Goal: Task Accomplishment & Management: Complete application form

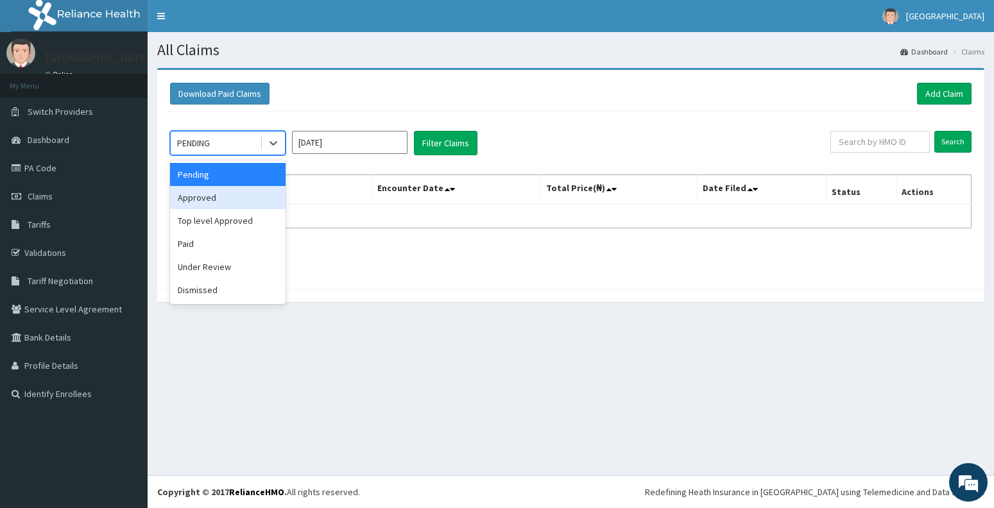
click at [220, 204] on div "Approved" at bounding box center [228, 197] width 116 height 23
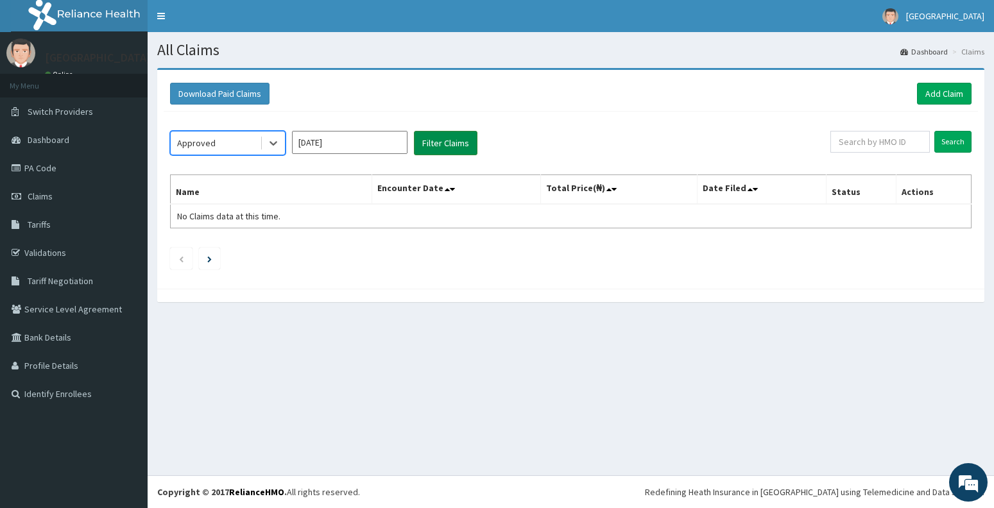
click at [447, 144] on button "Filter Claims" at bounding box center [446, 143] width 64 height 24
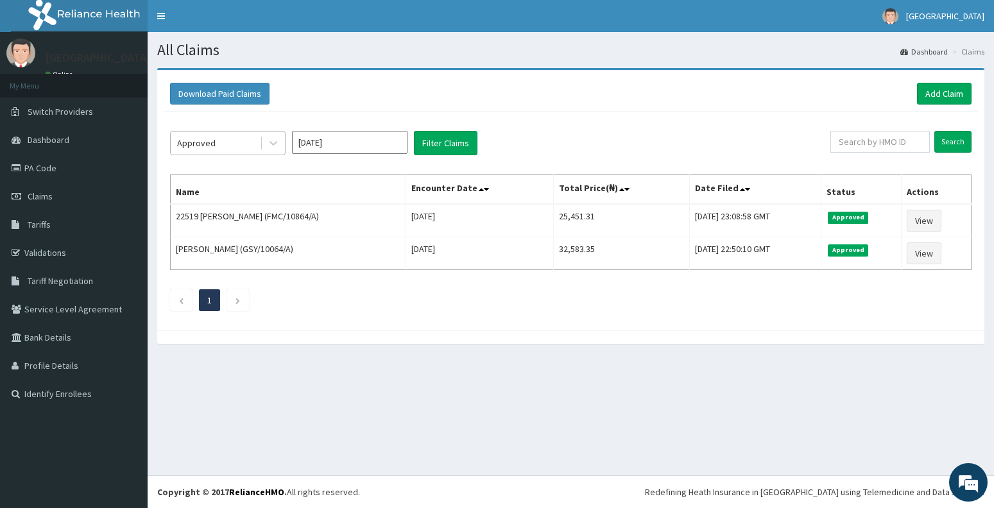
click at [242, 151] on div "Approved" at bounding box center [215, 143] width 89 height 21
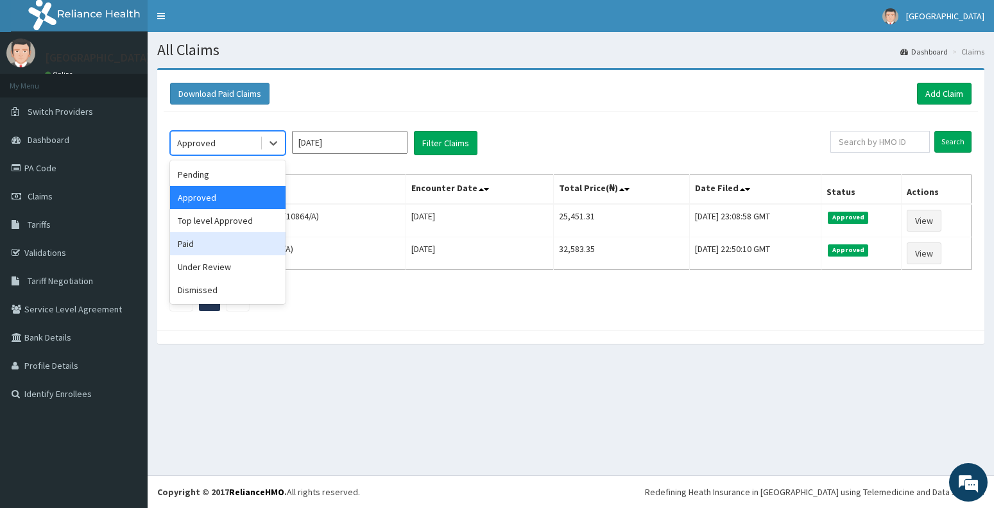
click at [221, 236] on div "Paid" at bounding box center [228, 243] width 116 height 23
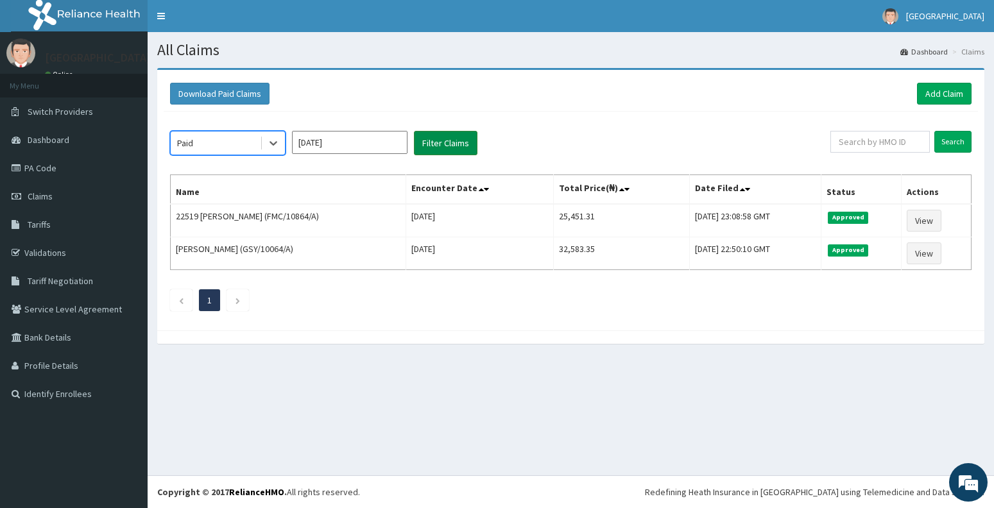
click at [446, 137] on button "Filter Claims" at bounding box center [446, 143] width 64 height 24
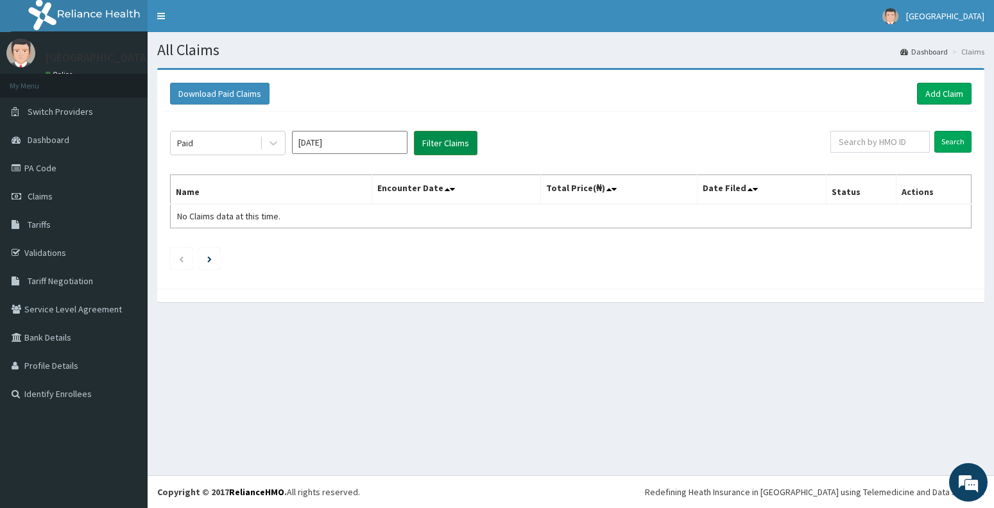
click at [443, 143] on button "Filter Claims" at bounding box center [446, 143] width 64 height 24
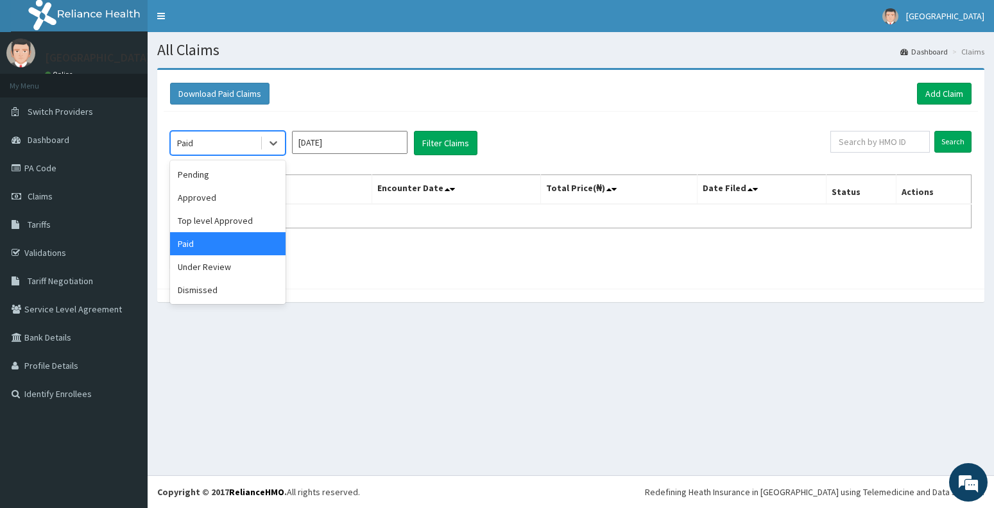
click at [223, 145] on div "Paid" at bounding box center [215, 143] width 89 height 21
click at [210, 223] on div "Top level Approved" at bounding box center [228, 220] width 116 height 23
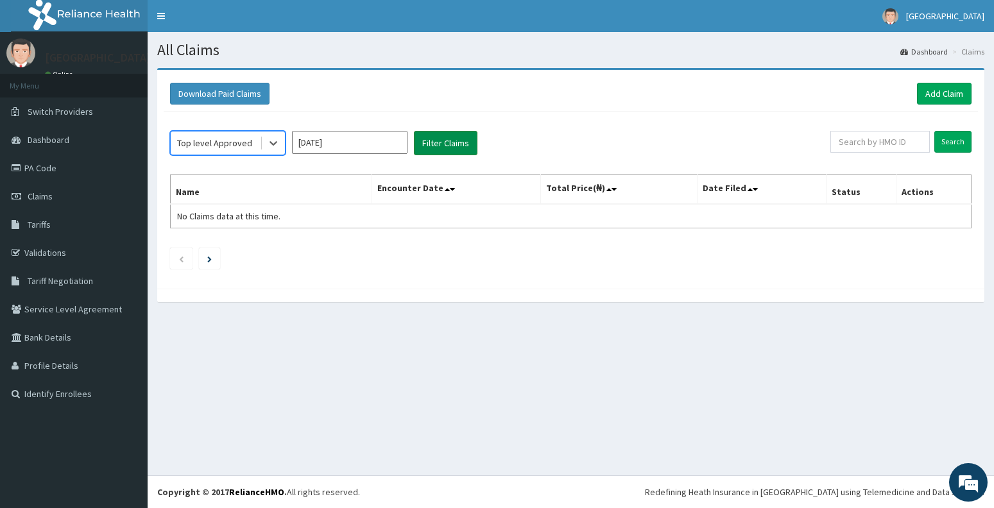
click at [435, 143] on button "Filter Claims" at bounding box center [446, 143] width 64 height 24
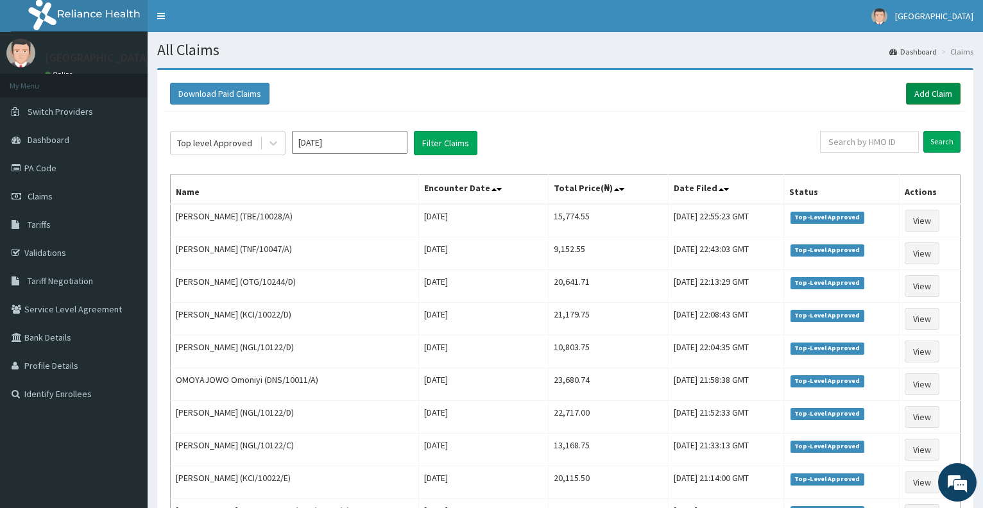
click at [933, 92] on link "Add Claim" at bounding box center [933, 94] width 55 height 22
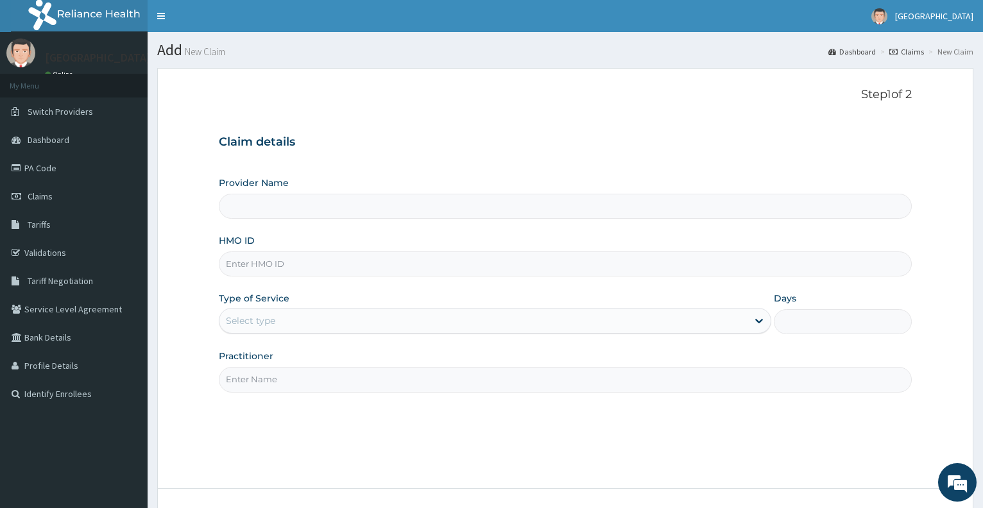
click at [304, 272] on input "HMO ID" at bounding box center [565, 264] width 693 height 25
type input "Dalet Medical service"
click at [43, 204] on link "Claims" at bounding box center [74, 196] width 148 height 28
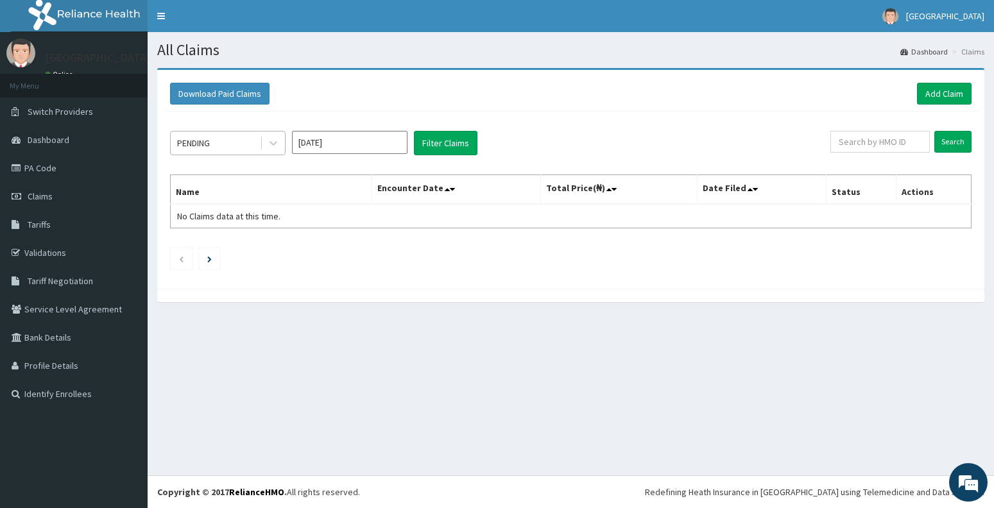
click at [243, 151] on div "PENDING" at bounding box center [215, 143] width 89 height 21
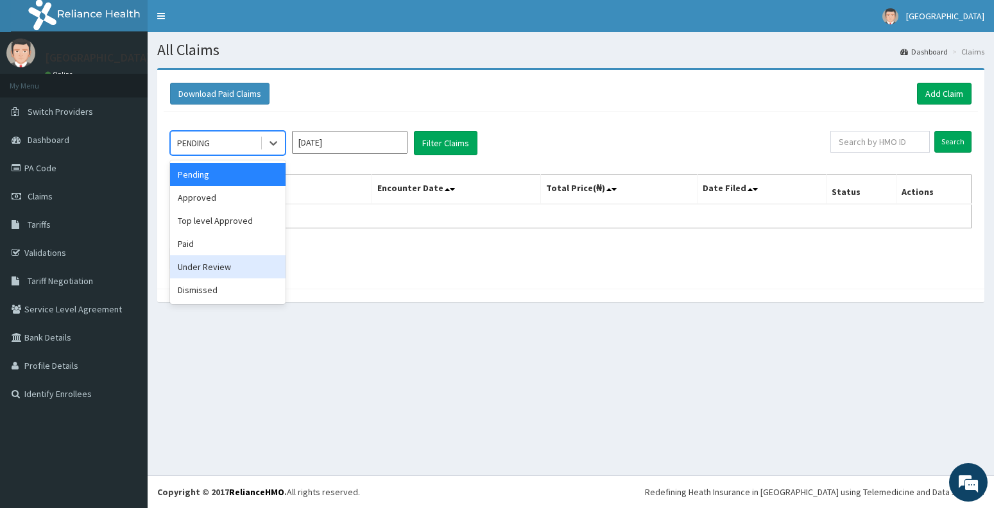
click at [214, 277] on div "Under Review" at bounding box center [228, 266] width 116 height 23
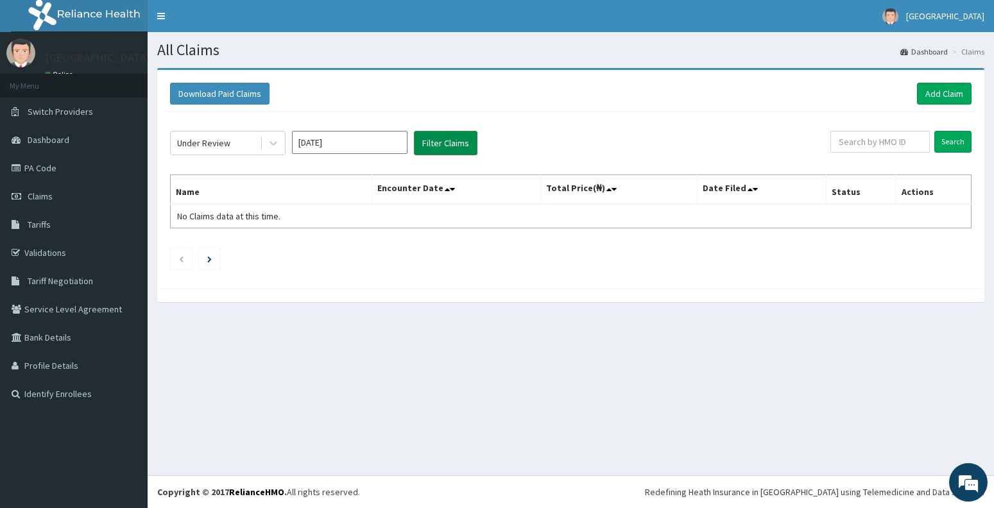
click at [447, 142] on button "Filter Claims" at bounding box center [446, 143] width 64 height 24
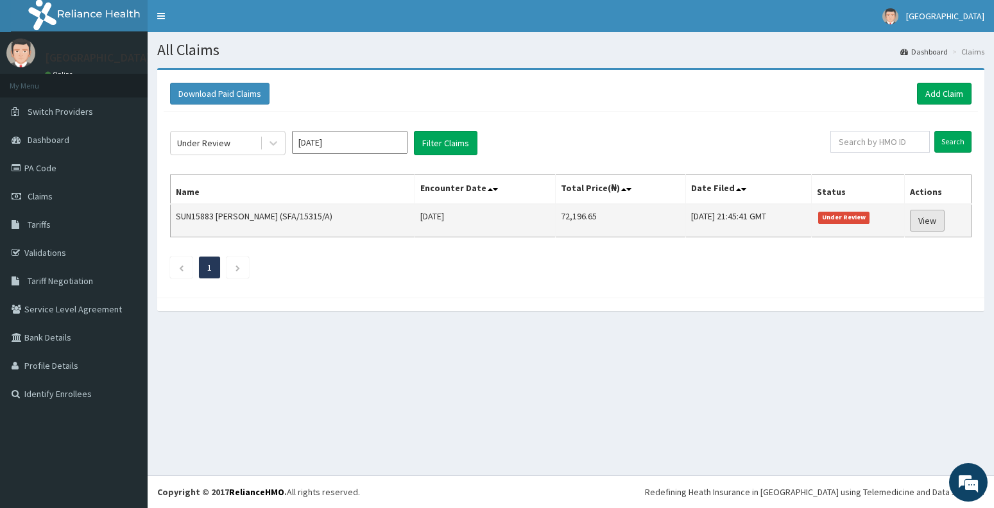
click at [933, 223] on link "View" at bounding box center [927, 221] width 35 height 22
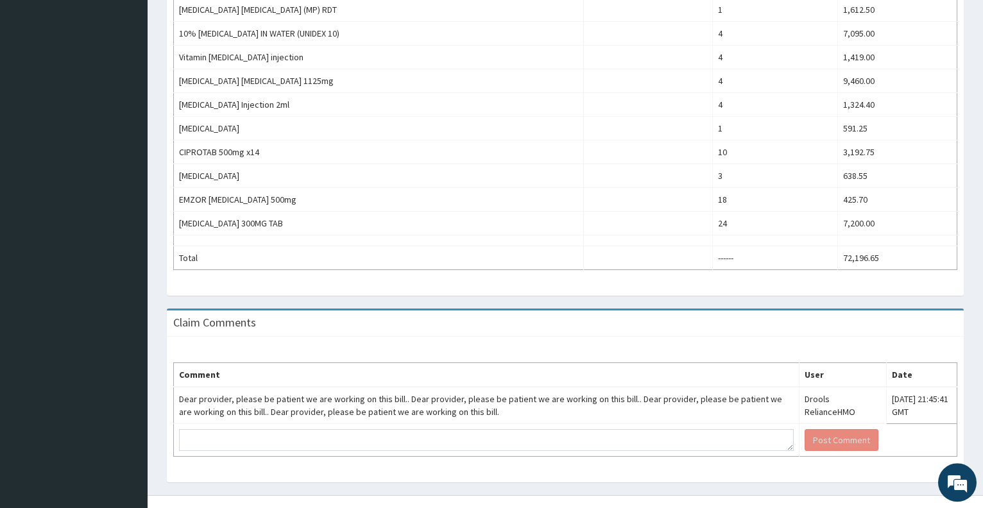
scroll to position [598, 0]
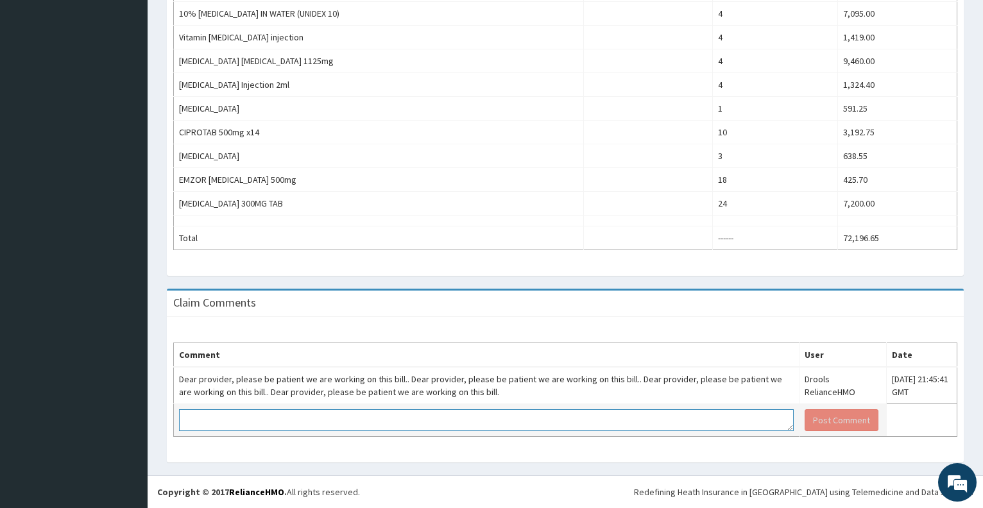
click at [374, 427] on textarea at bounding box center [486, 421] width 615 height 22
type textarea "kindly work on this bill and approve"
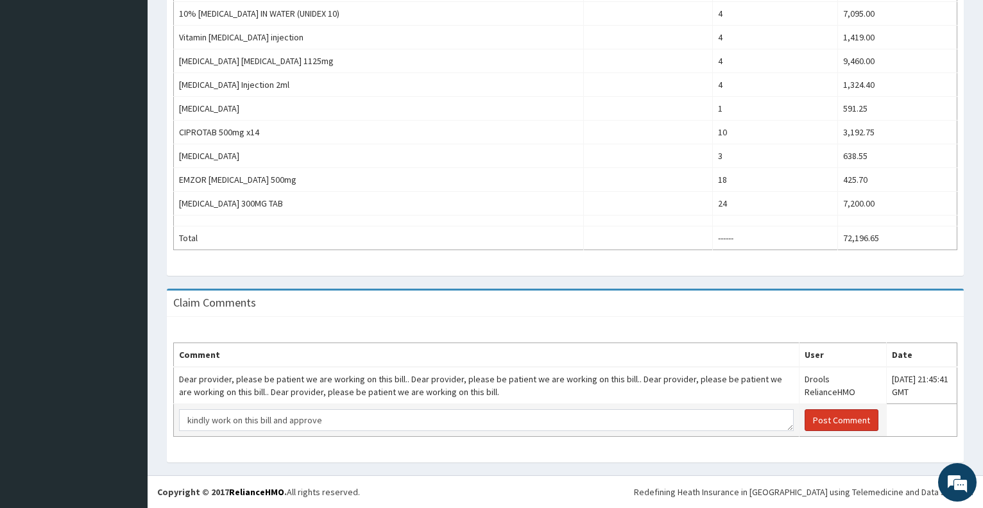
click at [817, 420] on button "Post Comment" at bounding box center [842, 421] width 74 height 22
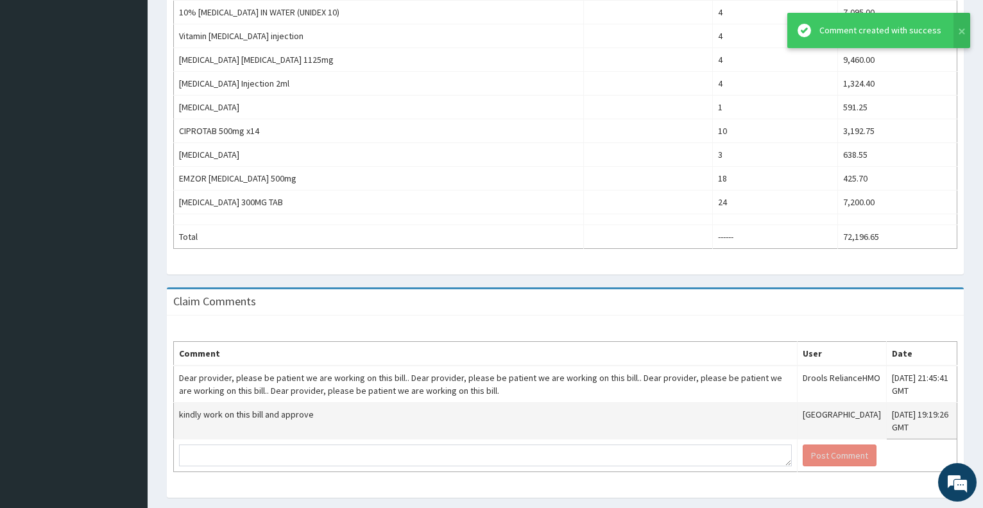
scroll to position [111, 0]
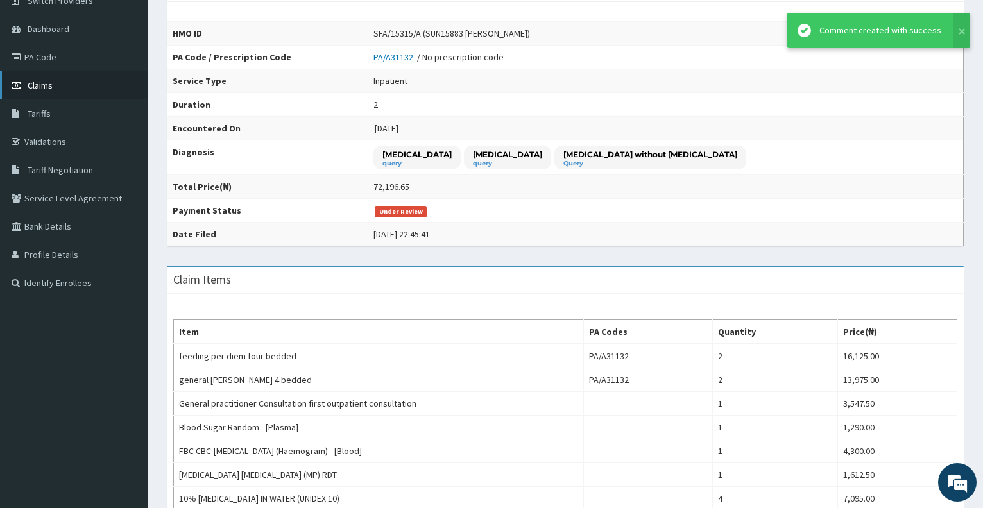
click at [46, 91] on span "Claims" at bounding box center [40, 86] width 25 height 12
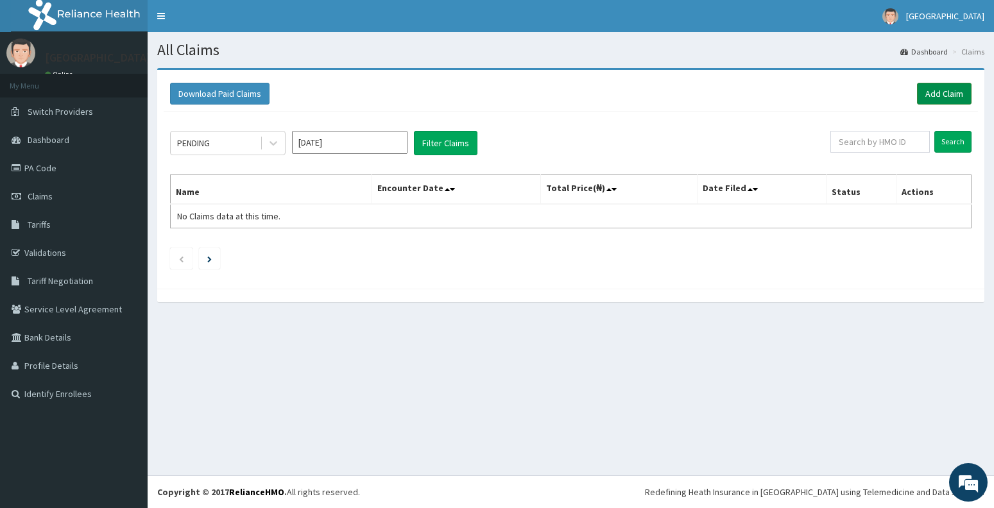
click at [952, 96] on link "Add Claim" at bounding box center [944, 94] width 55 height 22
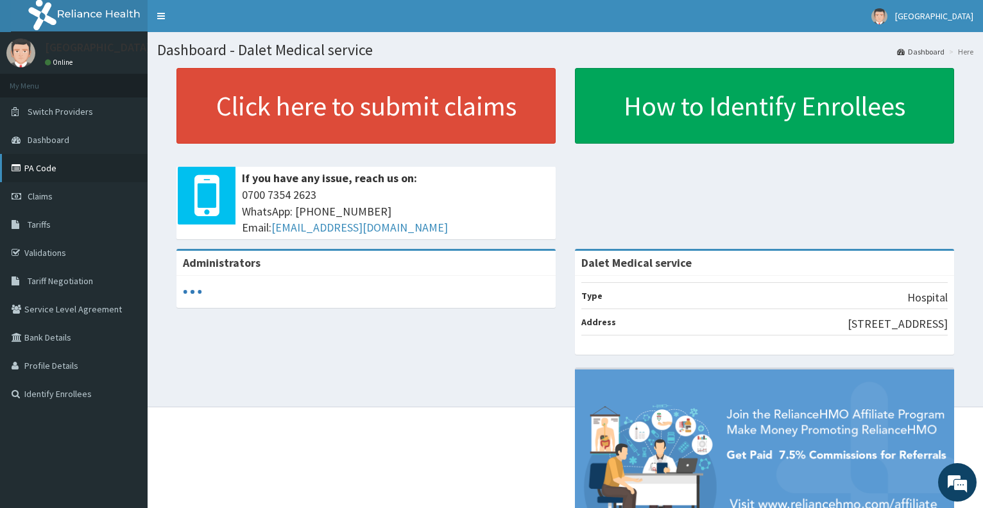
click at [44, 172] on link "PA Code" at bounding box center [74, 168] width 148 height 28
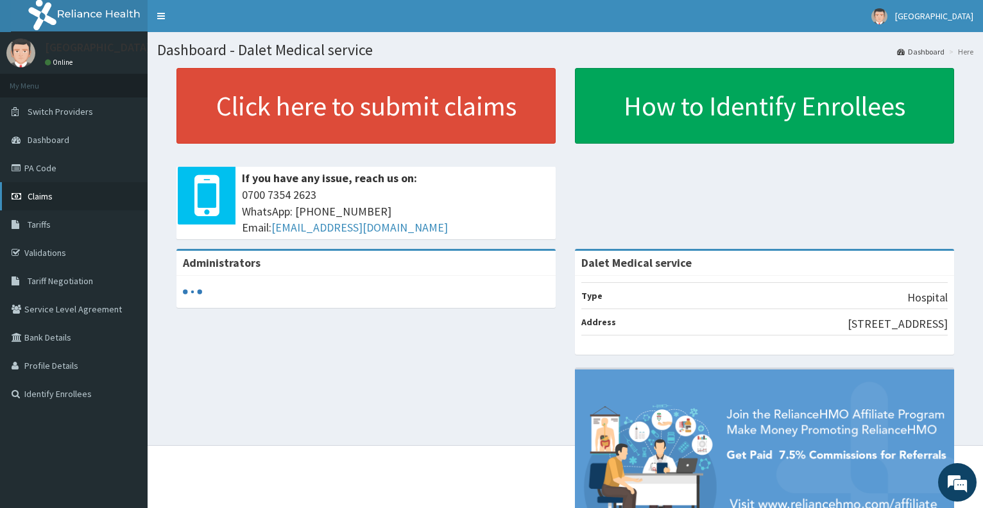
click at [40, 199] on span "Claims" at bounding box center [40, 197] width 25 height 12
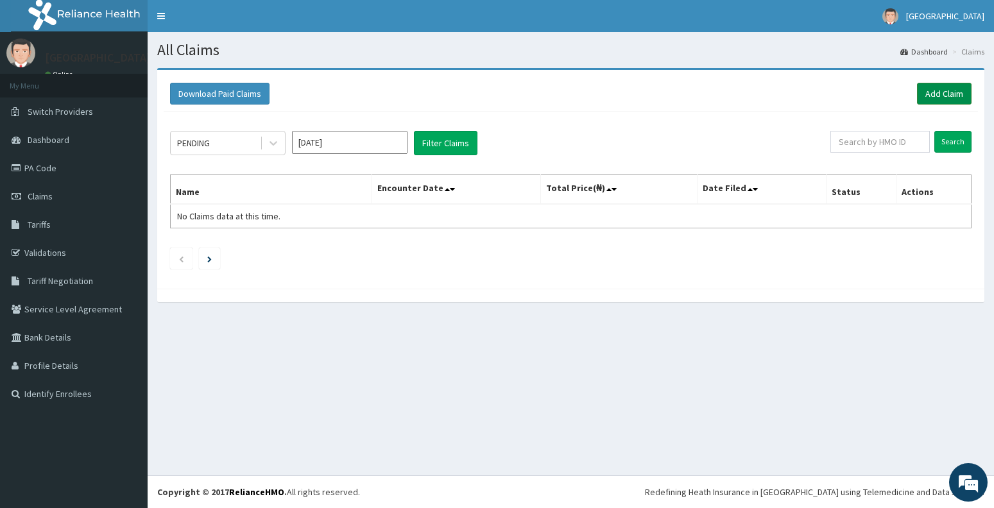
click at [936, 100] on link "Add Claim" at bounding box center [944, 94] width 55 height 22
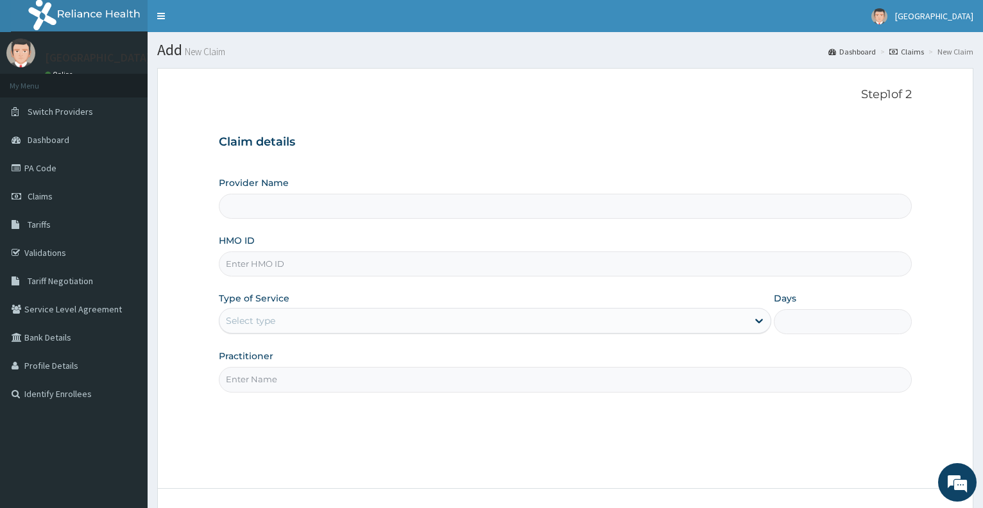
click at [290, 270] on input "HMO ID" at bounding box center [565, 264] width 693 height 25
type input "Dalet Medical service"
type input "ial/10063/a"
click at [277, 316] on div "Select type" at bounding box center [484, 321] width 528 height 21
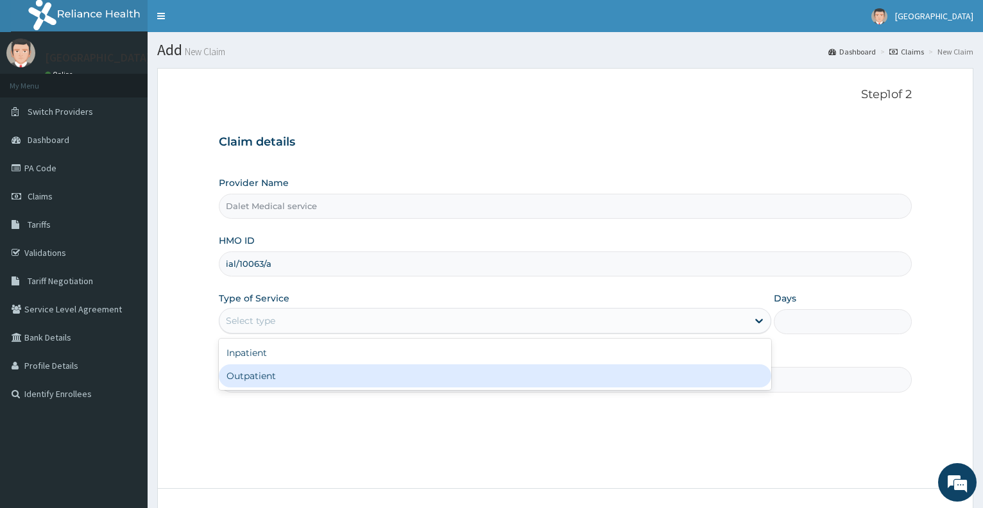
click at [272, 375] on div "Outpatient" at bounding box center [495, 376] width 552 height 23
type input "1"
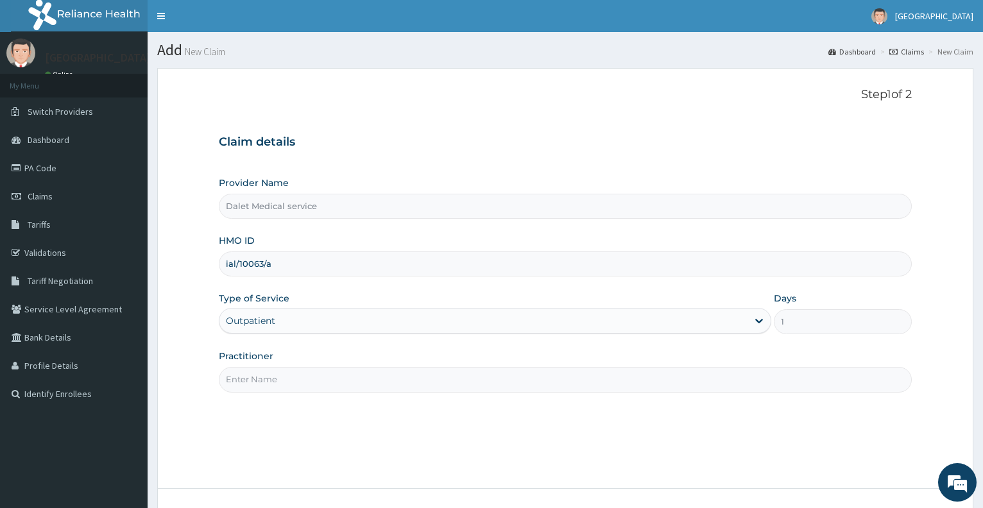
click at [262, 376] on input "Practitioner" at bounding box center [565, 379] width 693 height 25
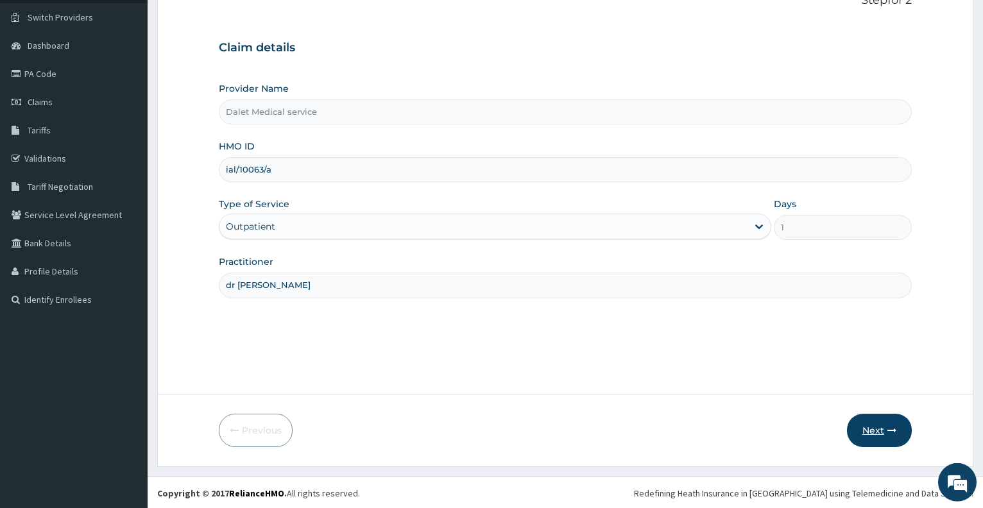
scroll to position [96, 0]
type input "dr koko"
click at [882, 429] on button "Next" at bounding box center [879, 429] width 65 height 33
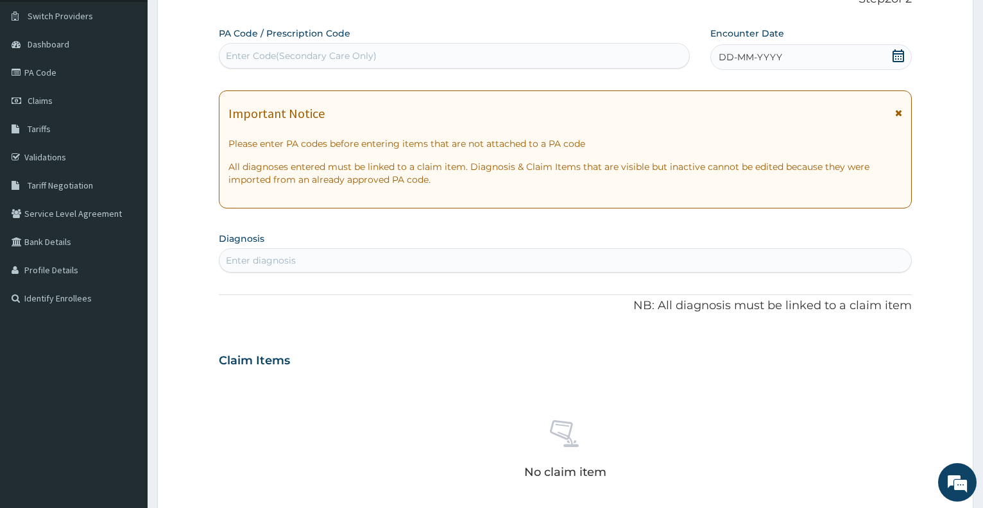
click at [469, 58] on div "Enter Code(Secondary Care Only)" at bounding box center [454, 56] width 469 height 21
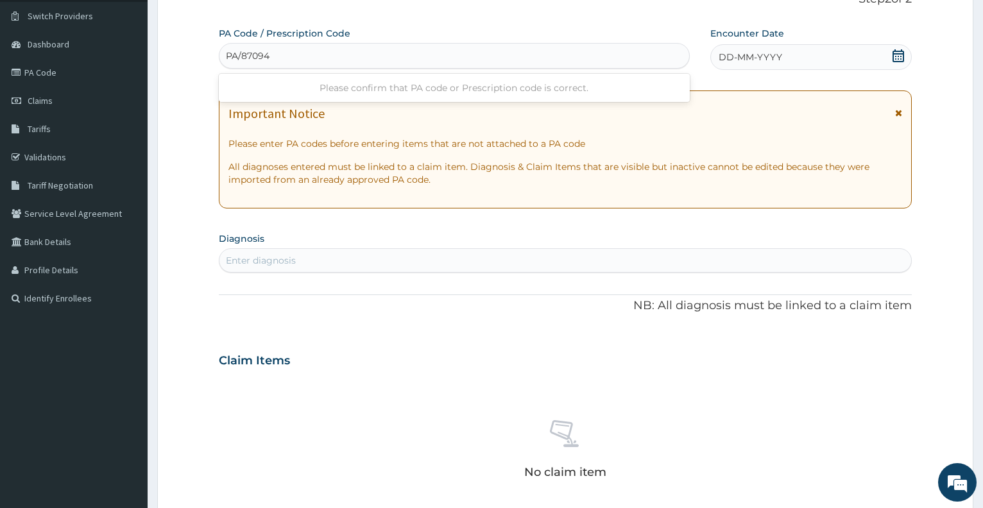
type input "PA/870946"
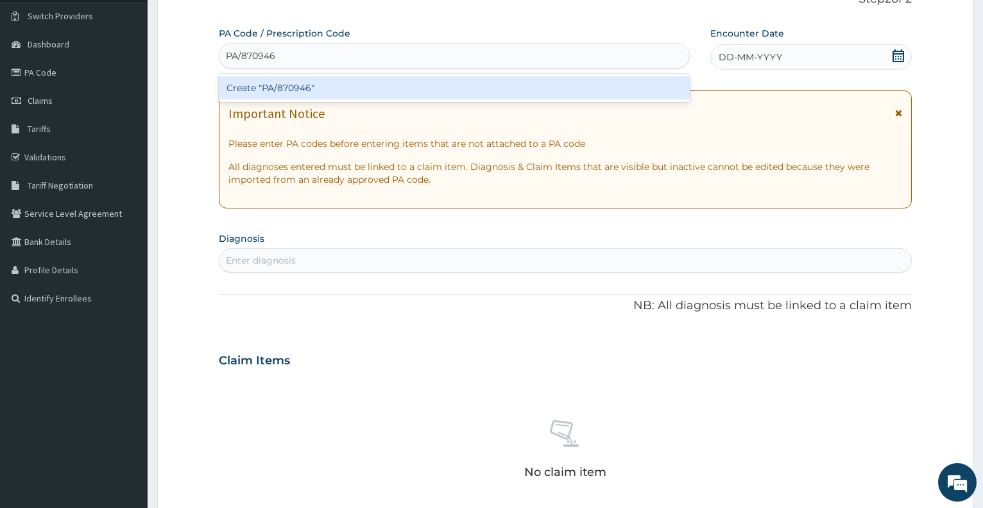
click at [465, 86] on div "Create "PA/870946"" at bounding box center [454, 87] width 471 height 23
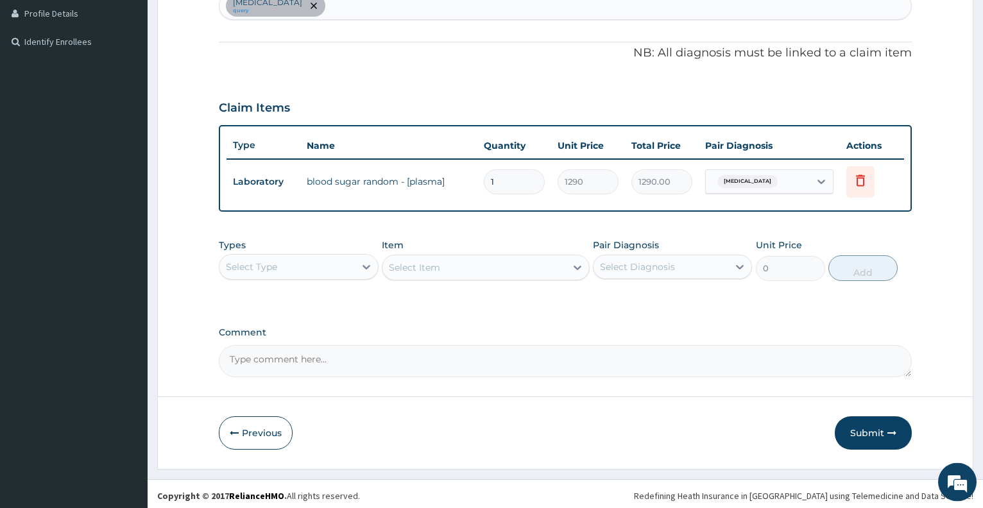
scroll to position [356, 0]
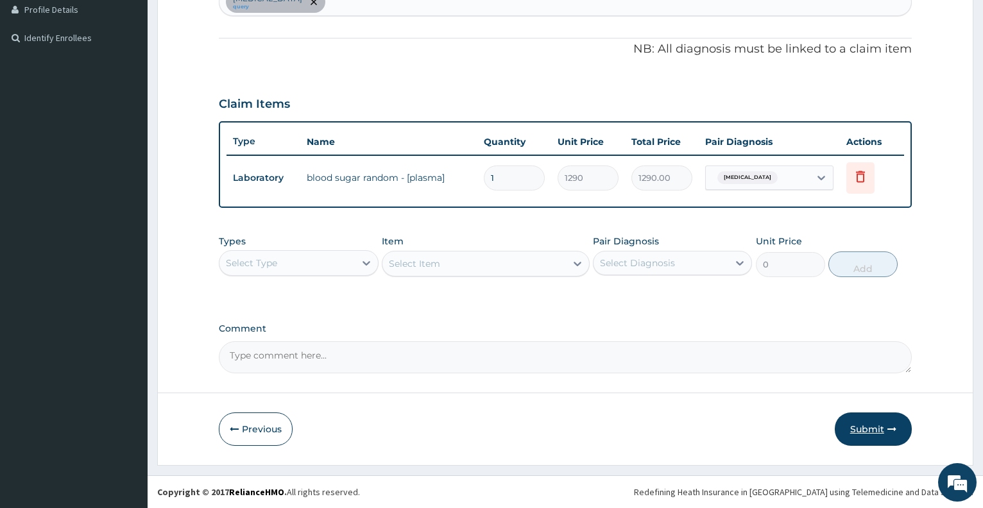
click at [866, 430] on button "Submit" at bounding box center [873, 429] width 77 height 33
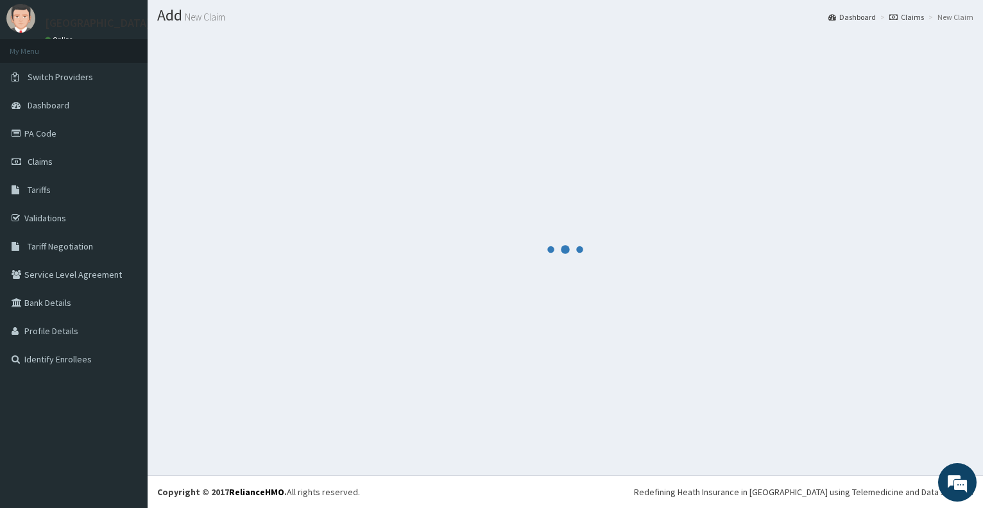
scroll to position [35, 0]
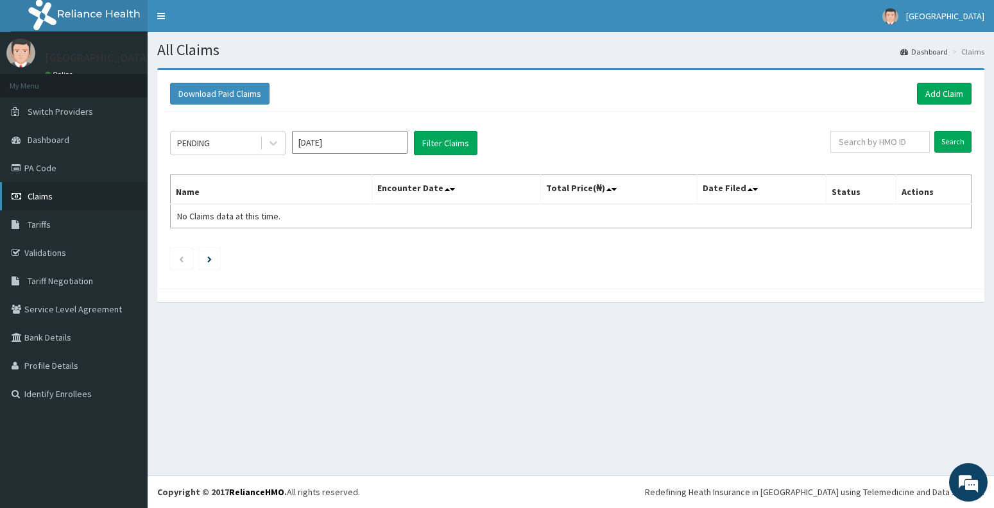
click at [36, 197] on span "Claims" at bounding box center [40, 197] width 25 height 12
click at [944, 98] on link "Add Claim" at bounding box center [944, 94] width 55 height 22
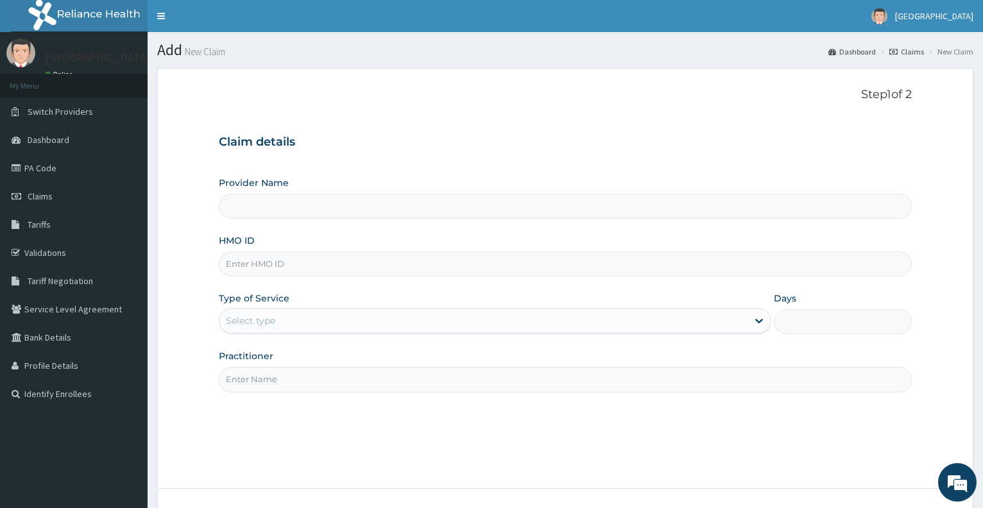
click at [293, 263] on input "HMO ID" at bounding box center [565, 264] width 693 height 25
type input "Dalet Medical service"
type input "OTG/10244/B"
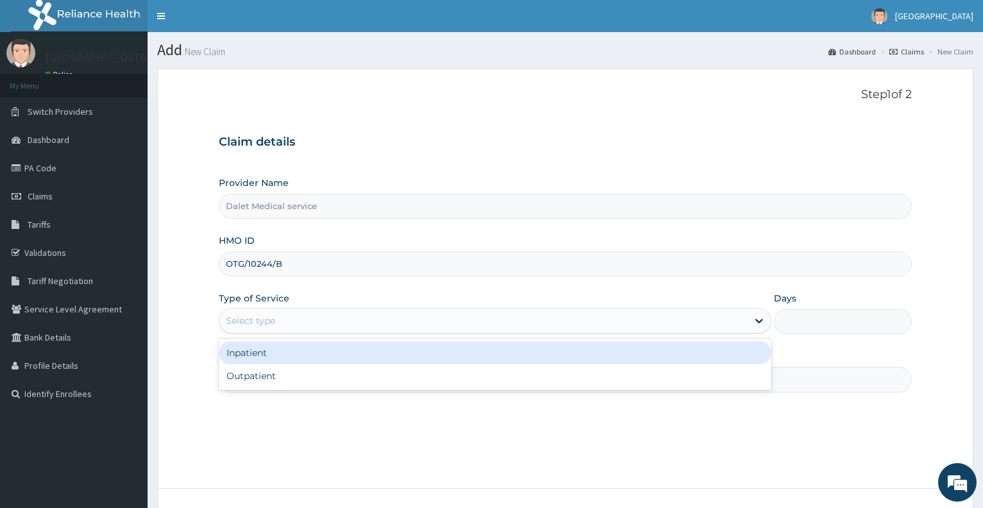
click at [288, 318] on div "Select type" at bounding box center [484, 321] width 528 height 21
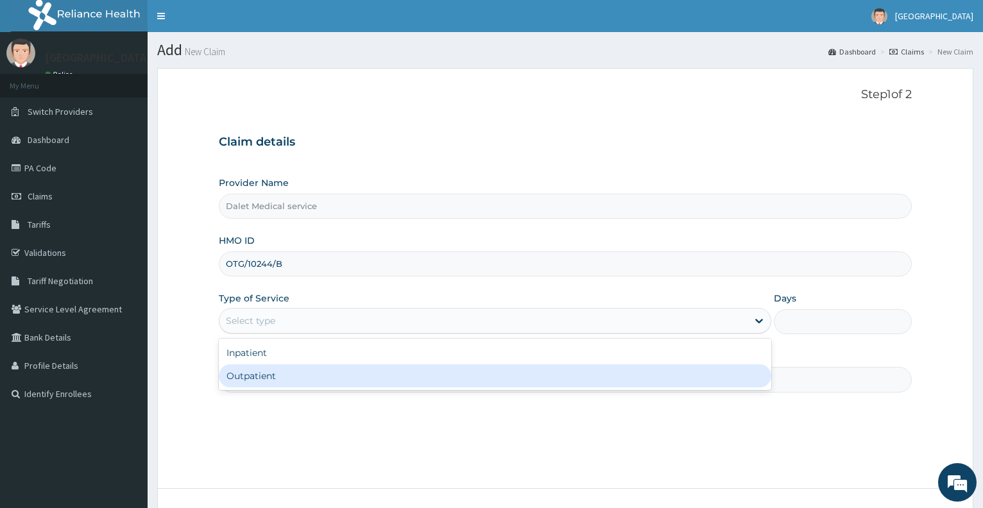
click at [274, 376] on div "Outpatient" at bounding box center [495, 376] width 552 height 23
type input "1"
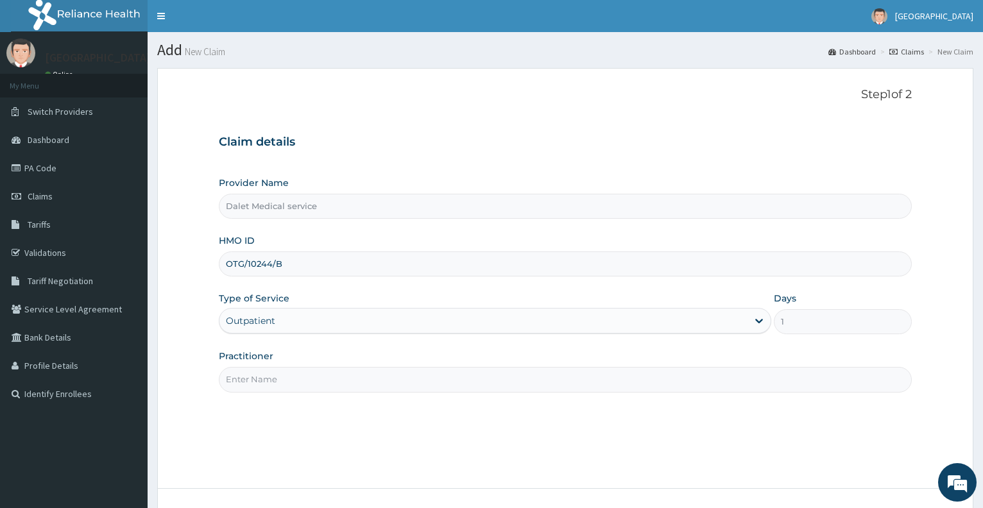
click at [273, 385] on input "Practitioner" at bounding box center [565, 379] width 693 height 25
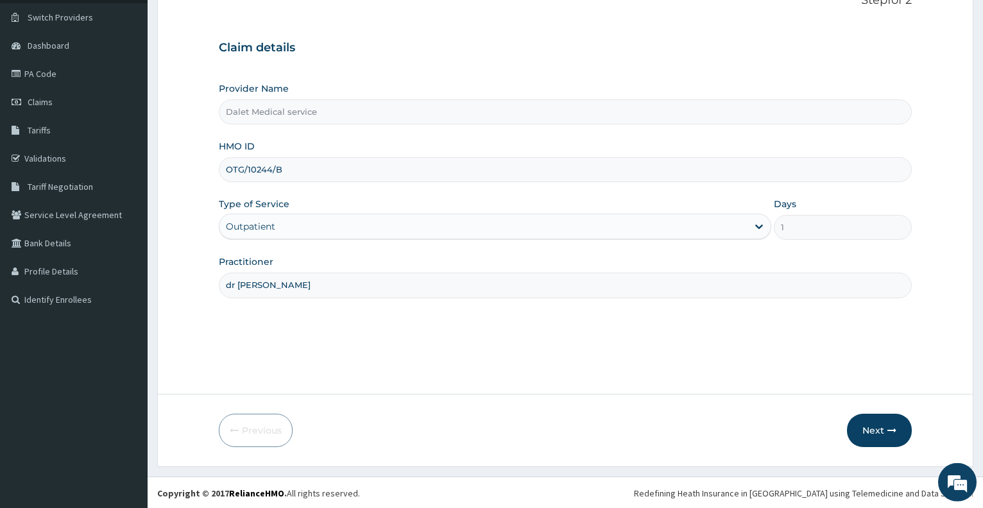
scroll to position [96, 0]
type input "dr koko"
click at [880, 430] on button "Next" at bounding box center [879, 429] width 65 height 33
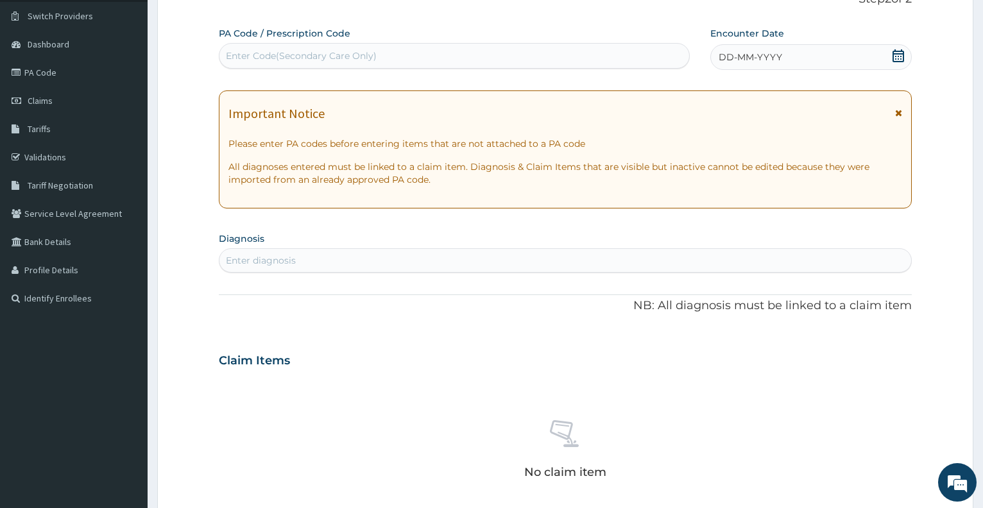
click at [897, 57] on icon at bounding box center [899, 55] width 12 height 13
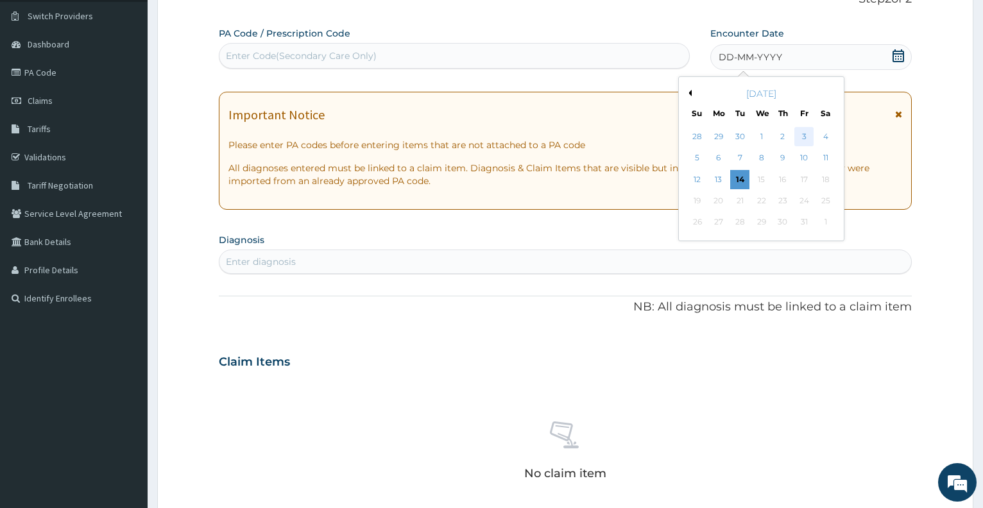
click at [804, 137] on div "3" at bounding box center [804, 136] width 19 height 19
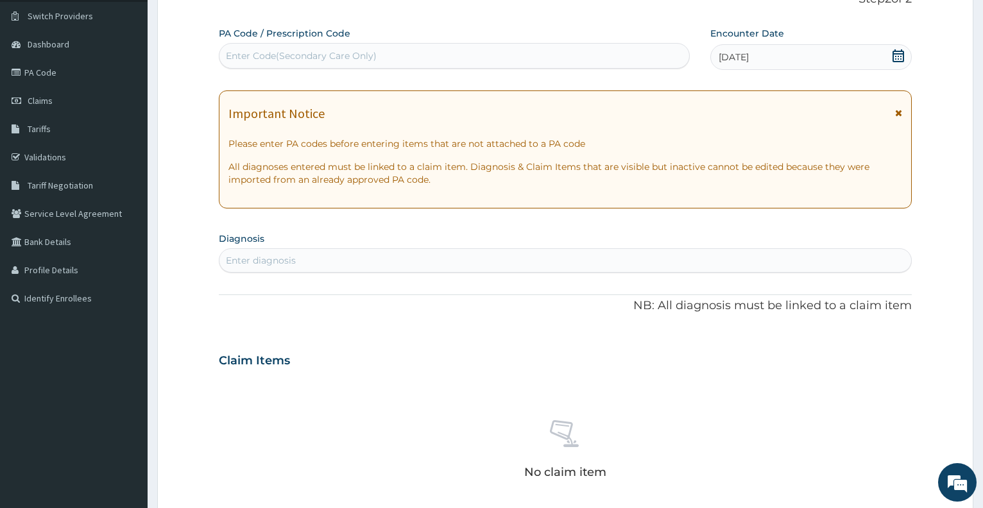
click at [374, 259] on div "Enter diagnosis" at bounding box center [566, 260] width 692 height 21
type input "malaria"
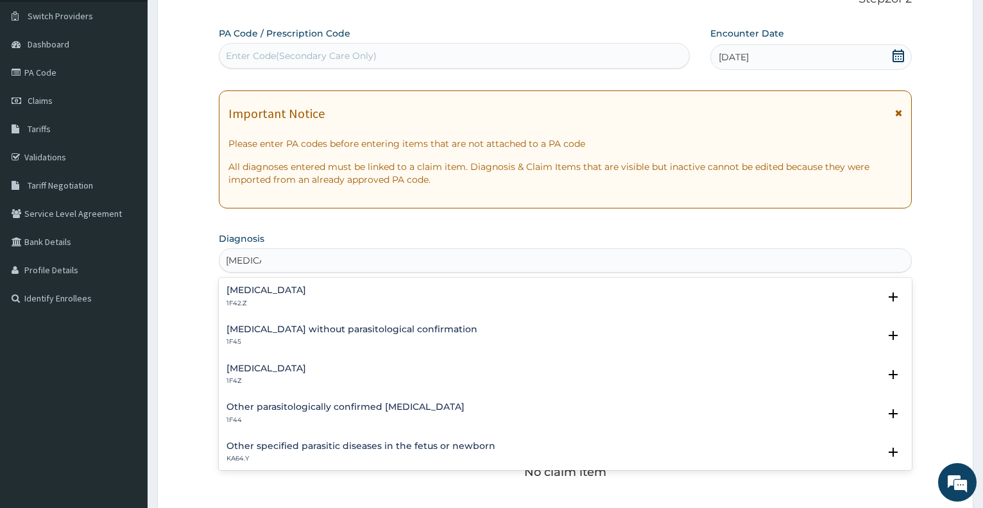
click at [295, 364] on h4 "Malaria, unspecified" at bounding box center [267, 369] width 80 height 10
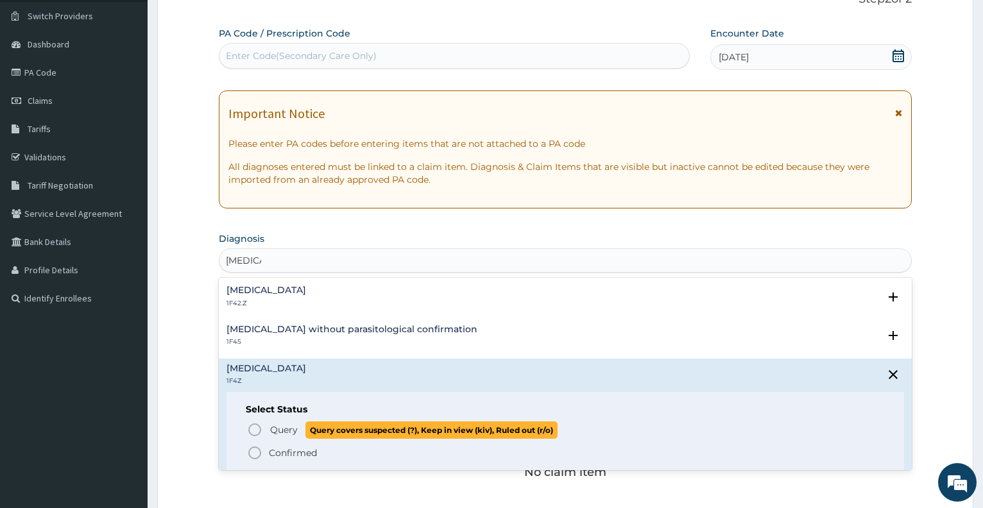
click at [271, 428] on span "Query" at bounding box center [284, 430] width 28 height 13
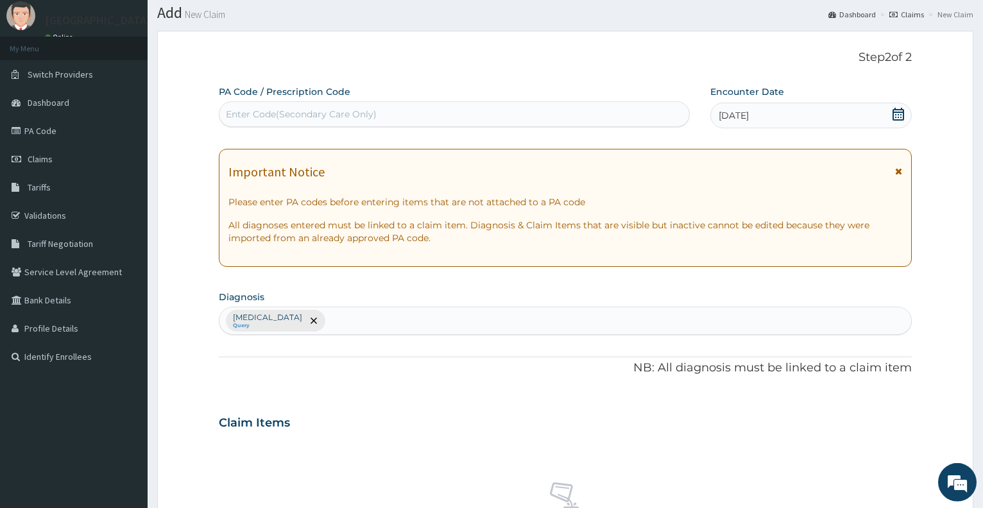
scroll to position [0, 0]
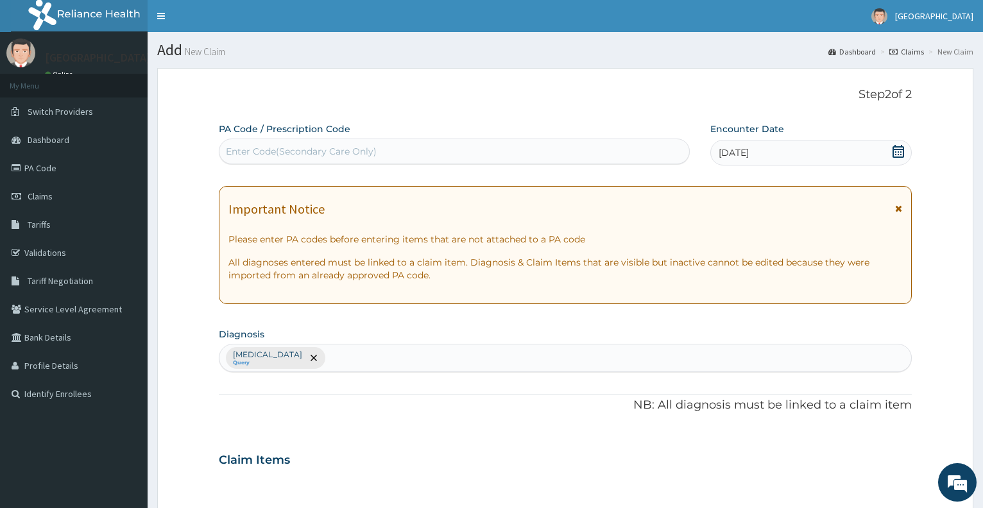
click at [404, 355] on div "Malaria, unspecified Query" at bounding box center [566, 358] width 692 height 27
type input "sepsis"
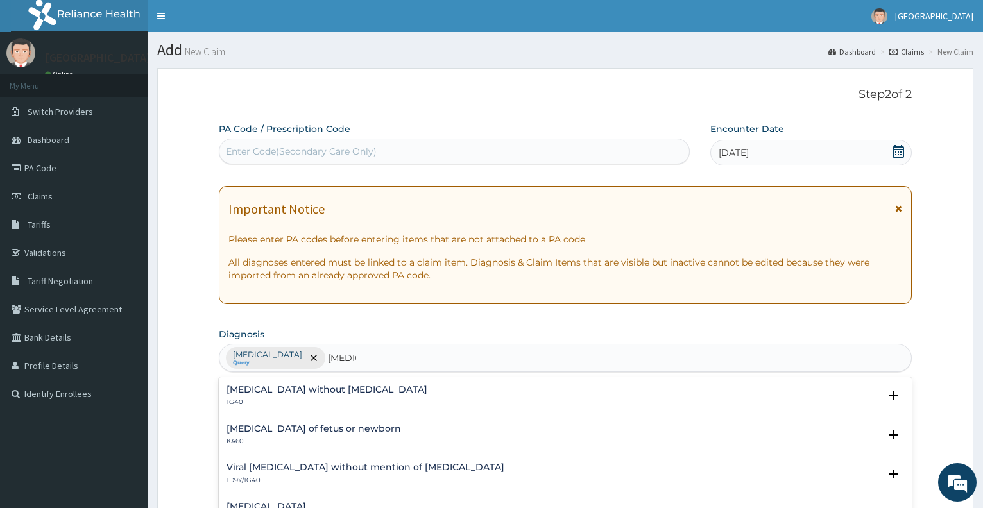
click at [291, 395] on h4 "Sepsis without septic shock" at bounding box center [327, 390] width 201 height 10
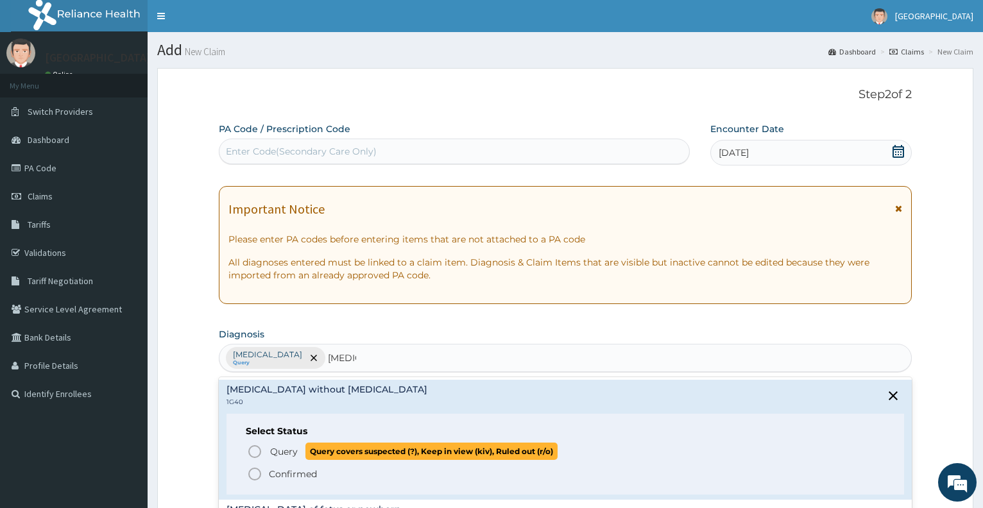
click at [282, 456] on span "Query" at bounding box center [284, 452] width 28 height 13
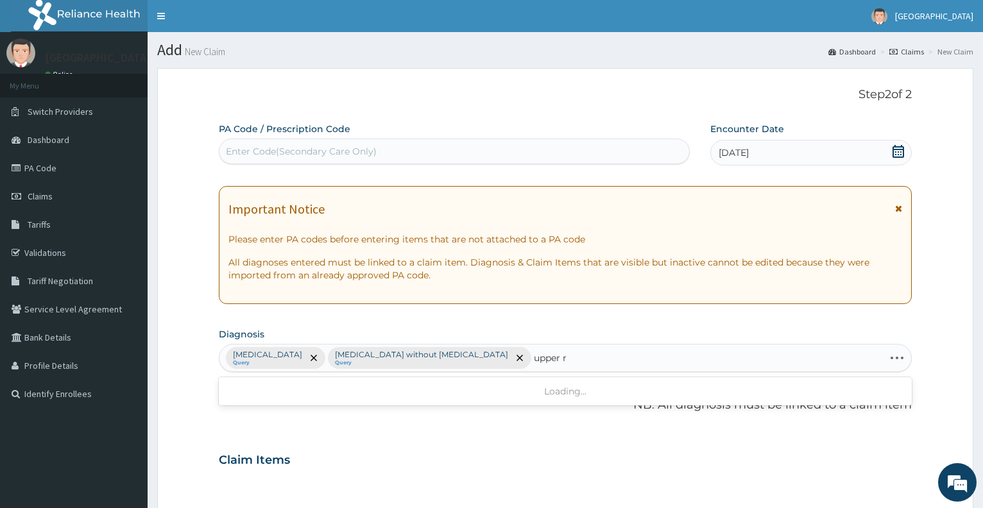
type input "upper"
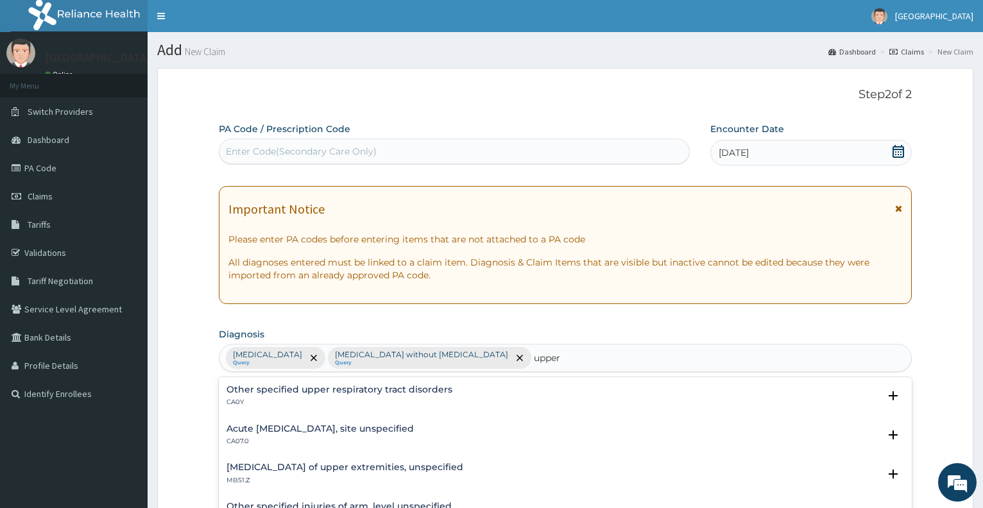
click at [318, 429] on h4 "Acute [MEDICAL_DATA], site unspecified" at bounding box center [320, 429] width 187 height 10
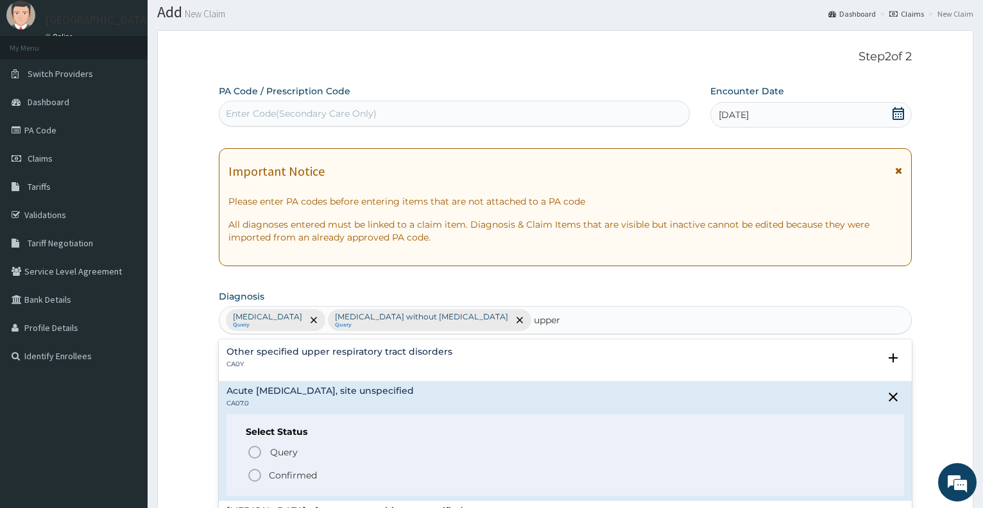
scroll to position [65, 0]
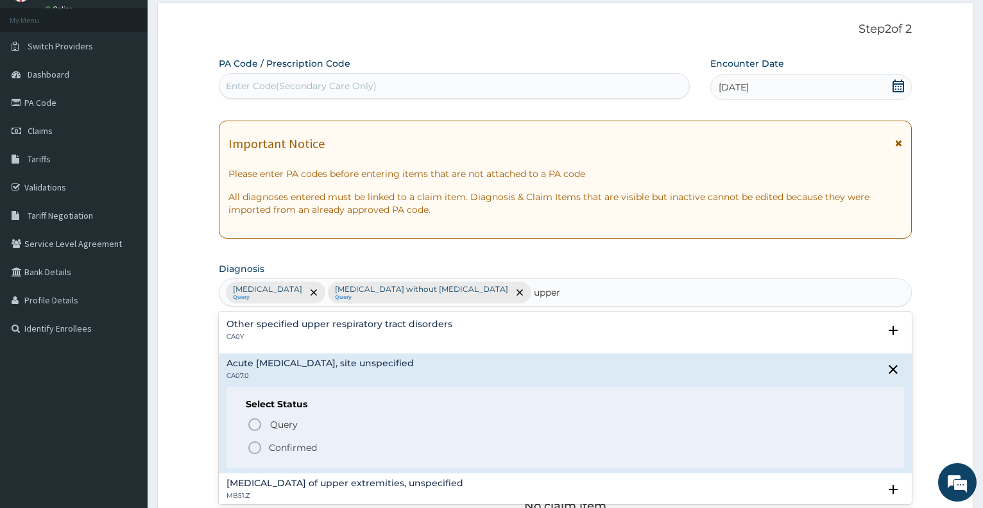
click at [306, 446] on p "Confirmed" at bounding box center [293, 448] width 48 height 13
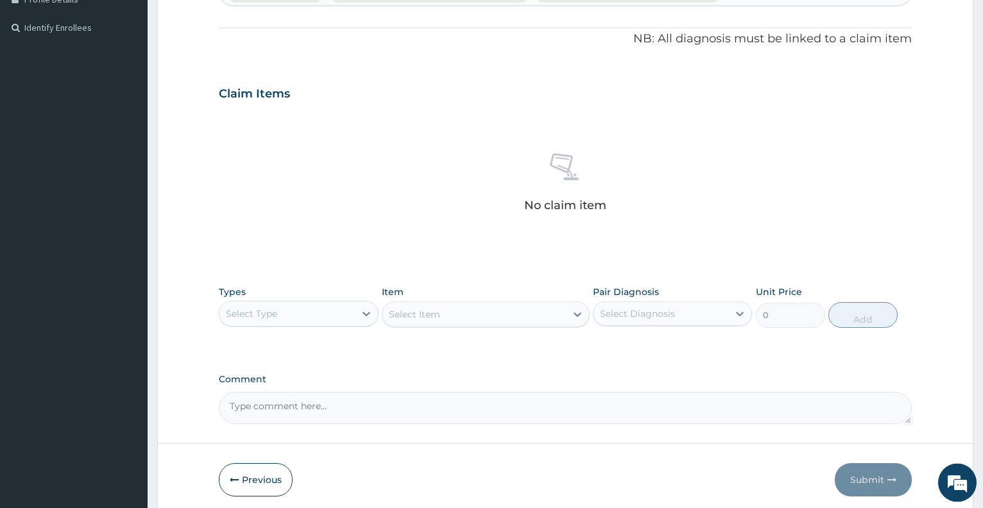
scroll to position [393, 0]
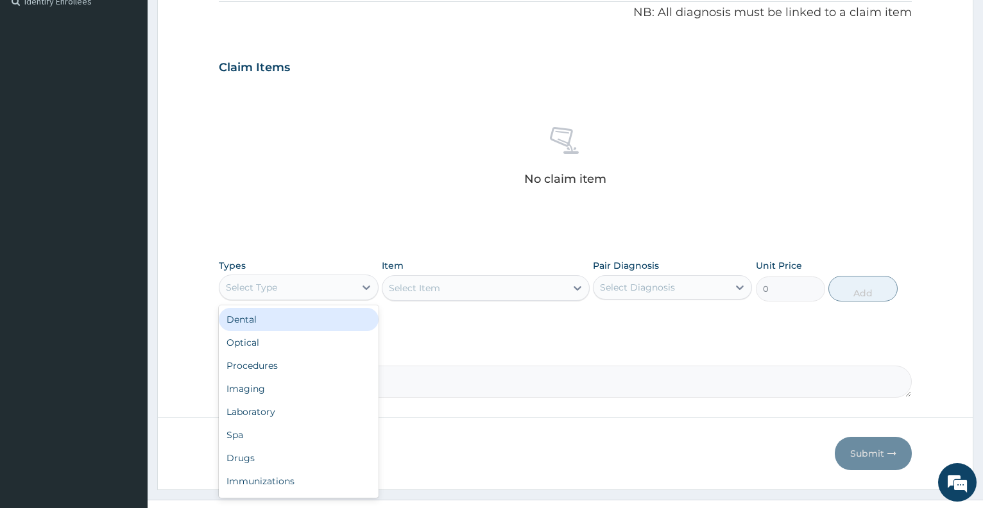
click at [316, 287] on div "Select Type" at bounding box center [287, 287] width 135 height 21
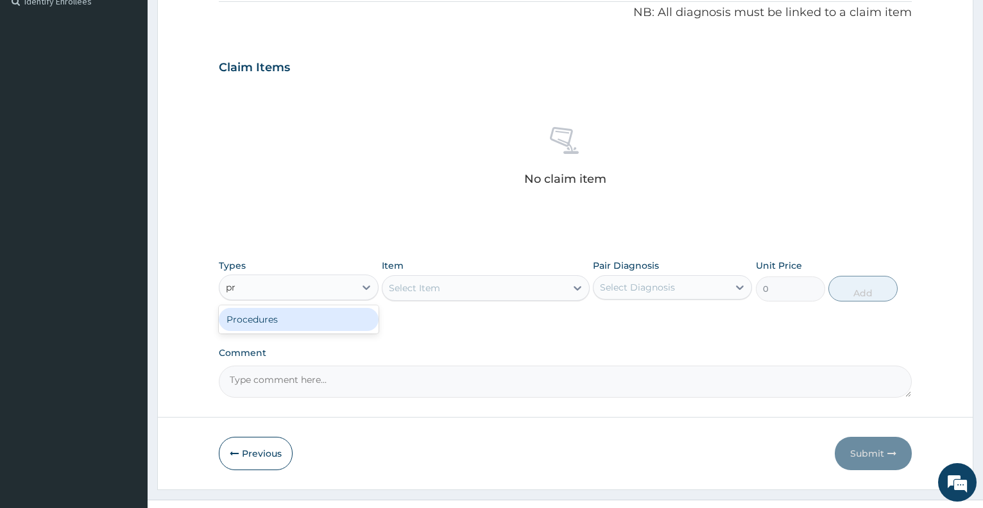
type input "pro"
click at [320, 315] on div "Procedures" at bounding box center [298, 319] width 159 height 23
click at [472, 291] on div "Select Item" at bounding box center [486, 288] width 208 height 26
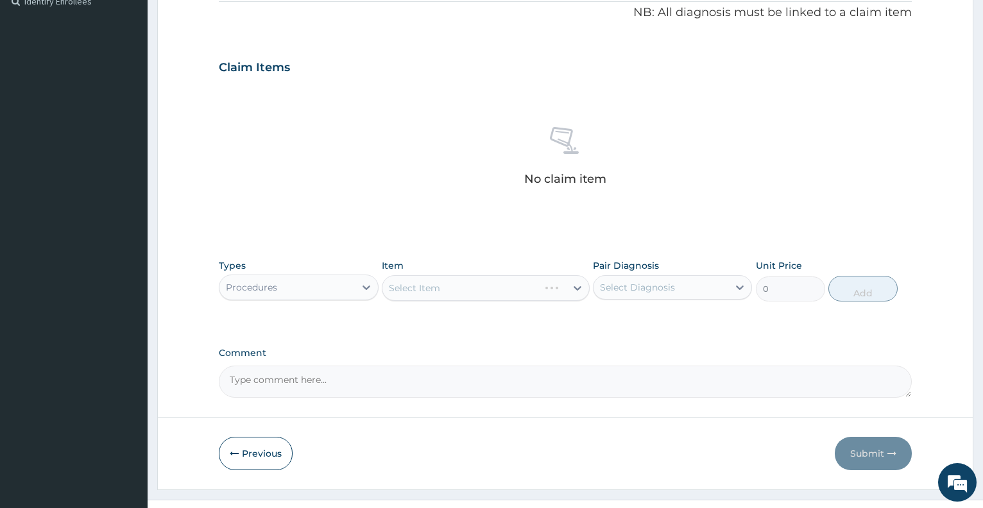
click at [472, 291] on div "Select Item" at bounding box center [486, 288] width 208 height 26
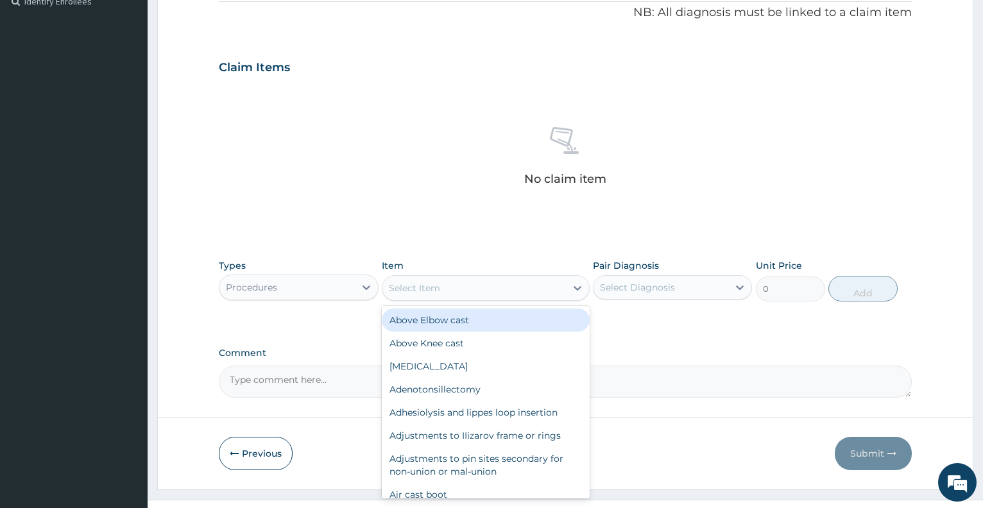
click at [472, 291] on div "Select Item" at bounding box center [475, 288] width 184 height 21
type input "l"
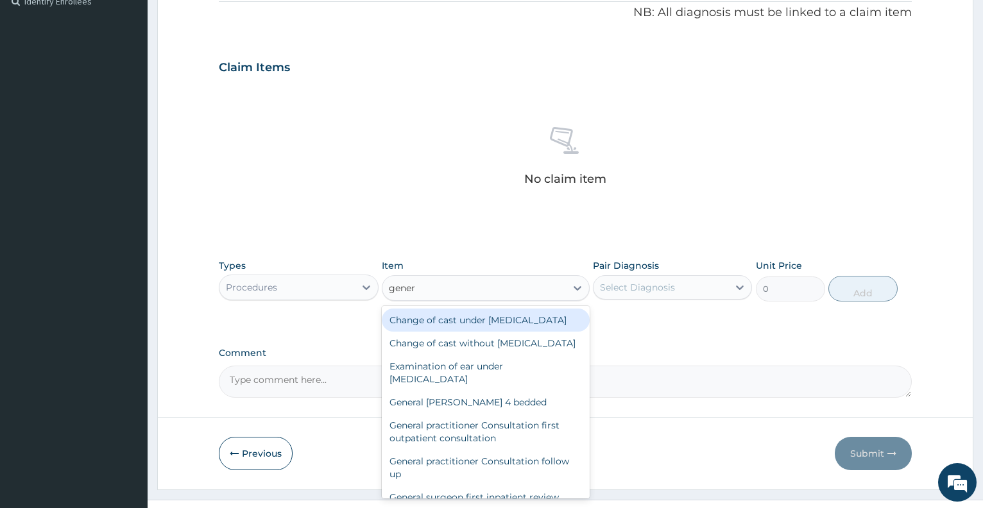
type input "genera"
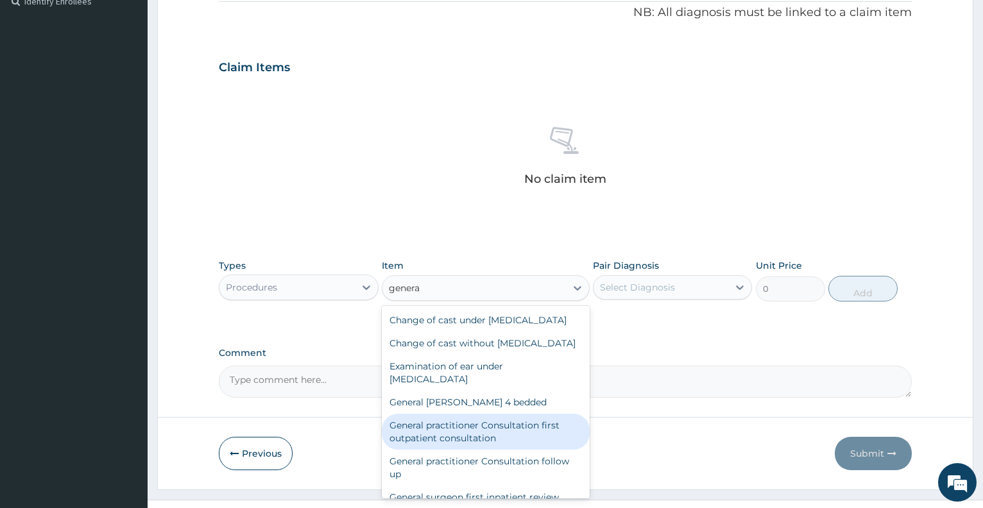
click at [517, 450] on div "General practitioner Consultation first outpatient consultation" at bounding box center [486, 432] width 208 height 36
type input "3547.5"
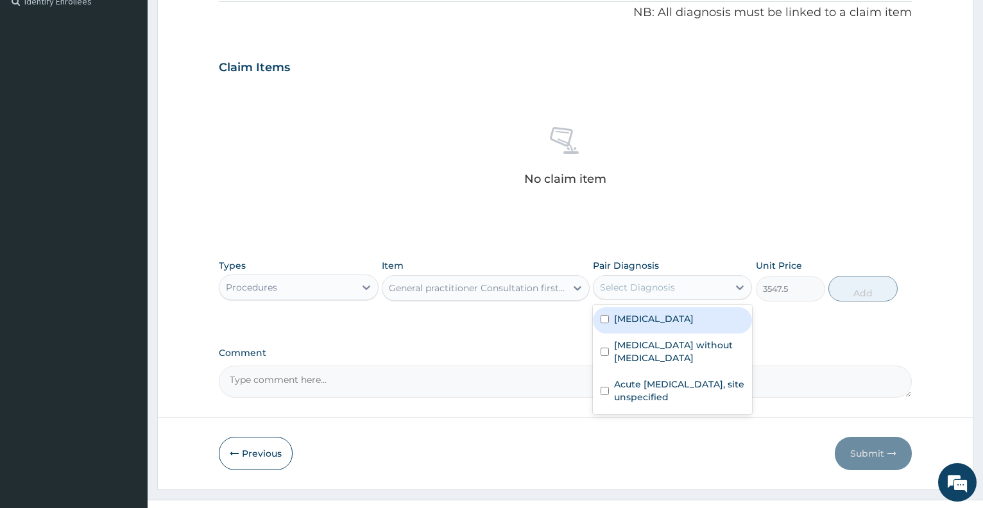
click at [657, 293] on div "Select Diagnosis" at bounding box center [637, 287] width 75 height 13
click at [659, 315] on label "Malaria, unspecified" at bounding box center [654, 319] width 80 height 13
checkbox input "true"
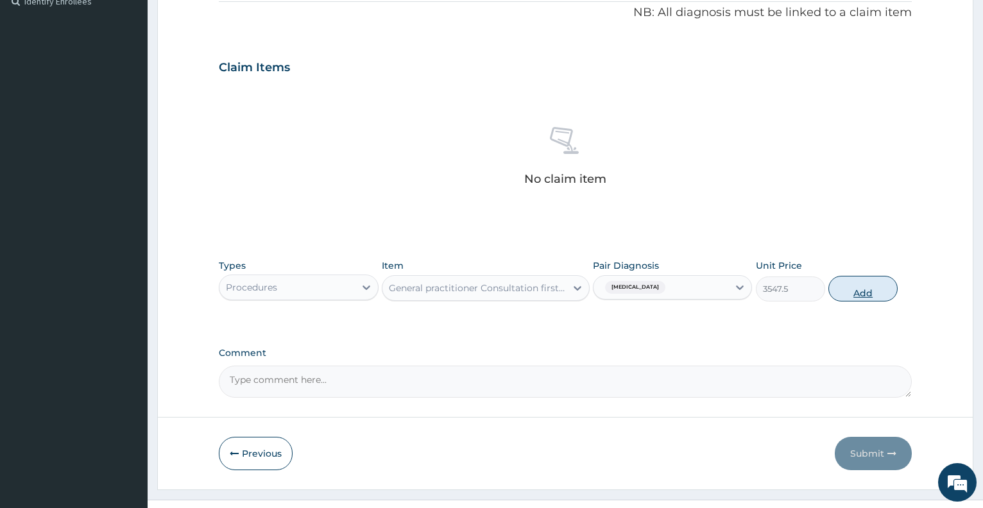
click at [865, 289] on button "Add" at bounding box center [863, 289] width 69 height 26
type input "0"
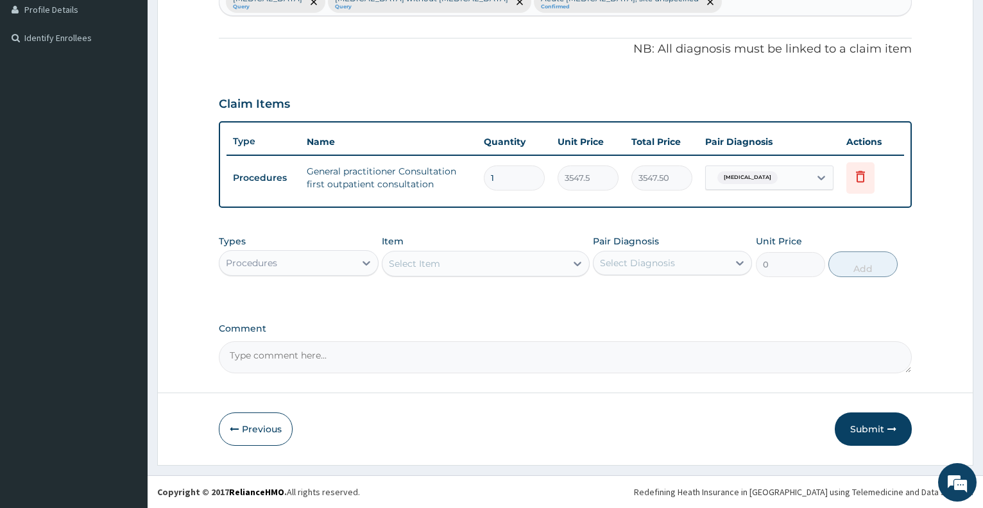
scroll to position [356, 0]
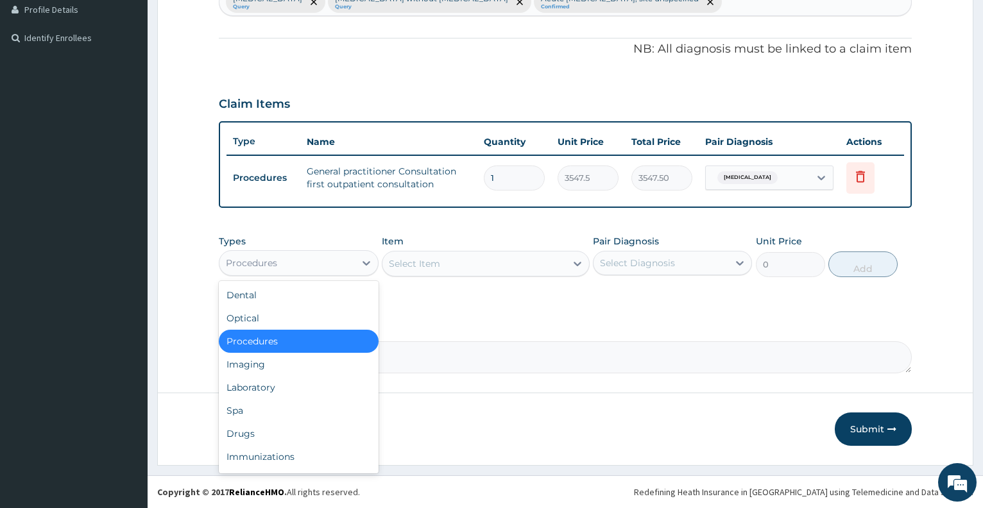
click at [281, 271] on div "Procedures" at bounding box center [287, 263] width 135 height 21
type input "l"
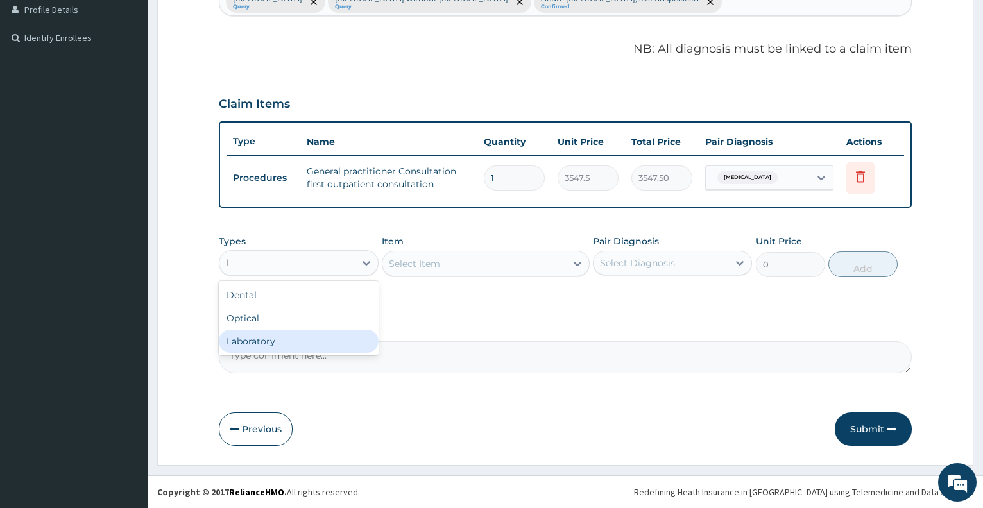
click at [284, 340] on div "Laboratory" at bounding box center [298, 341] width 159 height 23
click at [284, 340] on div "Comment" at bounding box center [565, 349] width 693 height 50
click at [465, 264] on div "Select Item" at bounding box center [486, 264] width 208 height 26
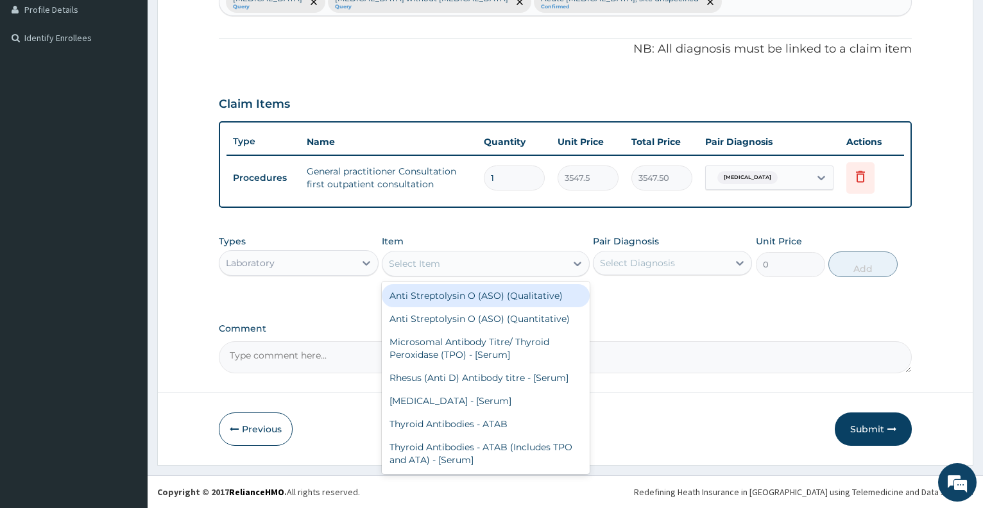
click at [465, 264] on div "Select Item" at bounding box center [475, 264] width 184 height 21
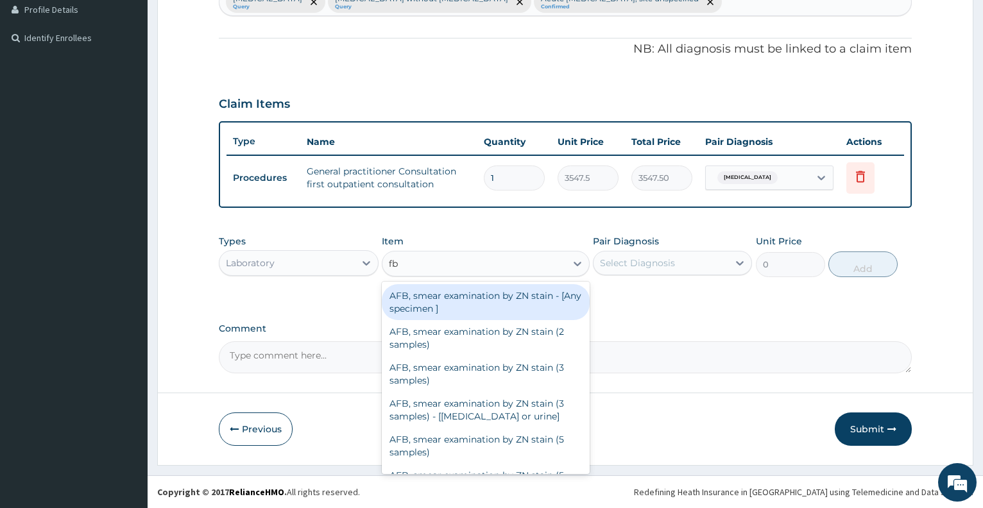
type input "fbc"
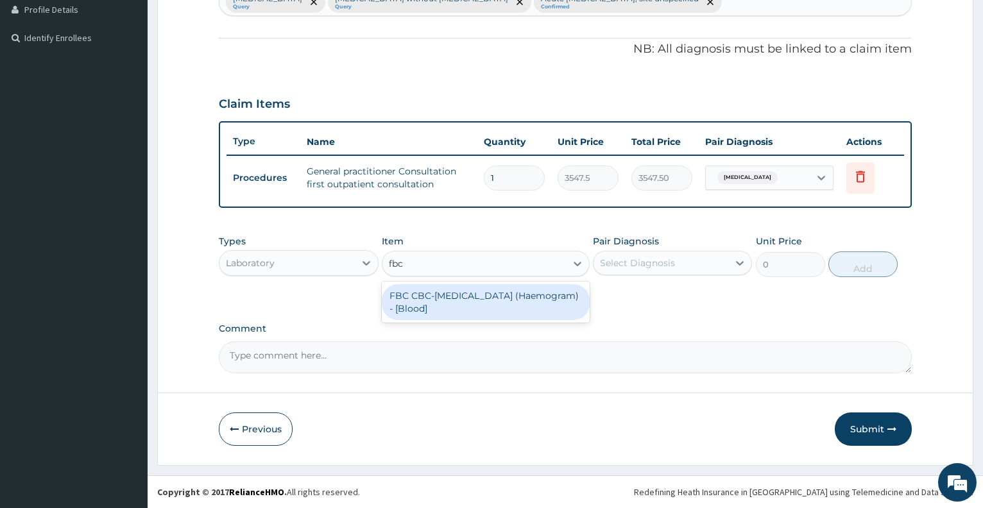
click at [480, 300] on div "FBC CBC-[MEDICAL_DATA] (Haemogram) - [Blood]" at bounding box center [486, 302] width 208 height 36
type input "4300"
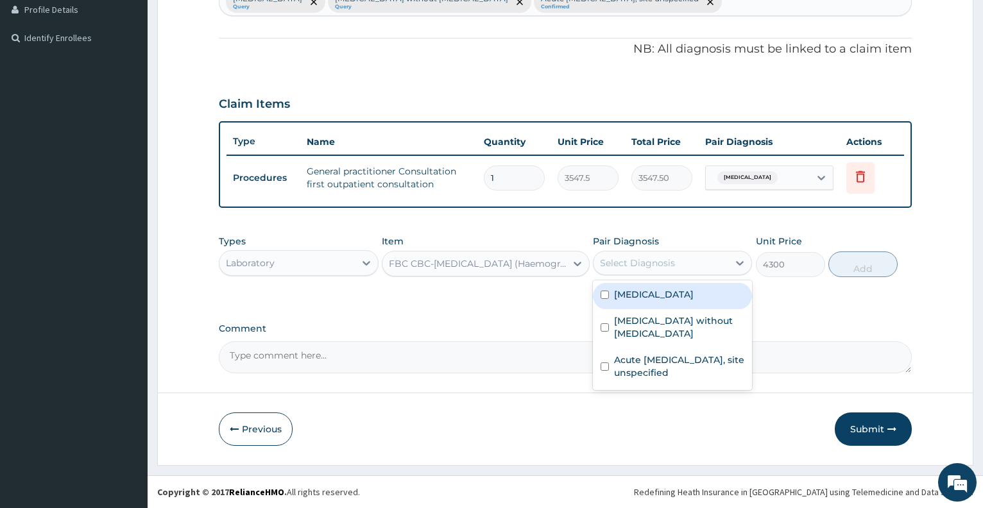
click at [684, 266] on div "Select Diagnosis" at bounding box center [661, 263] width 135 height 21
click at [681, 300] on label "Malaria, unspecified" at bounding box center [654, 294] width 80 height 13
checkbox input "true"
click at [878, 264] on button "Add" at bounding box center [863, 265] width 69 height 26
type input "0"
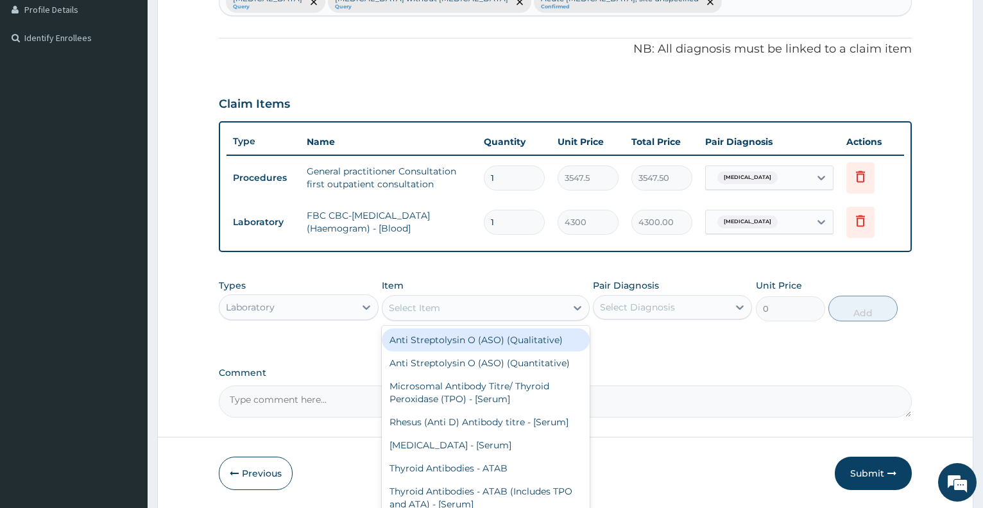
click at [410, 318] on div "Select Item" at bounding box center [486, 308] width 208 height 26
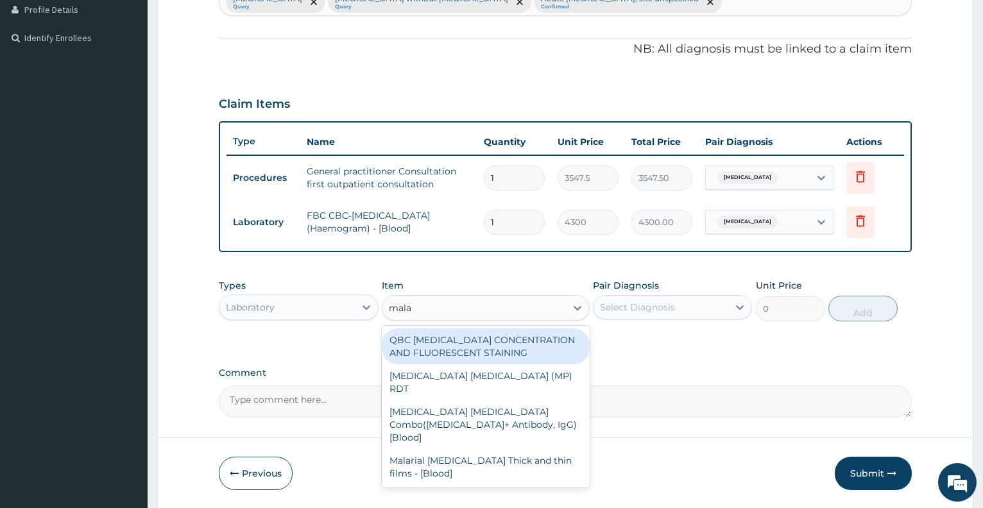
type input "malar"
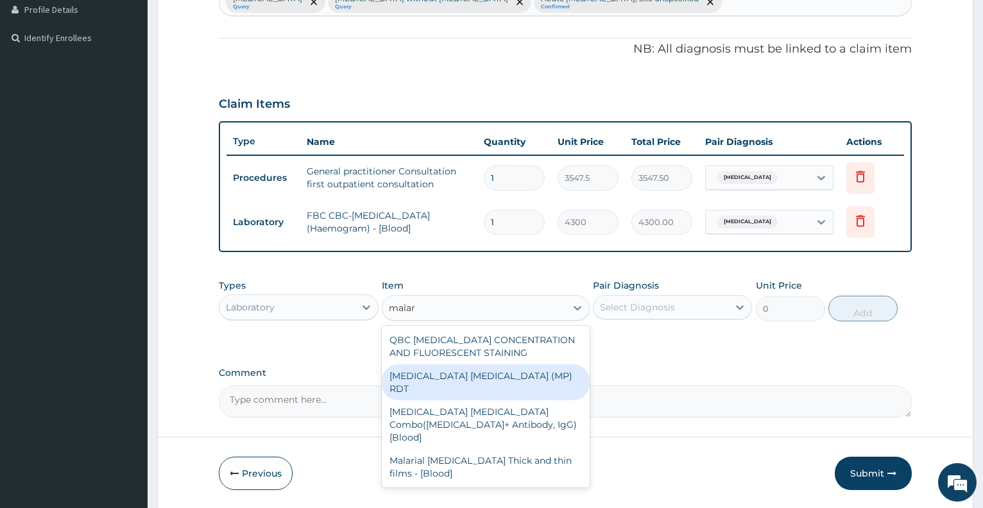
click at [429, 379] on div "MALARIA PARASITE (MP) RDT" at bounding box center [486, 383] width 208 height 36
type input "1612.5"
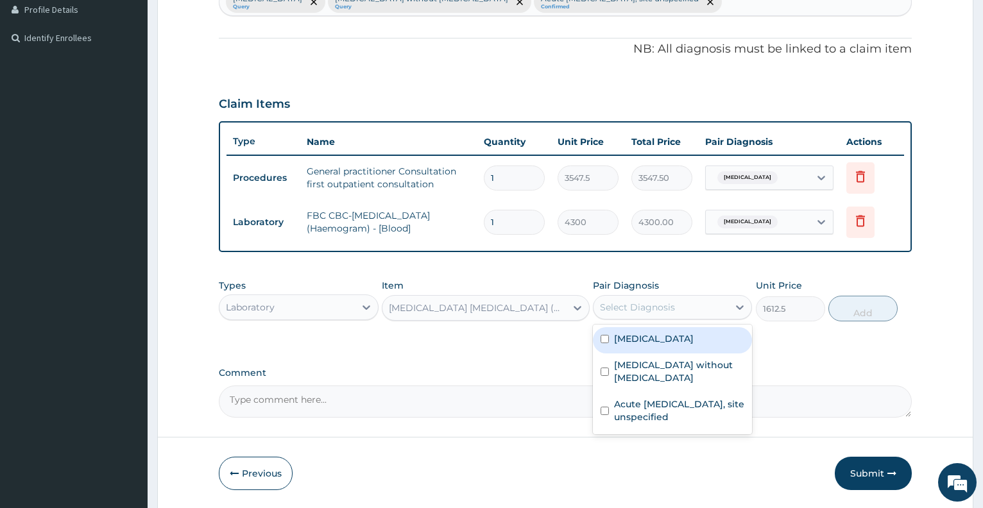
click at [680, 307] on div "Select Diagnosis" at bounding box center [661, 307] width 135 height 21
click at [679, 340] on label "Malaria, unspecified" at bounding box center [654, 339] width 80 height 13
checkbox input "true"
click at [865, 320] on button "Add" at bounding box center [863, 309] width 69 height 26
type input "0"
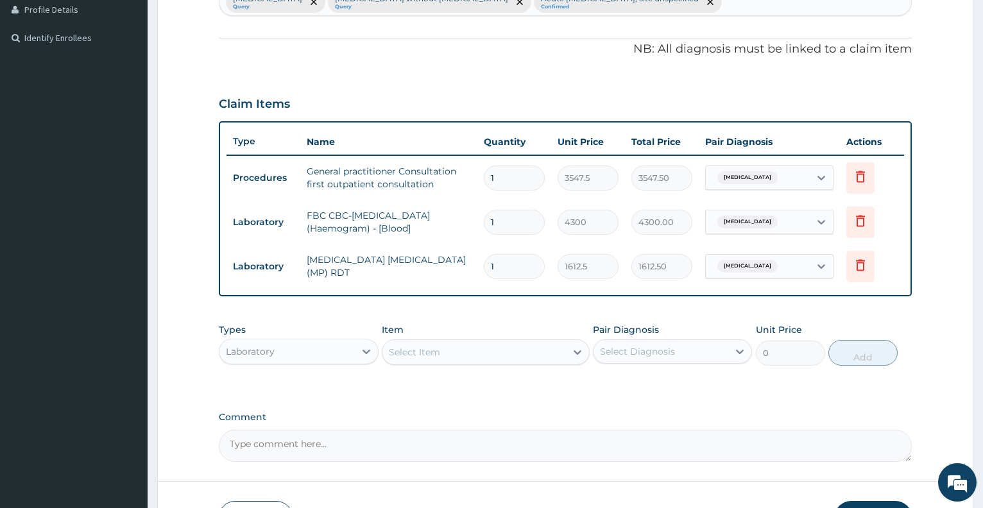
click at [305, 359] on div "Laboratory" at bounding box center [287, 352] width 135 height 21
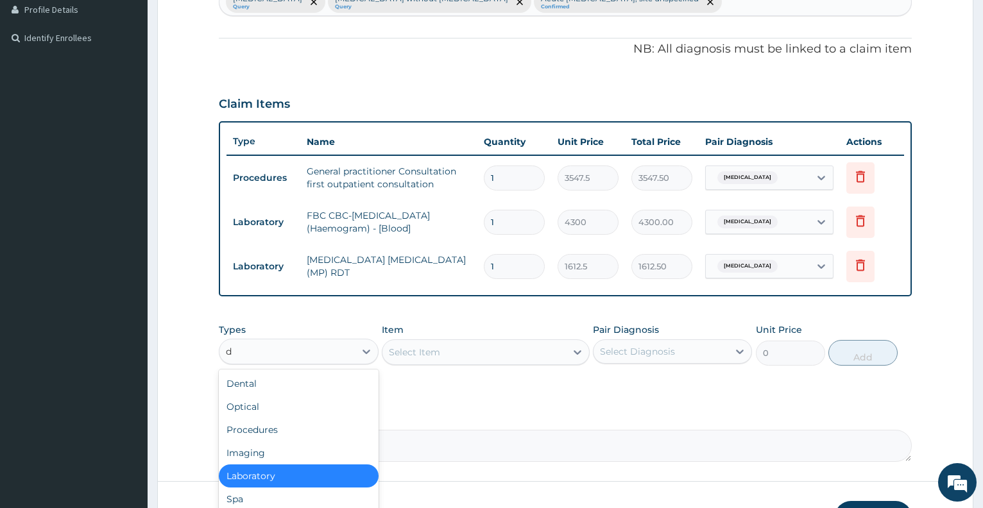
type input "dr"
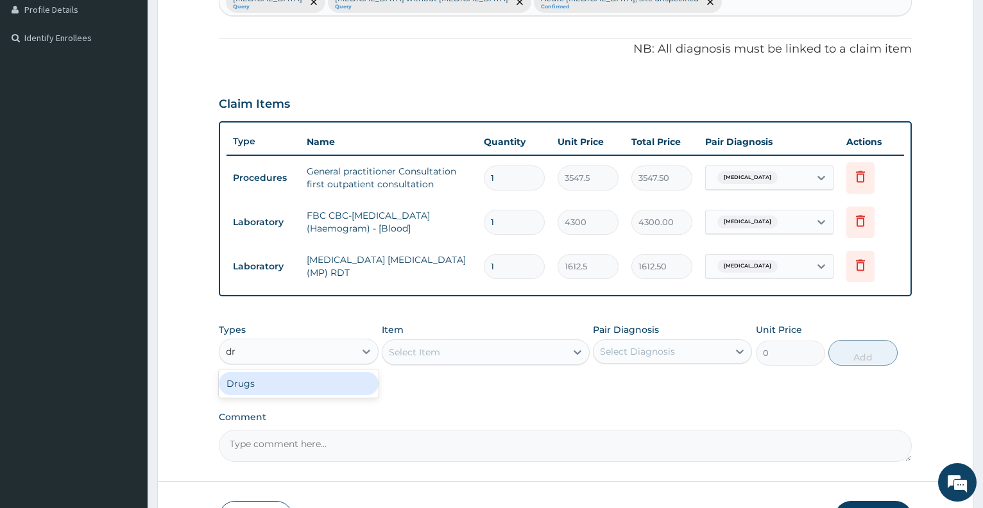
click at [311, 377] on div "Drugs" at bounding box center [298, 383] width 159 height 23
click at [422, 354] on div "Select Item" at bounding box center [486, 353] width 208 height 26
click at [422, 354] on div "Select Item" at bounding box center [414, 352] width 51 height 13
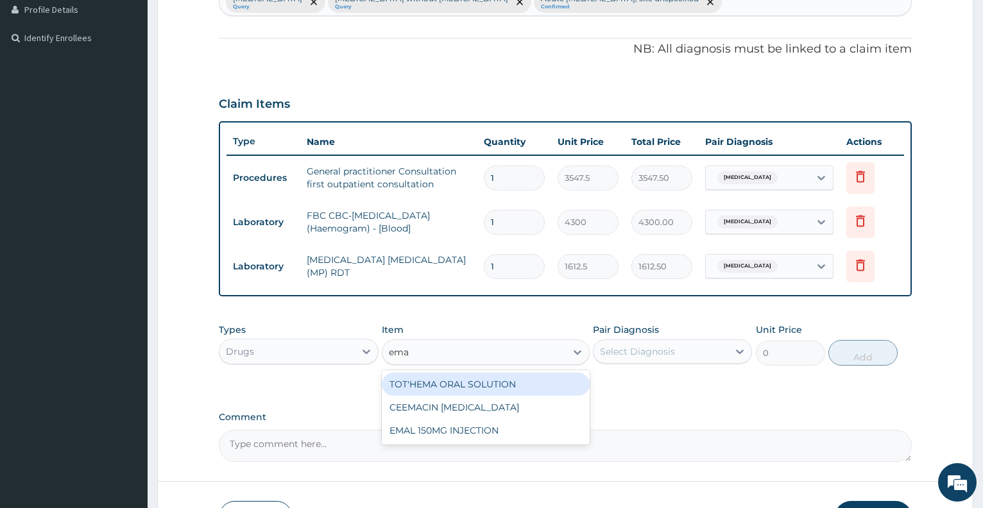
type input "emal"
click at [428, 383] on div "EMAL 150MG INJECTION" at bounding box center [486, 384] width 208 height 23
type input "3000"
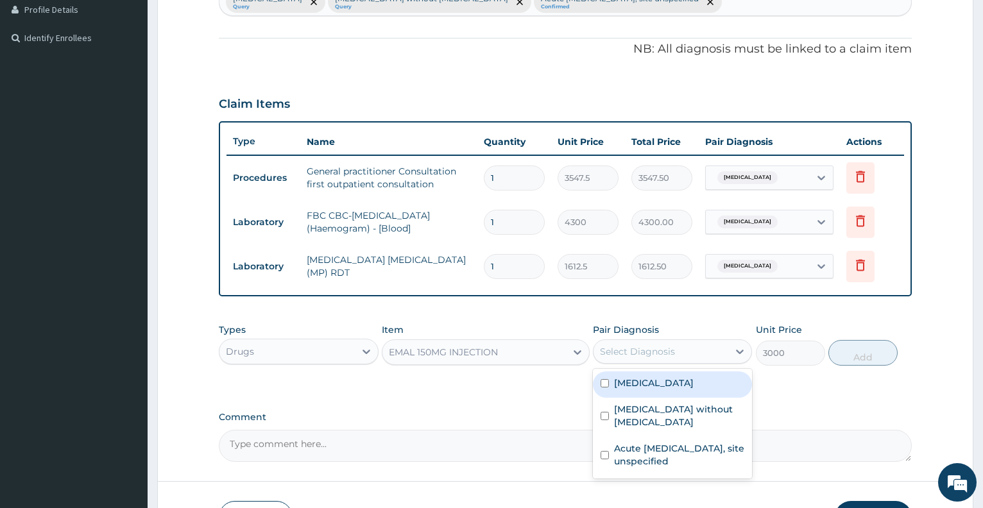
click at [630, 354] on div "Select Diagnosis" at bounding box center [637, 351] width 75 height 13
click at [636, 383] on label "Malaria, unspecified" at bounding box center [654, 383] width 80 height 13
checkbox input "true"
click at [858, 358] on button "Add" at bounding box center [863, 353] width 69 height 26
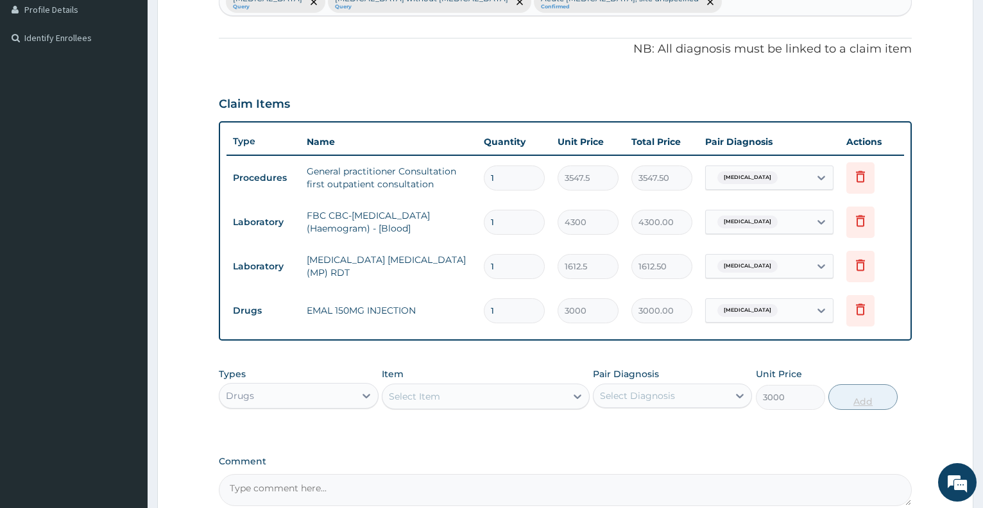
type input "0"
type input "0.00"
type input "3"
type input "9000.00"
type input "3"
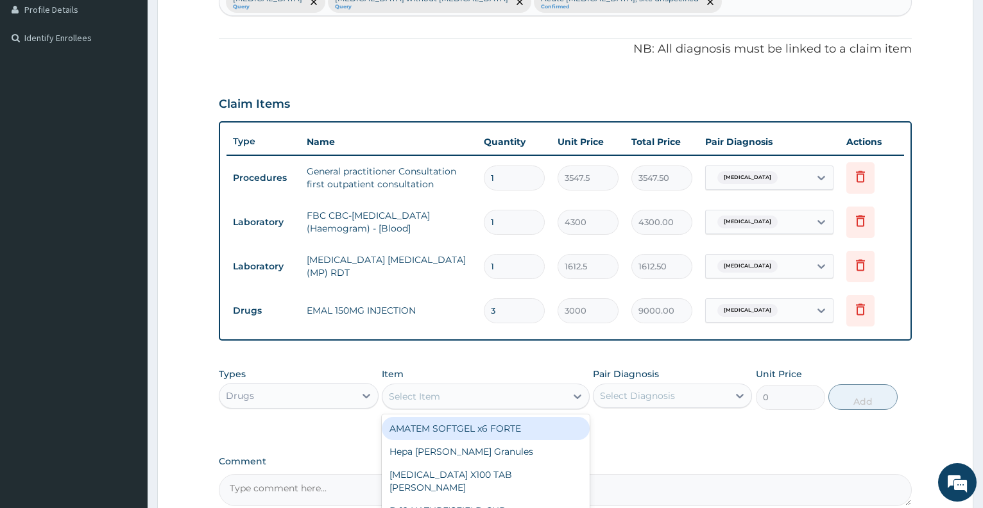
click at [406, 397] on div "Select Item" at bounding box center [414, 396] width 51 height 13
type input "fansi"
click at [415, 428] on div "[MEDICAL_DATA]" at bounding box center [486, 428] width 208 height 23
type input "212.85"
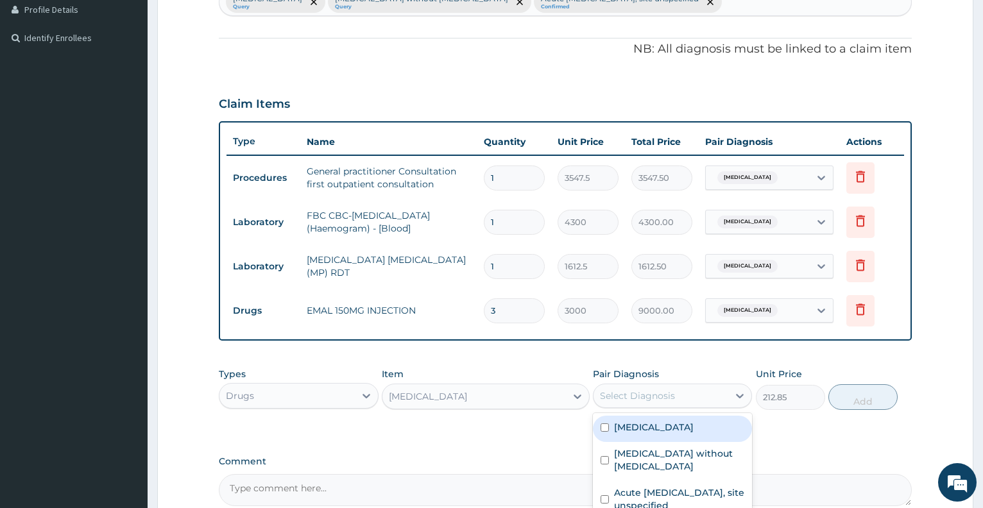
click at [654, 397] on div "Select Diagnosis" at bounding box center [637, 396] width 75 height 13
click at [652, 428] on label "Malaria, unspecified" at bounding box center [654, 427] width 80 height 13
checkbox input "true"
click at [852, 400] on button "Add" at bounding box center [863, 398] width 69 height 26
type input "0"
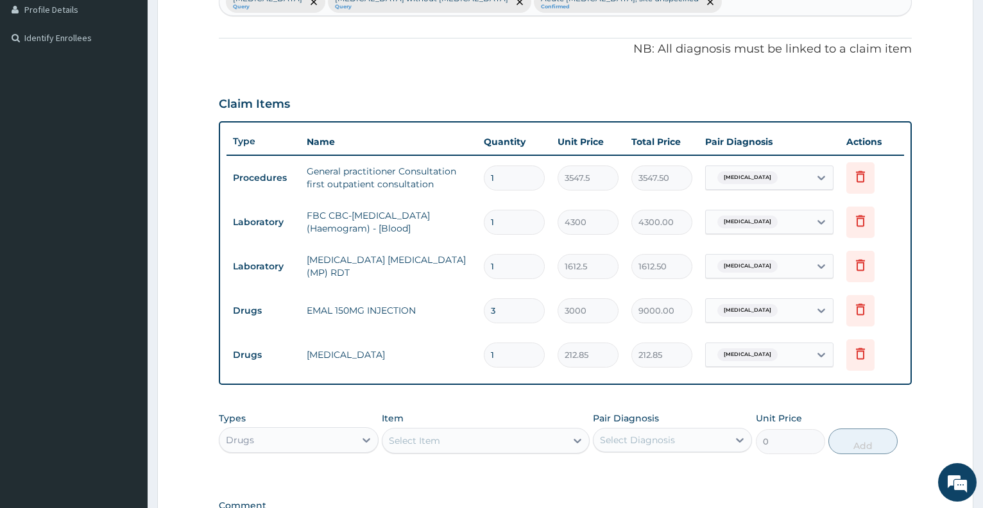
type input "0.00"
type input "3"
type input "638.55"
type input "3"
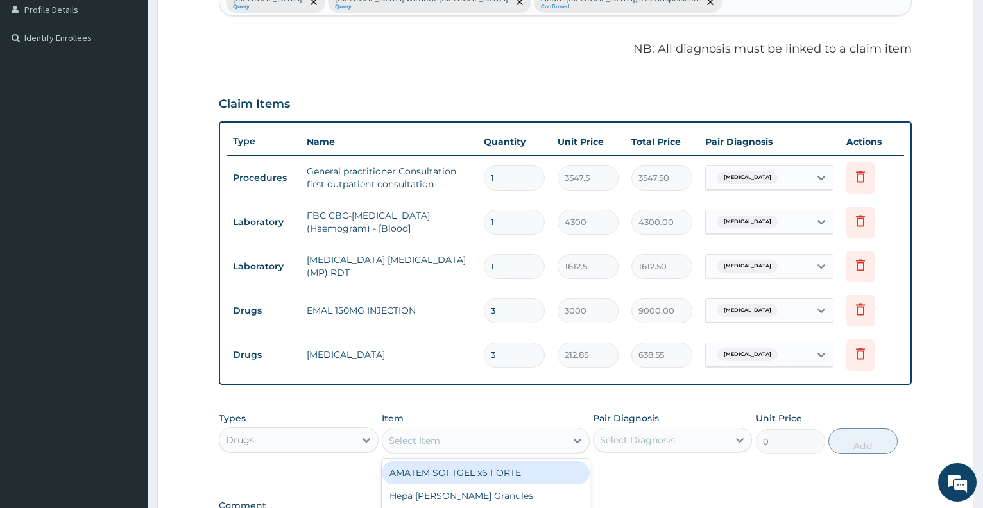
click at [424, 442] on div "Select Item" at bounding box center [414, 441] width 51 height 13
type input "parace"
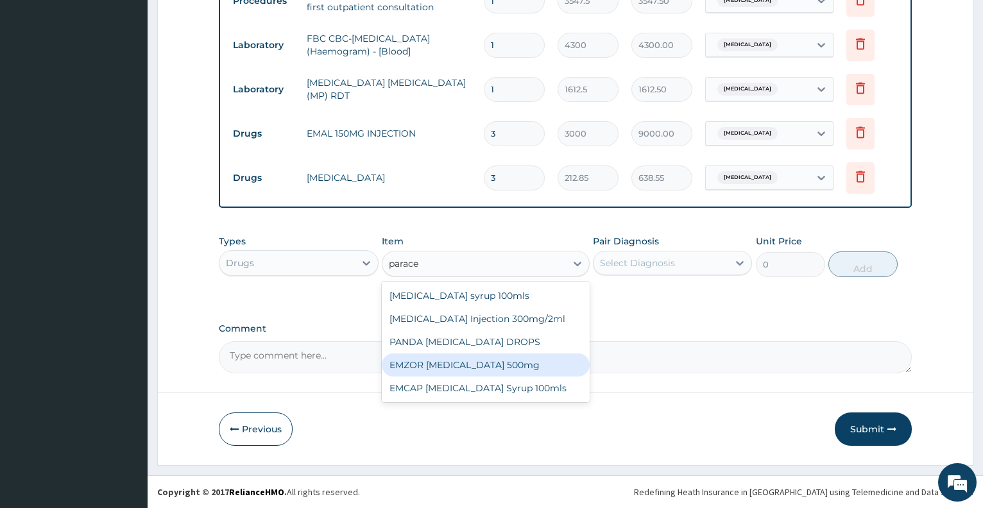
click at [515, 361] on div "EMZOR PARACETAMOL 500mg" at bounding box center [486, 365] width 208 height 23
type input "23.65"
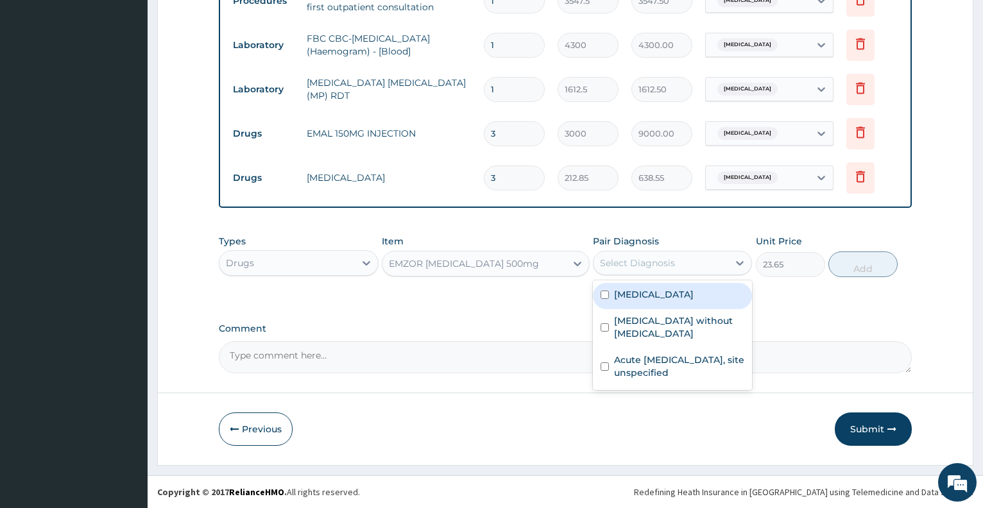
click at [633, 263] on div "Select Diagnosis" at bounding box center [637, 263] width 75 height 13
click at [641, 295] on label "Malaria, unspecified" at bounding box center [654, 294] width 80 height 13
checkbox input "true"
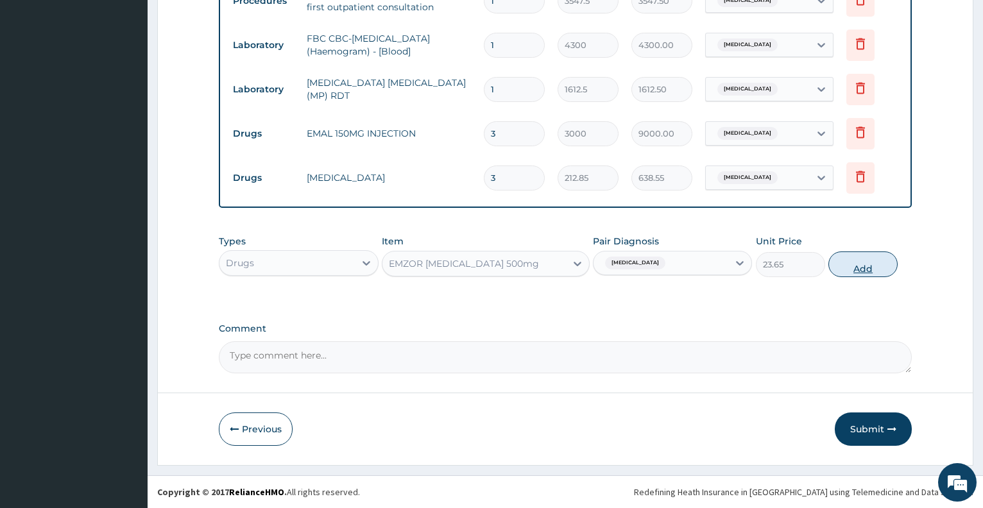
click at [856, 263] on button "Add" at bounding box center [863, 265] width 69 height 26
type input "0"
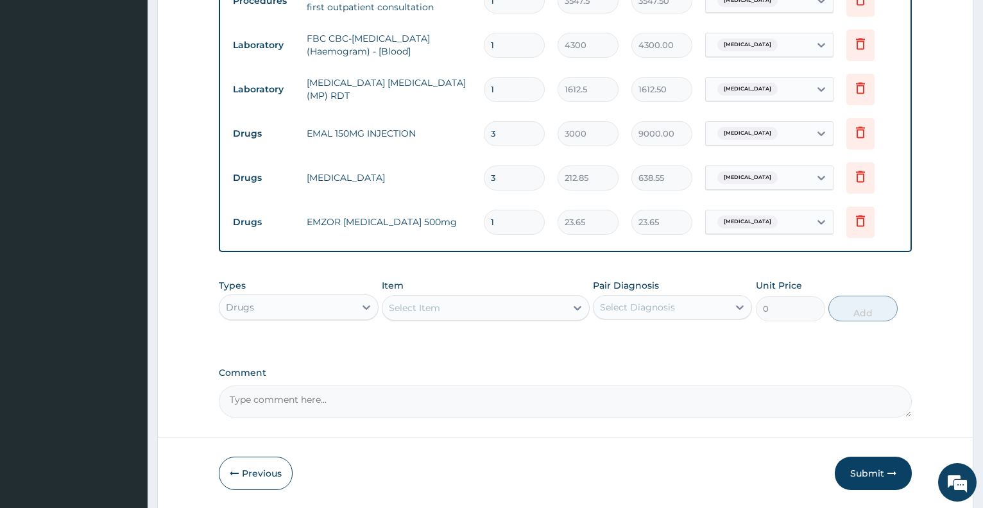
type input "18"
type input "425.70"
type input "18"
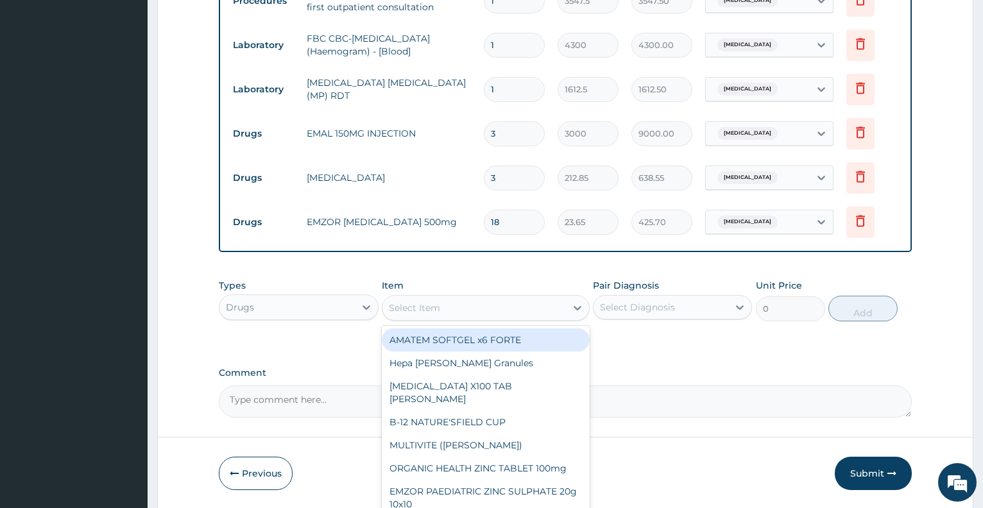
click at [437, 315] on div "Select Item" at bounding box center [475, 308] width 184 height 21
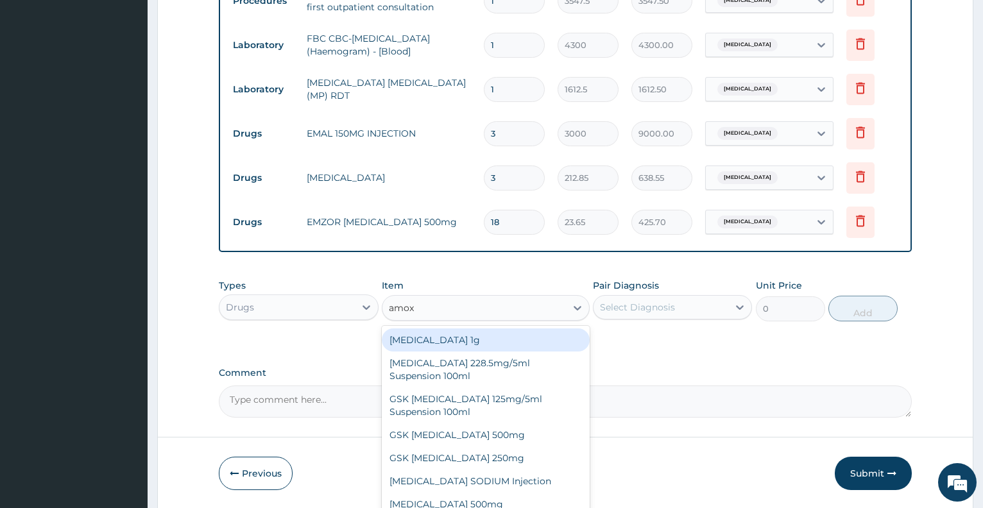
type input "amoxi"
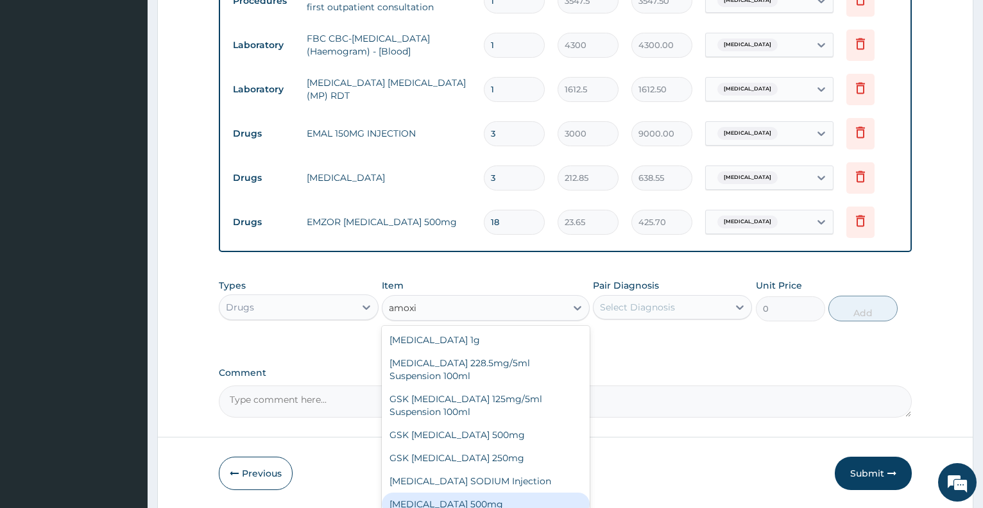
click at [476, 504] on div "AMOXICILLIN 500mg" at bounding box center [486, 504] width 208 height 23
type input "70.95"
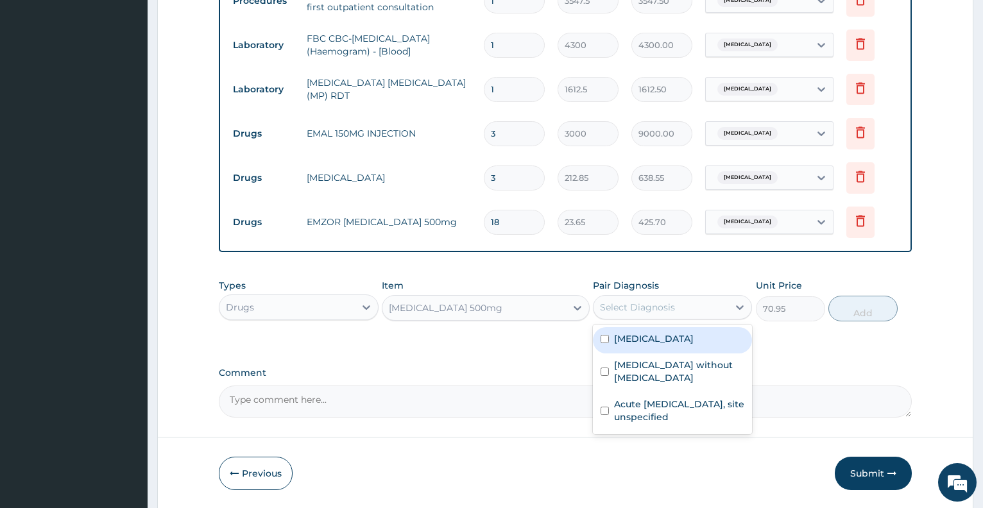
click at [655, 308] on div "Select Diagnosis" at bounding box center [637, 307] width 75 height 13
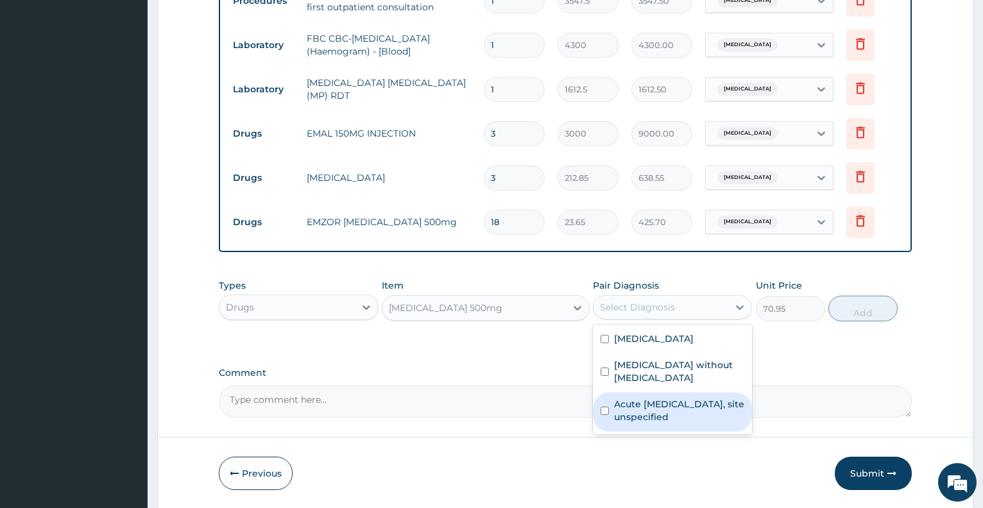
click at [643, 415] on div "Acute upper respiratory infection, site unspecified" at bounding box center [672, 412] width 159 height 39
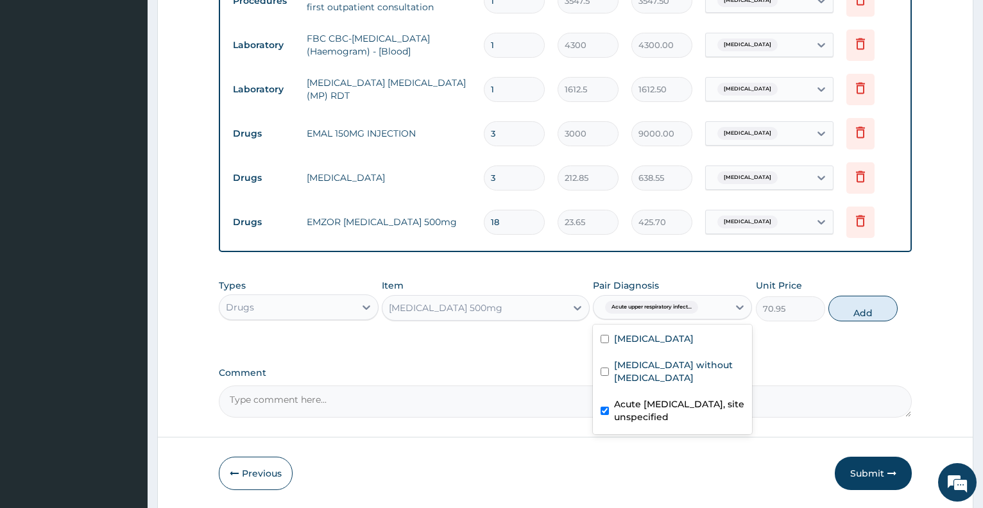
click at [662, 393] on div "Acute upper respiratory infection, site unspecified" at bounding box center [672, 412] width 159 height 39
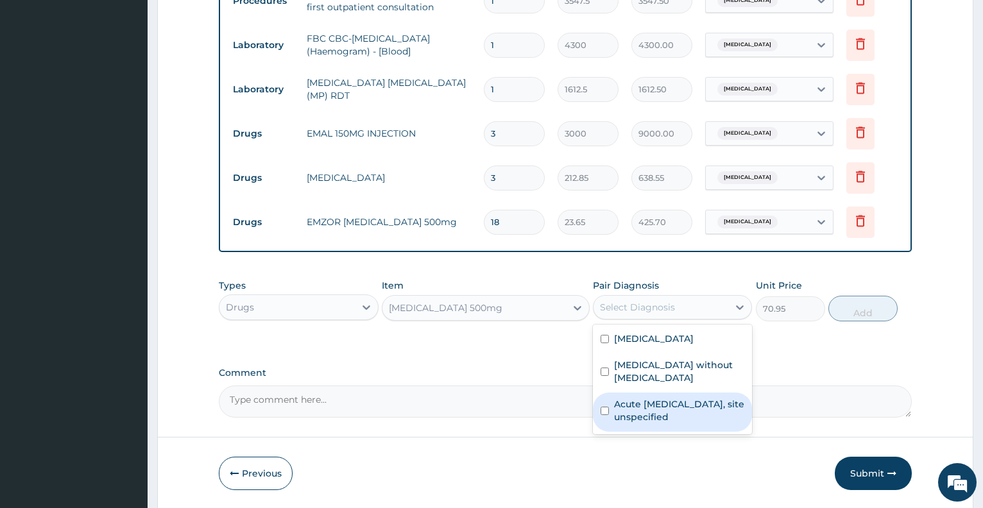
click at [662, 393] on div "Acute upper respiratory infection, site unspecified" at bounding box center [672, 412] width 159 height 39
checkbox input "true"
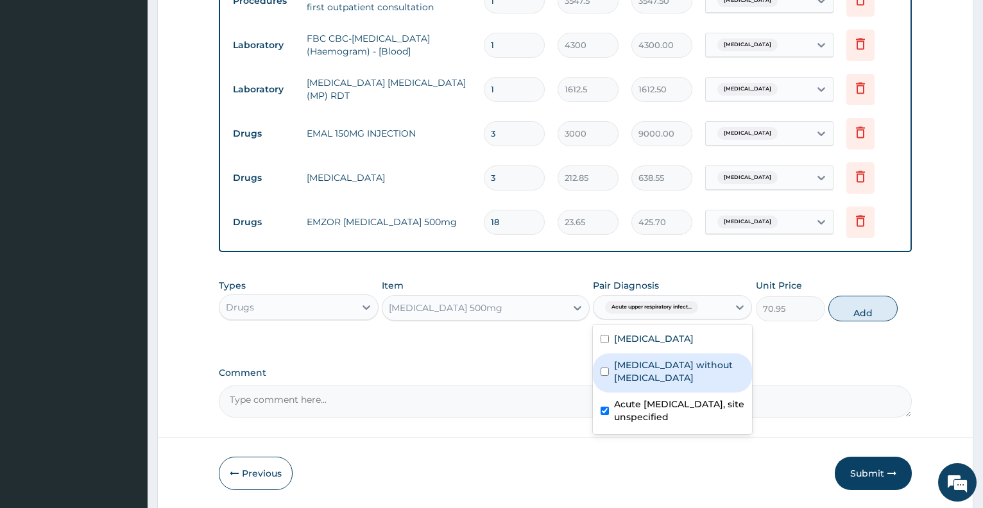
click at [704, 368] on label "Sepsis without septic shock" at bounding box center [679, 372] width 130 height 26
checkbox input "true"
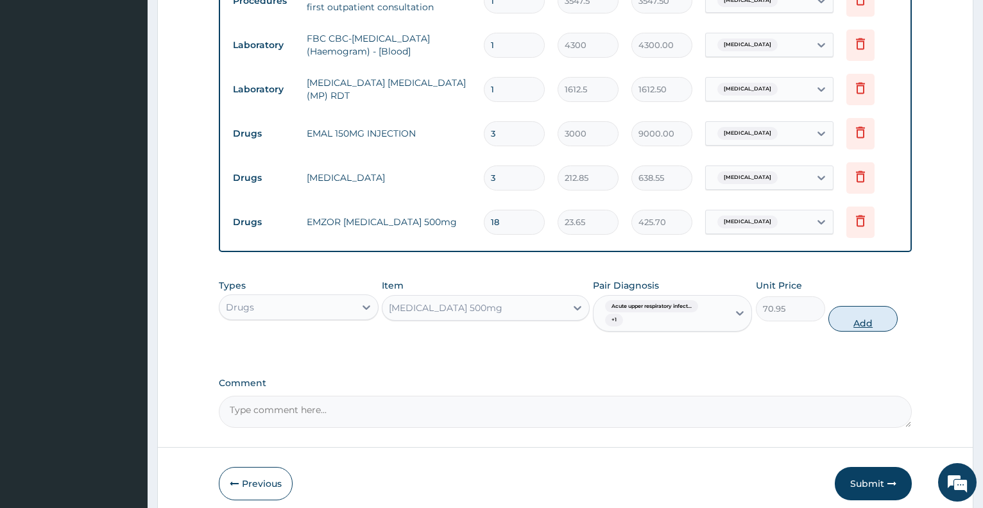
click at [845, 319] on button "Add" at bounding box center [863, 319] width 69 height 26
type input "0"
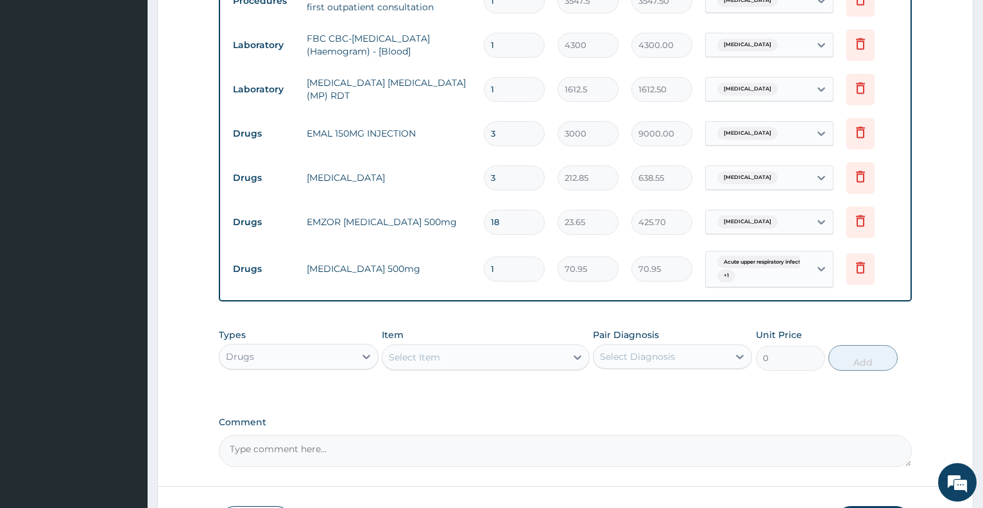
type input "15"
type input "1064.25"
type input "15"
click at [512, 354] on div "Select Item" at bounding box center [475, 357] width 184 height 21
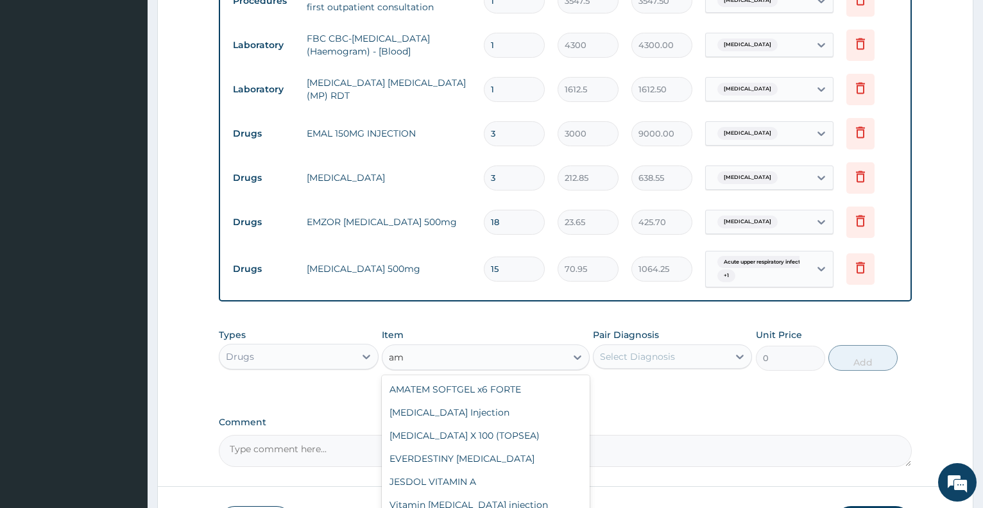
type input "a"
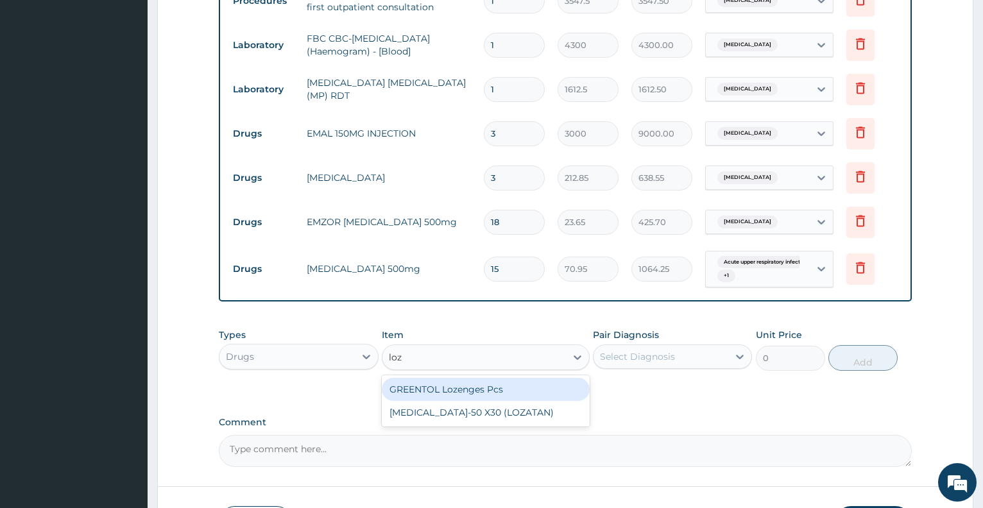
type input "loze"
click at [539, 396] on div "GREENTOL Lozenges Pcs" at bounding box center [486, 389] width 208 height 23
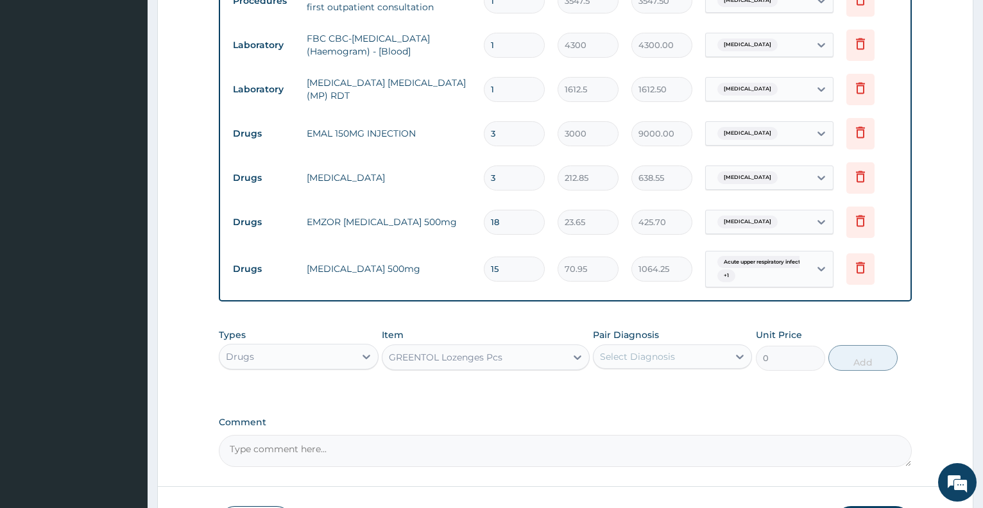
type input "35.475"
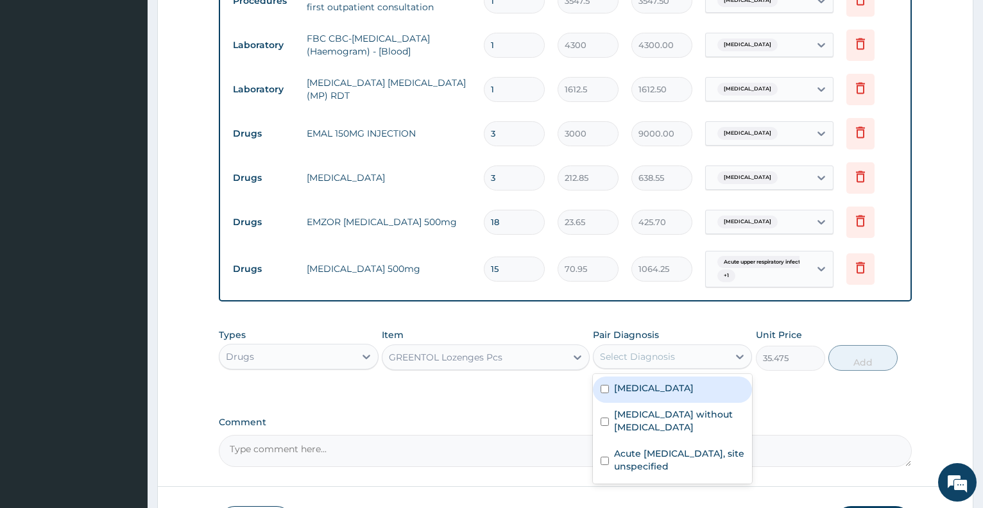
click at [634, 366] on div "Select Diagnosis" at bounding box center [661, 357] width 135 height 21
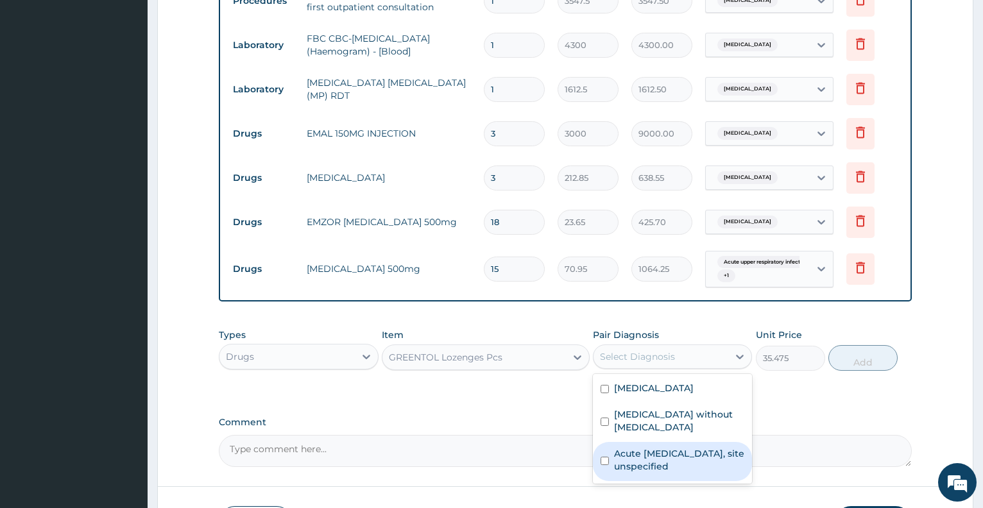
click at [648, 447] on label "Acute upper respiratory infection, site unspecified" at bounding box center [679, 460] width 130 height 26
checkbox input "true"
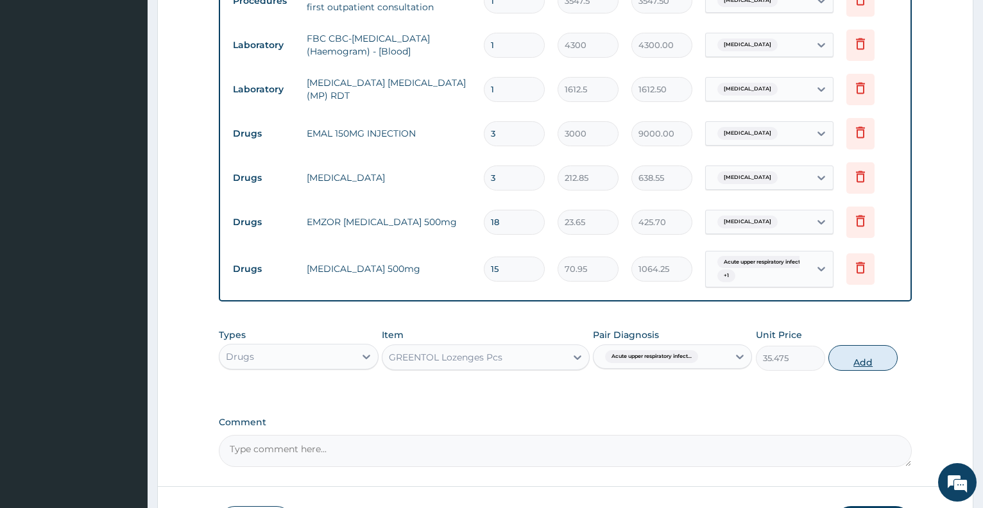
click at [853, 359] on button "Add" at bounding box center [863, 358] width 69 height 26
type input "0"
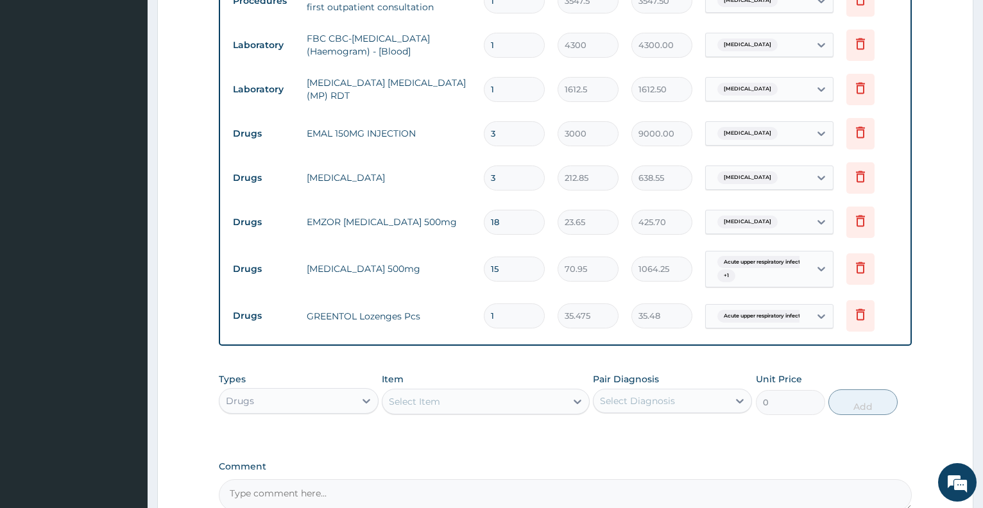
type input "0.00"
type input "6"
type input "212.85"
type input "6"
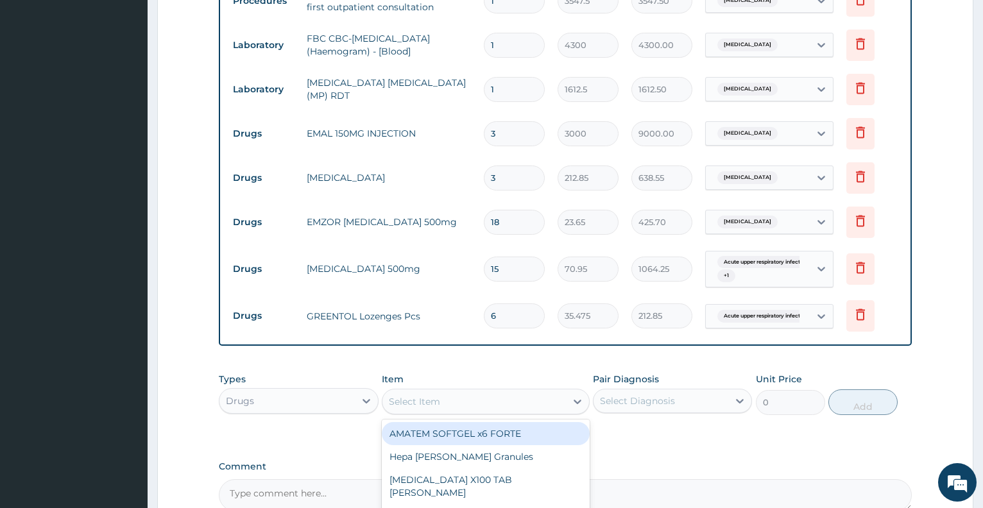
click at [459, 404] on div "Select Item" at bounding box center [475, 402] width 184 height 21
type input "lorat"
click at [469, 429] on div "Loratyn Loratadine 10mg" at bounding box center [486, 433] width 208 height 23
type input "88.6875"
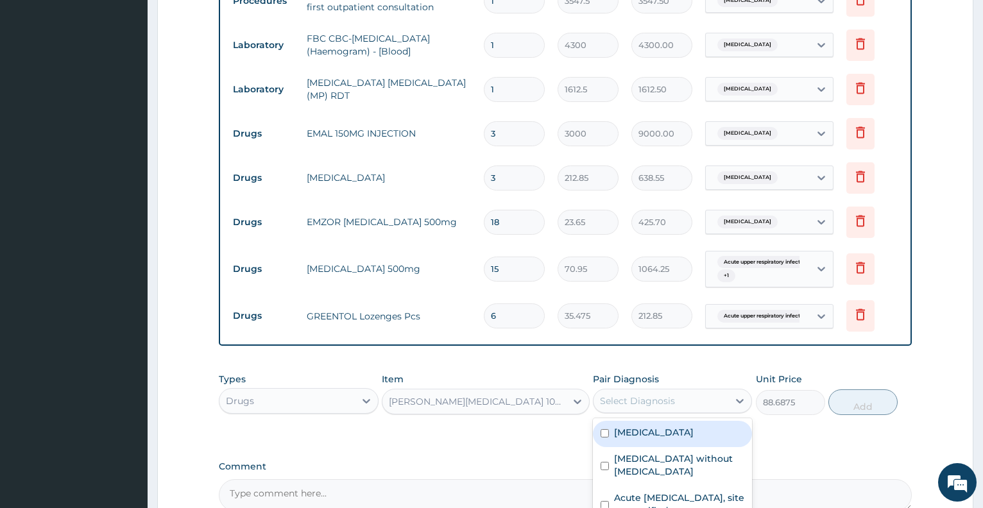
click at [627, 410] on div "Select Diagnosis" at bounding box center [661, 401] width 135 height 21
click at [639, 436] on label "Malaria, unspecified" at bounding box center [654, 432] width 80 height 13
click at [642, 435] on label "Malaria, unspecified" at bounding box center [654, 432] width 80 height 13
checkbox input "false"
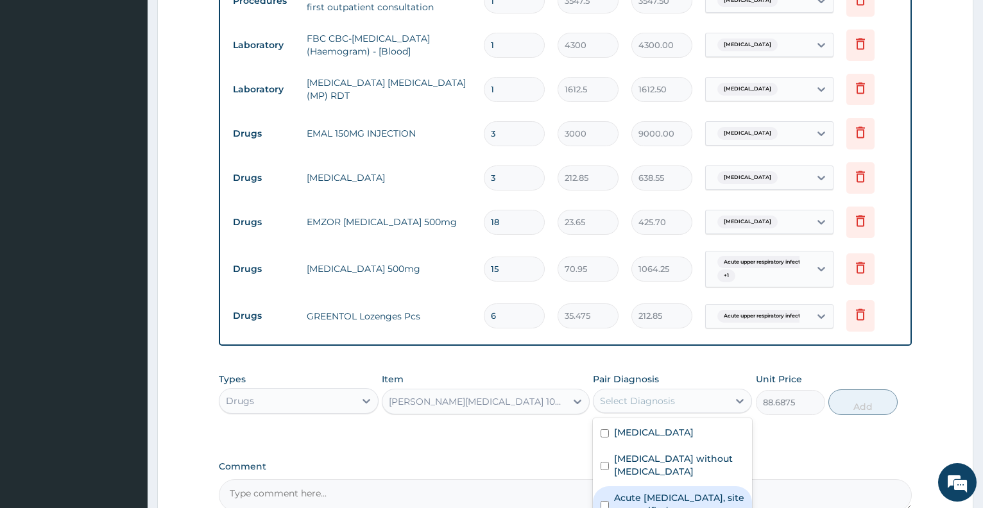
click at [643, 492] on label "Acute upper respiratory infection, site unspecified" at bounding box center [679, 505] width 130 height 26
checkbox input "true"
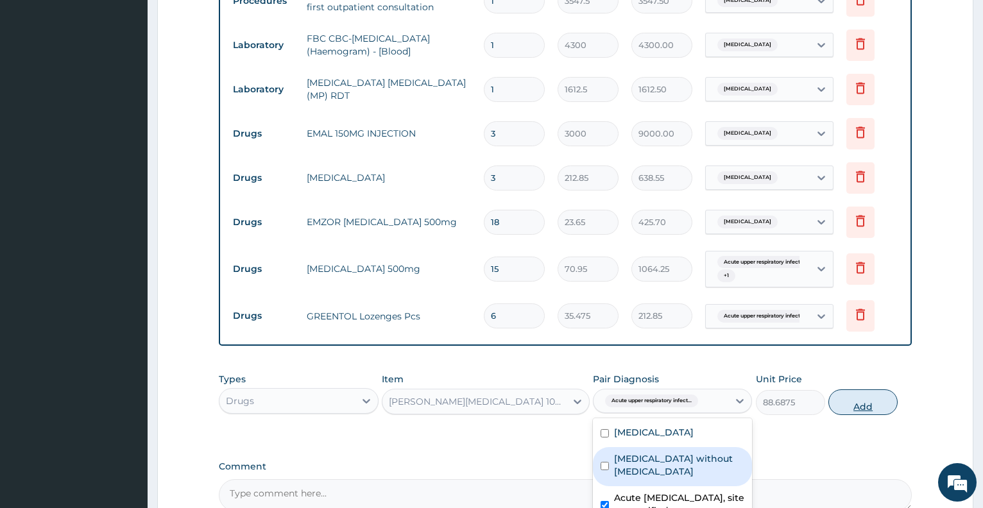
click at [856, 403] on button "Add" at bounding box center [863, 403] width 69 height 26
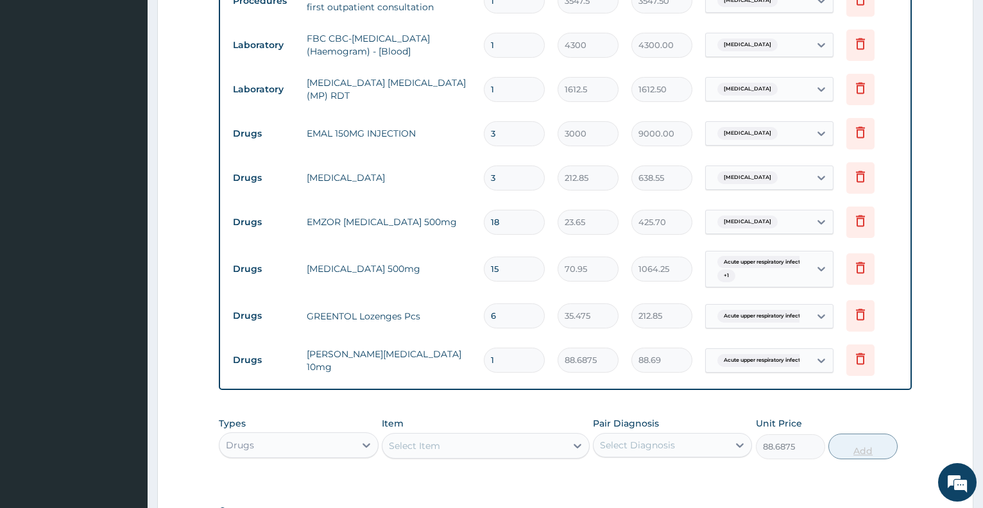
type input "0"
type input "0.00"
type input "5"
type input "443.44"
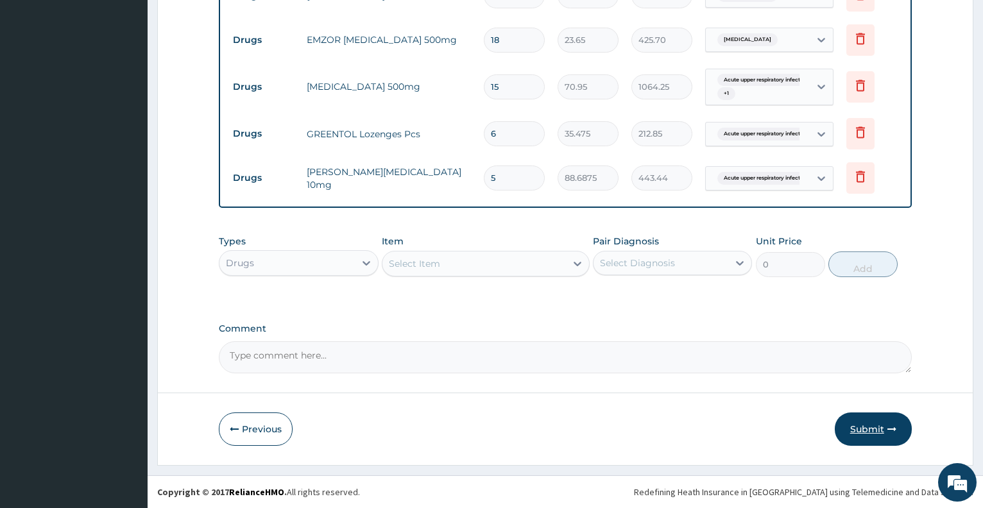
type input "5"
click at [866, 426] on button "Submit" at bounding box center [873, 429] width 77 height 33
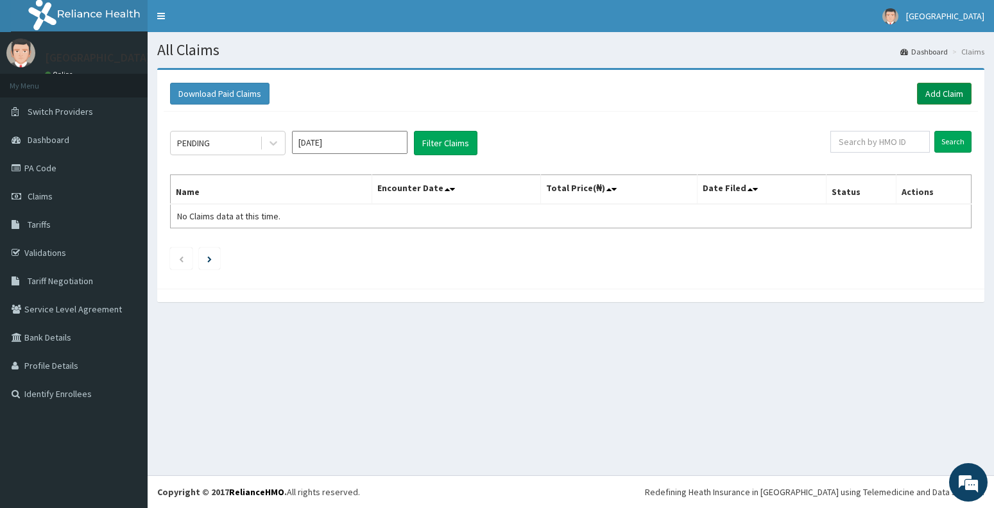
click at [937, 98] on link "Add Claim" at bounding box center [944, 94] width 55 height 22
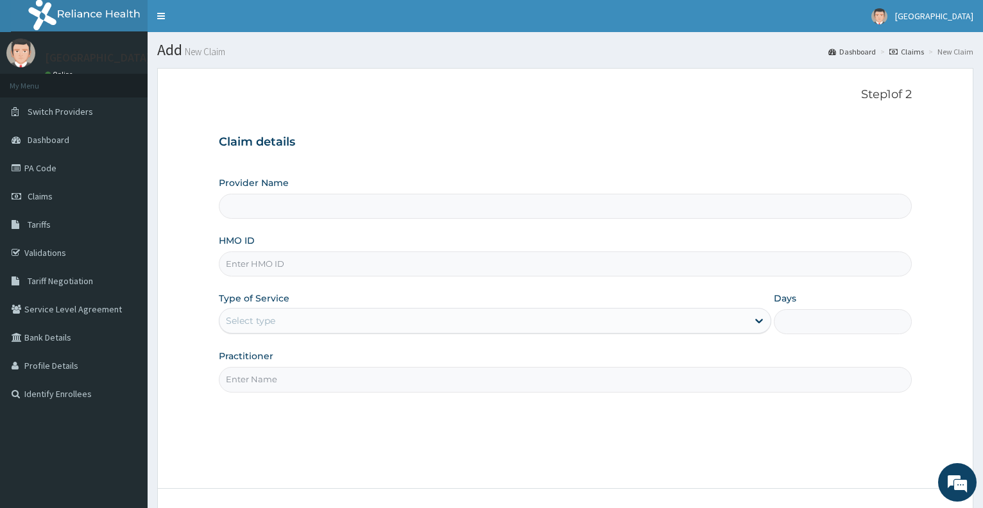
click at [312, 264] on input "HMO ID" at bounding box center [565, 264] width 693 height 25
type input "Dalet Medical service"
type input "tnf/10047/d"
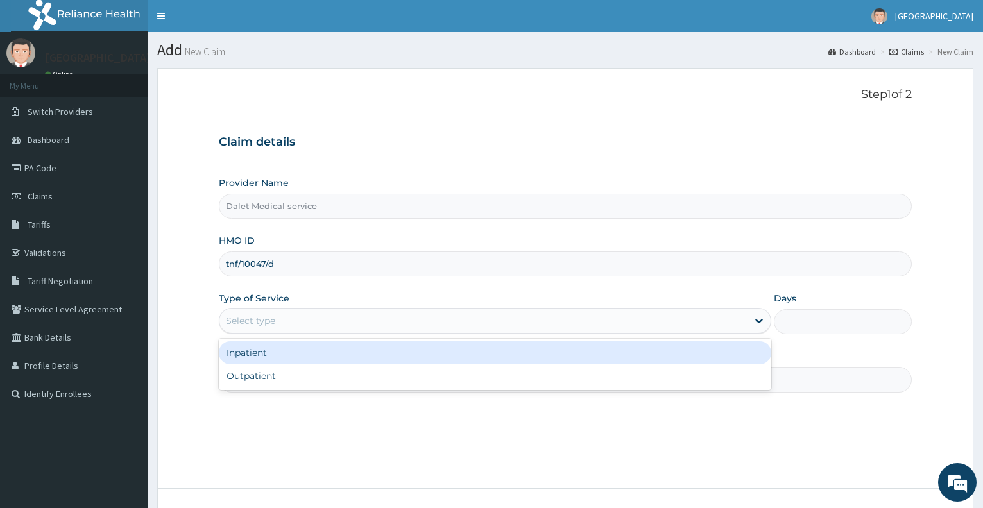
click at [314, 316] on div "Select type" at bounding box center [484, 321] width 528 height 21
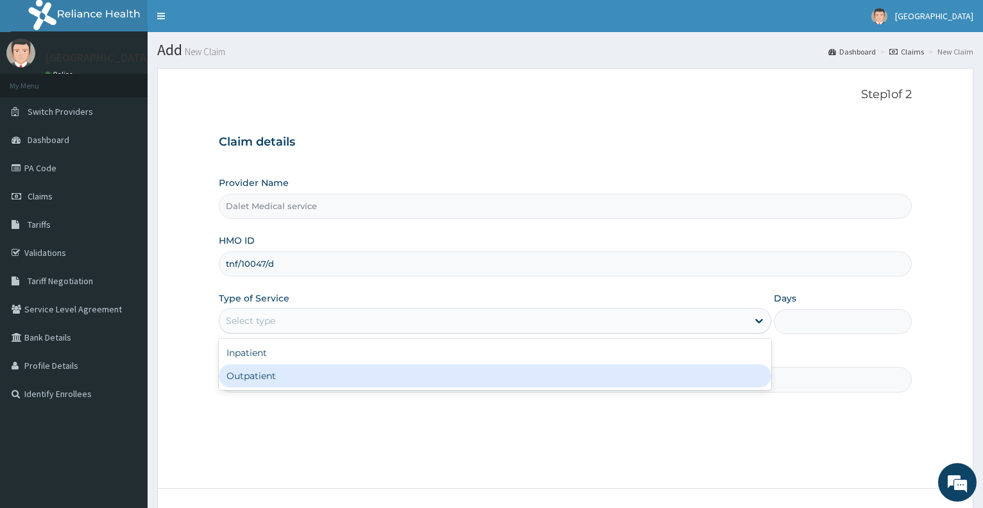
click at [293, 378] on div "Outpatient" at bounding box center [495, 376] width 552 height 23
type input "1"
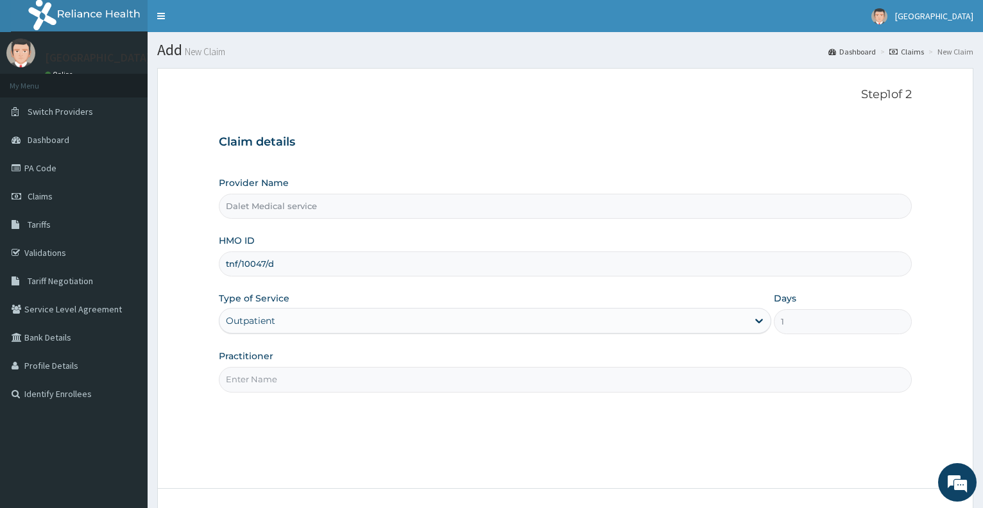
click at [293, 373] on input "Practitioner" at bounding box center [565, 379] width 693 height 25
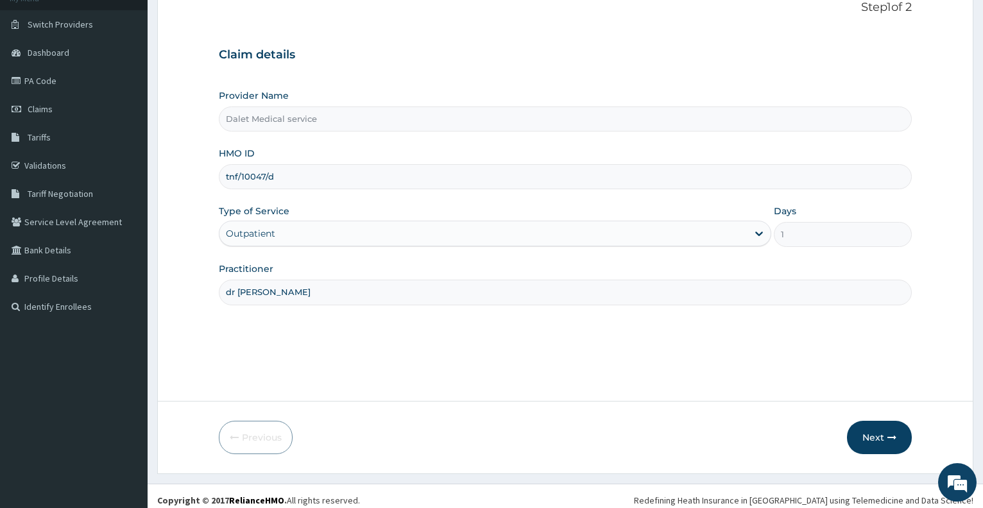
scroll to position [96, 0]
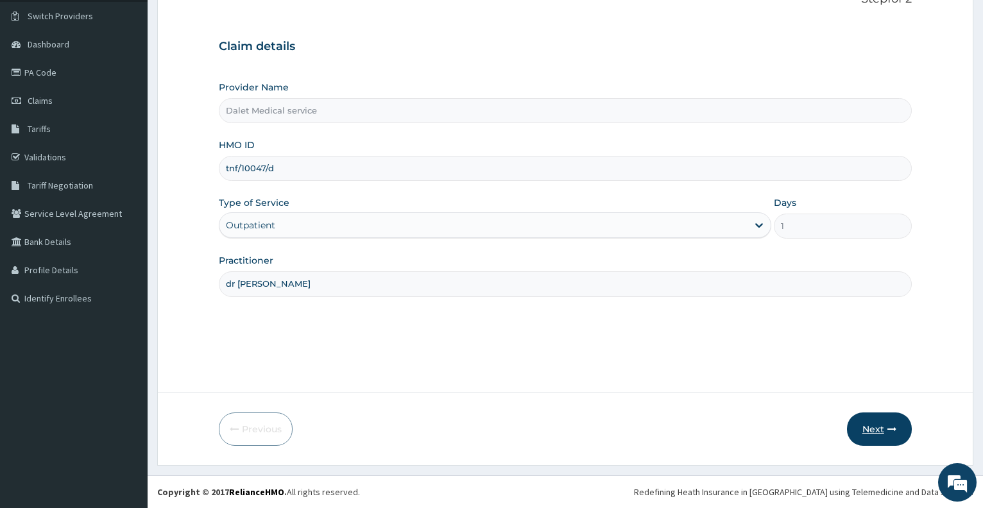
type input "dr koko"
click at [872, 426] on button "Next" at bounding box center [879, 429] width 65 height 33
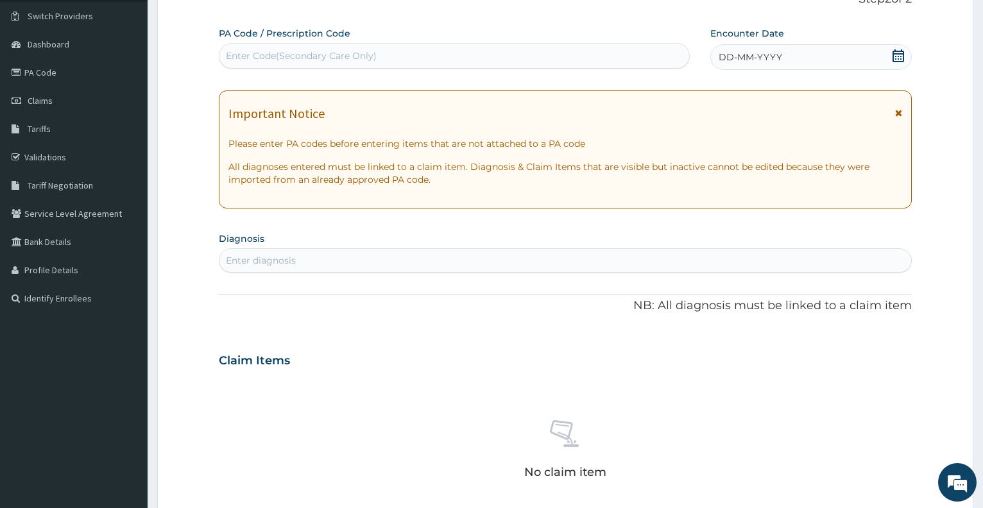
click at [900, 55] on icon at bounding box center [899, 55] width 12 height 13
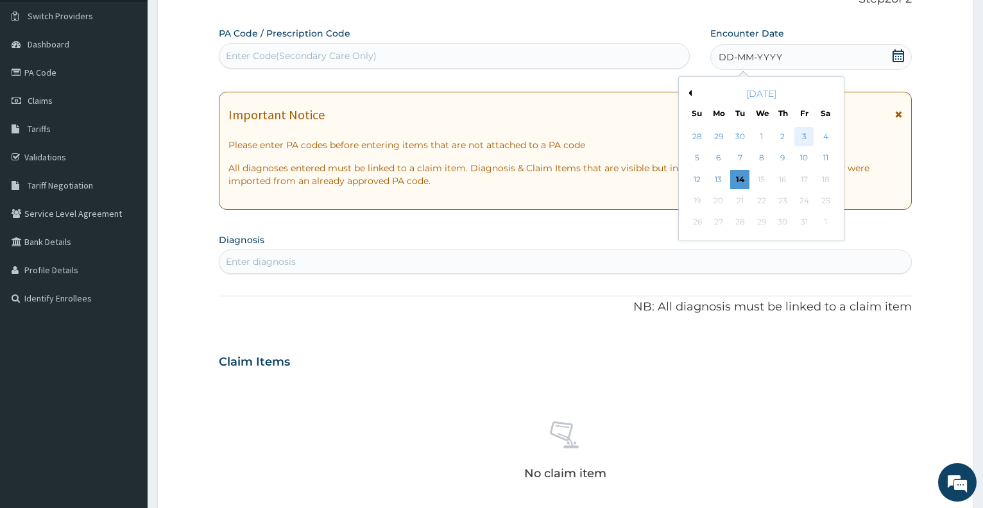
click at [810, 138] on div "3" at bounding box center [804, 136] width 19 height 19
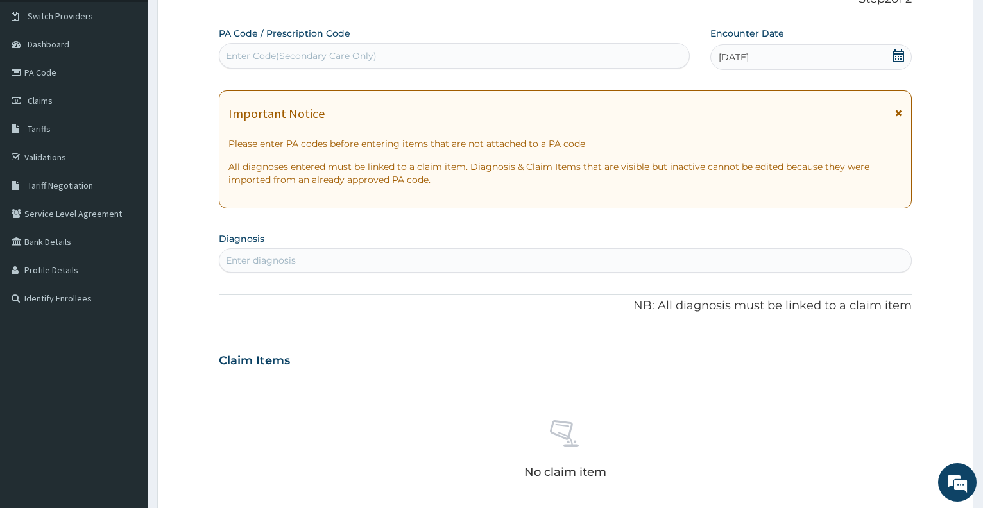
click at [401, 264] on div "Enter diagnosis" at bounding box center [566, 260] width 692 height 21
type input "malaria"
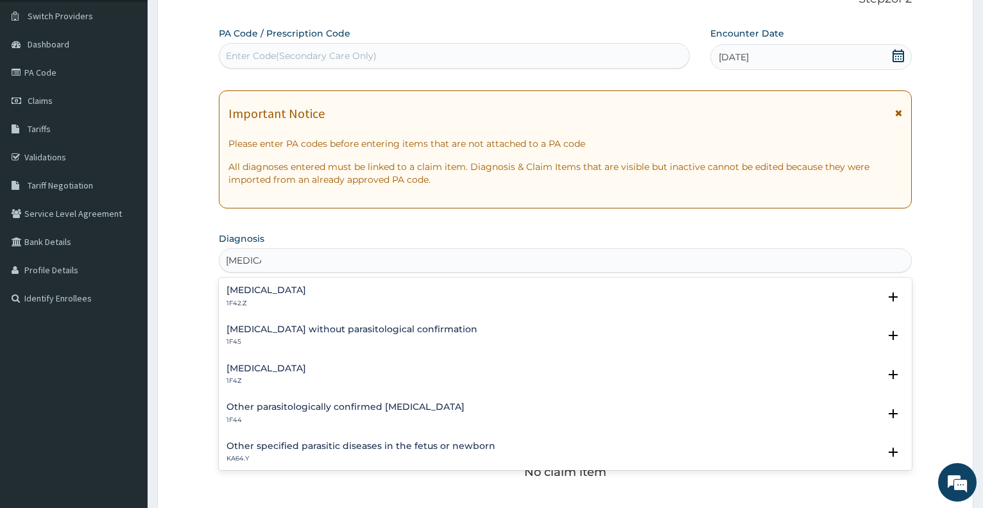
click at [306, 365] on h4 "Malaria, unspecified" at bounding box center [267, 369] width 80 height 10
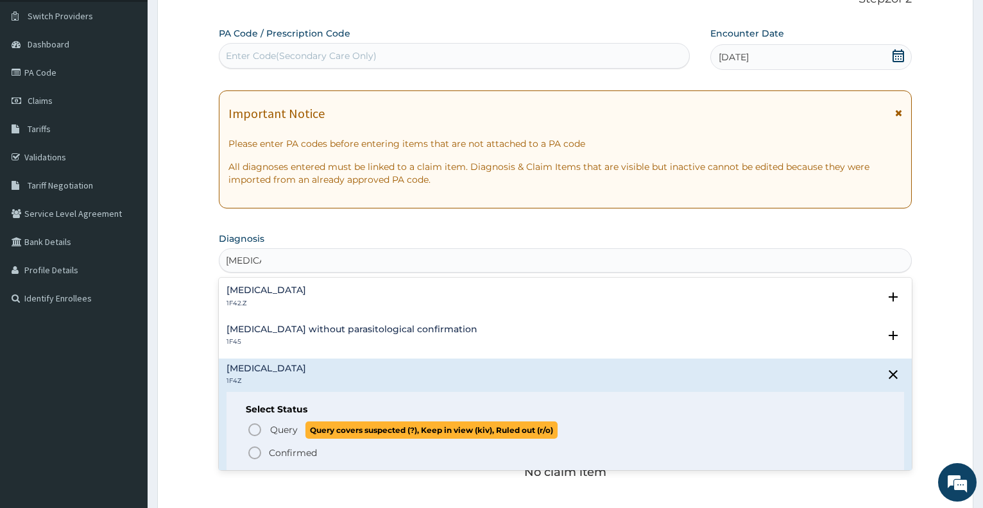
click at [270, 433] on p "Query Query covers suspected (?), Keep in view (kiv), Ruled out (r/o)" at bounding box center [413, 430] width 289 height 17
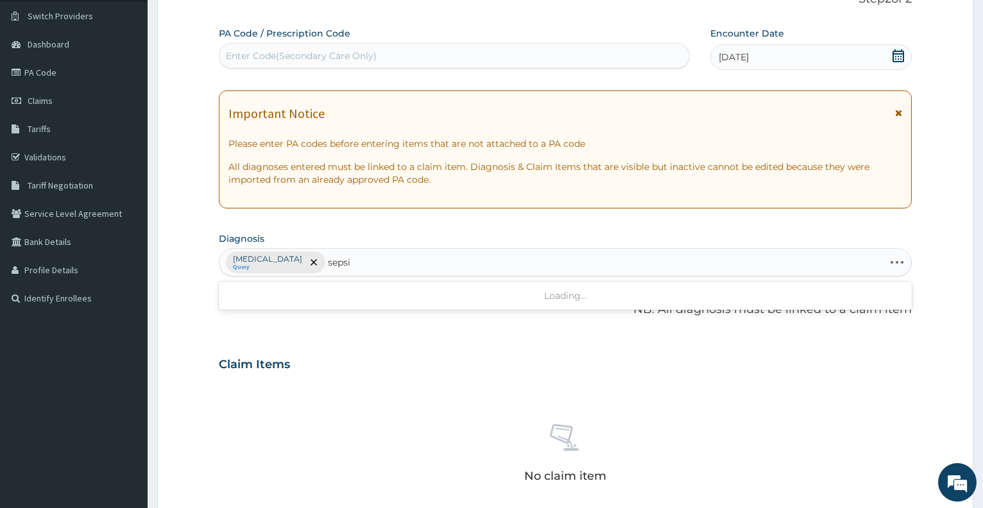
type input "sepsis"
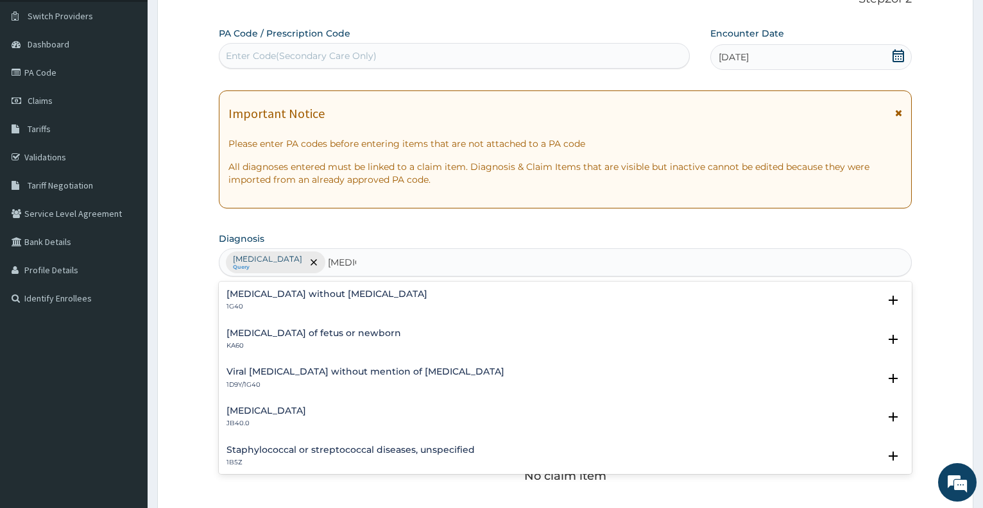
click at [365, 299] on div "Sepsis without septic shock 1G40" at bounding box center [566, 301] width 678 height 22
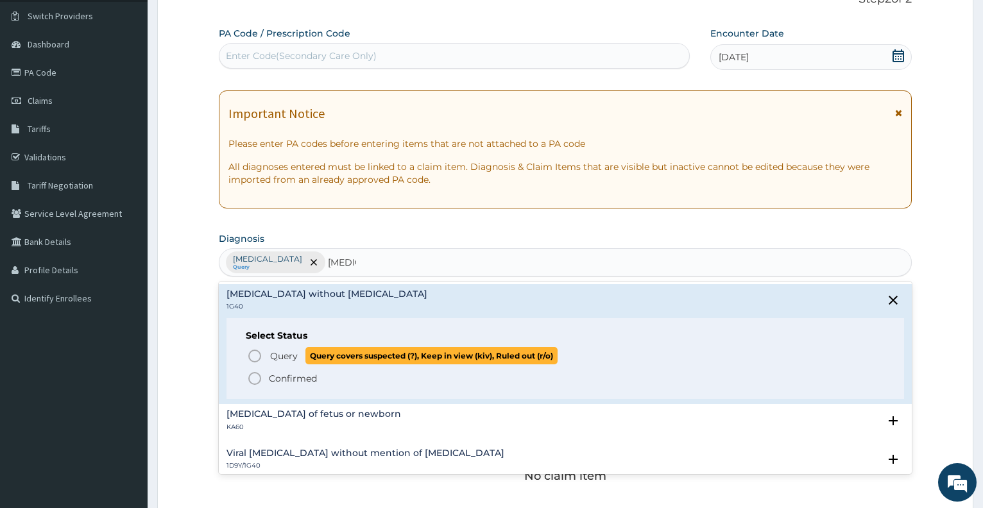
click at [279, 362] on span "Query" at bounding box center [284, 356] width 28 height 13
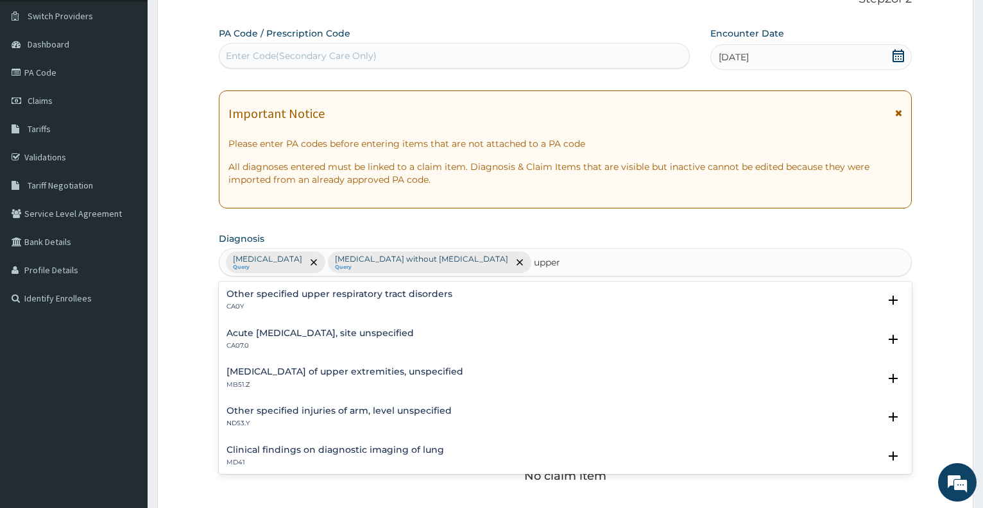
type input "upper"
click at [265, 327] on div "Acute upper respiratory infection, site unspecified CA07.0 Select Status Query …" at bounding box center [565, 343] width 693 height 39
click at [268, 336] on h4 "Acute [MEDICAL_DATA], site unspecified" at bounding box center [320, 334] width 187 height 10
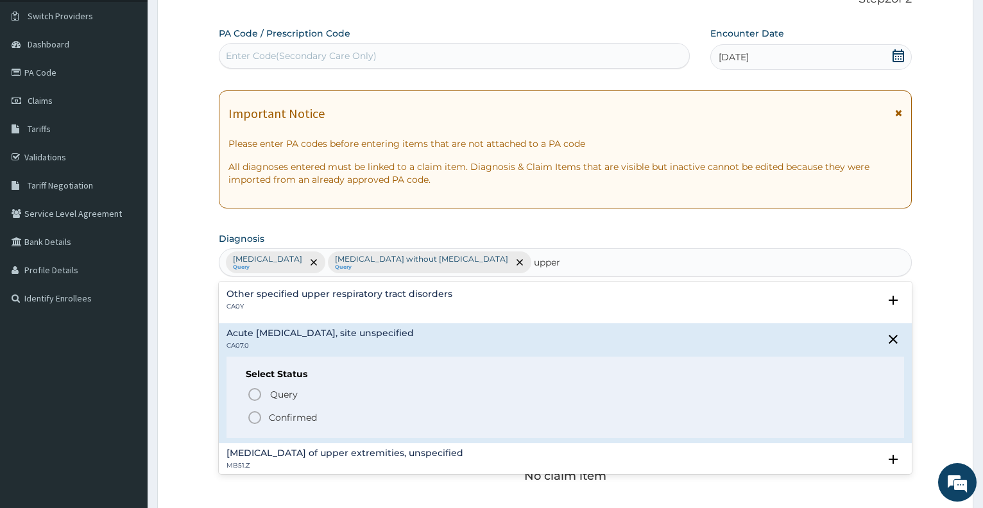
click at [272, 414] on p "Confirmed" at bounding box center [293, 417] width 48 height 13
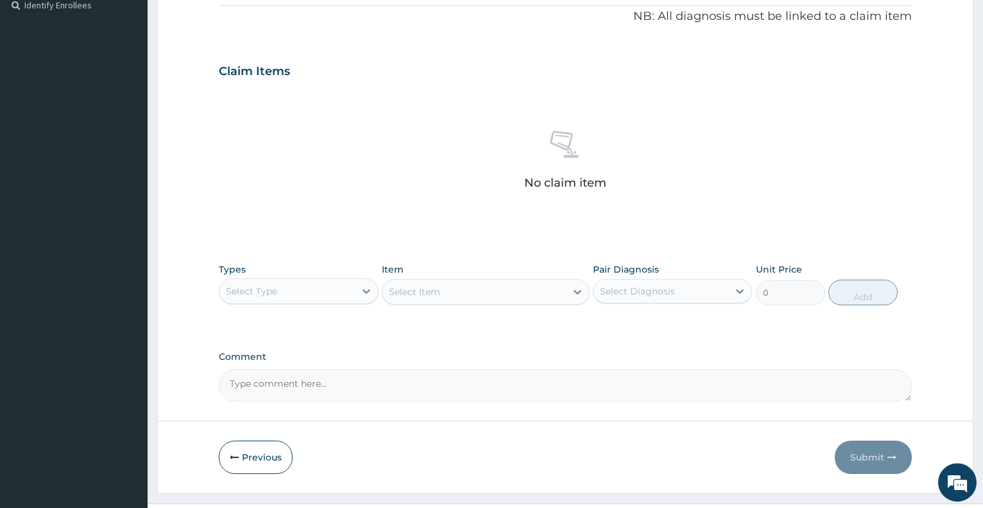
scroll to position [417, 0]
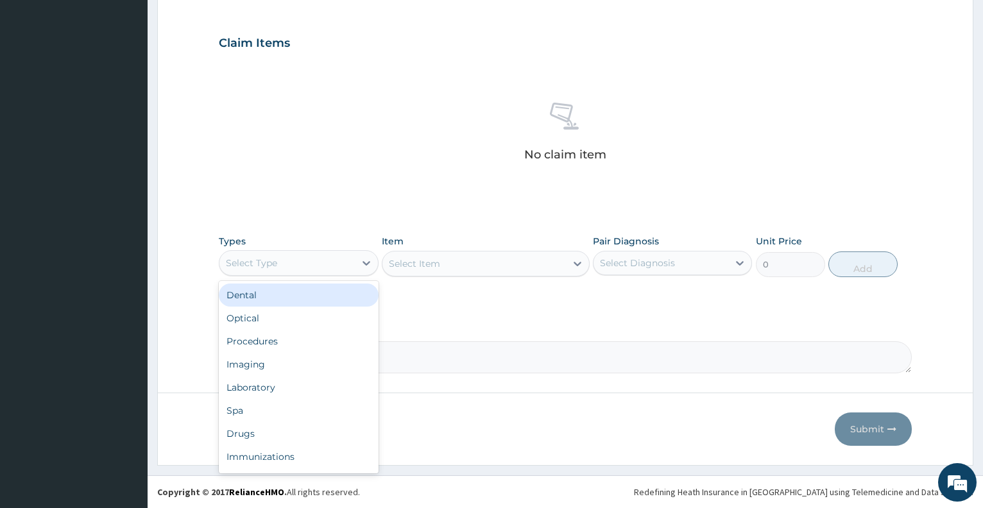
click at [320, 262] on div "Select Type" at bounding box center [287, 263] width 135 height 21
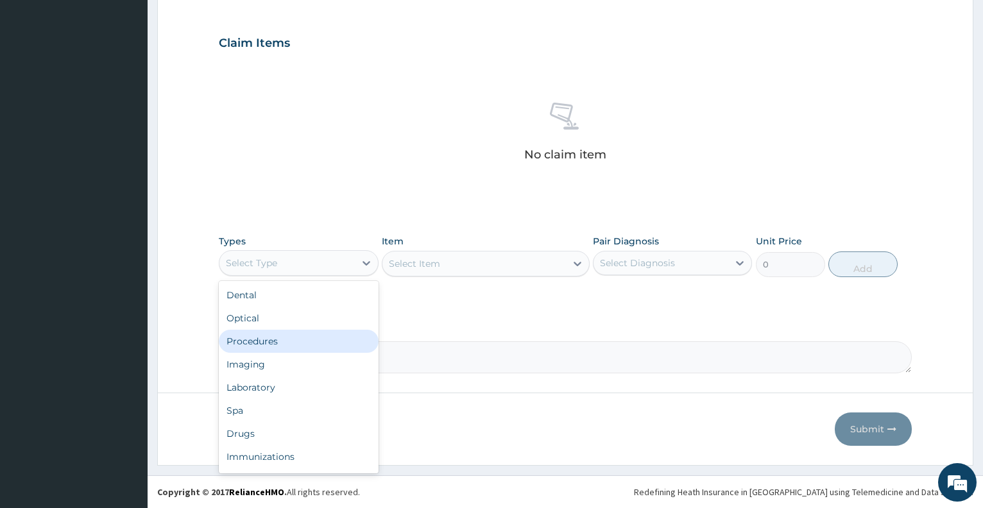
click at [283, 343] on div "Procedures" at bounding box center [298, 341] width 159 height 23
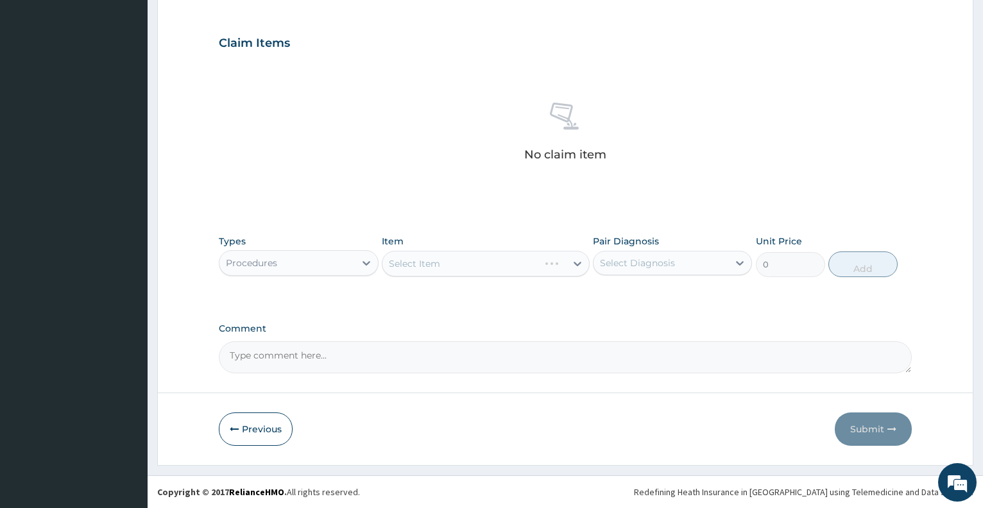
click at [430, 267] on div "Select Item" at bounding box center [486, 264] width 208 height 26
click at [430, 267] on div "Select Item" at bounding box center [414, 263] width 51 height 13
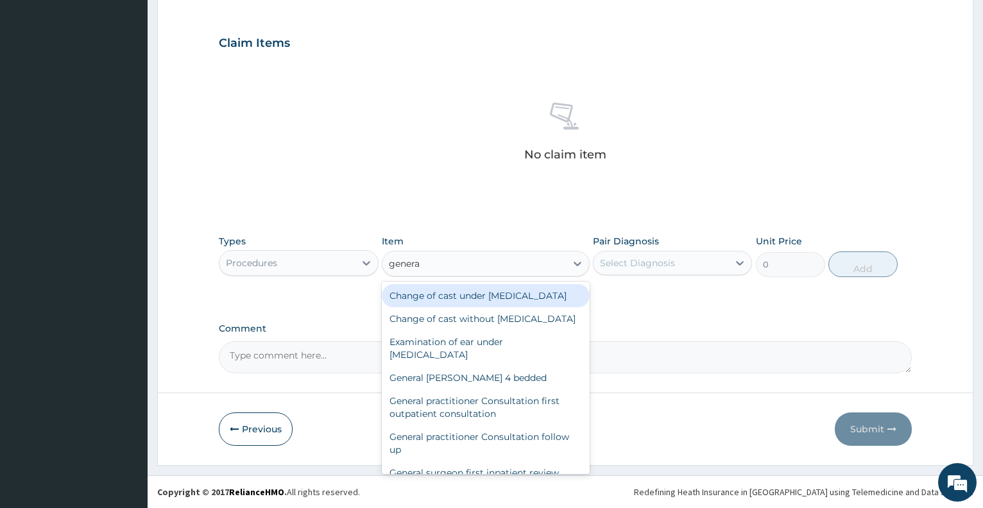
type input "general"
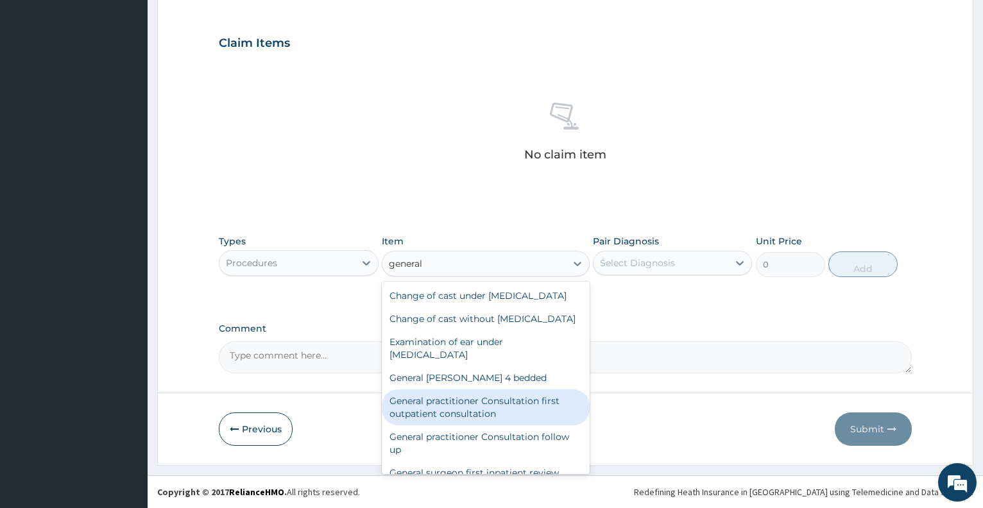
click at [497, 426] on div "General practitioner Consultation first outpatient consultation" at bounding box center [486, 408] width 208 height 36
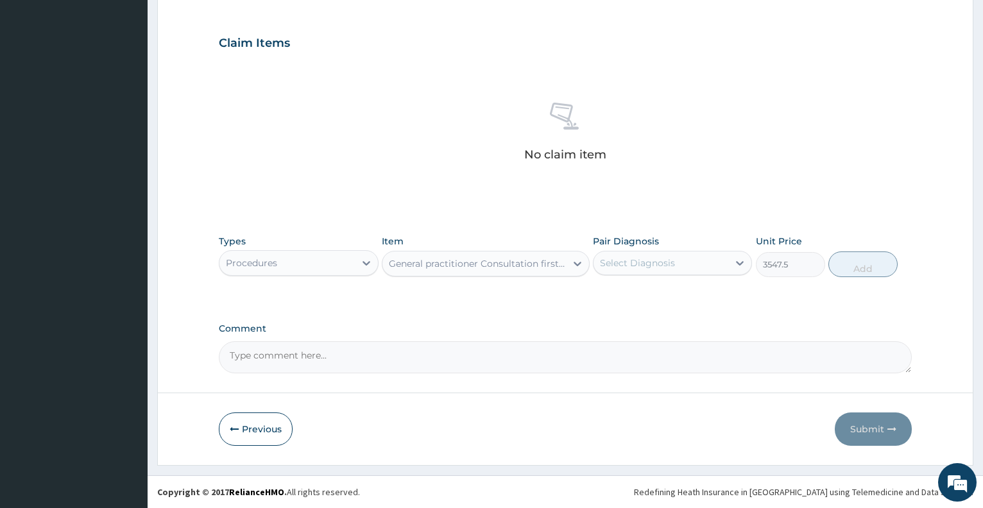
type input "3547.5"
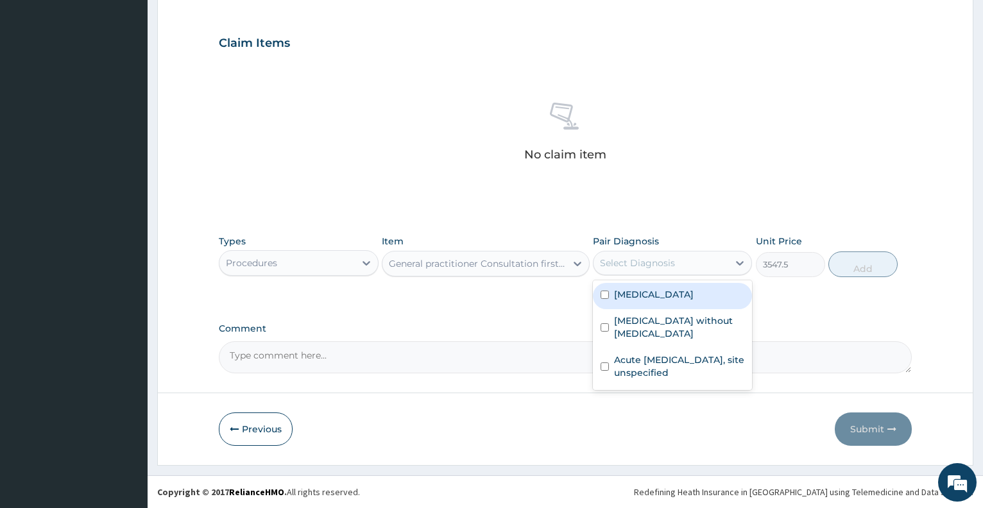
click at [651, 268] on div "Select Diagnosis" at bounding box center [637, 263] width 75 height 13
click at [653, 296] on label "Malaria, unspecified" at bounding box center [654, 294] width 80 height 13
checkbox input "true"
click at [851, 265] on button "Add" at bounding box center [863, 265] width 69 height 26
type input "0"
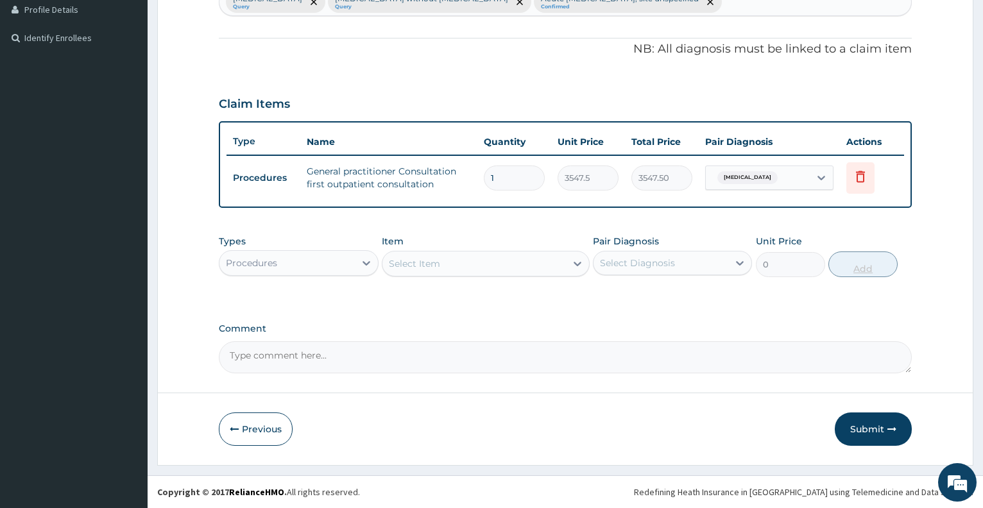
scroll to position [356, 0]
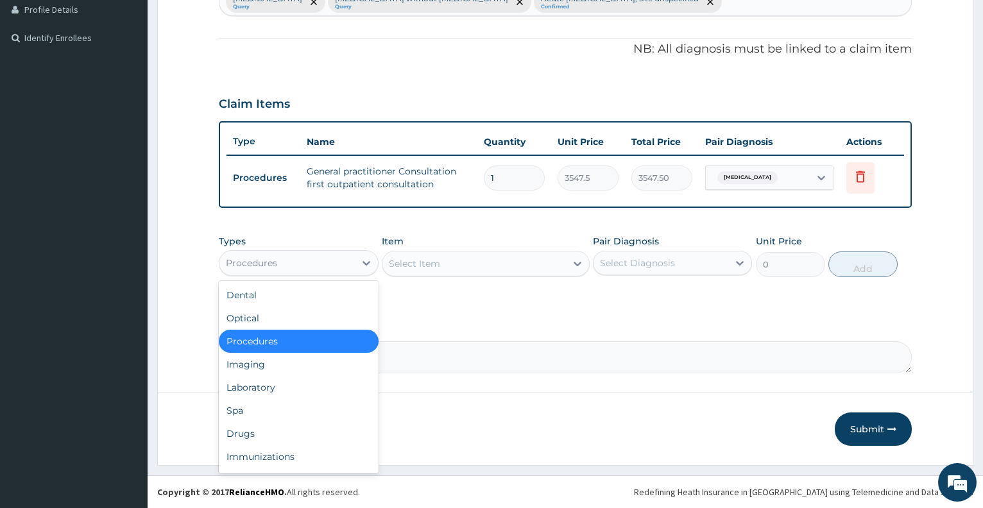
click at [290, 266] on div "Procedures" at bounding box center [287, 263] width 135 height 21
type input "d"
click at [252, 437] on div "Drugs" at bounding box center [298, 433] width 159 height 23
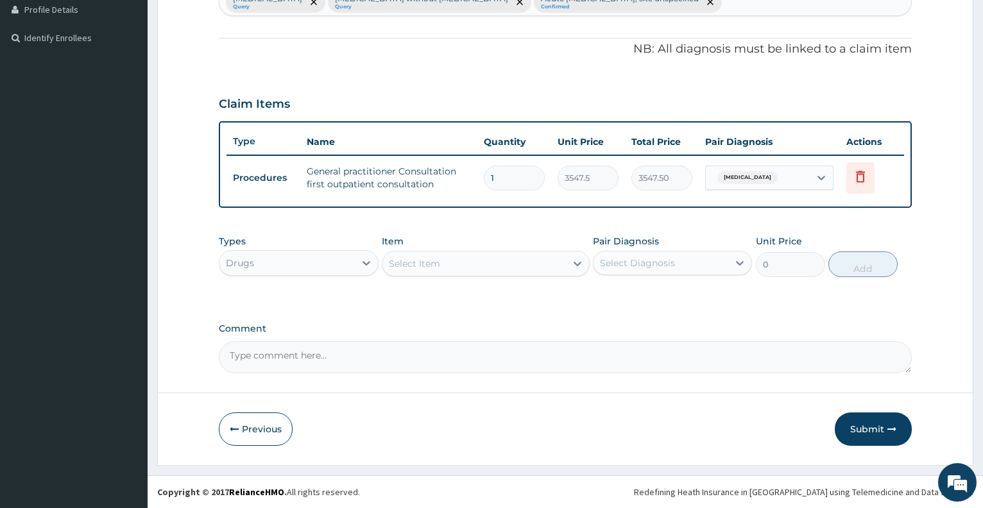
click at [456, 271] on div "Select Item" at bounding box center [475, 264] width 184 height 21
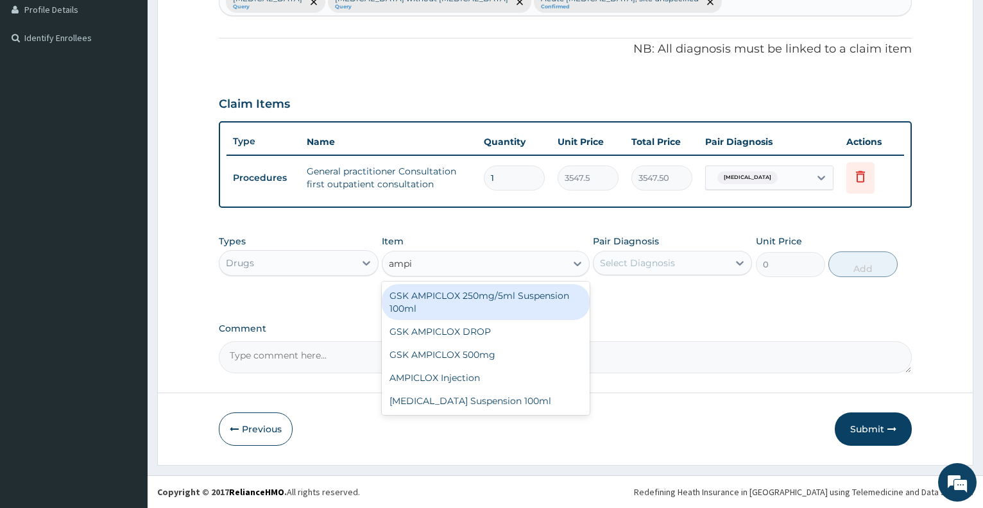
type input "ampic"
click at [475, 294] on div "GSK AMPICLOX 250mg/5ml Suspension 100ml" at bounding box center [486, 302] width 208 height 36
type input "1714.625"
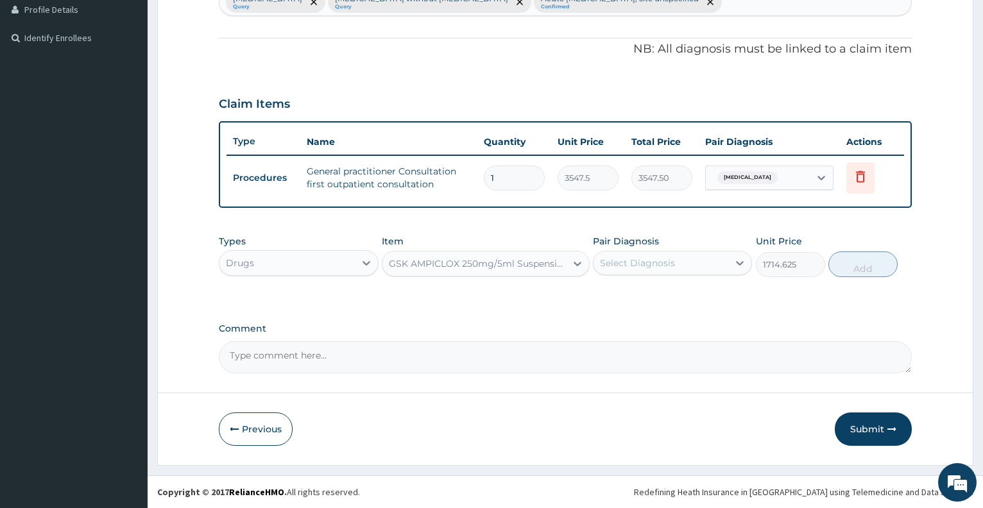
click at [643, 263] on div "Select Diagnosis" at bounding box center [637, 263] width 75 height 13
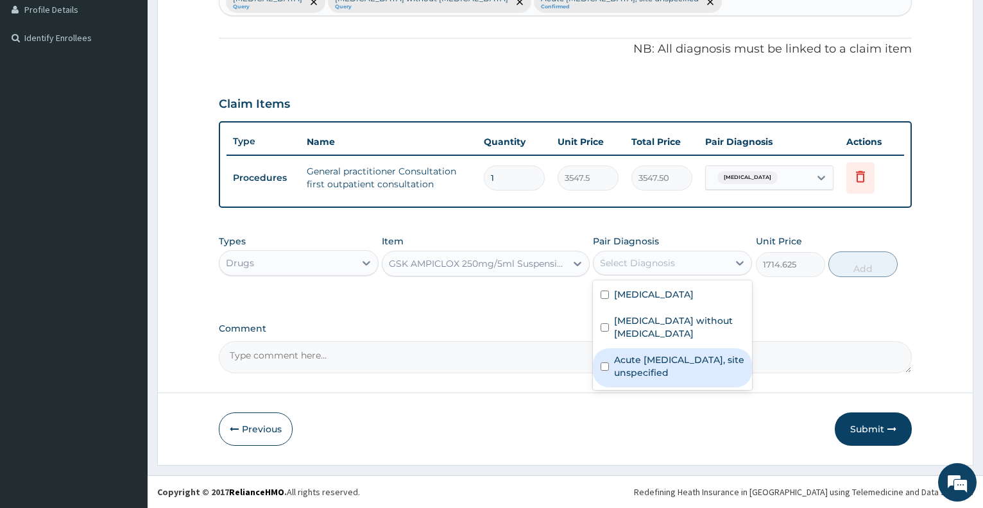
click at [661, 358] on label "Acute [MEDICAL_DATA], site unspecified" at bounding box center [679, 367] width 130 height 26
checkbox input "true"
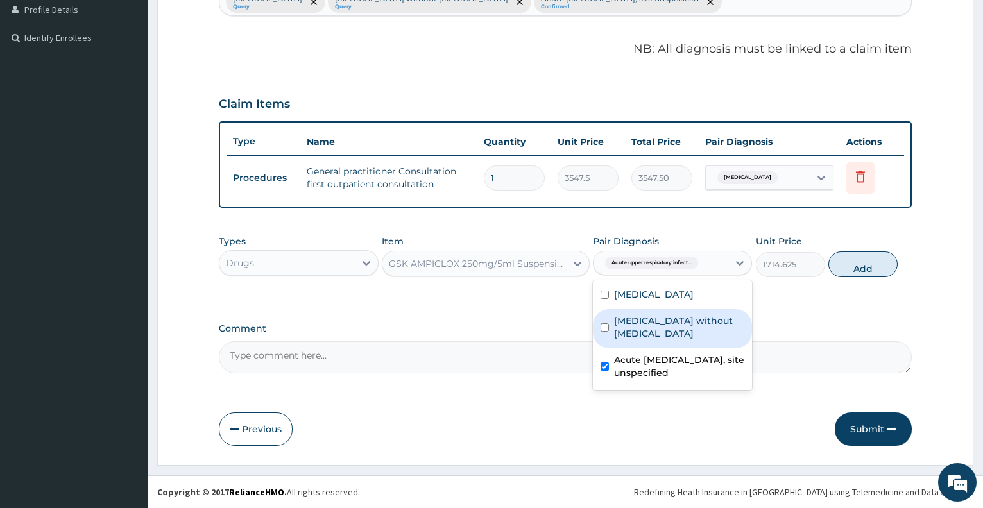
click at [668, 333] on div "Sepsis without septic shock" at bounding box center [672, 328] width 159 height 39
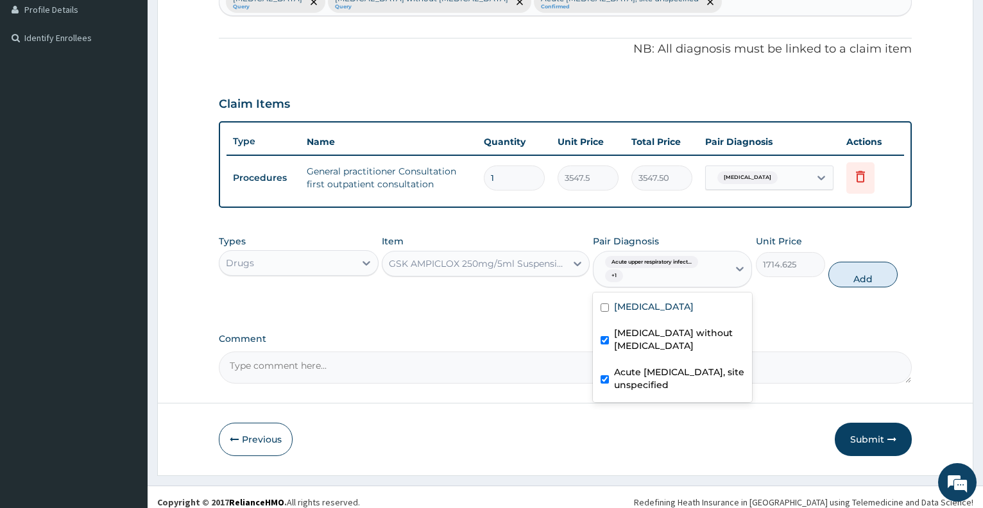
checkbox input "true"
click at [852, 280] on button "Add" at bounding box center [863, 275] width 69 height 26
type input "0"
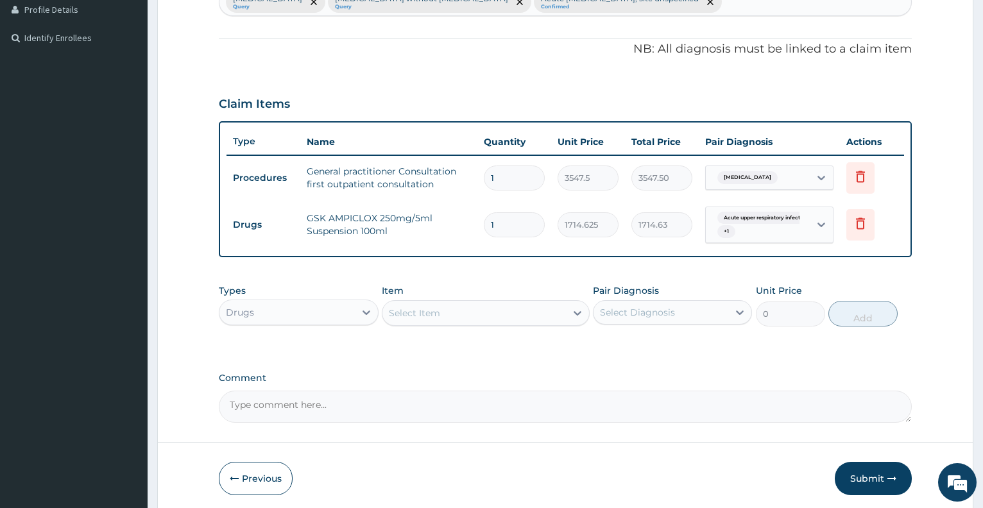
click at [395, 311] on div "Select Item" at bounding box center [414, 313] width 51 height 13
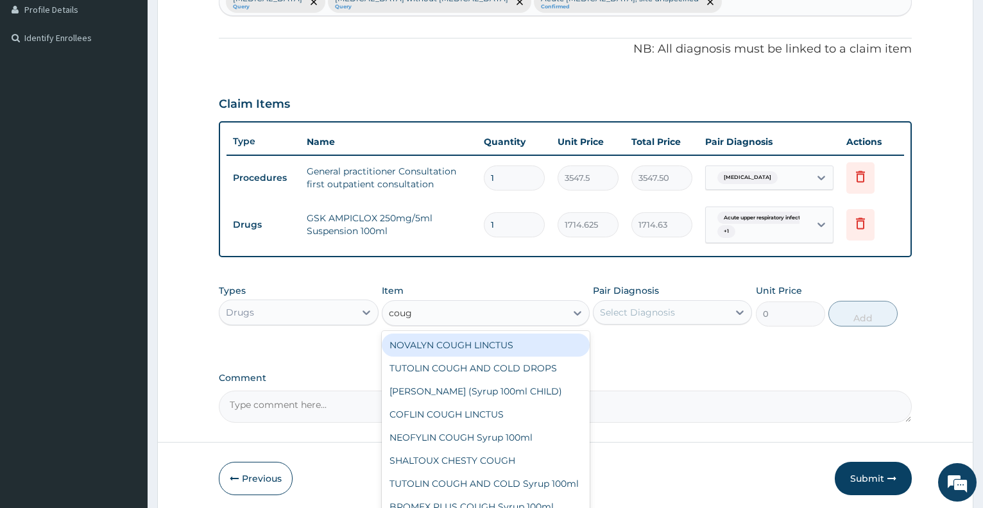
type input "cough"
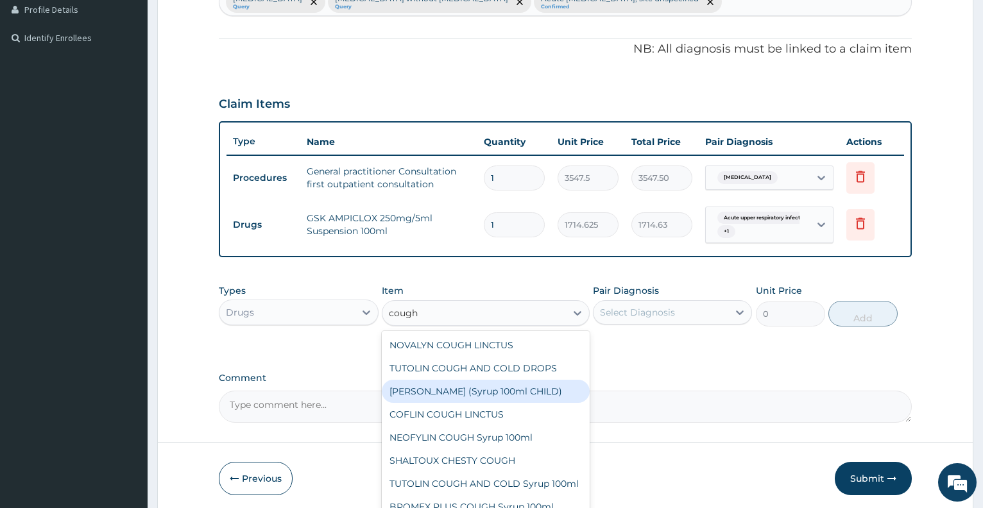
click at [428, 385] on div "[PERSON_NAME] (Syrup 100ml CHILD)" at bounding box center [486, 391] width 208 height 23
type input "1478.125"
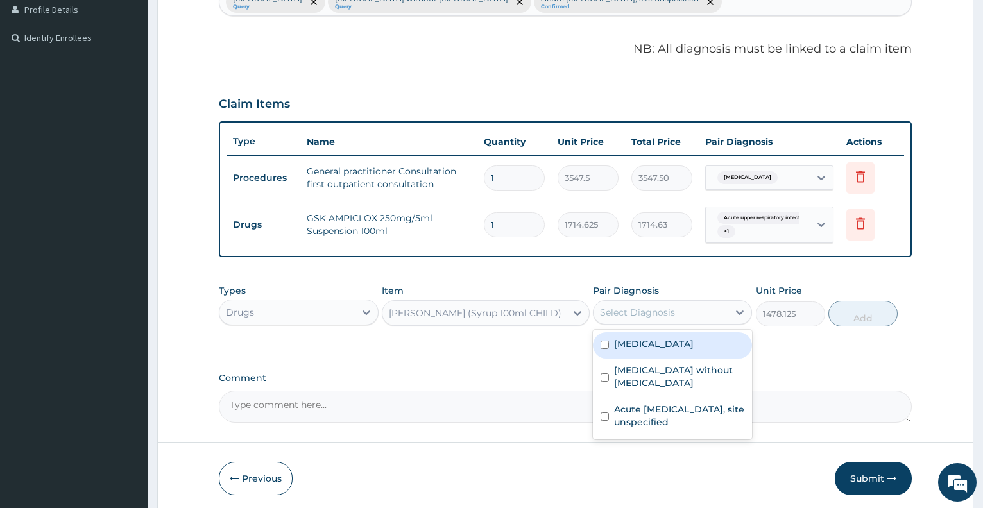
click at [634, 322] on div "Select Diagnosis" at bounding box center [661, 312] width 135 height 21
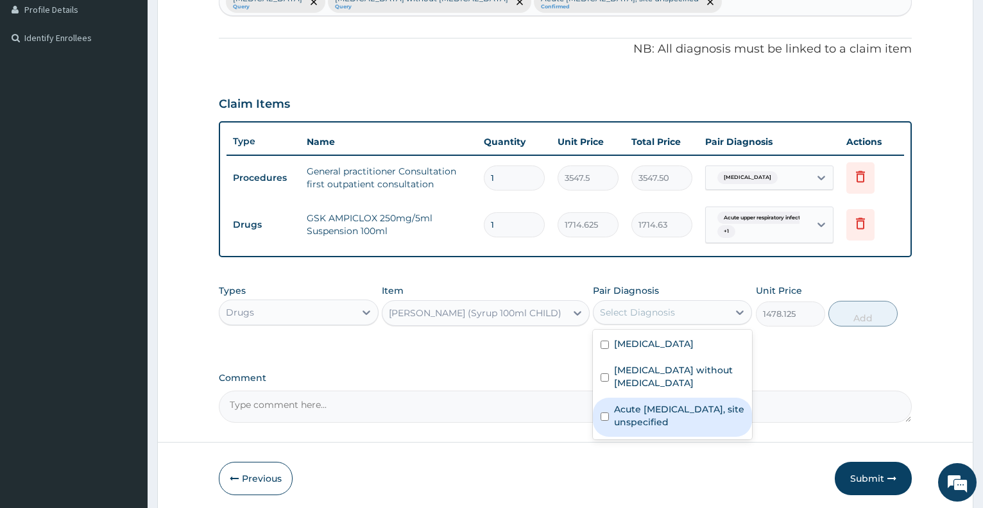
click at [652, 403] on label "Acute [MEDICAL_DATA], site unspecified" at bounding box center [679, 416] width 130 height 26
checkbox input "true"
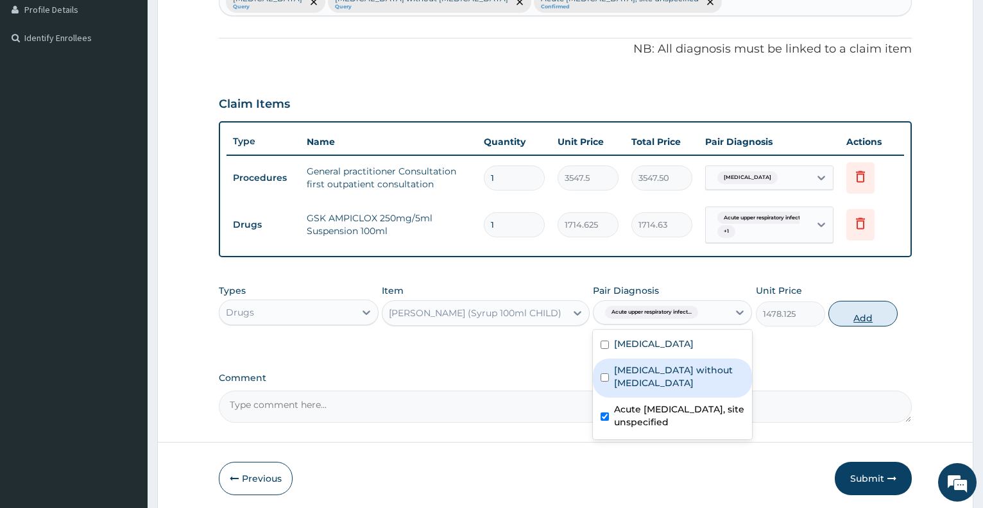
click at [862, 313] on button "Add" at bounding box center [863, 314] width 69 height 26
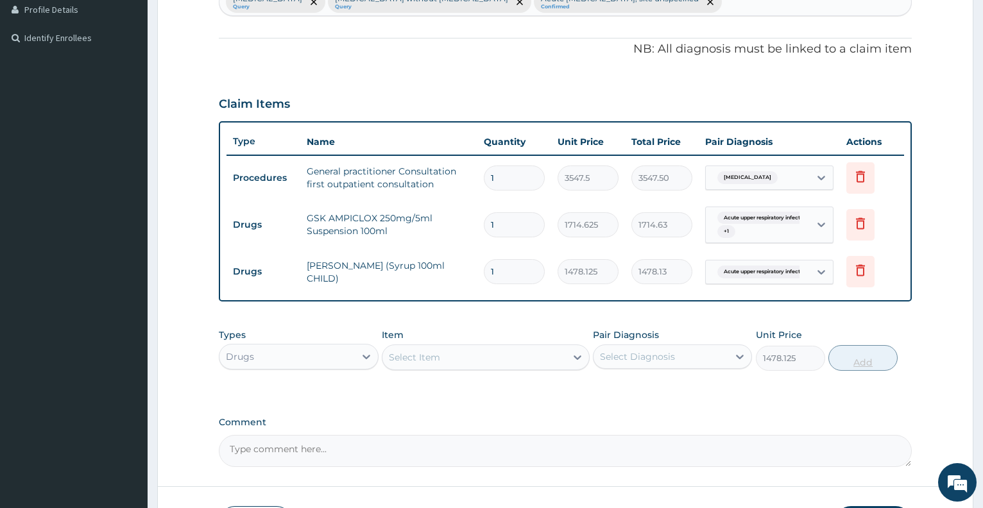
type input "0"
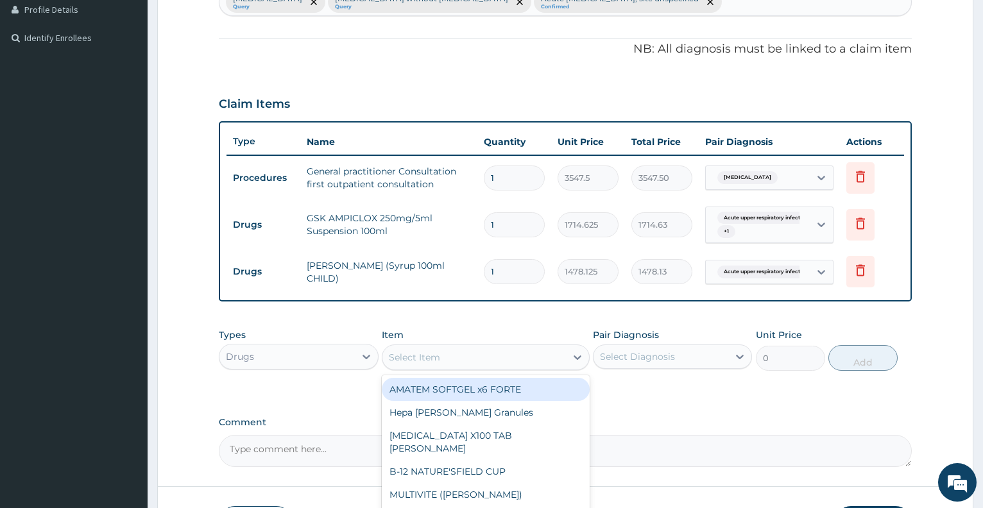
click at [500, 361] on div "Select Item" at bounding box center [475, 357] width 184 height 21
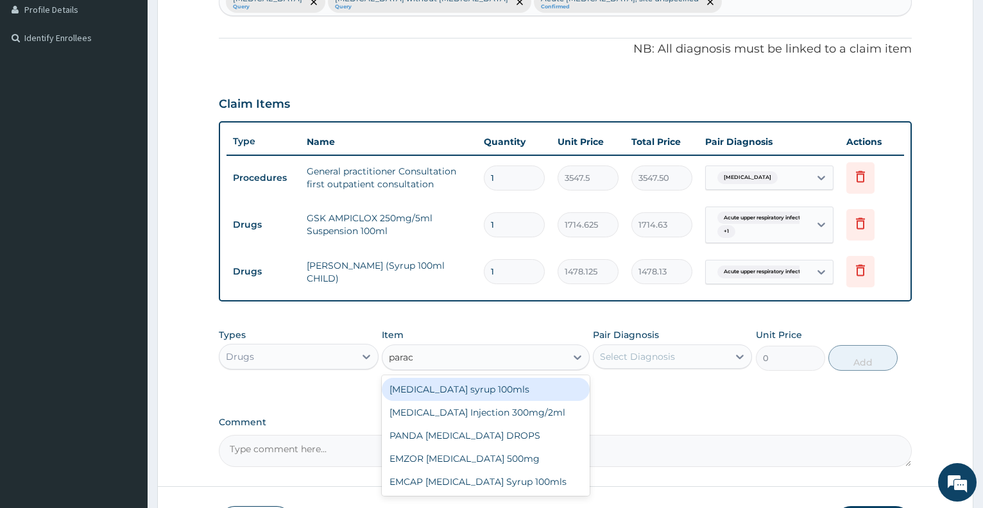
type input "parace"
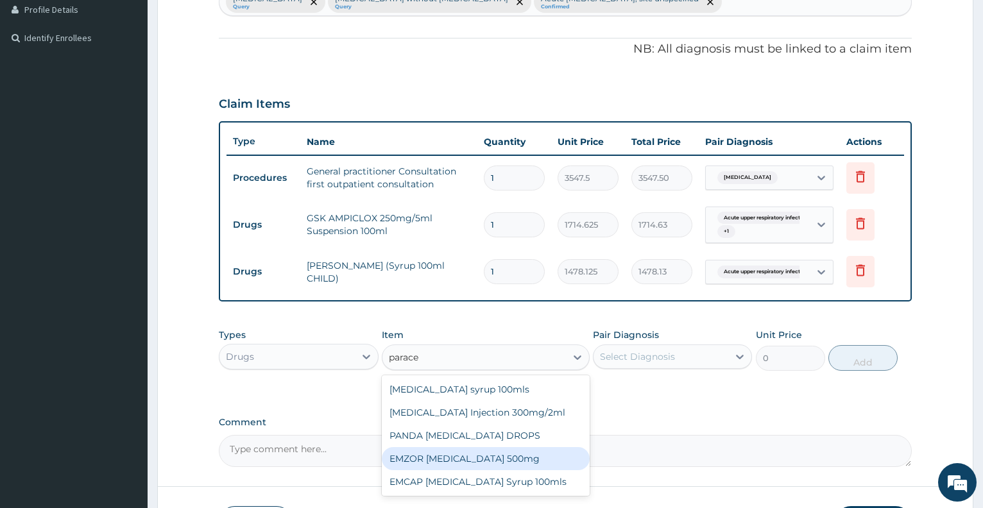
click at [512, 458] on div "EMZOR [MEDICAL_DATA] 500mg" at bounding box center [486, 458] width 208 height 23
type input "23.65"
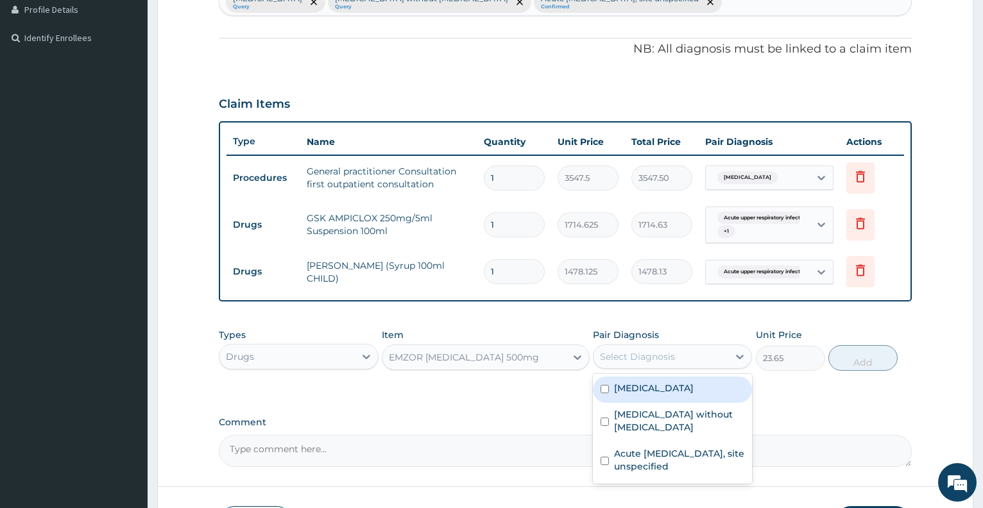
click at [650, 362] on div "Select Diagnosis" at bounding box center [637, 357] width 75 height 13
click at [661, 379] on div "Malaria, unspecified" at bounding box center [672, 390] width 159 height 26
checkbox input "true"
click at [518, 361] on div "EMZOR [MEDICAL_DATA] 500mg" at bounding box center [464, 357] width 150 height 13
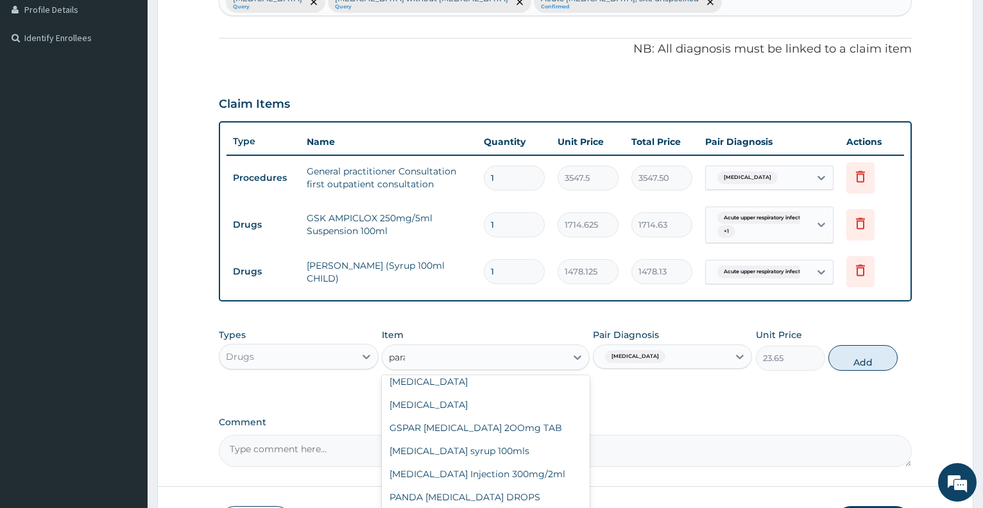
scroll to position [0, 0]
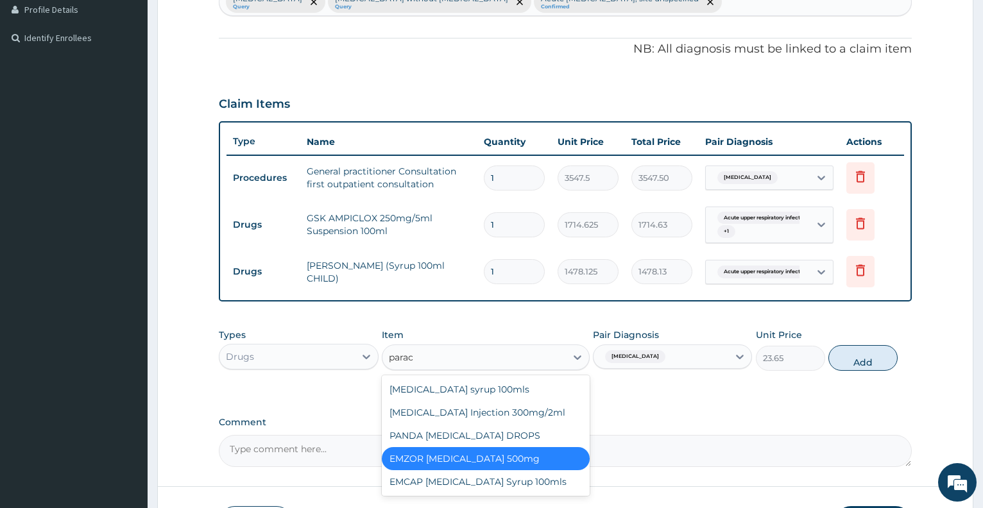
type input "parace"
click at [517, 386] on div "[MEDICAL_DATA] syrup 100mls" at bounding box center [486, 389] width 208 height 23
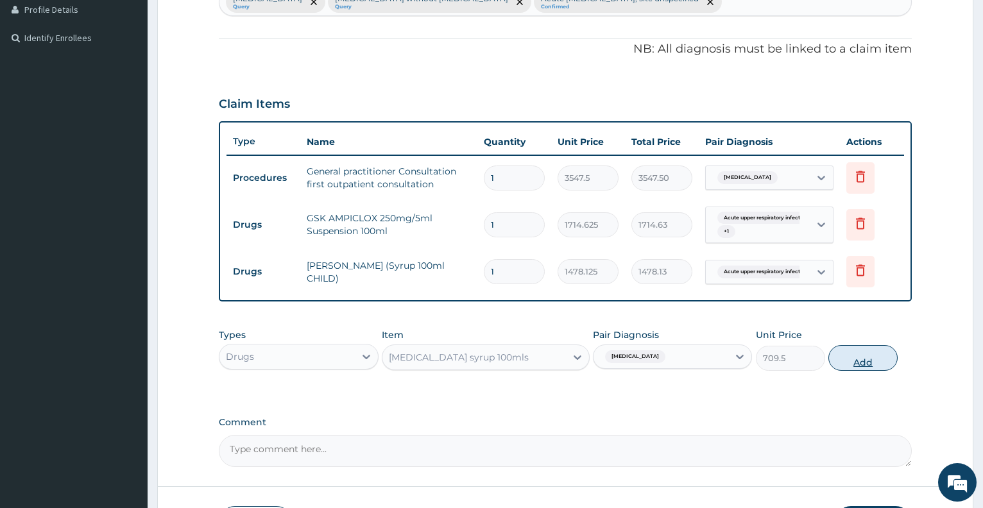
click at [845, 361] on button "Add" at bounding box center [863, 358] width 69 height 26
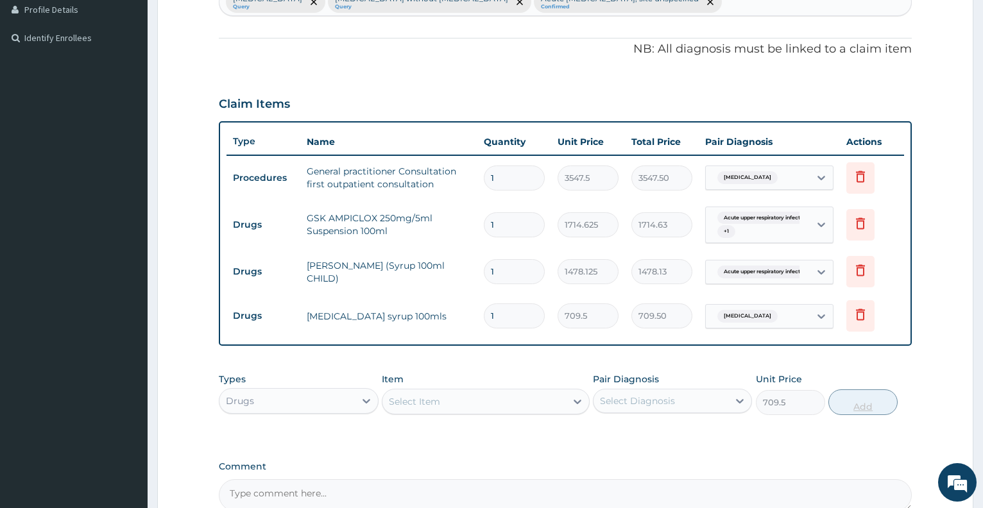
type input "0"
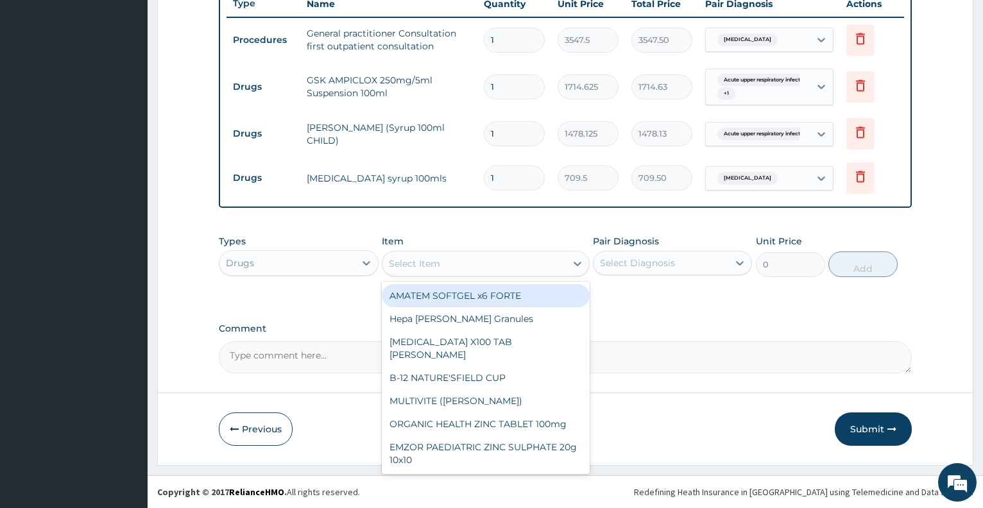
click at [501, 256] on div "Select Item" at bounding box center [475, 264] width 184 height 21
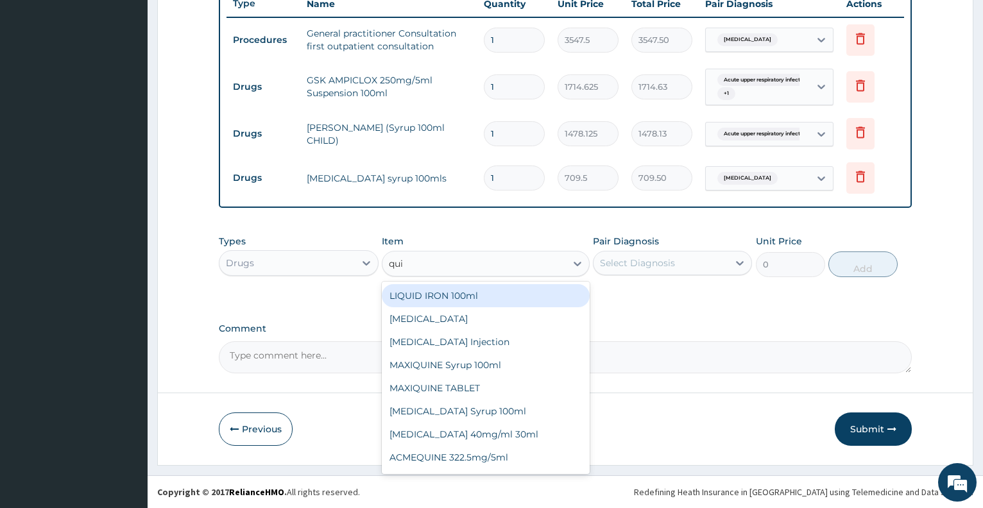
type input "quin"
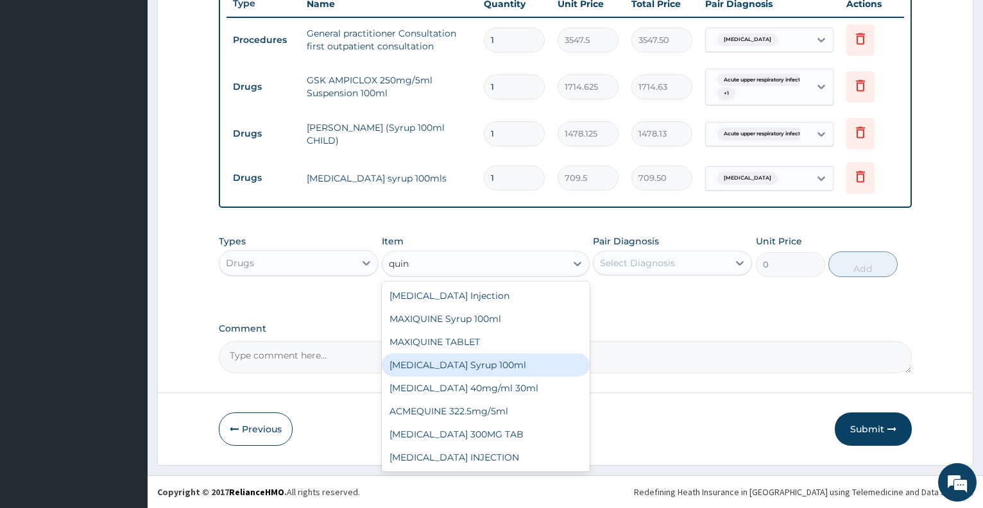
click at [533, 372] on div "[MEDICAL_DATA] Syrup 100ml" at bounding box center [486, 365] width 208 height 23
type input "1123.375"
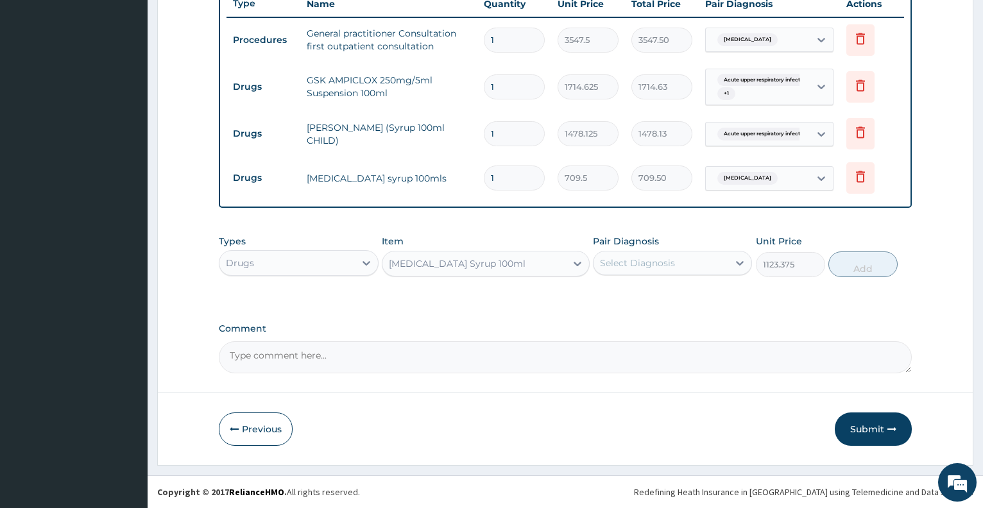
click at [639, 269] on div "Select Diagnosis" at bounding box center [637, 263] width 75 height 13
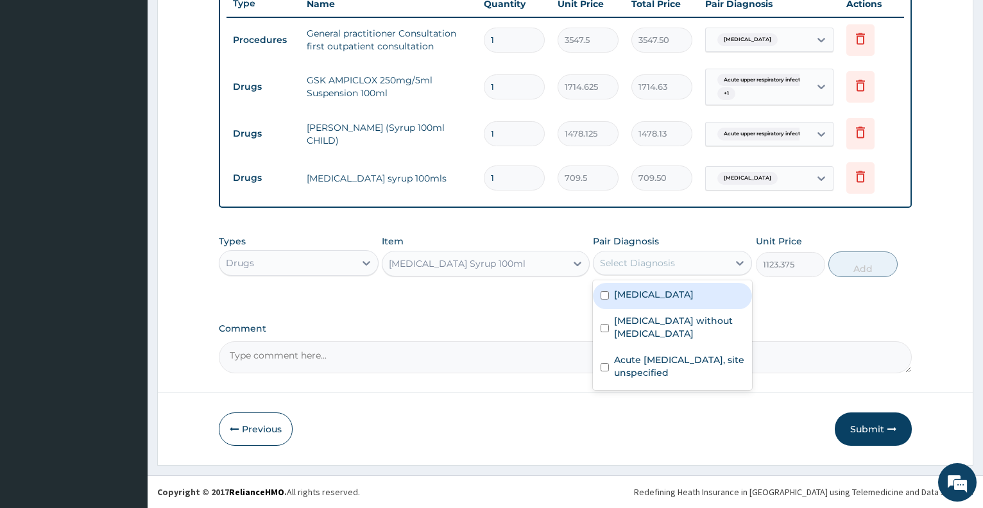
click at [649, 291] on label "Malaria, unspecified" at bounding box center [654, 294] width 80 height 13
checkbox input "true"
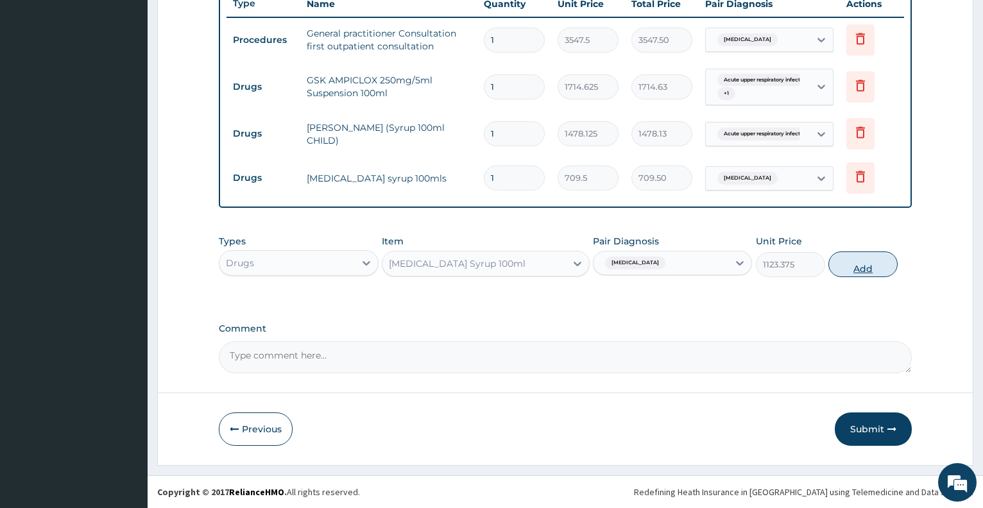
click at [852, 266] on button "Add" at bounding box center [863, 265] width 69 height 26
type input "0"
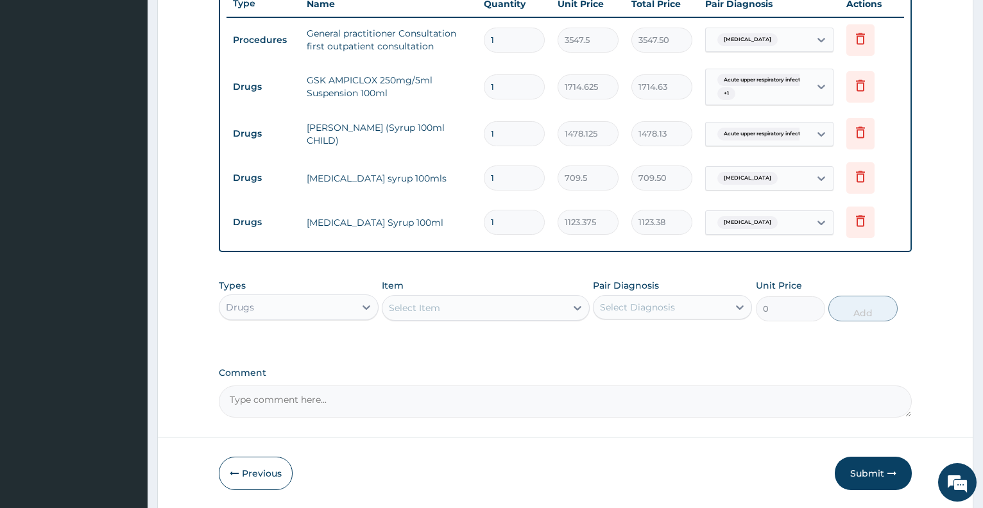
click at [505, 311] on div "Select Item" at bounding box center [475, 308] width 184 height 21
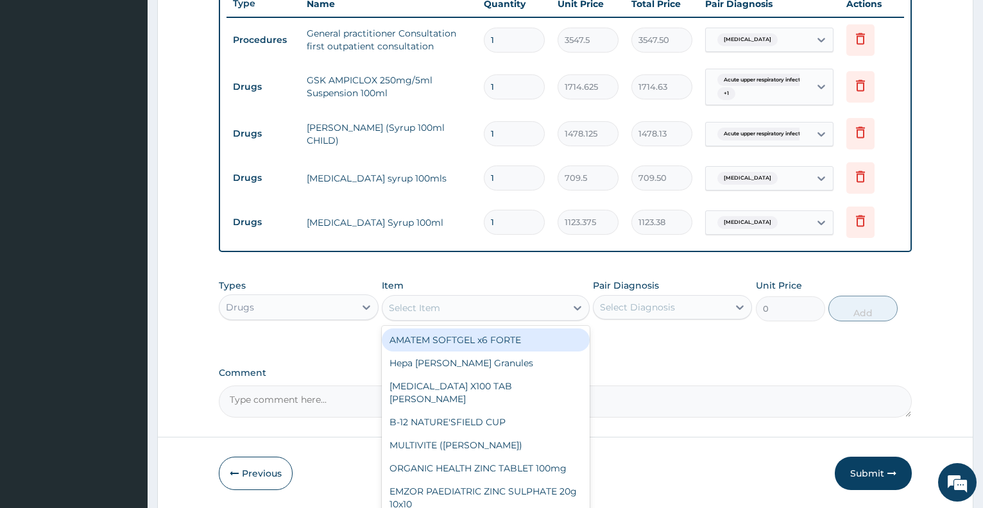
type input "b"
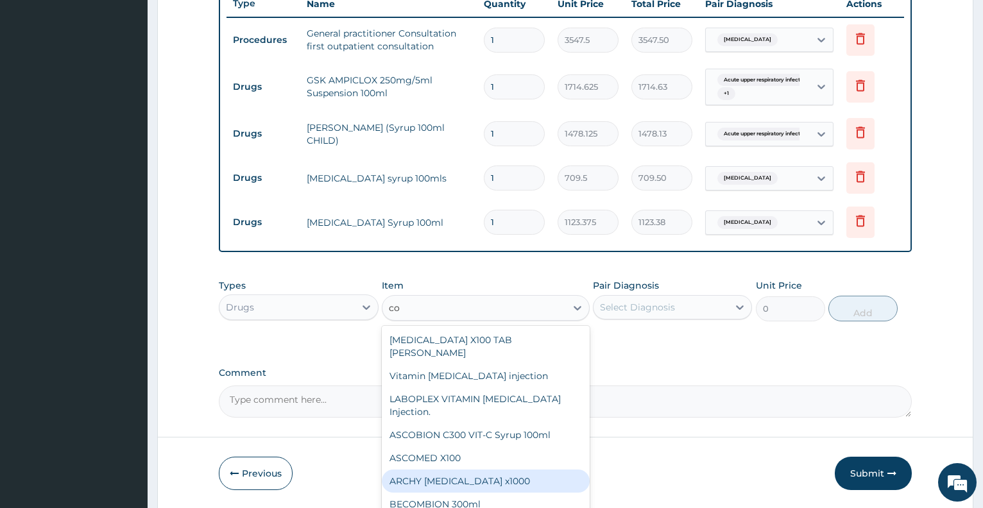
type input "c"
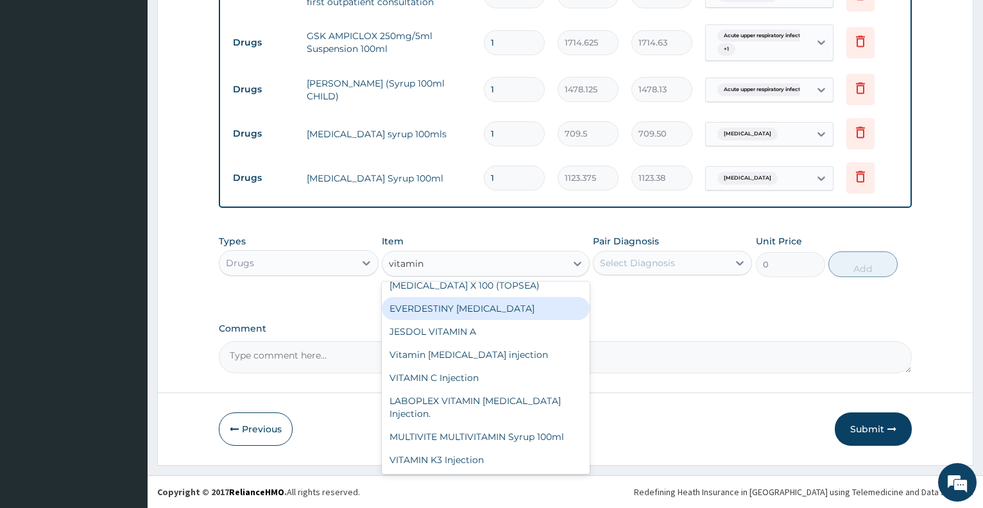
scroll to position [0, 0]
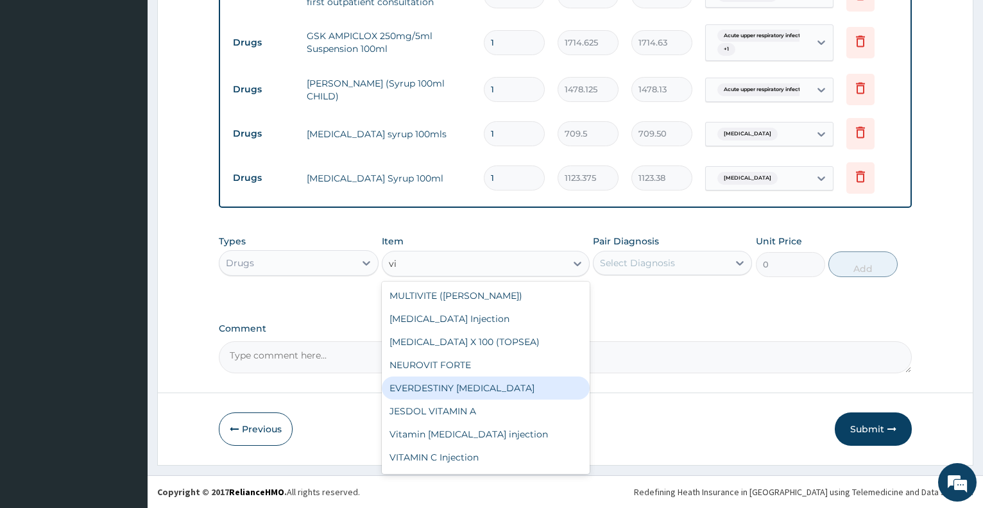
type input "v"
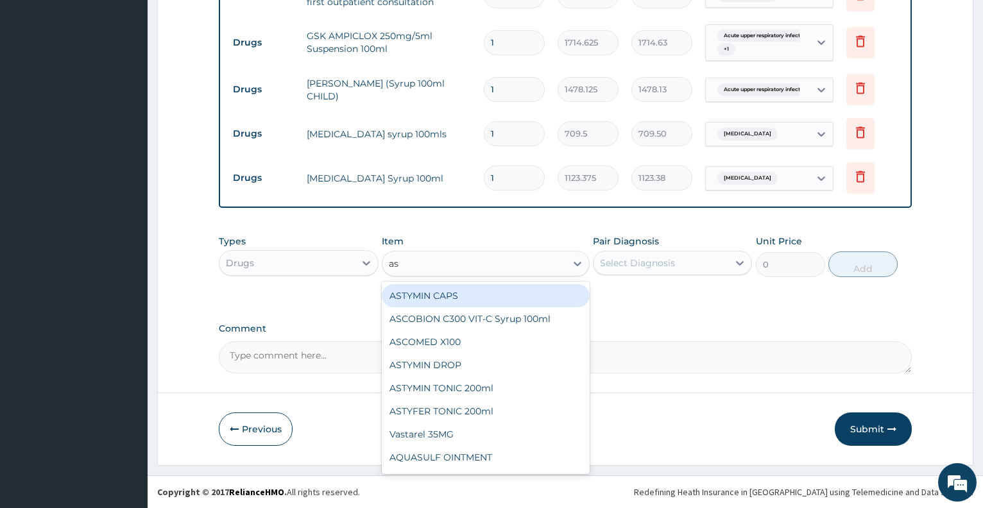
type input "asc"
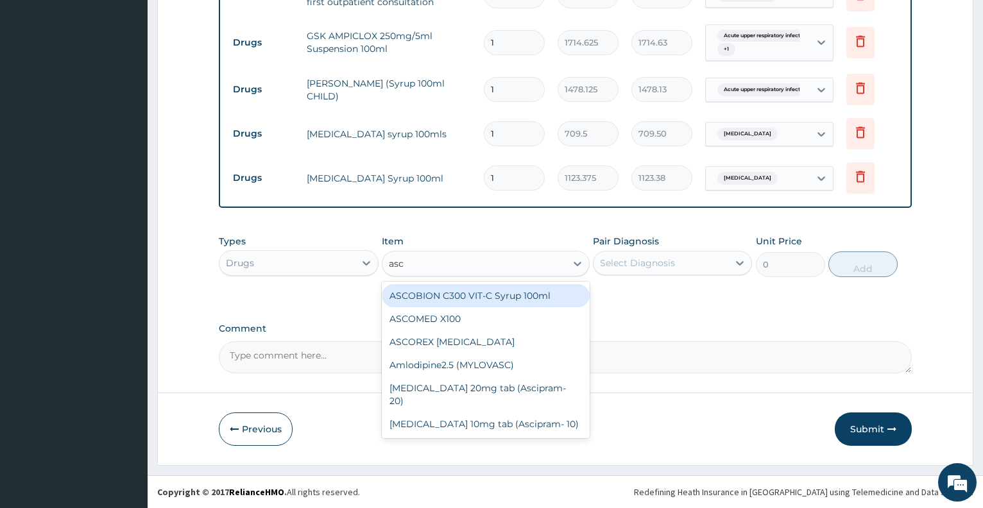
click at [449, 299] on div "ASCOBION C300 VIT-C Syrup 100ml" at bounding box center [486, 295] width 208 height 23
type input "946"
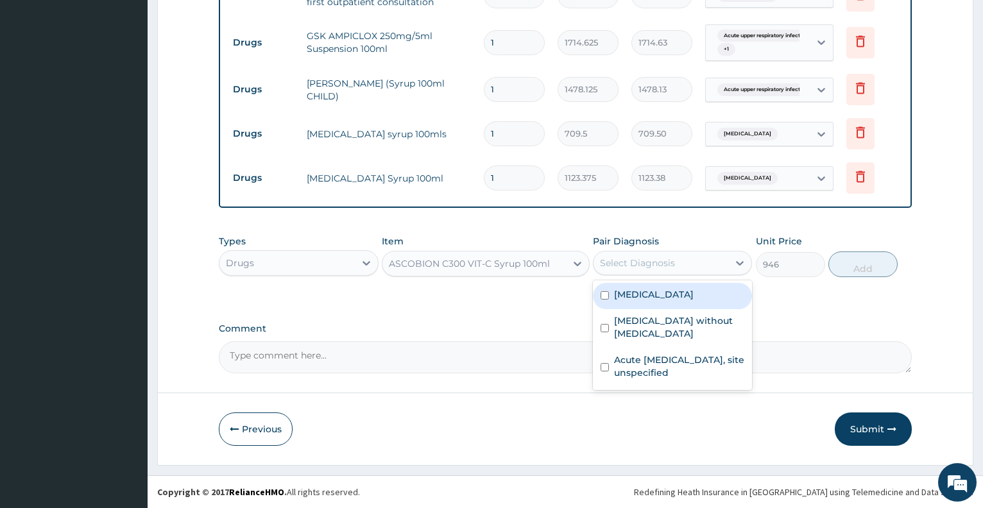
click at [636, 263] on div "Select Diagnosis" at bounding box center [637, 263] width 75 height 13
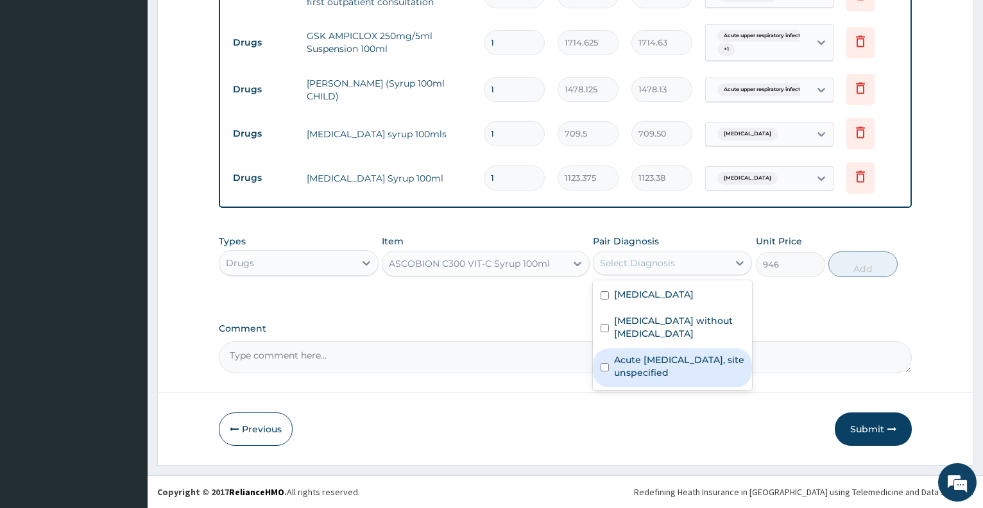
click at [646, 354] on label "Acute upper respiratory infection, site unspecified" at bounding box center [679, 367] width 130 height 26
checkbox input "true"
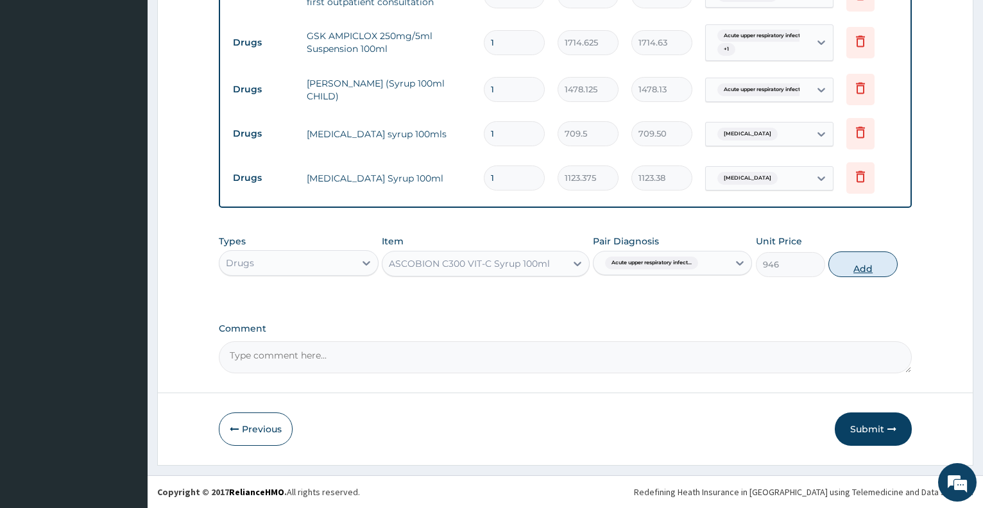
click at [853, 259] on button "Add" at bounding box center [863, 265] width 69 height 26
type input "0"
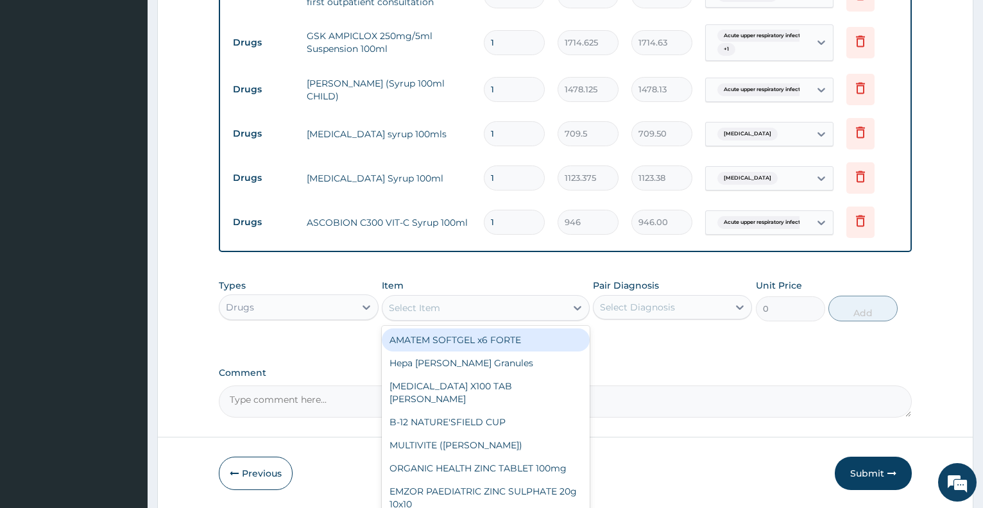
click at [520, 316] on div "Select Item" at bounding box center [475, 308] width 184 height 21
type input "g"
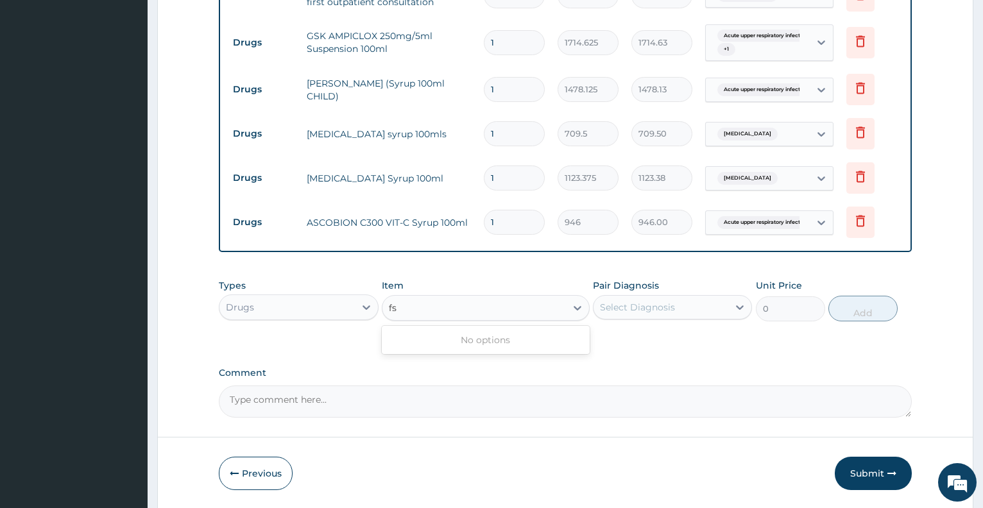
type input "f"
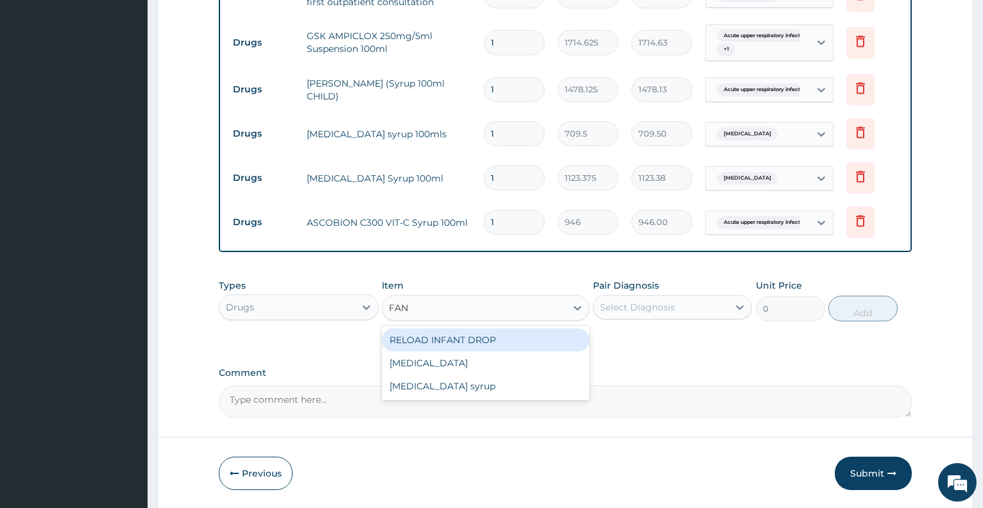
type input "FANS"
click at [411, 342] on div "[MEDICAL_DATA]" at bounding box center [486, 340] width 208 height 23
type input "212.85"
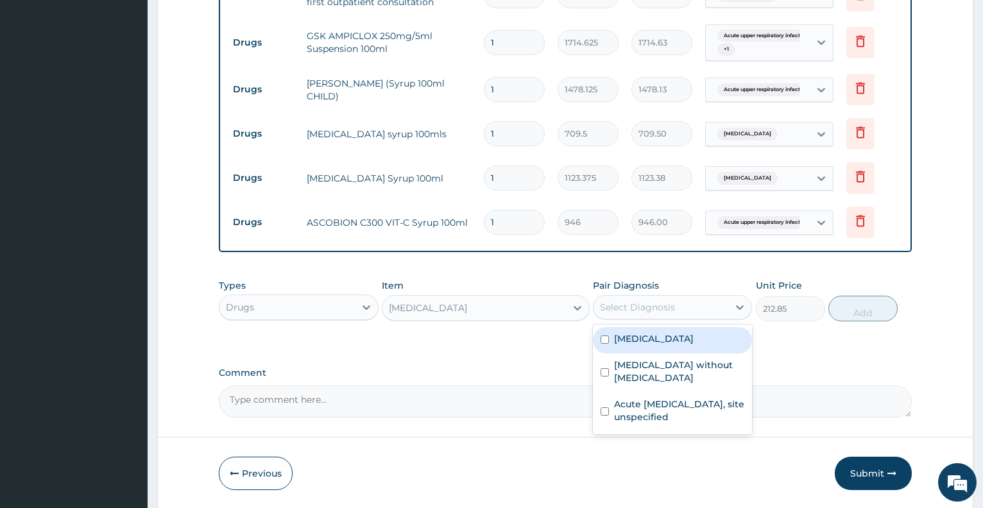
click at [646, 313] on div "Select Diagnosis" at bounding box center [637, 307] width 75 height 13
click at [675, 338] on label "Malaria, unspecified" at bounding box center [654, 339] width 80 height 13
checkbox input "true"
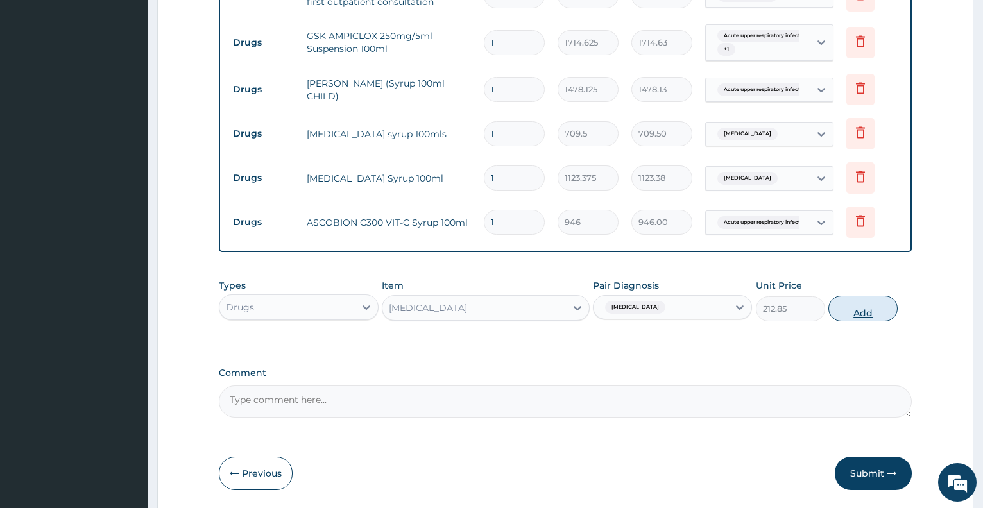
click at [870, 309] on button "Add" at bounding box center [863, 309] width 69 height 26
type input "0"
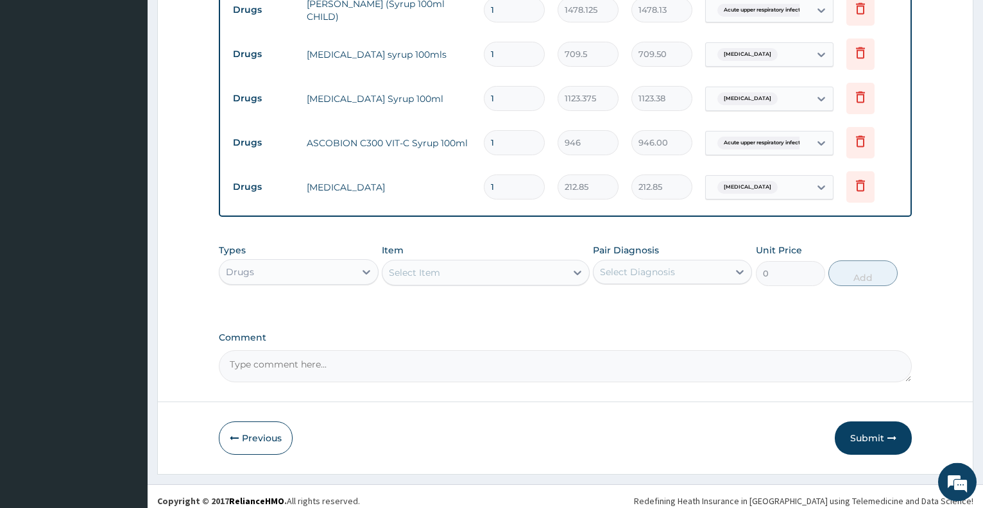
scroll to position [627, 0]
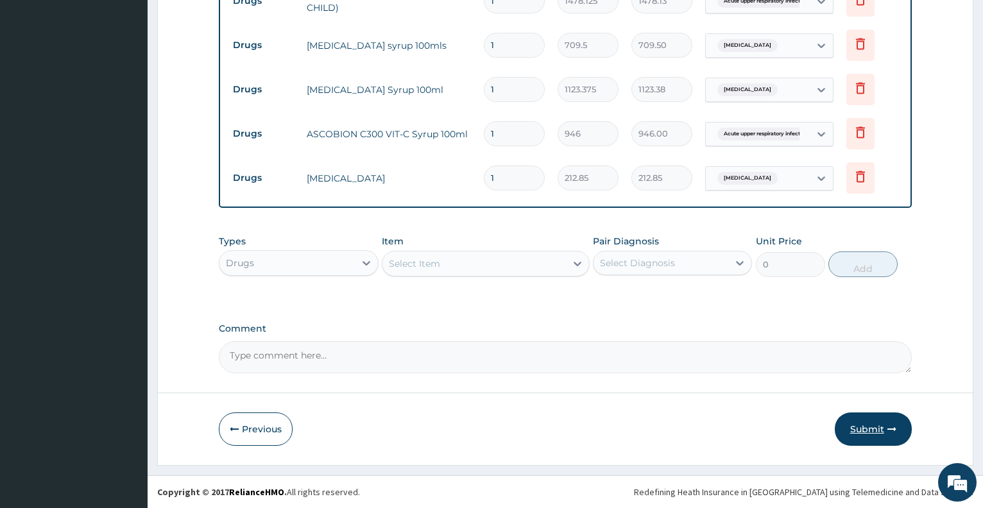
click at [863, 433] on button "Submit" at bounding box center [873, 429] width 77 height 33
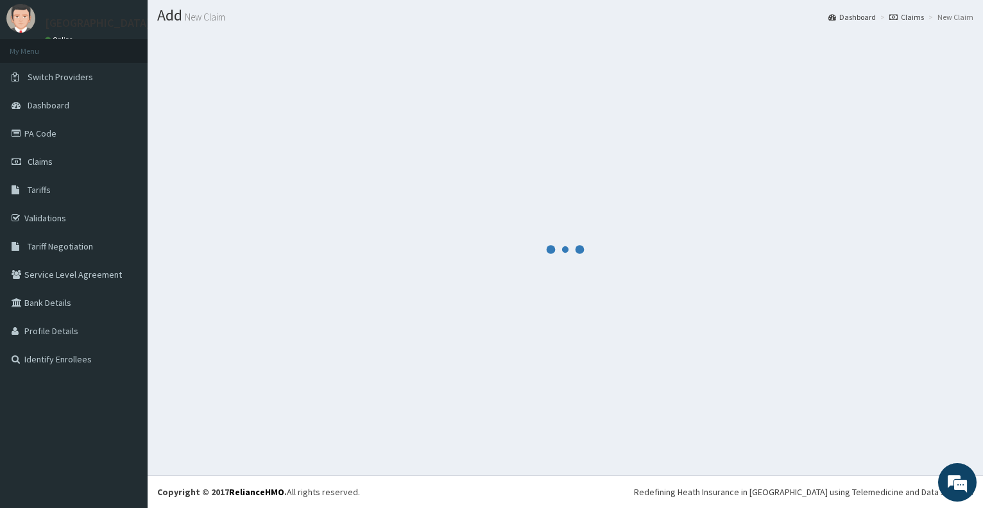
scroll to position [35, 0]
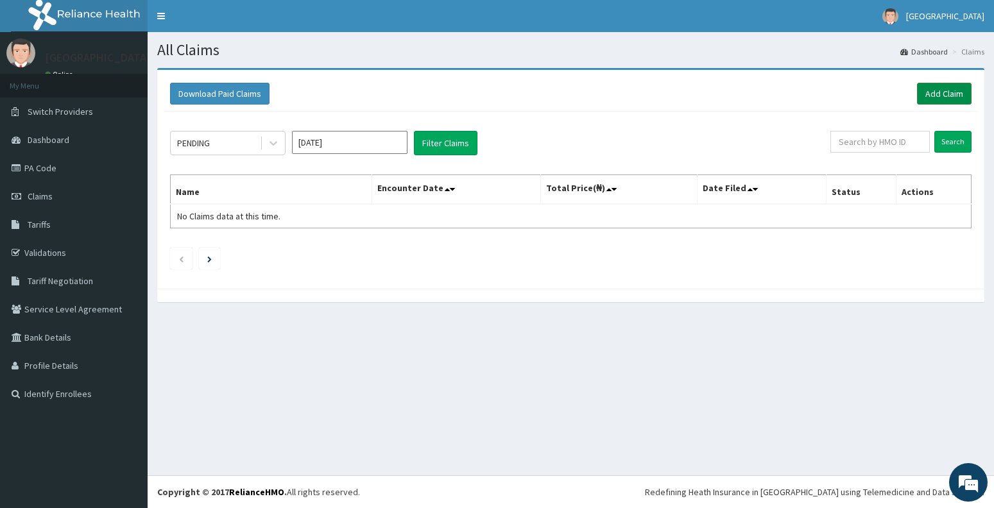
click at [944, 98] on link "Add Claim" at bounding box center [944, 94] width 55 height 22
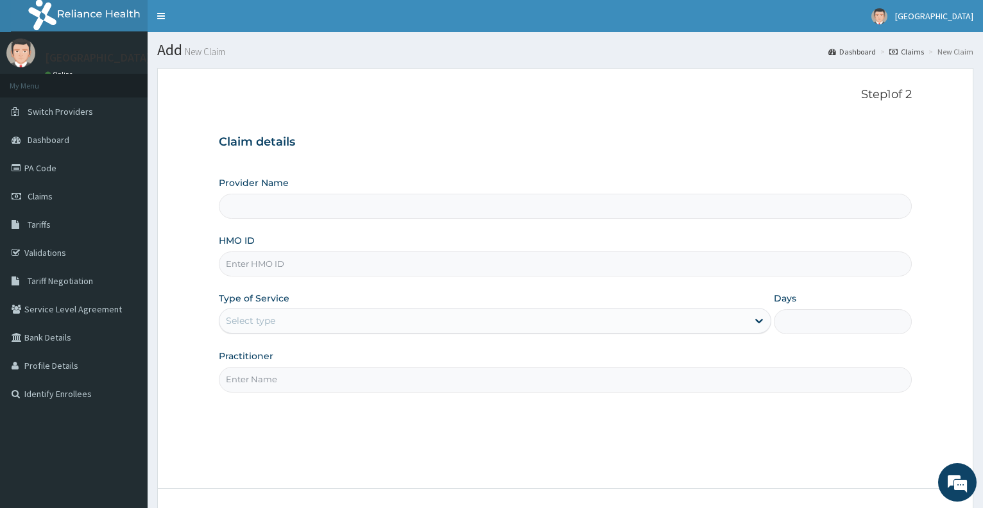
click at [318, 271] on input "HMO ID" at bounding box center [565, 264] width 693 height 25
type input "S"
type input "Dalet Medical service"
type input "SFA/15314/A"
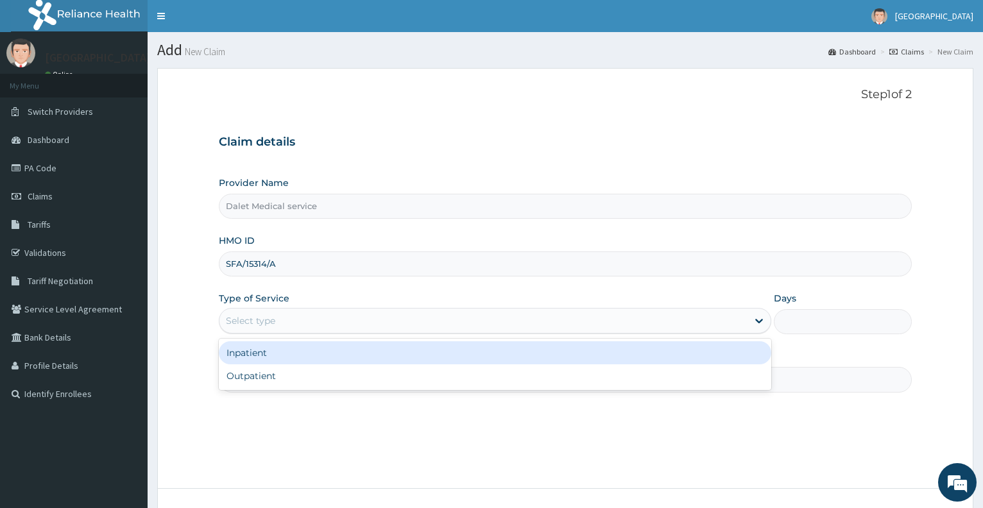
click at [302, 317] on div "Select type" at bounding box center [484, 321] width 528 height 21
click at [289, 352] on div "Inpatient" at bounding box center [495, 353] width 552 height 23
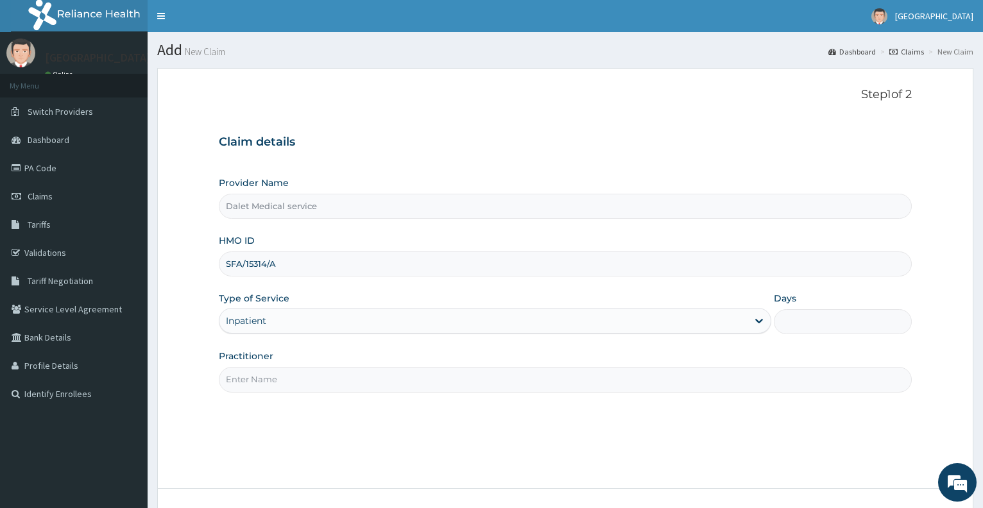
click at [804, 327] on input "Days" at bounding box center [843, 321] width 138 height 25
type input "2"
click at [336, 382] on input "Practitioner" at bounding box center [565, 379] width 693 height 25
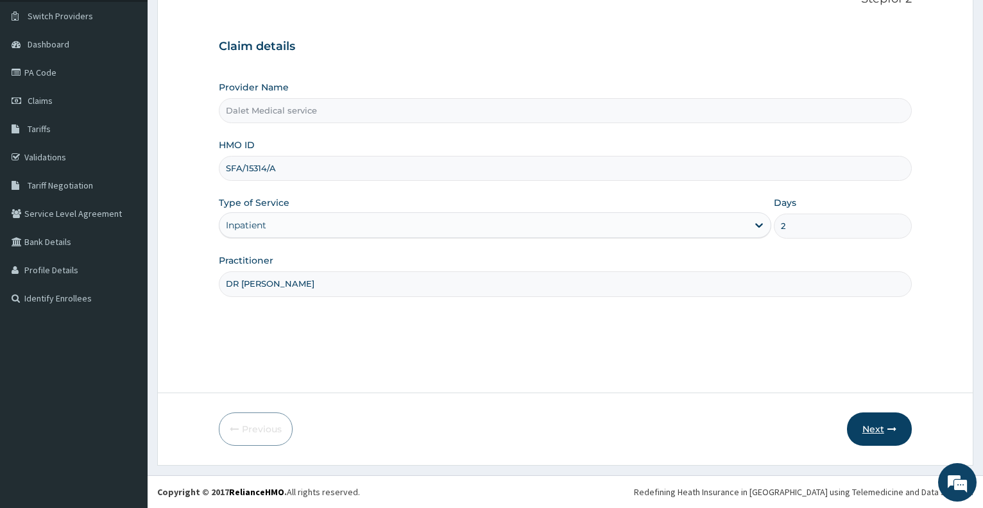
type input "DR [PERSON_NAME]"
click at [876, 428] on button "Next" at bounding box center [879, 429] width 65 height 33
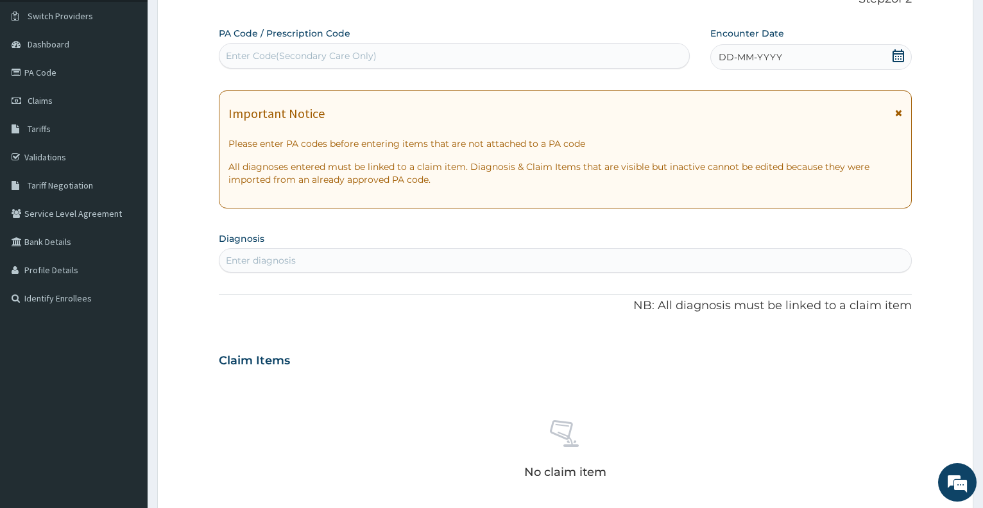
click at [616, 60] on div "Enter Code(Secondary Care Only)" at bounding box center [454, 56] width 469 height 21
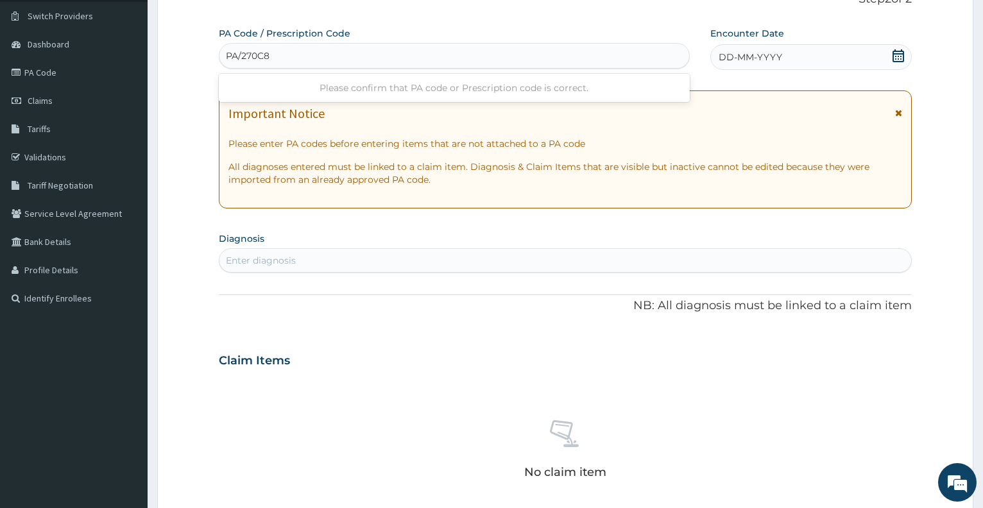
type input "PA/270C8D"
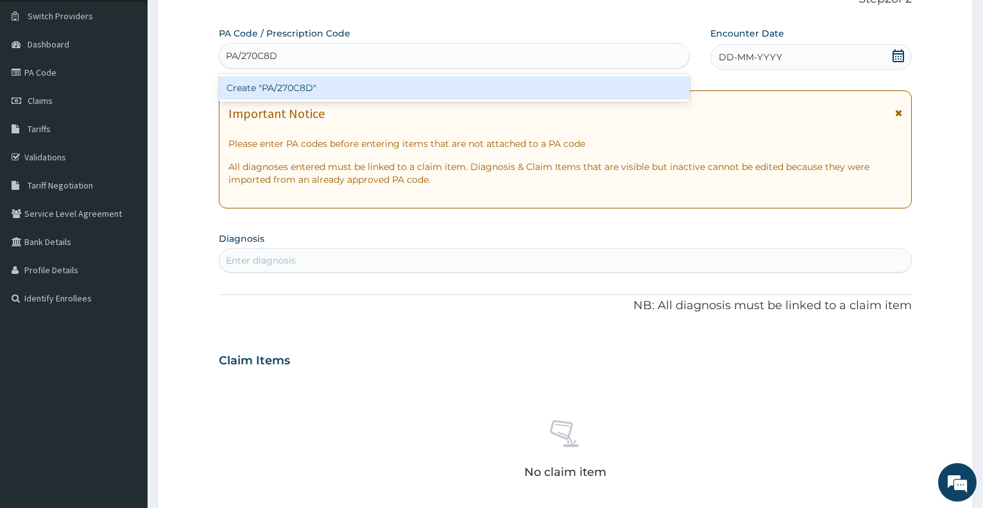
click at [584, 87] on div "Create "PA/270C8D"" at bounding box center [454, 87] width 471 height 23
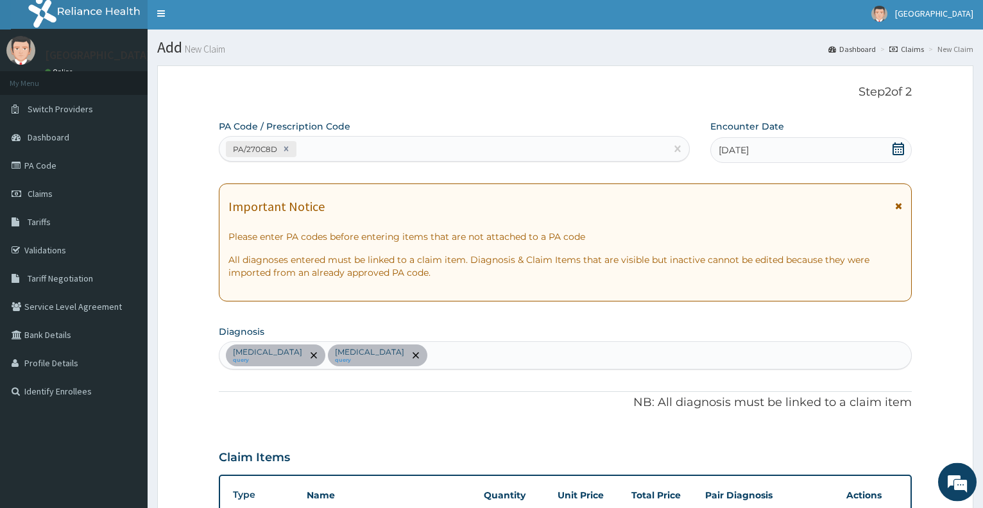
scroll to position [0, 0]
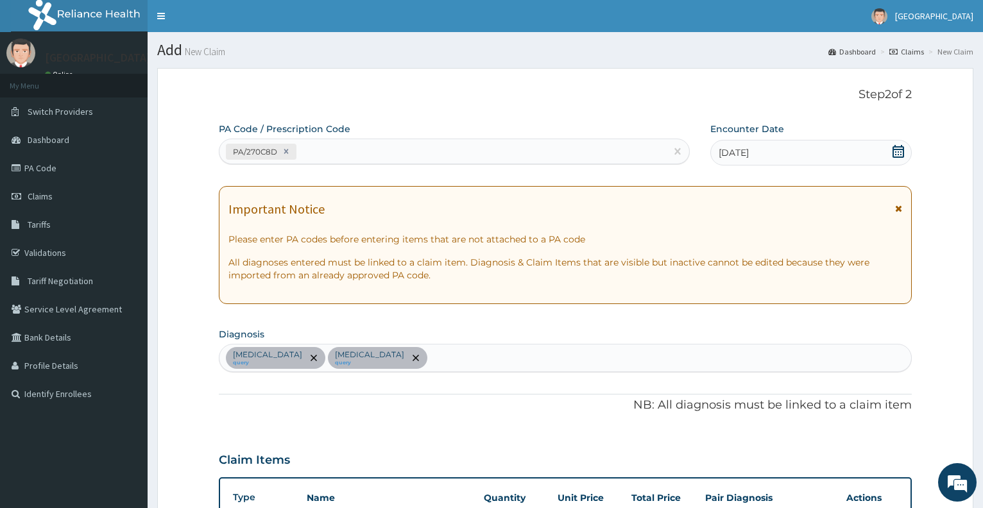
click at [388, 361] on div "[MEDICAL_DATA] query [MEDICAL_DATA] query" at bounding box center [566, 358] width 692 height 27
type input "UPPER"
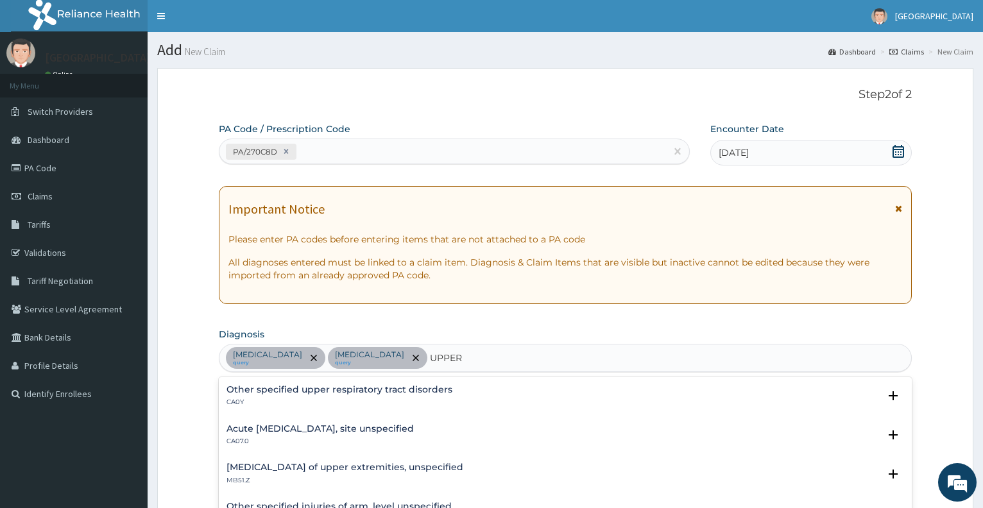
click at [399, 428] on h4 "Acute [MEDICAL_DATA], site unspecified" at bounding box center [320, 429] width 187 height 10
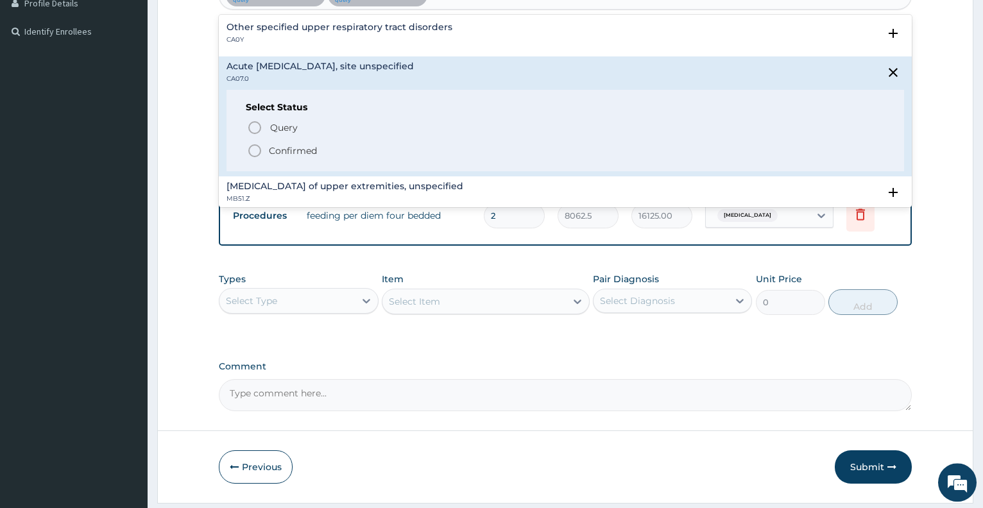
scroll to position [401, 0]
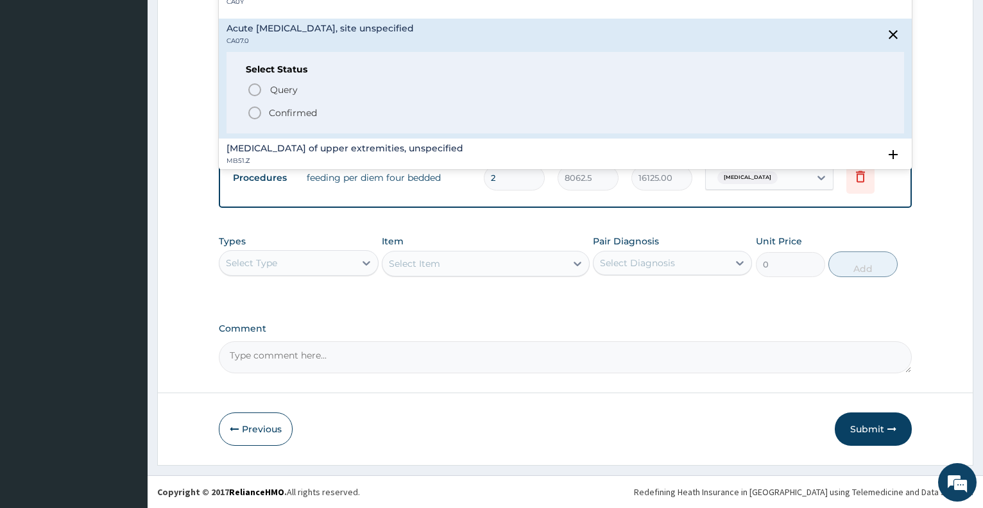
click at [291, 114] on p "Confirmed" at bounding box center [293, 113] width 48 height 13
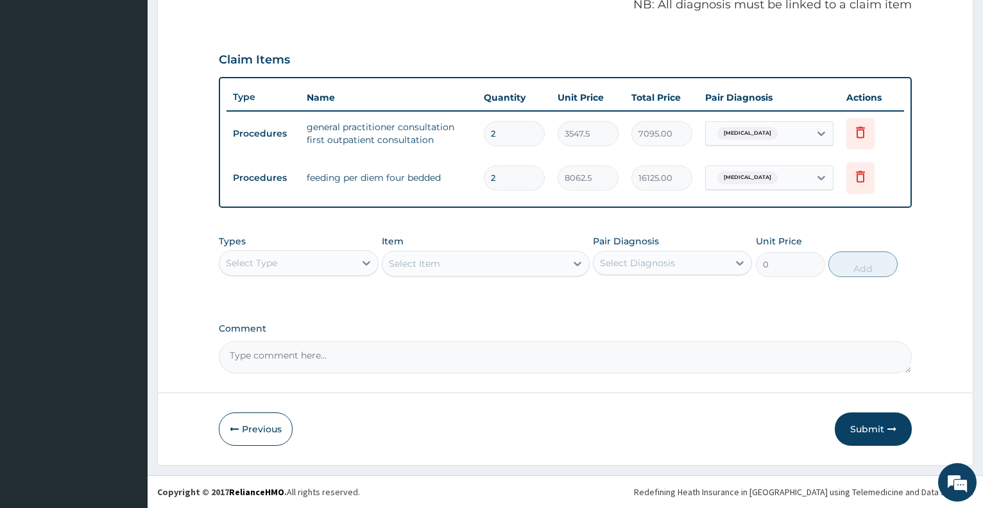
click at [517, 135] on input "2" at bounding box center [514, 133] width 61 height 25
type input "0.00"
type input "1"
type input "3547.50"
type input "1"
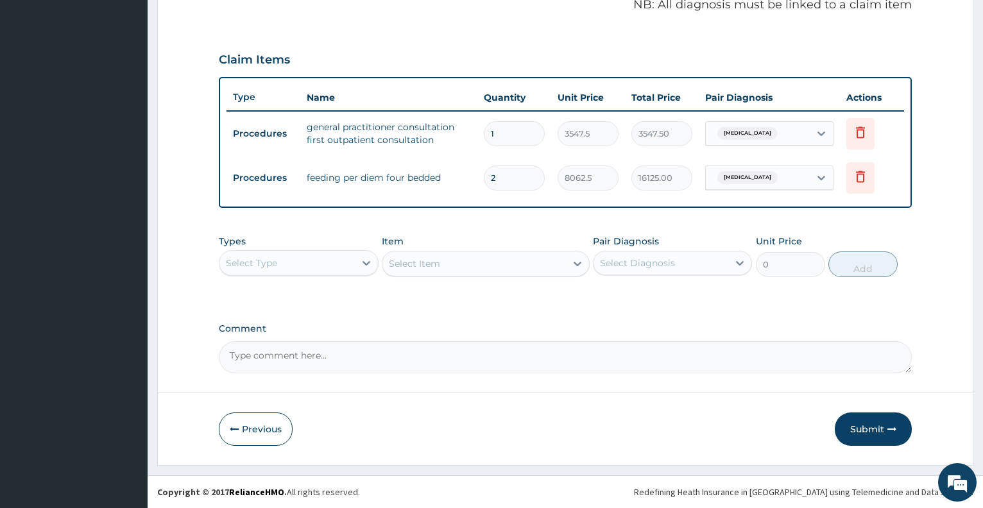
click at [272, 268] on div "Select Type" at bounding box center [251, 263] width 51 height 13
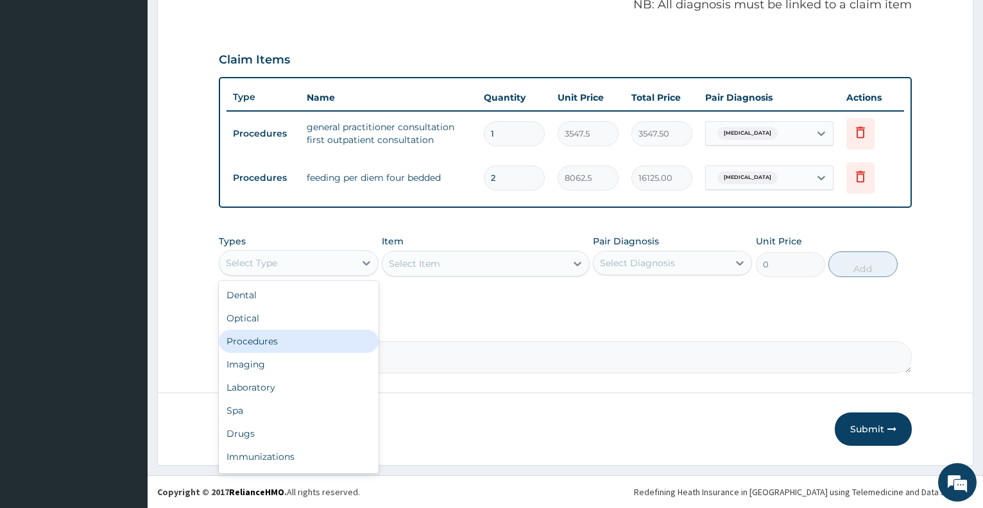
click at [257, 340] on div "Procedures" at bounding box center [298, 341] width 159 height 23
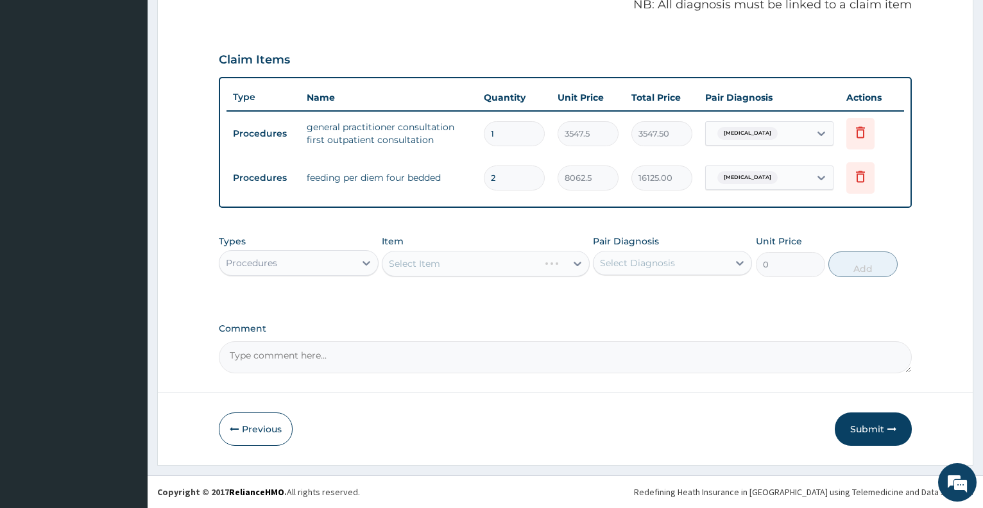
click at [453, 261] on div "Select Item" at bounding box center [486, 264] width 208 height 26
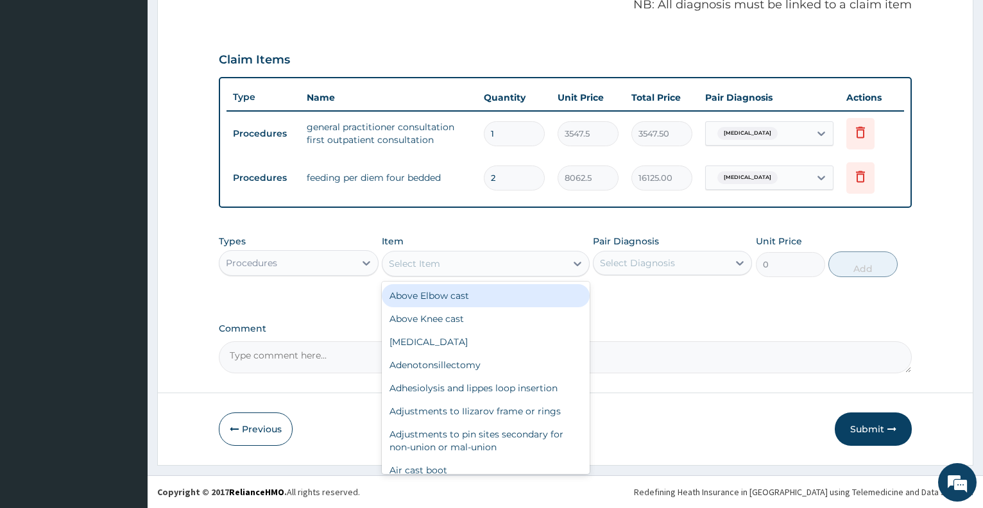
click at [453, 261] on div "Select Item" at bounding box center [475, 264] width 184 height 21
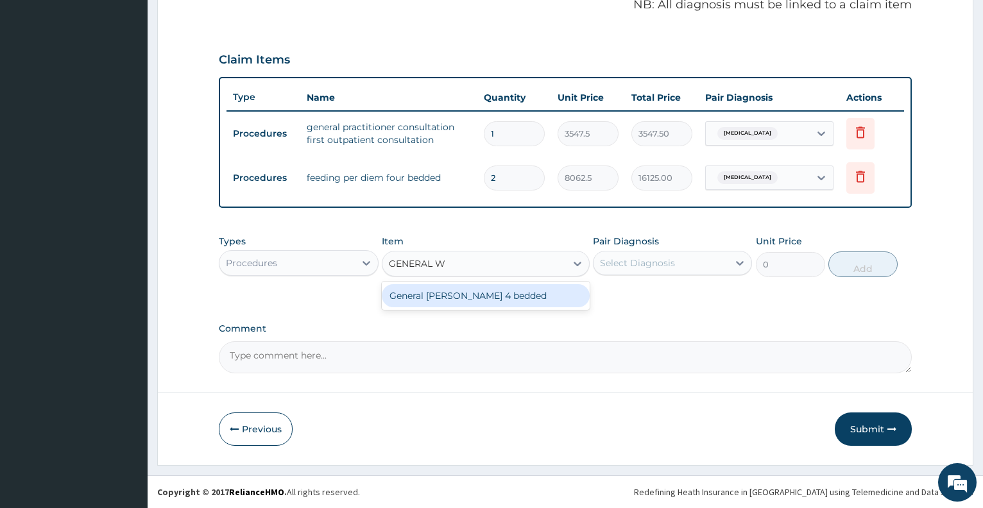
type input "GENERAL WA"
click at [472, 291] on div "General [PERSON_NAME] 4 bedded" at bounding box center [486, 295] width 208 height 23
type input "6987.5"
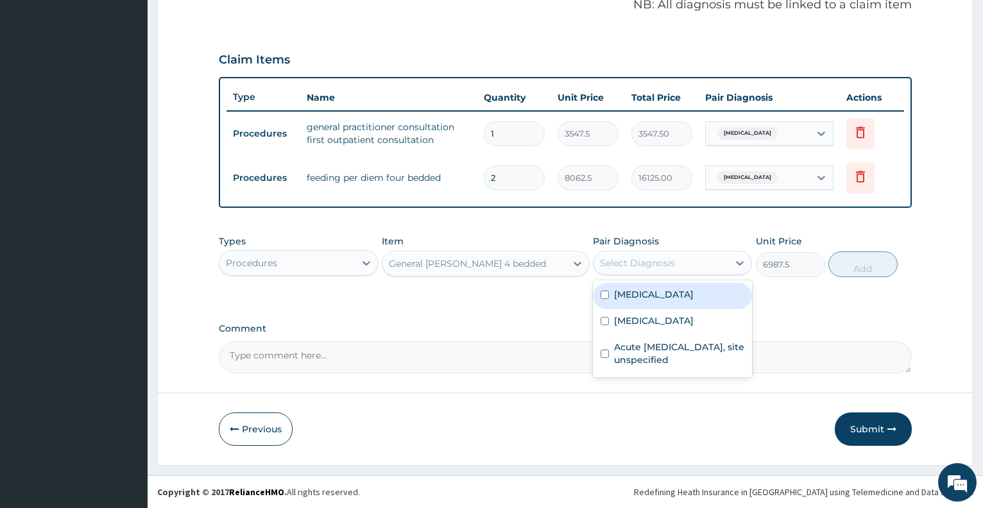
click at [680, 261] on div "Select Diagnosis" at bounding box center [661, 263] width 135 height 21
click at [670, 320] on div "[MEDICAL_DATA]" at bounding box center [672, 322] width 159 height 26
checkbox input "true"
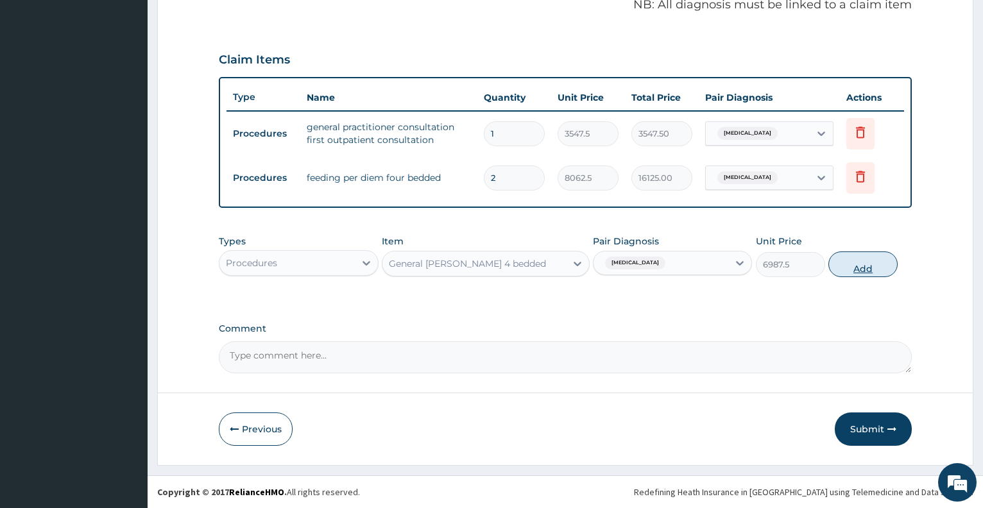
click at [867, 272] on button "Add" at bounding box center [863, 265] width 69 height 26
type input "0"
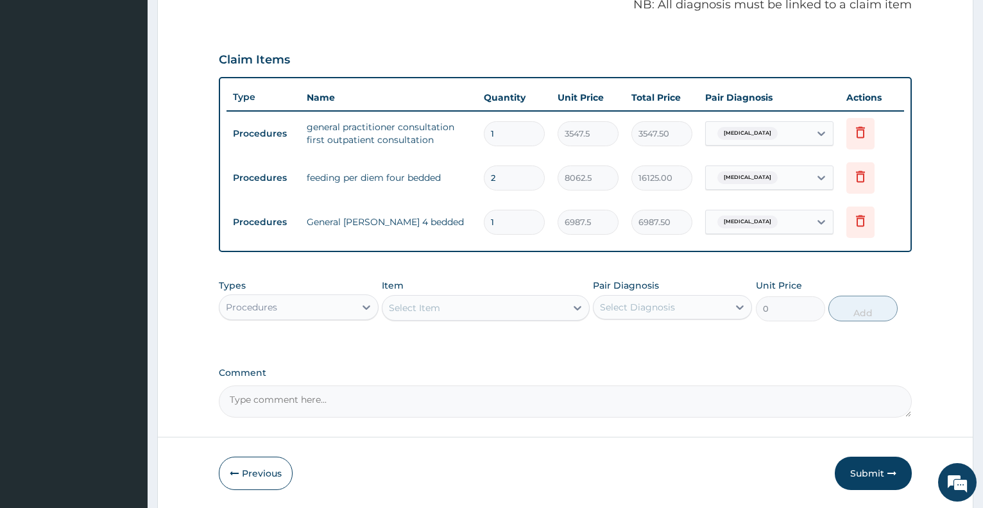
type input "0.00"
type input "2"
type input "13975.00"
type input "2"
click at [304, 309] on div "Procedures" at bounding box center [287, 307] width 135 height 21
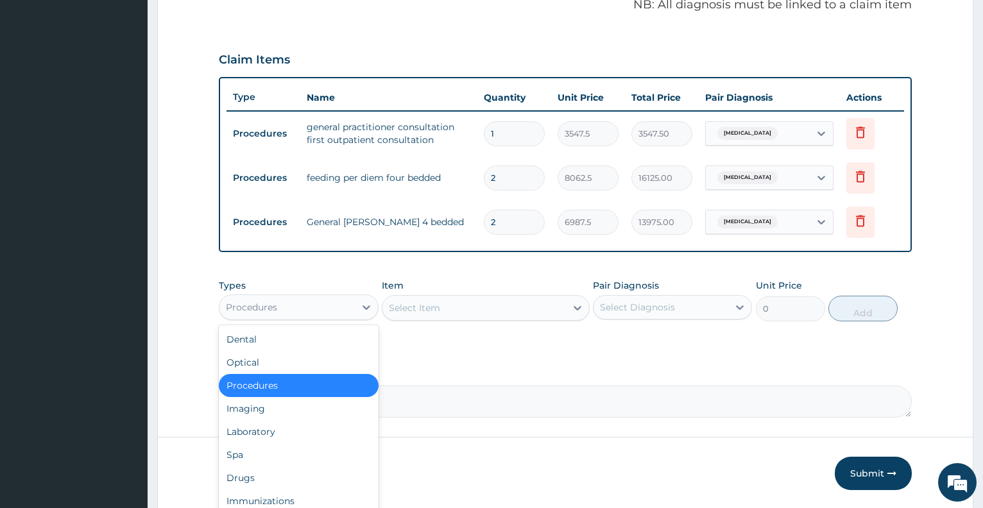
type input "L"
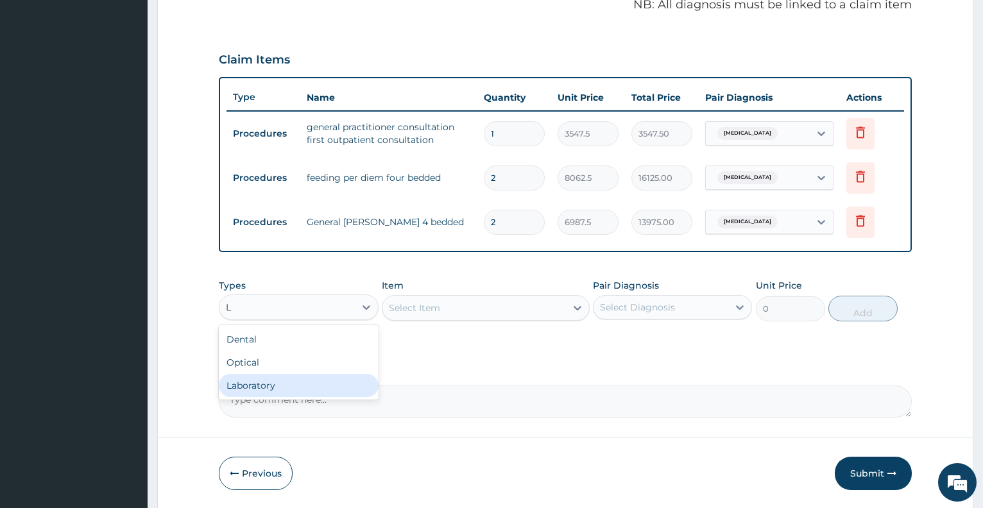
click at [293, 383] on div "Laboratory" at bounding box center [298, 385] width 159 height 23
click at [420, 312] on div "Select Item" at bounding box center [486, 308] width 208 height 26
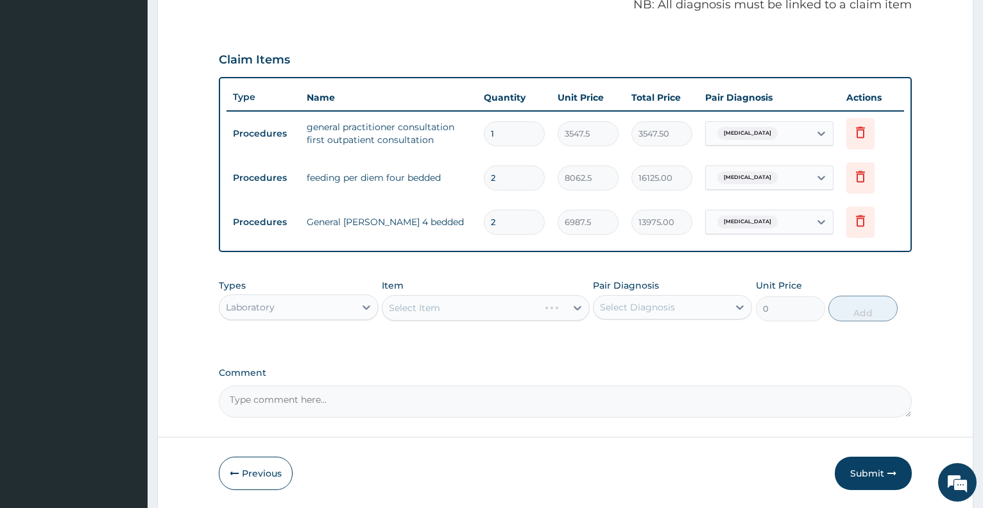
click at [420, 312] on div "Select Item" at bounding box center [486, 308] width 208 height 26
click at [444, 304] on div "Select Item" at bounding box center [475, 308] width 184 height 21
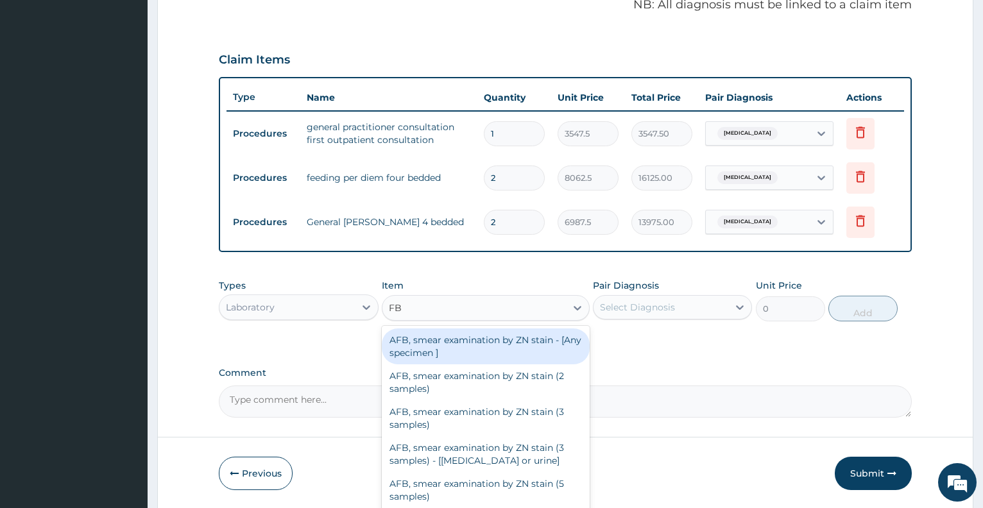
type input "FBC"
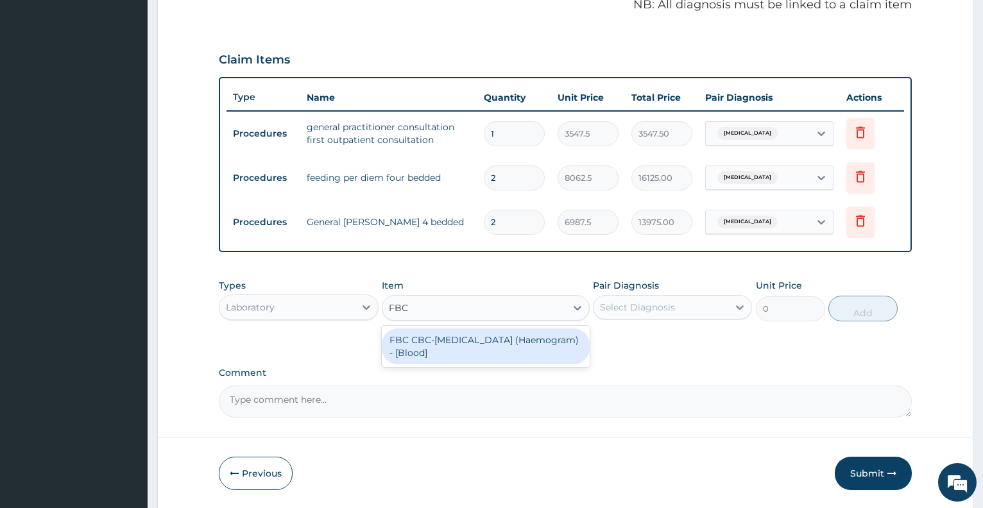
click at [462, 345] on div "FBC CBC-[MEDICAL_DATA] (Haemogram) - [Blood]" at bounding box center [486, 347] width 208 height 36
type input "4300"
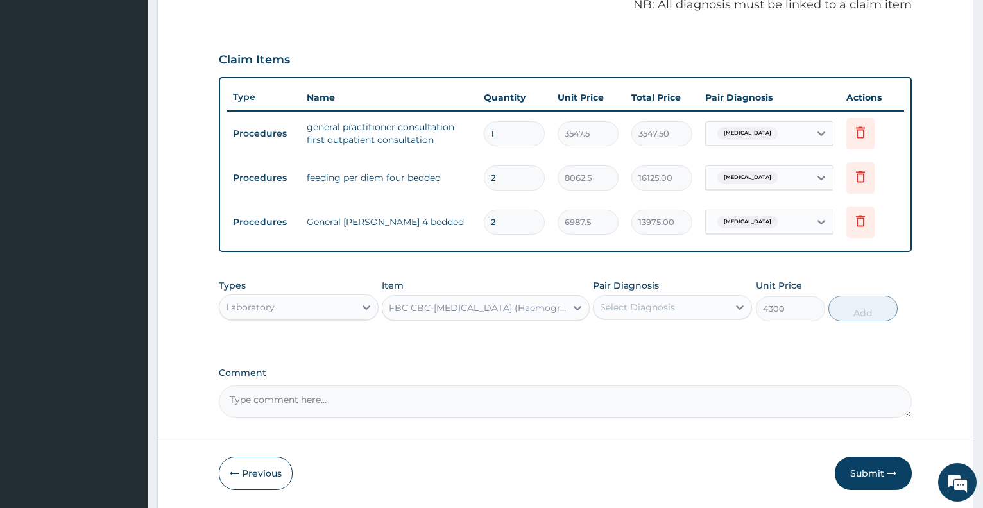
click at [657, 314] on div "Select Diagnosis" at bounding box center [661, 307] width 135 height 21
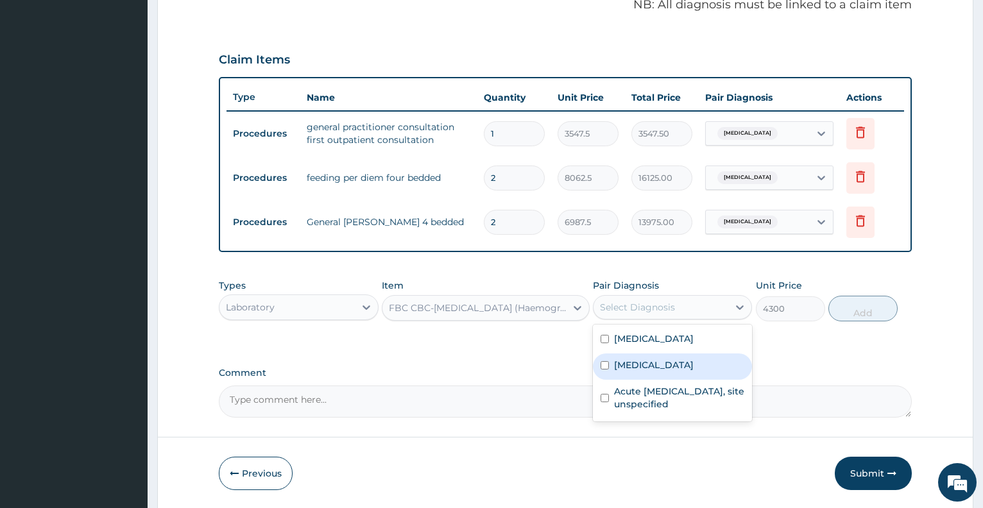
click at [673, 378] on div "[MEDICAL_DATA]" at bounding box center [672, 367] width 159 height 26
checkbox input "true"
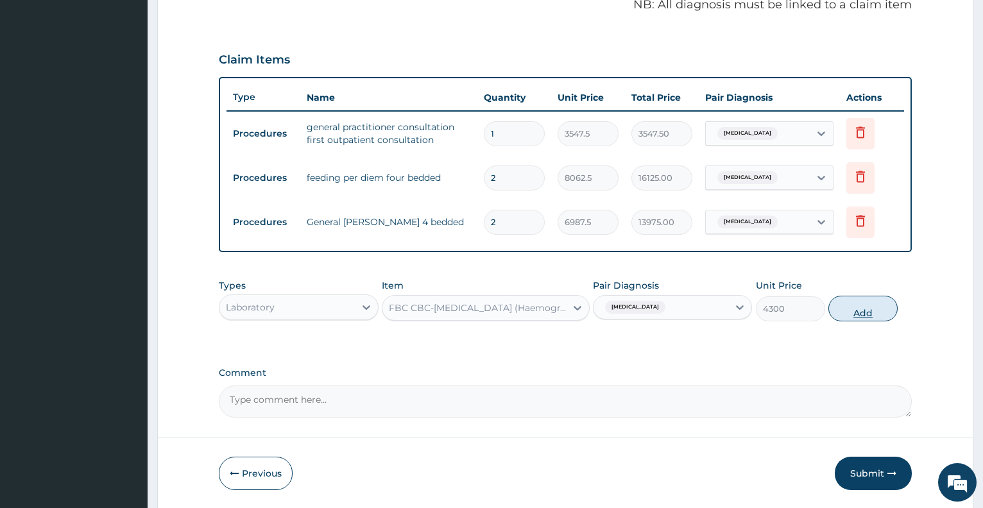
click at [853, 318] on button "Add" at bounding box center [863, 309] width 69 height 26
type input "0"
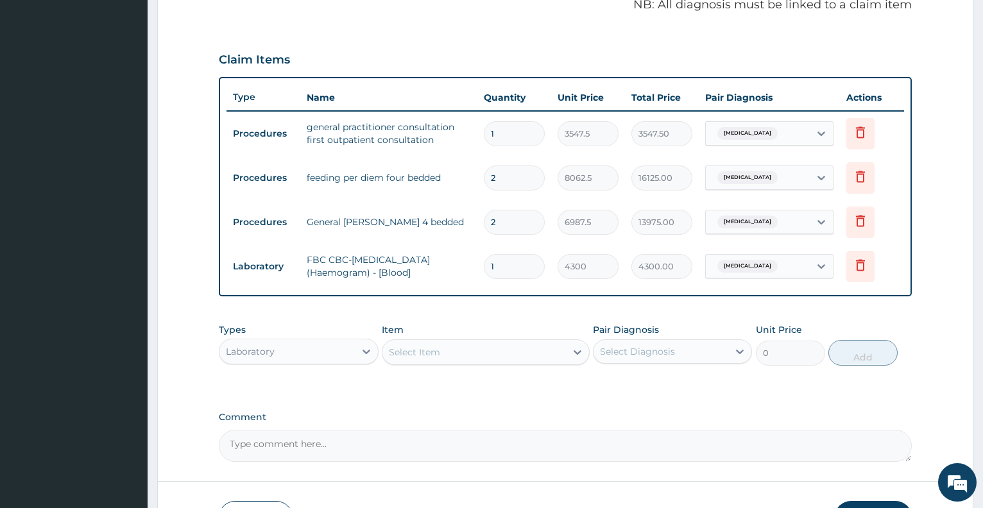
click at [451, 356] on div "Select Item" at bounding box center [475, 352] width 184 height 21
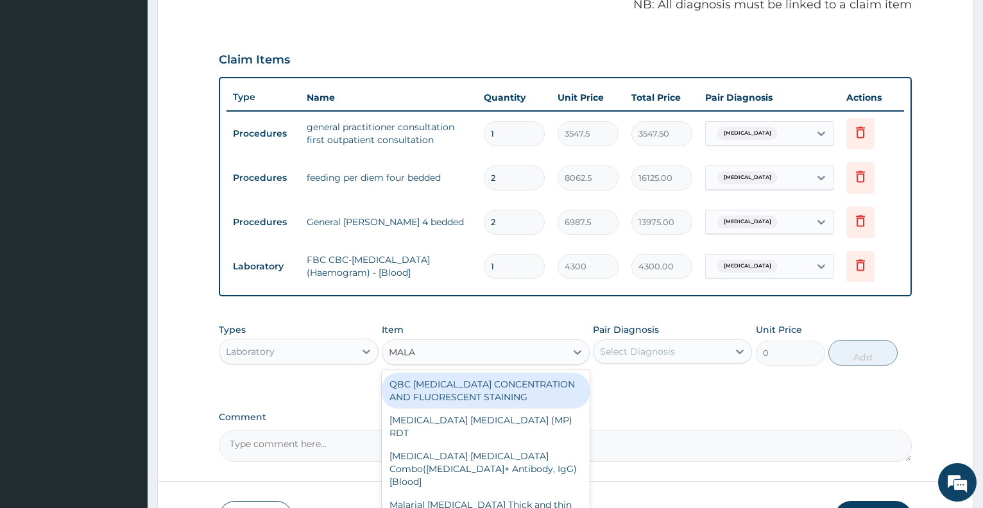
type input "MALAR"
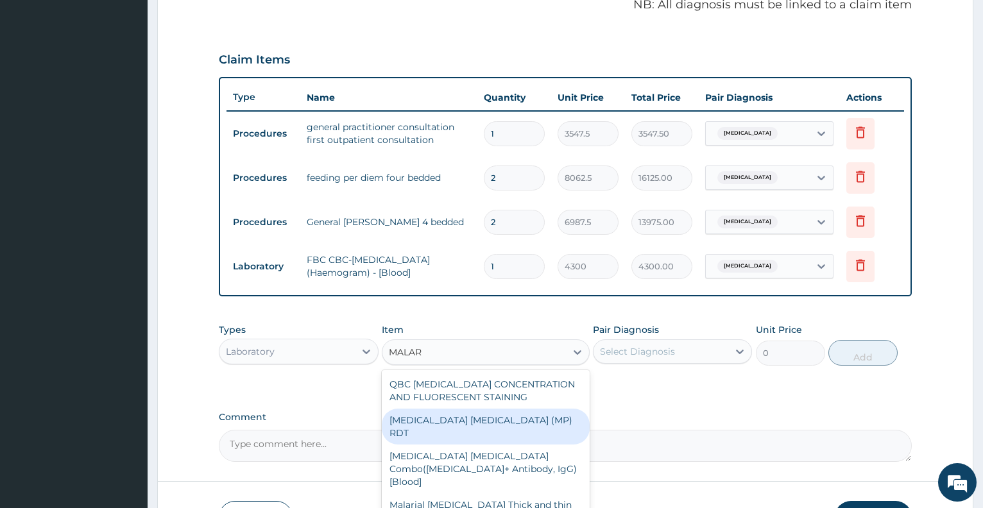
click at [453, 426] on div "[MEDICAL_DATA] [MEDICAL_DATA] (MP) RDT" at bounding box center [486, 427] width 208 height 36
type input "1612.5"
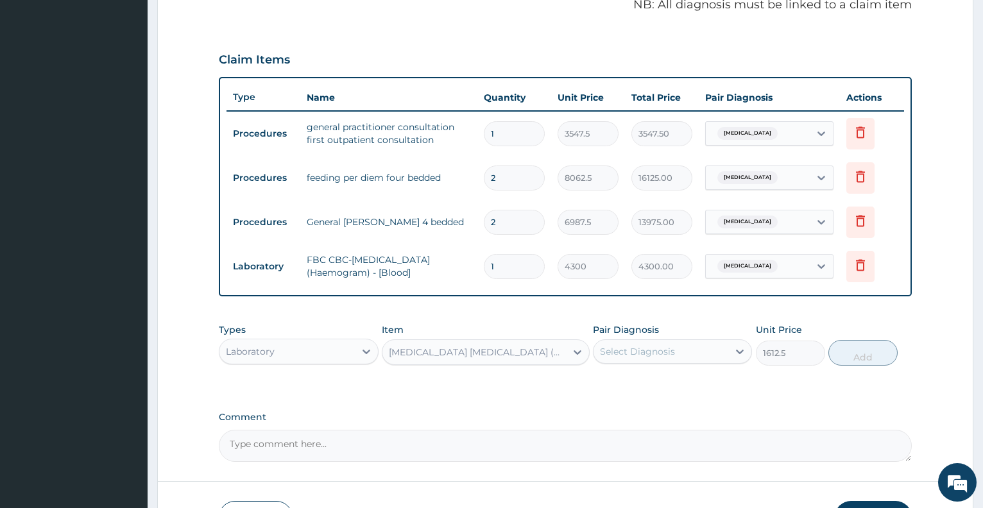
click at [636, 353] on div "Select Diagnosis" at bounding box center [637, 351] width 75 height 13
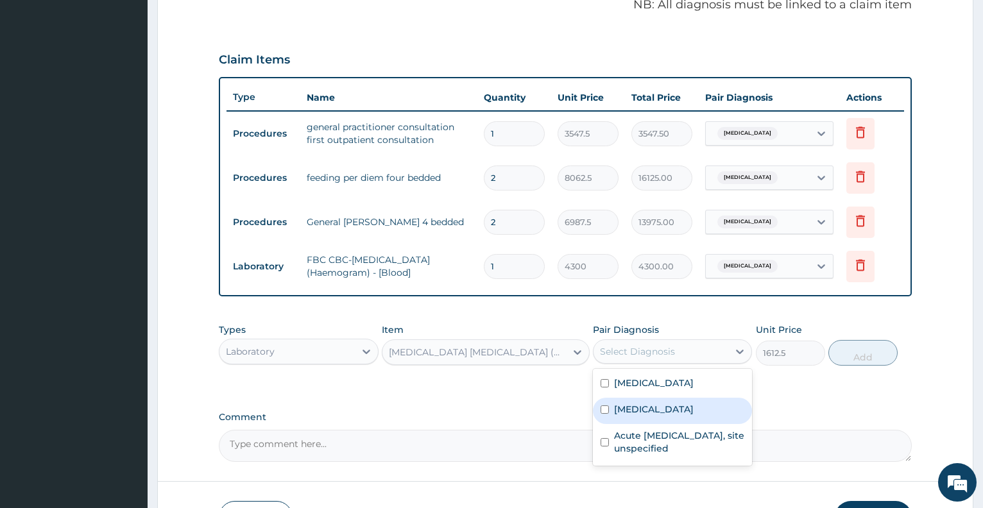
click at [637, 398] on div "[MEDICAL_DATA]" at bounding box center [672, 411] width 159 height 26
checkbox input "true"
click at [847, 354] on button "Add" at bounding box center [863, 353] width 69 height 26
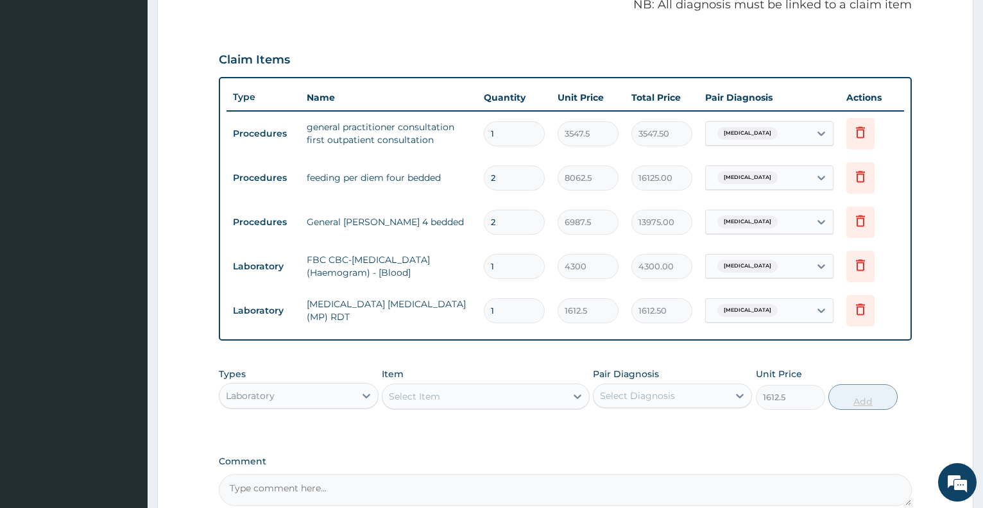
type input "0"
click at [324, 388] on div "Laboratory" at bounding box center [287, 396] width 135 height 21
type input "DR"
click at [323, 422] on div "Drugs" at bounding box center [298, 428] width 159 height 23
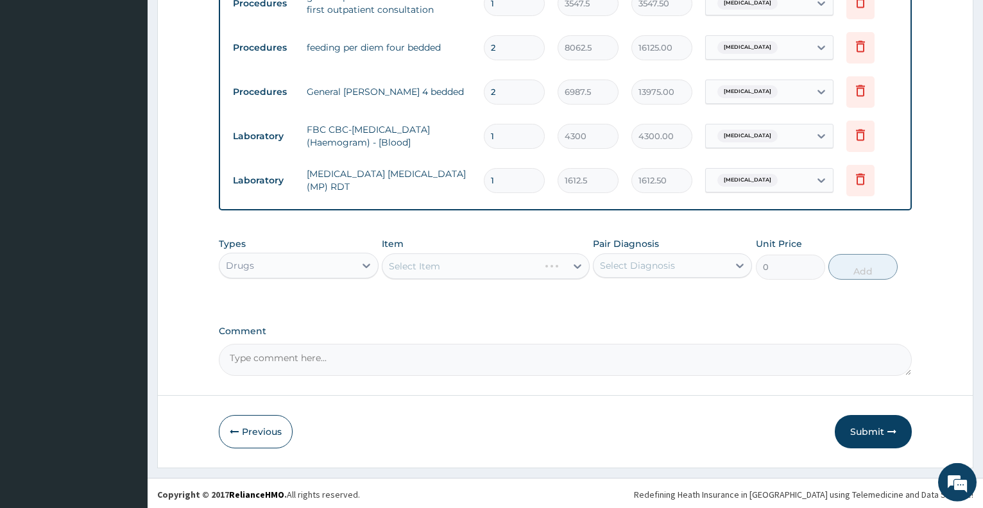
scroll to position [533, 0]
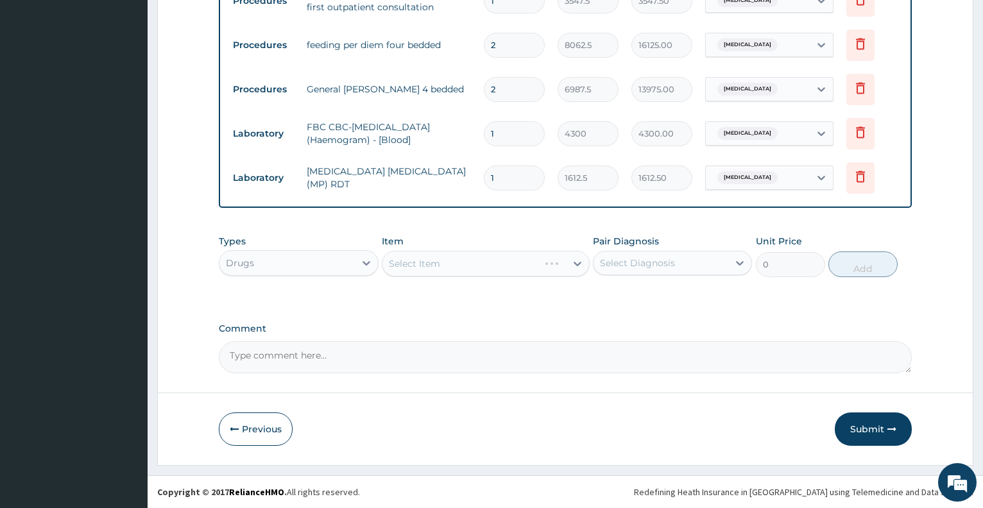
click at [512, 268] on div "Select Item" at bounding box center [486, 264] width 208 height 26
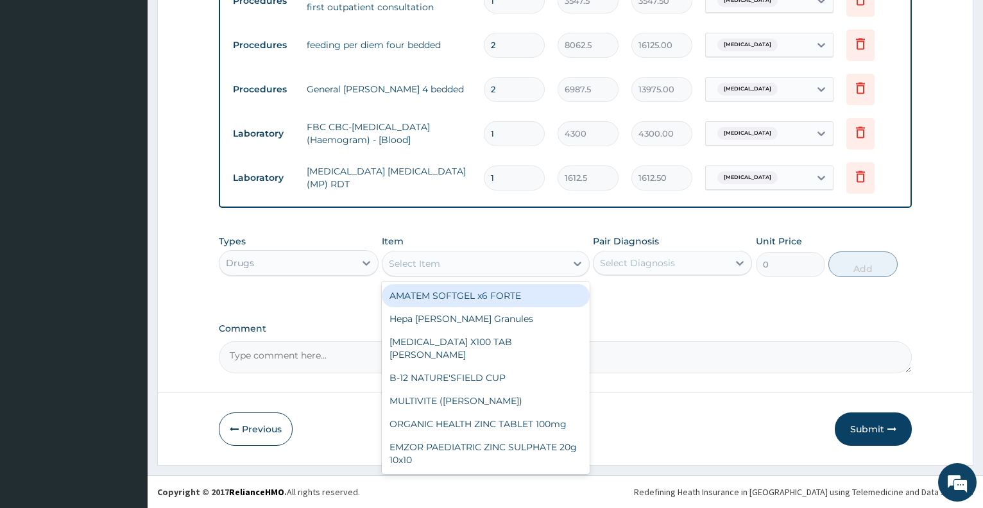
click at [512, 268] on div "Select Item" at bounding box center [475, 264] width 184 height 21
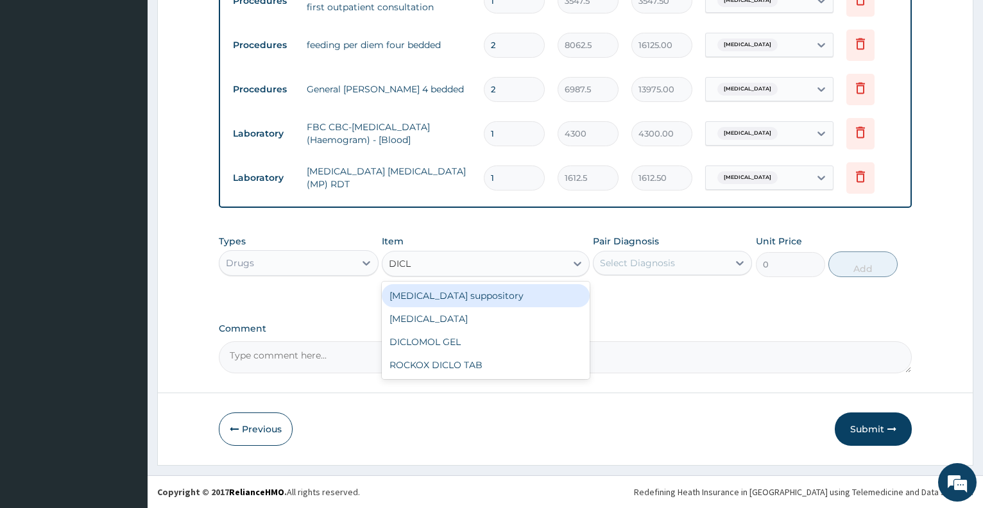
type input "DICLO"
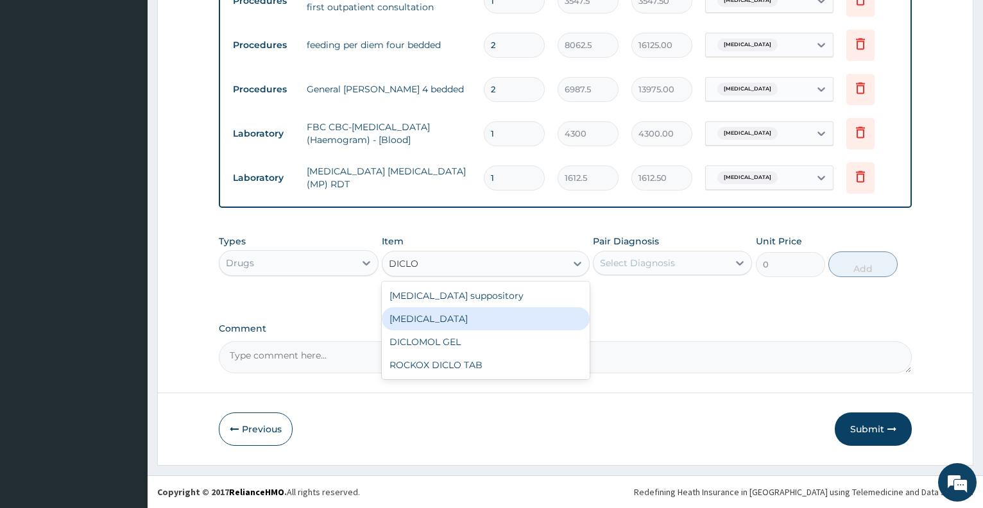
click at [497, 320] on div "[MEDICAL_DATA]" at bounding box center [486, 318] width 208 height 23
type input "591.25"
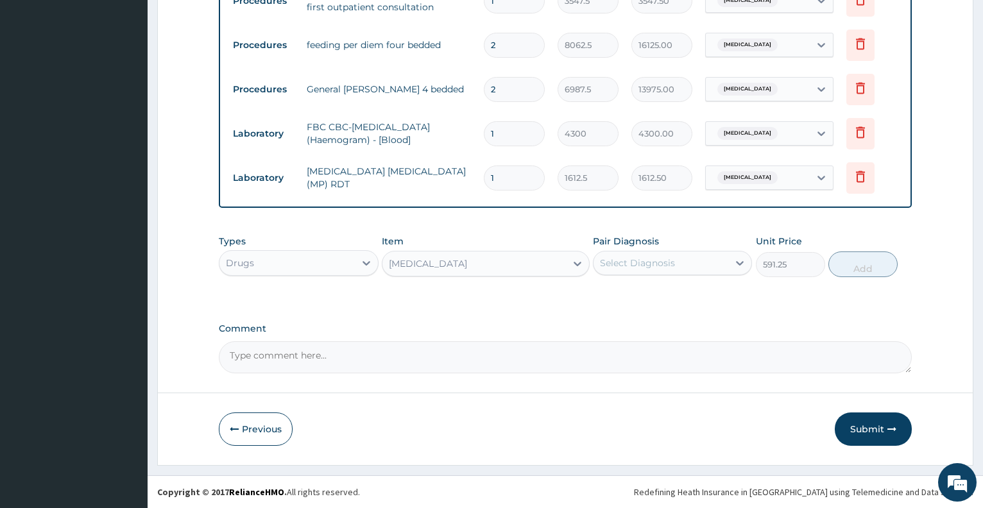
click at [655, 261] on div "Select Diagnosis" at bounding box center [637, 263] width 75 height 13
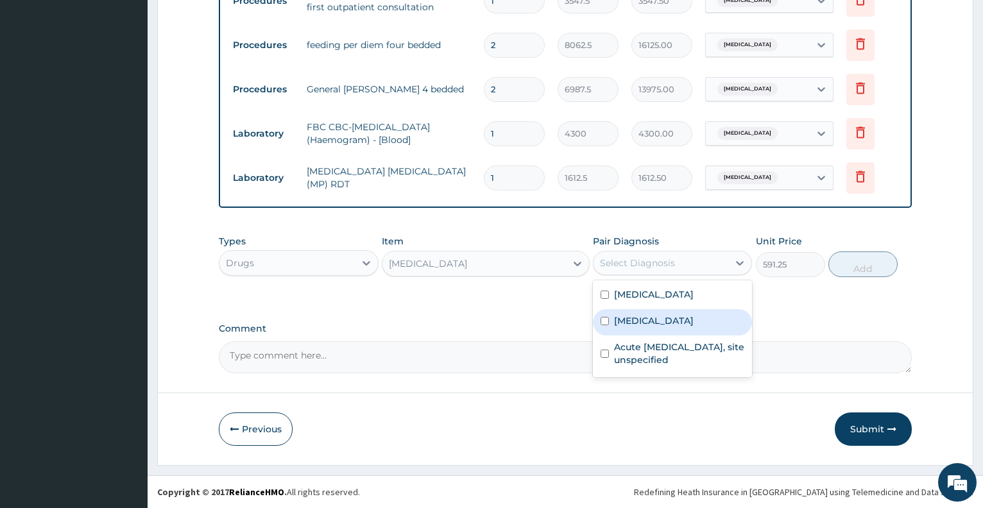
click at [654, 316] on div "[MEDICAL_DATA]" at bounding box center [672, 322] width 159 height 26
checkbox input "true"
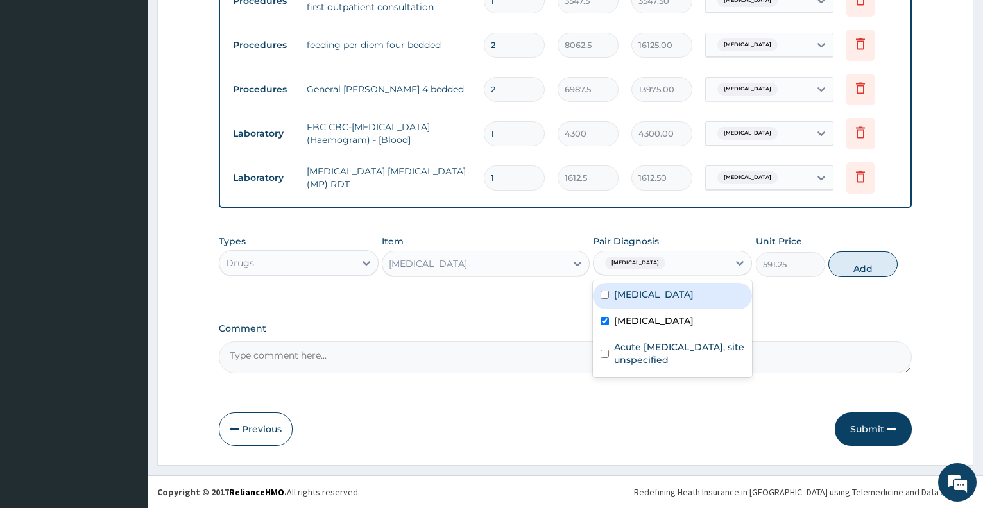
click at [854, 259] on button "Add" at bounding box center [863, 265] width 69 height 26
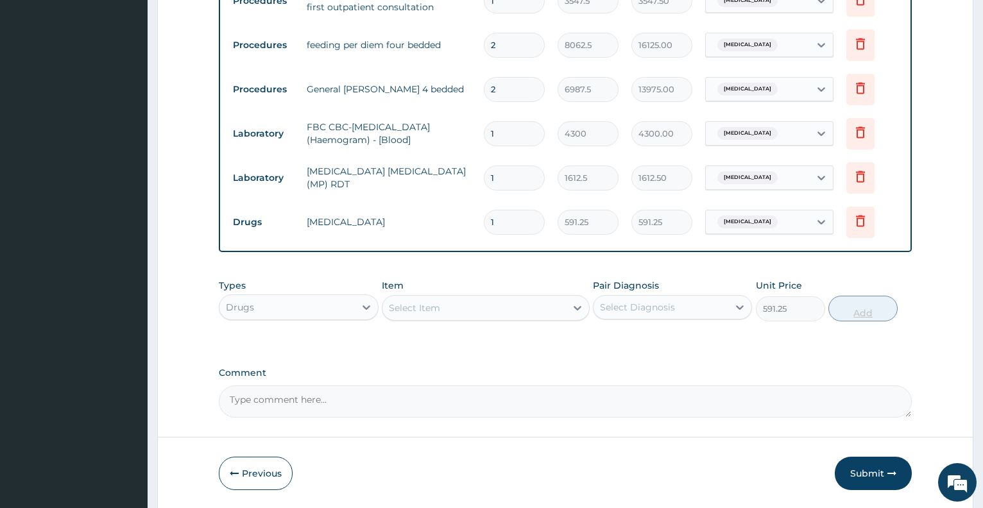
type input "0"
click at [474, 310] on div "Select Item" at bounding box center [475, 308] width 184 height 21
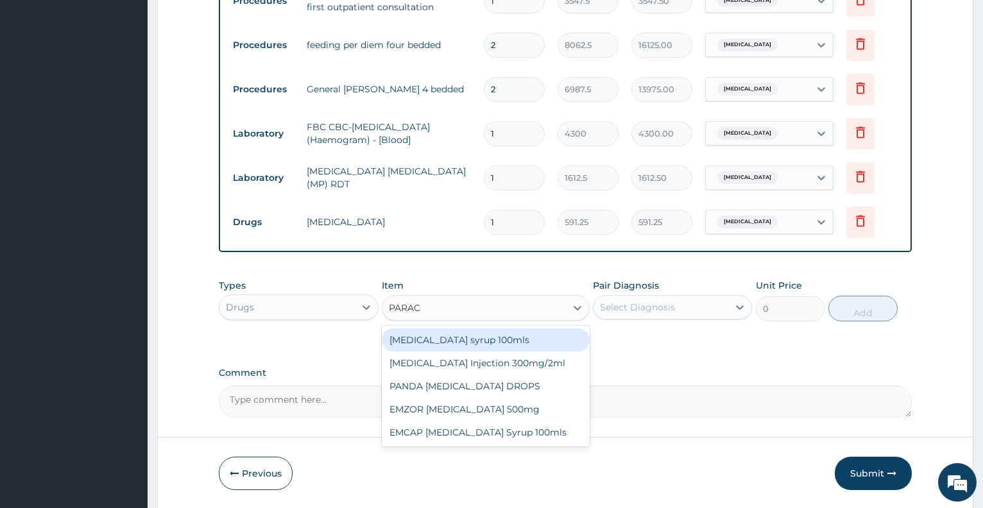
type input "PARACE"
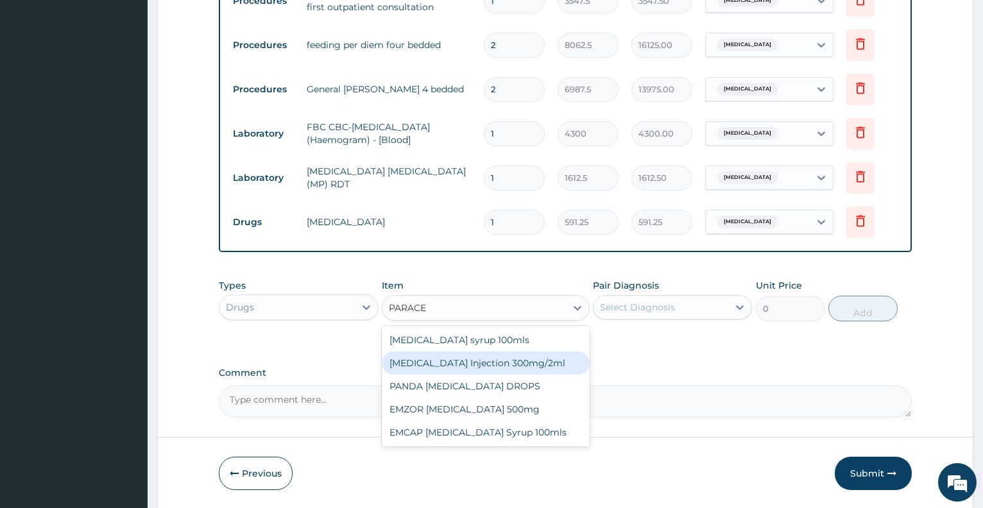
click at [490, 368] on div "[MEDICAL_DATA] Injection 300mg/2ml" at bounding box center [486, 363] width 208 height 23
type input "260.15"
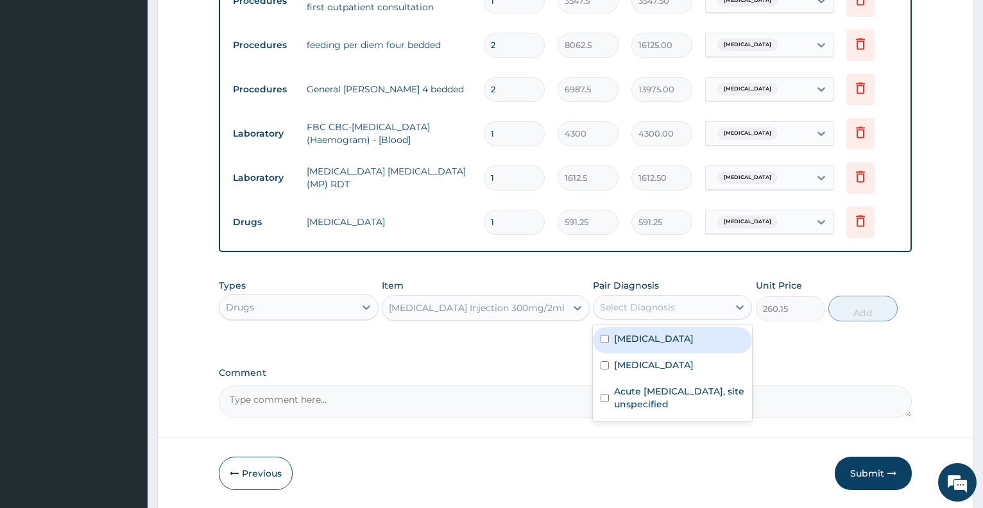
click at [652, 307] on div "Select Diagnosis" at bounding box center [637, 307] width 75 height 13
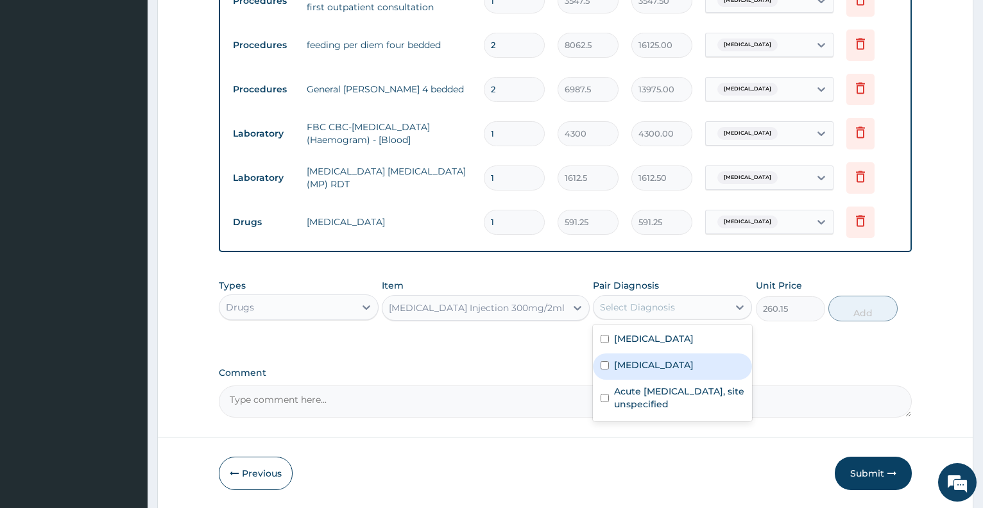
click at [658, 372] on div "[MEDICAL_DATA]" at bounding box center [672, 367] width 159 height 26
checkbox input "true"
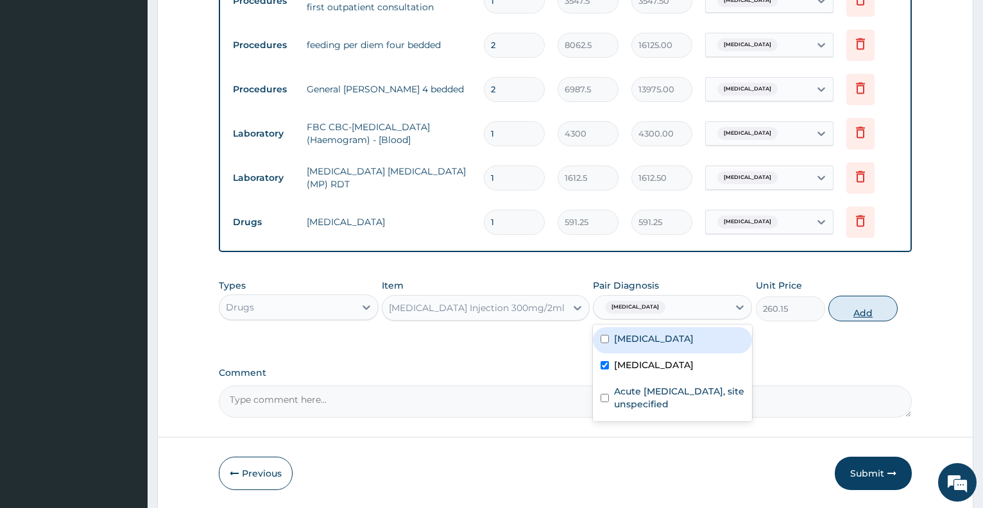
click at [861, 311] on button "Add" at bounding box center [863, 309] width 69 height 26
type input "0"
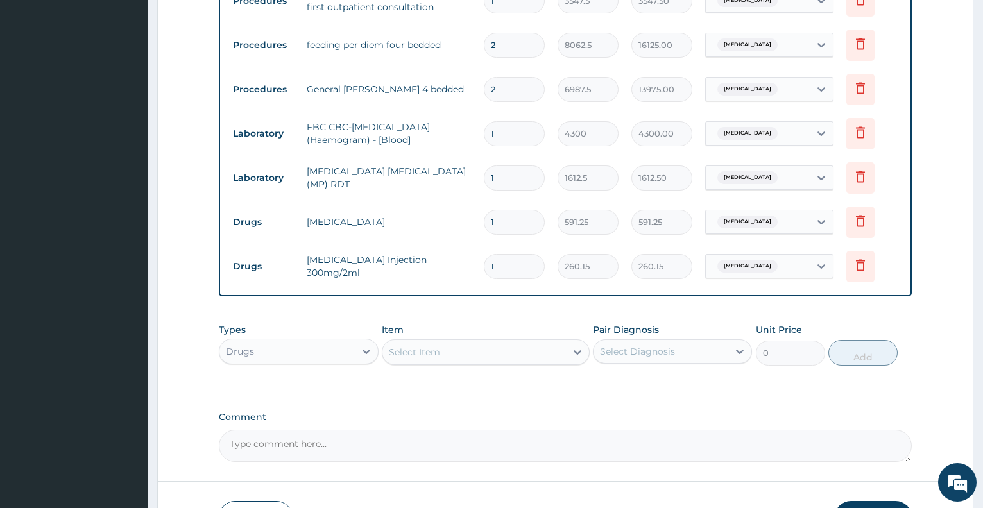
type input "12"
type input "3121.80"
type input "12"
click at [428, 352] on div "Select Item" at bounding box center [414, 352] width 51 height 13
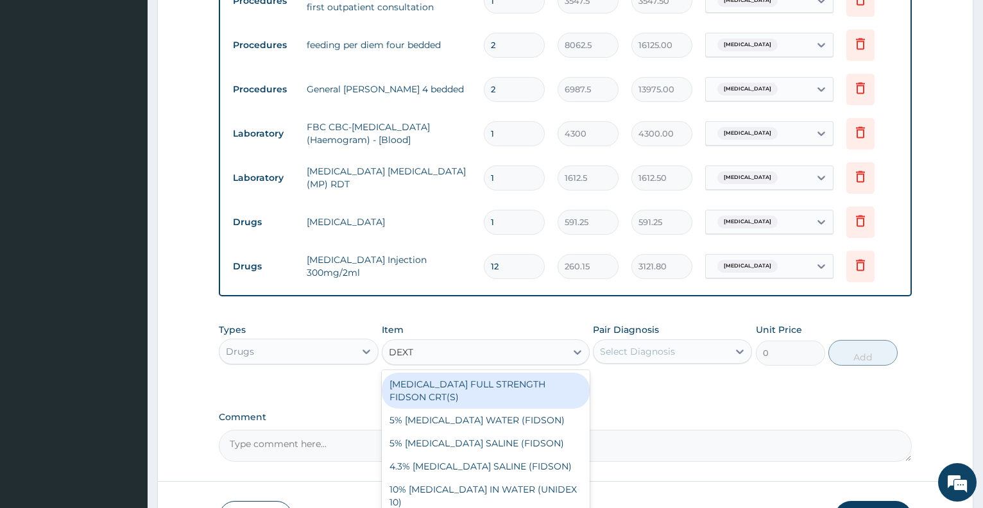
type input "DEXTR"
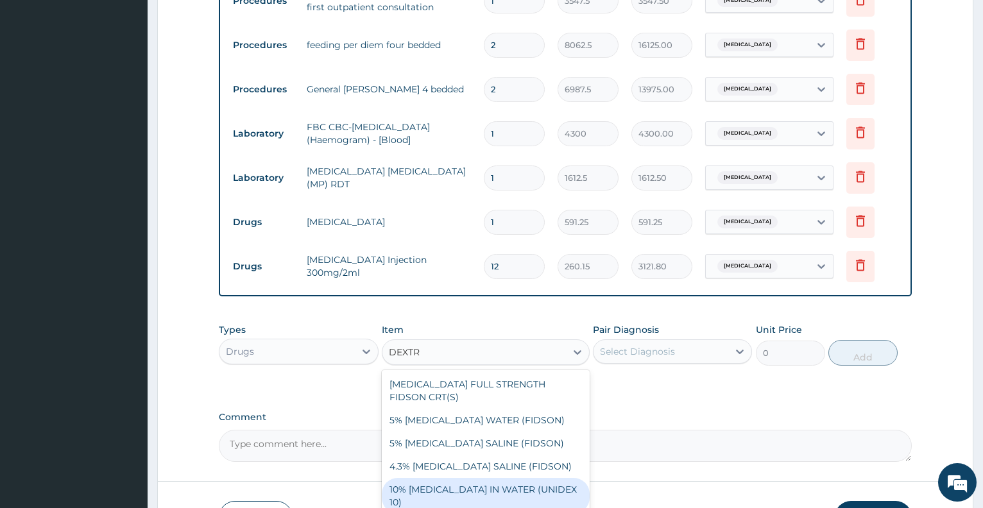
click at [440, 494] on div "10% DEXTROSE IN WATER (UNIDEX 10)" at bounding box center [486, 496] width 208 height 36
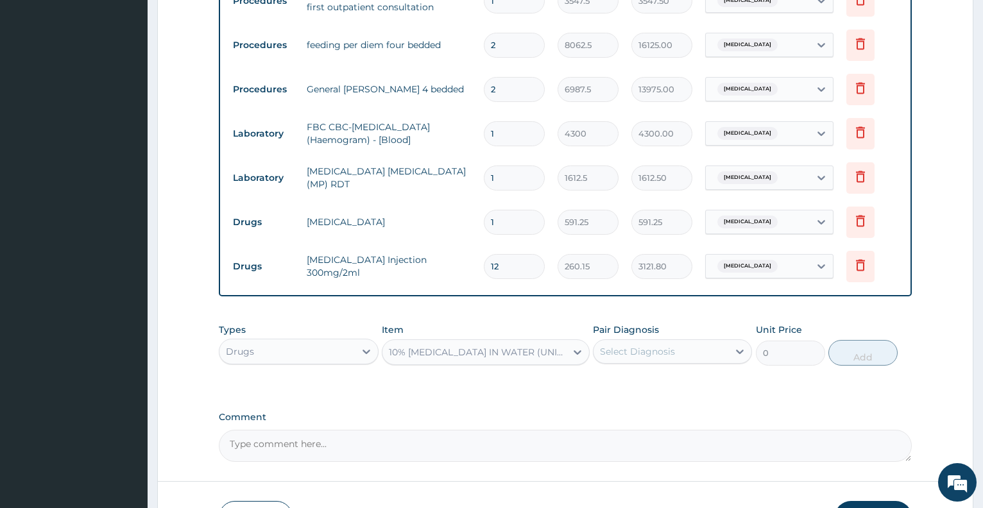
type input "1773.75"
click at [644, 354] on div "Select Diagnosis" at bounding box center [637, 351] width 75 height 13
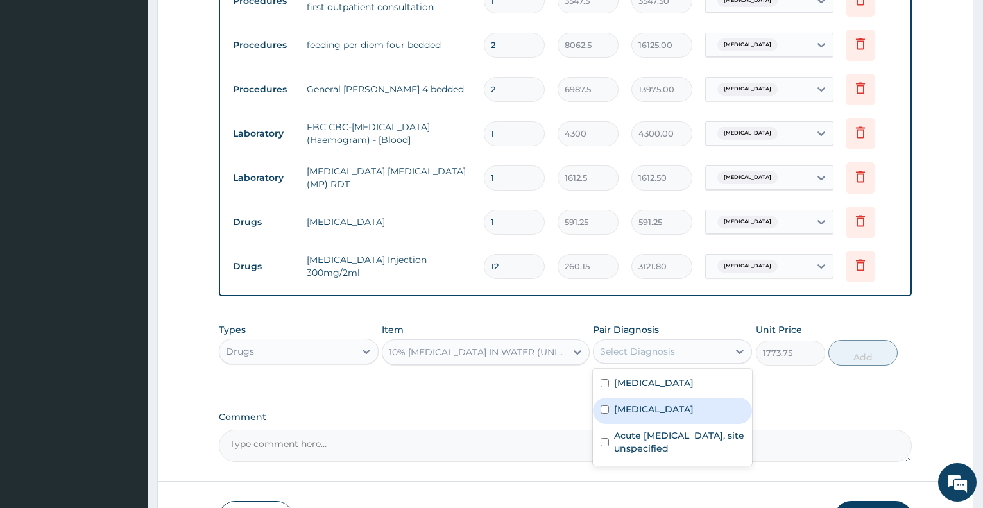
click at [642, 406] on label "Malaria" at bounding box center [654, 409] width 80 height 13
checkbox input "true"
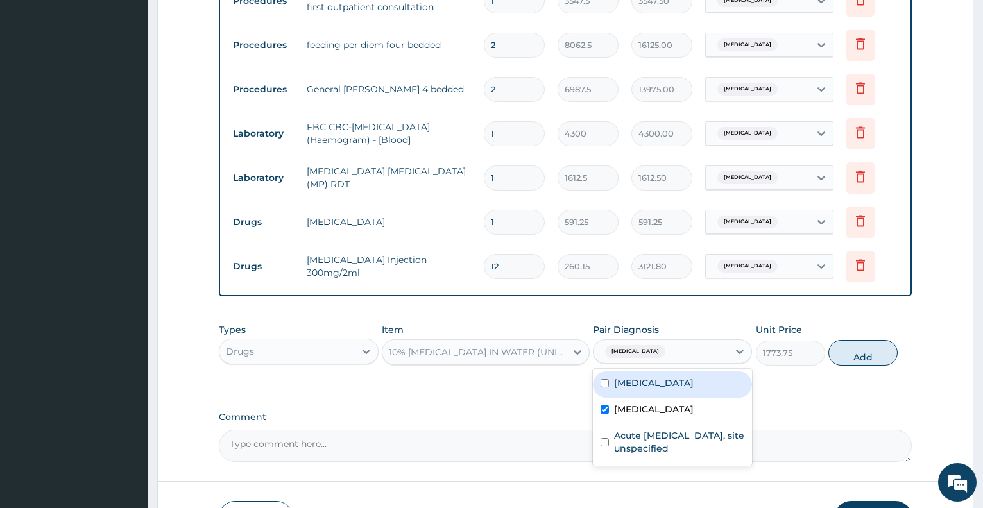
click at [658, 386] on div "Sepsis" at bounding box center [672, 385] width 159 height 26
checkbox input "true"
click at [875, 352] on button "Add" at bounding box center [863, 353] width 69 height 26
type input "0"
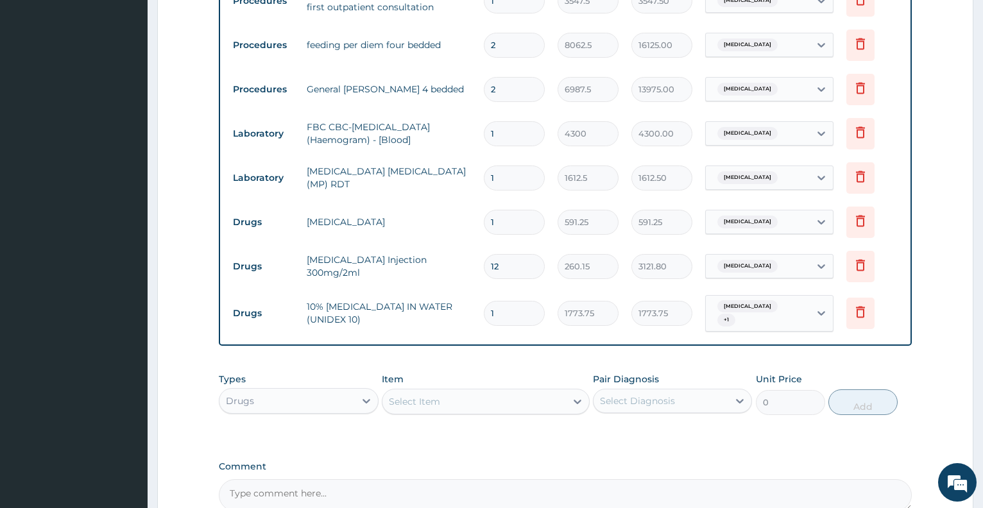
type input "0.00"
type input "4"
type input "7095.00"
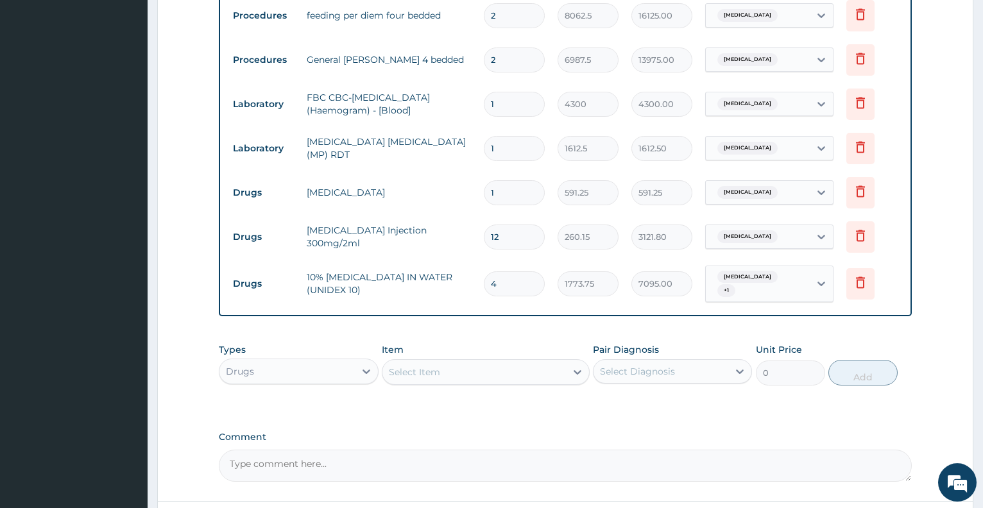
scroll to position [566, 0]
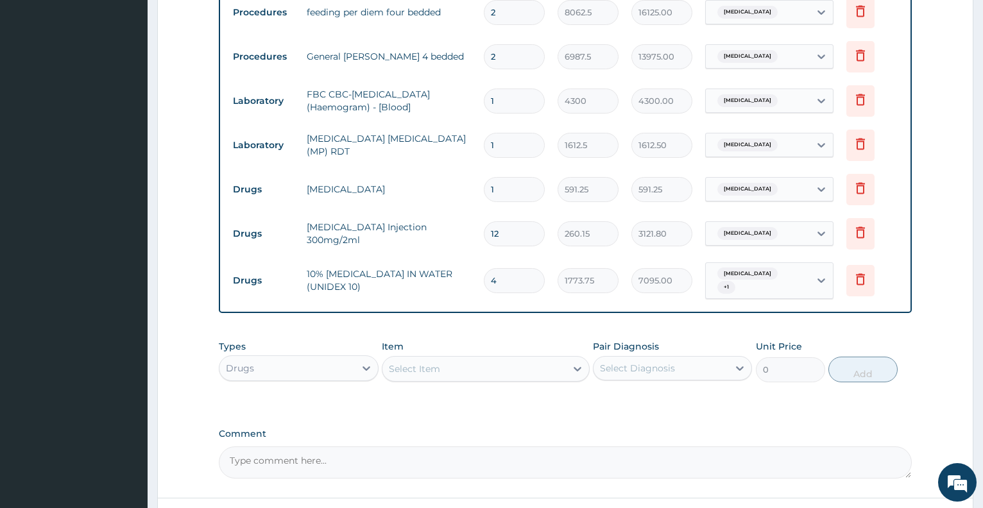
type input "4"
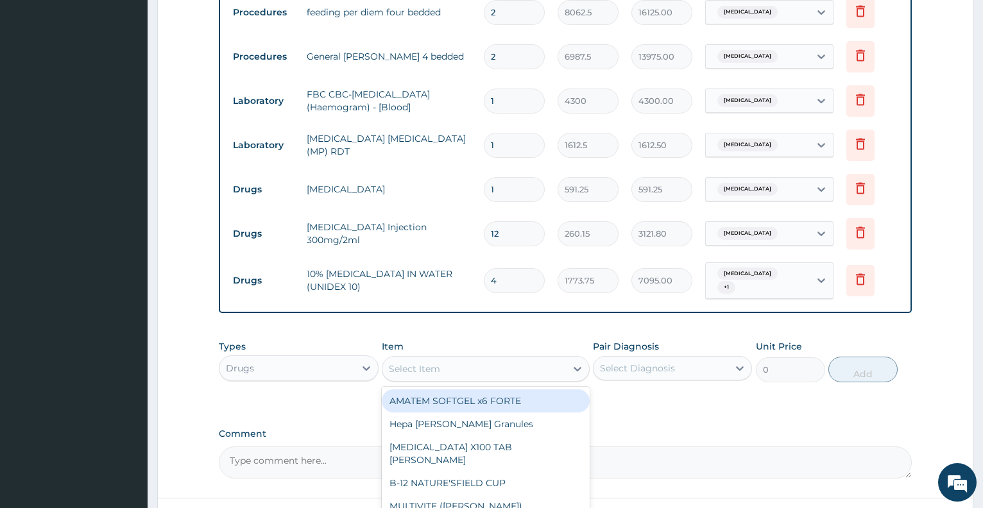
click at [462, 369] on div "Select Item" at bounding box center [475, 369] width 184 height 21
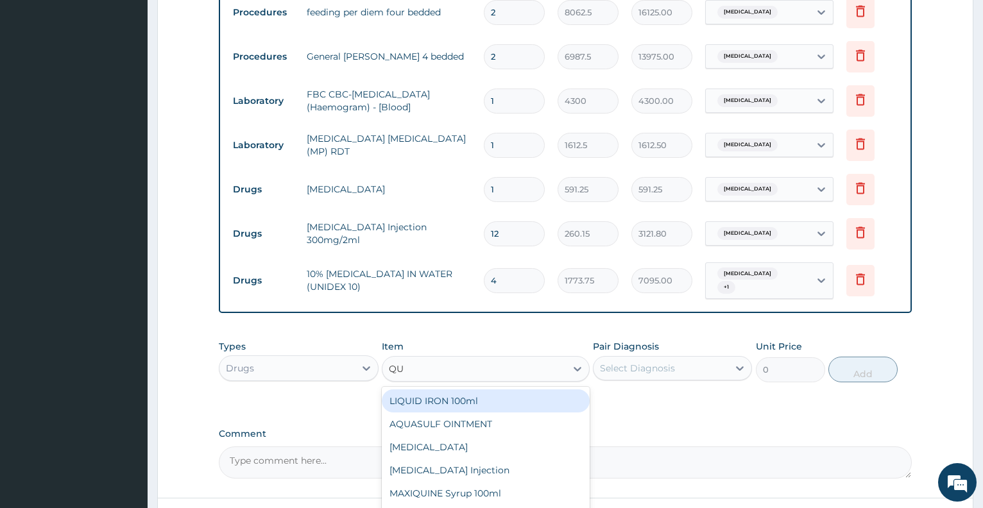
type input "QUI"
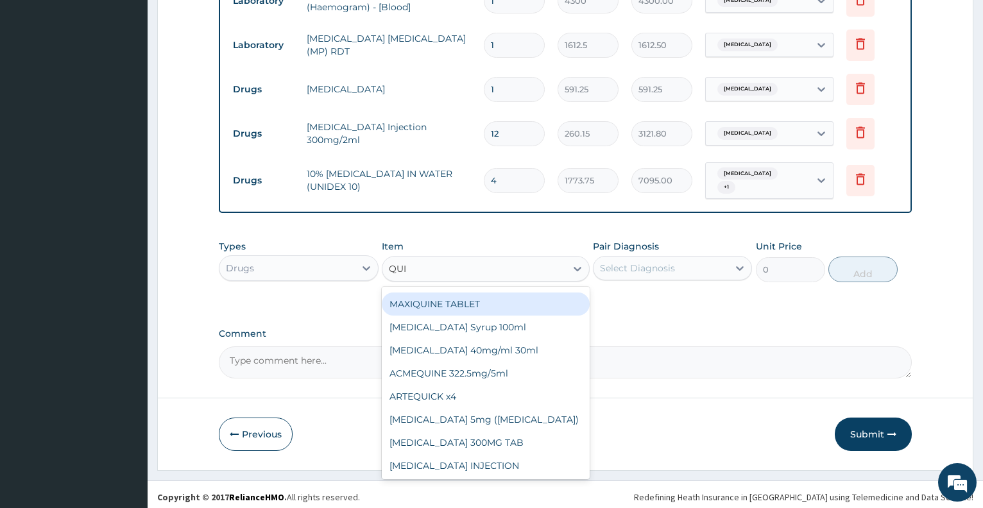
scroll to position [90, 0]
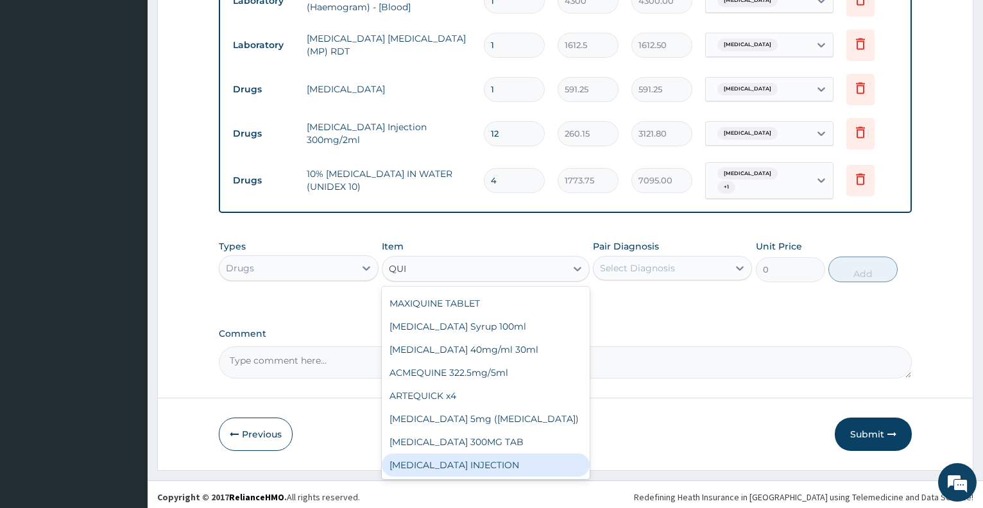
click at [576, 465] on div "QUININE INJECTION" at bounding box center [486, 465] width 208 height 23
type input "2000"
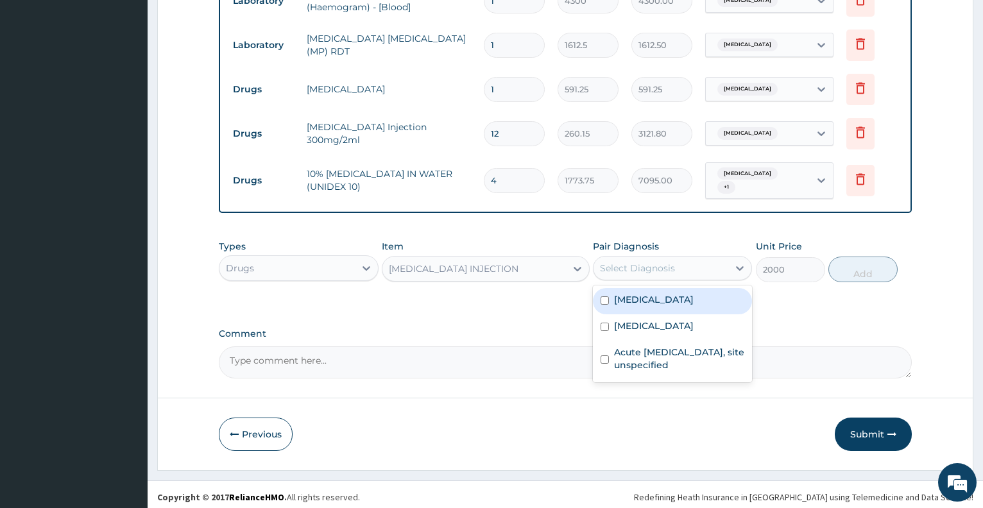
click at [671, 269] on div "Select Diagnosis" at bounding box center [637, 268] width 75 height 13
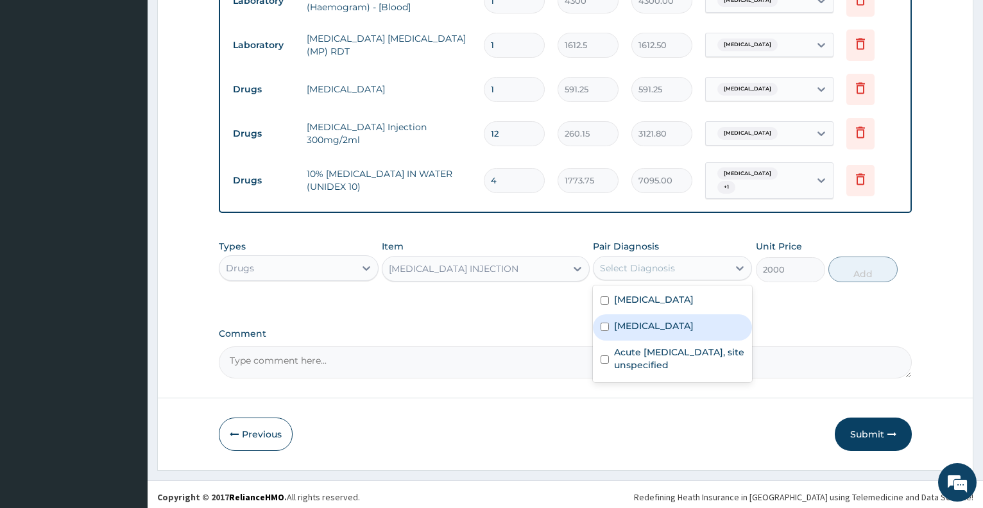
click at [655, 319] on div "Malaria" at bounding box center [672, 328] width 159 height 26
checkbox input "true"
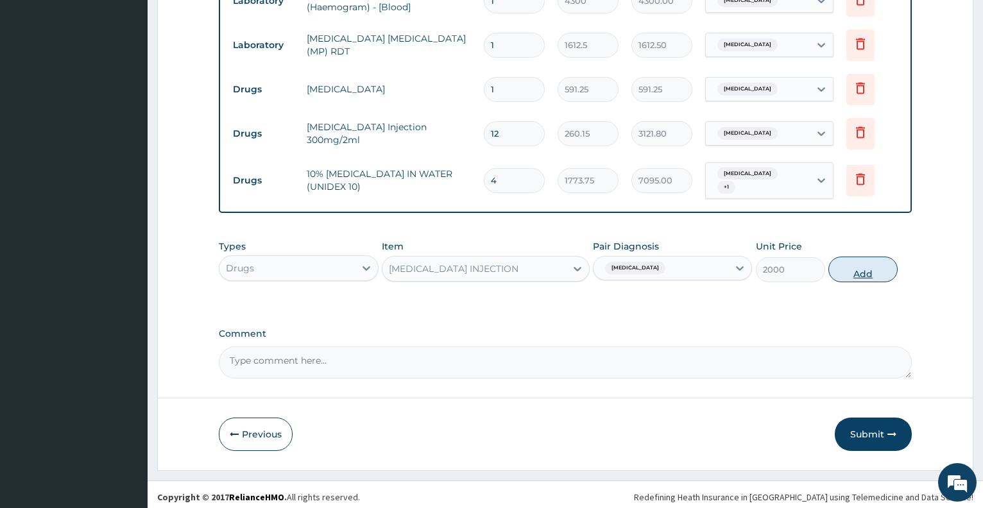
click at [857, 267] on button "Add" at bounding box center [863, 270] width 69 height 26
type input "0"
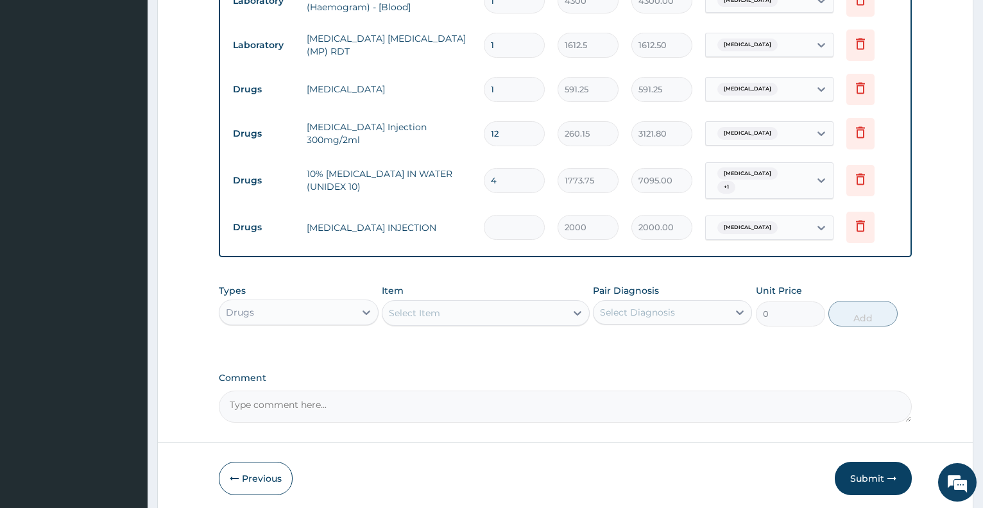
type input "0.00"
type input "4"
type input "8000.00"
type input "4"
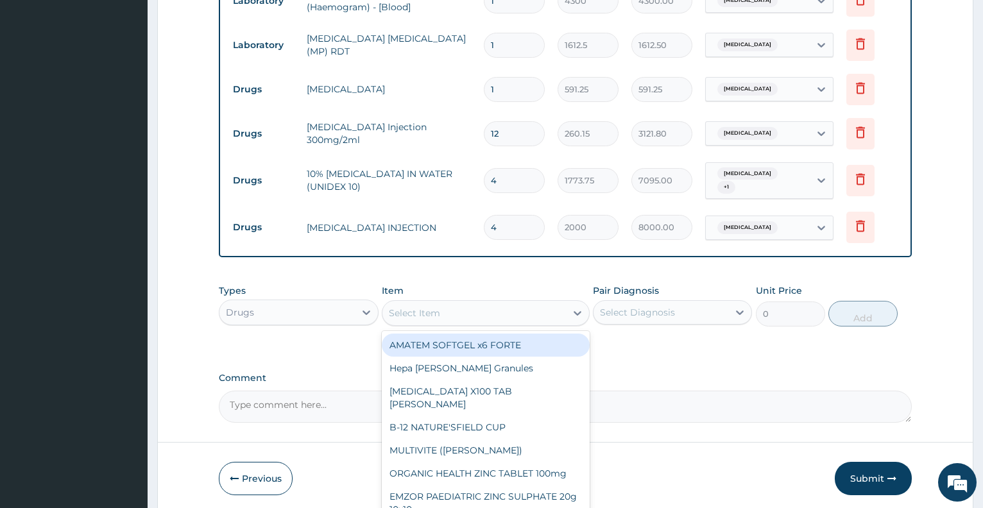
click at [465, 309] on div "Select Item" at bounding box center [475, 313] width 184 height 21
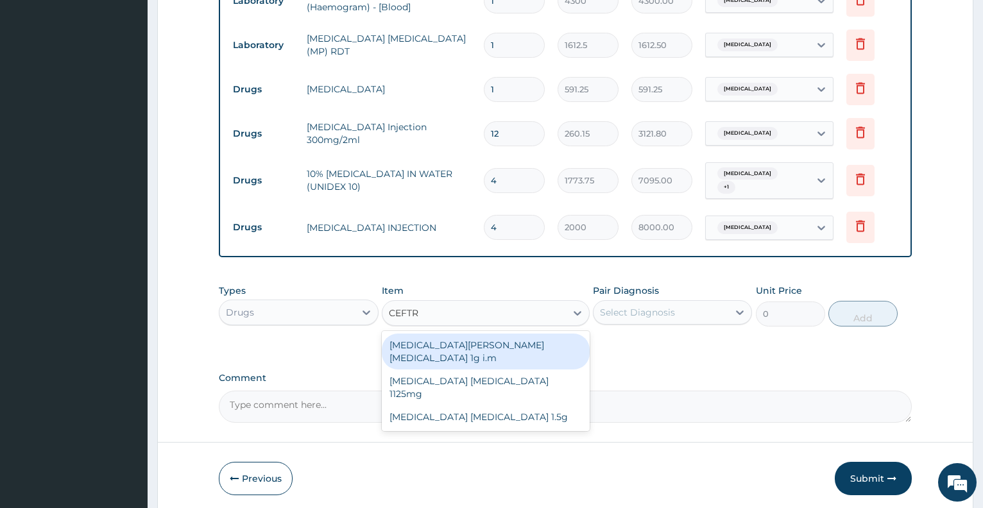
type input "CEFTRI"
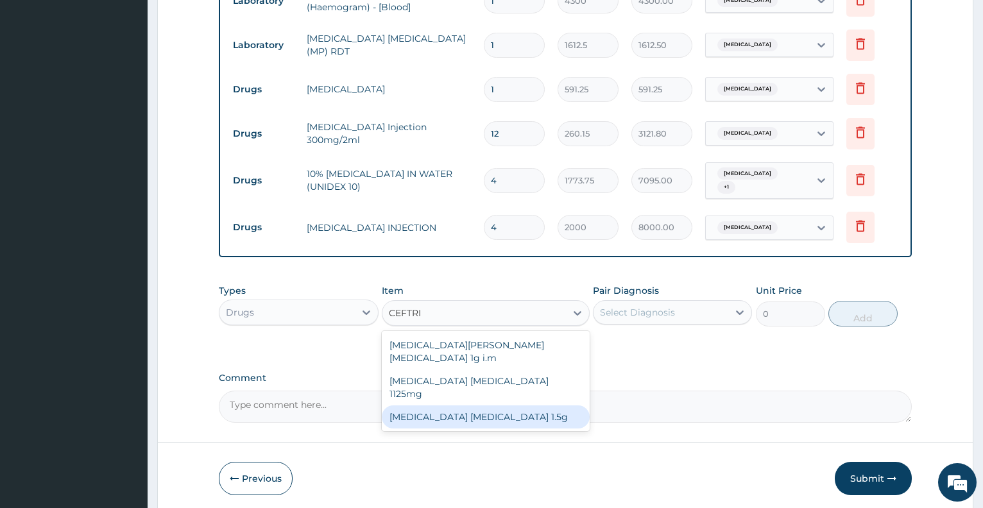
click at [497, 406] on div "Ceftriaxone sulbactam 1.5g" at bounding box center [486, 417] width 208 height 23
type input "1419"
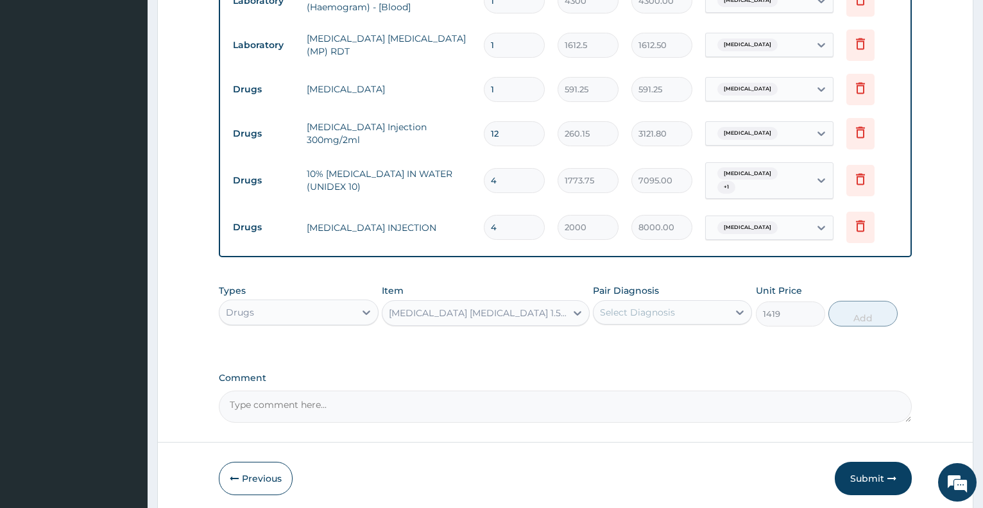
click at [661, 323] on div "Types Drugs Item Ceftriaxone sulbactam 1.5g Pair Diagnosis Select Diagnosis Uni…" at bounding box center [565, 305] width 693 height 55
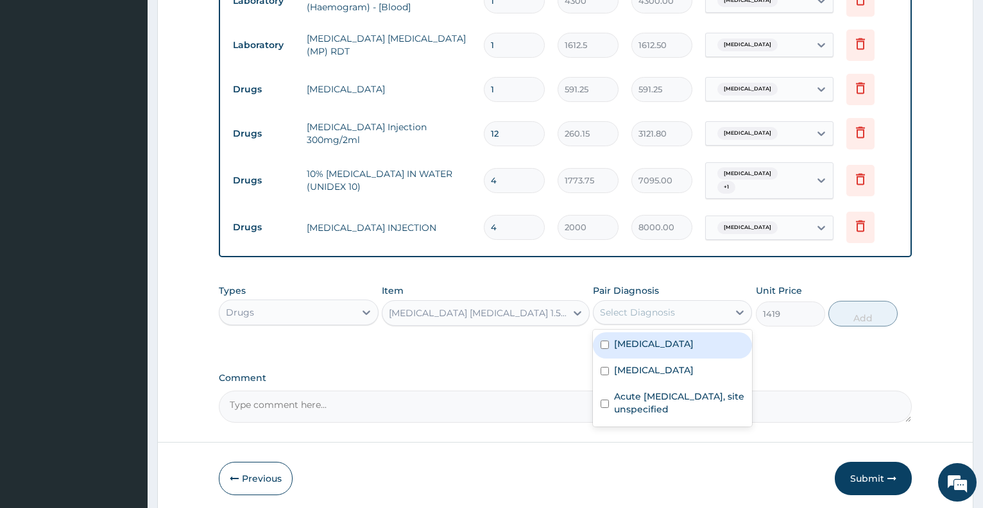
click at [658, 315] on div "Select Diagnosis" at bounding box center [661, 312] width 135 height 21
click at [654, 333] on div "Sepsis" at bounding box center [672, 346] width 159 height 26
checkbox input "true"
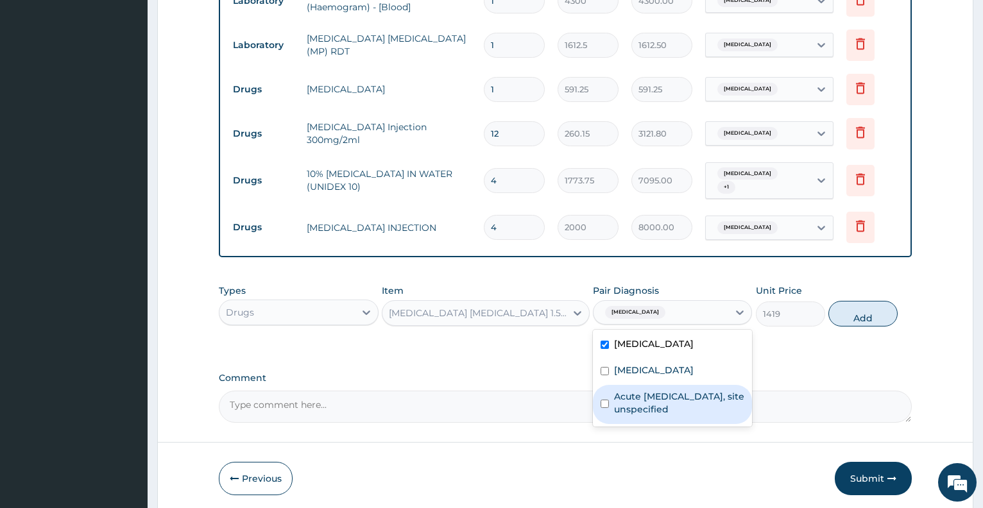
click at [700, 403] on label "Acute upper respiratory infection, site unspecified" at bounding box center [679, 403] width 130 height 26
checkbox input "true"
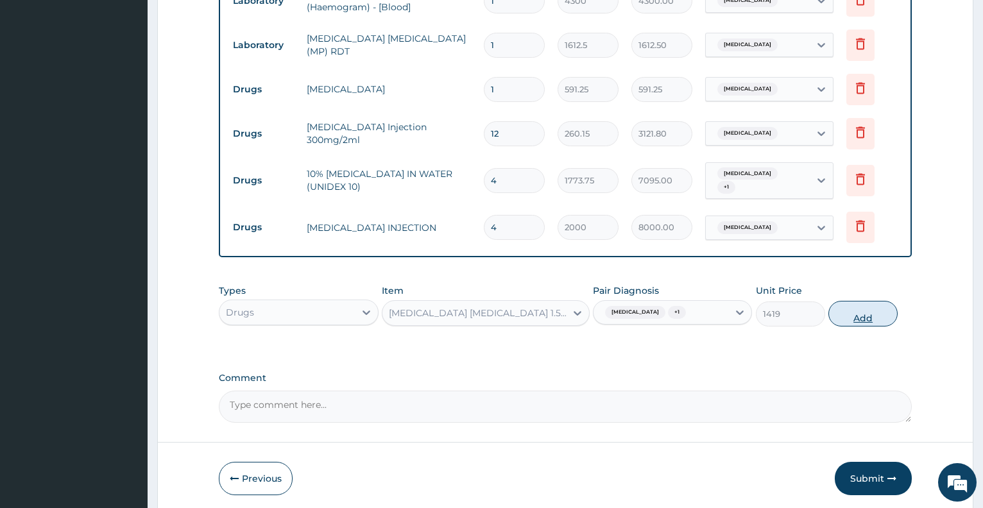
click at [874, 301] on button "Add" at bounding box center [863, 314] width 69 height 26
type input "0"
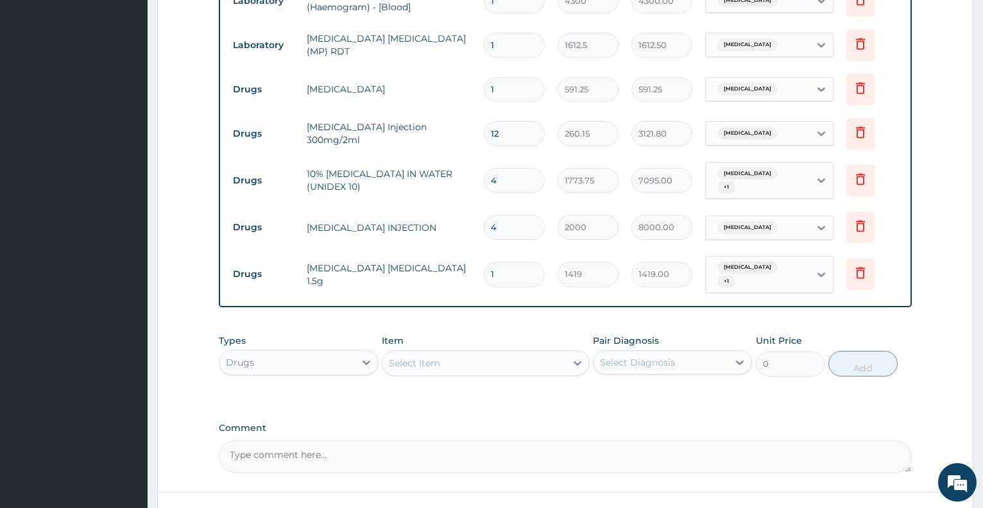
type input "0.00"
type input "4"
type input "5676.00"
type input "4"
click at [438, 358] on div "Select Item" at bounding box center [414, 363] width 51 height 13
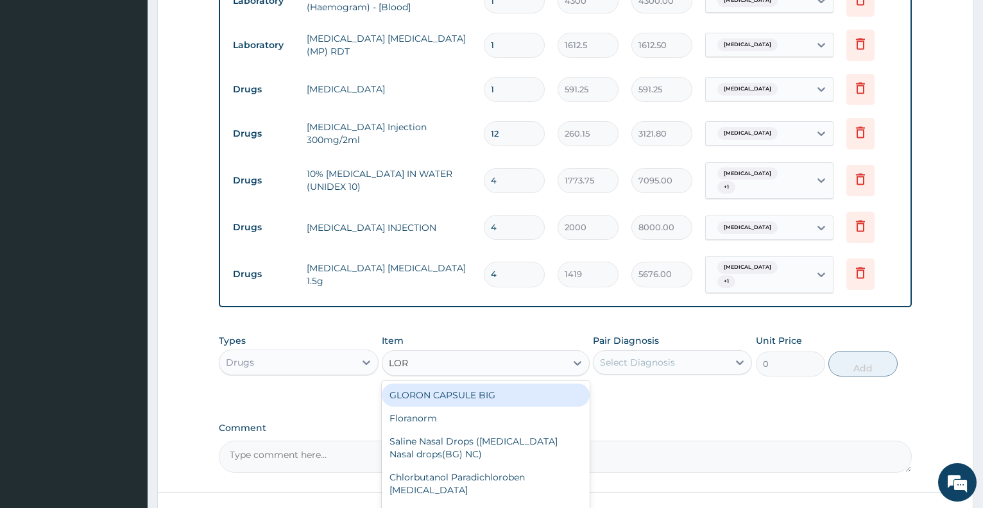
type input "LORA"
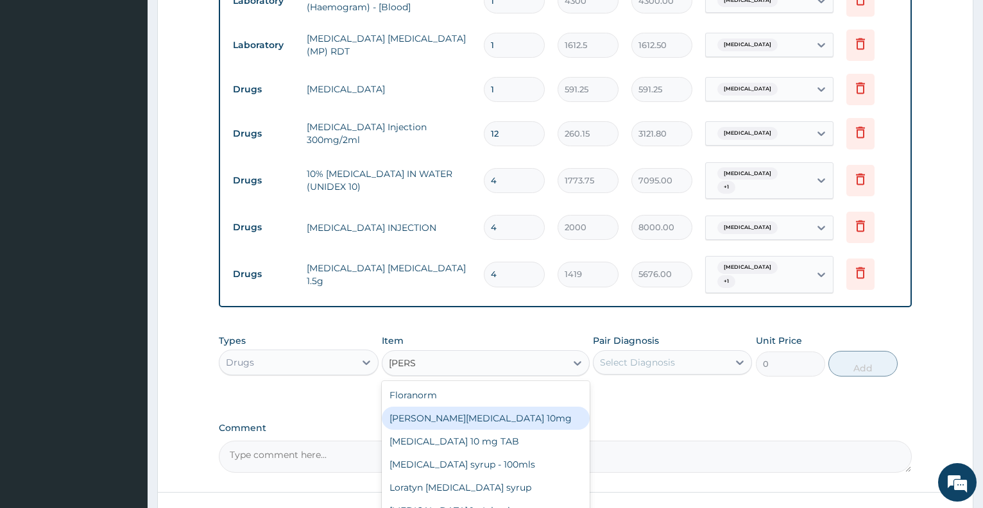
click at [448, 411] on div "[PERSON_NAME][MEDICAL_DATA] 10mg" at bounding box center [486, 418] width 208 height 23
type input "88.6875"
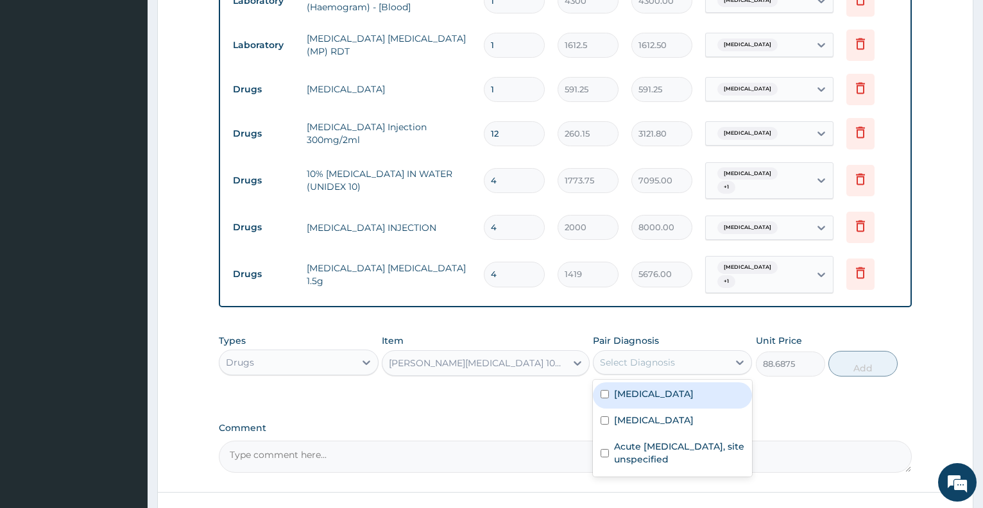
click at [645, 356] on div "Select Diagnosis" at bounding box center [637, 362] width 75 height 13
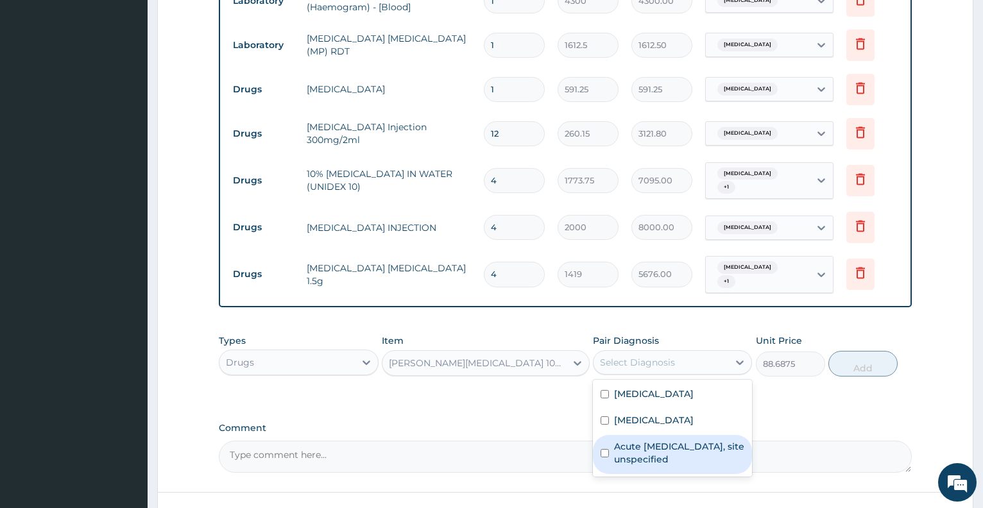
click at [660, 440] on label "Acute upper respiratory infection, site unspecified" at bounding box center [679, 453] width 130 height 26
checkbox input "true"
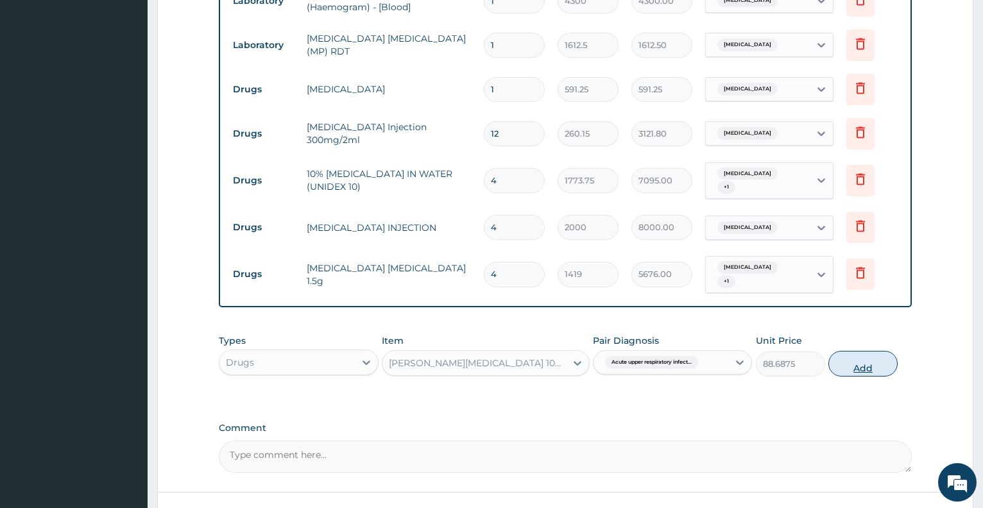
click at [857, 352] on button "Add" at bounding box center [863, 364] width 69 height 26
type input "0"
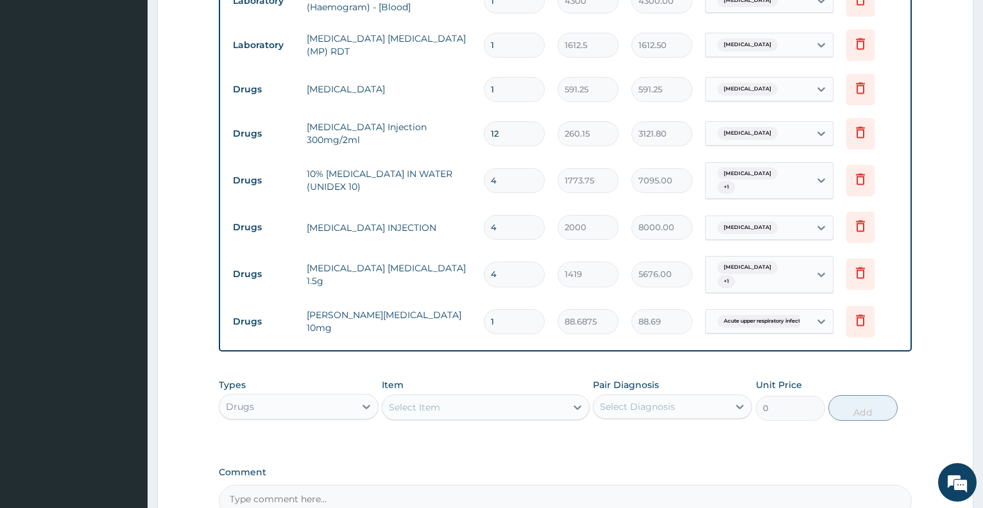
type input "0.00"
type input "5"
type input "443.44"
type input "5"
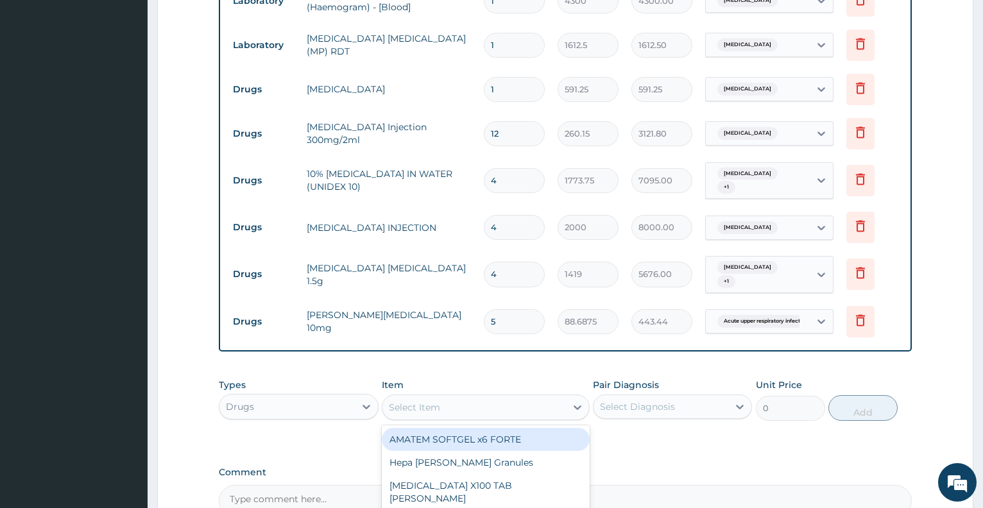
click at [455, 397] on div "Select Item" at bounding box center [475, 407] width 184 height 21
type input "COUGH"
click at [476, 435] on div "NOVALYN COUGH LINCTUS" at bounding box center [486, 439] width 208 height 23
type input "1419"
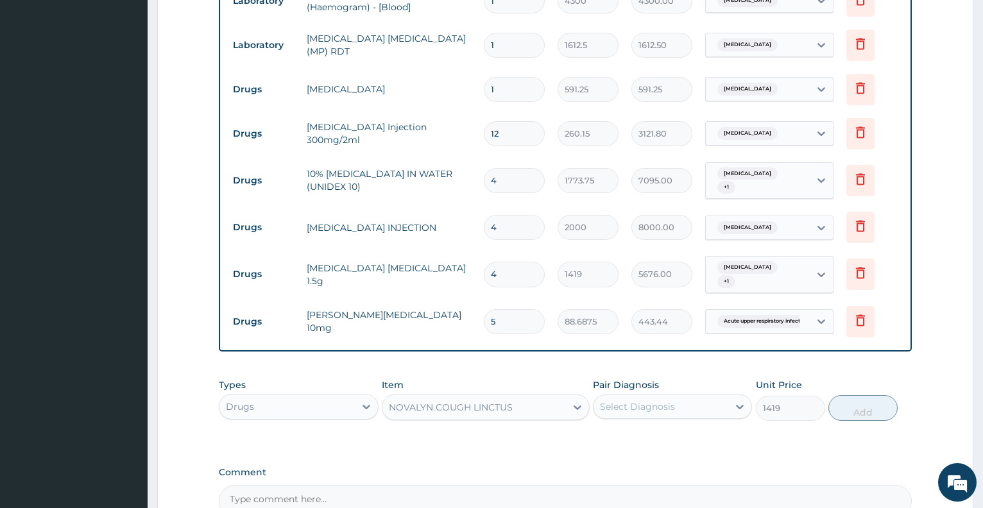
click at [629, 402] on div "Select Diagnosis" at bounding box center [637, 407] width 75 height 13
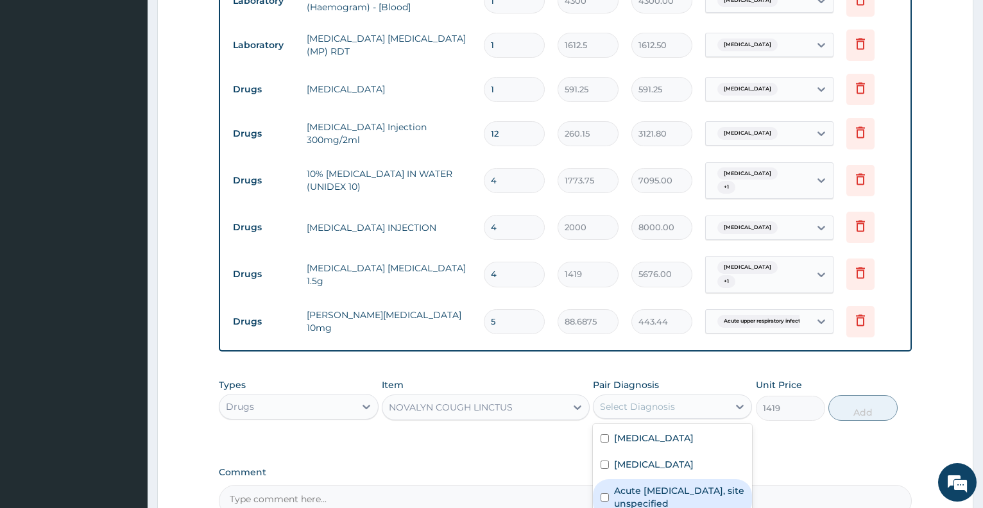
click at [645, 487] on label "Acute upper respiratory infection, site unspecified" at bounding box center [679, 498] width 130 height 26
checkbox input "true"
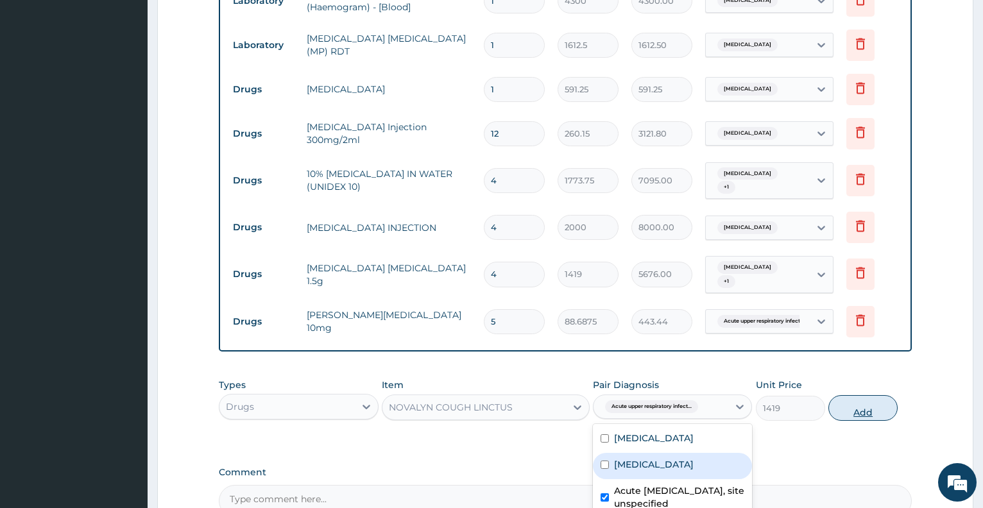
click at [863, 399] on button "Add" at bounding box center [863, 408] width 69 height 26
type input "0"
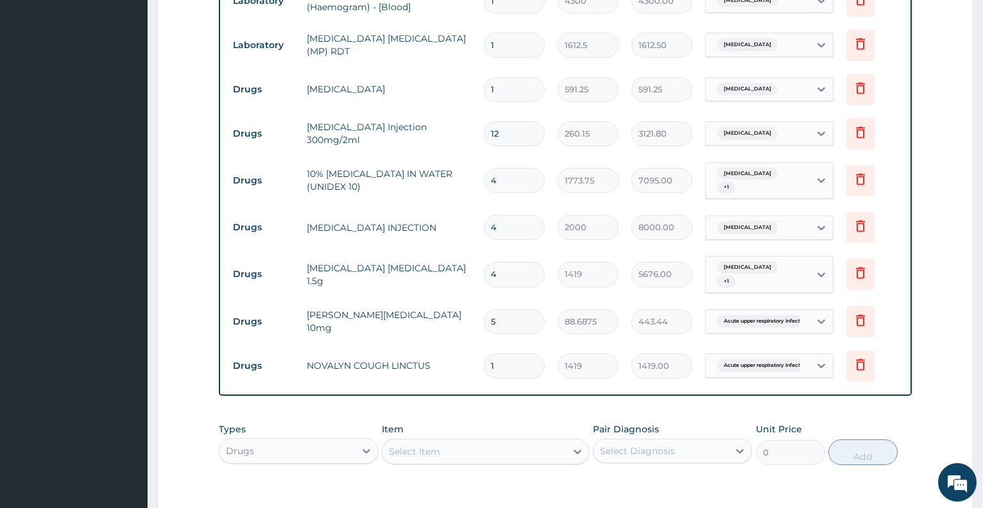
click at [487, 442] on div "Select Item" at bounding box center [475, 452] width 184 height 21
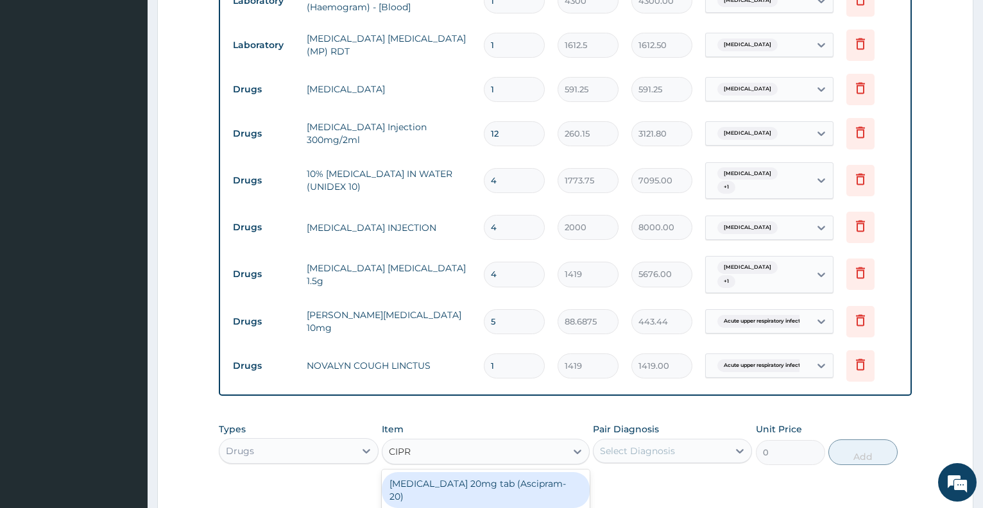
type input "CIPRO"
click at [489, 474] on div "CIPROTAB 500mg x14" at bounding box center [486, 483] width 208 height 23
type input "319.275"
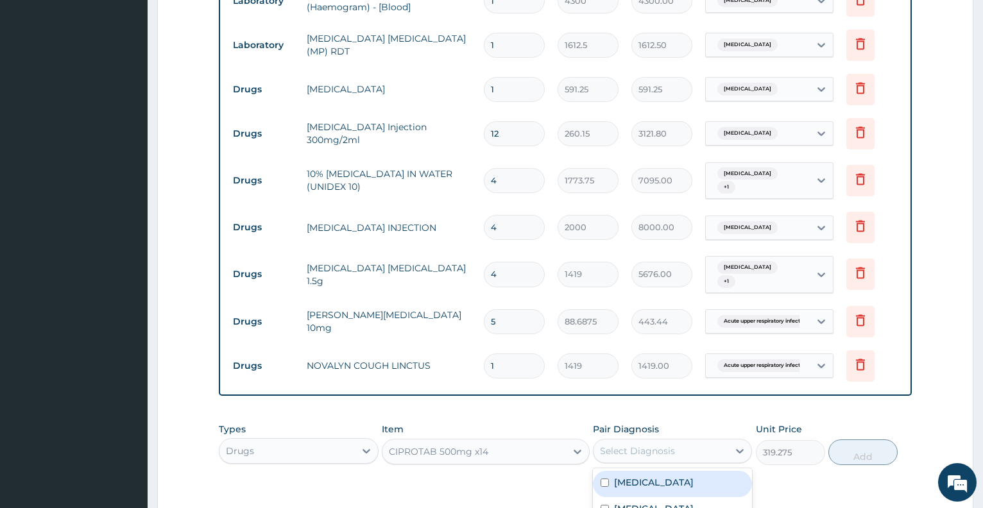
click at [668, 445] on div "Select Diagnosis" at bounding box center [637, 451] width 75 height 13
click at [666, 471] on div "Sepsis" at bounding box center [672, 484] width 159 height 26
checkbox input "true"
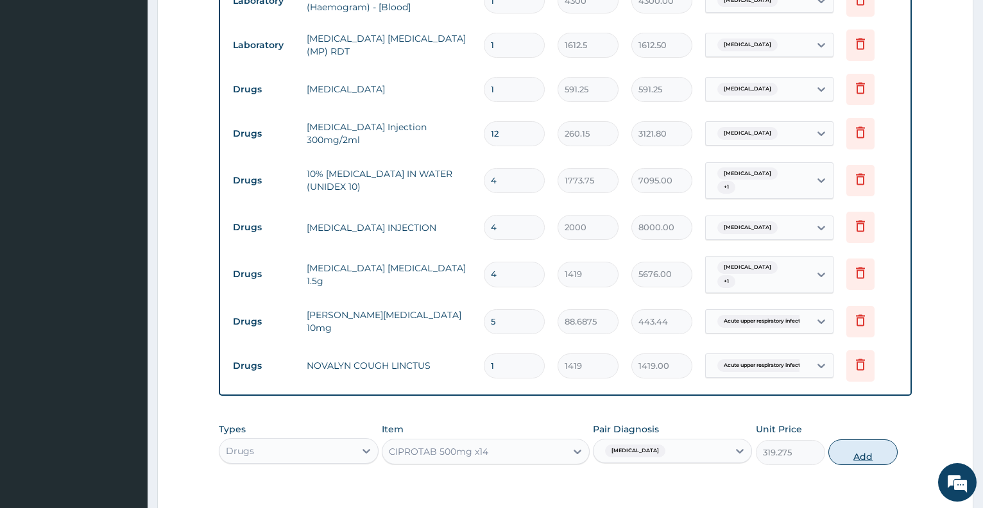
click at [851, 440] on button "Add" at bounding box center [863, 453] width 69 height 26
type input "0"
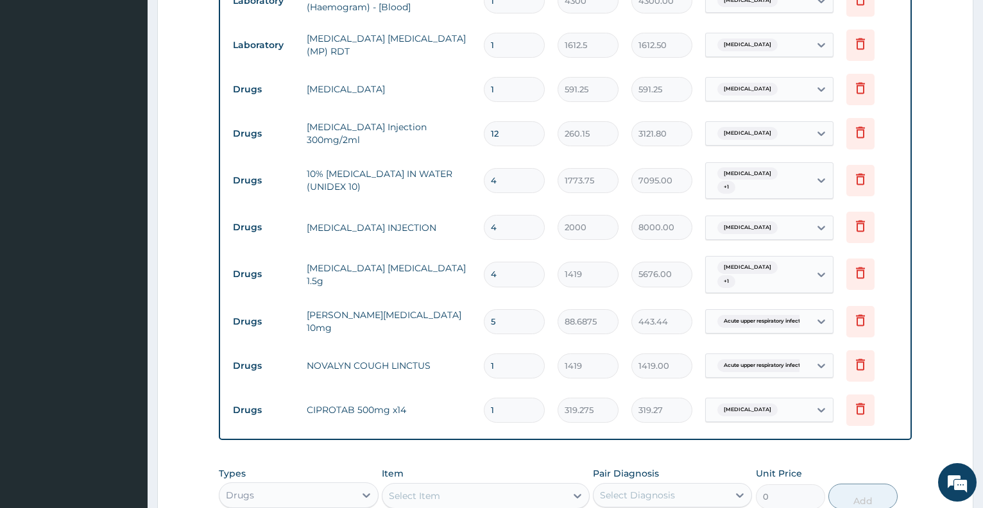
type input "10"
type input "3192.75"
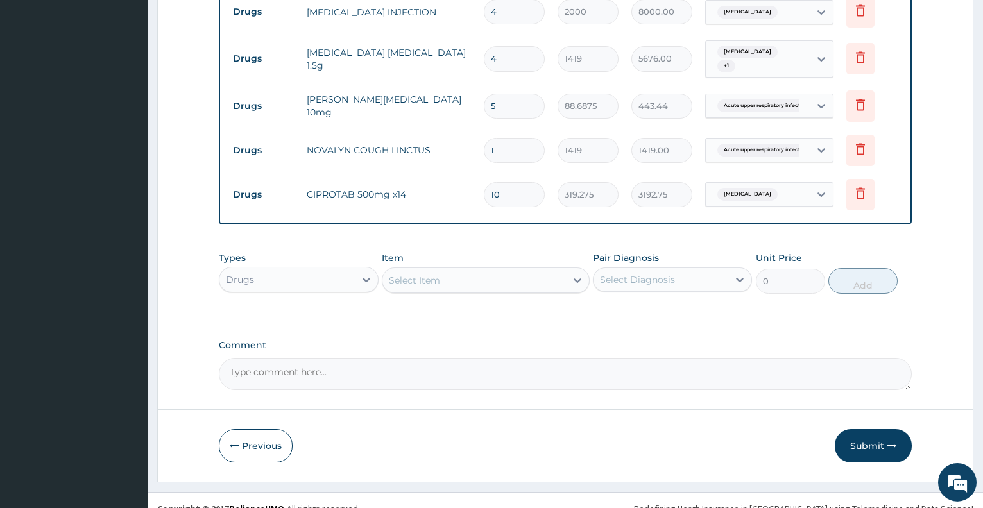
scroll to position [888, 0]
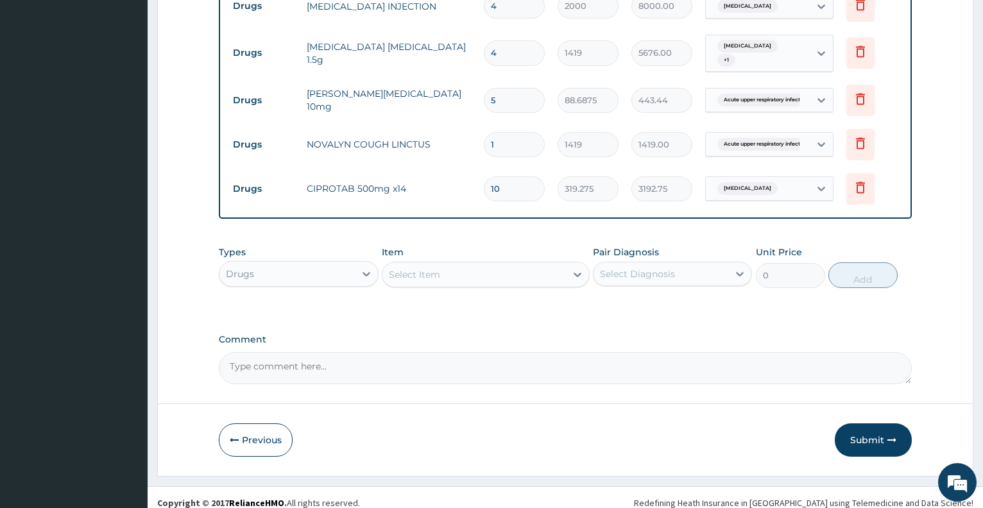
type input "10"
click at [438, 271] on div "Select Item" at bounding box center [475, 274] width 184 height 21
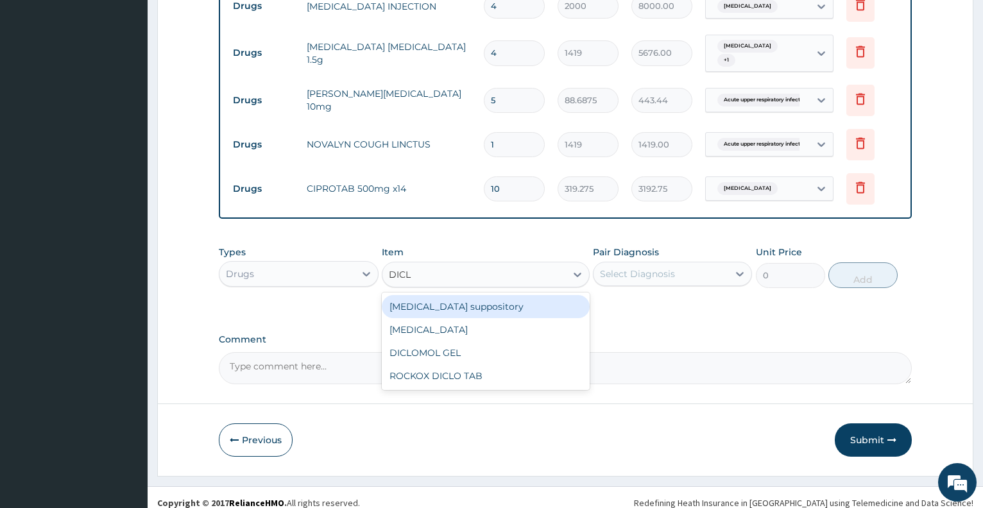
type input "DICLO"
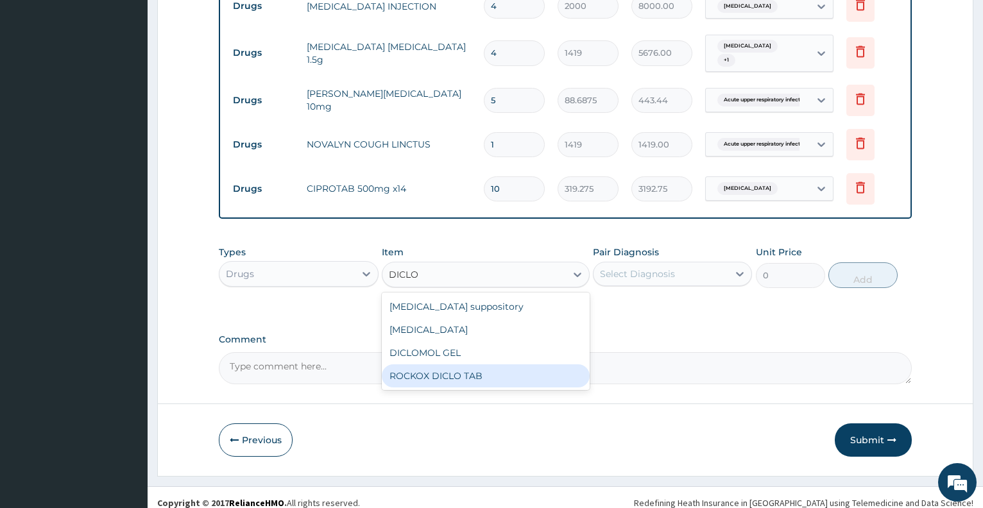
drag, startPoint x: 440, startPoint y: 356, endPoint x: 496, endPoint y: 363, distance: 56.2
click at [496, 365] on div "ROCKOX DICLO TAB" at bounding box center [486, 376] width 208 height 23
type input "82.775"
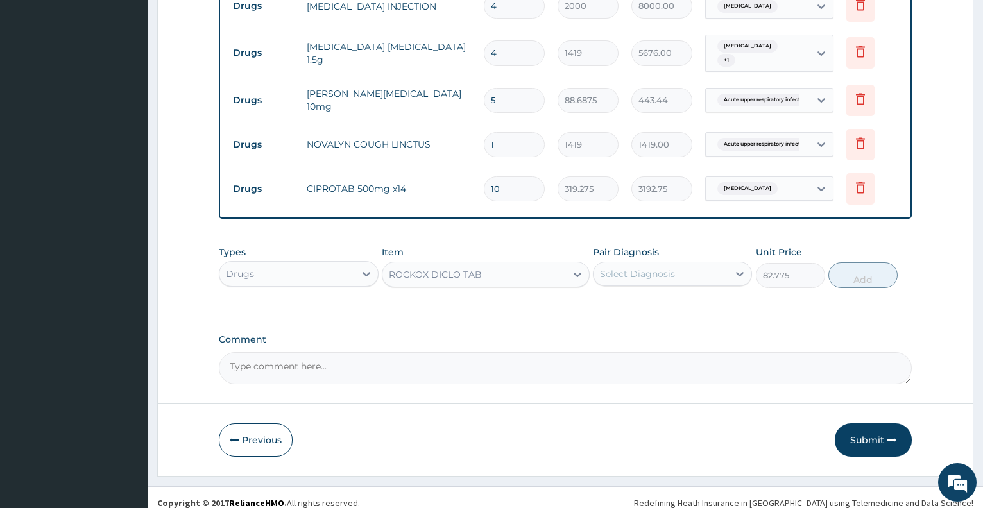
click at [496, 363] on textarea "Comment" at bounding box center [565, 368] width 693 height 32
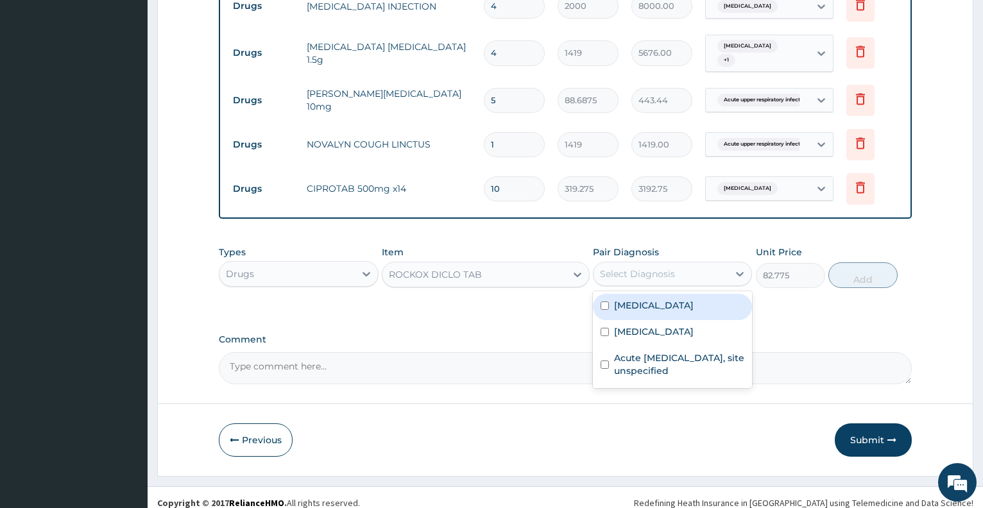
click at [636, 268] on div "Select Diagnosis" at bounding box center [637, 274] width 75 height 13
click at [641, 325] on label "Malaria" at bounding box center [654, 331] width 80 height 13
checkbox input "true"
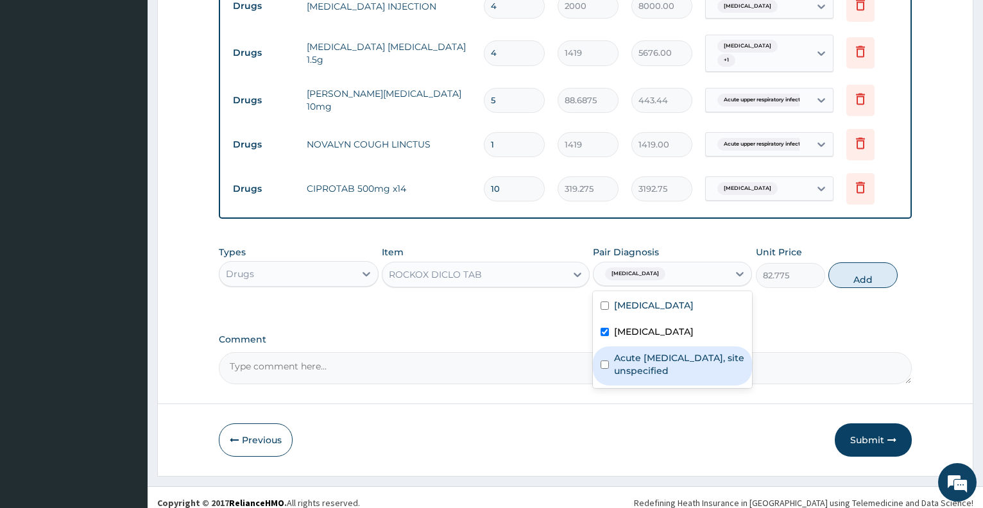
click at [658, 352] on label "Acute upper respiratory infection, site unspecified" at bounding box center [679, 365] width 130 height 26
checkbox input "true"
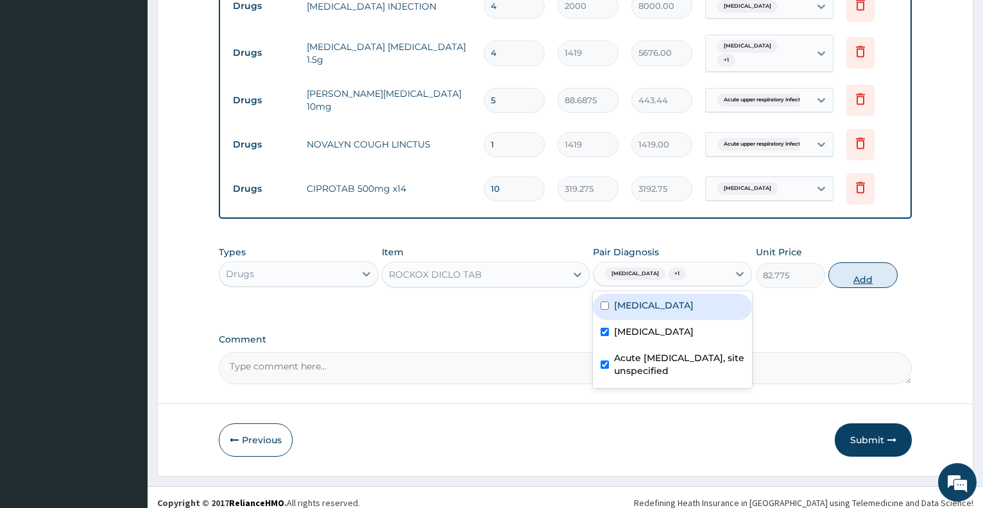
click at [840, 267] on button "Add" at bounding box center [863, 276] width 69 height 26
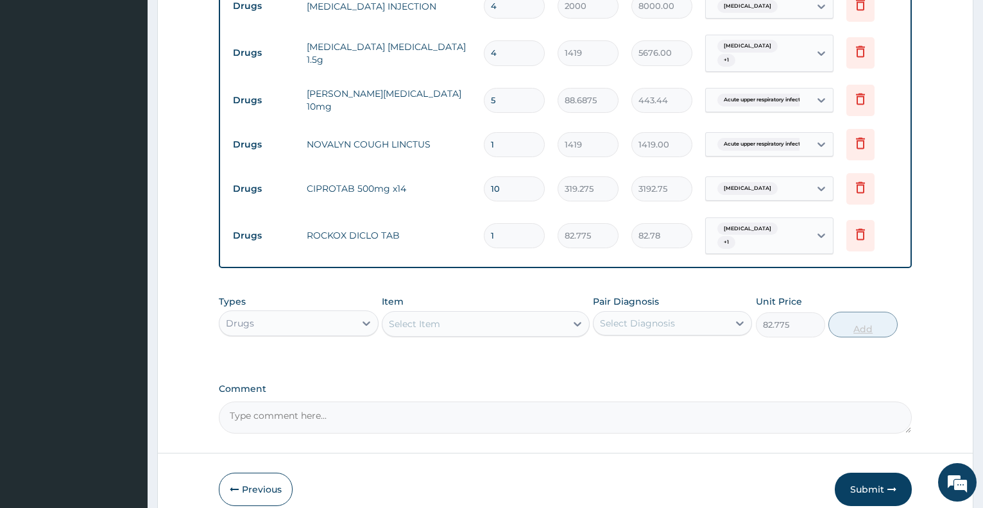
type input "0"
type input "10"
type input "827.75"
type input "10"
click at [460, 314] on div "Select Item" at bounding box center [475, 324] width 184 height 21
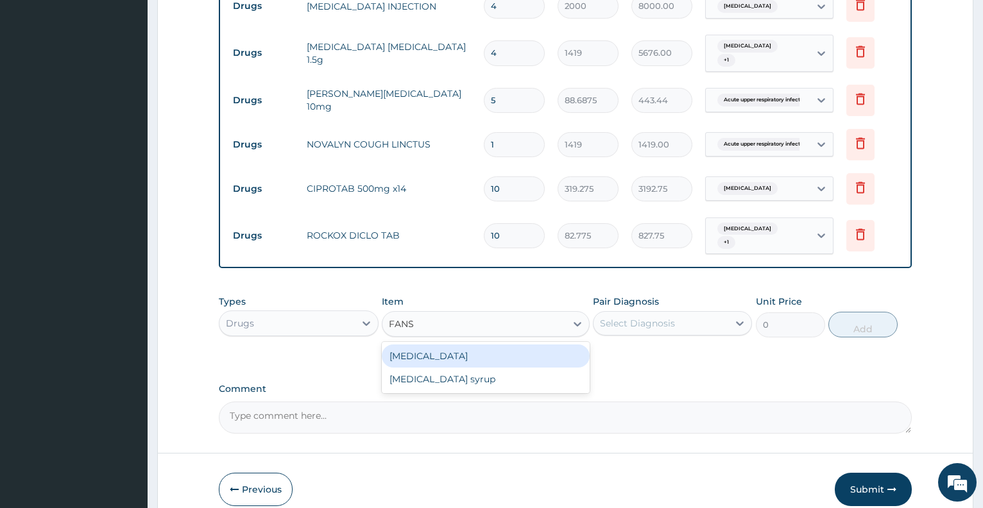
type input "FANSI"
click at [472, 345] on div "Fansidar" at bounding box center [486, 356] width 208 height 23
type input "212.85"
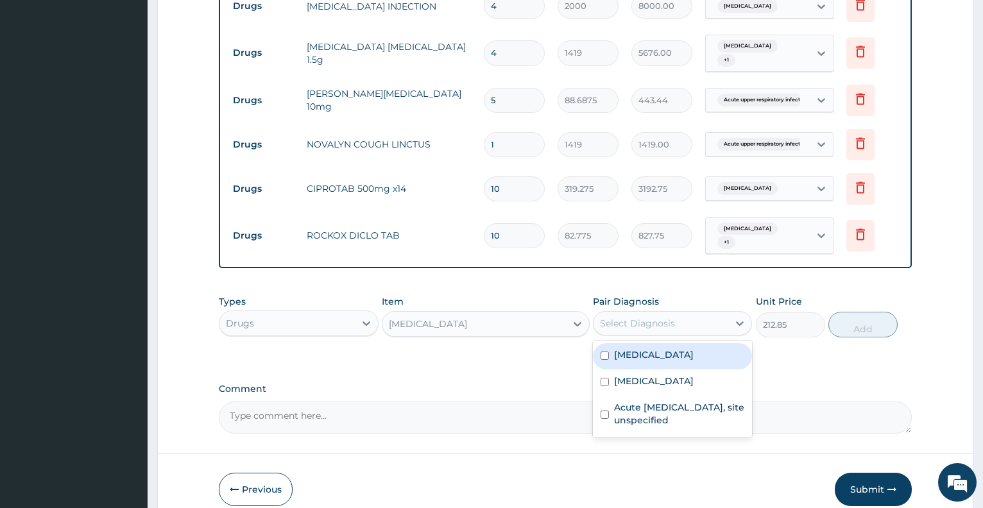
click at [642, 317] on div "Select Diagnosis" at bounding box center [637, 323] width 75 height 13
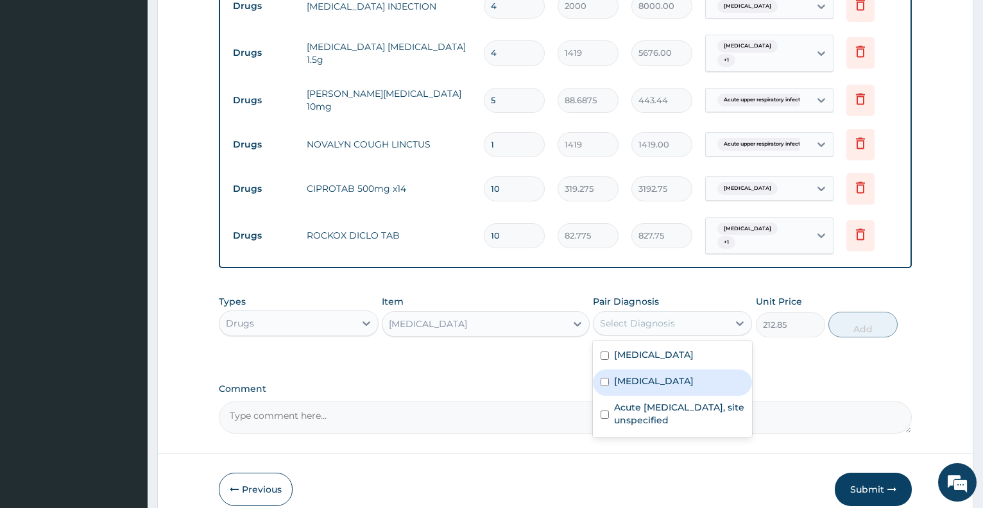
click at [644, 375] on label "Malaria" at bounding box center [654, 381] width 80 height 13
checkbox input "true"
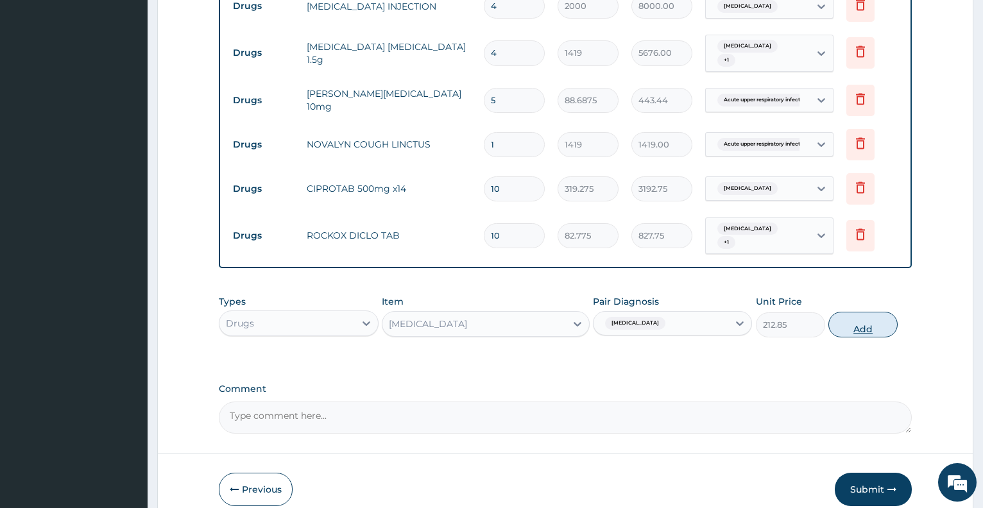
click at [849, 312] on button "Add" at bounding box center [863, 325] width 69 height 26
type input "0"
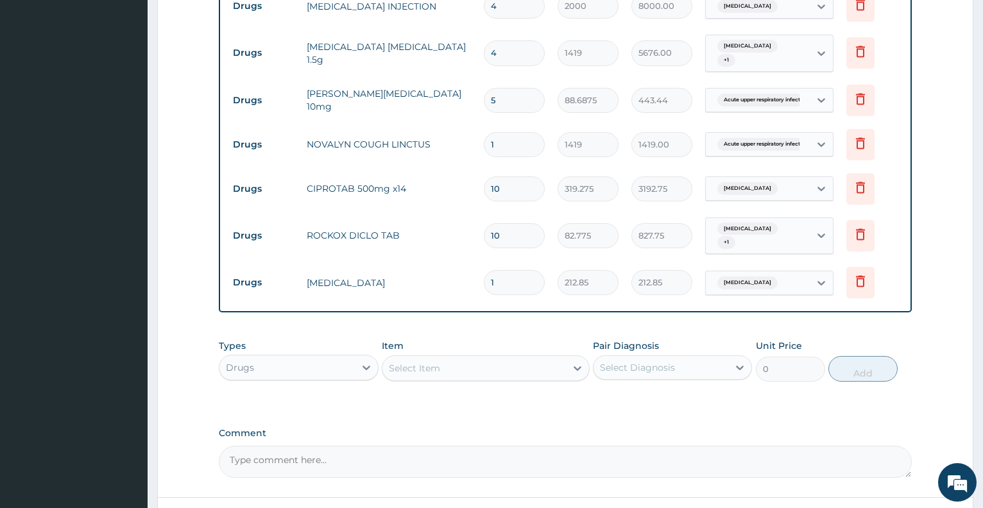
type input "0.00"
type input "3"
type input "638.55"
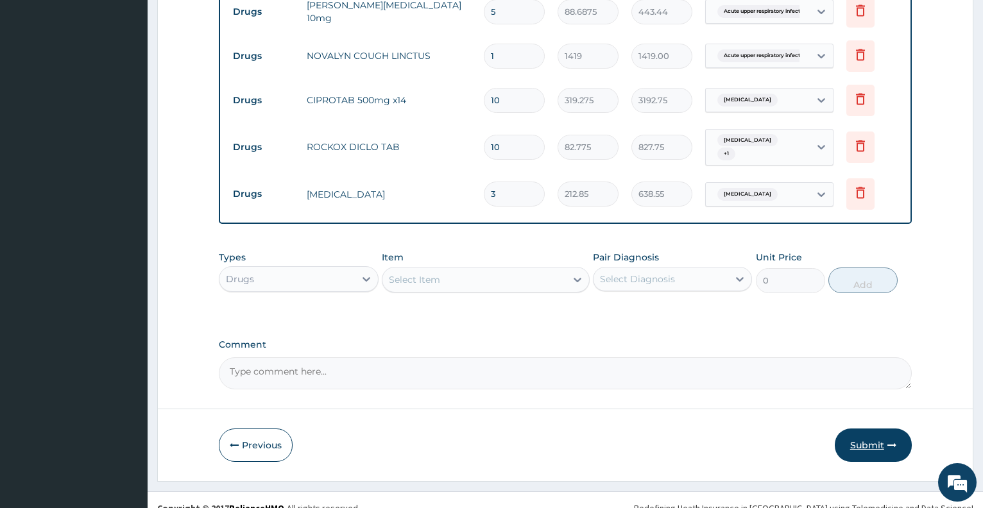
type input "3"
click at [872, 434] on button "Submit" at bounding box center [873, 445] width 77 height 33
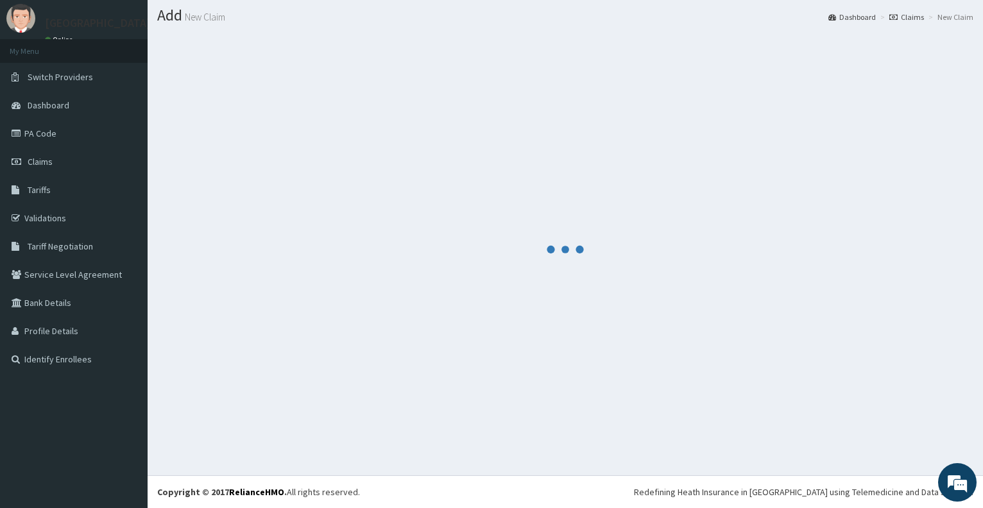
scroll to position [35, 0]
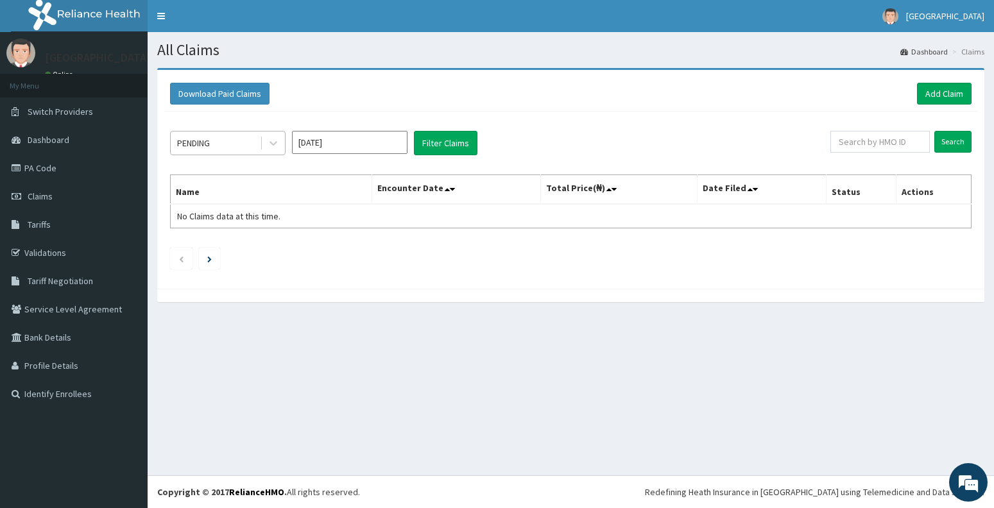
click at [220, 148] on div "PENDING" at bounding box center [215, 143] width 89 height 21
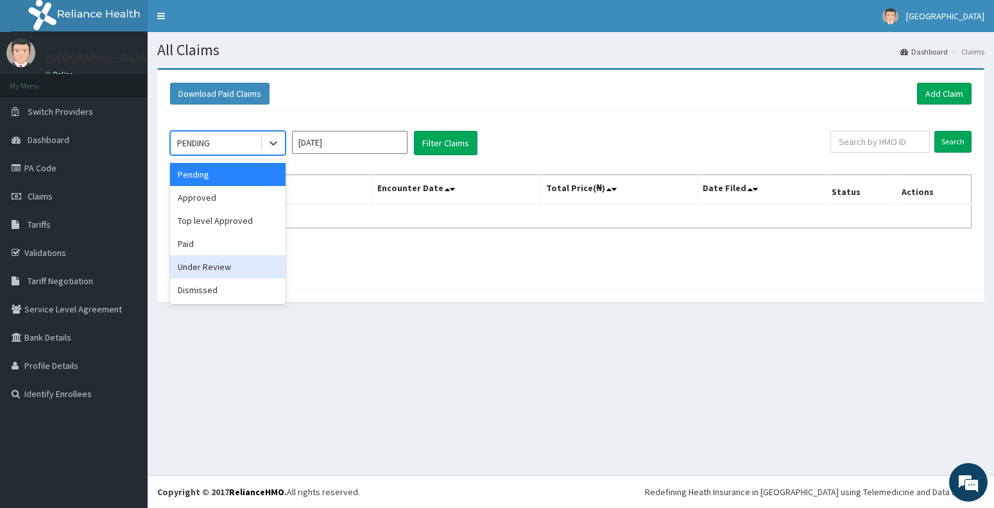
click at [212, 266] on div "Under Review" at bounding box center [228, 266] width 116 height 23
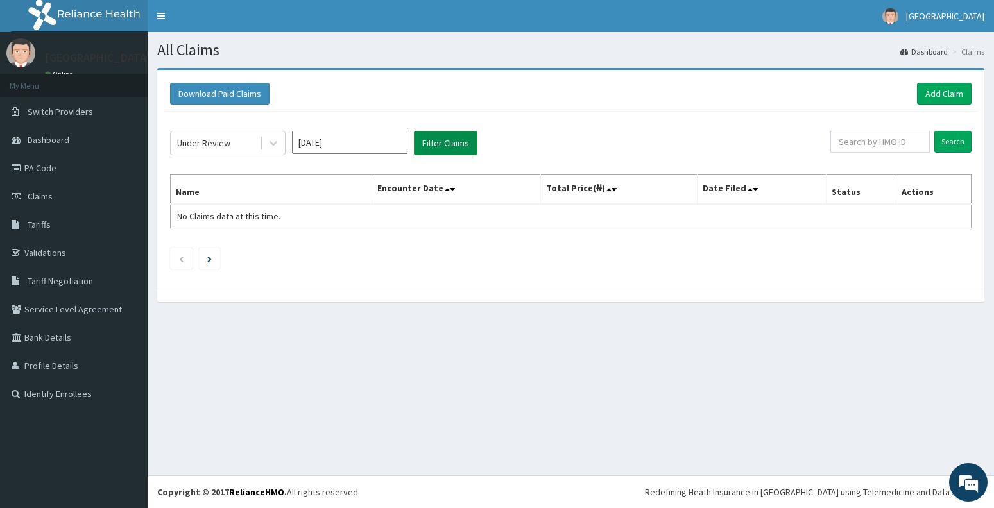
click at [437, 146] on button "Filter Claims" at bounding box center [446, 143] width 64 height 24
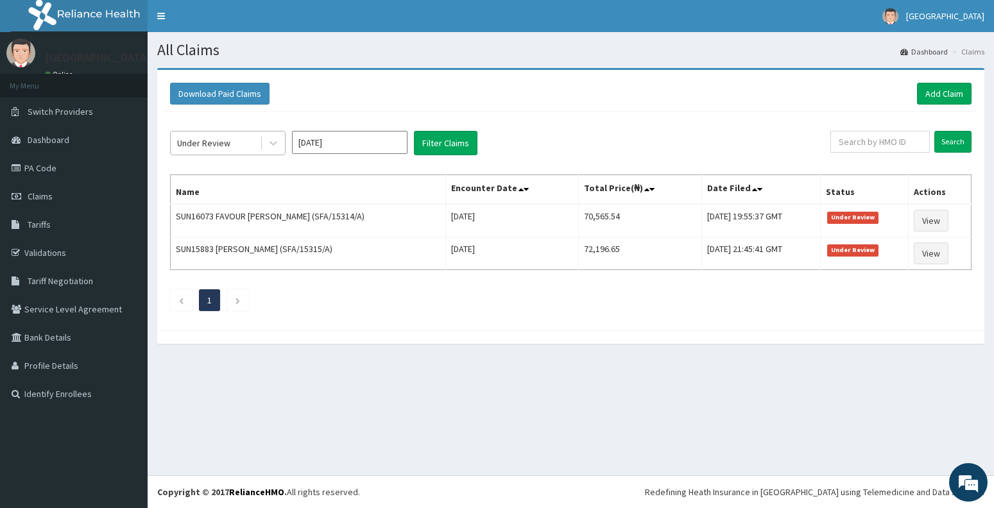
click at [236, 146] on div "Under Review" at bounding box center [215, 143] width 89 height 21
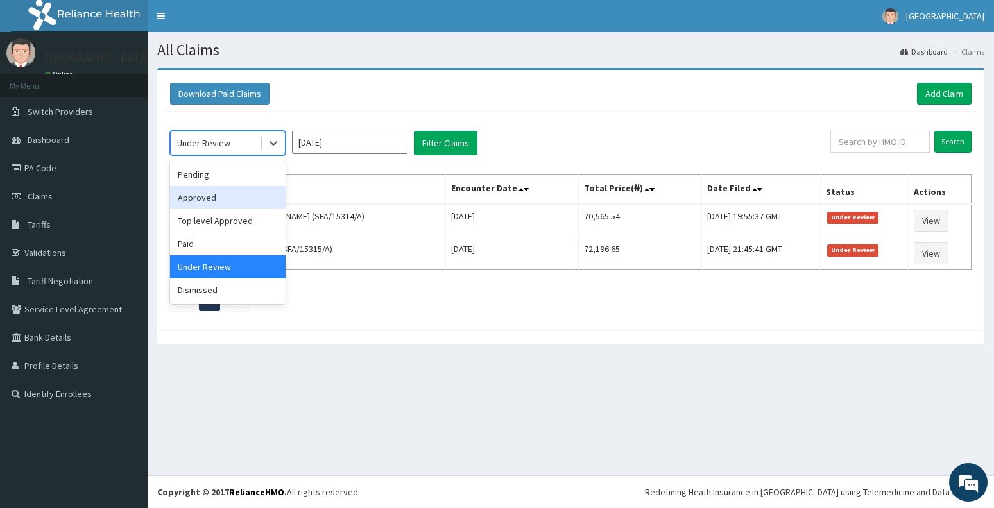
click at [221, 199] on div "Approved" at bounding box center [228, 197] width 116 height 23
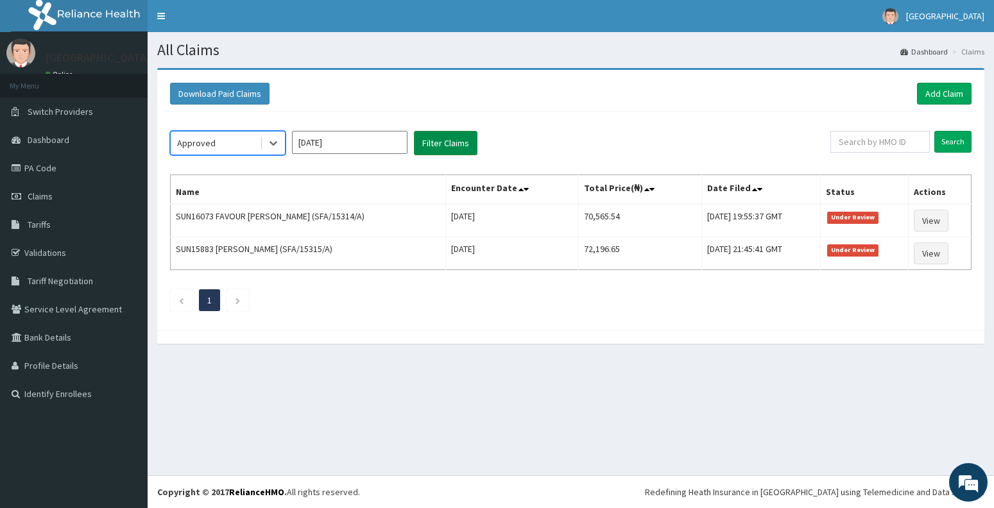
click at [442, 137] on button "Filter Claims" at bounding box center [446, 143] width 64 height 24
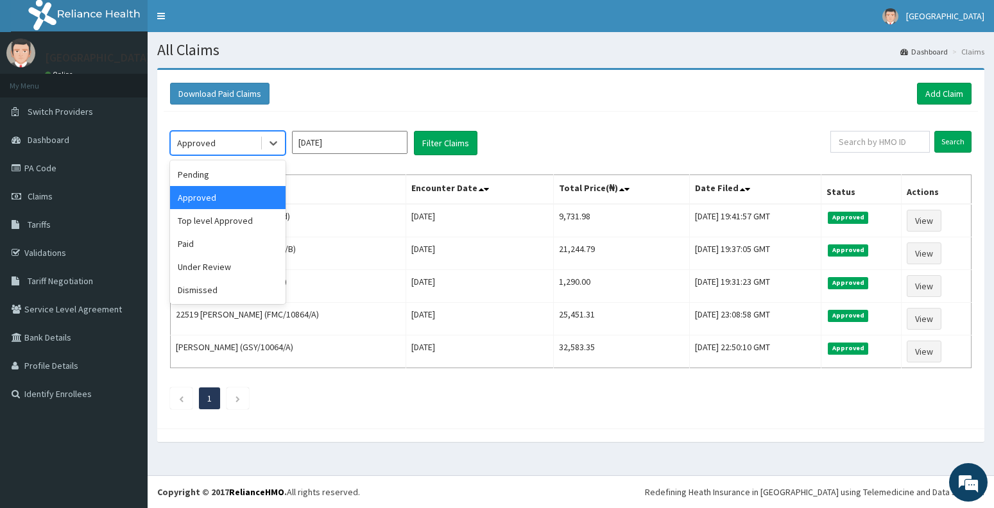
click at [247, 141] on div "Approved" at bounding box center [215, 143] width 89 height 21
click at [236, 230] on div "Top level Approved" at bounding box center [228, 220] width 116 height 23
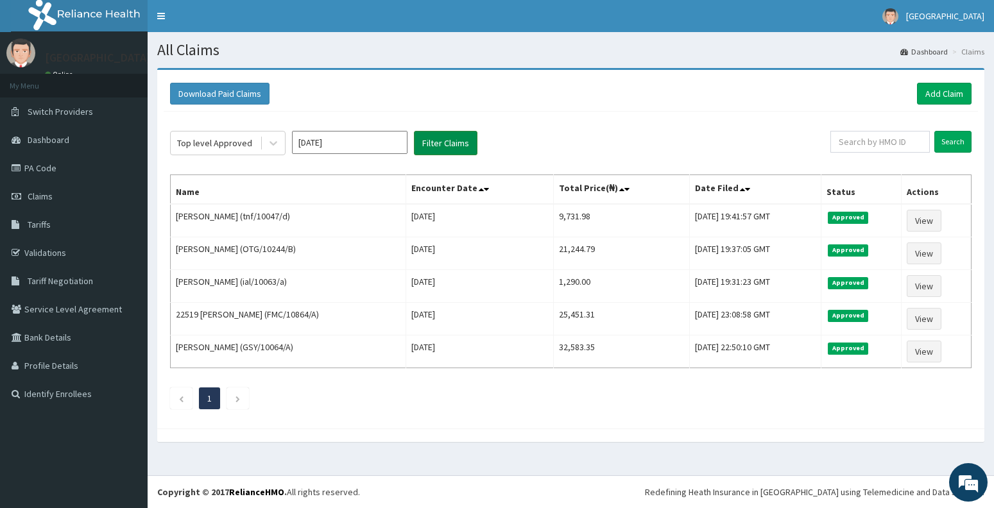
click at [447, 141] on button "Filter Claims" at bounding box center [446, 143] width 64 height 24
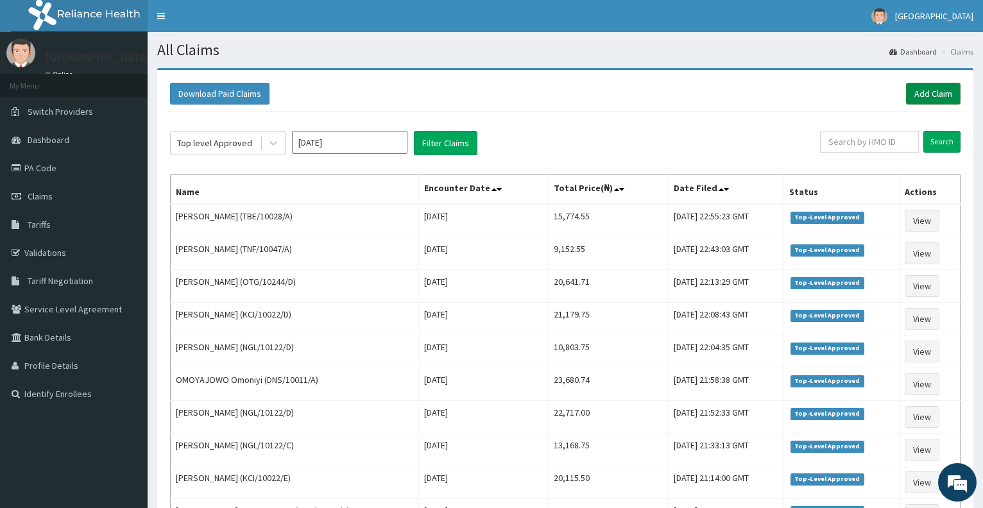
click at [930, 98] on link "Add Claim" at bounding box center [933, 94] width 55 height 22
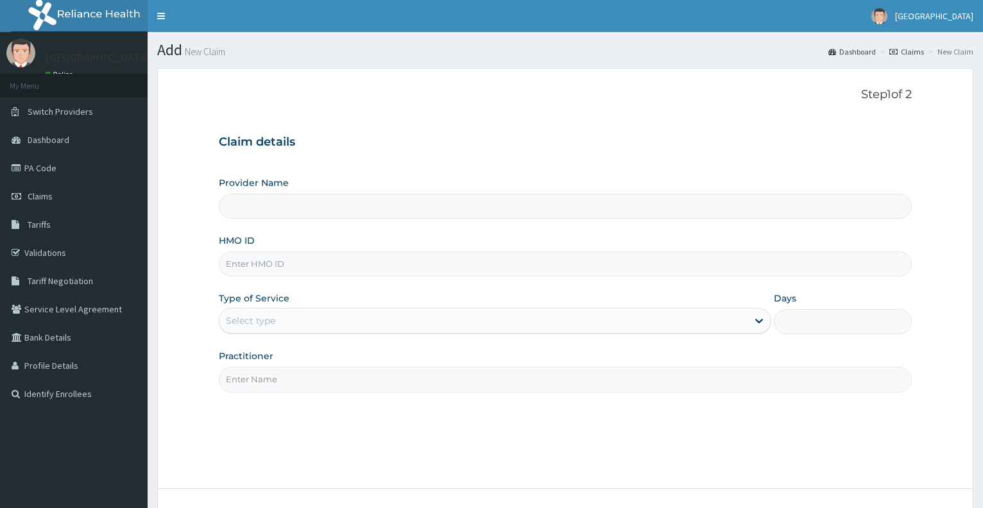
type input "Dalet Medical service"
click at [269, 269] on input "HMO ID" at bounding box center [565, 264] width 693 height 25
paste input "ial/10063/a"
type input "ial/10063/a"
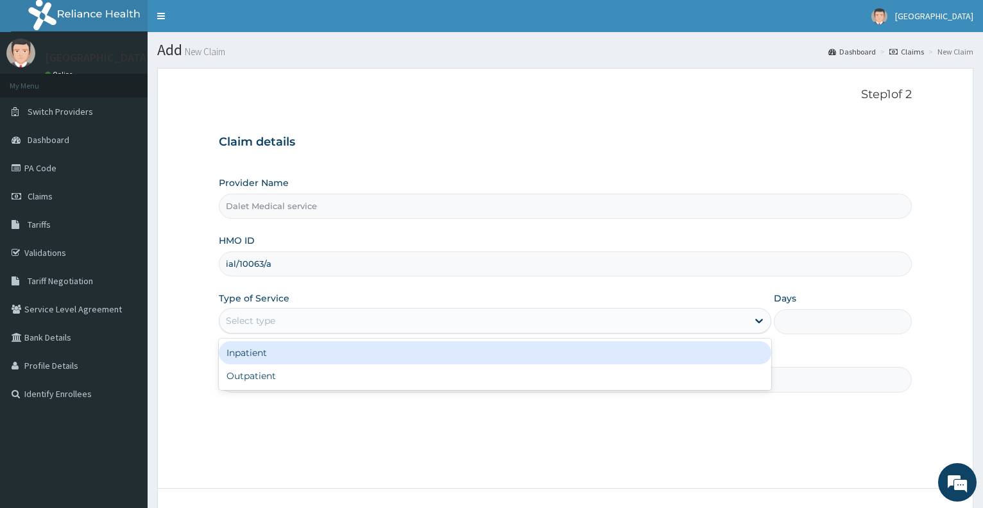
click at [281, 316] on div "Select type" at bounding box center [484, 321] width 528 height 21
click at [282, 360] on div "Inpatient" at bounding box center [495, 353] width 552 height 23
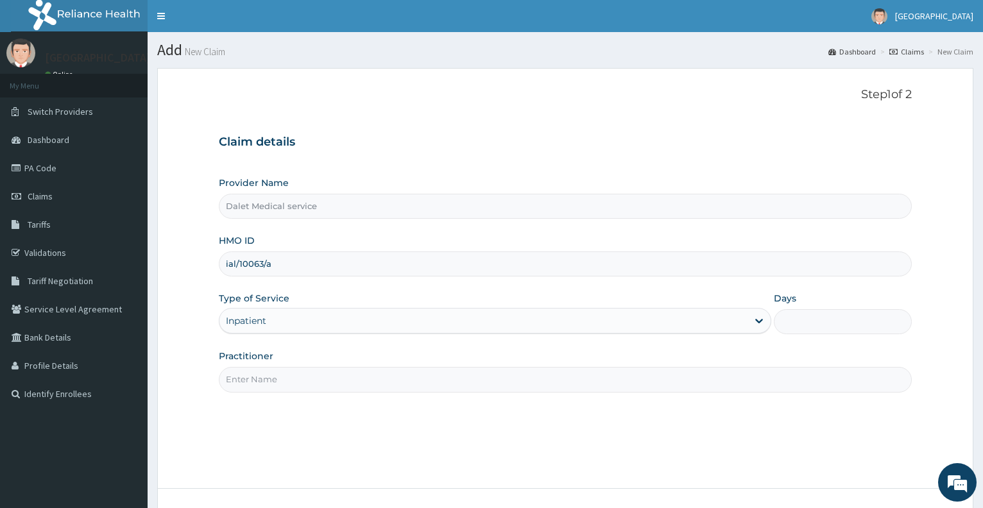
click at [818, 316] on input "Days" at bounding box center [843, 321] width 138 height 25
type input "2"
click at [463, 380] on input "Practitioner" at bounding box center [565, 379] width 693 height 25
type input "DR KOKO"
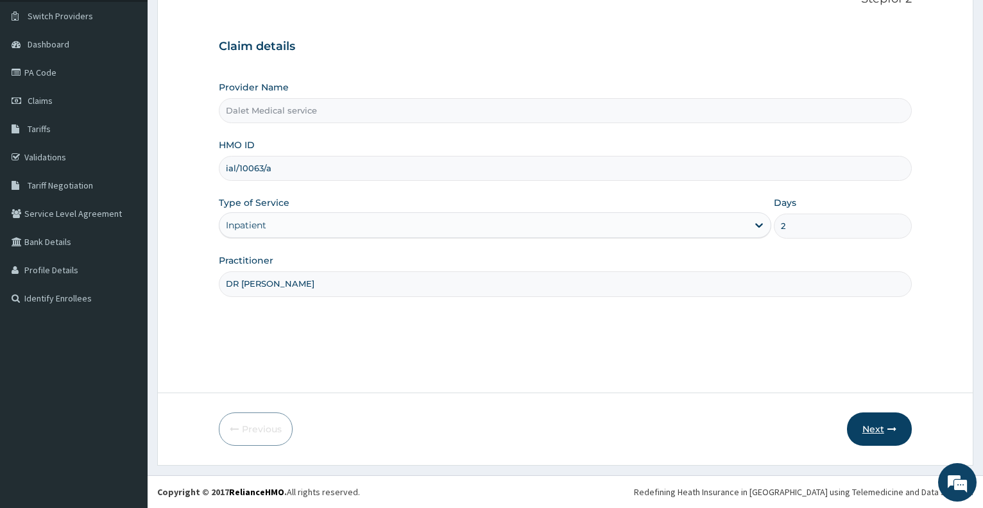
click at [870, 427] on button "Next" at bounding box center [879, 429] width 65 height 33
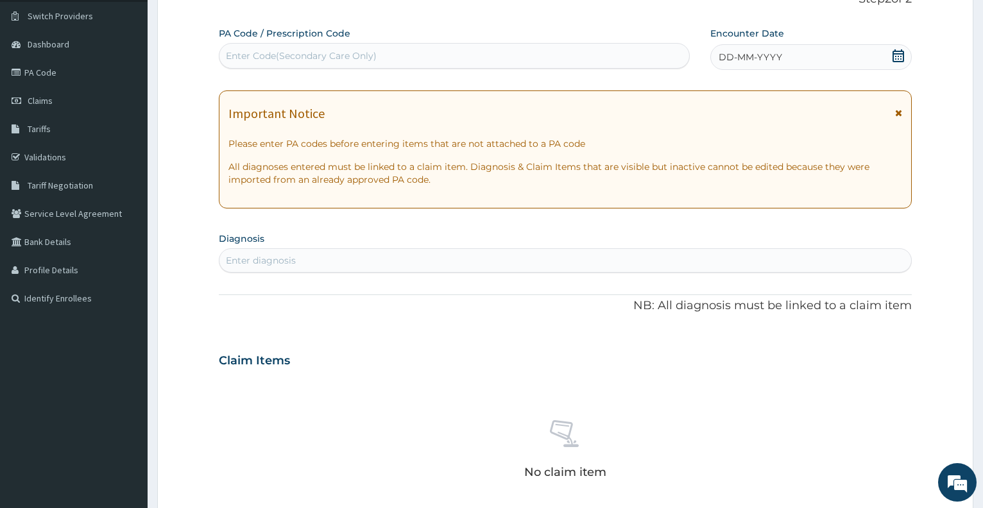
click at [447, 54] on div "Enter Code(Secondary Care Only)" at bounding box center [454, 56] width 469 height 21
paste input "PA/125C23"
type input "PA/125C23"
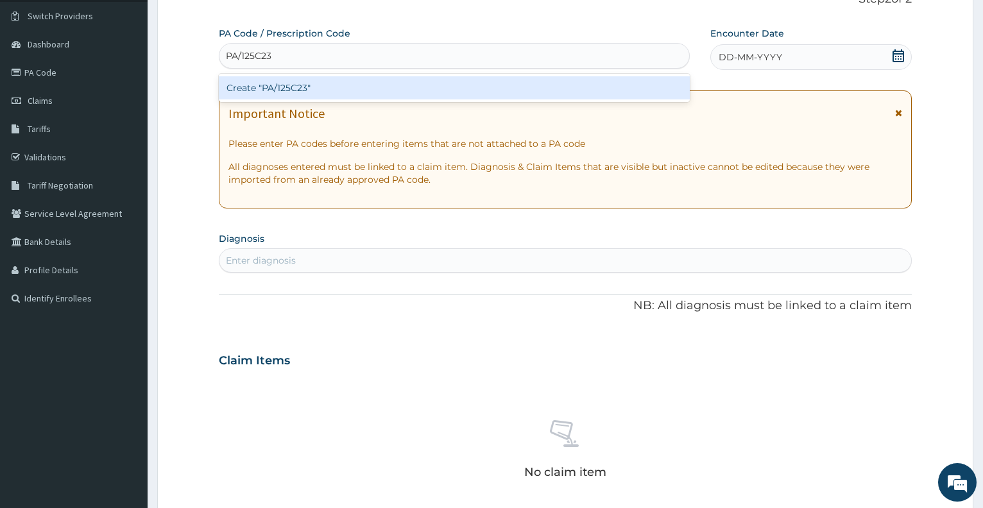
click at [447, 86] on div "Create "PA/125C23"" at bounding box center [454, 87] width 471 height 23
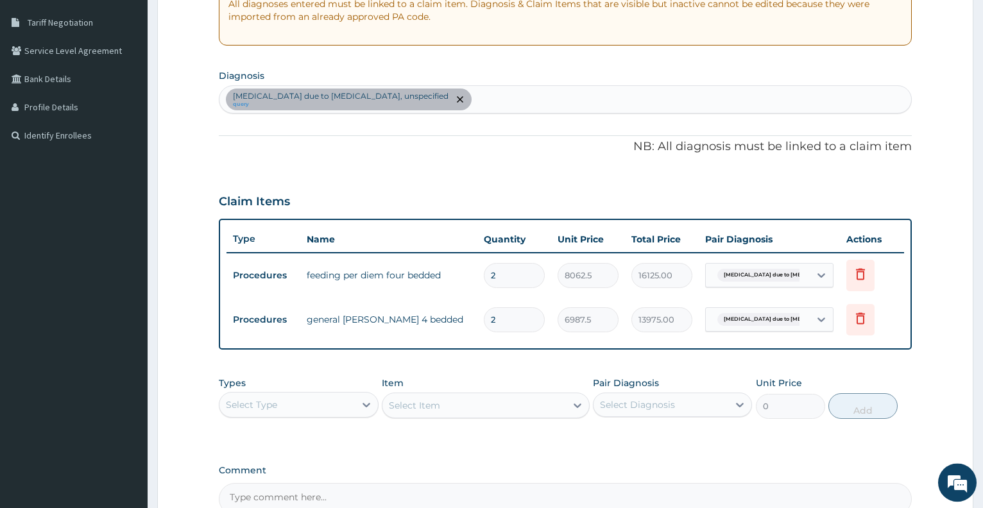
scroll to position [259, 0]
click at [484, 109] on div "Malaria due to Plasmodium falciparum, unspecified query" at bounding box center [566, 98] width 692 height 27
type input "SEPSIS"
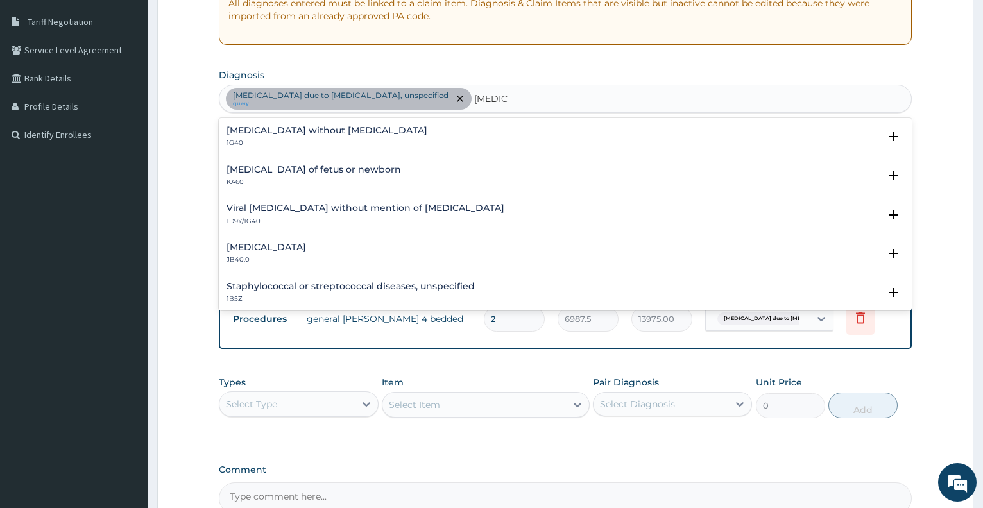
click at [294, 133] on h4 "Sepsis without septic shock" at bounding box center [327, 131] width 201 height 10
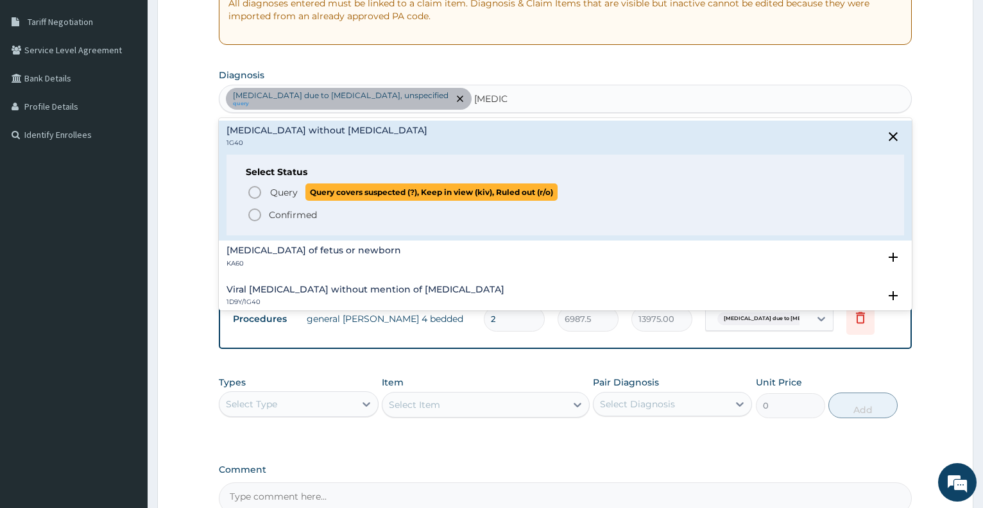
click at [281, 191] on span "Query" at bounding box center [284, 192] width 28 height 13
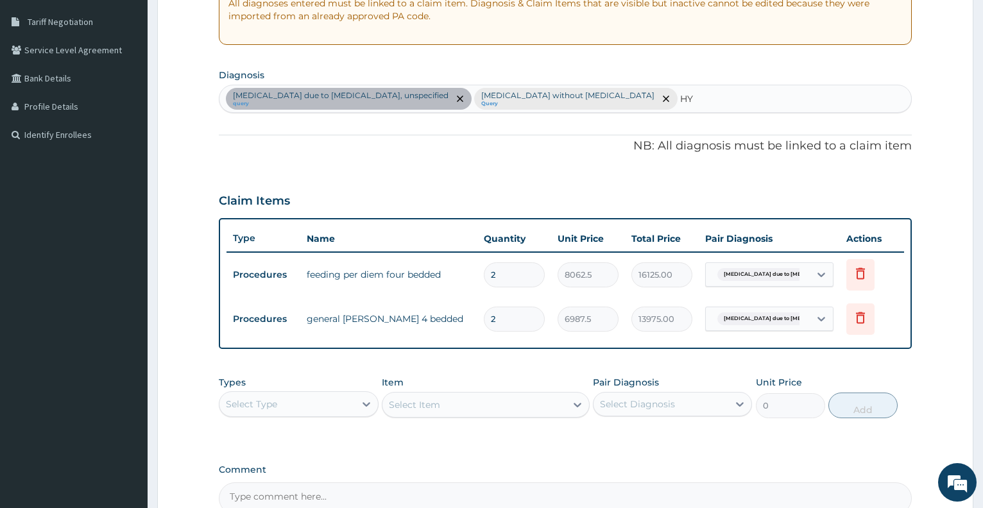
type input "H"
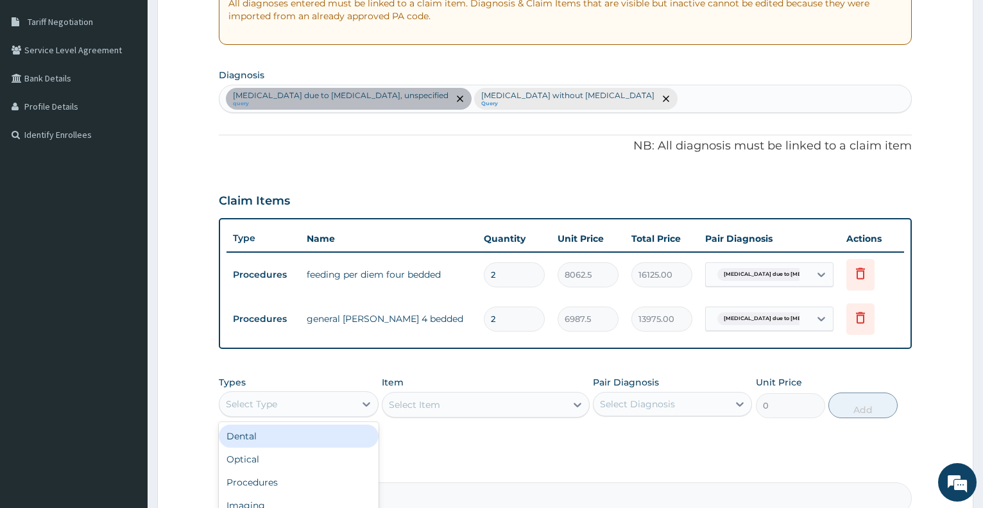
click at [285, 411] on div "Select Type" at bounding box center [287, 404] width 135 height 21
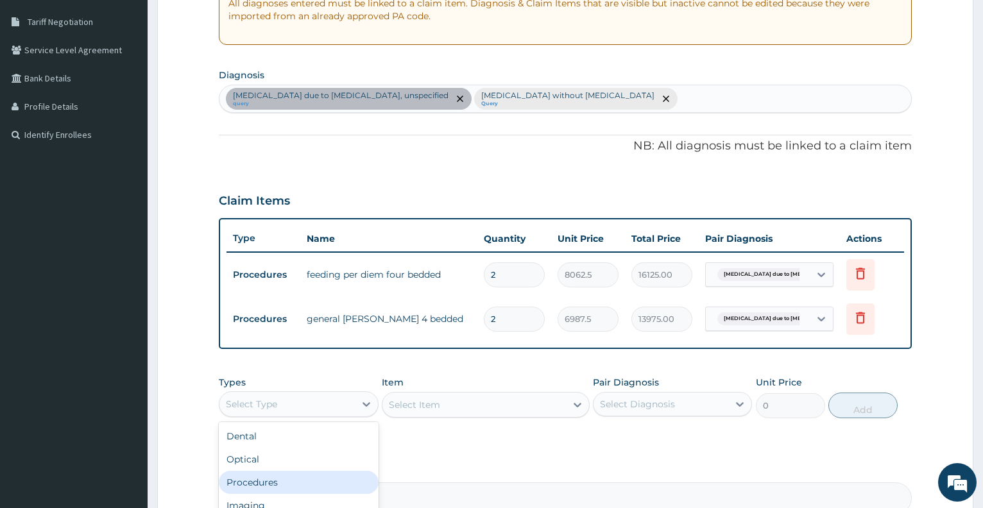
click at [269, 482] on div "Procedures" at bounding box center [298, 482] width 159 height 23
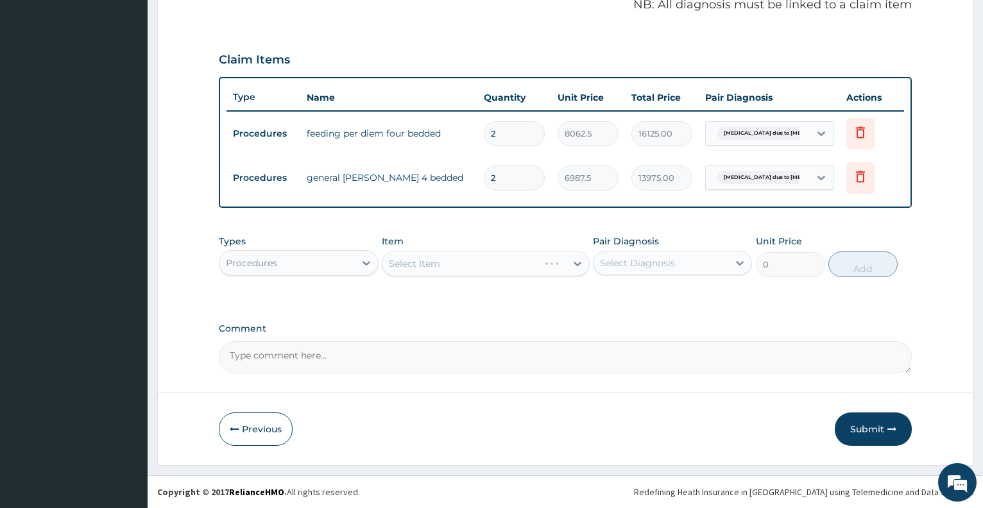
click at [476, 264] on div "Select Item" at bounding box center [486, 264] width 208 height 26
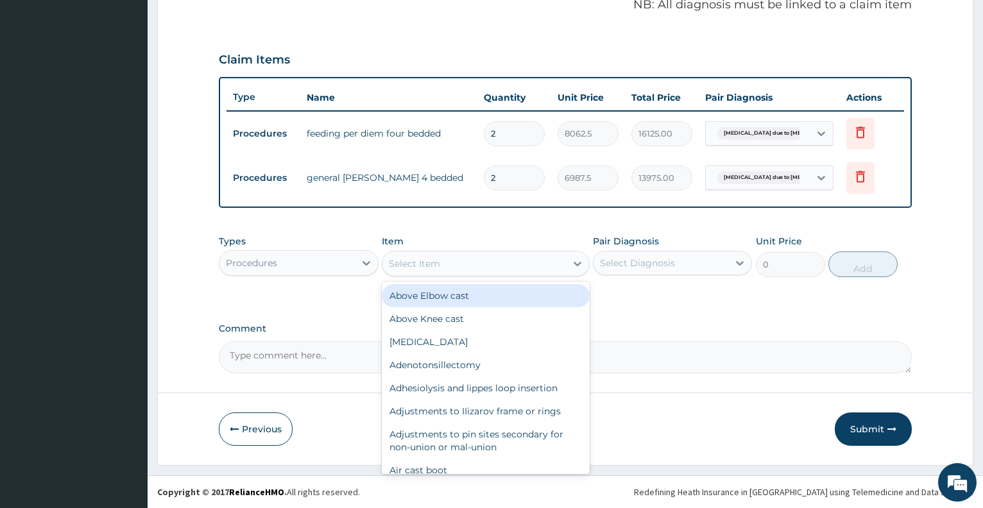
click at [476, 264] on div "Select Item" at bounding box center [475, 264] width 184 height 21
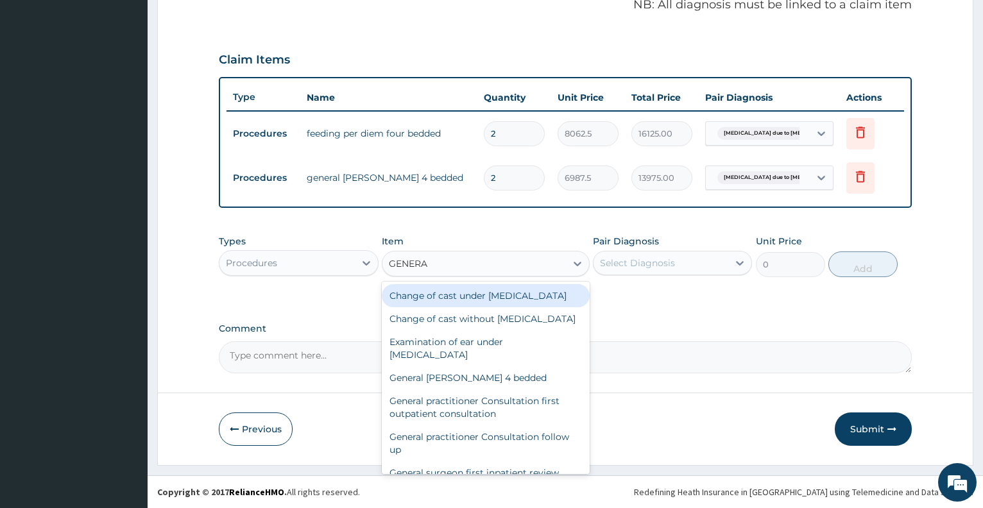
type input "GENERAL"
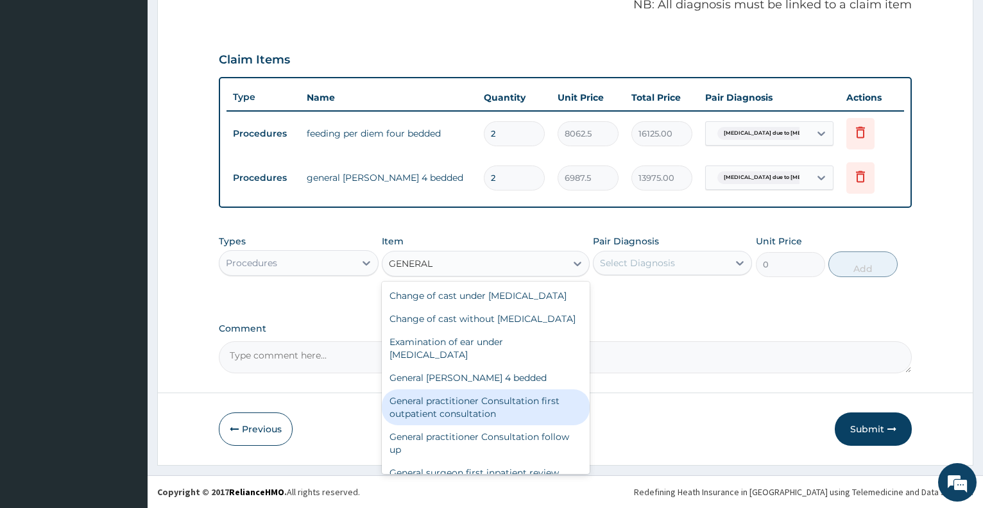
click at [509, 426] on div "General practitioner Consultation first outpatient consultation" at bounding box center [486, 408] width 208 height 36
type input "3547.5"
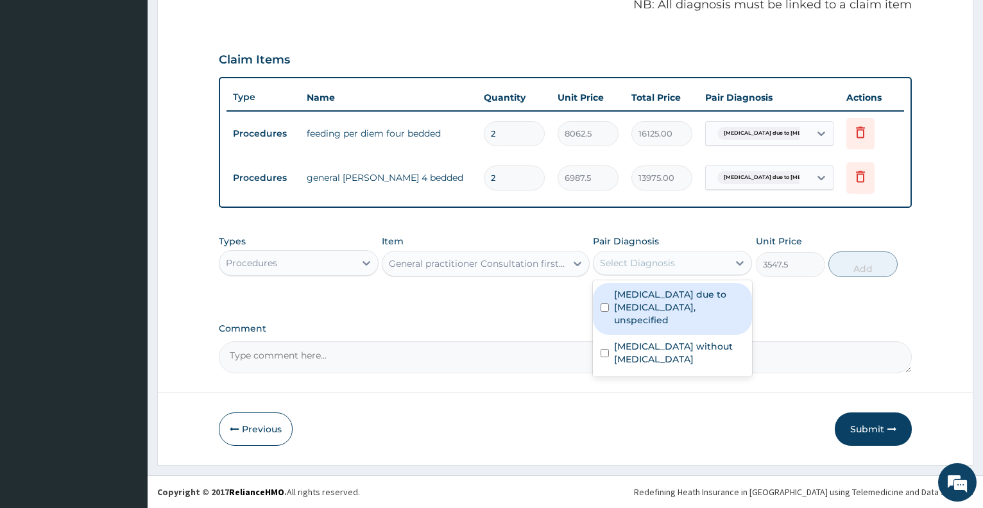
click at [655, 266] on div "Select Diagnosis" at bounding box center [637, 263] width 75 height 13
click at [666, 313] on label "Malaria due to Plasmodium falciparum, unspecified" at bounding box center [679, 307] width 130 height 39
checkbox input "true"
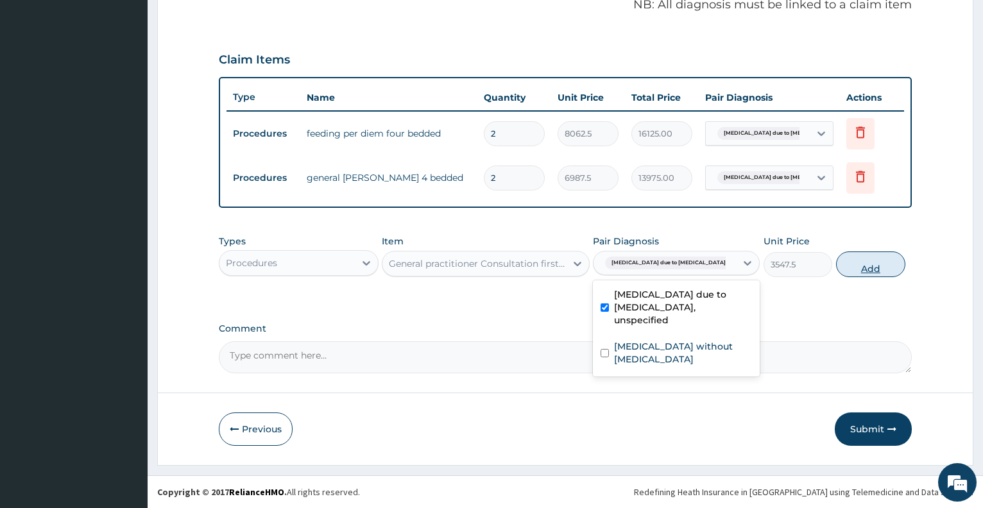
click at [862, 266] on button "Add" at bounding box center [870, 265] width 69 height 26
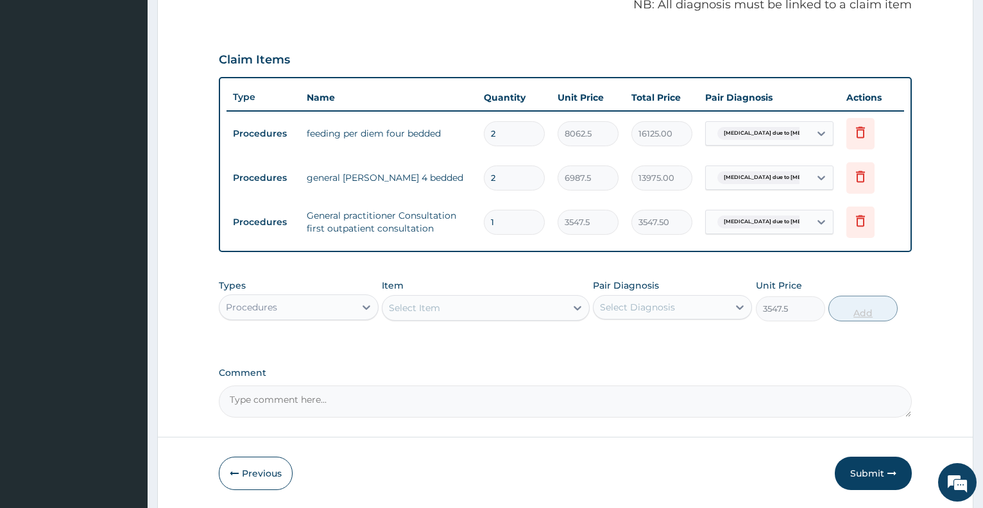
type input "0"
click at [296, 308] on div "Procedures" at bounding box center [287, 307] width 135 height 21
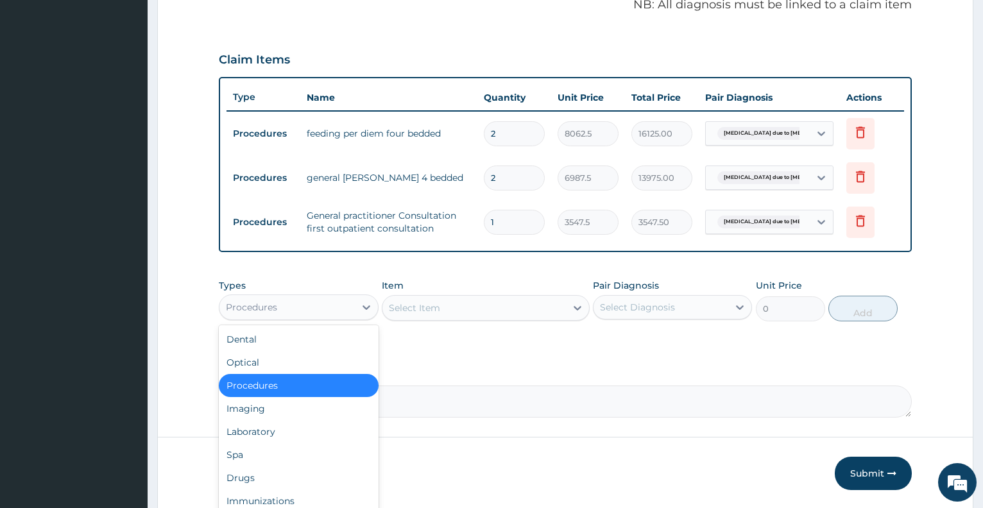
type input "L"
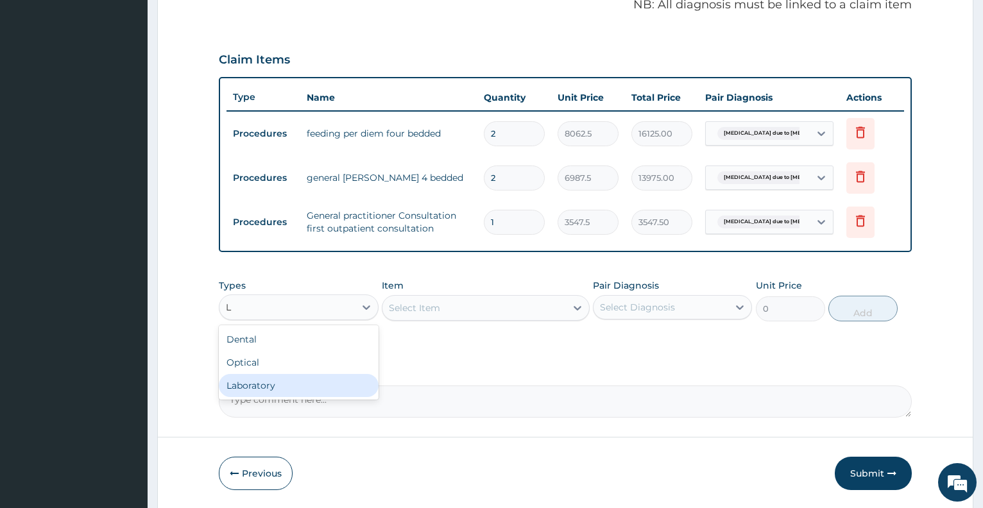
click at [303, 383] on div "Laboratory" at bounding box center [298, 385] width 159 height 23
click at [438, 313] on div "Select Item" at bounding box center [486, 308] width 208 height 26
click at [439, 313] on div "Select Item" at bounding box center [486, 308] width 208 height 26
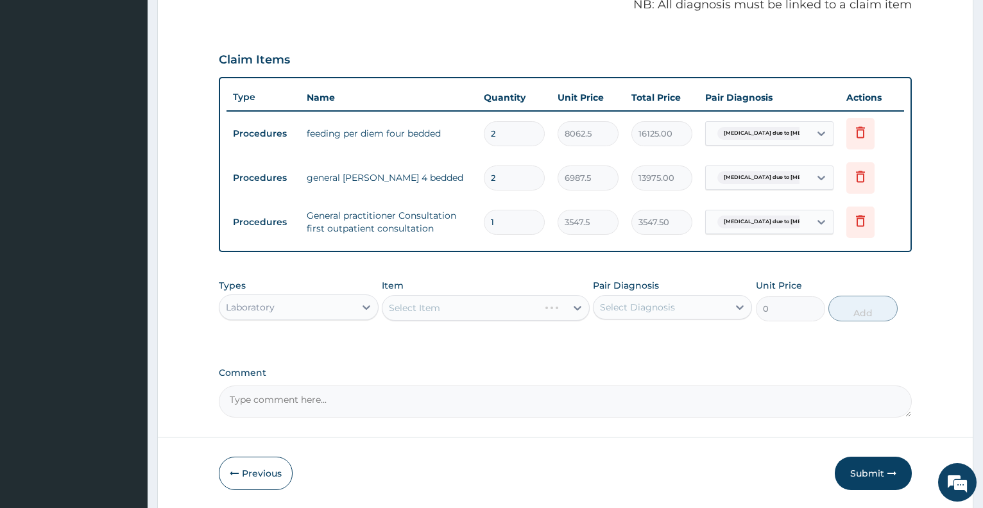
click at [439, 313] on div "Select Item" at bounding box center [486, 308] width 208 height 26
click at [469, 315] on div "Select Item" at bounding box center [475, 308] width 184 height 21
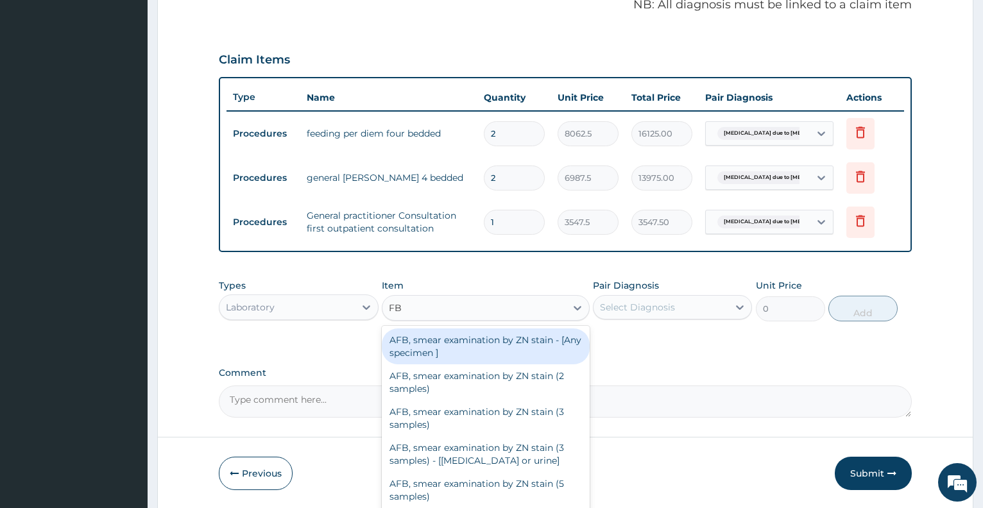
type input "FBC"
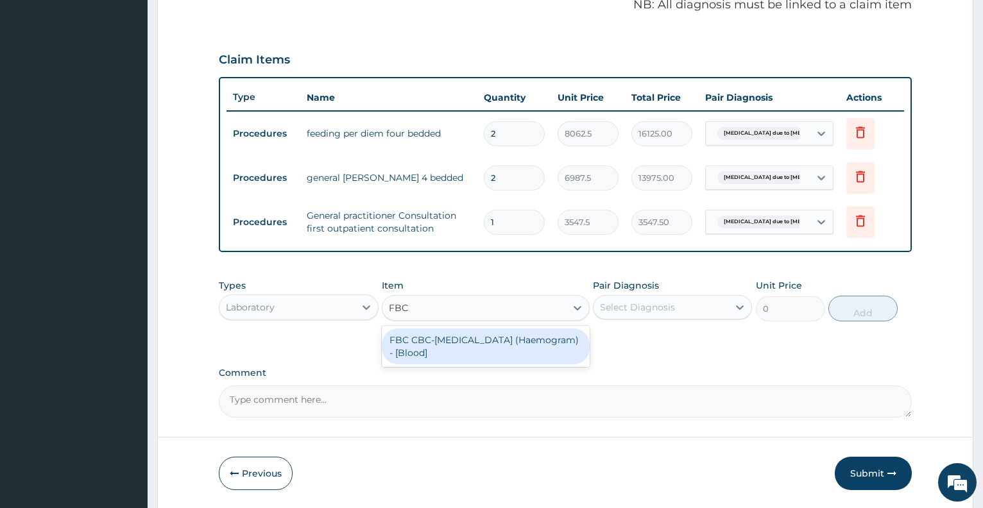
click at [489, 351] on div "FBC CBC-Complete Blood Count (Haemogram) - [Blood]" at bounding box center [486, 347] width 208 height 36
type input "4300"
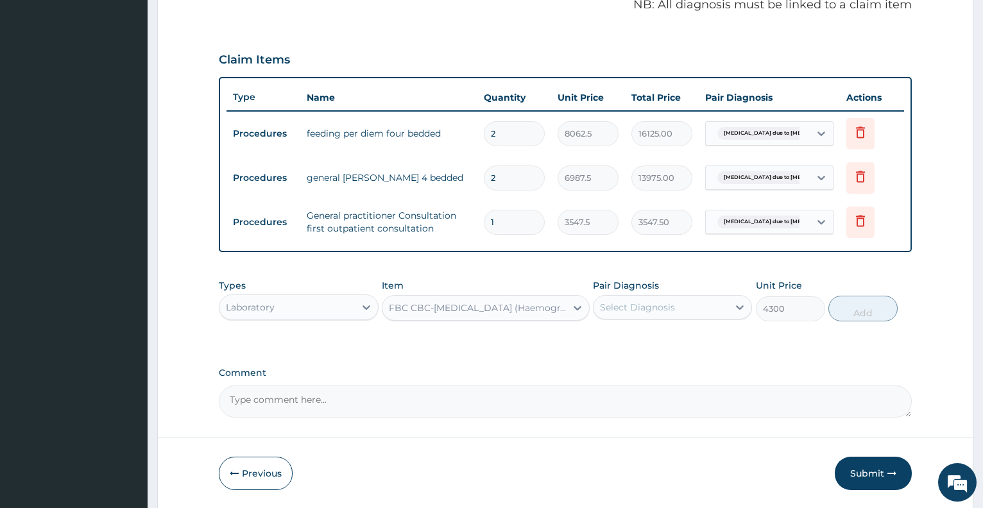
click at [637, 306] on div "Select Diagnosis" at bounding box center [637, 307] width 75 height 13
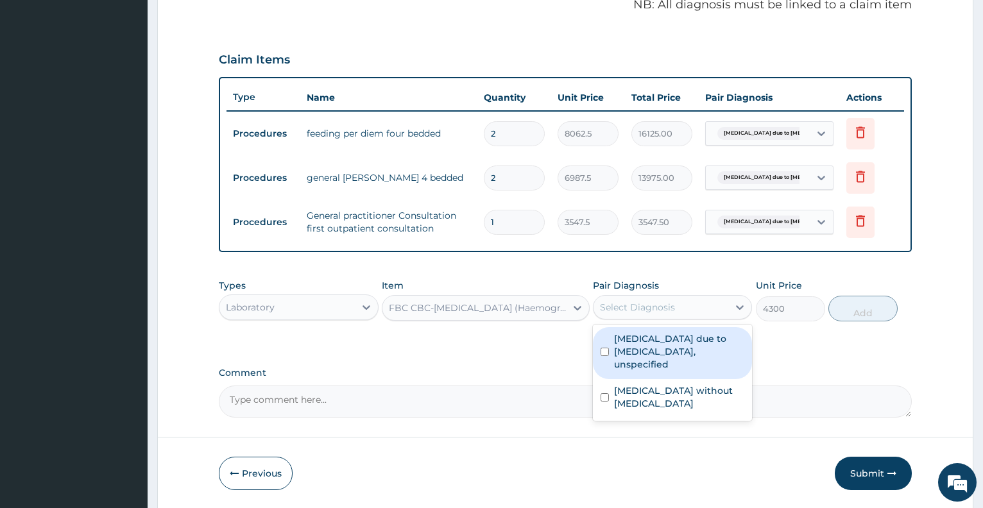
click at [646, 340] on label "Malaria due to Plasmodium falciparum, unspecified" at bounding box center [679, 352] width 130 height 39
checkbox input "true"
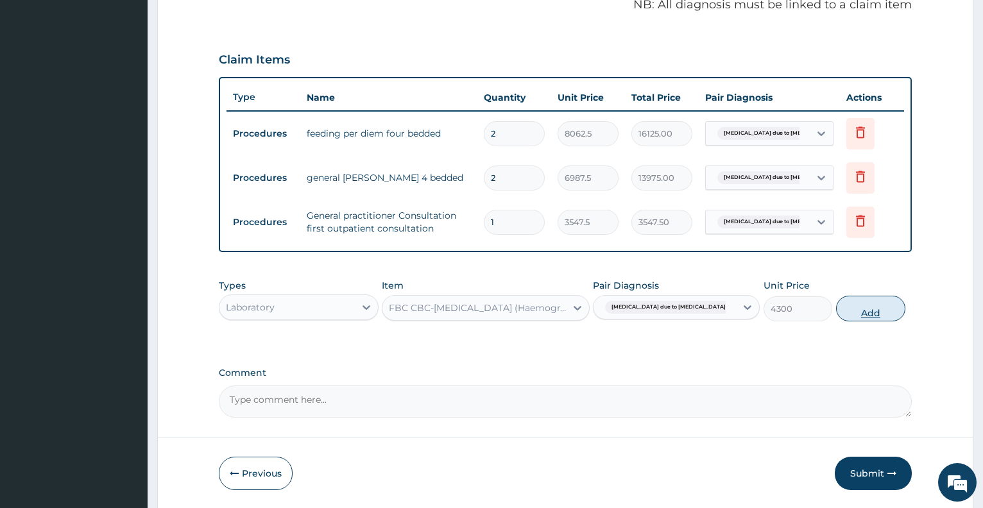
click at [845, 311] on button "Add" at bounding box center [870, 309] width 69 height 26
type input "0"
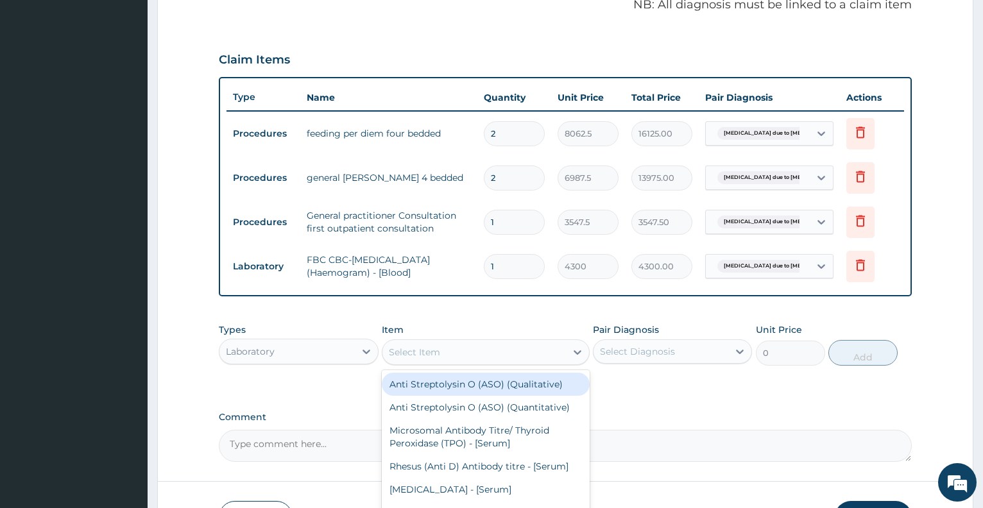
click at [404, 357] on div "Select Item" at bounding box center [414, 352] width 51 height 13
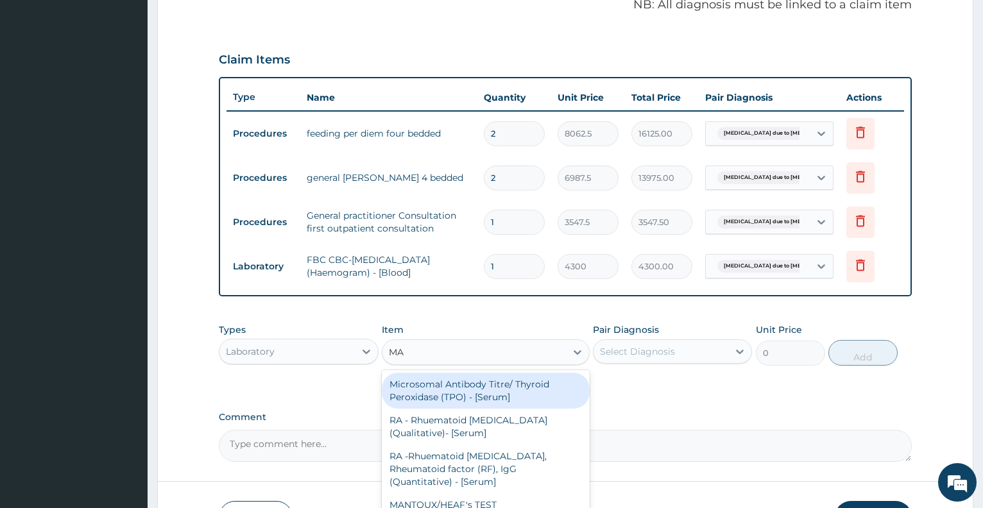
type input "MAL"
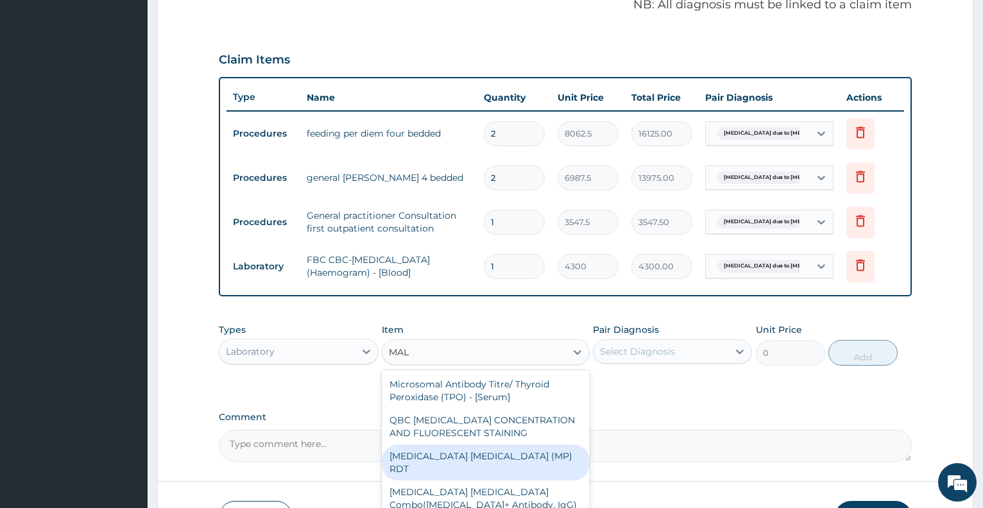
click at [435, 467] on div "MALARIA PARASITE (MP) RDT" at bounding box center [486, 463] width 208 height 36
type input "1612.5"
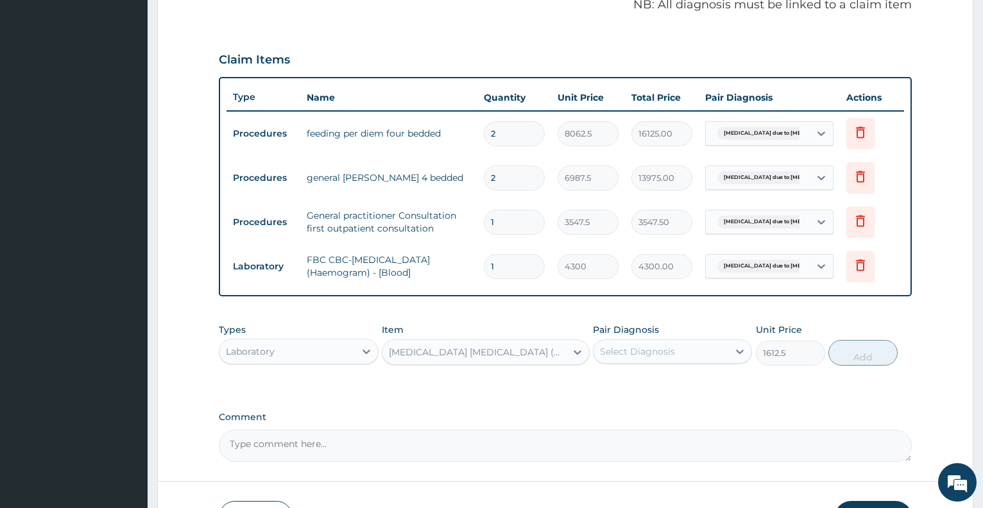
click at [645, 354] on div "Select Diagnosis" at bounding box center [637, 351] width 75 height 13
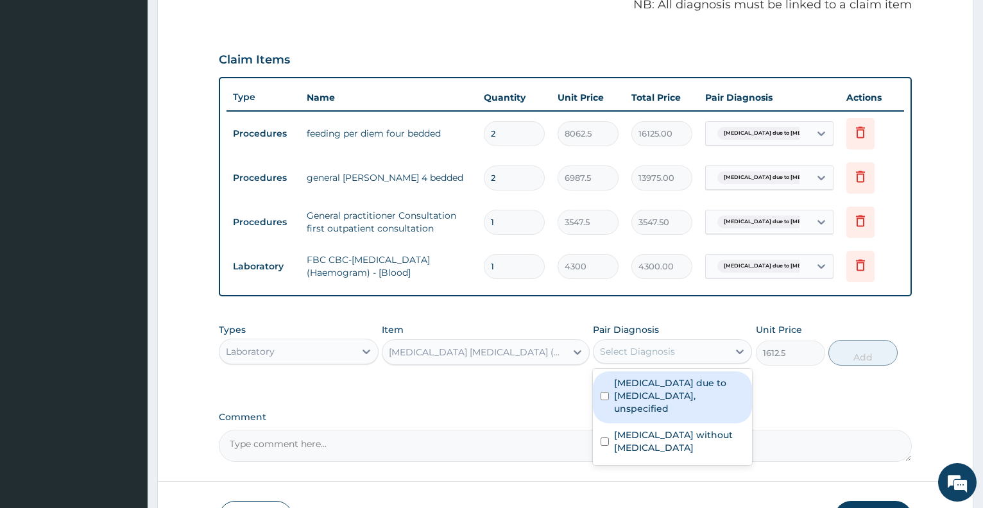
click at [659, 397] on label "Malaria due to Plasmodium falciparum, unspecified" at bounding box center [679, 396] width 130 height 39
checkbox input "true"
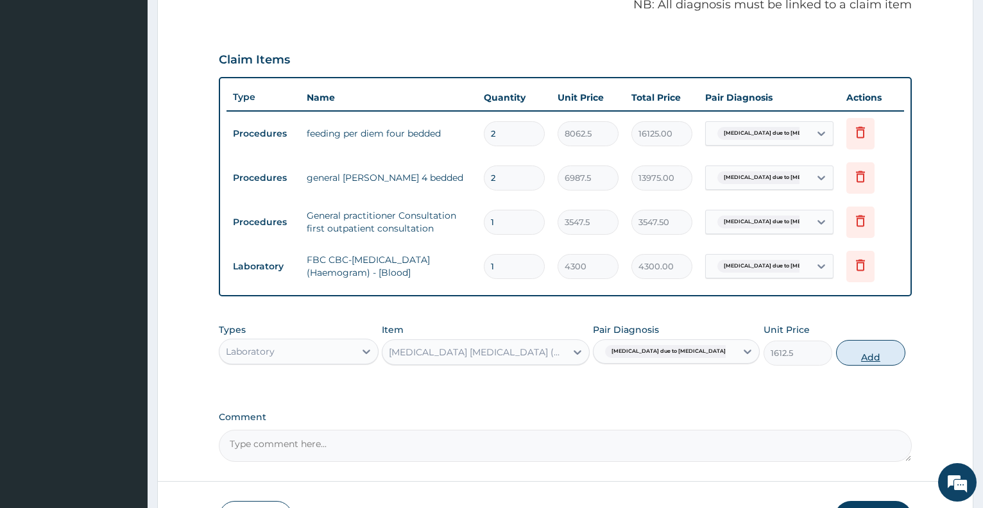
click at [850, 353] on button "Add" at bounding box center [870, 353] width 69 height 26
type input "0"
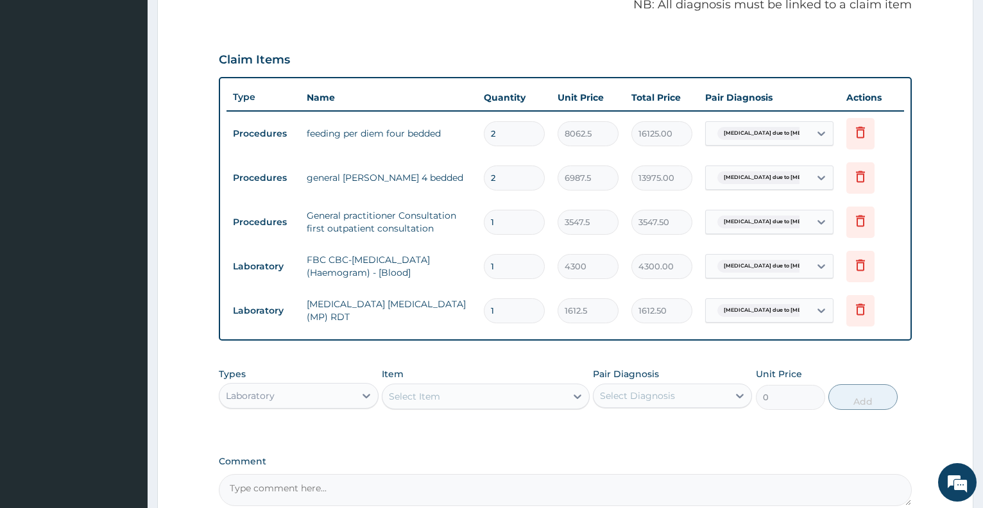
scroll to position [533, 0]
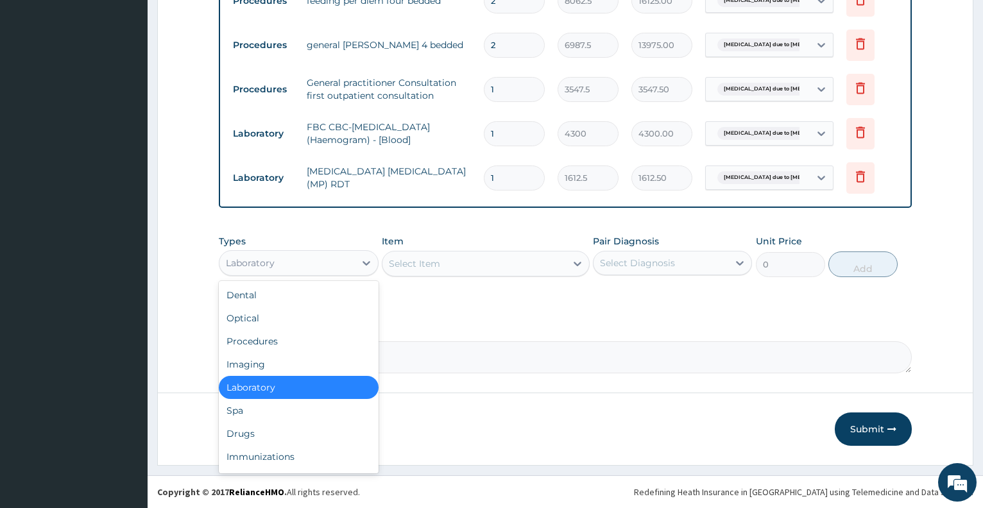
click at [333, 262] on div "Laboratory" at bounding box center [287, 263] width 135 height 21
type input "DR"
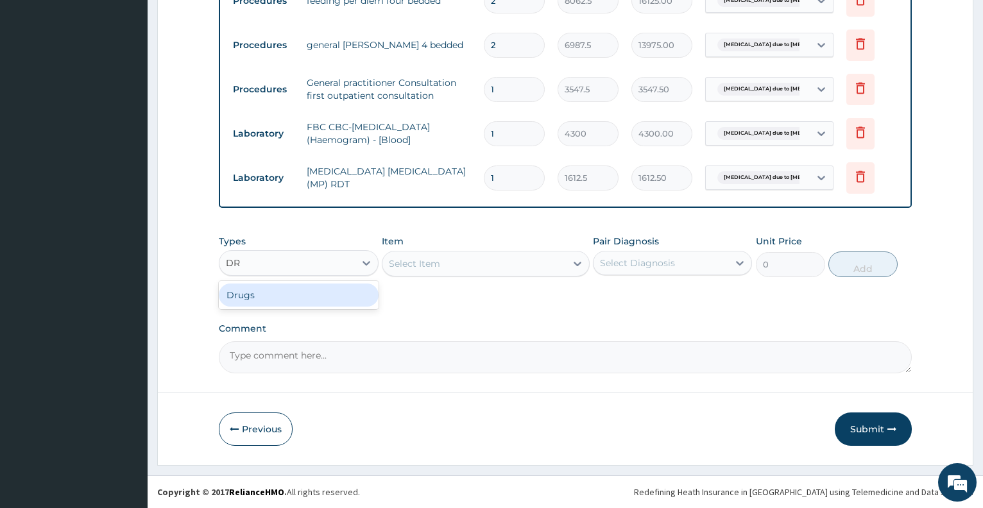
click at [335, 291] on div "Drugs" at bounding box center [298, 295] width 159 height 23
click at [433, 270] on div "Select Item" at bounding box center [486, 264] width 208 height 26
click at [446, 266] on div "Select Item" at bounding box center [475, 264] width 184 height 21
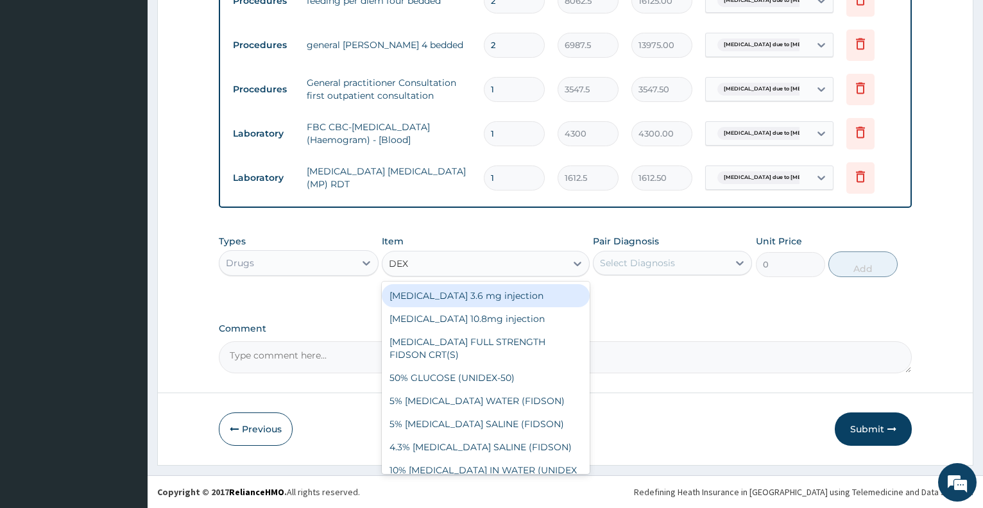
type input "DEXT"
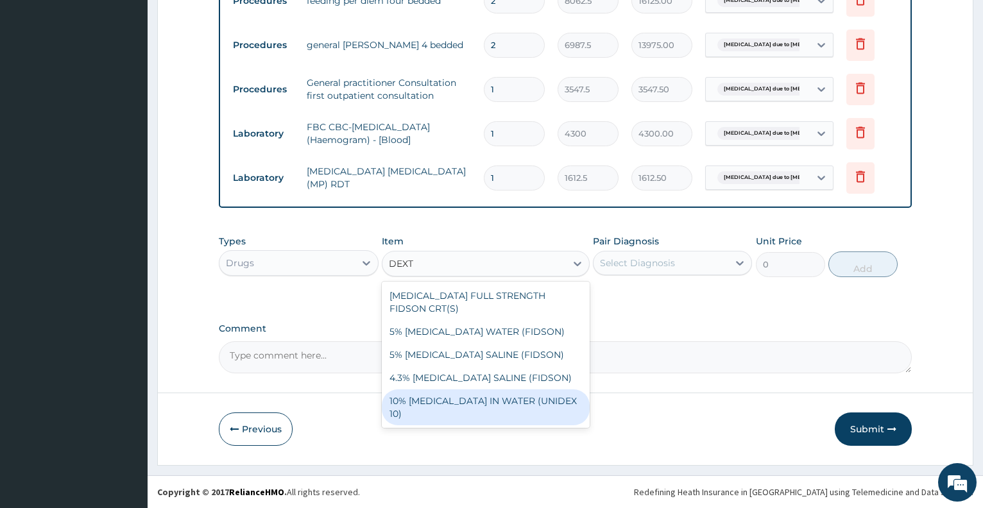
click at [493, 403] on div "10% DEXTROSE IN WATER (UNIDEX 10)" at bounding box center [486, 408] width 208 height 36
type input "1773.75"
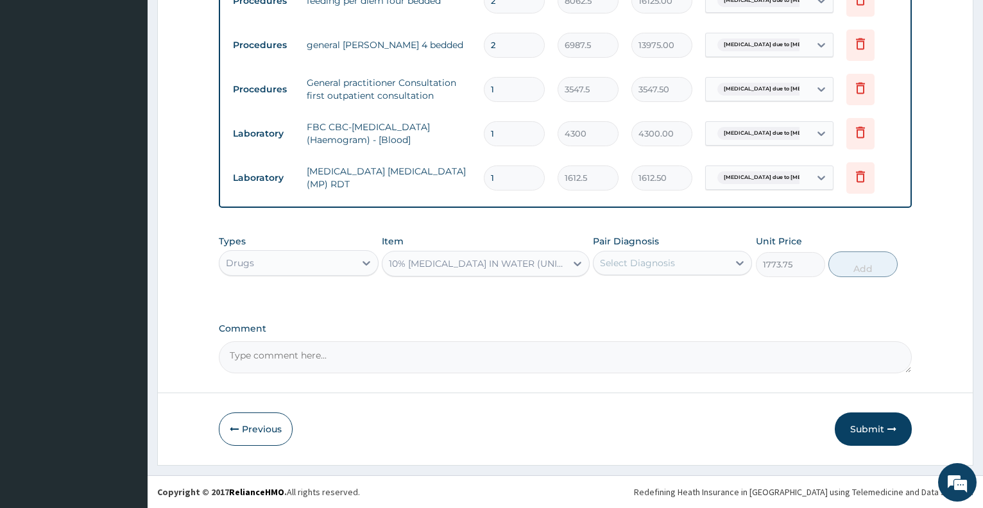
click at [649, 260] on div "Select Diagnosis" at bounding box center [637, 263] width 75 height 13
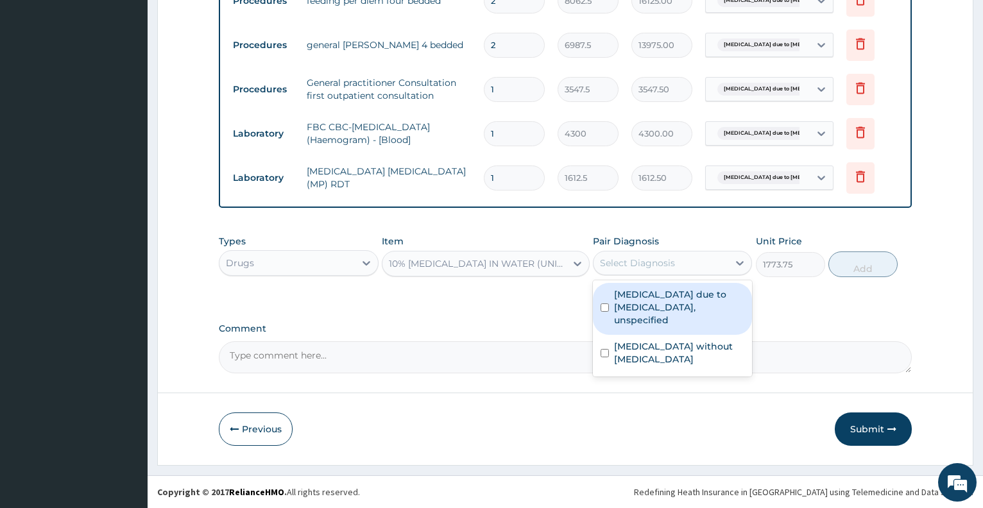
click at [660, 311] on label "Malaria due to Plasmodium falciparum, unspecified" at bounding box center [679, 307] width 130 height 39
checkbox input "true"
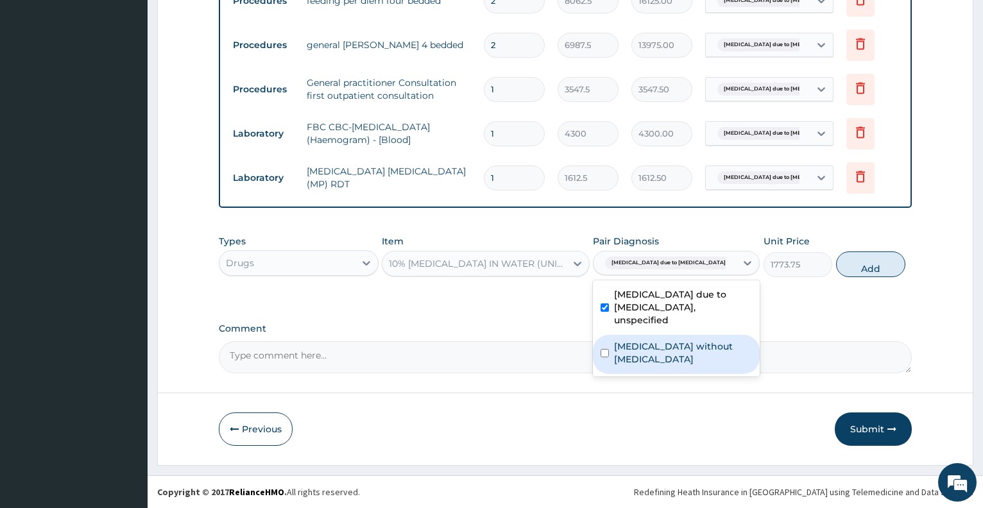
click at [693, 347] on div "Sepsis without septic shock" at bounding box center [676, 354] width 167 height 39
checkbox input "true"
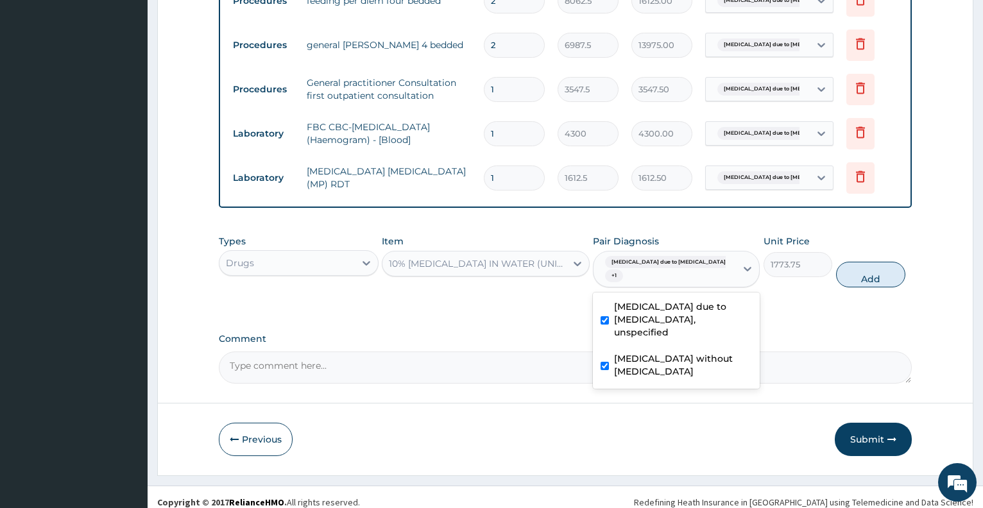
click at [856, 291] on div "Types Drugs Item 10% DEXTROSE IN WATER (UNIDEX 10) Pair Diagnosis option Sepsis…" at bounding box center [565, 262] width 693 height 66
click at [858, 270] on button "Add" at bounding box center [870, 275] width 69 height 26
type input "0"
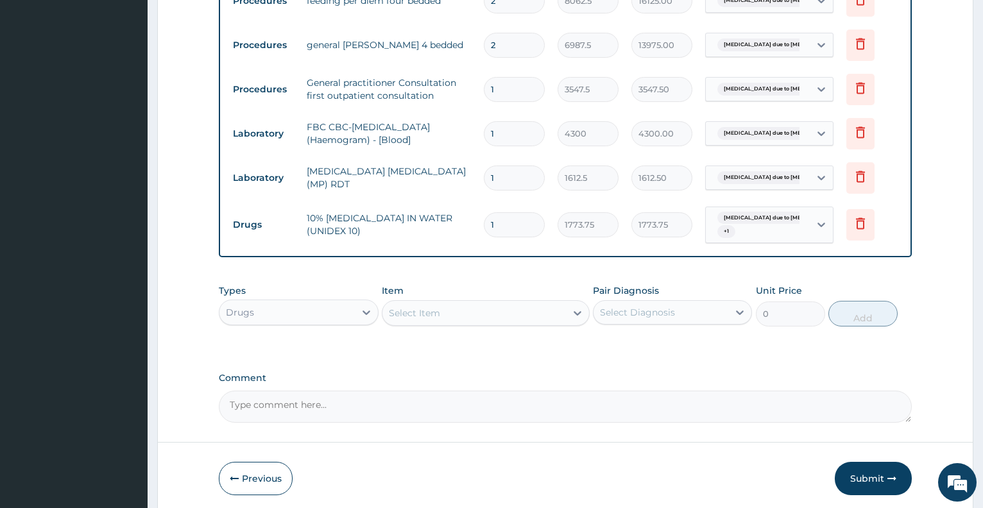
type input "0.00"
type input "5"
type input "8868.75"
type input "0.00"
type input "4"
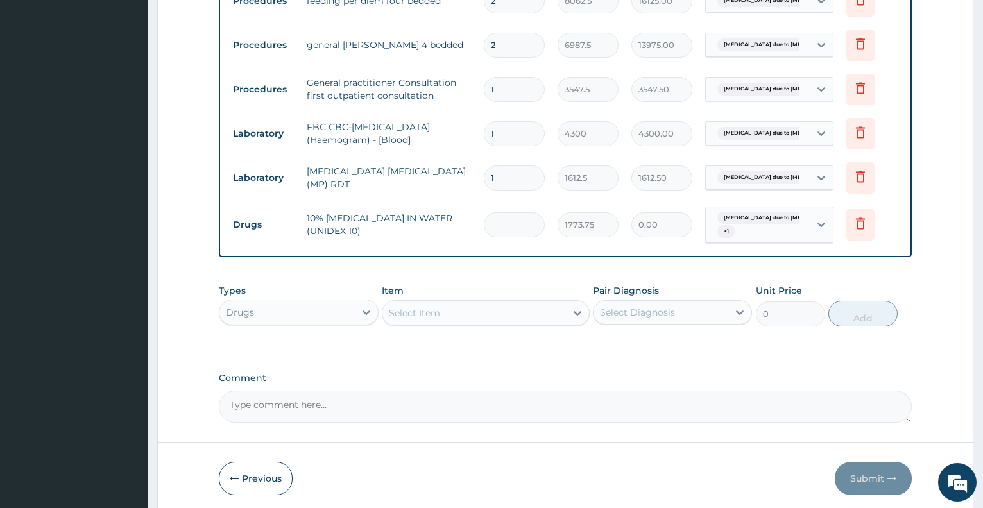
type input "7095.00"
type input "4"
click at [512, 318] on div "Select Item" at bounding box center [475, 313] width 184 height 21
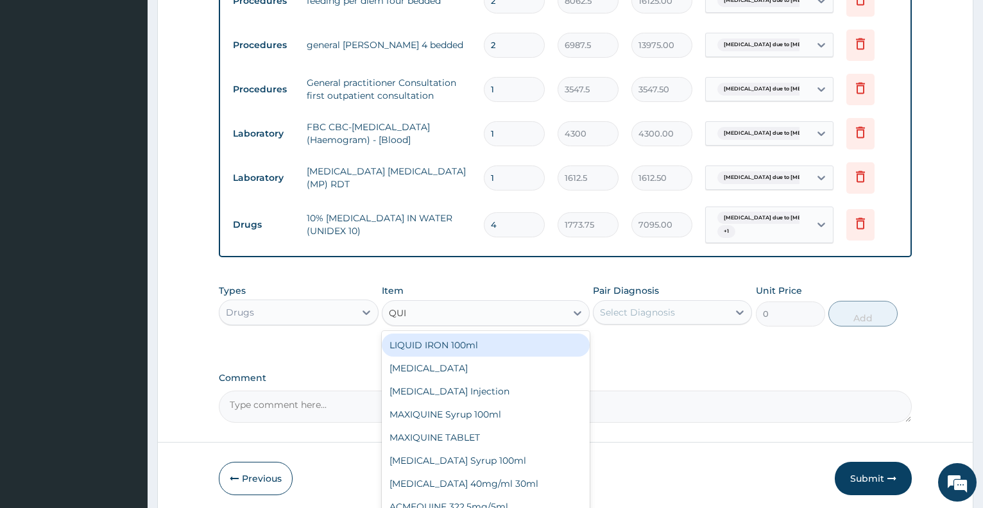
type input "QUIN"
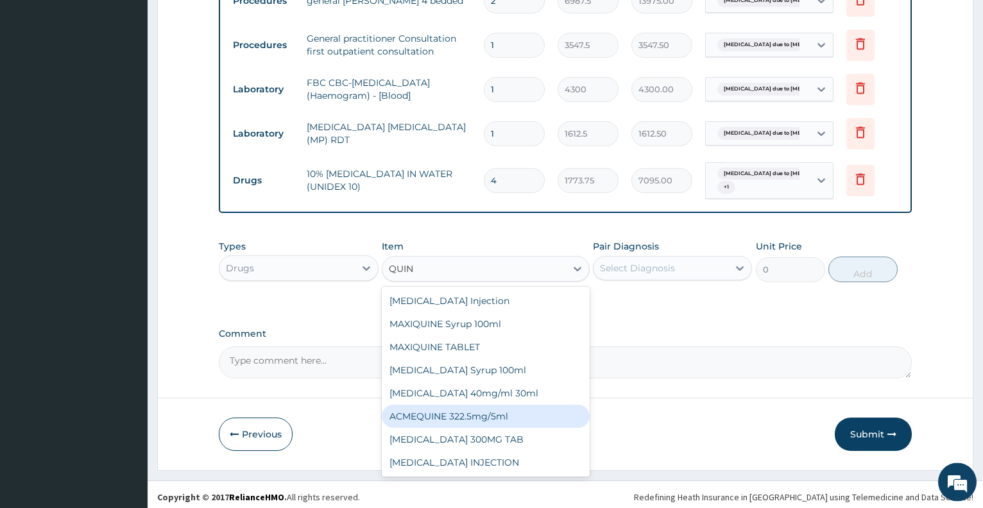
scroll to position [583, 0]
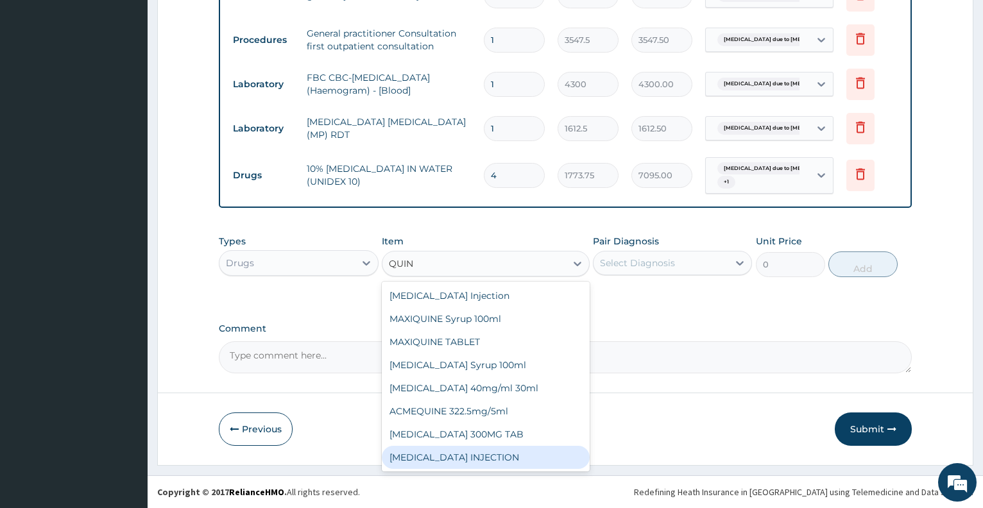
click at [429, 469] on div "QUININE INJECTION" at bounding box center [486, 457] width 208 height 23
type input "2000"
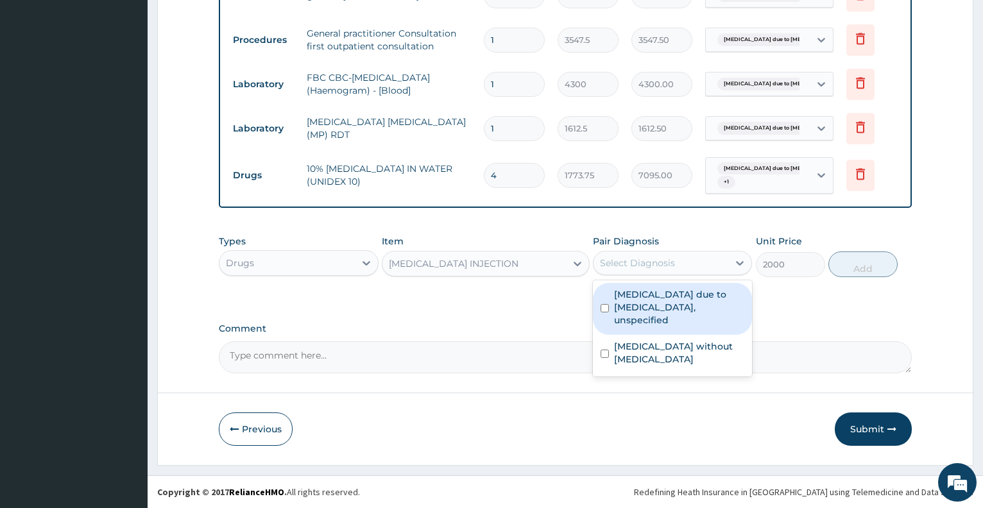
click at [659, 266] on div "Select Diagnosis" at bounding box center [637, 263] width 75 height 13
click at [657, 306] on label "Malaria due to Plasmodium falciparum, unspecified" at bounding box center [679, 307] width 130 height 39
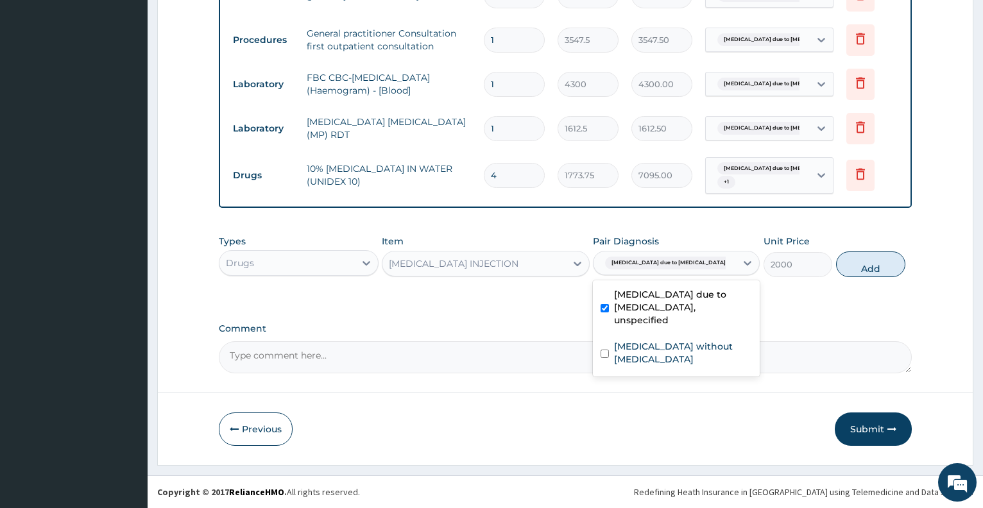
checkbox input "true"
click at [848, 268] on button "Add" at bounding box center [870, 265] width 69 height 26
type input "0"
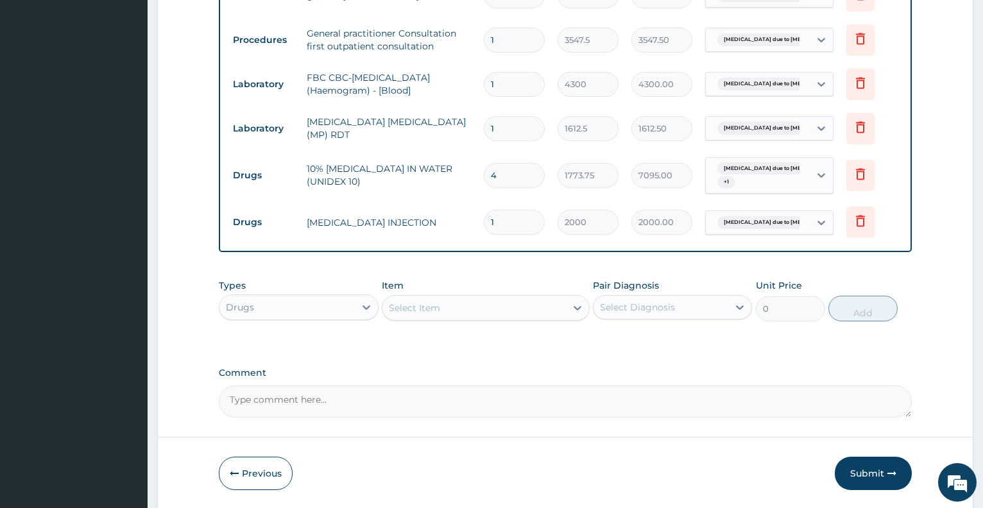
type input "0.00"
type input "4"
type input "8000.00"
type input "4"
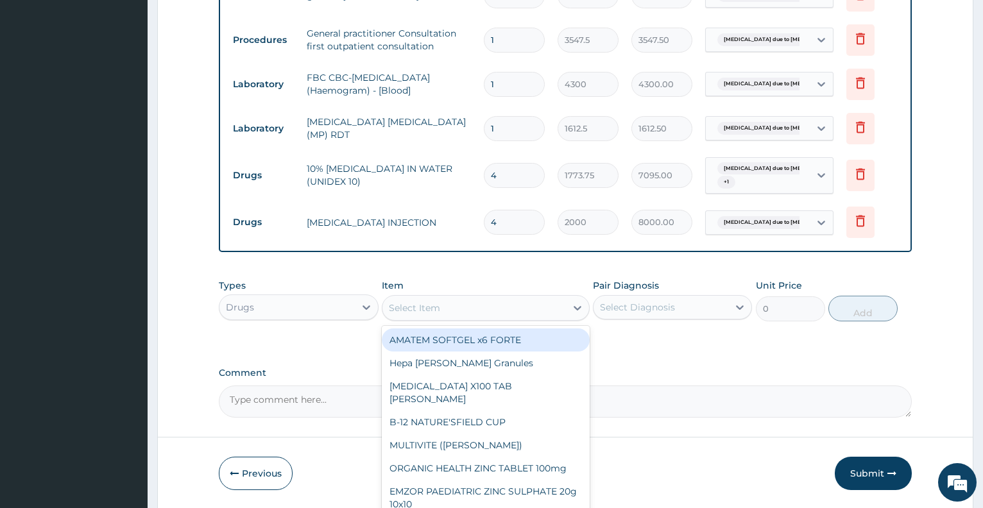
click at [420, 306] on div "Select Item" at bounding box center [414, 308] width 51 height 13
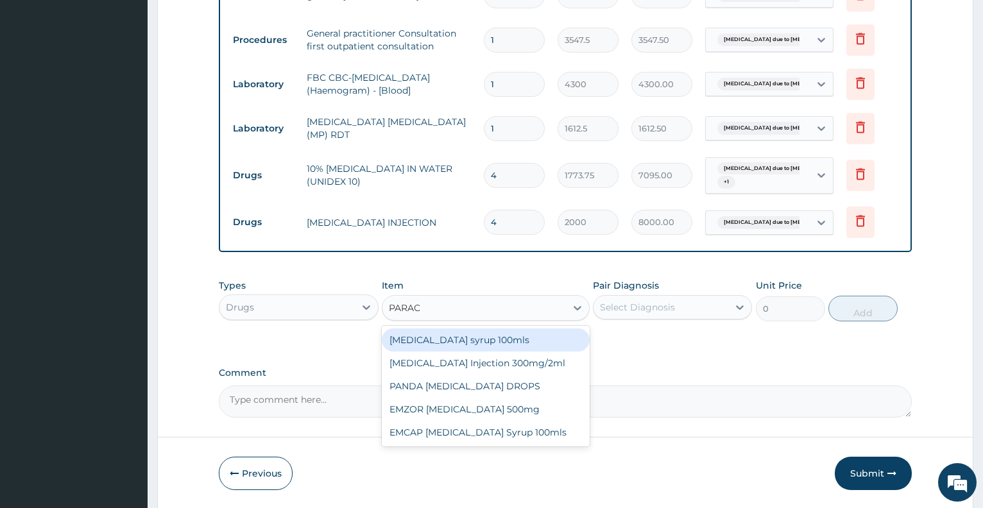
type input "PARACE"
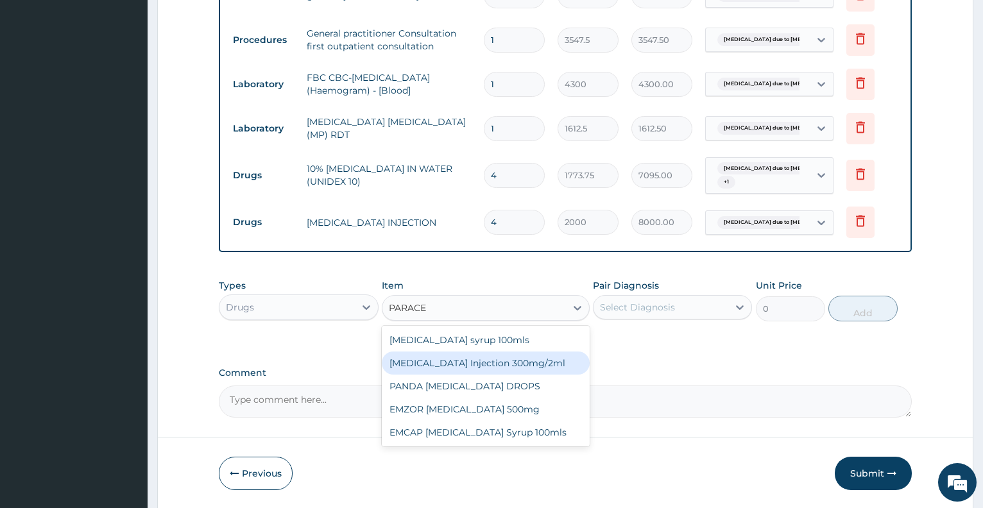
click at [435, 356] on div "PARACETAMOL Injection 300mg/2ml" at bounding box center [486, 363] width 208 height 23
type input "260.15"
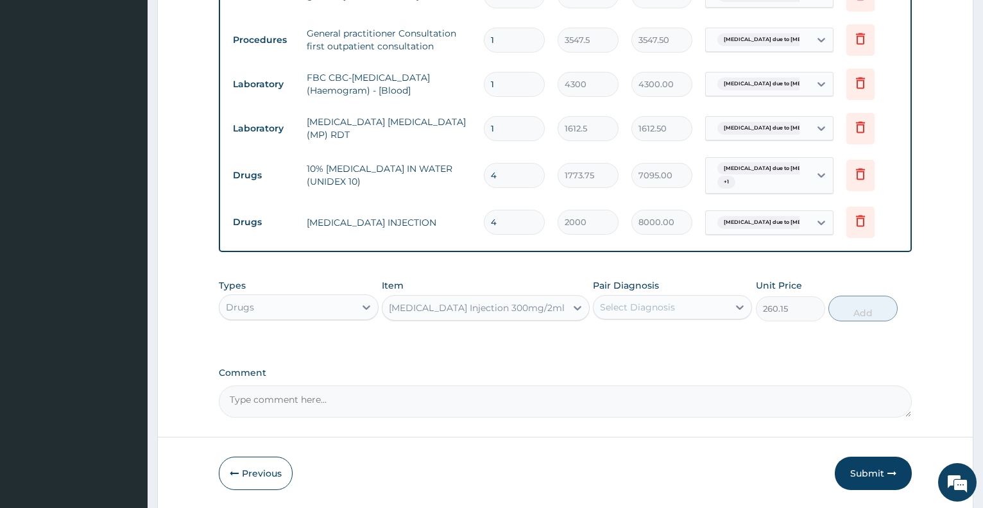
click at [629, 309] on div "Select Diagnosis" at bounding box center [637, 307] width 75 height 13
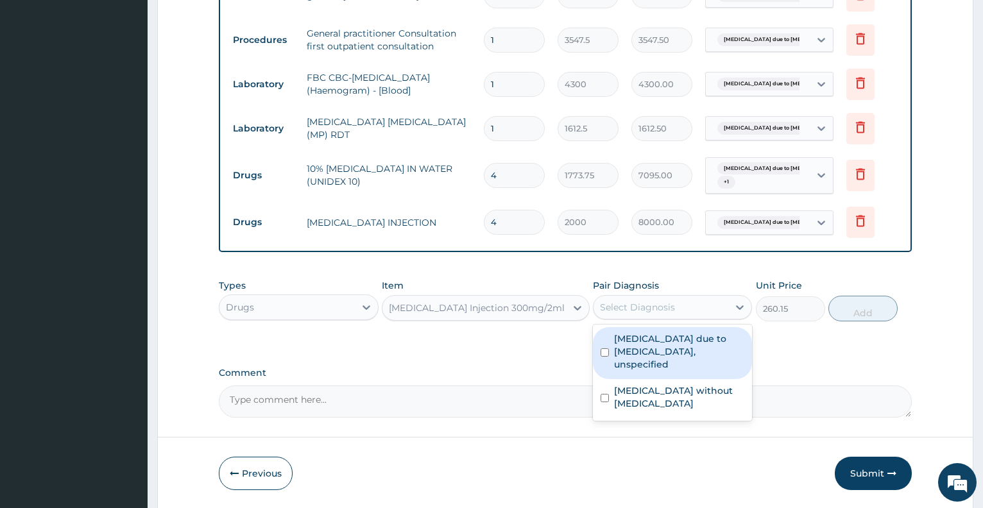
click at [638, 347] on label "Malaria due to Plasmodium falciparum, unspecified" at bounding box center [679, 352] width 130 height 39
checkbox input "true"
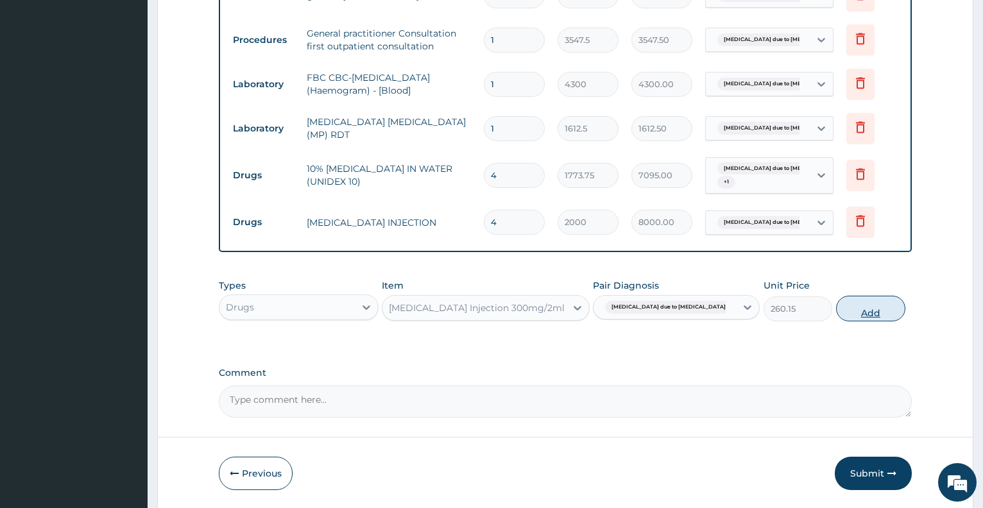
click at [850, 311] on button "Add" at bounding box center [870, 309] width 69 height 26
type input "0"
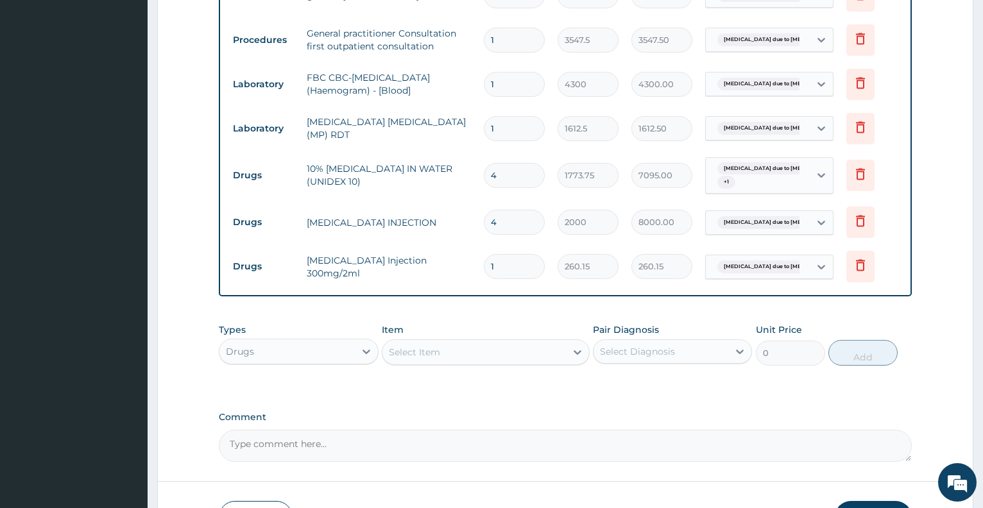
type input "12"
type input "3121.80"
type input "12"
click at [417, 355] on div "Select Item" at bounding box center [414, 352] width 51 height 13
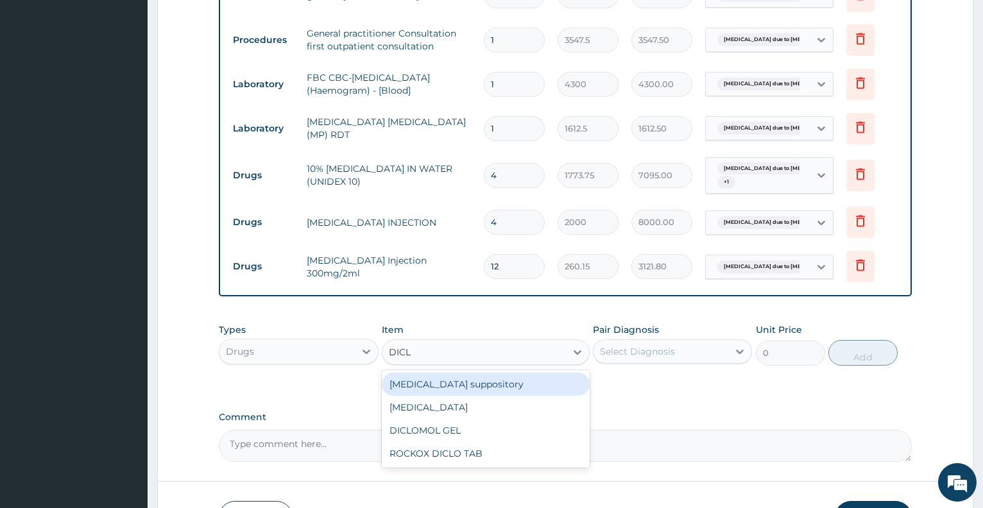
type input "DICLO"
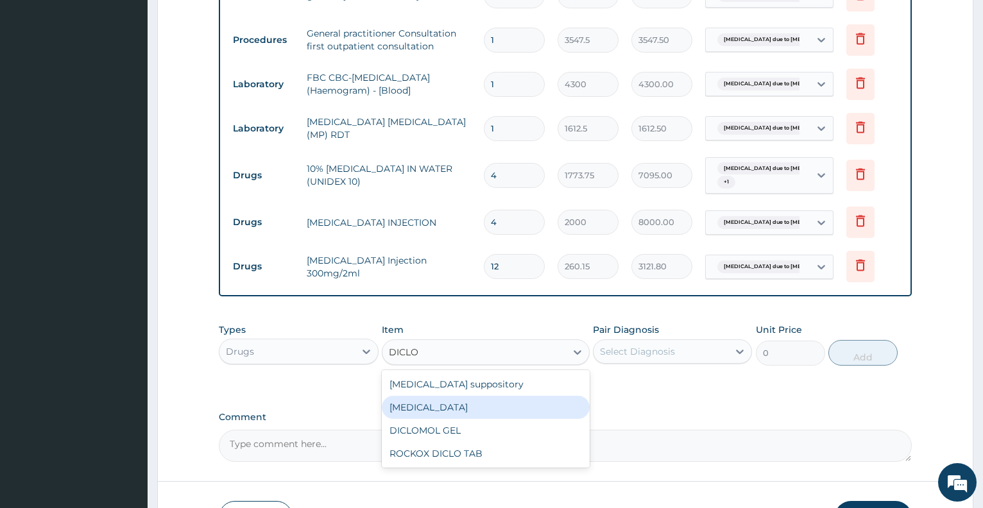
click at [427, 404] on div "Diclofenac" at bounding box center [486, 407] width 208 height 23
type input "591.25"
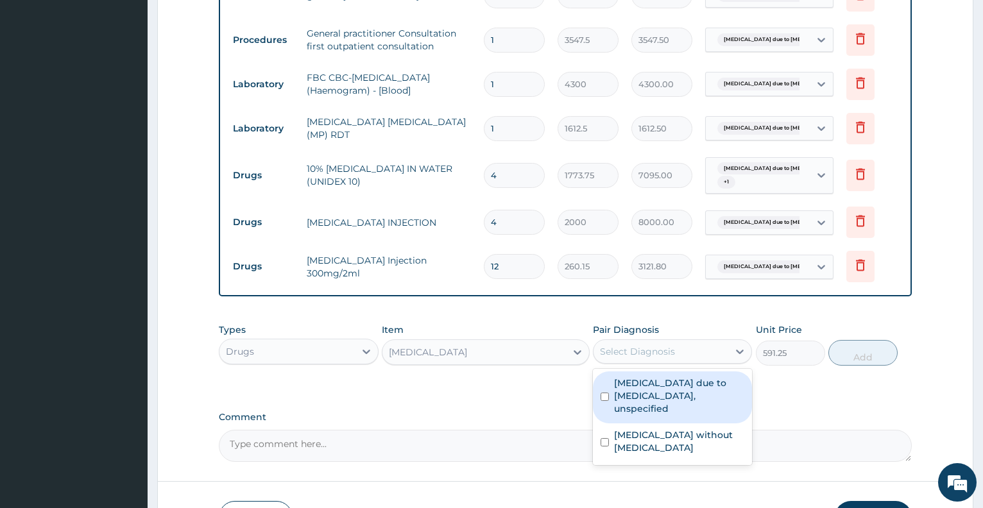
click at [648, 352] on div "Select Diagnosis" at bounding box center [637, 351] width 75 height 13
click at [655, 390] on label "Malaria due to Plasmodium falciparum, unspecified" at bounding box center [679, 396] width 130 height 39
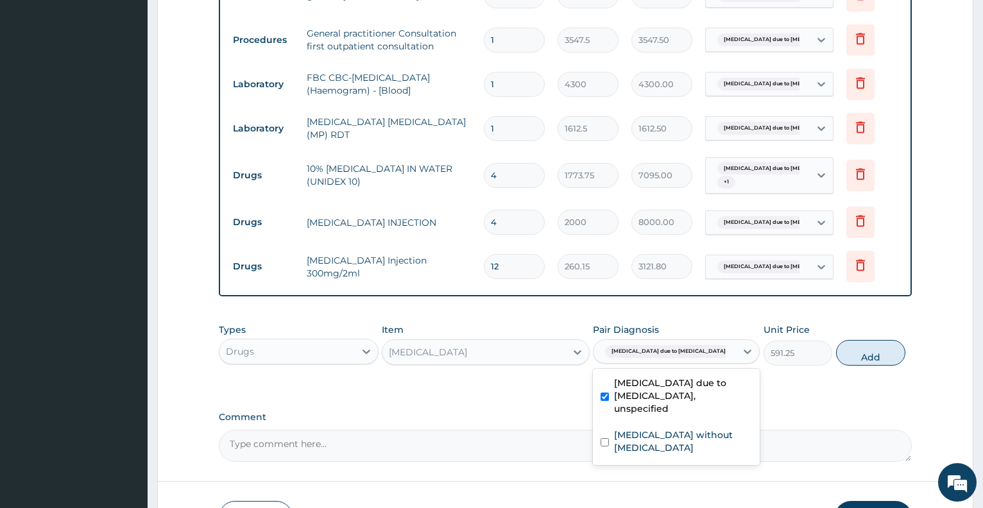
checkbox input "true"
click at [840, 359] on button "Add" at bounding box center [870, 353] width 69 height 26
type input "0"
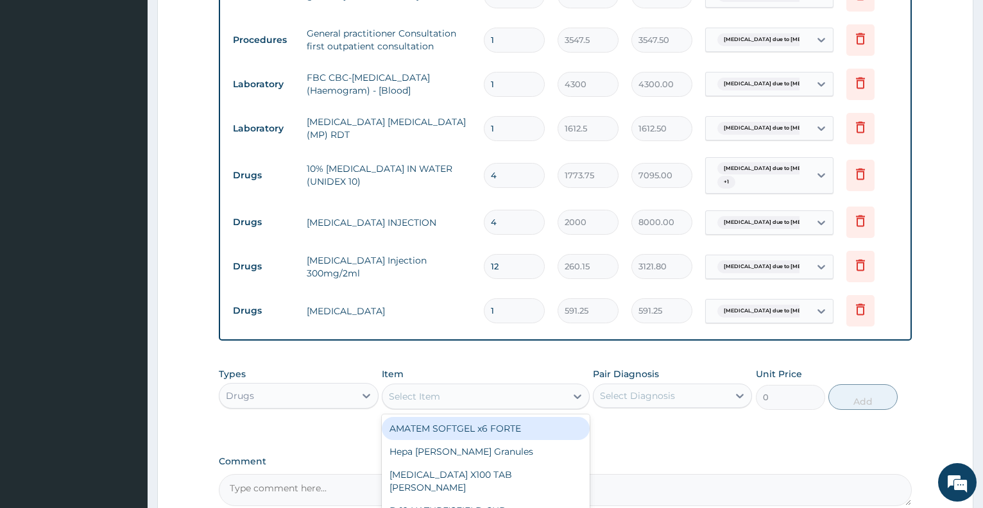
click at [435, 401] on div "Select Item" at bounding box center [414, 396] width 51 height 13
type input "PROME"
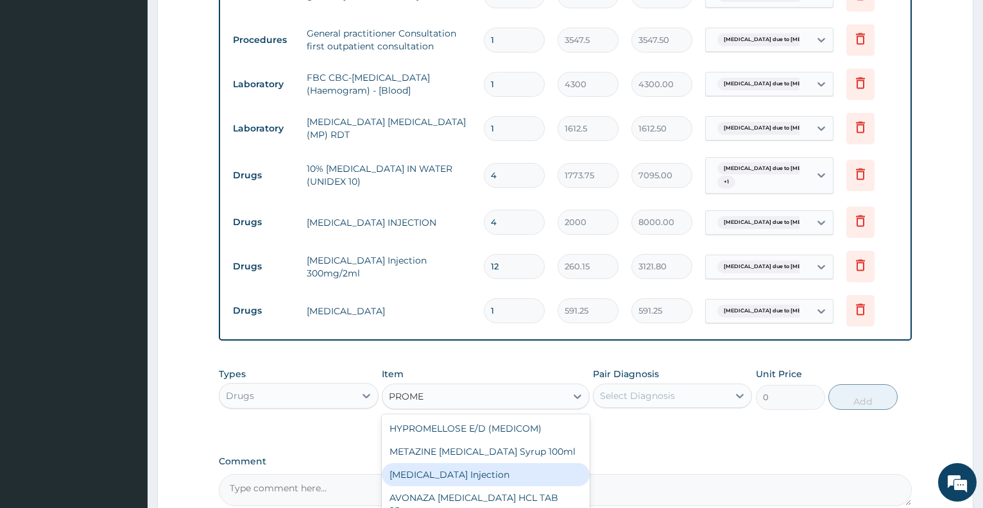
click at [456, 474] on div "PROMETHAZINE Injection" at bounding box center [486, 474] width 208 height 23
type input "354.75"
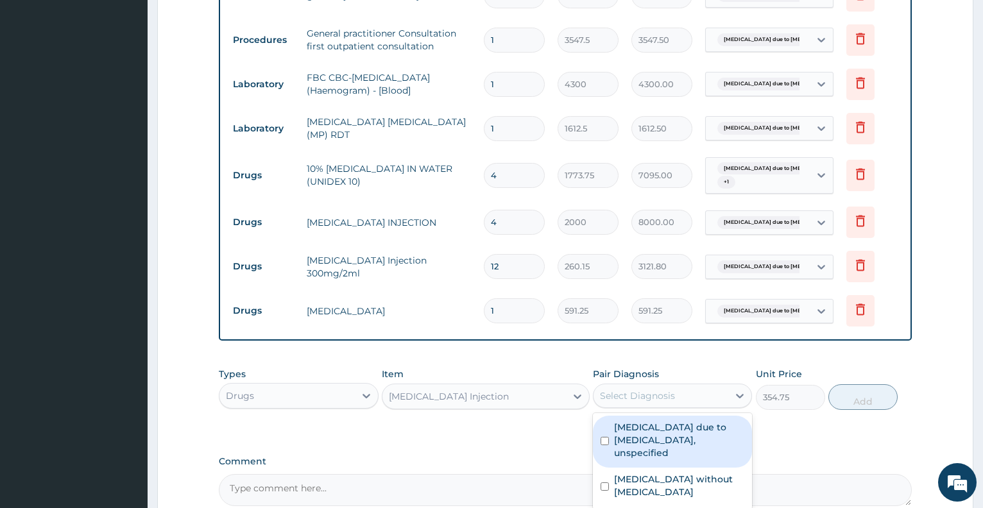
click at [655, 393] on div "Select Diagnosis" at bounding box center [637, 396] width 75 height 13
click at [652, 444] on label "Malaria due to Plasmodium falciparum, unspecified" at bounding box center [679, 440] width 130 height 39
checkbox input "true"
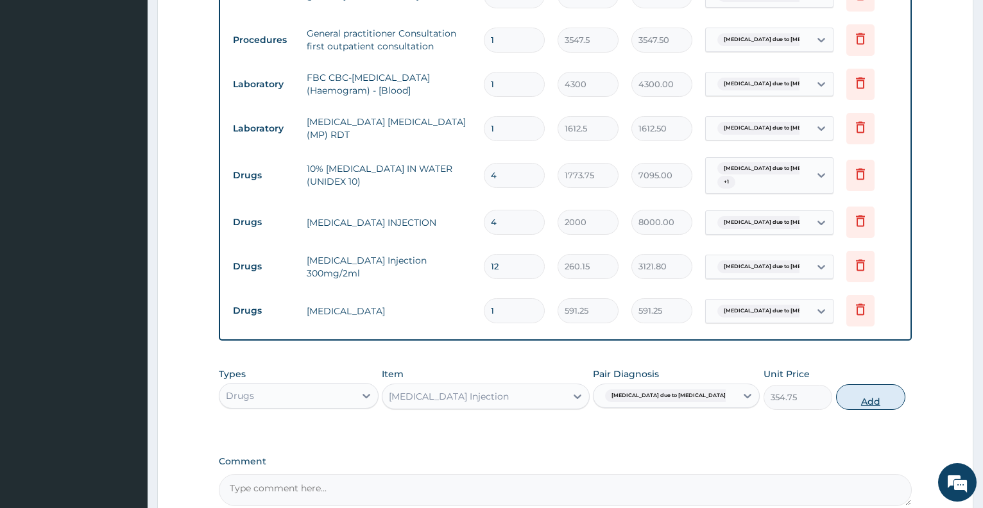
click at [840, 399] on button "Add" at bounding box center [870, 398] width 69 height 26
type input "0"
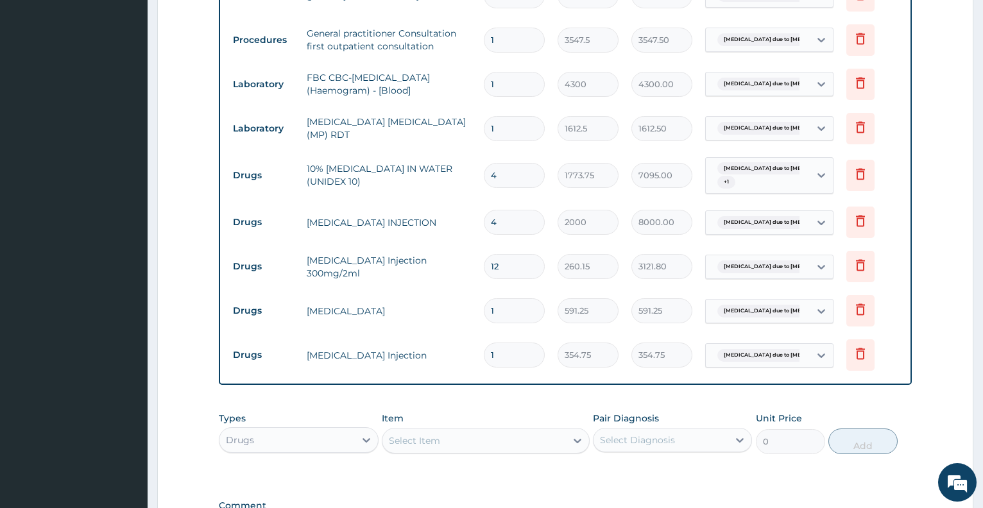
scroll to position [760, 0]
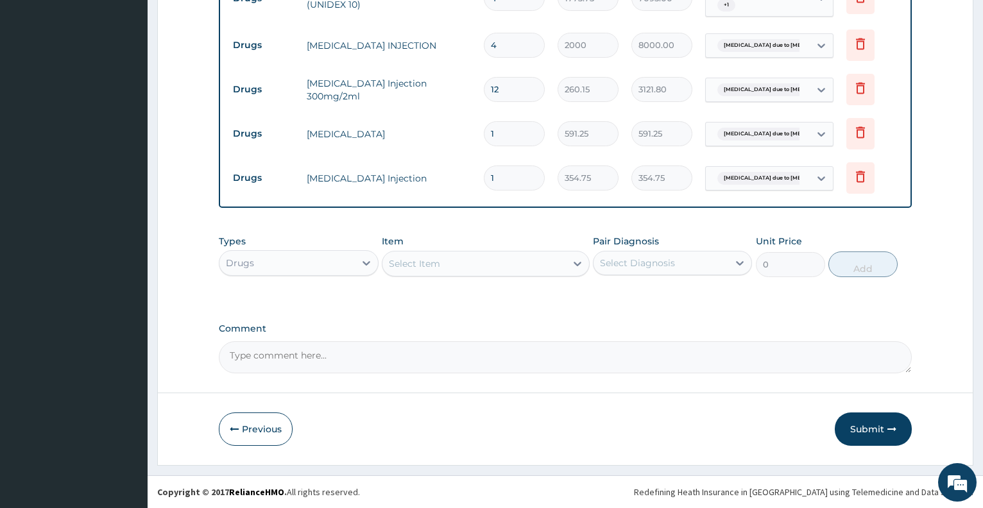
click at [517, 262] on div "Select Item" at bounding box center [475, 264] width 184 height 21
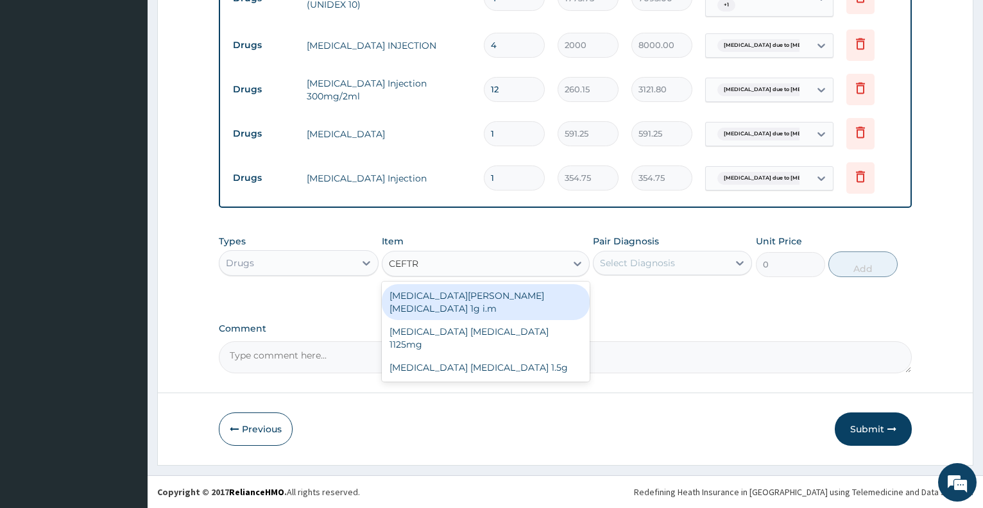
type input "CEFTRI"
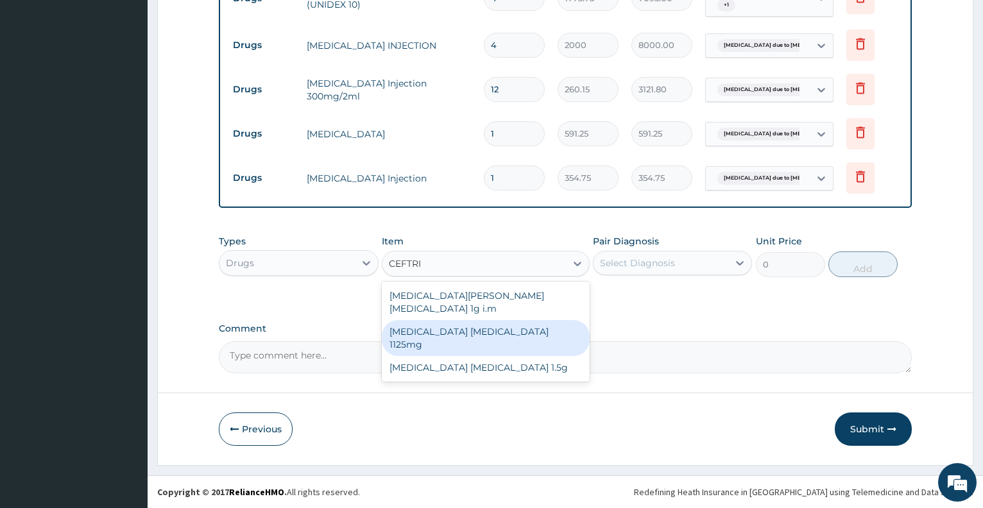
click at [517, 323] on div "Ceftriaxone Tazobactam 1125mg" at bounding box center [486, 338] width 208 height 36
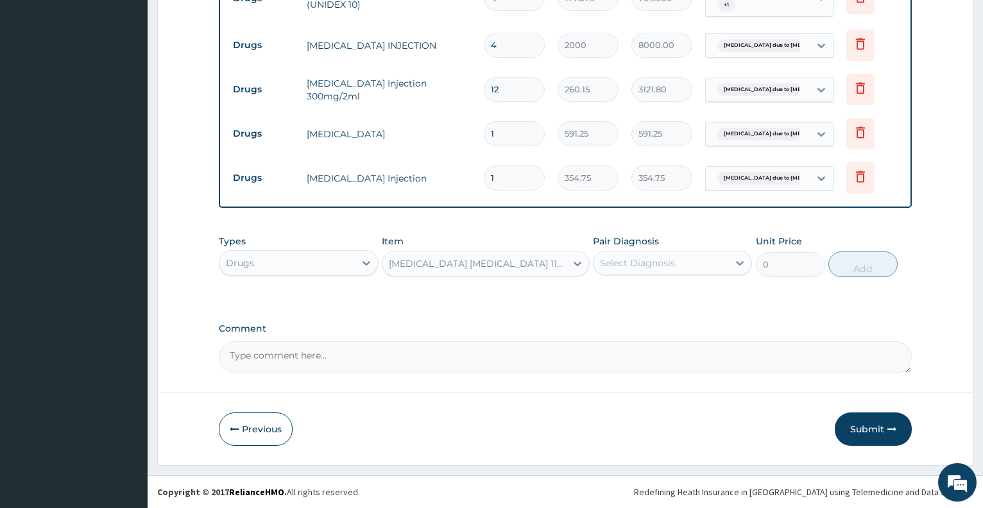
type input "2365"
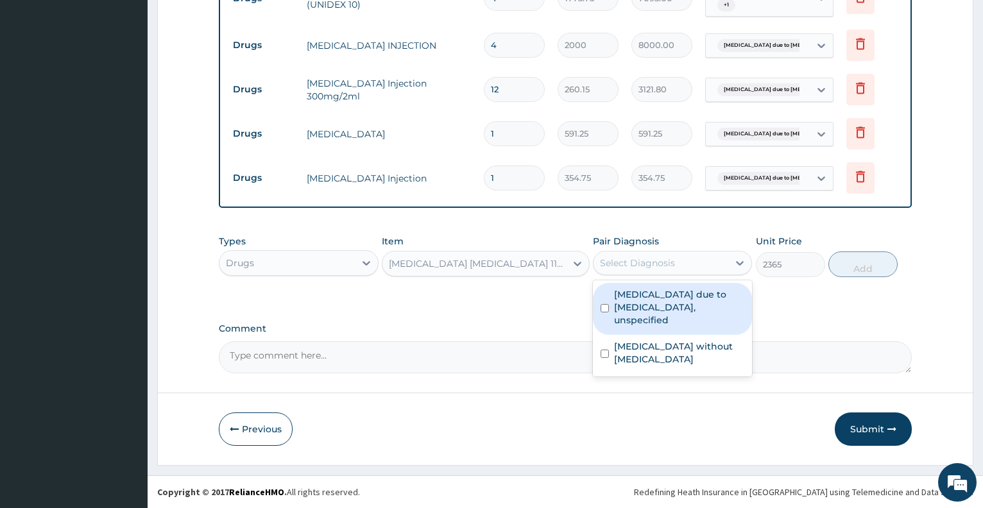
click at [639, 268] on div "Select Diagnosis" at bounding box center [637, 263] width 75 height 13
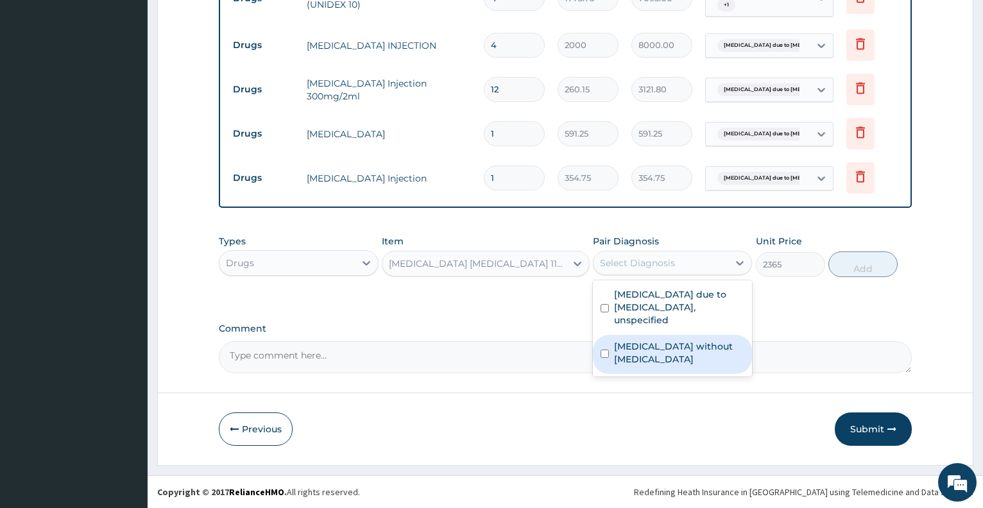
click at [643, 340] on label "Sepsis without septic shock" at bounding box center [679, 353] width 130 height 26
checkbox input "true"
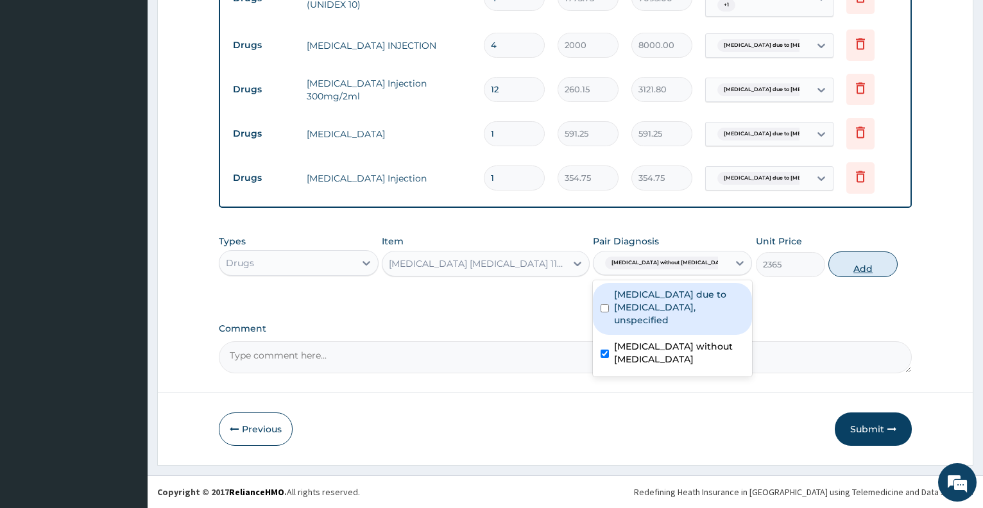
click at [863, 262] on button "Add" at bounding box center [863, 265] width 69 height 26
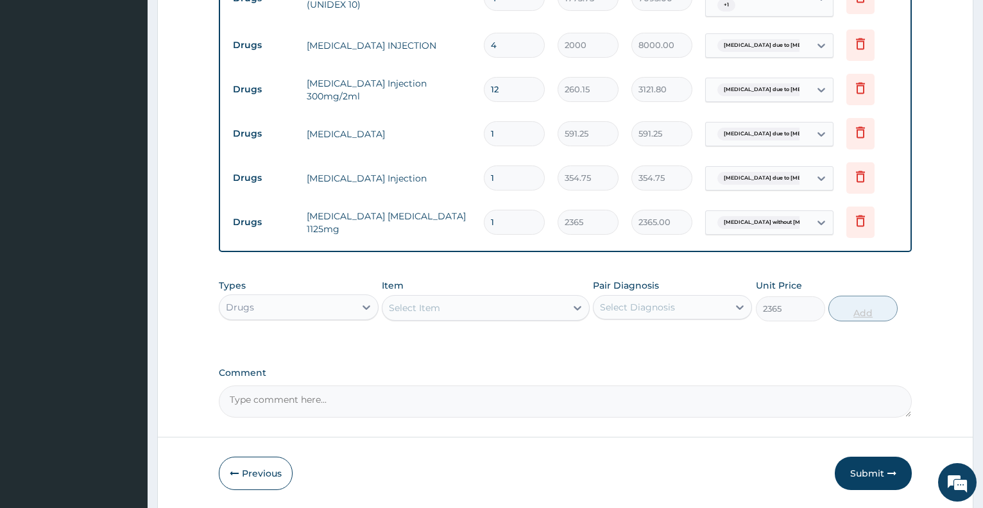
type input "0"
type input "0.00"
type input "4"
type input "9460.00"
type input "4"
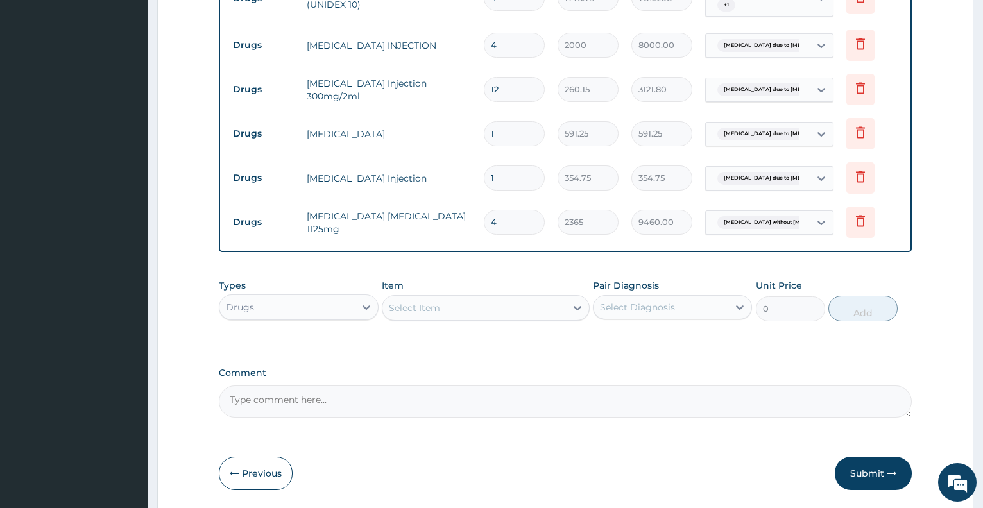
click at [410, 308] on div "Select Item" at bounding box center [414, 308] width 51 height 13
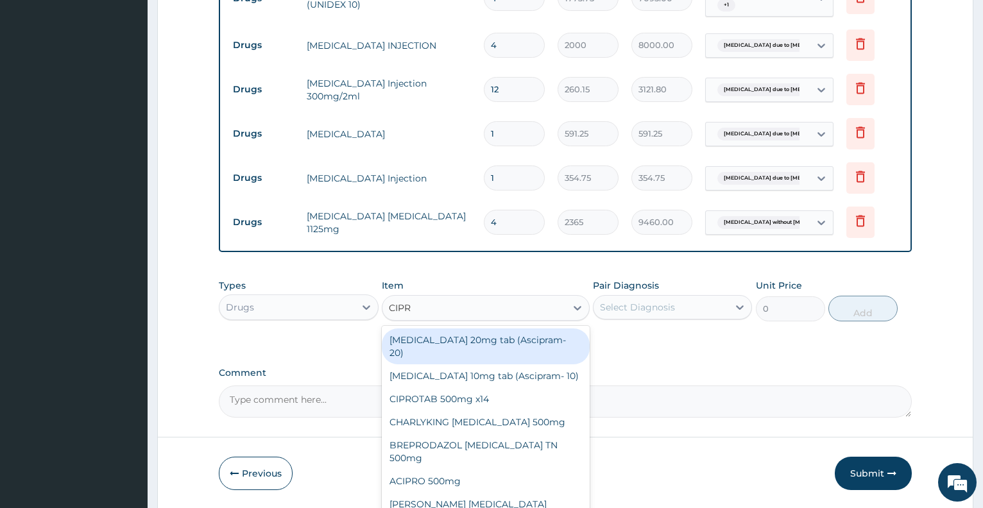
type input "CIPRO"
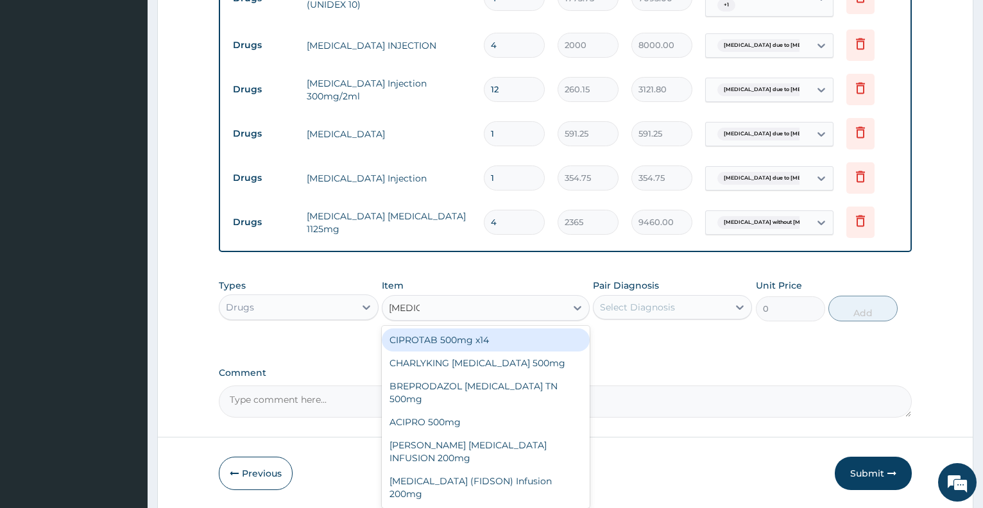
click at [431, 333] on div "CIPROTAB 500mg x14" at bounding box center [486, 340] width 208 height 23
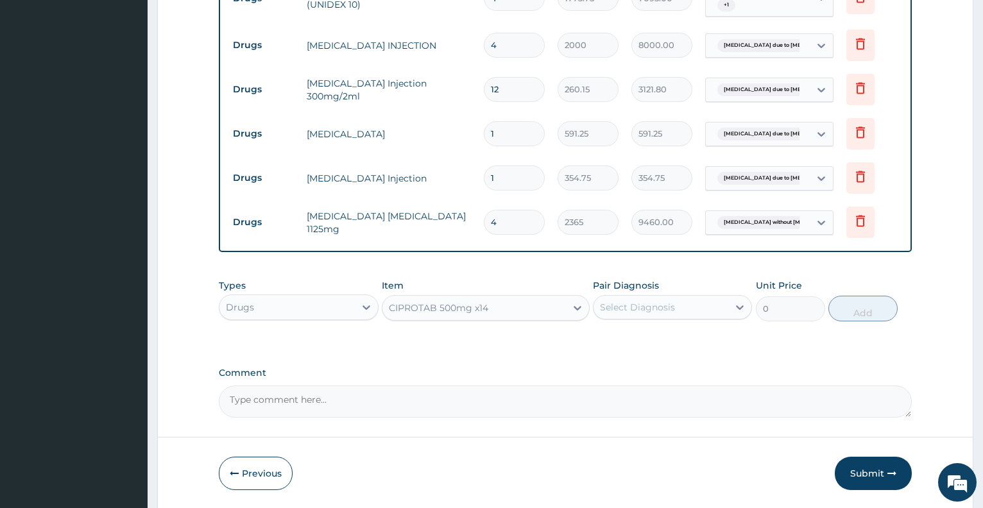
type input "319.275"
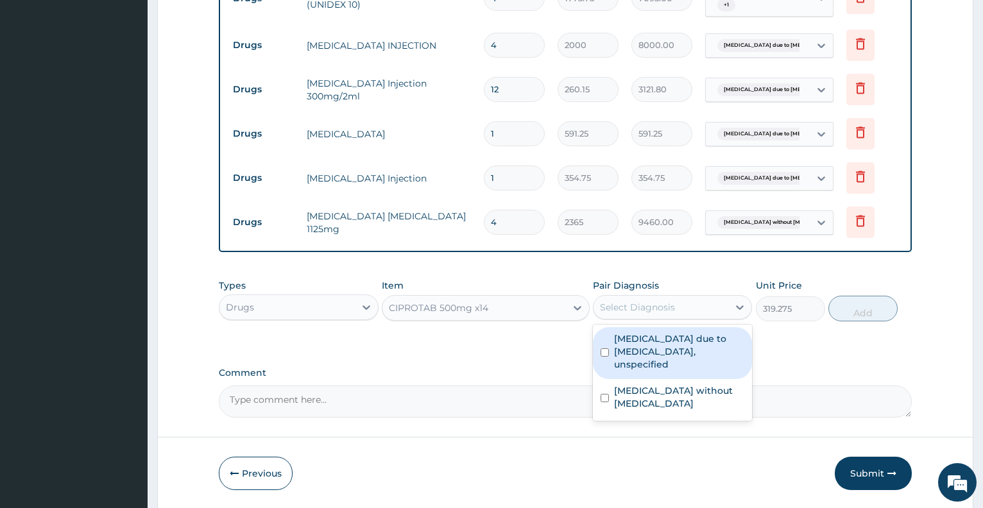
click at [629, 315] on div "Select Diagnosis" at bounding box center [661, 307] width 135 height 21
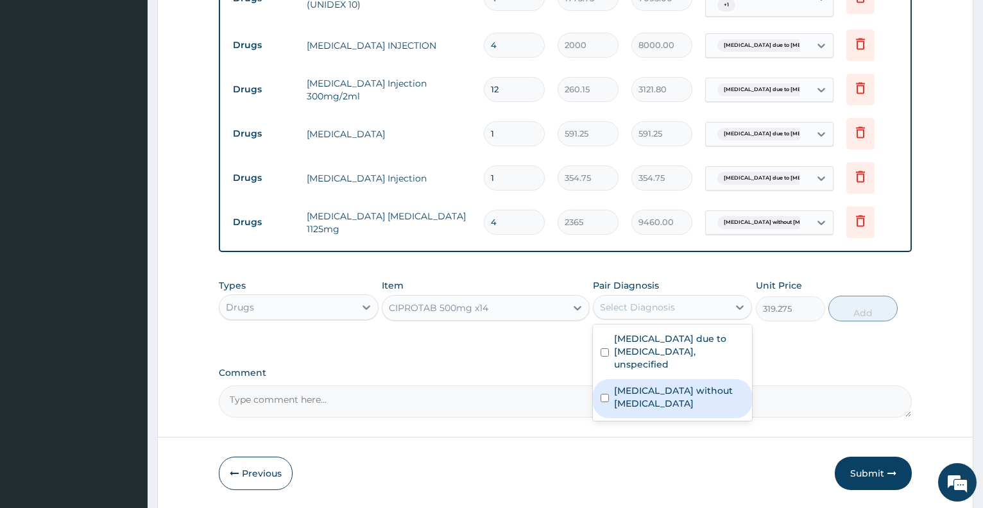
click at [649, 385] on label "Sepsis without septic shock" at bounding box center [679, 398] width 130 height 26
checkbox input "true"
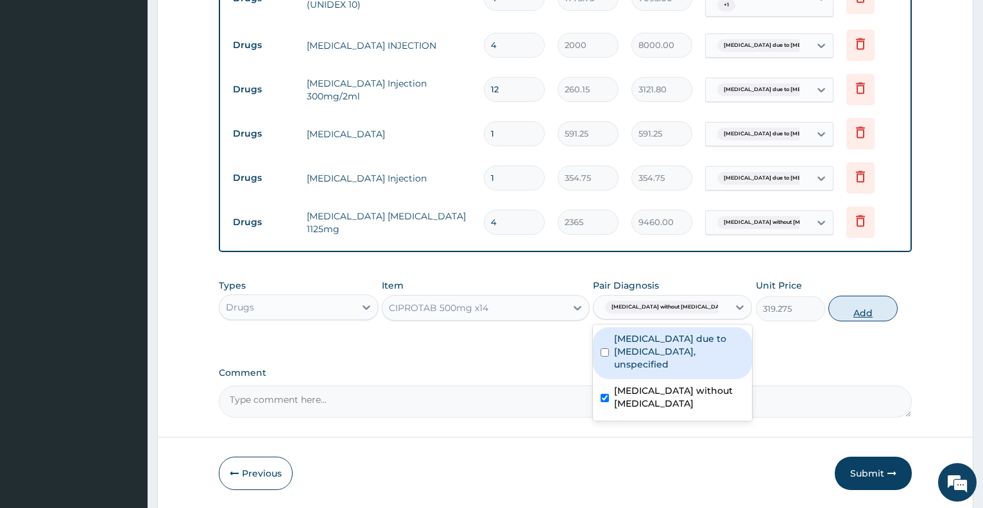
click at [849, 315] on button "Add" at bounding box center [863, 309] width 69 height 26
type input "0"
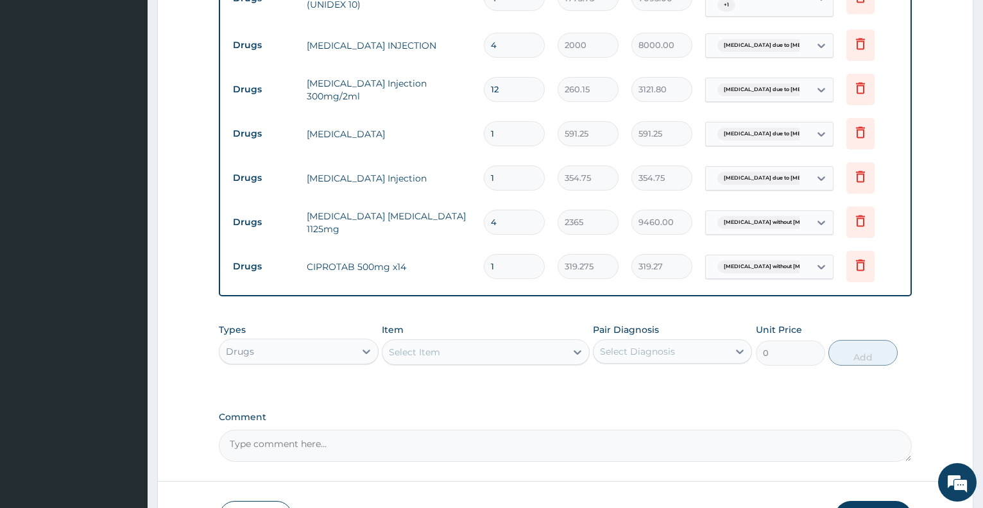
type input "10"
type input "3192.75"
type input "10"
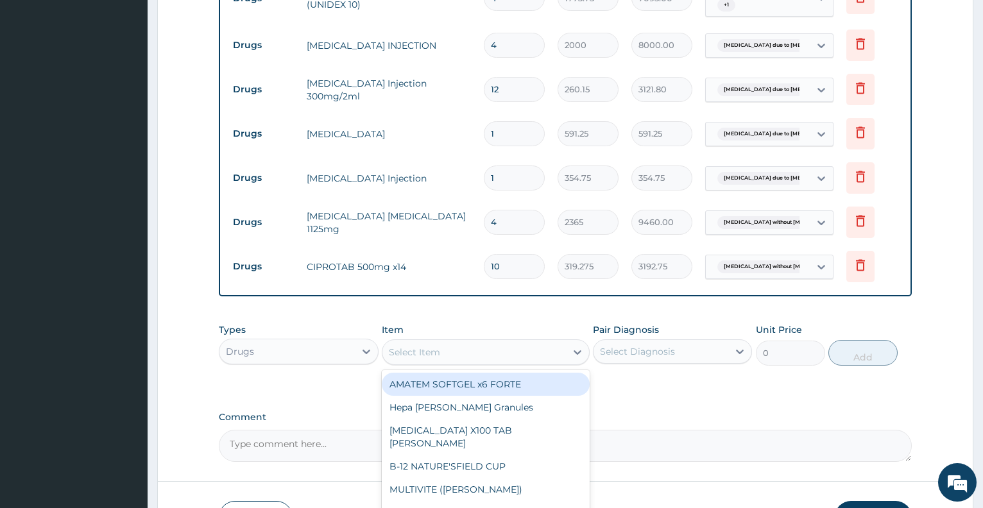
click at [446, 359] on div "Select Item" at bounding box center [475, 352] width 184 height 21
type input "G"
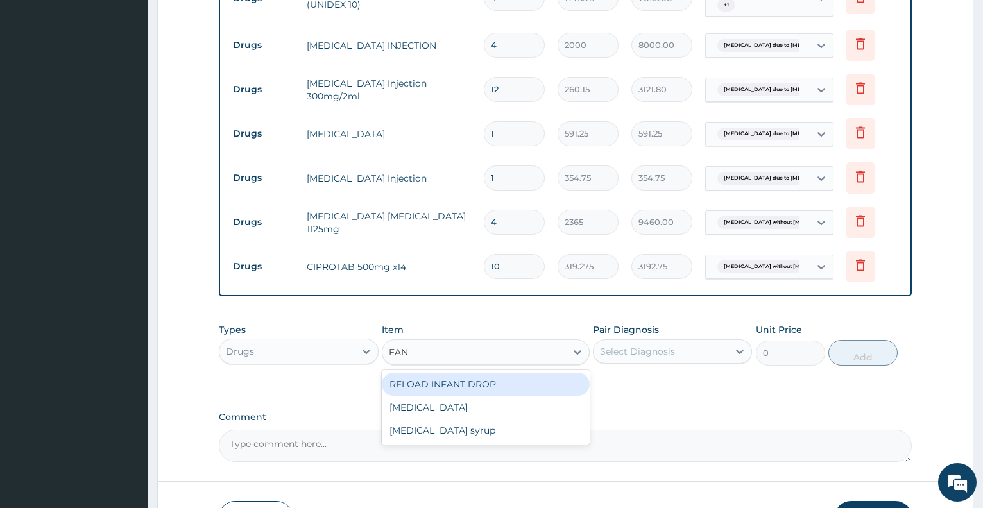
type input "FANS"
click at [469, 377] on div "Fansidar" at bounding box center [486, 384] width 208 height 23
type input "212.85"
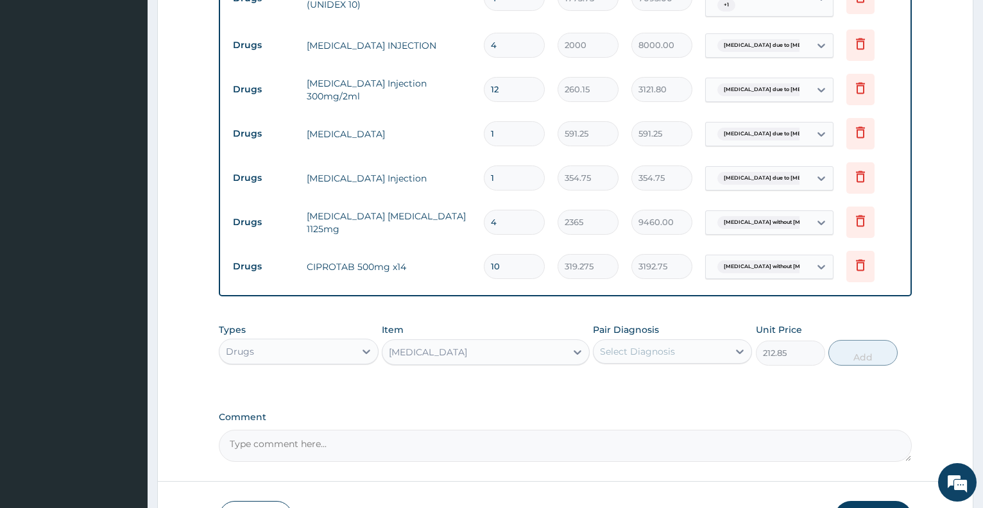
click at [634, 359] on div "Select Diagnosis" at bounding box center [661, 352] width 135 height 21
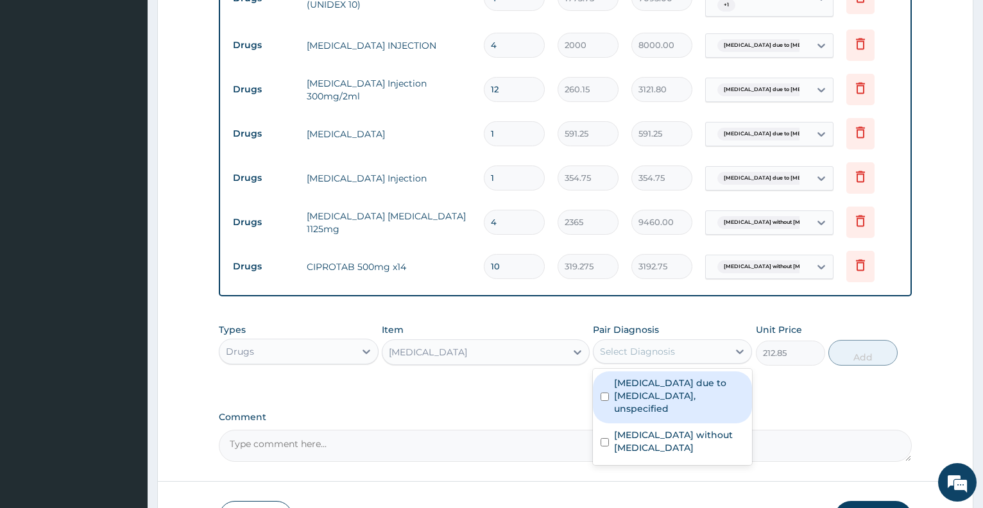
click at [646, 388] on label "Malaria due to Plasmodium falciparum, unspecified" at bounding box center [679, 396] width 130 height 39
checkbox input "true"
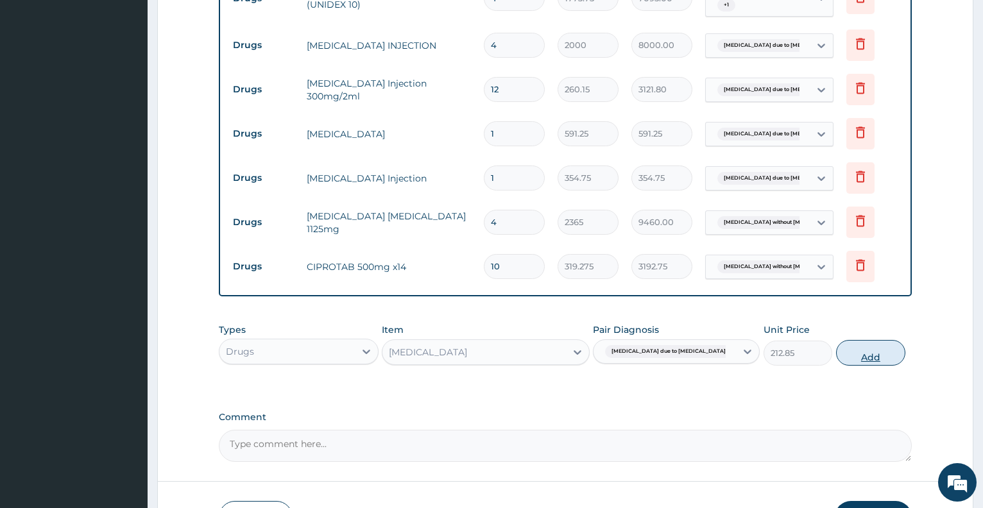
click at [856, 356] on button "Add" at bounding box center [870, 353] width 69 height 26
type input "0"
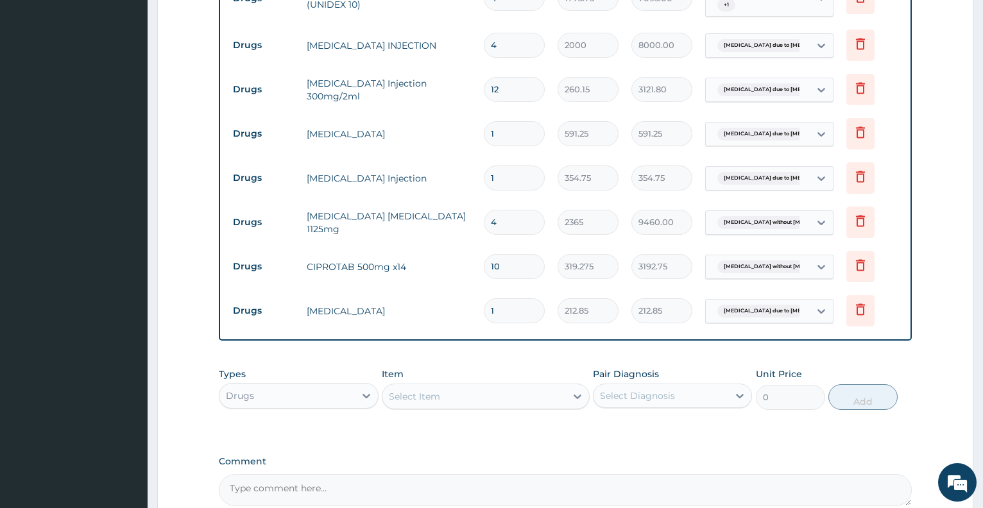
type input "0.00"
type input "3"
type input "638.55"
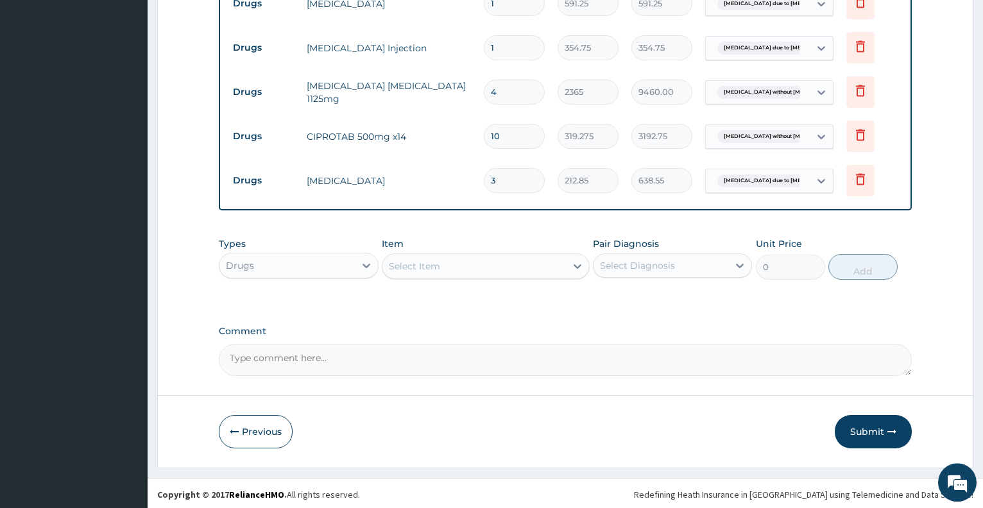
scroll to position [893, 0]
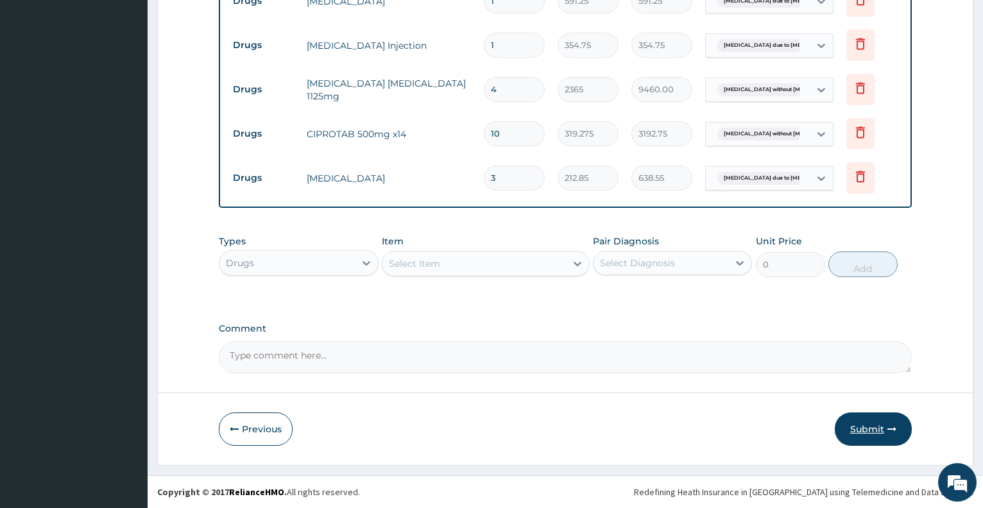
type input "3"
click at [862, 429] on button "Submit" at bounding box center [873, 429] width 77 height 33
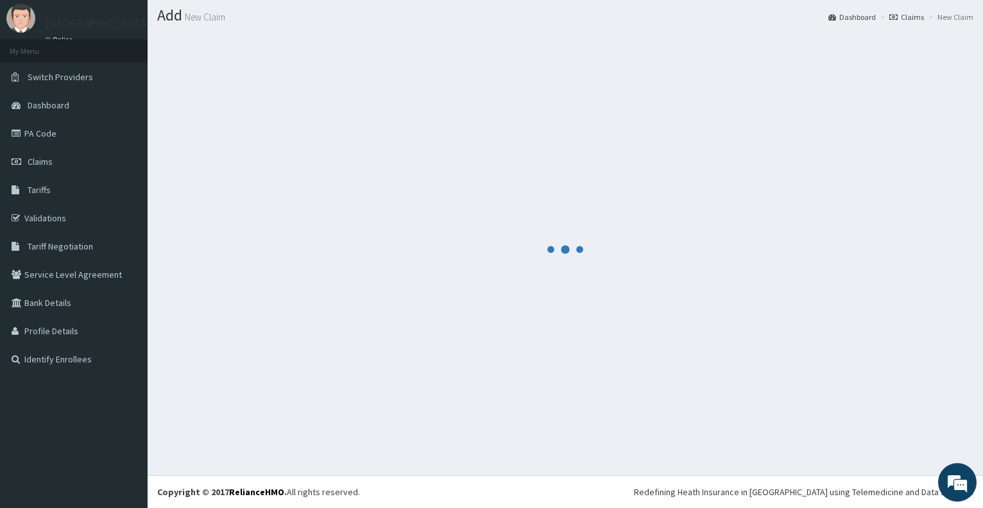
scroll to position [35, 0]
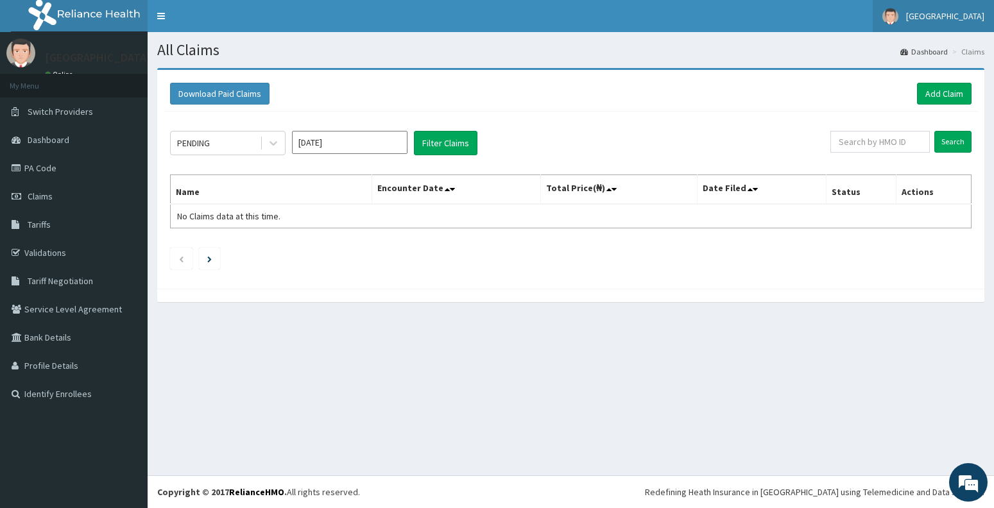
click at [942, 21] on span "[GEOGRAPHIC_DATA]" at bounding box center [945, 16] width 78 height 12
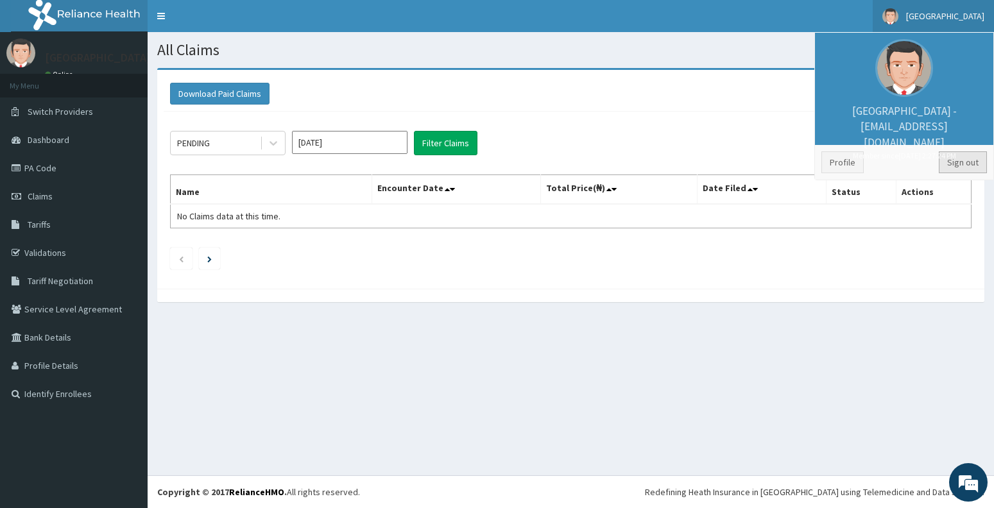
click at [956, 158] on link "Sign out" at bounding box center [963, 163] width 48 height 22
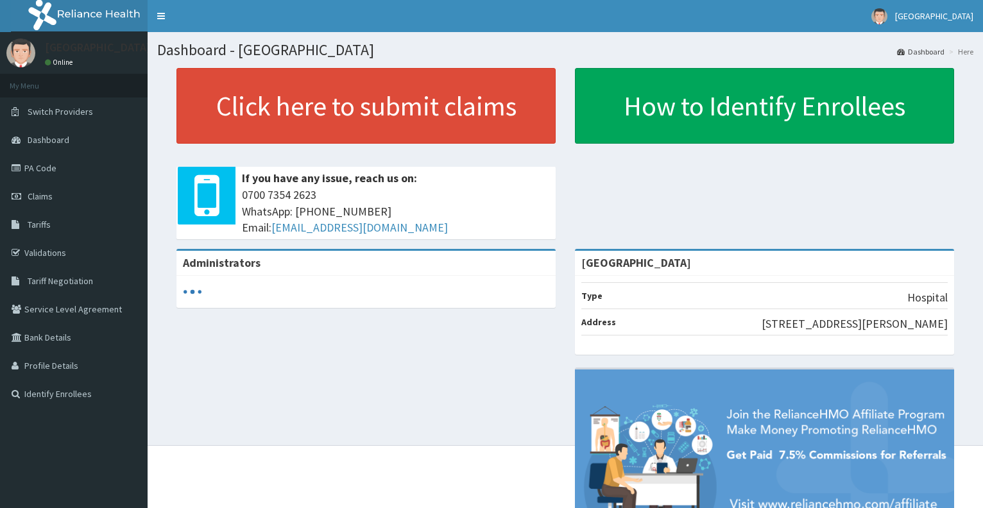
click at [48, 166] on link "PA Code" at bounding box center [74, 168] width 148 height 28
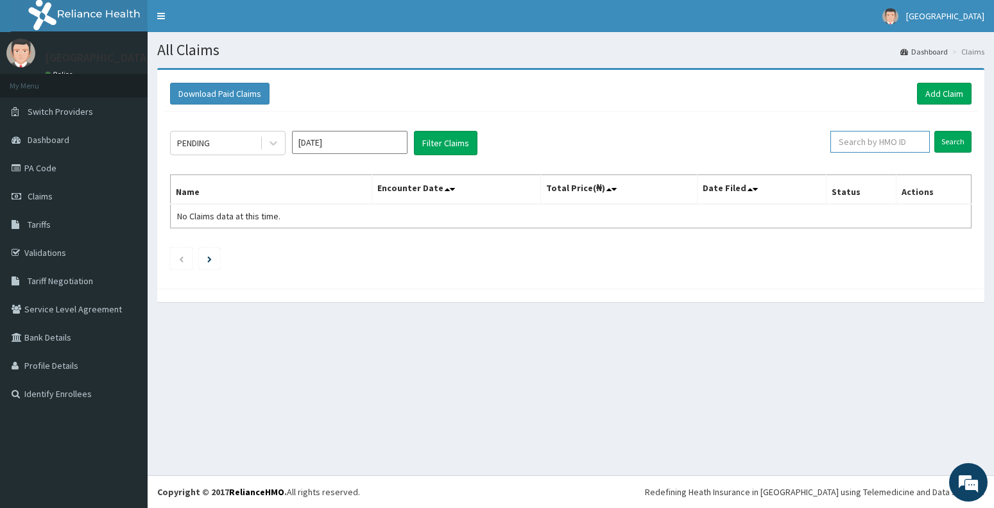
click at [866, 146] on input "text" at bounding box center [881, 142] width 100 height 22
paste input "slr/10032/a"
type input "slr/10032/a"
click at [956, 139] on input "Search" at bounding box center [953, 142] width 37 height 22
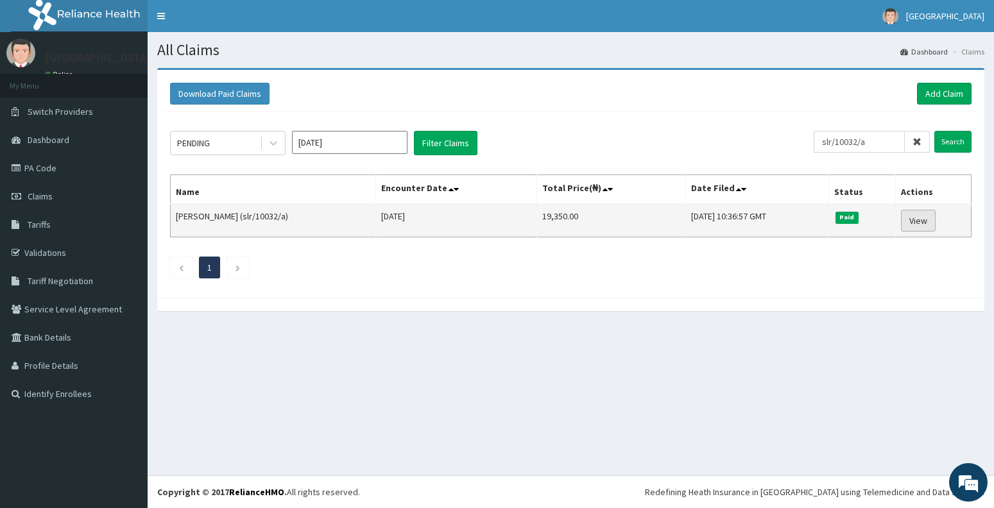
click at [915, 221] on link "View" at bounding box center [918, 221] width 35 height 22
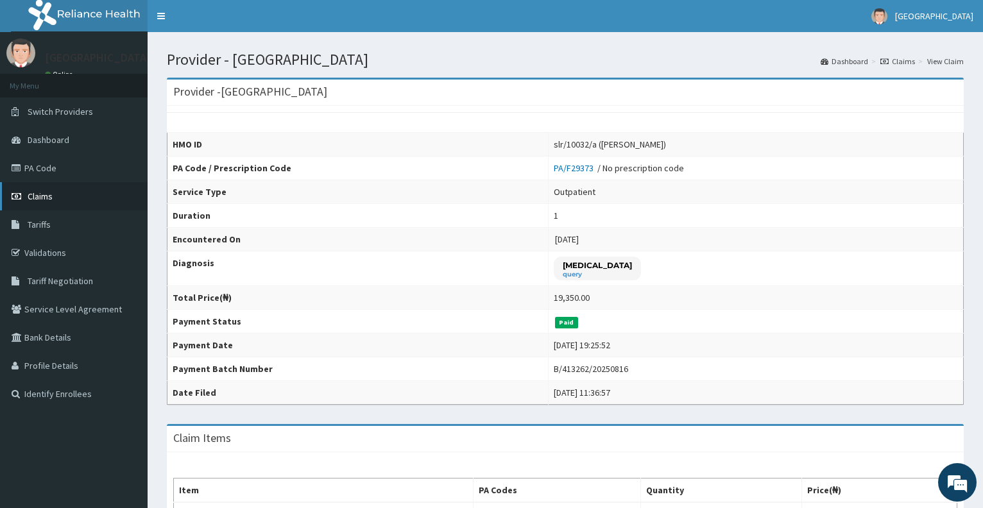
click at [61, 195] on link "Claims" at bounding box center [74, 196] width 148 height 28
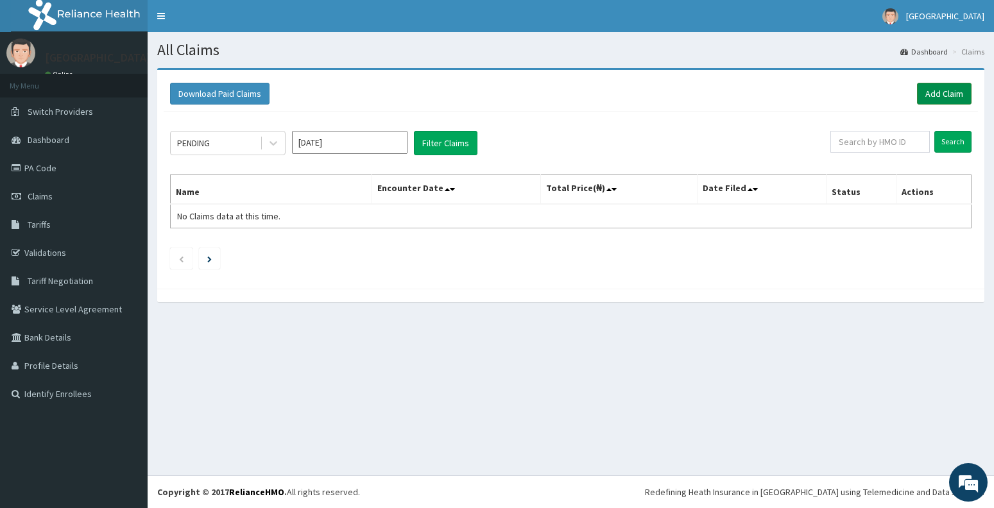
click at [934, 98] on link "Add Claim" at bounding box center [944, 94] width 55 height 22
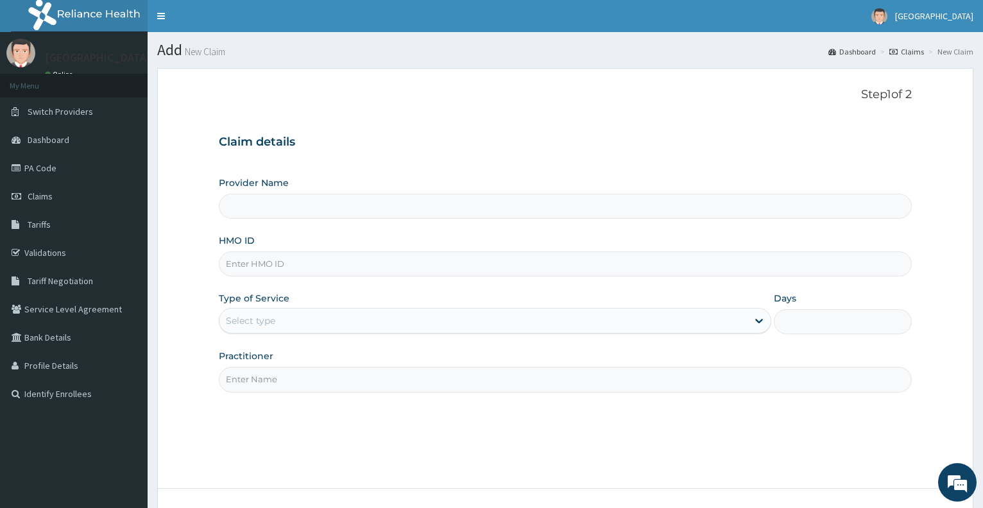
click at [311, 216] on input "Provider Name" at bounding box center [565, 206] width 693 height 25
type input "[GEOGRAPHIC_DATA]"
click at [290, 277] on input "HMO ID" at bounding box center [565, 264] width 693 height 25
paste input "slr/10032/a"
type input "slr/10032/a"
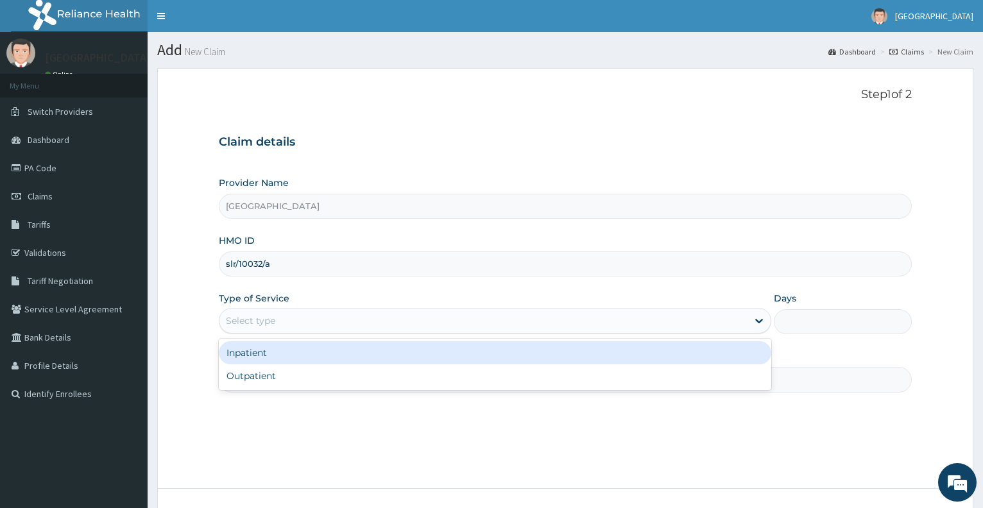
click at [291, 317] on div "Select type" at bounding box center [484, 321] width 528 height 21
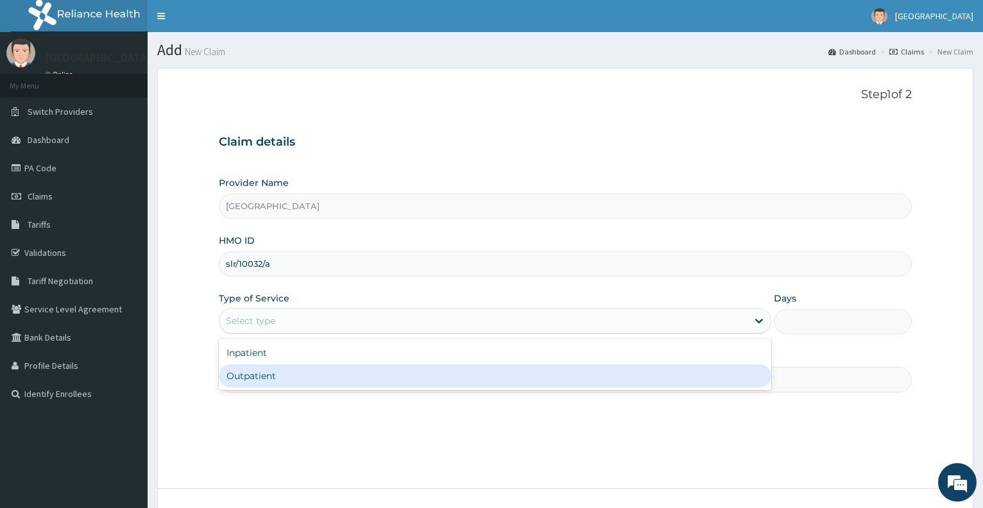
click at [284, 376] on div "Outpatient" at bounding box center [495, 376] width 552 height 23
type input "1"
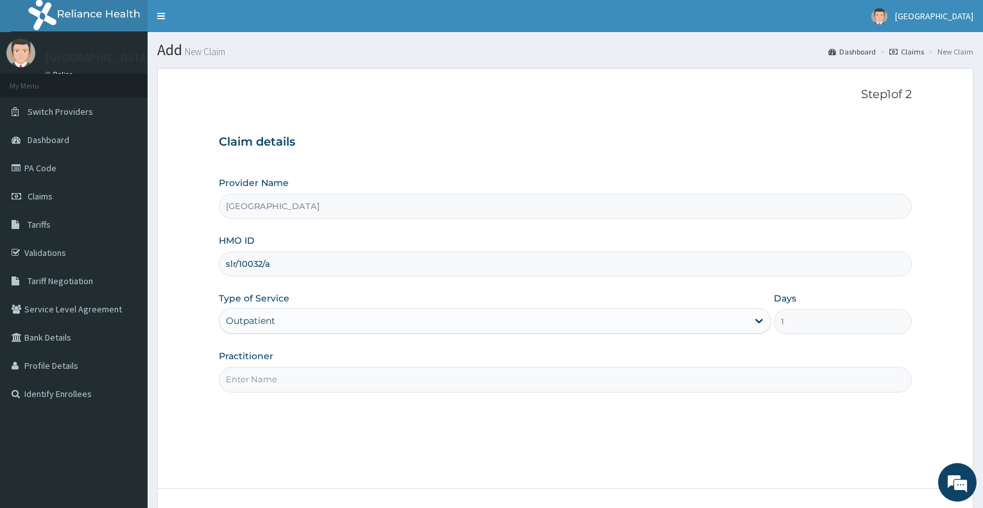
click at [276, 377] on input "Practitioner" at bounding box center [565, 379] width 693 height 25
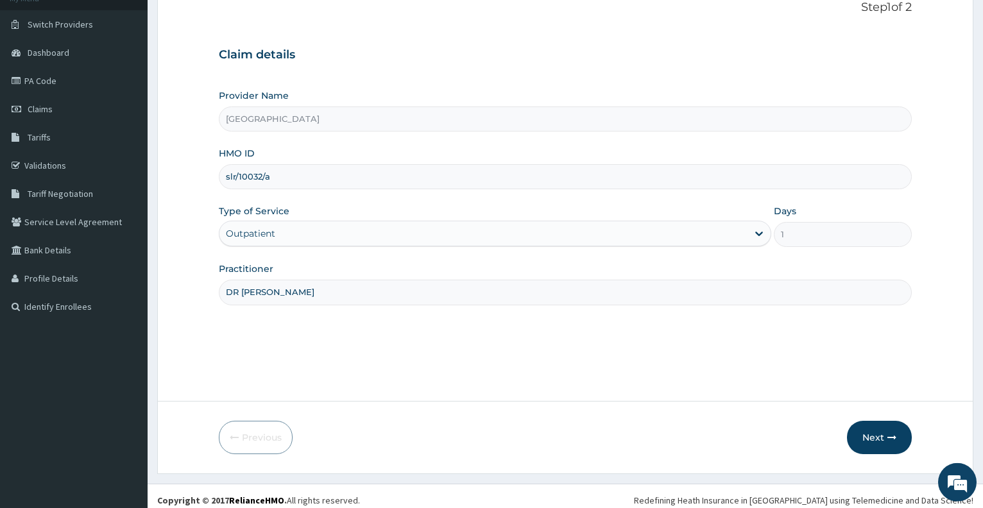
scroll to position [96, 0]
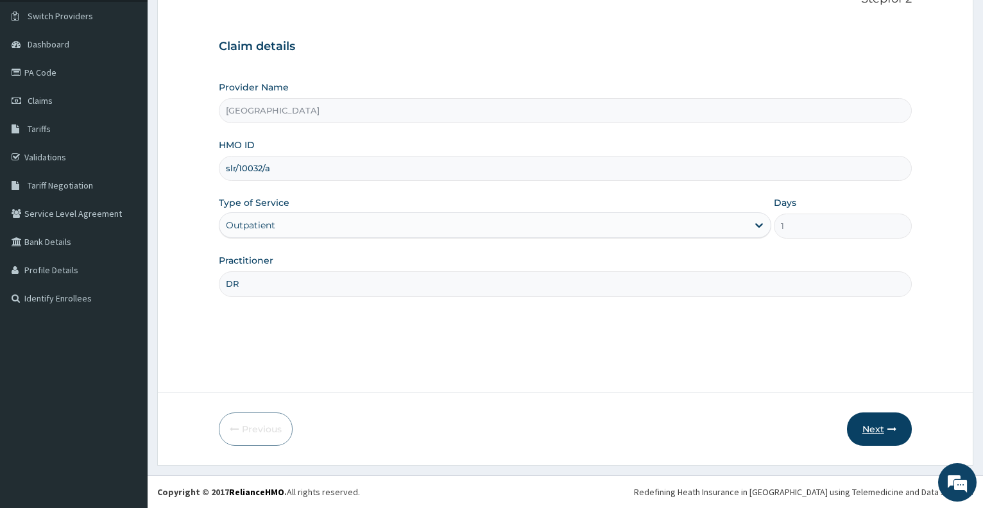
type input "D"
type input "DR BABALOLA"
click at [879, 430] on button "Next" at bounding box center [879, 429] width 65 height 33
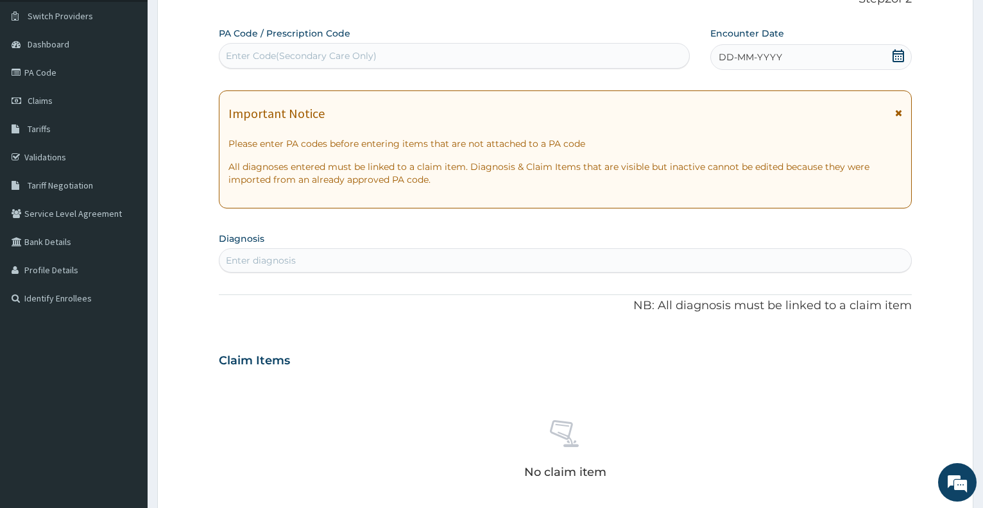
click at [487, 53] on div "Enter Code(Secondary Care Only)" at bounding box center [454, 56] width 469 height 21
click at [898, 58] on icon at bounding box center [898, 55] width 13 height 13
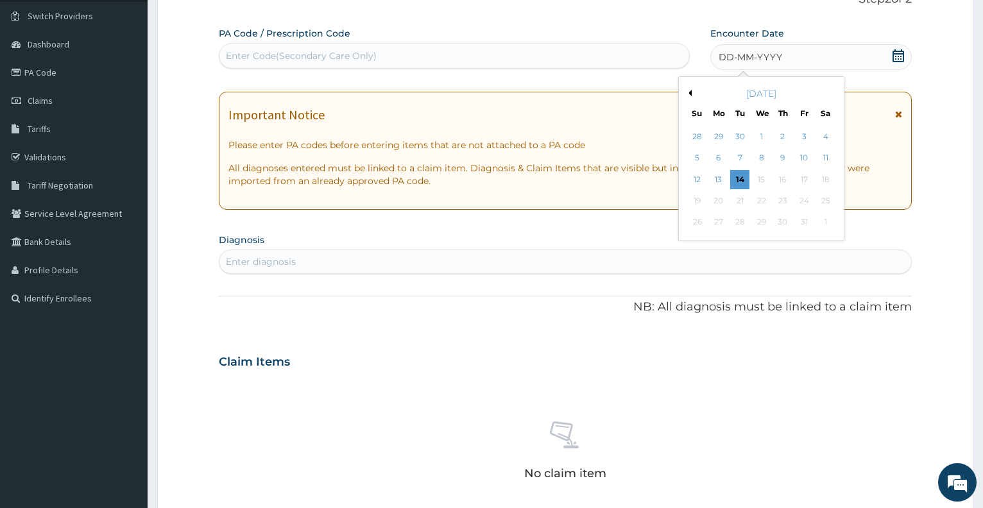
click at [689, 94] on button "Previous Month" at bounding box center [689, 93] width 6 height 6
click at [743, 205] on div "22" at bounding box center [740, 200] width 19 height 19
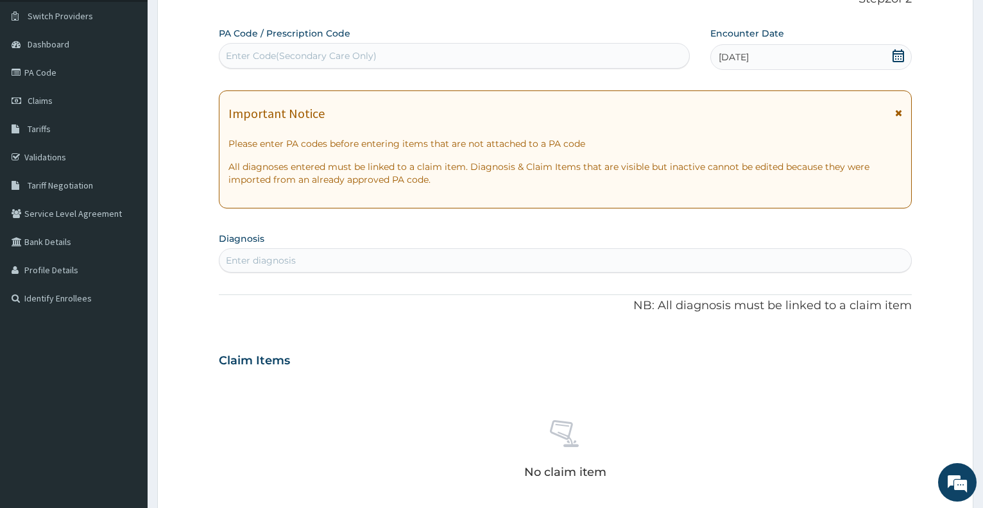
click at [415, 266] on div "Enter diagnosis" at bounding box center [566, 260] width 692 height 21
type input "UPPER"
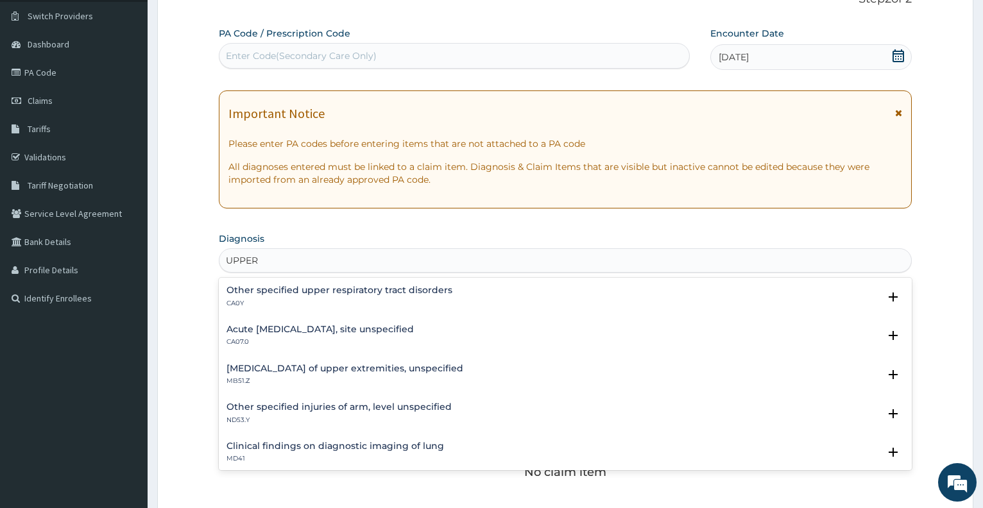
click at [390, 332] on h4 "Acute upper respiratory infection, site unspecified" at bounding box center [320, 330] width 187 height 10
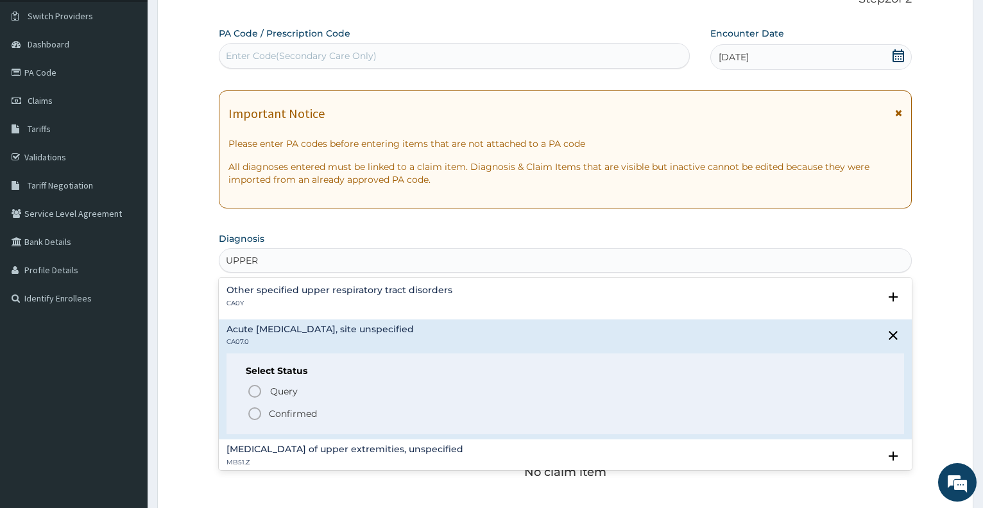
click at [291, 419] on p "Confirmed" at bounding box center [293, 414] width 48 height 13
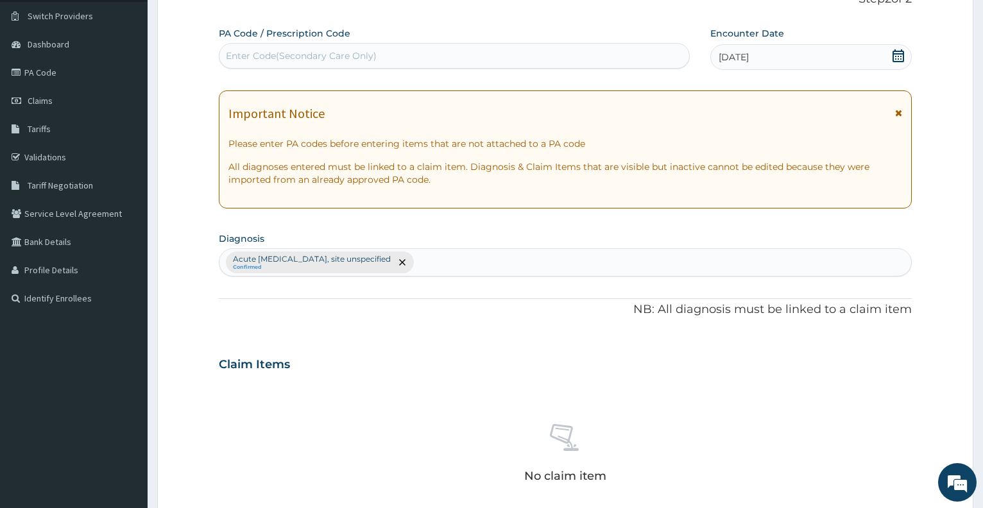
scroll to position [417, 0]
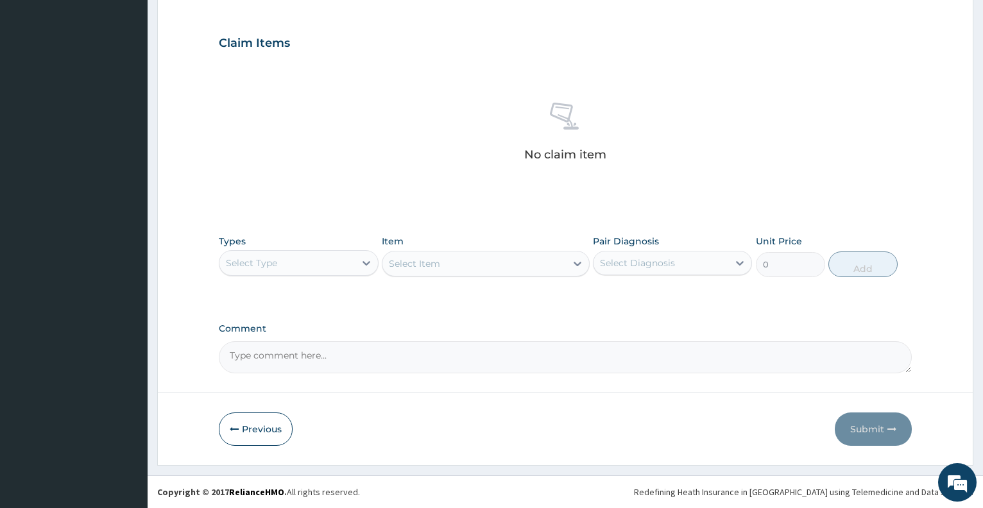
click at [340, 262] on div "Select Type" at bounding box center [287, 263] width 135 height 21
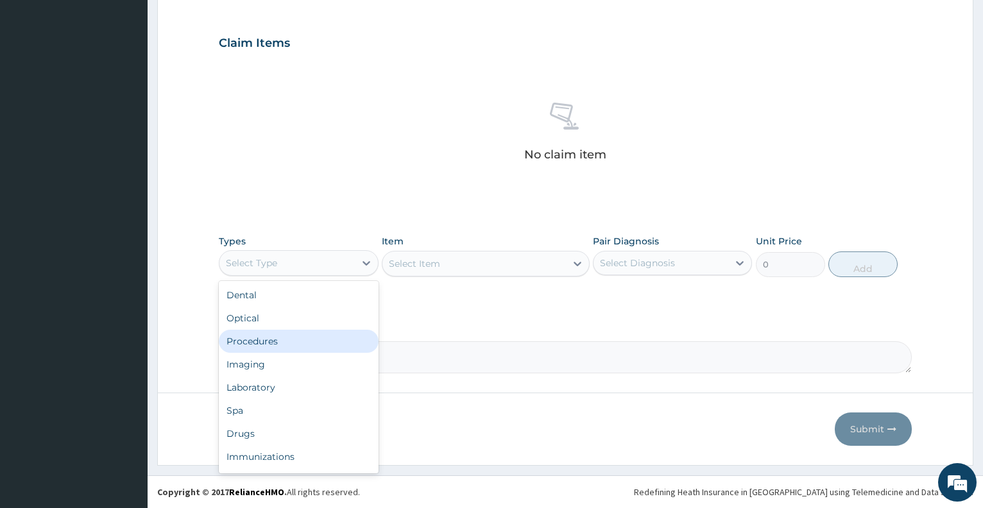
click at [291, 349] on div "Procedures" at bounding box center [298, 341] width 159 height 23
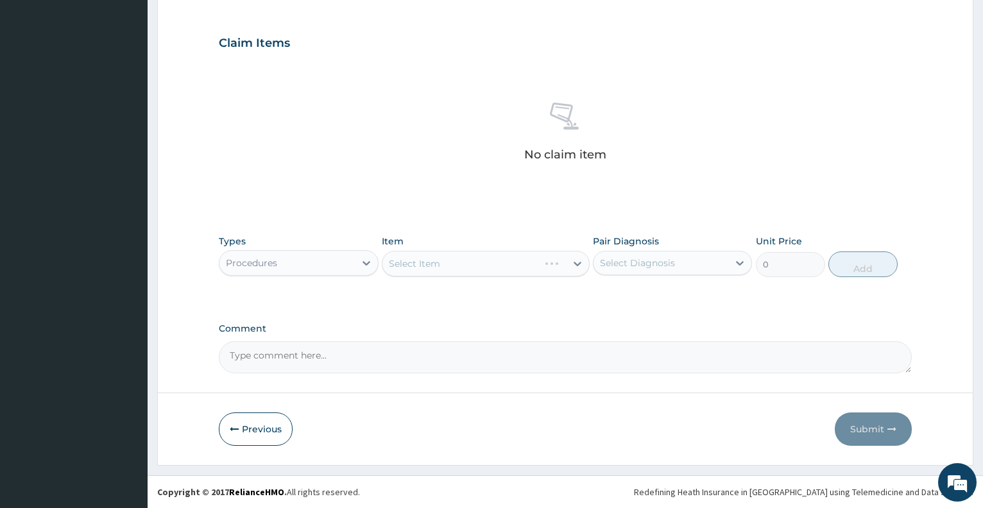
click at [457, 266] on div "Select Item" at bounding box center [486, 264] width 208 height 26
click at [457, 266] on div "Select Item" at bounding box center [475, 264] width 184 height 21
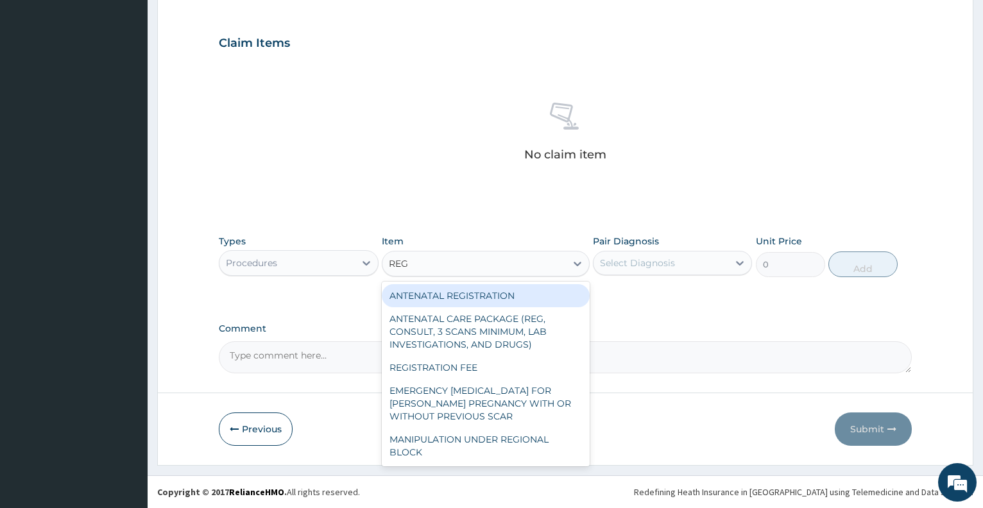
type input "REGI"
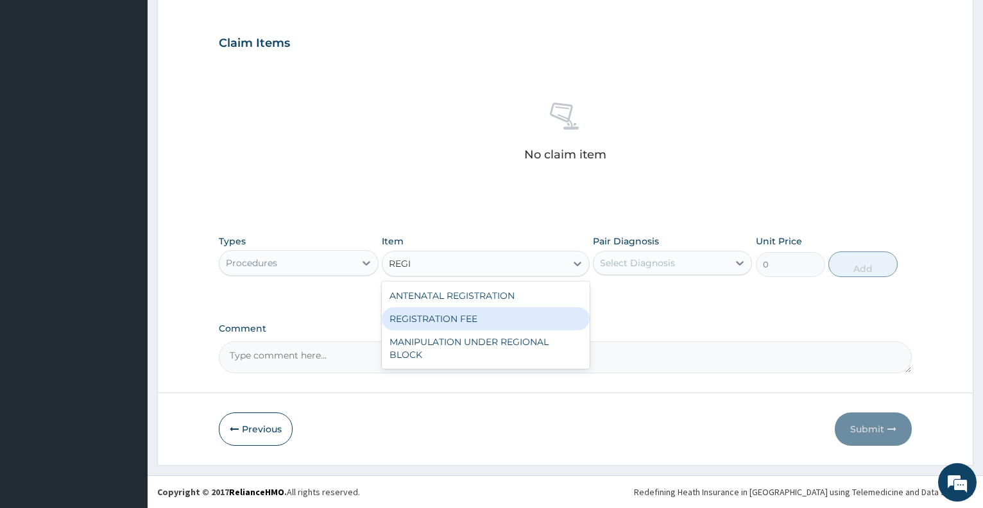
click at [473, 318] on div "REGISTRATION FEE" at bounding box center [486, 318] width 208 height 23
type input "2150"
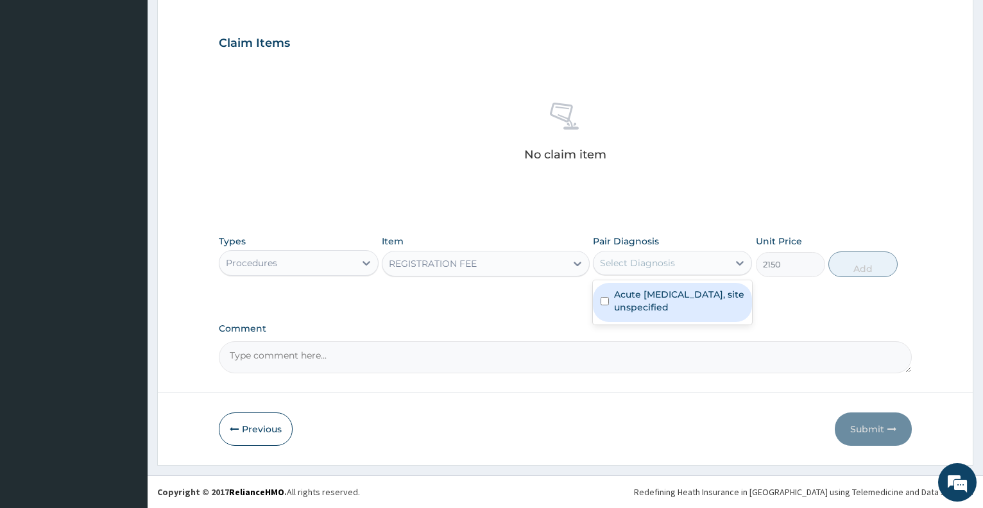
click at [646, 266] on div "Select Diagnosis" at bounding box center [637, 263] width 75 height 13
click at [650, 296] on label "Acute upper respiratory infection, site unspecified" at bounding box center [679, 301] width 130 height 26
checkbox input "true"
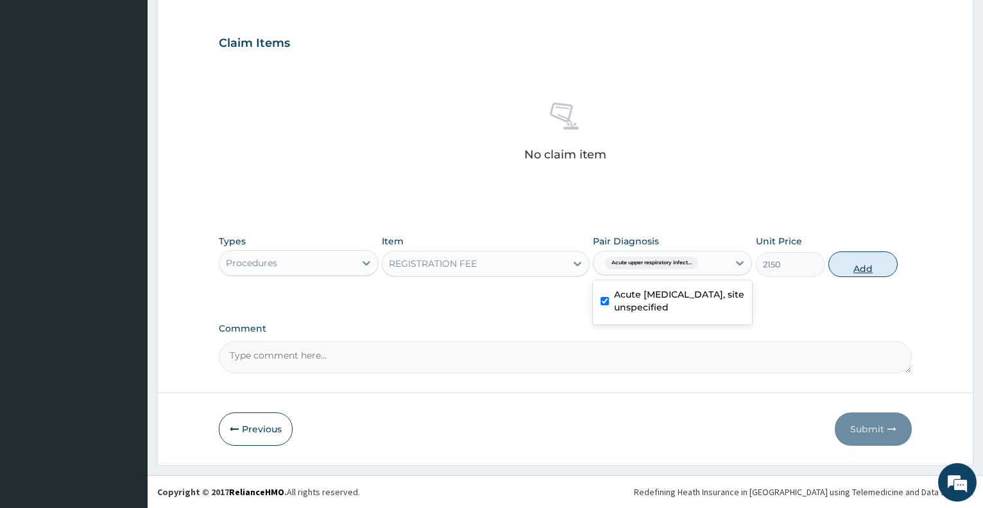
click at [870, 265] on button "Add" at bounding box center [863, 265] width 69 height 26
type input "0"
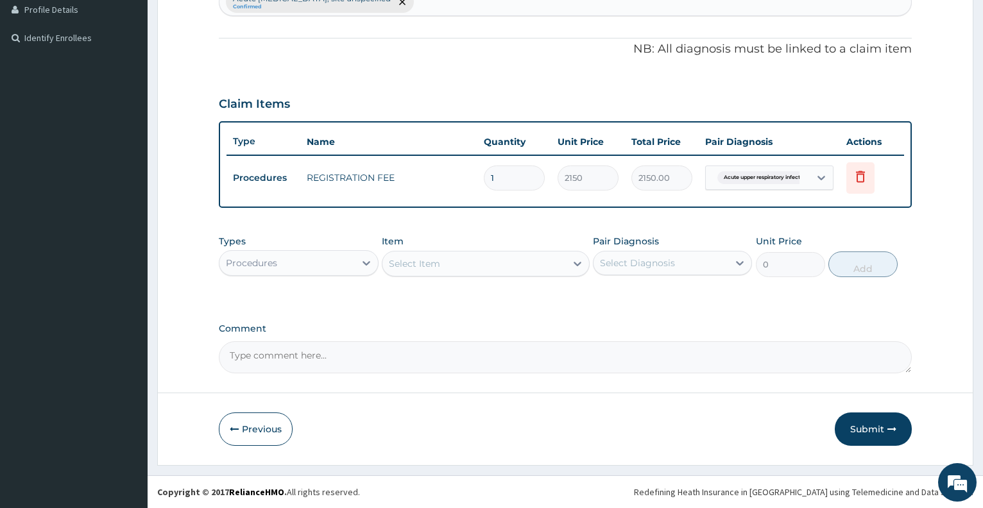
scroll to position [356, 0]
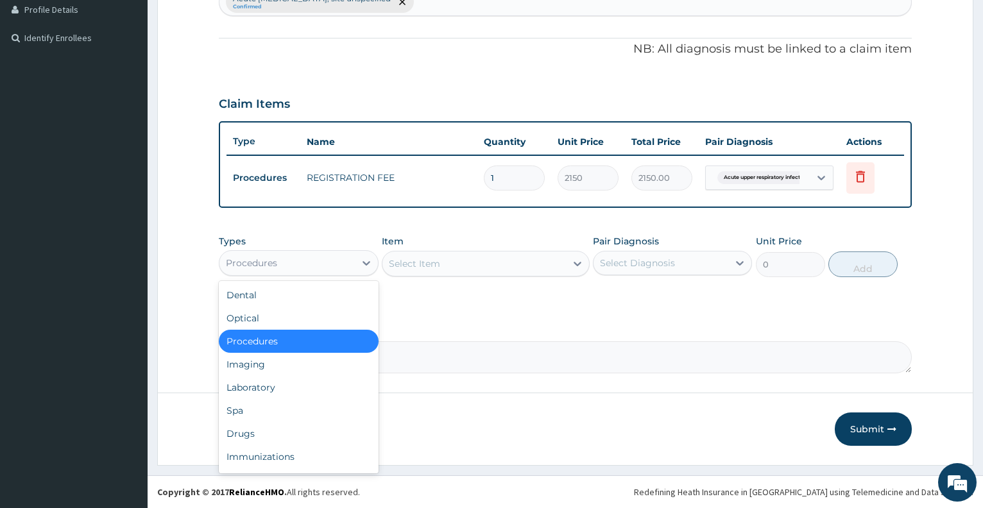
click at [284, 267] on div "Procedures" at bounding box center [287, 263] width 135 height 21
click at [304, 339] on div "Procedures" at bounding box center [298, 341] width 159 height 23
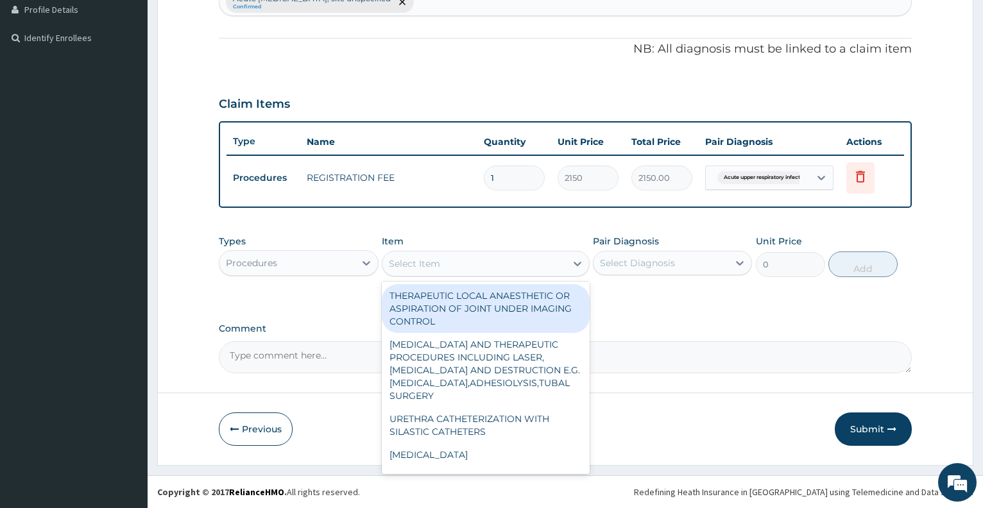
click at [443, 263] on div "Select Item" at bounding box center [475, 264] width 184 height 21
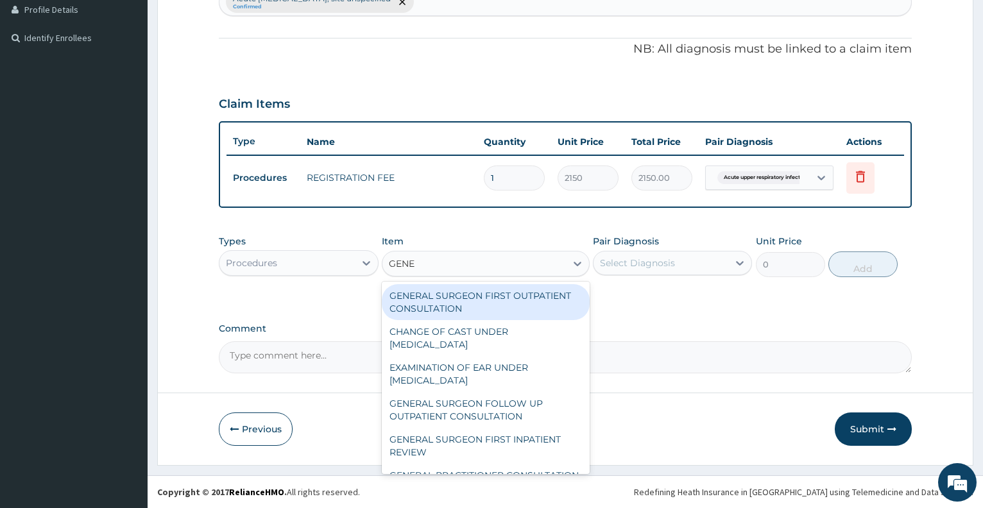
type input "GENER"
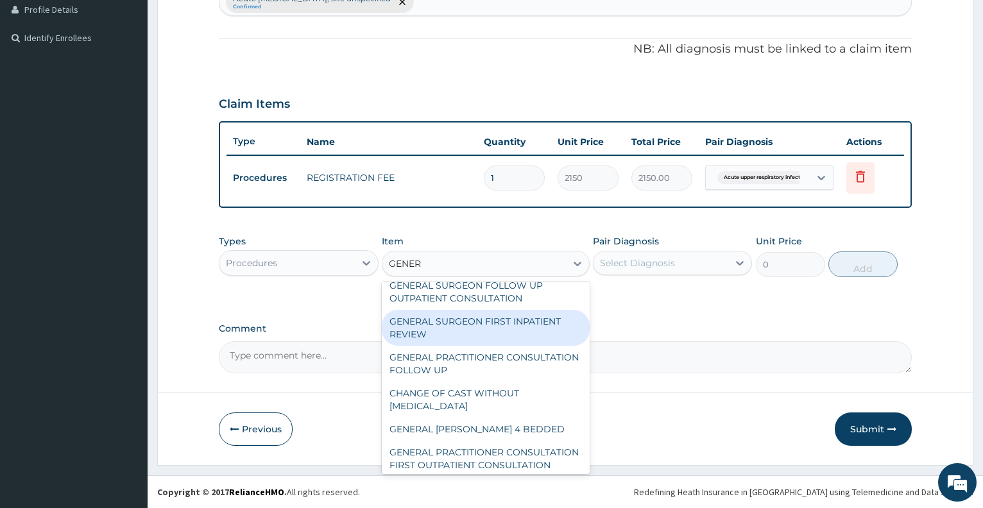
scroll to position [139, 0]
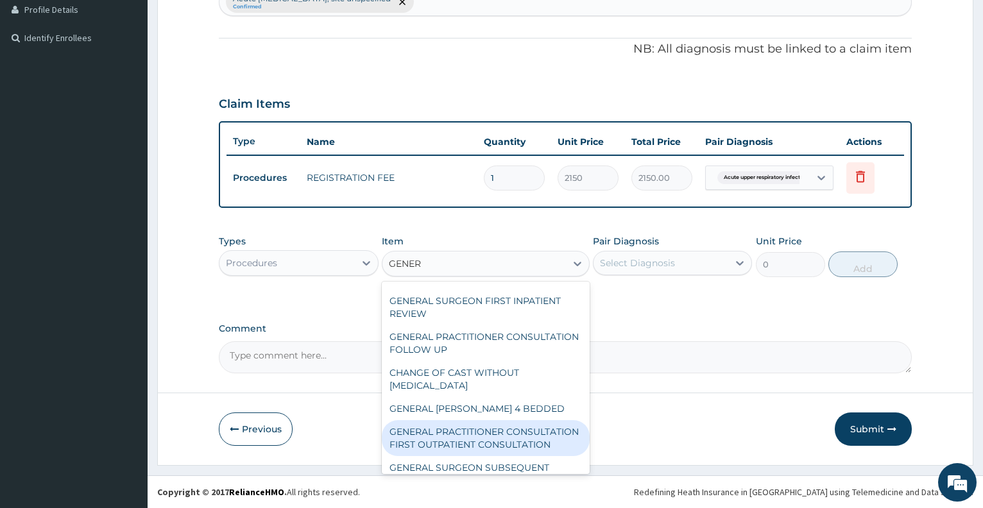
click at [549, 453] on div "GENERAL PRACTITIONER CONSULTATION FIRST OUTPATIENT CONSULTATION" at bounding box center [486, 438] width 208 height 36
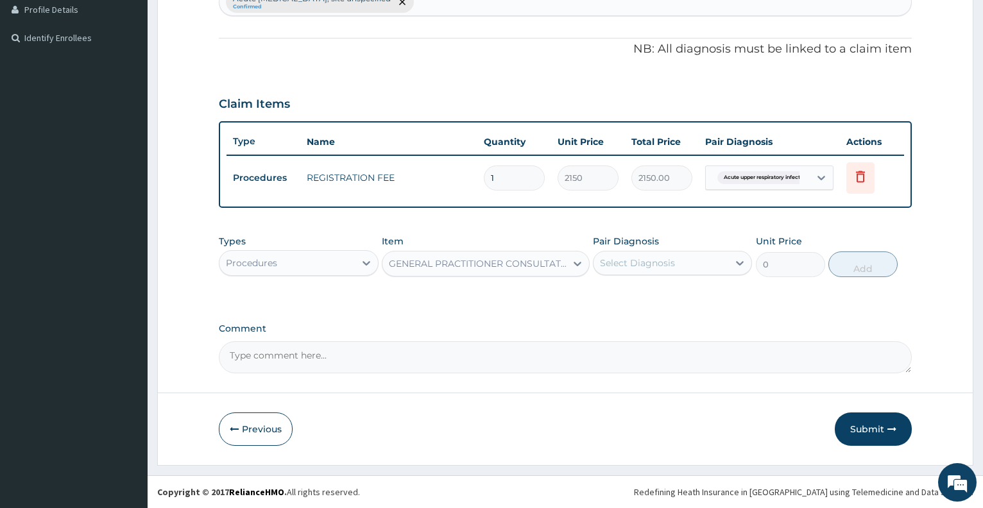
type input "3547.5"
click at [666, 270] on div "Select Diagnosis" at bounding box center [661, 263] width 135 height 21
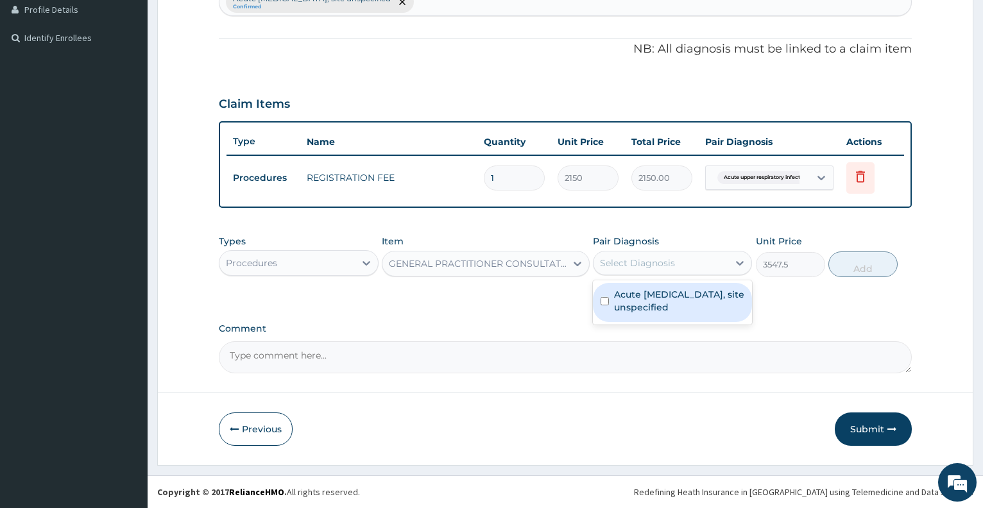
click at [673, 302] on label "Acute upper respiratory infection, site unspecified" at bounding box center [679, 301] width 130 height 26
checkbox input "true"
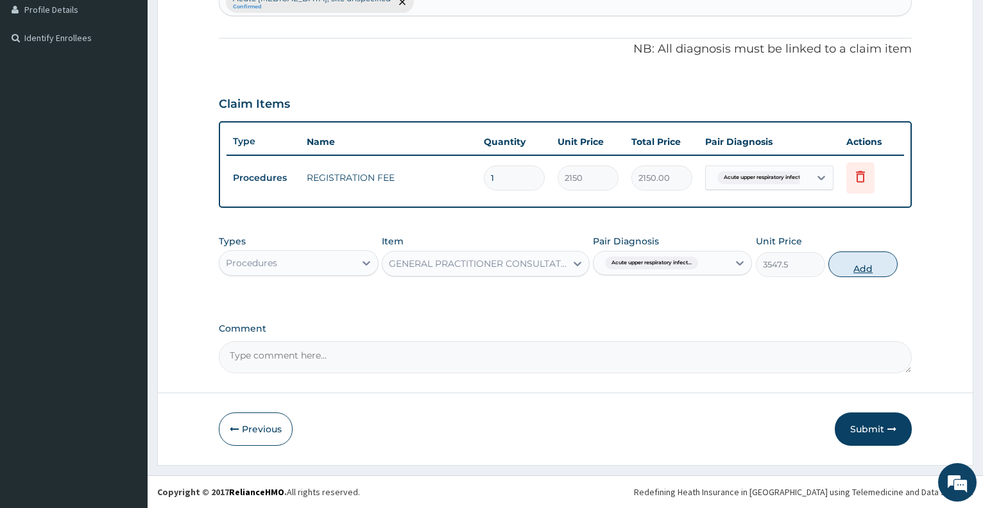
click at [849, 271] on button "Add" at bounding box center [863, 265] width 69 height 26
type input "0"
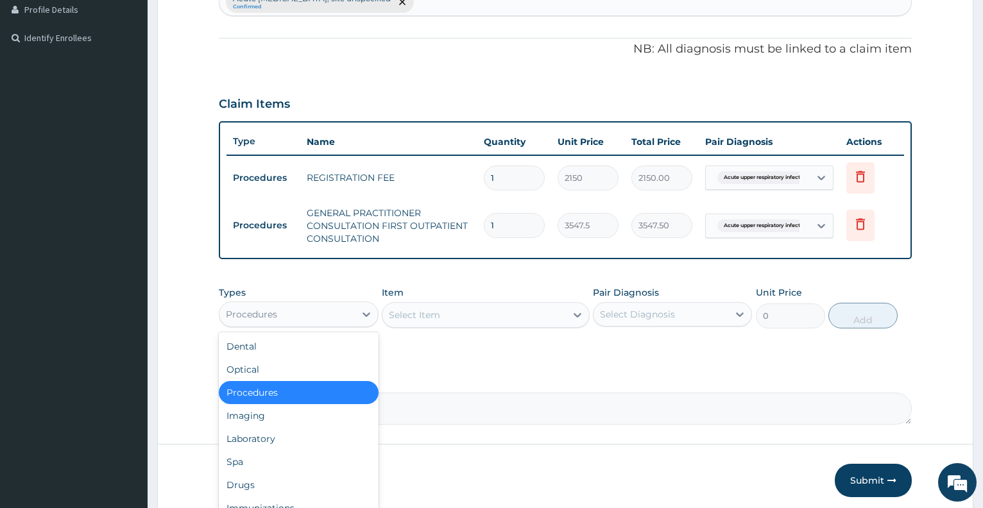
click at [301, 316] on div "Procedures" at bounding box center [287, 314] width 135 height 21
type input "DR"
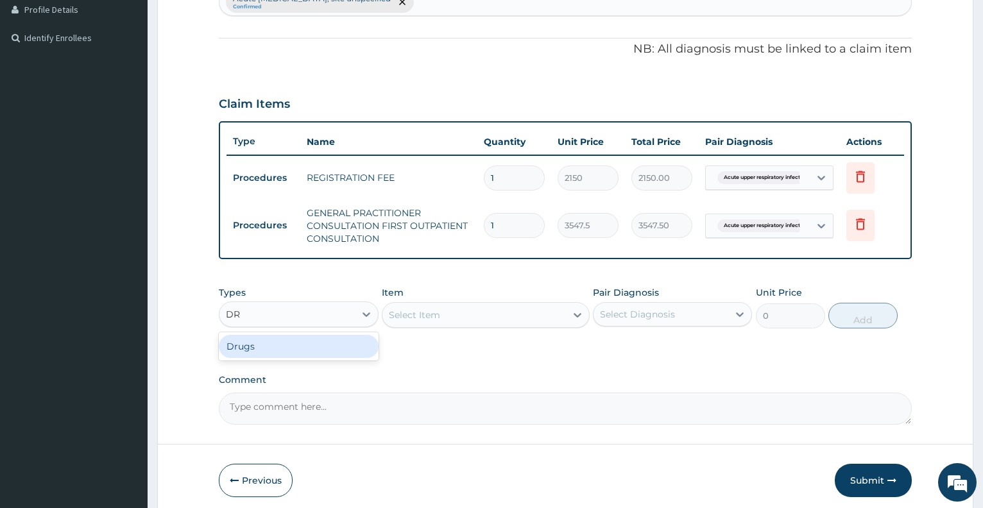
click at [309, 345] on div "Drugs" at bounding box center [298, 346] width 159 height 23
click at [412, 323] on div "Select Item" at bounding box center [486, 315] width 208 height 26
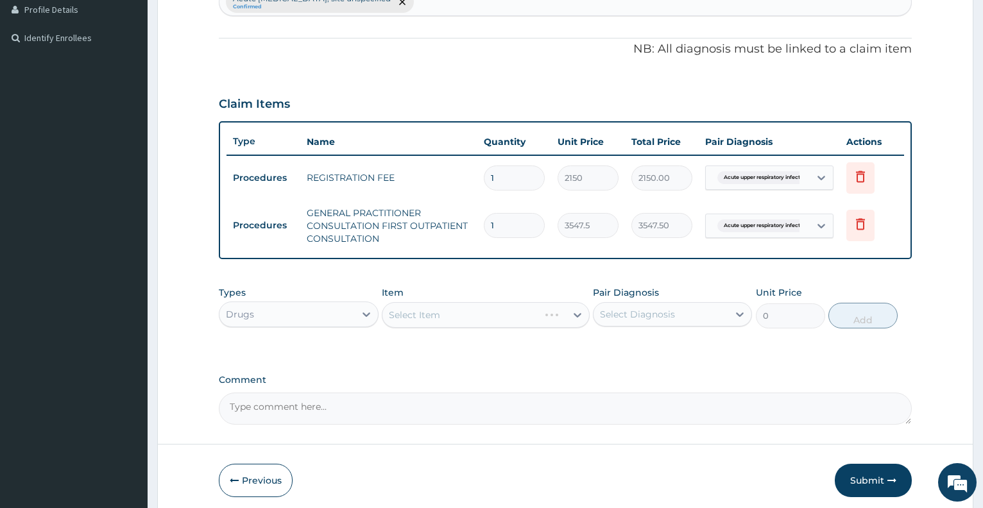
click at [412, 323] on div "Select Item" at bounding box center [486, 315] width 208 height 26
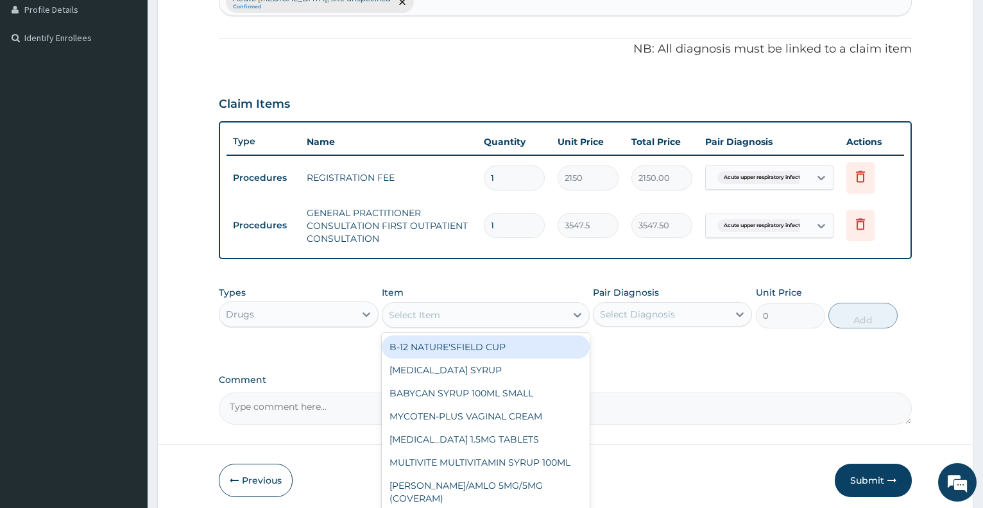
click at [412, 323] on div "Select Item" at bounding box center [475, 315] width 184 height 21
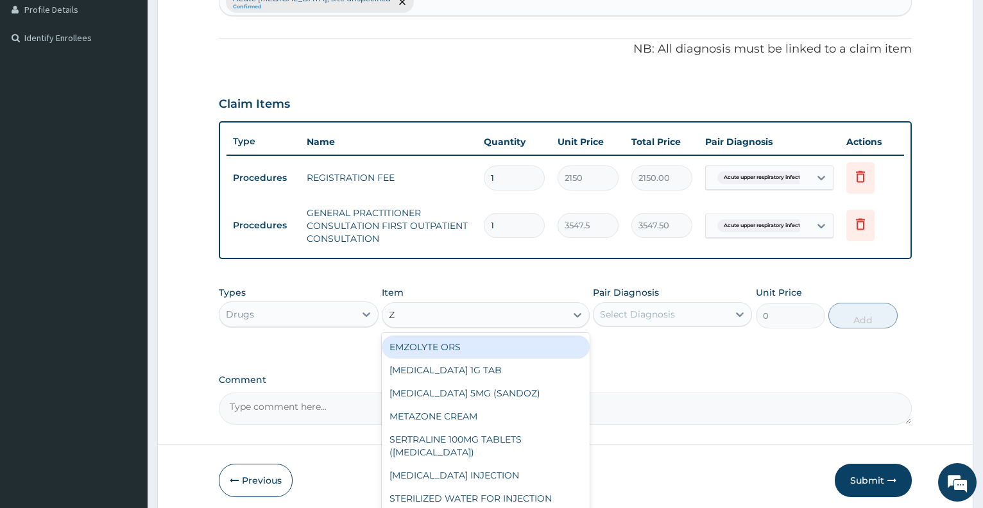
type input "ZY"
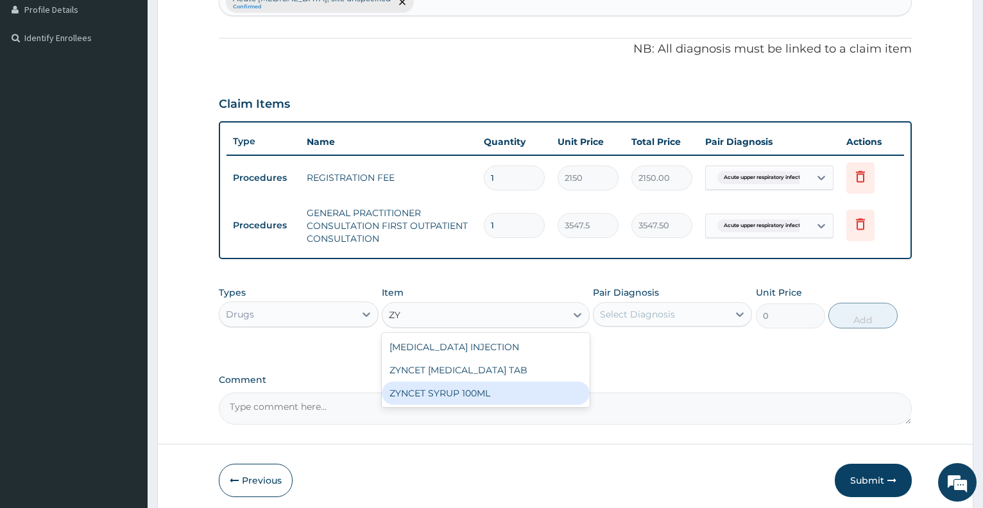
click at [429, 405] on div "ZYNCET SYRUP 100ML" at bounding box center [486, 393] width 208 height 23
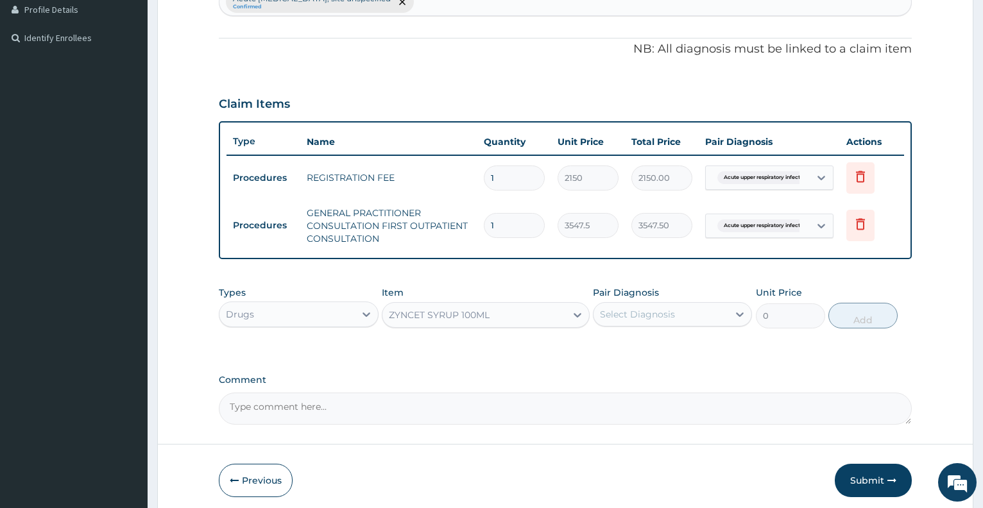
type input "2956.25"
click at [630, 319] on div "Select Diagnosis" at bounding box center [637, 314] width 75 height 13
click at [644, 350] on label "Acute upper respiratory infection, site unspecified" at bounding box center [679, 353] width 130 height 26
checkbox input "true"
click at [865, 316] on button "Add" at bounding box center [863, 316] width 69 height 26
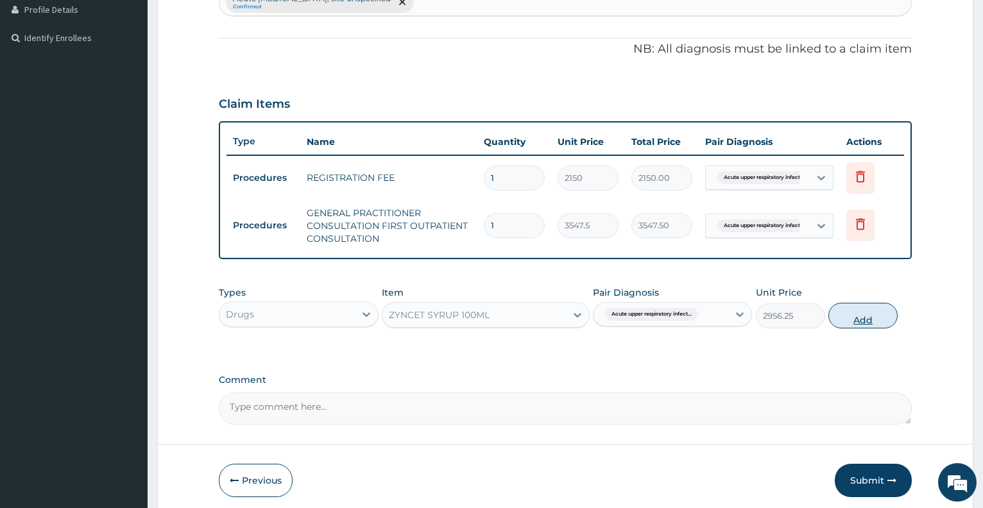
type input "0"
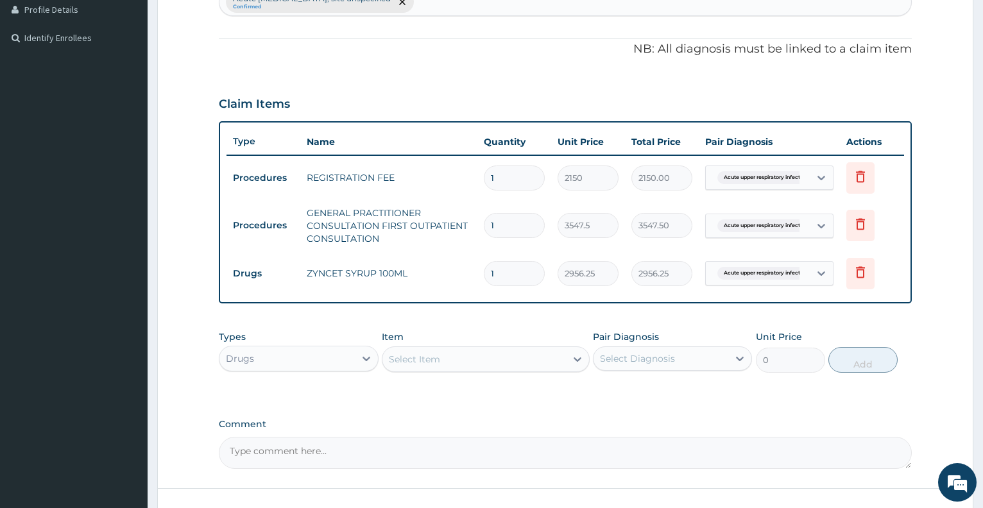
scroll to position [452, 0]
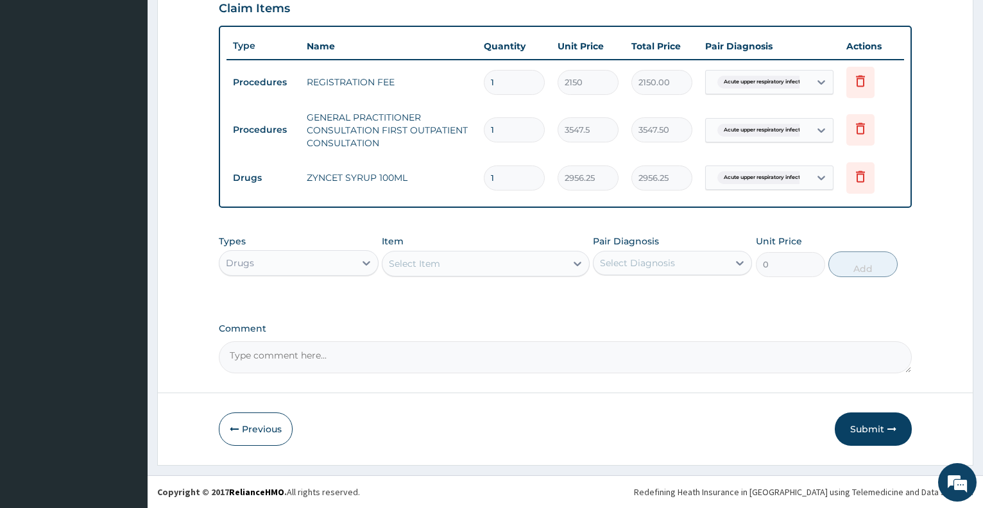
click at [496, 258] on div "Select Item" at bounding box center [475, 264] width 184 height 21
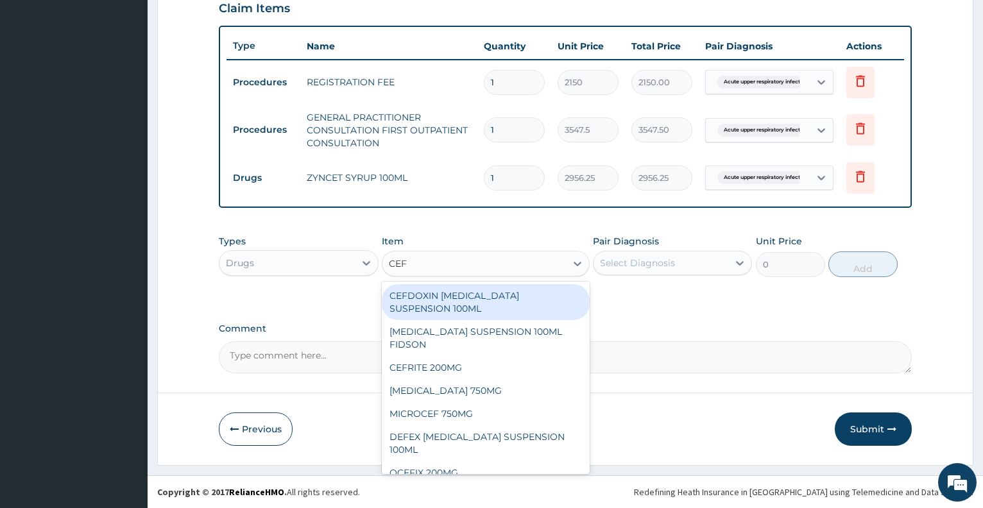
type input "CEFI"
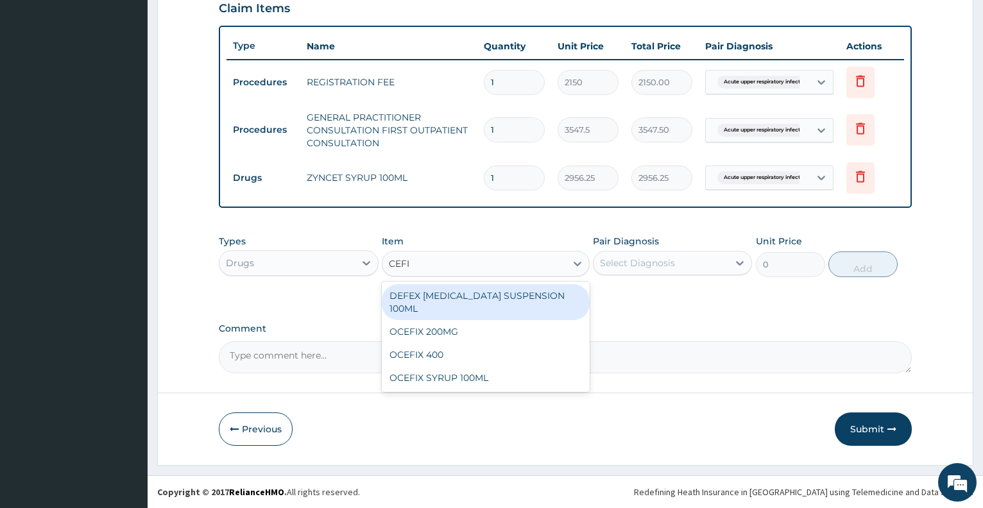
click at [512, 293] on div "DEFEX CEFIXIME SUSPENSION 100ML" at bounding box center [486, 302] width 208 height 36
type input "1773.75"
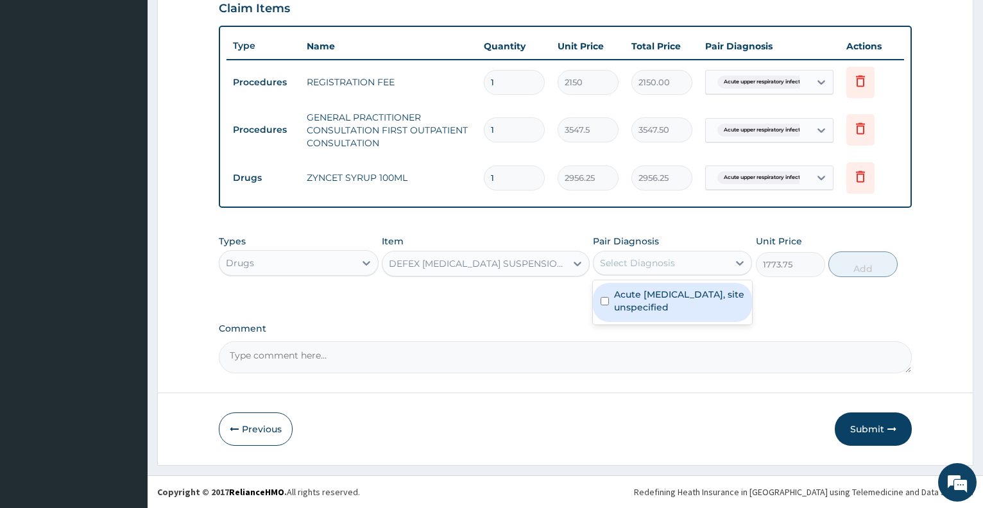
click at [628, 272] on div "Select Diagnosis" at bounding box center [661, 263] width 135 height 21
click at [648, 301] on label "Acute upper respiratory infection, site unspecified" at bounding box center [679, 301] width 130 height 26
checkbox input "true"
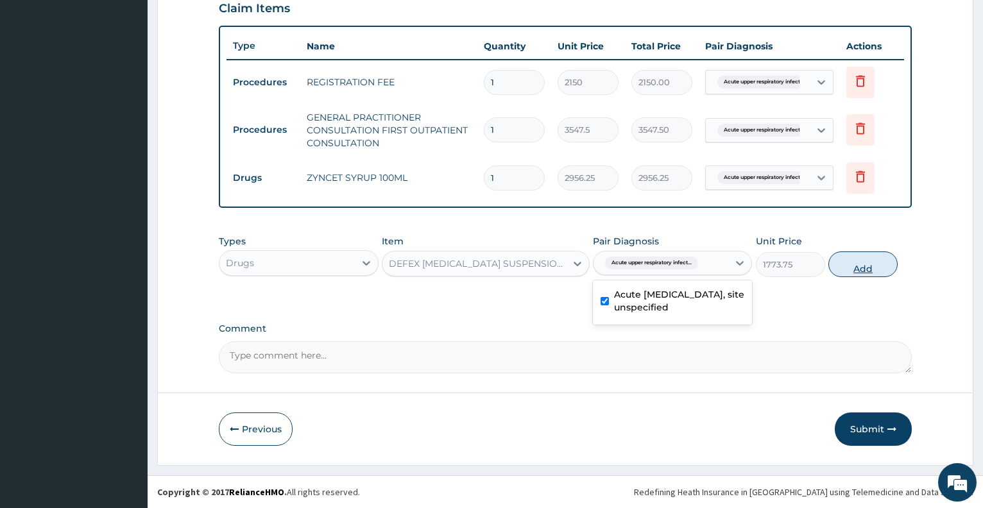
click at [860, 270] on button "Add" at bounding box center [863, 265] width 69 height 26
type input "0"
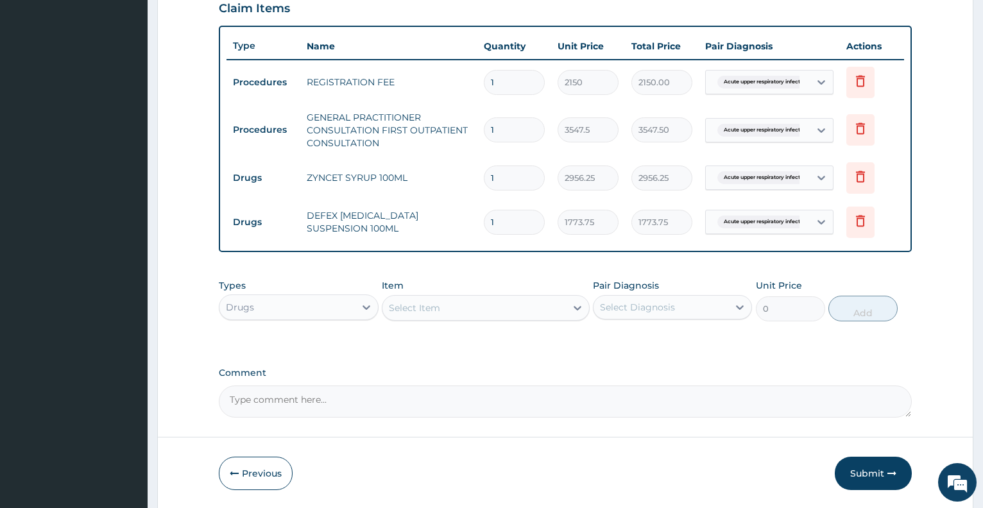
click at [480, 312] on div "Select Item" at bounding box center [475, 308] width 184 height 21
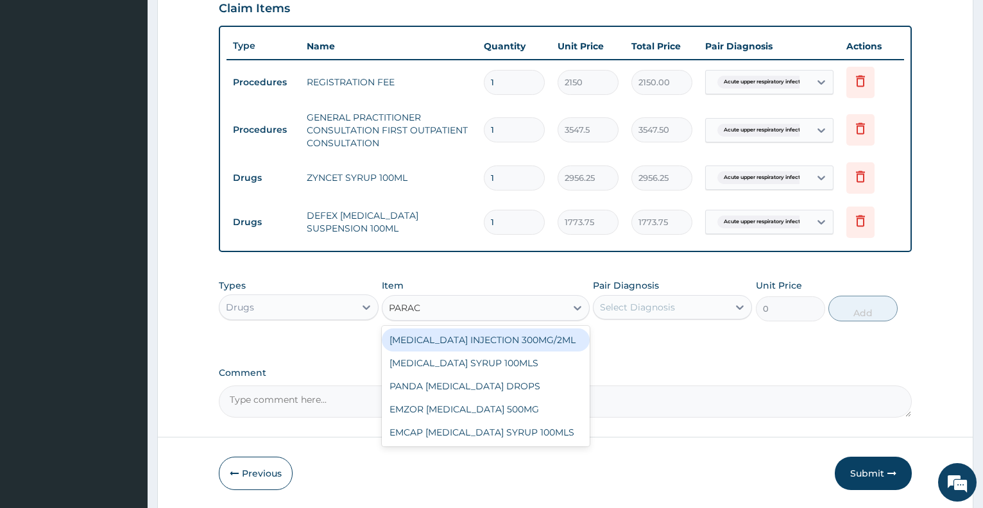
type input "PARACE"
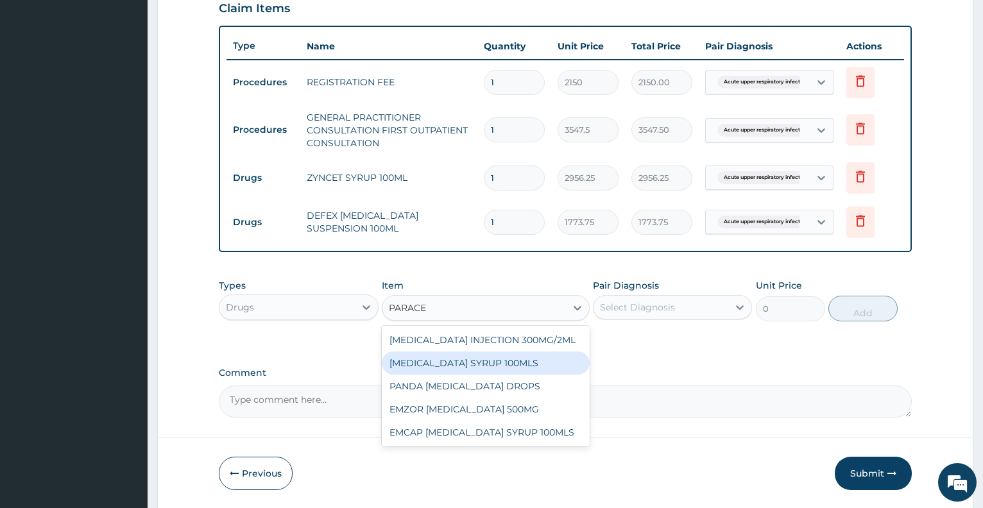
click at [488, 360] on div "PARACETAMOL SYRUP 100MLS" at bounding box center [486, 363] width 208 height 23
type input "709.5"
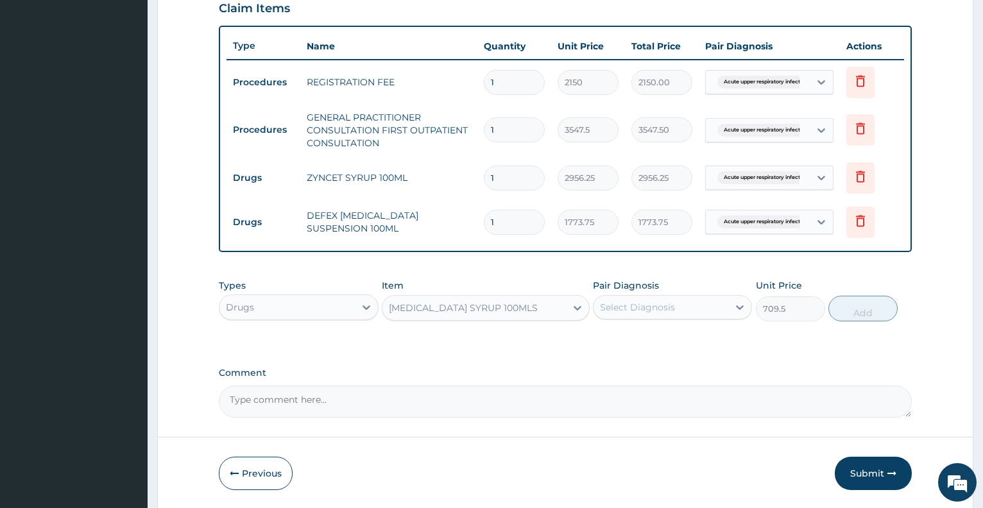
click at [654, 309] on div "Select Diagnosis" at bounding box center [637, 307] width 75 height 13
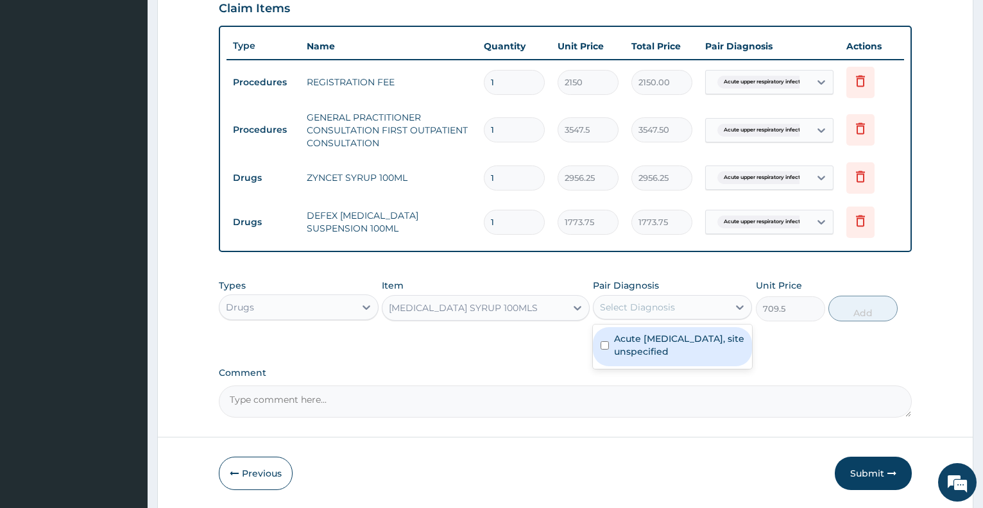
click at [663, 340] on label "Acute upper respiratory infection, site unspecified" at bounding box center [679, 346] width 130 height 26
checkbox input "true"
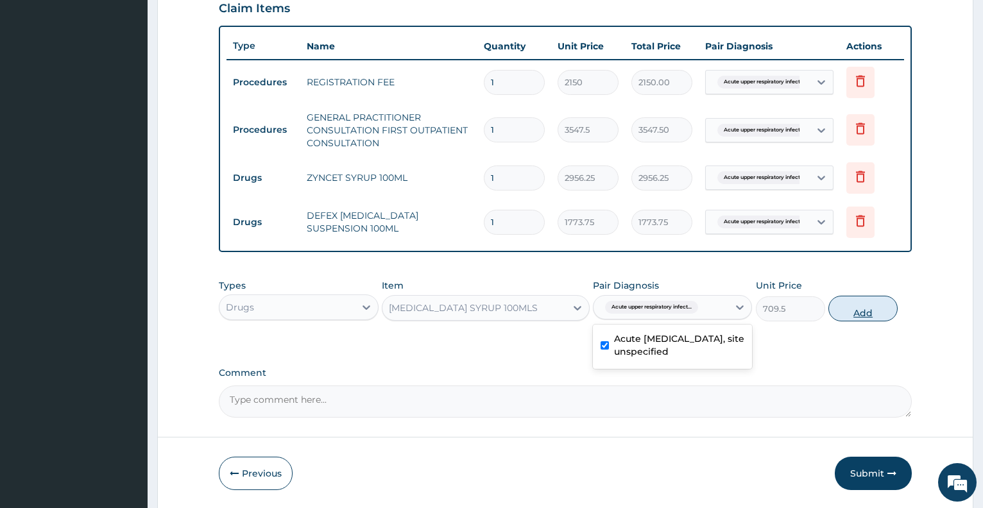
click at [857, 313] on button "Add" at bounding box center [863, 309] width 69 height 26
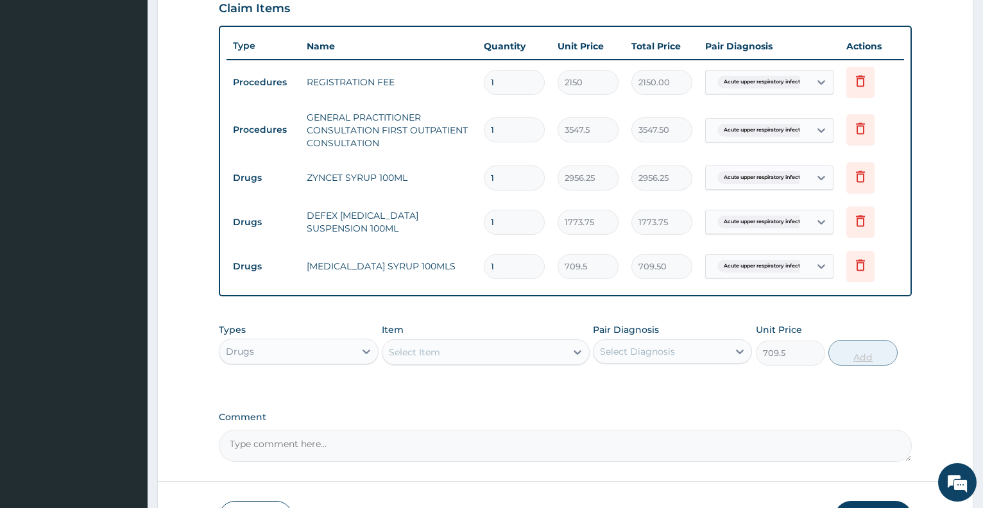
type input "0"
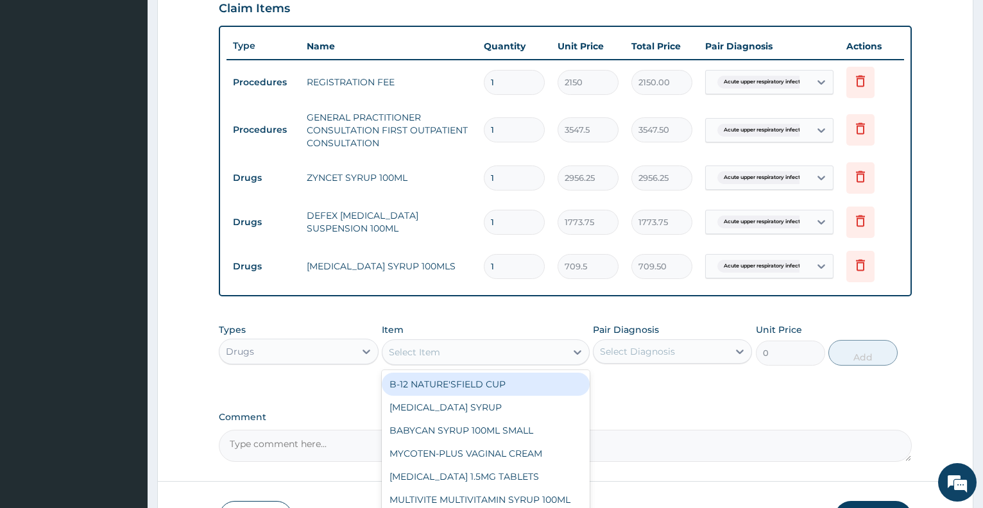
click at [429, 354] on div "Select Item" at bounding box center [414, 352] width 51 height 13
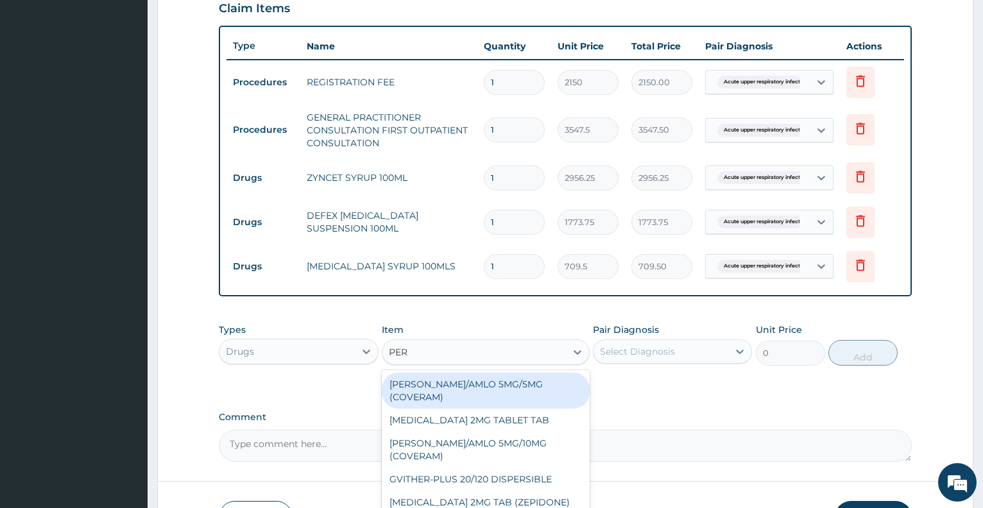
type input "PERM"
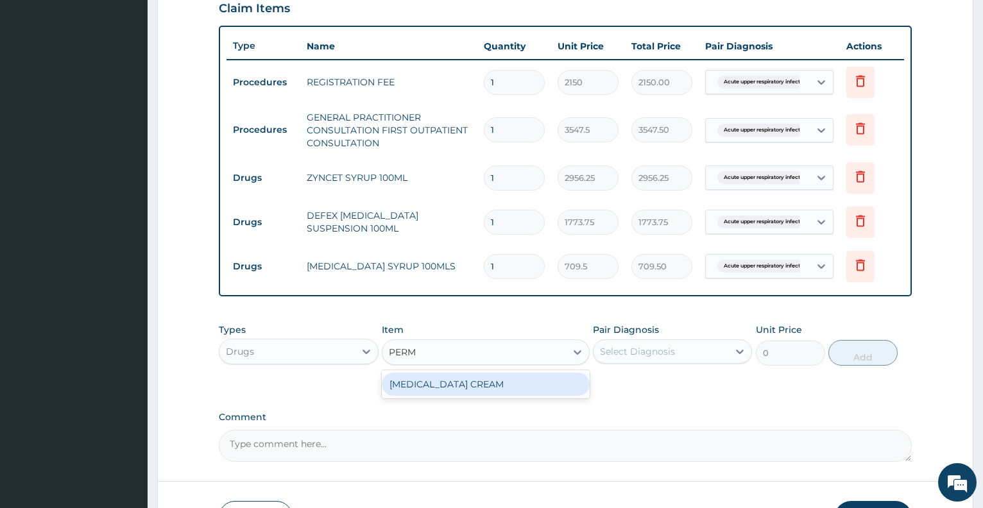
click at [449, 386] on div "PERMETHRIN CREAM" at bounding box center [486, 384] width 208 height 23
type input "1773.75"
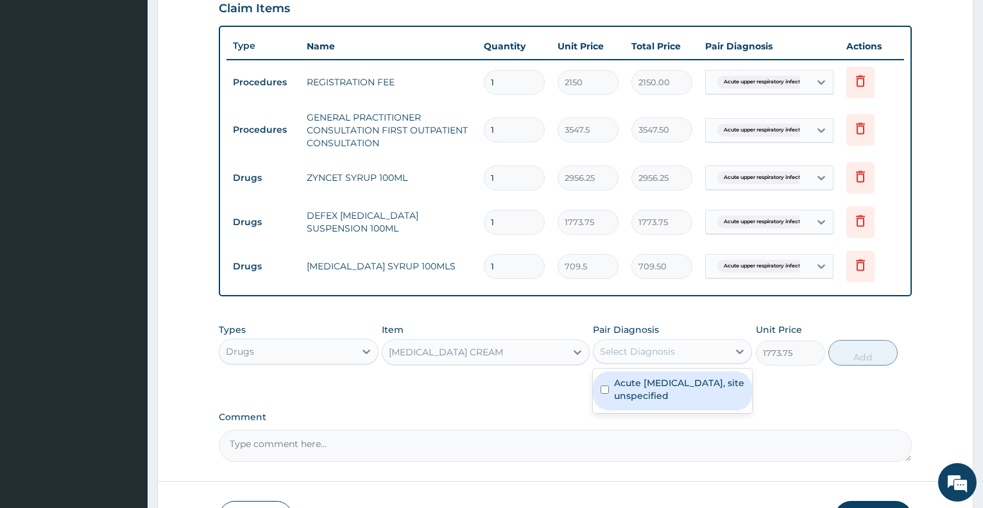
click at [627, 358] on div "Select Diagnosis" at bounding box center [637, 351] width 75 height 13
click at [643, 388] on label "Acute upper respiratory infection, site unspecified" at bounding box center [679, 390] width 130 height 26
checkbox input "true"
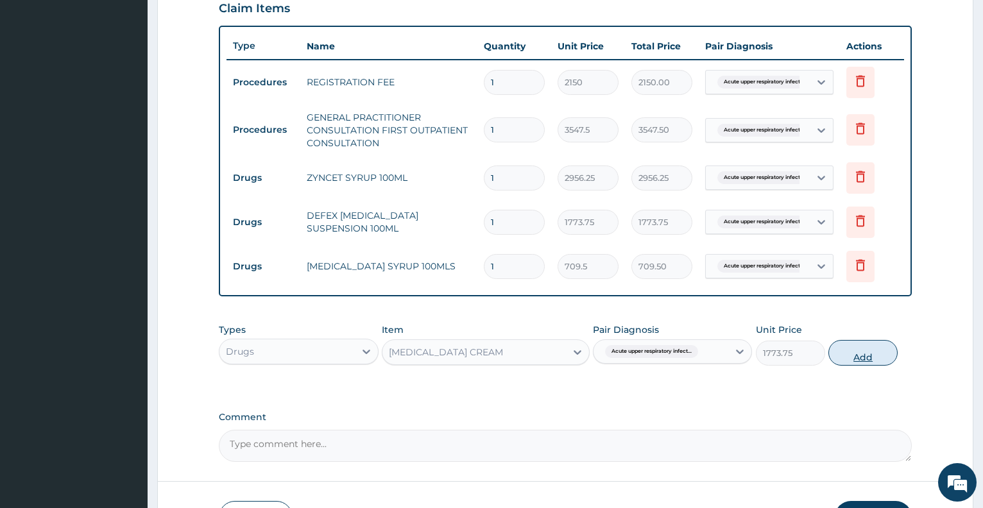
click at [860, 353] on button "Add" at bounding box center [863, 353] width 69 height 26
type input "0"
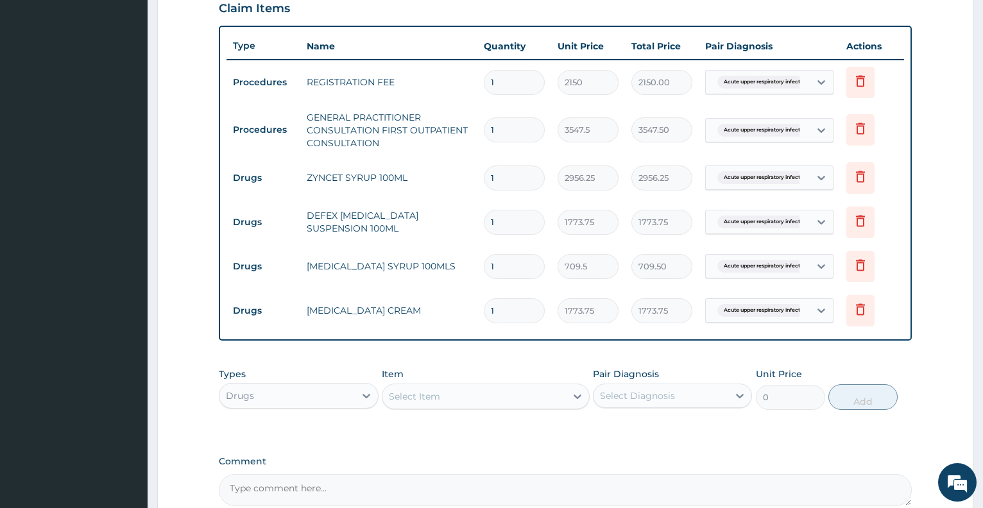
scroll to position [0, 0]
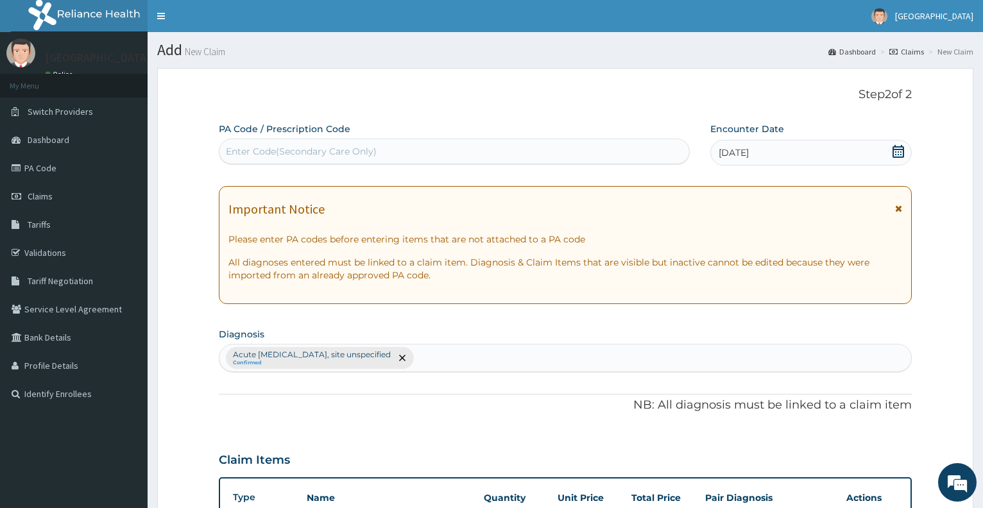
click at [485, 356] on div "Acute upper respiratory infection, site unspecified Confirmed" at bounding box center [566, 358] width 692 height 27
type input "RASH"
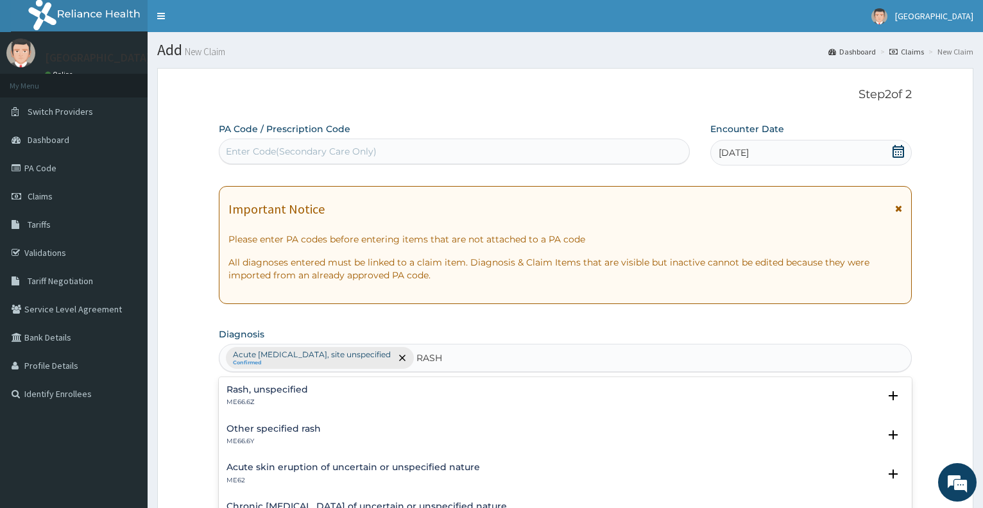
click at [235, 397] on div "Rash, unspecified ME66.6Z" at bounding box center [268, 396] width 82 height 22
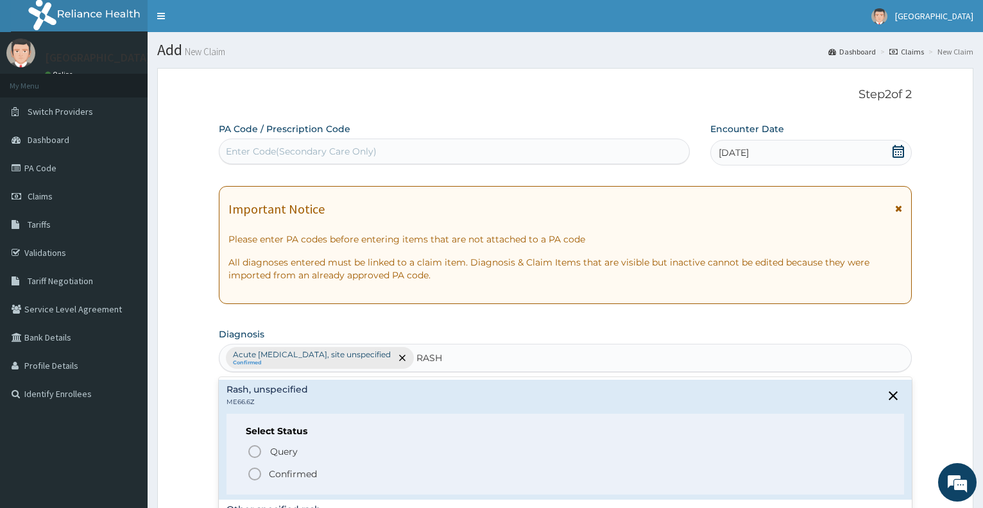
click at [294, 474] on p "Confirmed" at bounding box center [293, 474] width 48 height 13
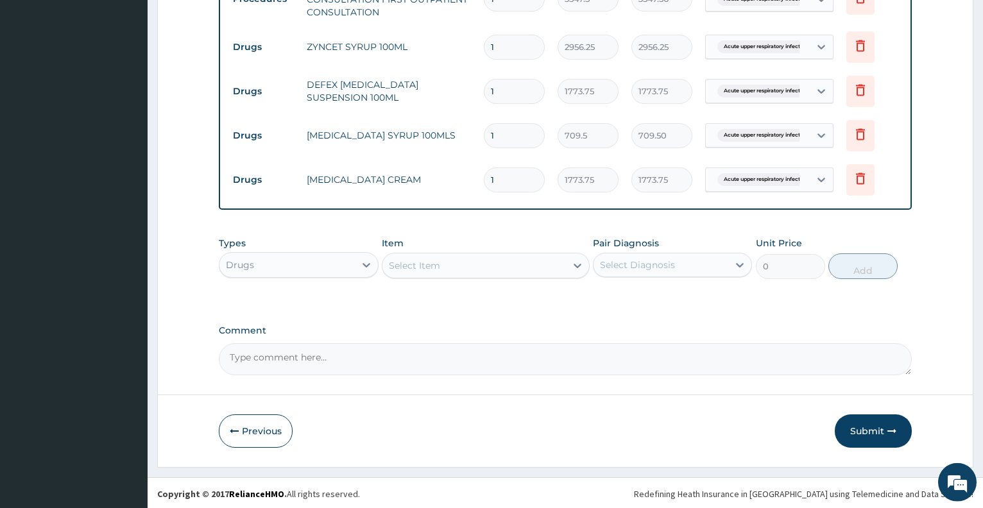
scroll to position [585, 0]
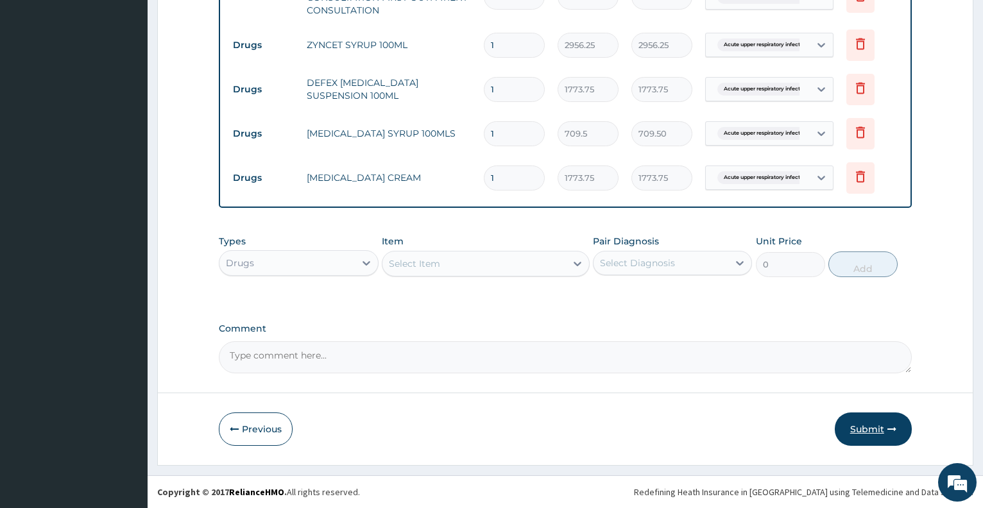
click at [883, 428] on button "Submit" at bounding box center [873, 429] width 77 height 33
click at [877, 428] on button "Submit" at bounding box center [873, 429] width 77 height 33
click at [873, 431] on button "Submit" at bounding box center [873, 429] width 77 height 33
click at [756, 178] on span "Acute upper respiratory infect..." at bounding box center [764, 177] width 93 height 13
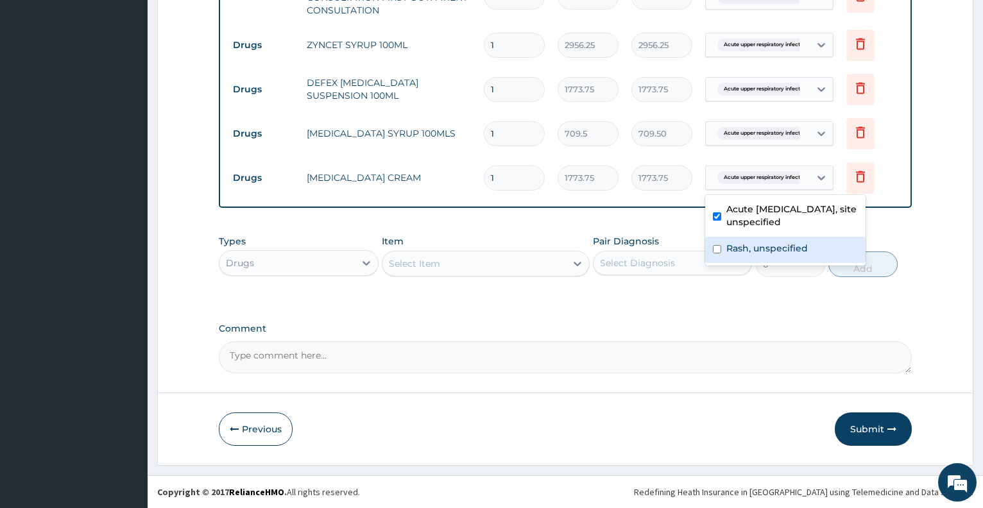
click at [722, 250] on div "Rash, unspecified" at bounding box center [786, 250] width 160 height 26
checkbox input "true"
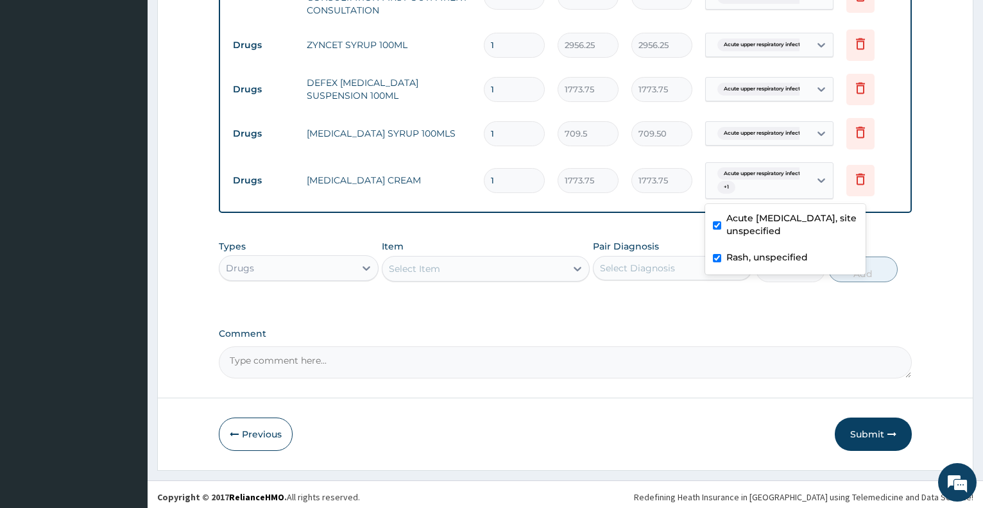
click at [729, 175] on span "Acute upper respiratory infect..." at bounding box center [764, 174] width 93 height 13
click at [731, 178] on span "Acute upper respiratory infect..." at bounding box center [764, 174] width 93 height 13
click at [718, 221] on input "checkbox" at bounding box center [717, 225] width 8 height 8
checkbox input "false"
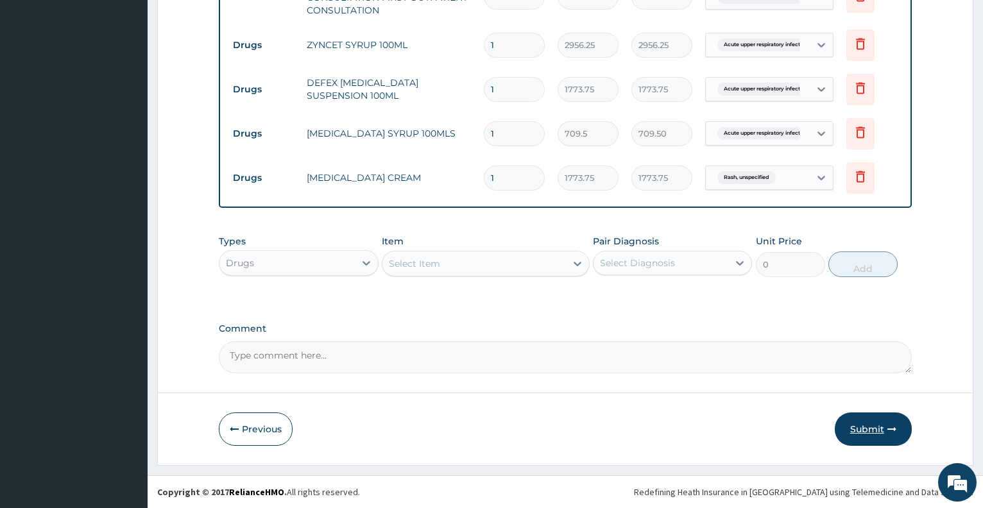
click at [860, 429] on button "Submit" at bounding box center [873, 429] width 77 height 33
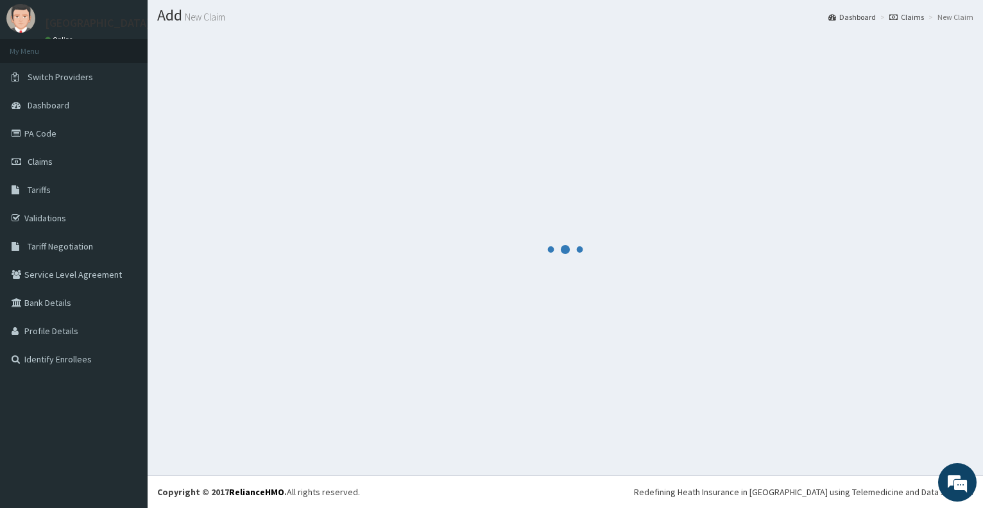
scroll to position [35, 0]
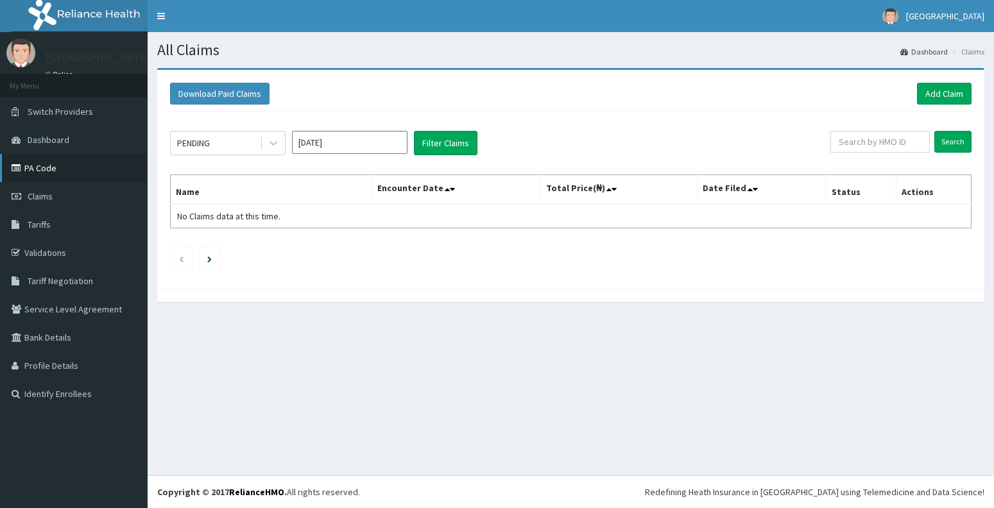
click at [40, 173] on link "PA Code" at bounding box center [74, 168] width 148 height 28
click at [942, 95] on link "Add Claim" at bounding box center [944, 94] width 55 height 22
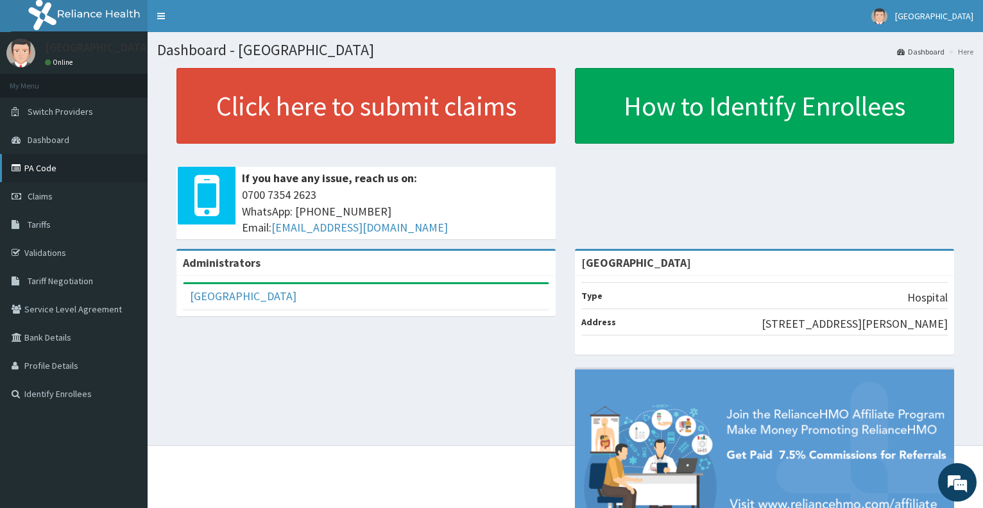
click at [42, 170] on link "PA Code" at bounding box center [74, 168] width 148 height 28
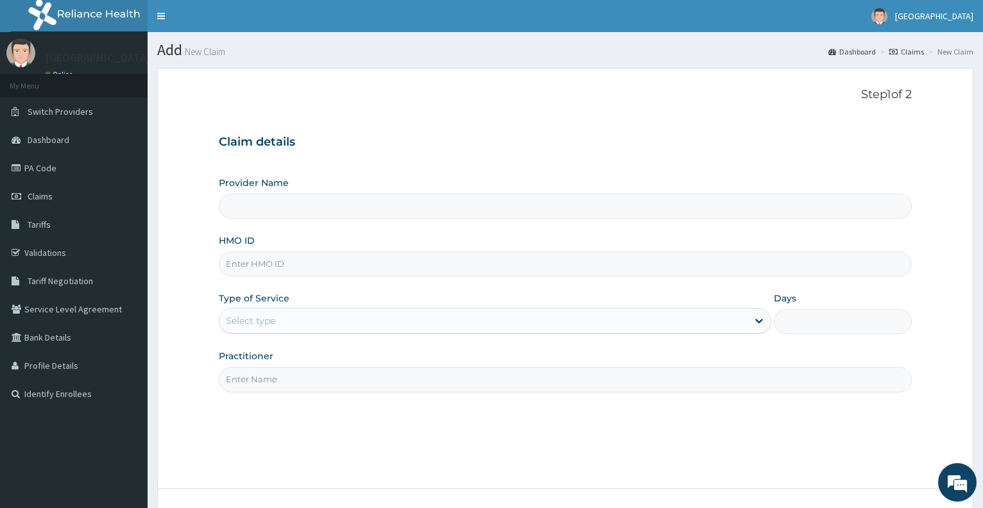
type input "Ajeromi General Hospital"
click at [404, 265] on input "HMO ID" at bounding box center [565, 264] width 693 height 25
paste input "CQX/10183/A"
type input "CQX/10183/A"
click at [374, 320] on div "Select type" at bounding box center [484, 321] width 528 height 21
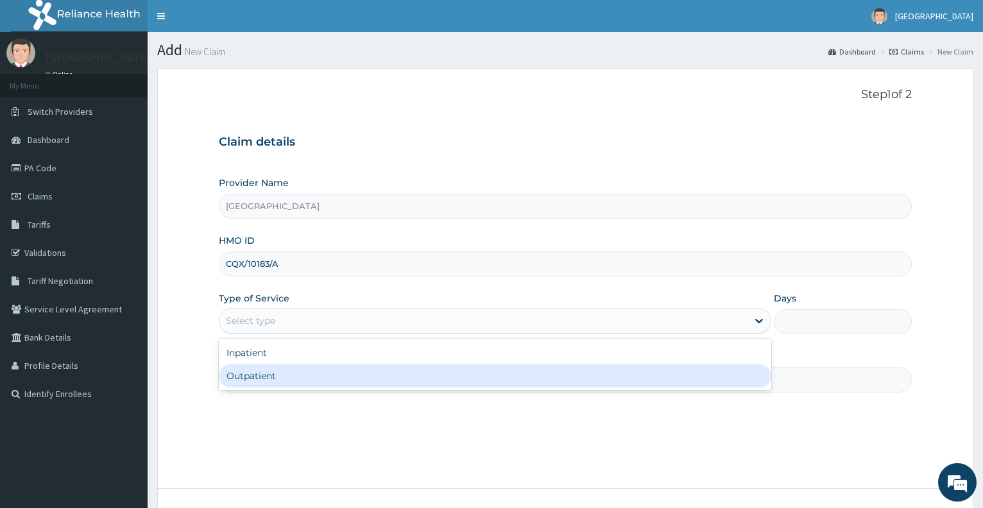
click at [364, 374] on div "Outpatient" at bounding box center [495, 376] width 552 height 23
type input "1"
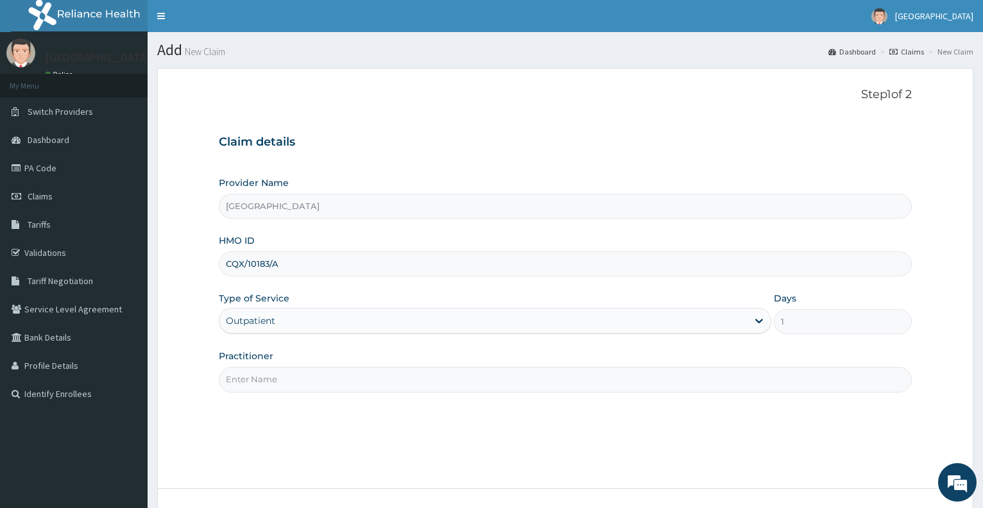
click at [342, 376] on input "Practitioner" at bounding box center [565, 379] width 693 height 25
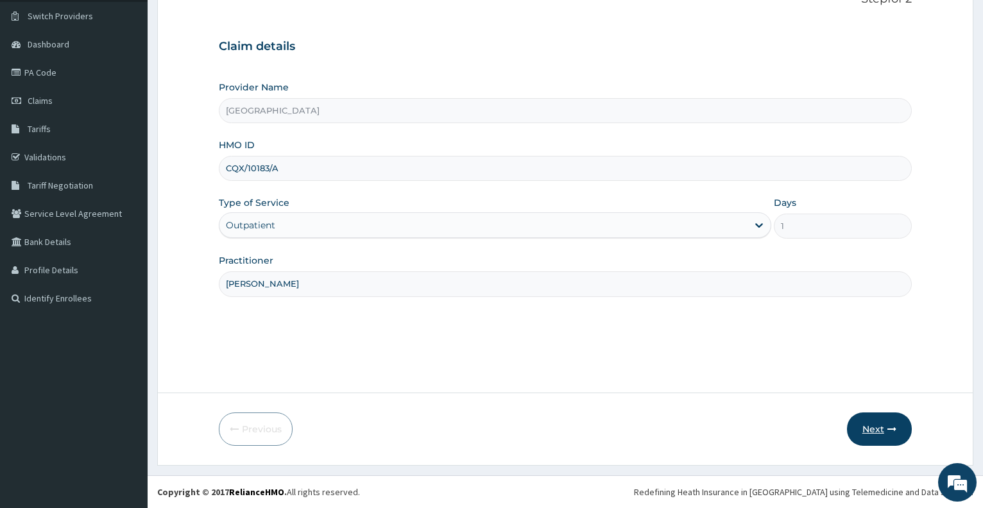
type input "DR BABALOLA"
click at [870, 430] on button "Next" at bounding box center [879, 429] width 65 height 33
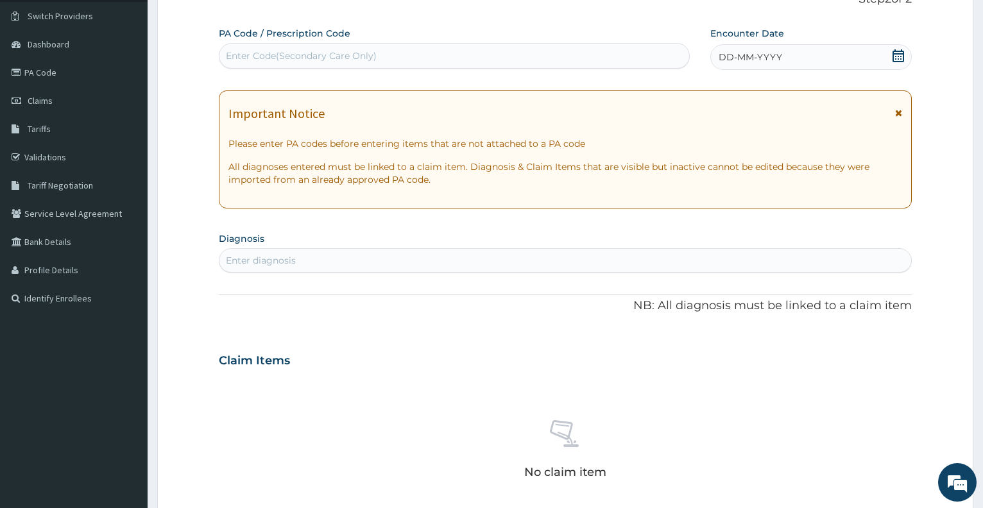
click at [509, 58] on div "Enter Code(Secondary Care Only)" at bounding box center [454, 56] width 469 height 21
paste input "PA/E6B4EB"
type input "PA/E6B4EB"
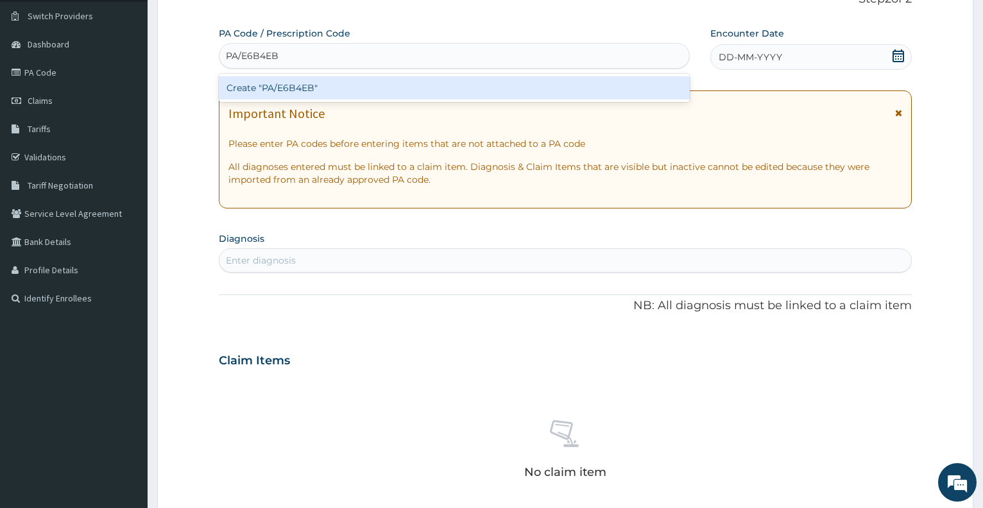
click at [495, 87] on div "Create "PA/E6B4EB"" at bounding box center [454, 87] width 471 height 23
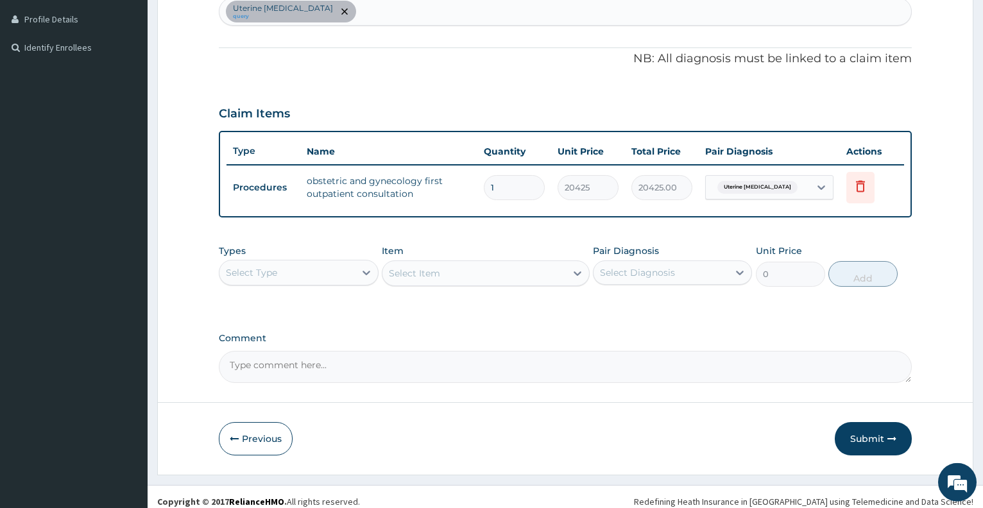
scroll to position [356, 0]
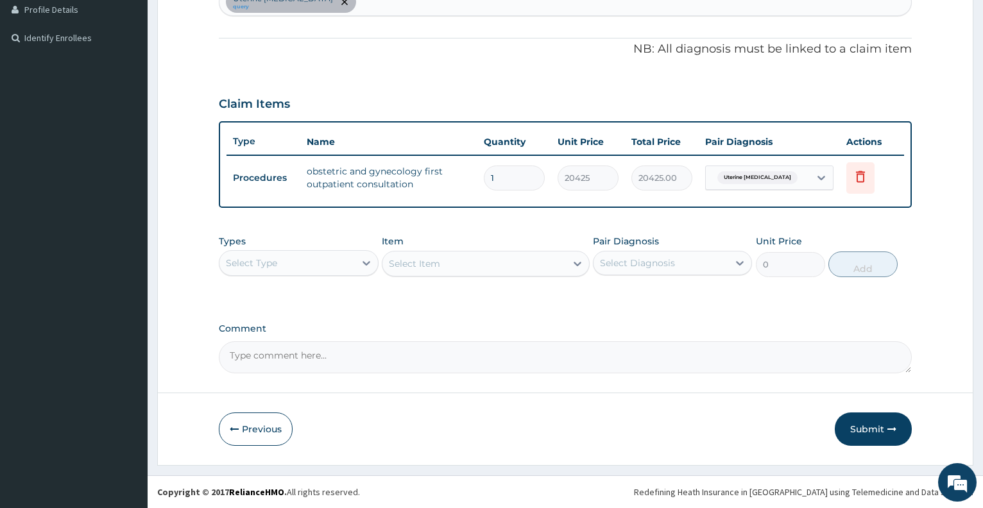
click at [273, 268] on div "Select Type" at bounding box center [251, 263] width 51 height 13
type input "PR"
click at [279, 295] on div "Procedures" at bounding box center [298, 295] width 159 height 23
click at [433, 264] on div "Select Item" at bounding box center [486, 264] width 208 height 26
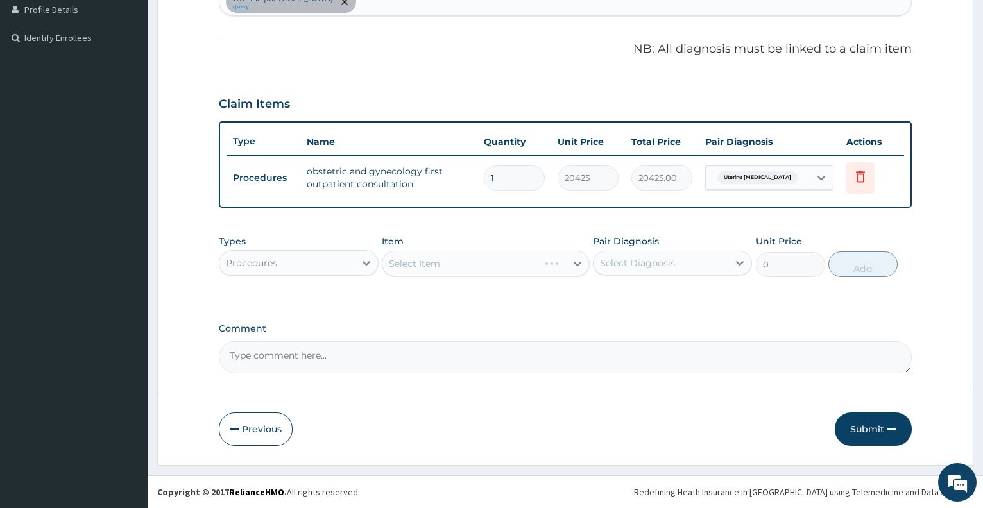
click at [433, 264] on div "Select Item" at bounding box center [486, 264] width 208 height 26
click at [500, 264] on div "Select Item" at bounding box center [486, 264] width 208 height 26
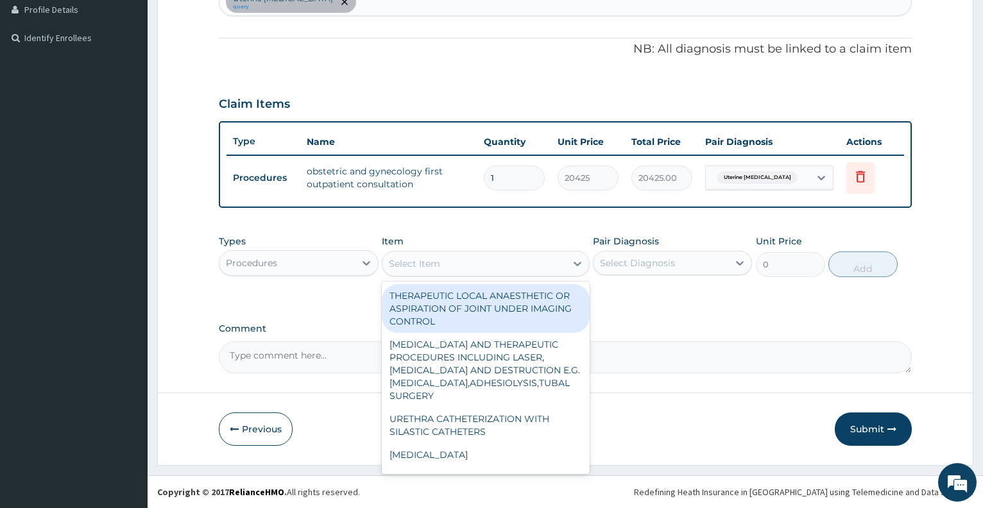
click at [500, 264] on div "Select Item" at bounding box center [475, 264] width 184 height 21
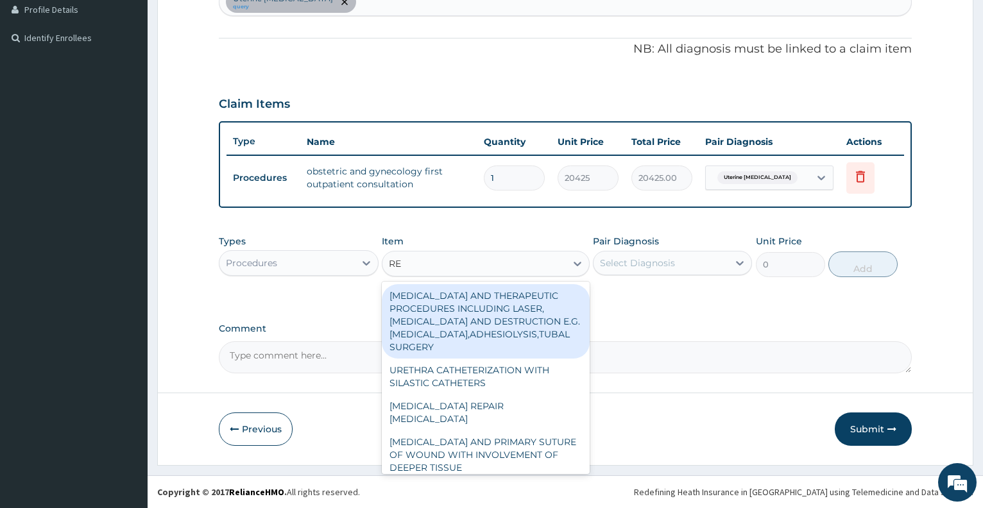
type input "REG"
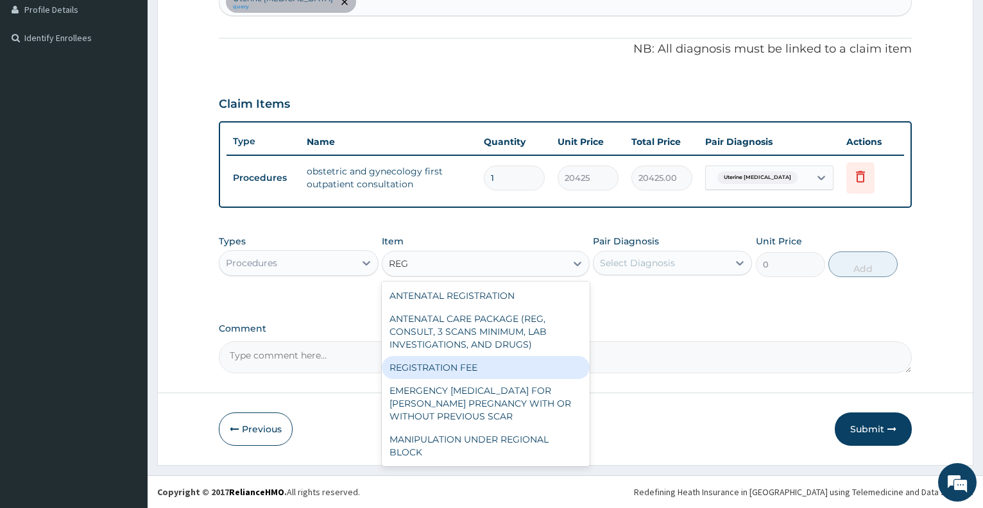
click at [492, 362] on div "REGISTRATION FEE" at bounding box center [486, 367] width 208 height 23
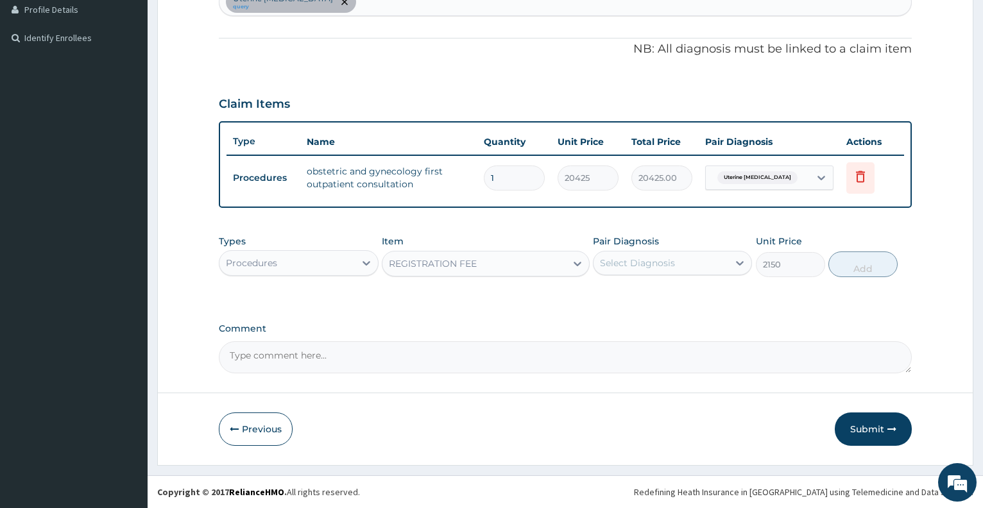
type input "2150"
click at [643, 260] on div "Select Diagnosis" at bounding box center [637, 263] width 75 height 13
click at [643, 293] on label "Uterine abscess" at bounding box center [672, 294] width 117 height 13
checkbox input "true"
click at [863, 264] on button "Add" at bounding box center [863, 265] width 69 height 26
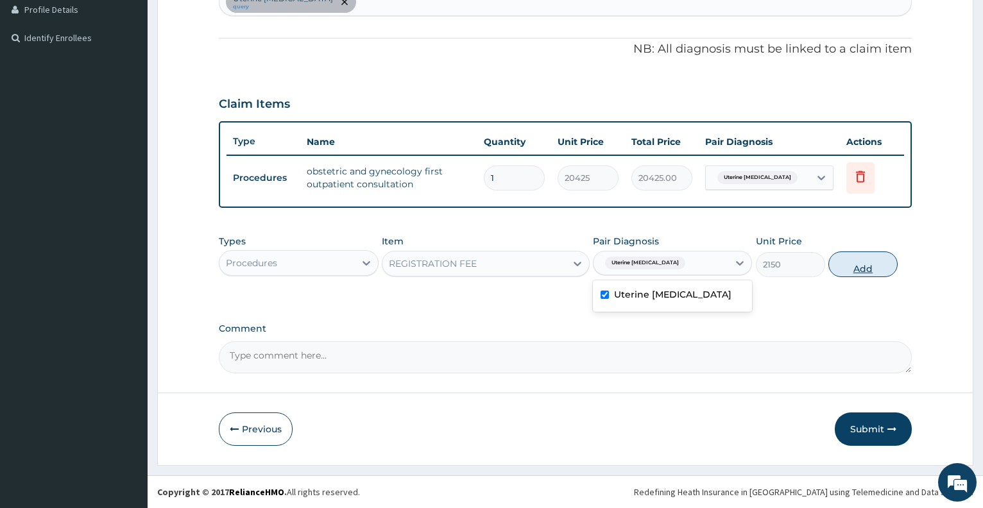
type input "0"
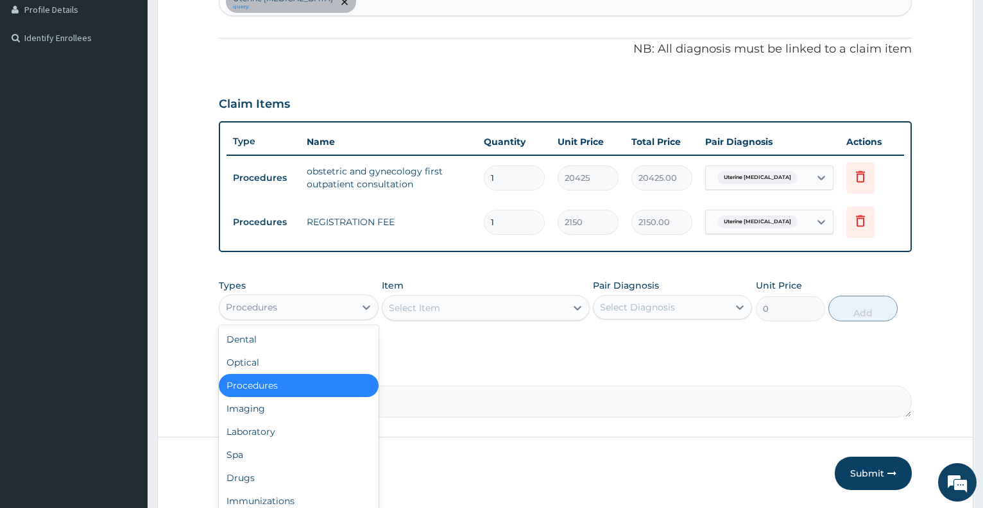
click at [316, 306] on div "Procedures" at bounding box center [287, 307] width 135 height 21
click at [273, 428] on div "Laboratory" at bounding box center [298, 431] width 159 height 23
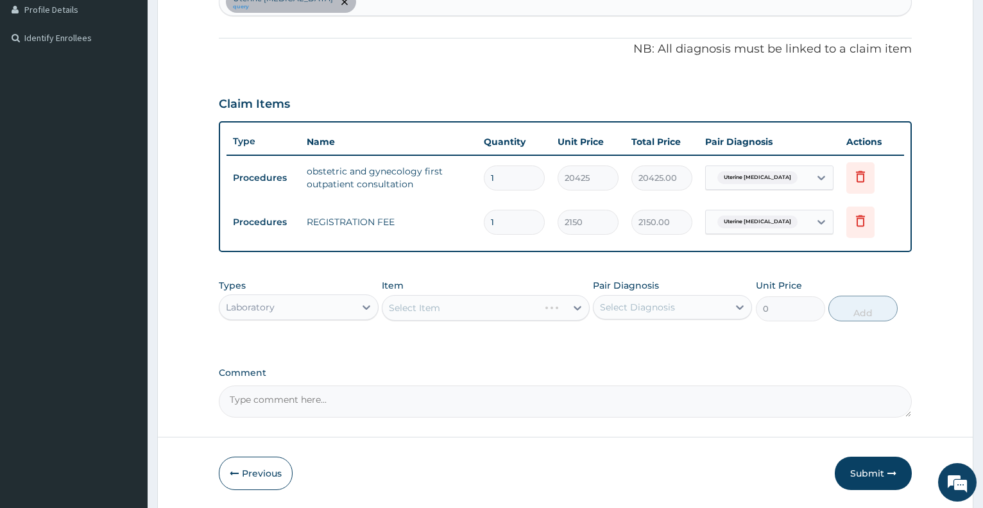
click at [443, 313] on div "Select Item" at bounding box center [486, 308] width 208 height 26
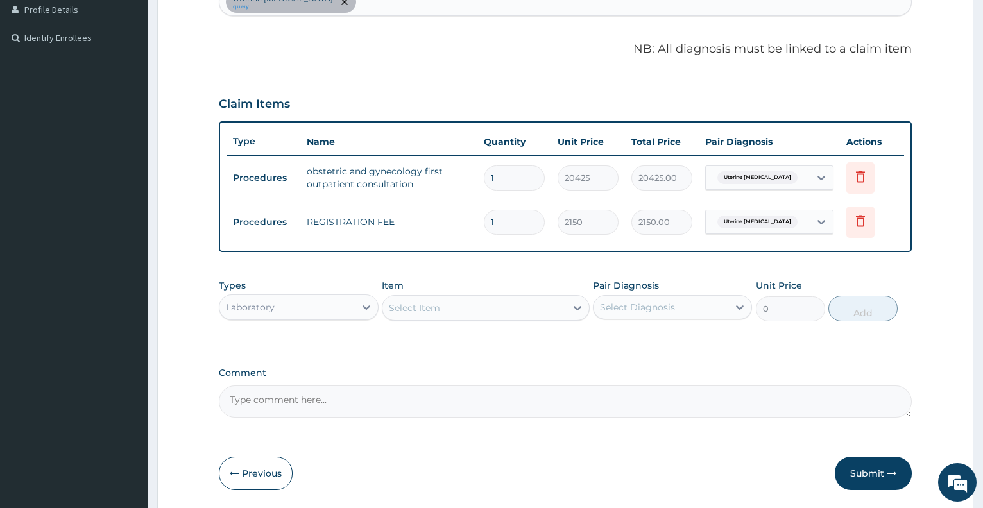
click at [443, 313] on div "Select Item" at bounding box center [475, 308] width 184 height 21
type input "VDRL"
click at [452, 346] on div "VDRL" at bounding box center [486, 340] width 208 height 23
type input "1075"
click at [643, 309] on div "Select Diagnosis" at bounding box center [637, 307] width 75 height 13
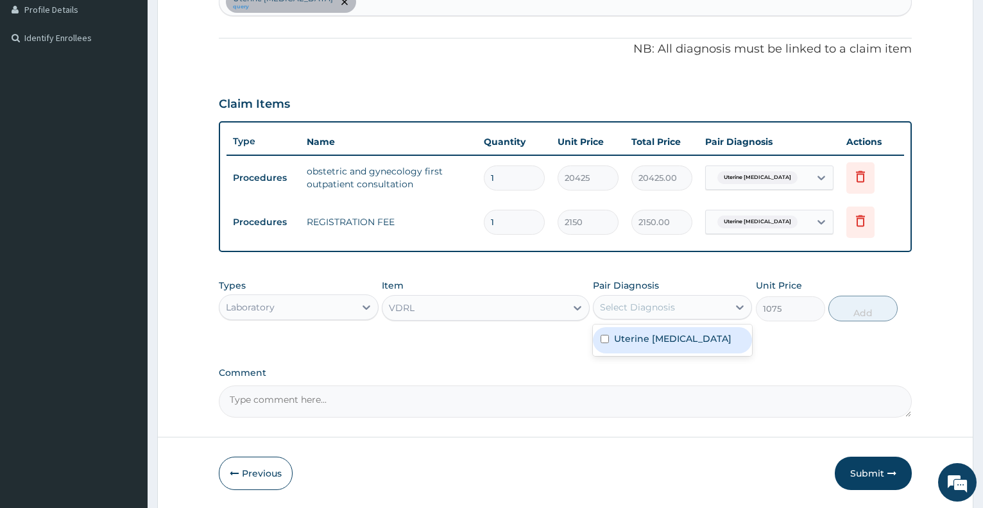
click at [654, 340] on label "Uterine abscess" at bounding box center [672, 339] width 117 height 13
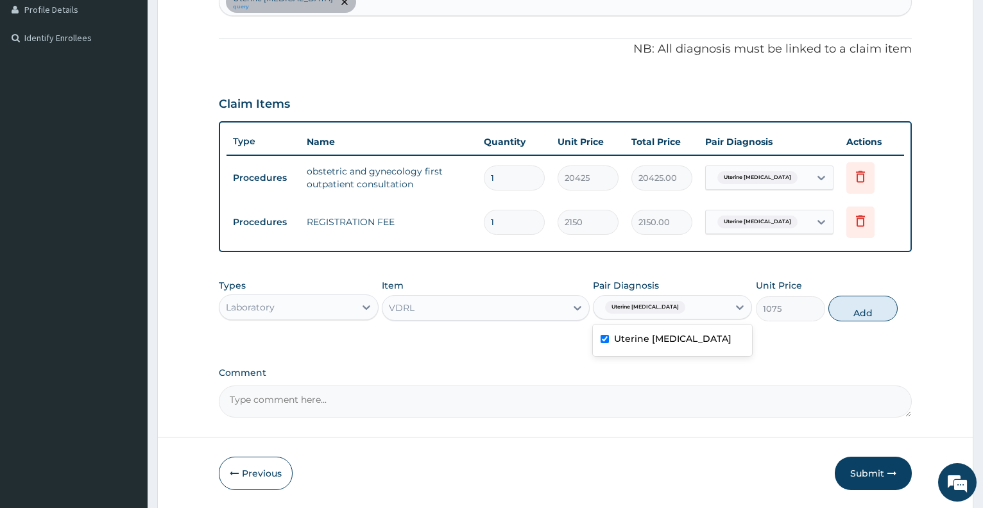
checkbox input "true"
click at [858, 313] on button "Add" at bounding box center [863, 309] width 69 height 26
type input "0"
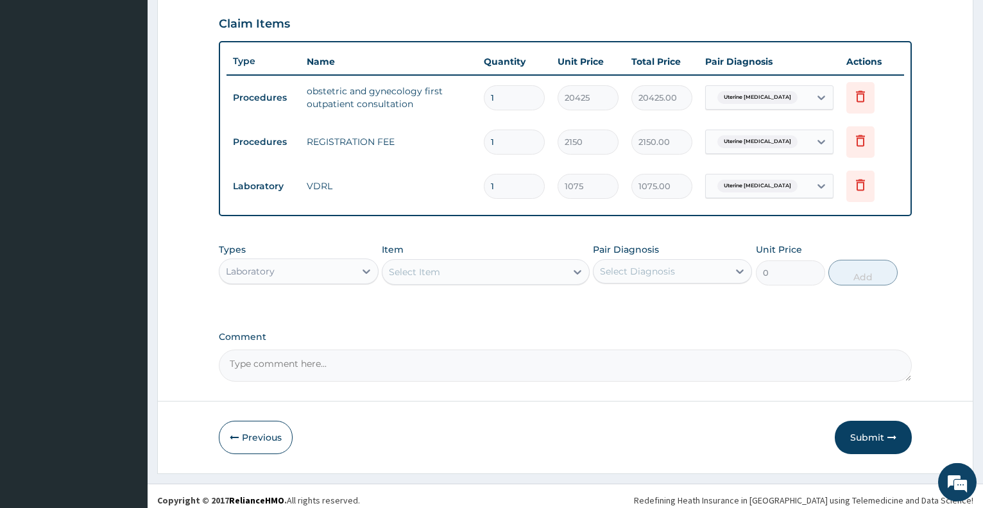
scroll to position [445, 0]
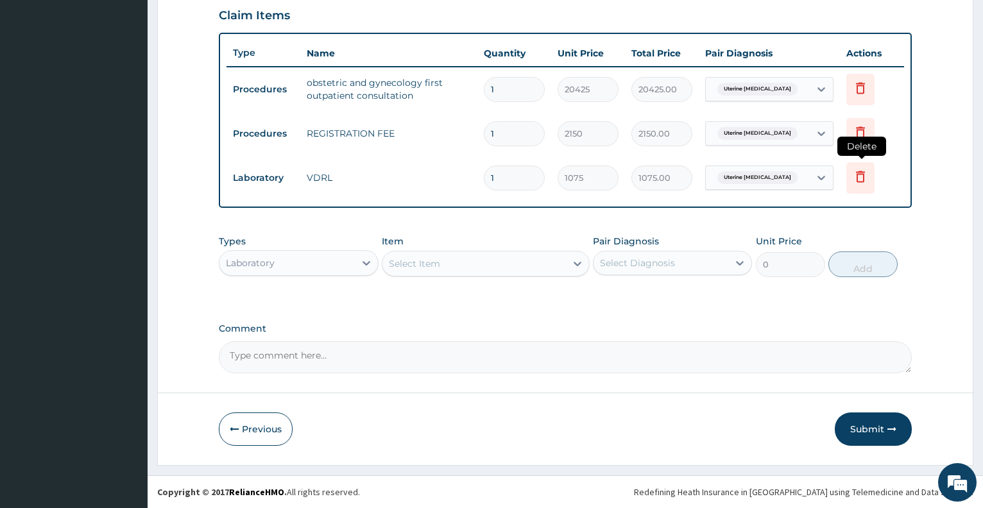
click at [858, 183] on icon at bounding box center [860, 176] width 15 height 15
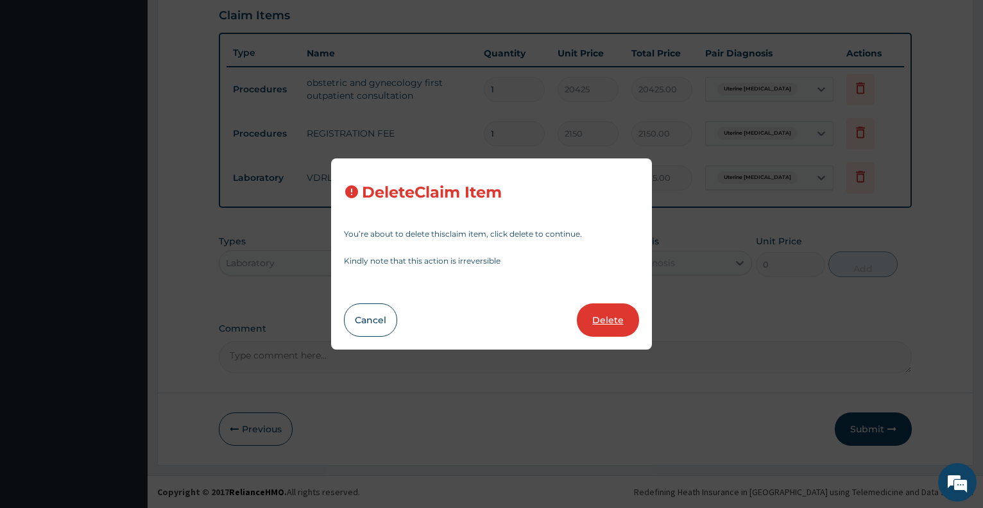
click at [591, 322] on button "Delete" at bounding box center [608, 320] width 62 height 33
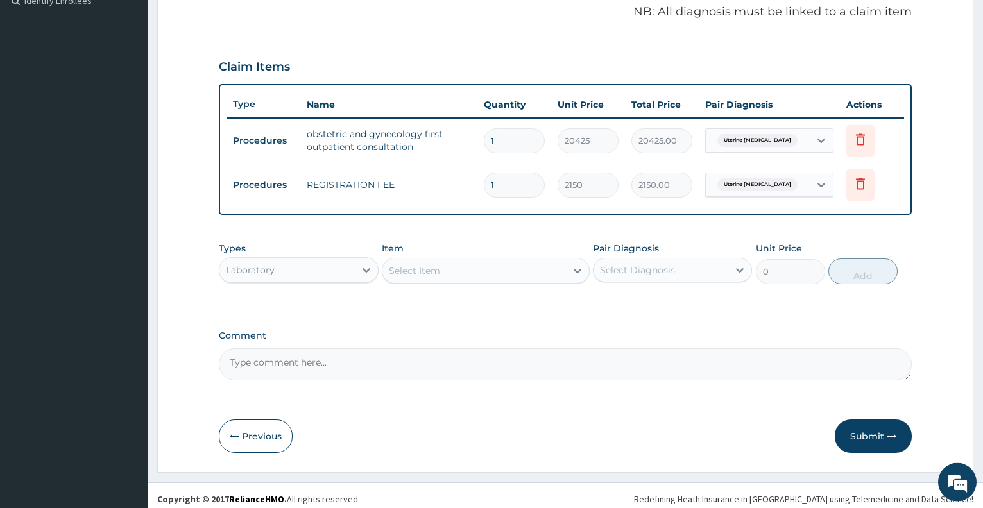
scroll to position [401, 0]
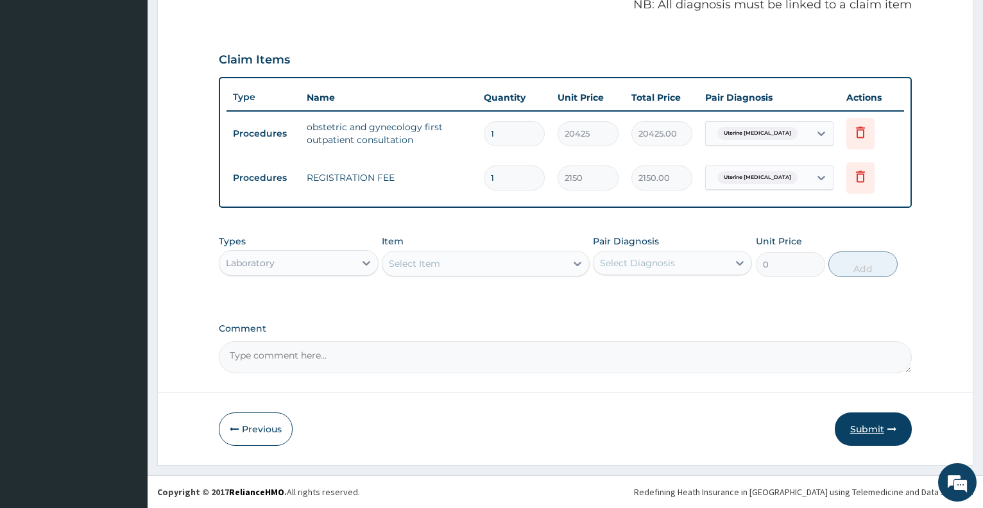
click at [876, 431] on button "Submit" at bounding box center [873, 429] width 77 height 33
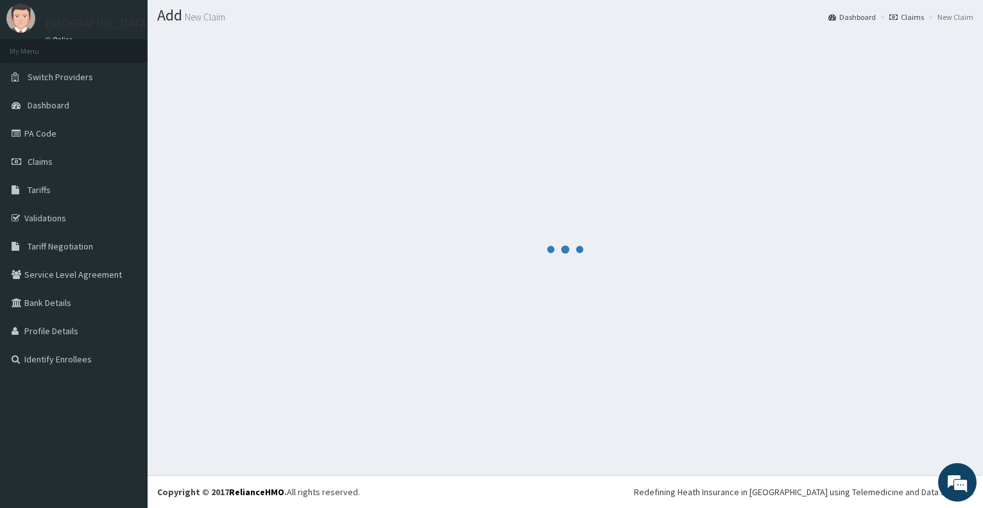
scroll to position [35, 0]
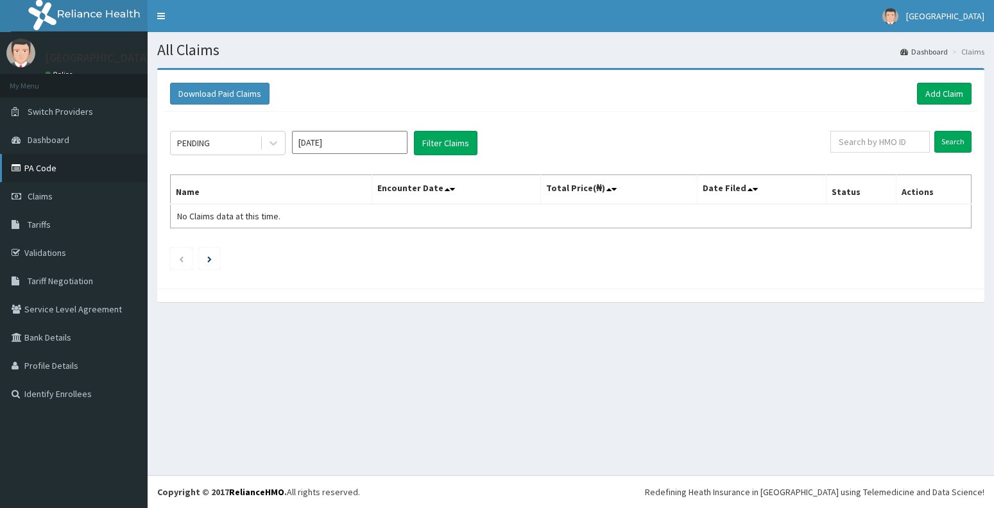
click at [49, 174] on link "PA Code" at bounding box center [74, 168] width 148 height 28
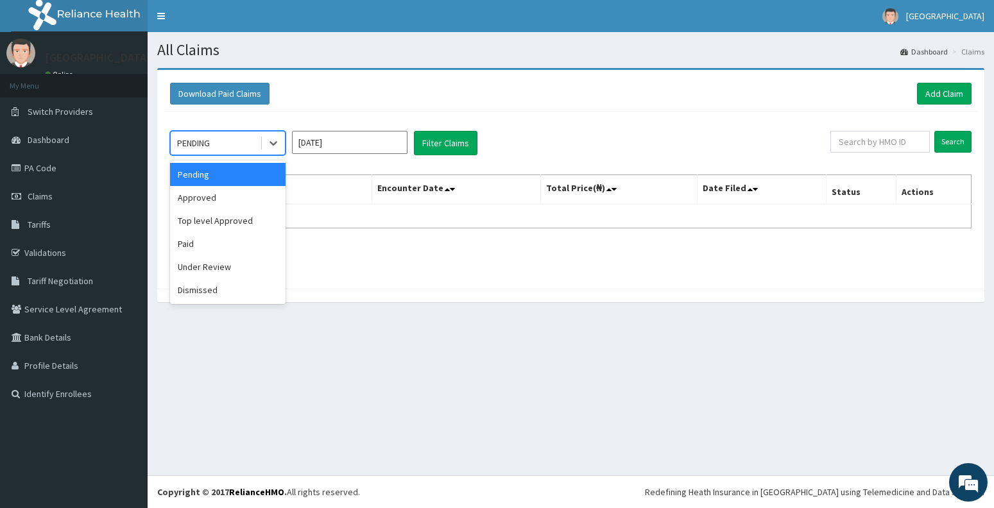
click at [225, 148] on div "PENDING" at bounding box center [215, 143] width 89 height 21
click at [331, 138] on input "[DATE]" at bounding box center [350, 142] width 116 height 23
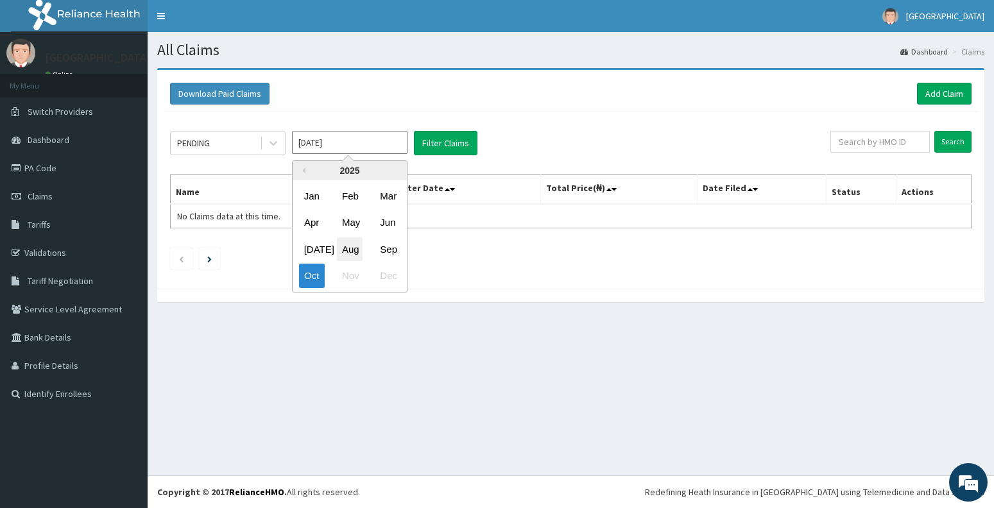
click at [354, 249] on div "Aug" at bounding box center [350, 250] width 26 height 24
type input "[DATE]"
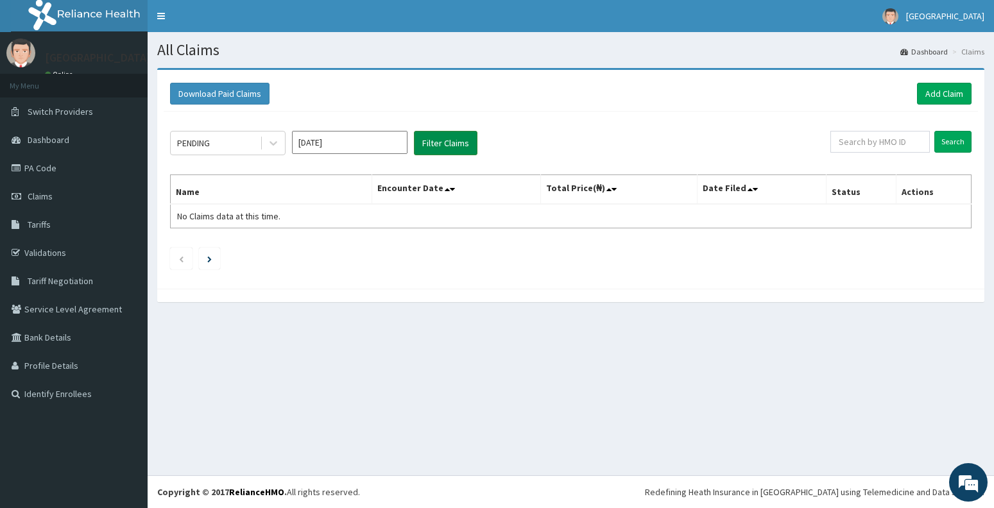
click at [452, 144] on button "Filter Claims" at bounding box center [446, 143] width 64 height 24
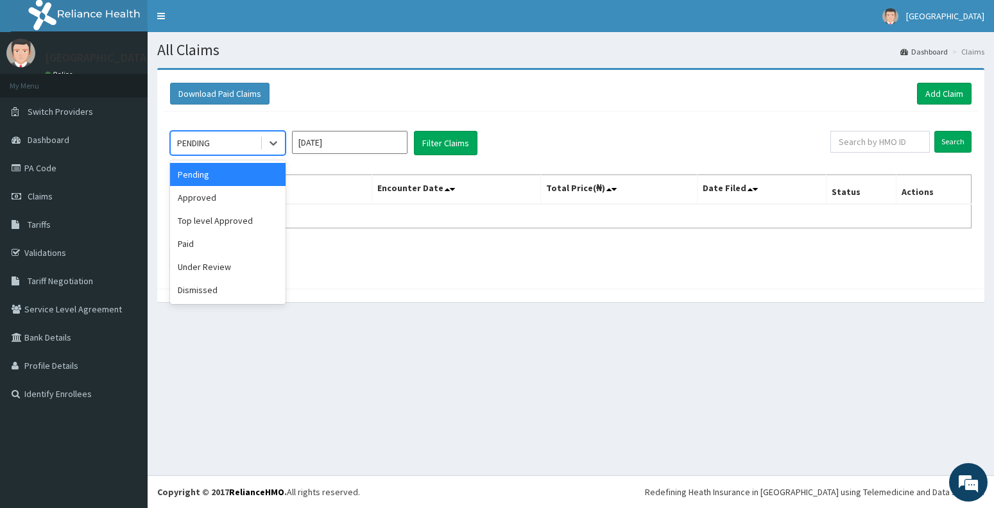
click at [214, 138] on div "PENDING" at bounding box center [215, 143] width 89 height 21
click at [220, 283] on div "Dismissed" at bounding box center [228, 290] width 116 height 23
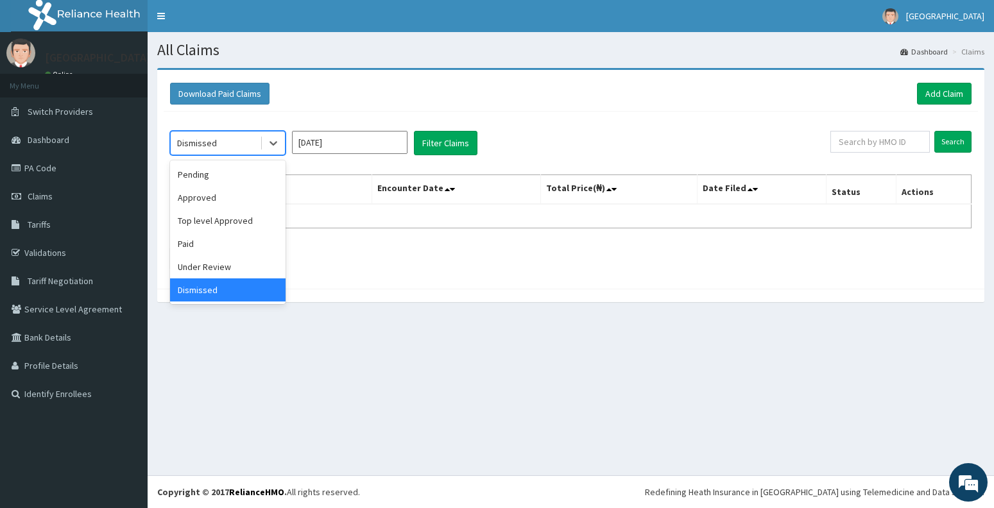
click at [239, 139] on div "Dismissed" at bounding box center [215, 143] width 89 height 21
click at [221, 198] on div "Approved" at bounding box center [228, 197] width 116 height 23
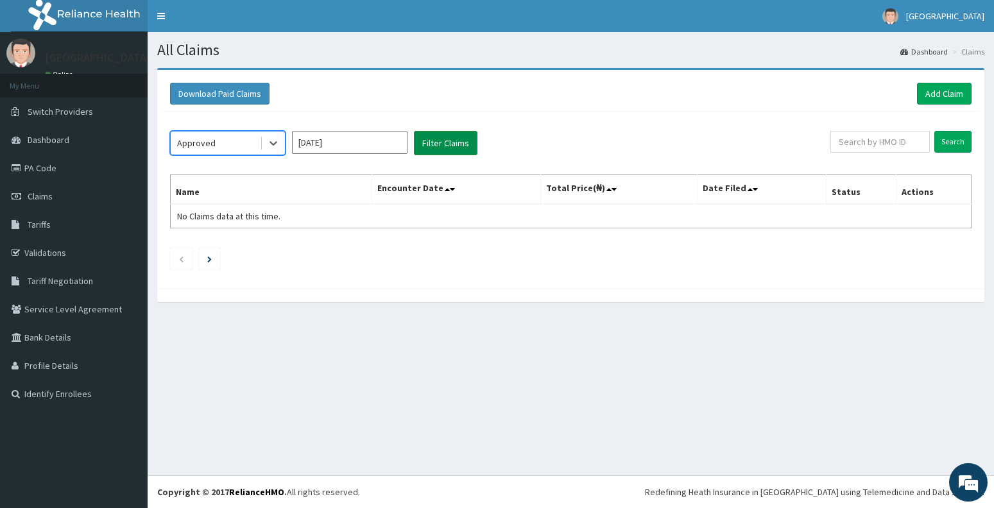
click at [451, 142] on button "Filter Claims" at bounding box center [446, 143] width 64 height 24
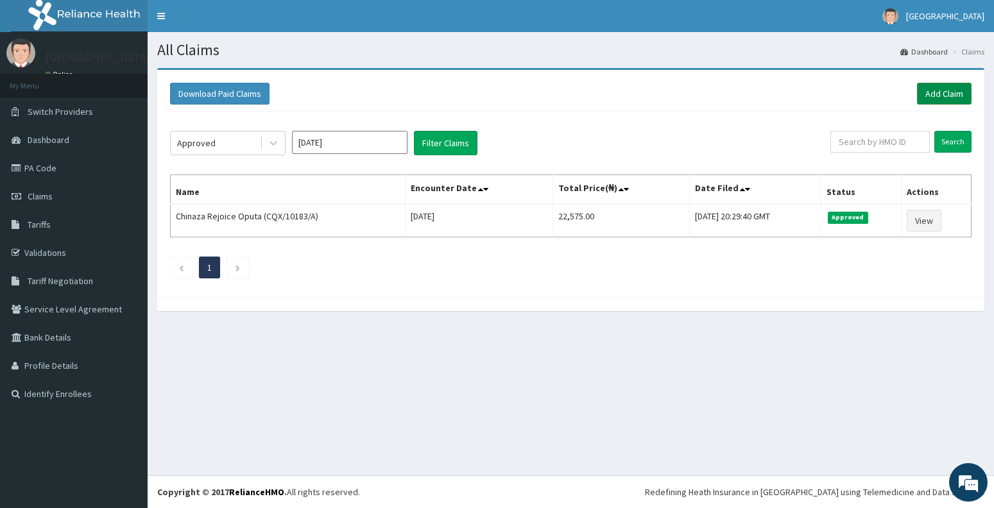
click at [946, 92] on link "Add Claim" at bounding box center [944, 94] width 55 height 22
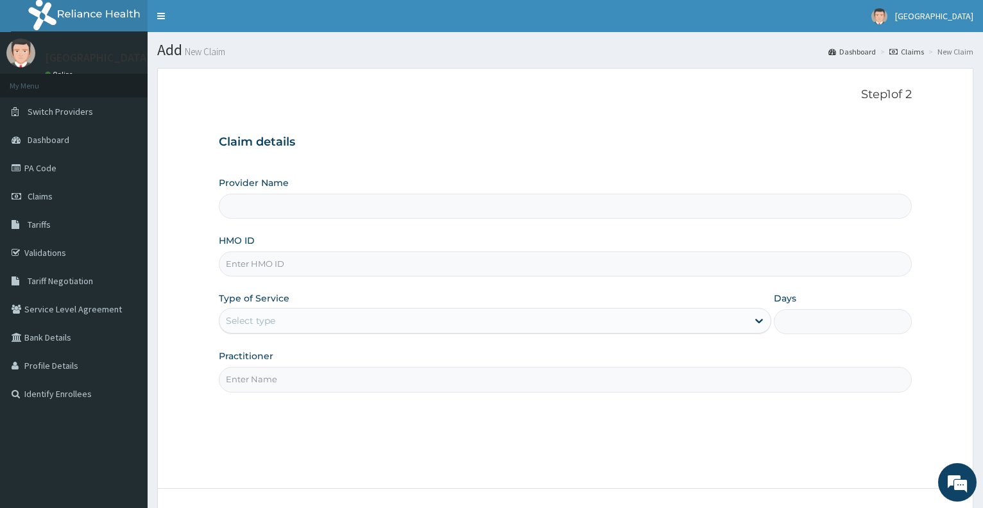
click at [258, 266] on input "HMO ID" at bounding box center [565, 264] width 693 height 25
type input "[GEOGRAPHIC_DATA]"
type input "CQX/10183/A"
click at [258, 312] on div "Select type" at bounding box center [484, 321] width 528 height 21
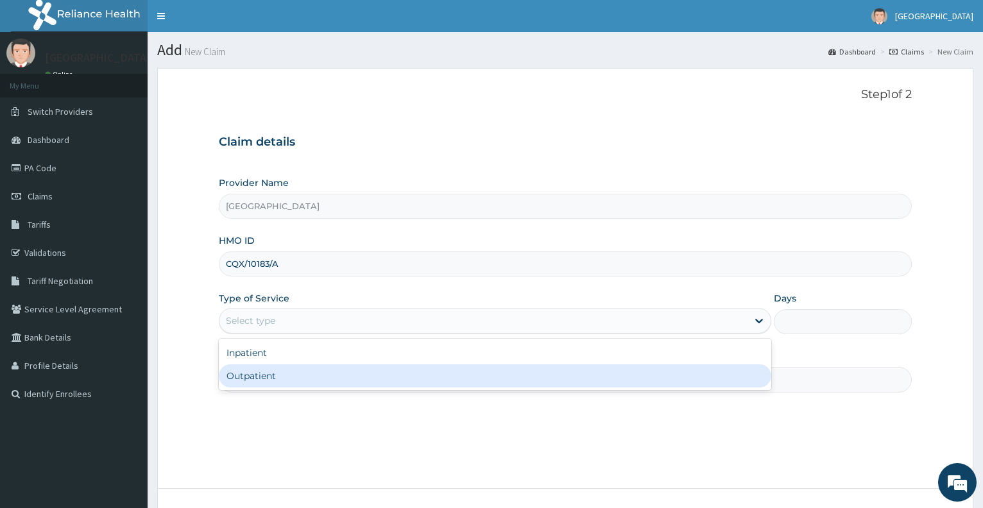
click at [266, 375] on div "Outpatient" at bounding box center [495, 376] width 552 height 23
type input "1"
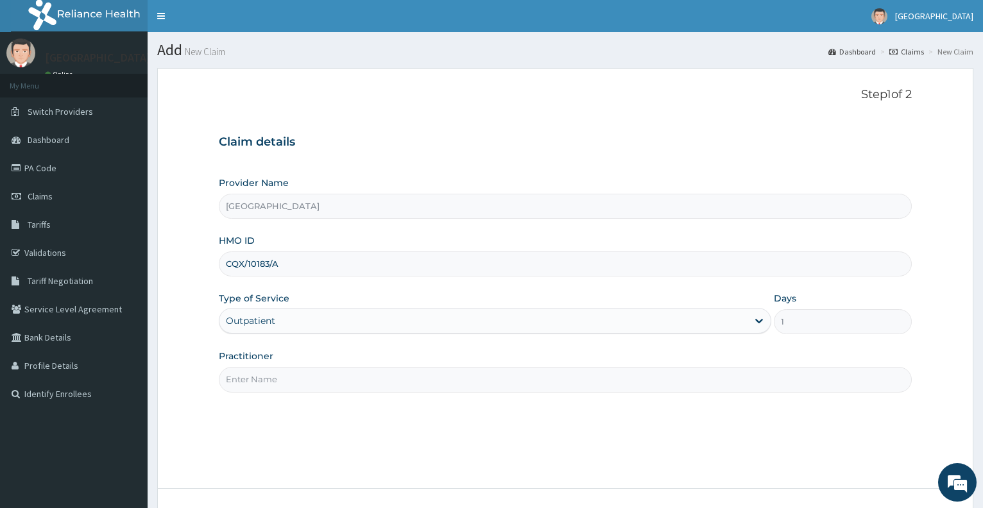
click at [283, 385] on input "Practitioner" at bounding box center [565, 379] width 693 height 25
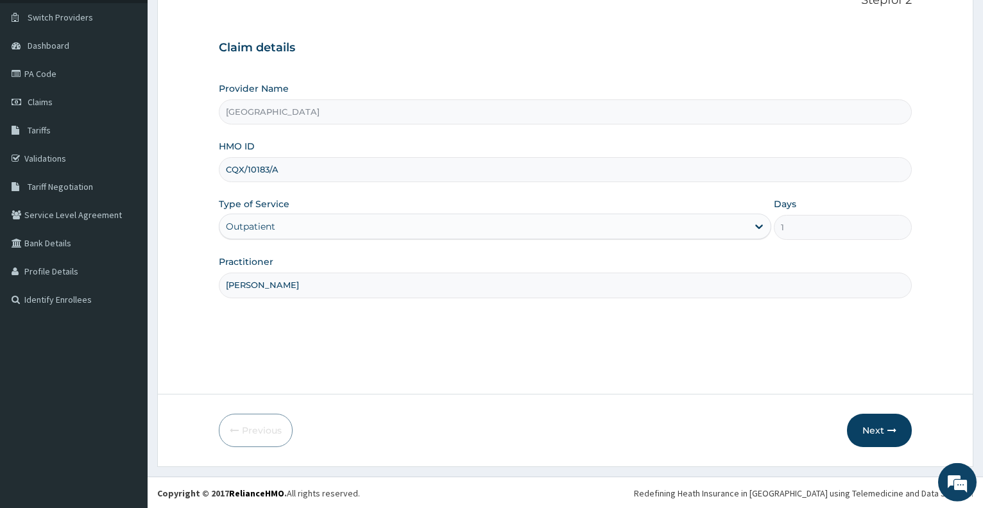
scroll to position [96, 0]
type input "DR BABALOLA"
click at [876, 439] on button "Next" at bounding box center [879, 429] width 65 height 33
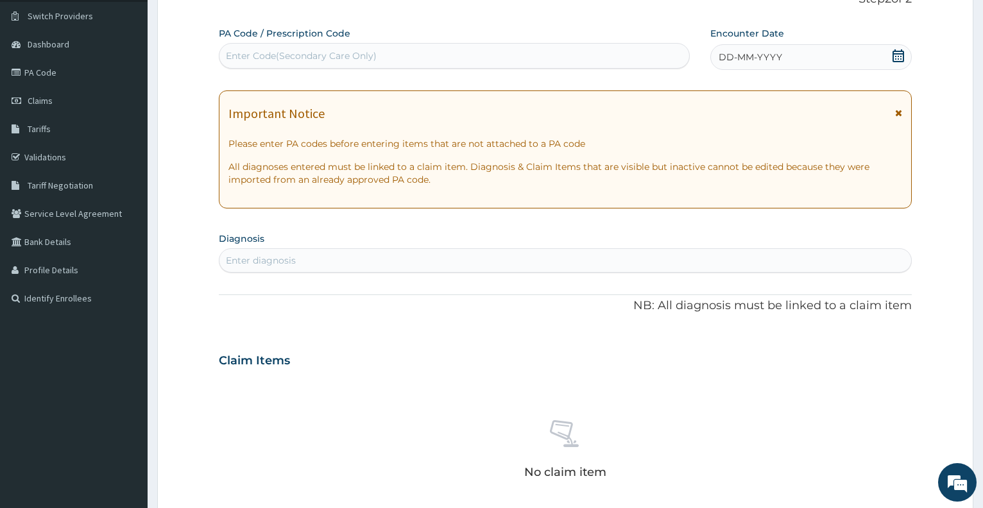
click at [897, 56] on icon at bounding box center [899, 55] width 12 height 13
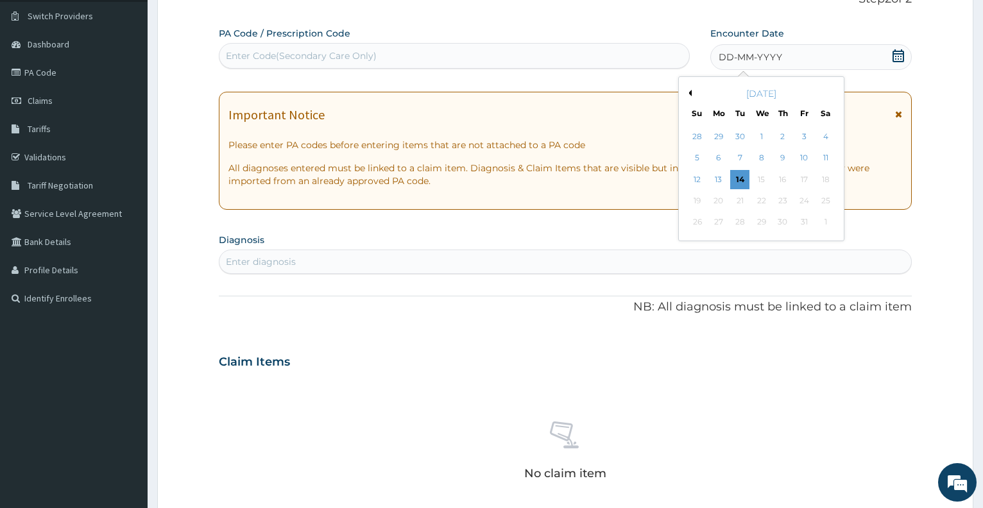
click at [689, 91] on button "Previous Month" at bounding box center [689, 93] width 6 height 6
click at [691, 93] on button "Previous Month" at bounding box center [689, 93] width 6 height 6
click at [762, 164] on div "6" at bounding box center [761, 158] width 19 height 19
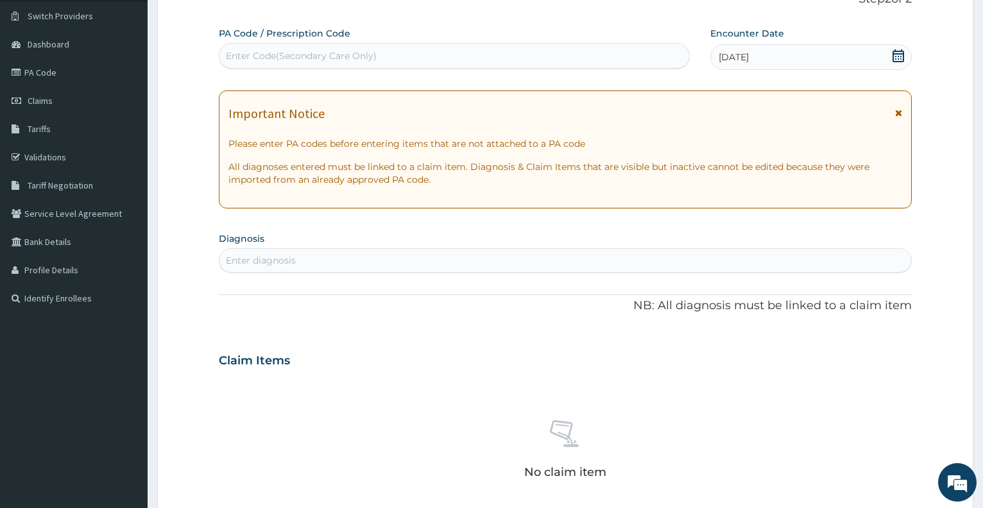
click at [394, 261] on div "Enter diagnosis" at bounding box center [566, 260] width 692 height 21
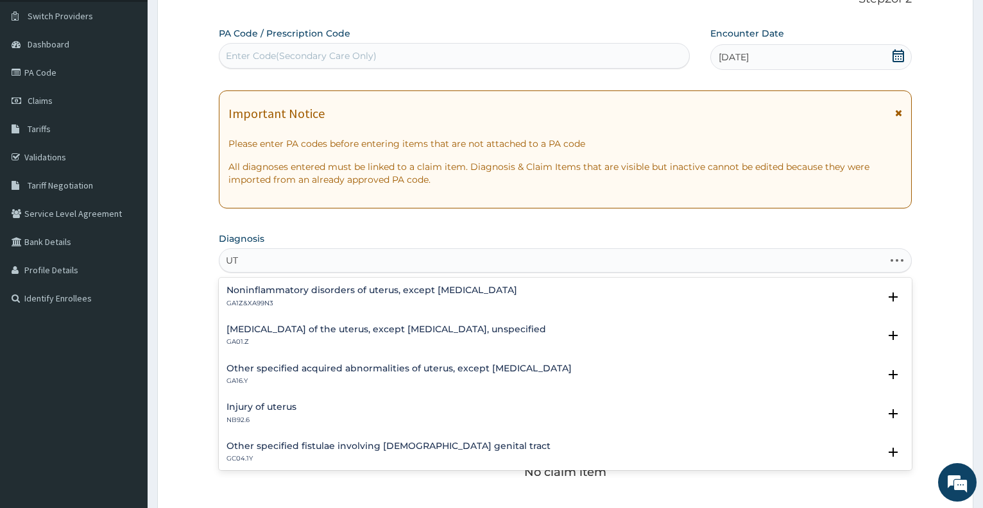
type input "U"
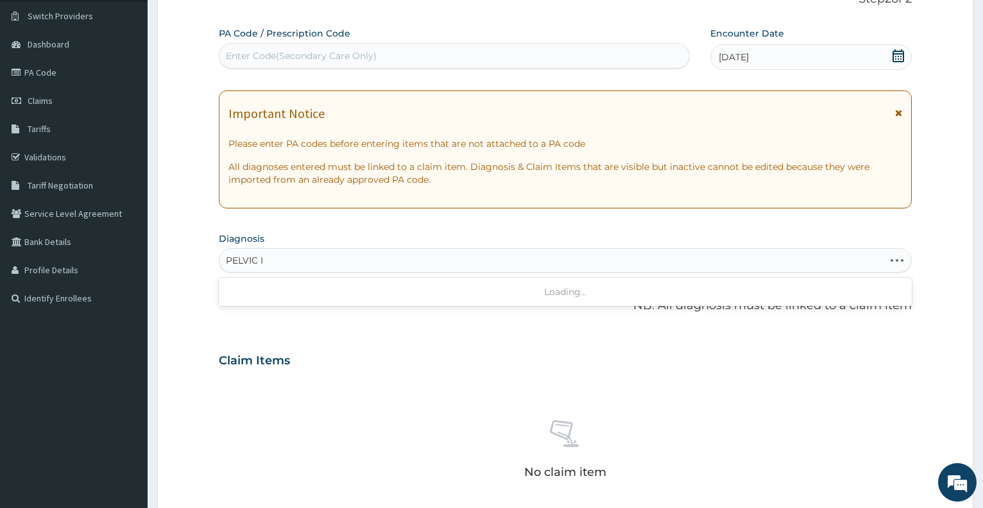
type input "PELVIC"
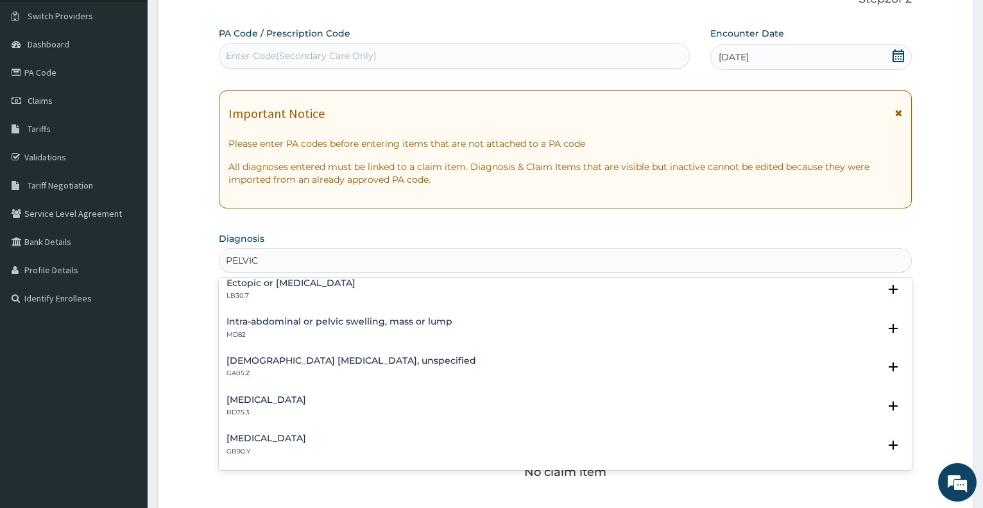
scroll to position [104, 0]
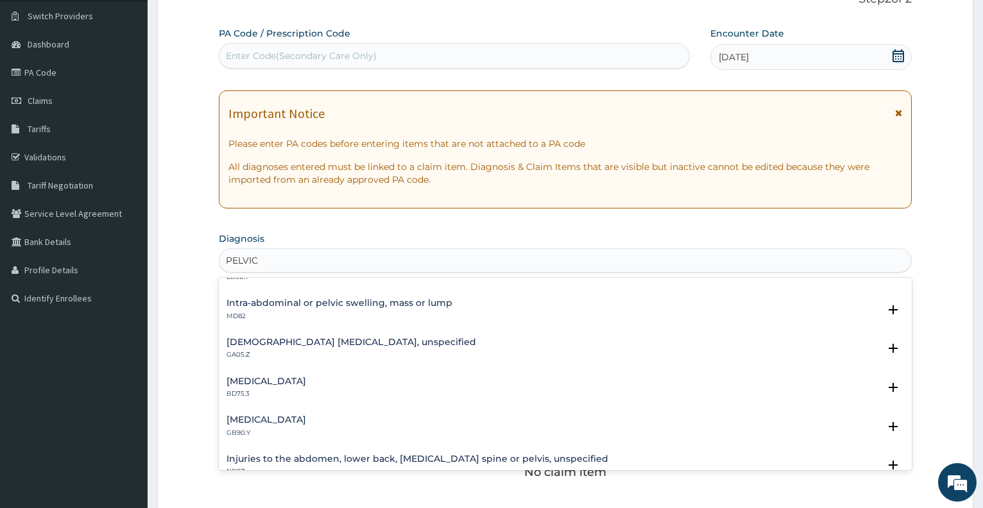
click at [388, 345] on h4 "Female pelvic inflammatory diseases, unspecified" at bounding box center [352, 343] width 250 height 10
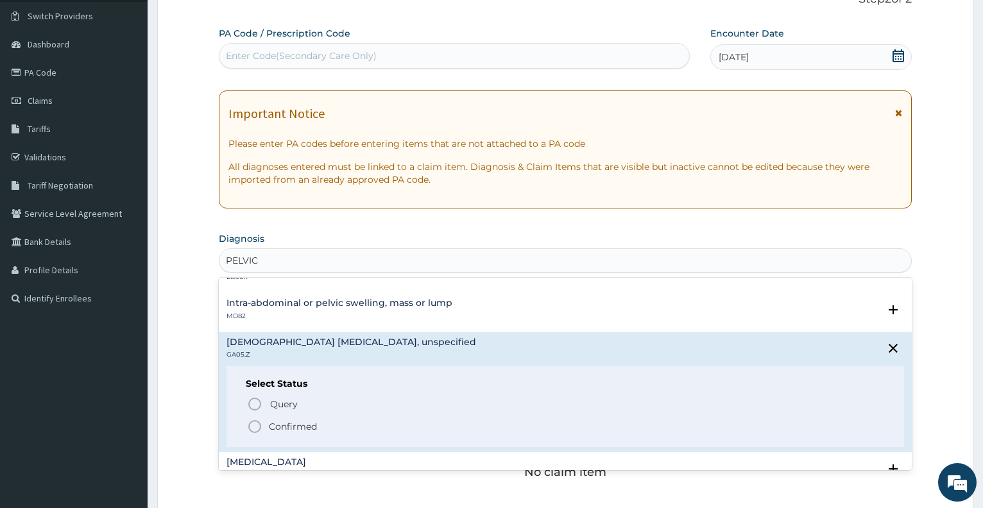
click at [276, 427] on p "Confirmed" at bounding box center [293, 426] width 48 height 13
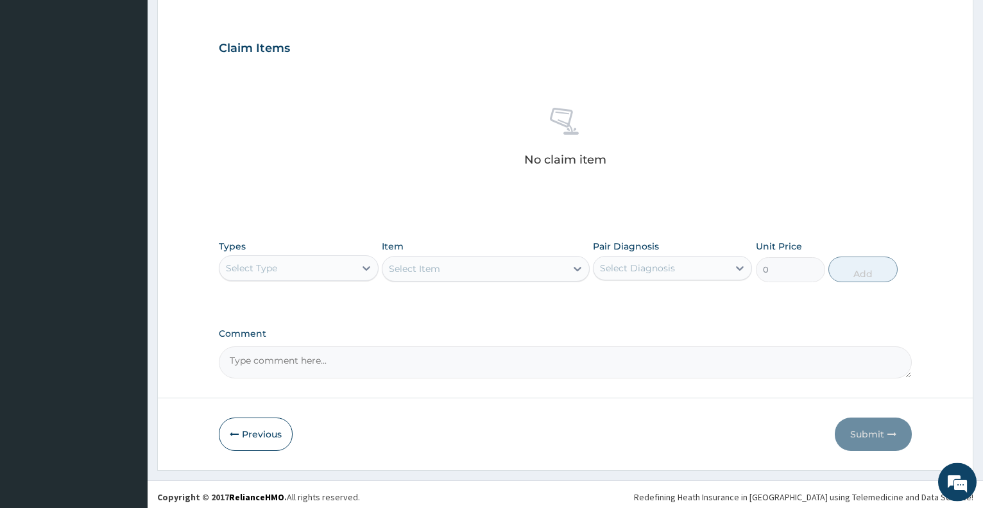
scroll to position [417, 0]
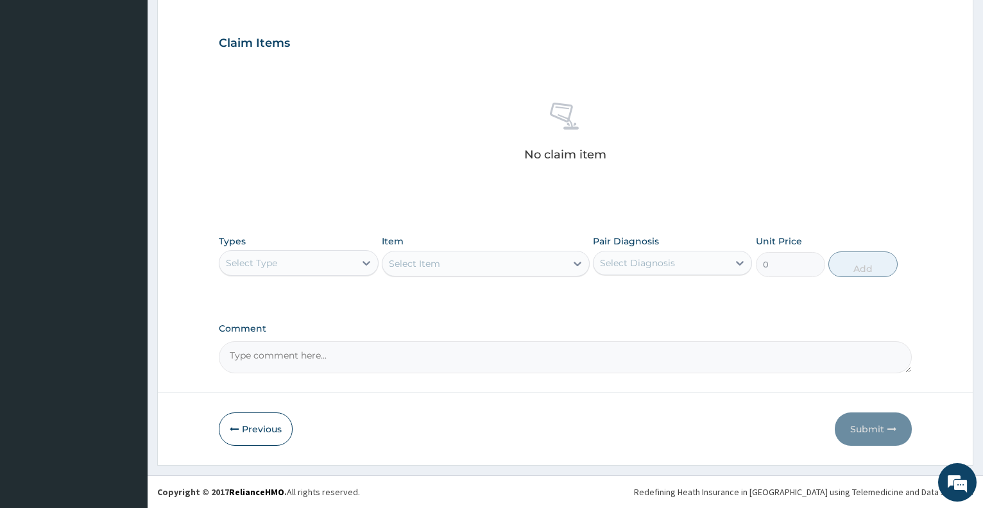
click at [291, 258] on div "Select Type" at bounding box center [287, 263] width 135 height 21
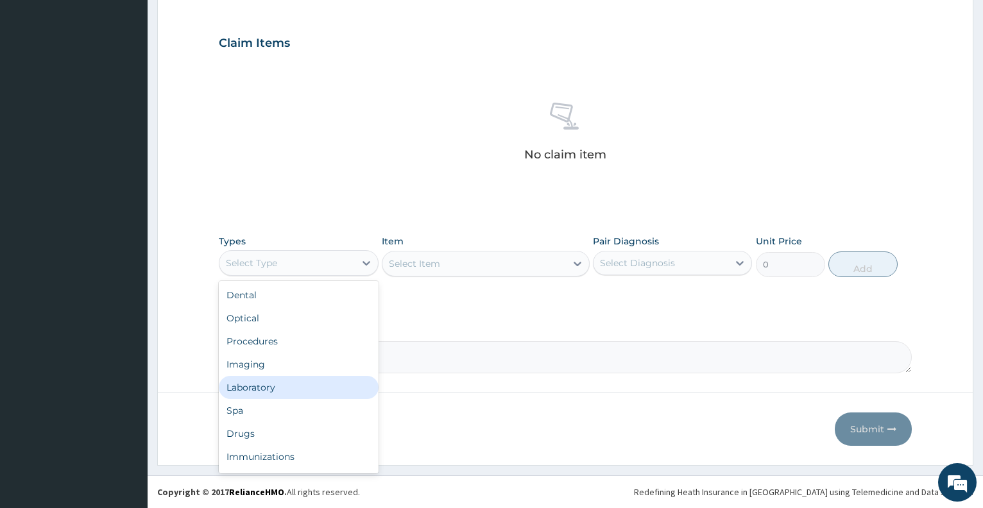
click at [268, 388] on div "Laboratory" at bounding box center [298, 387] width 159 height 23
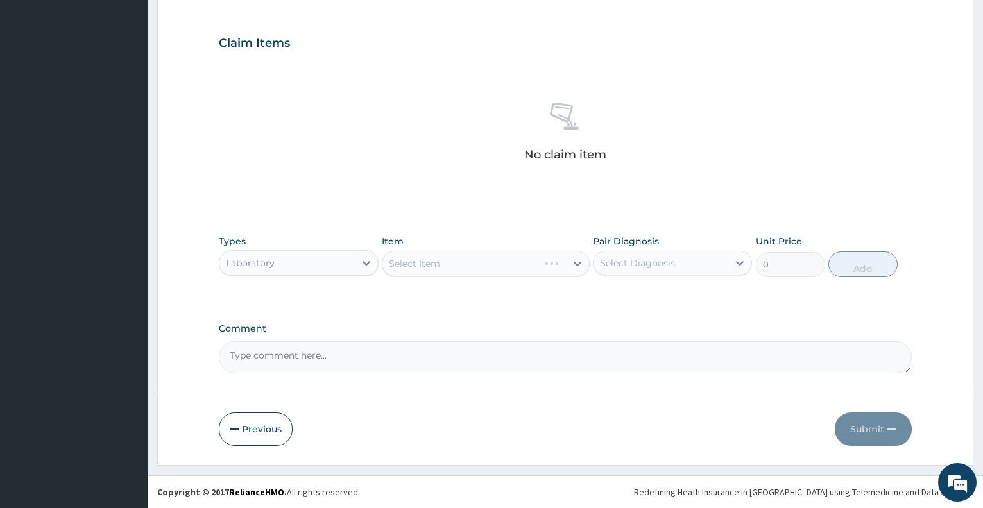
click at [509, 268] on div "Select Item" at bounding box center [486, 264] width 208 height 26
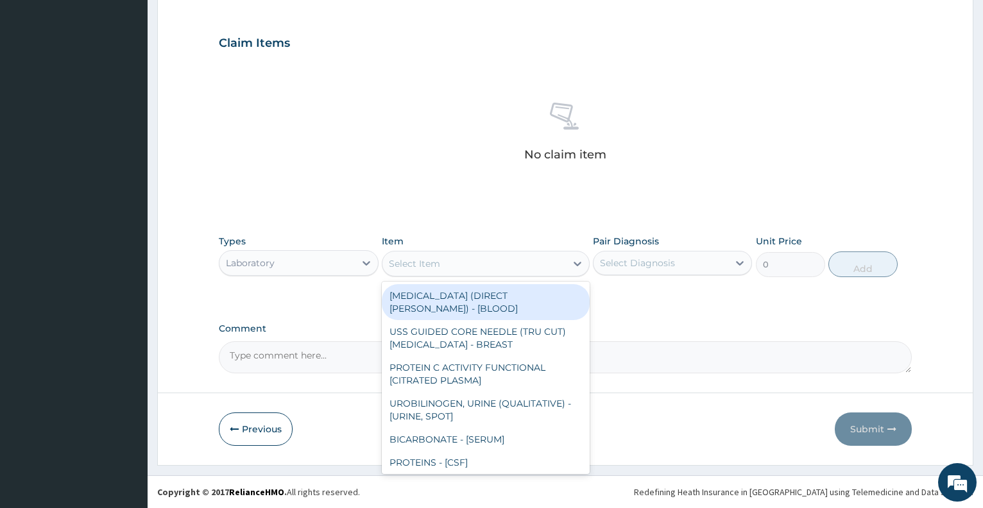
click at [501, 268] on div "Select Item" at bounding box center [475, 264] width 184 height 21
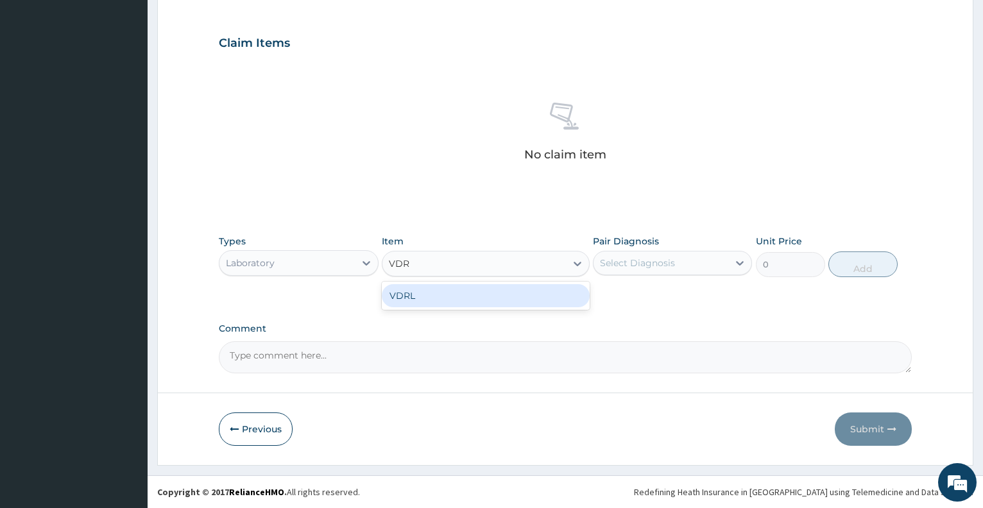
type input "VDRL"
click at [515, 297] on div "VDRL" at bounding box center [486, 295] width 208 height 23
type input "1075"
click at [682, 265] on div "Select Diagnosis" at bounding box center [661, 263] width 135 height 21
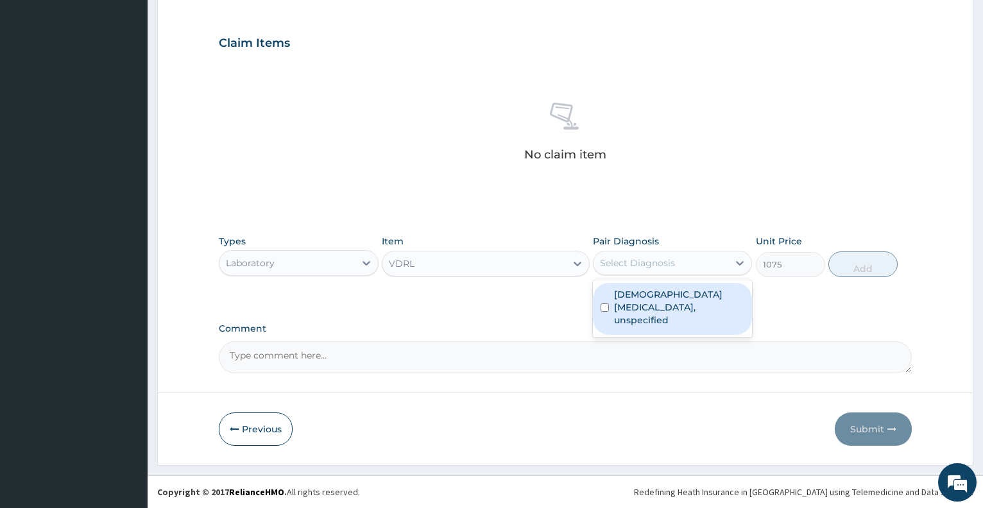
click at [670, 306] on label "Female pelvic inflammatory diseases, unspecified" at bounding box center [679, 307] width 130 height 39
checkbox input "true"
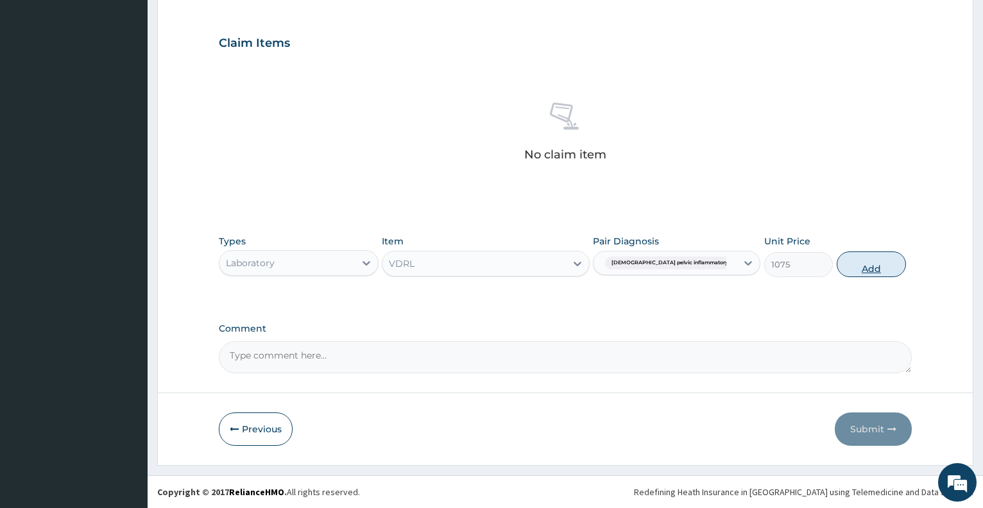
click at [862, 269] on button "Add" at bounding box center [871, 265] width 69 height 26
type input "0"
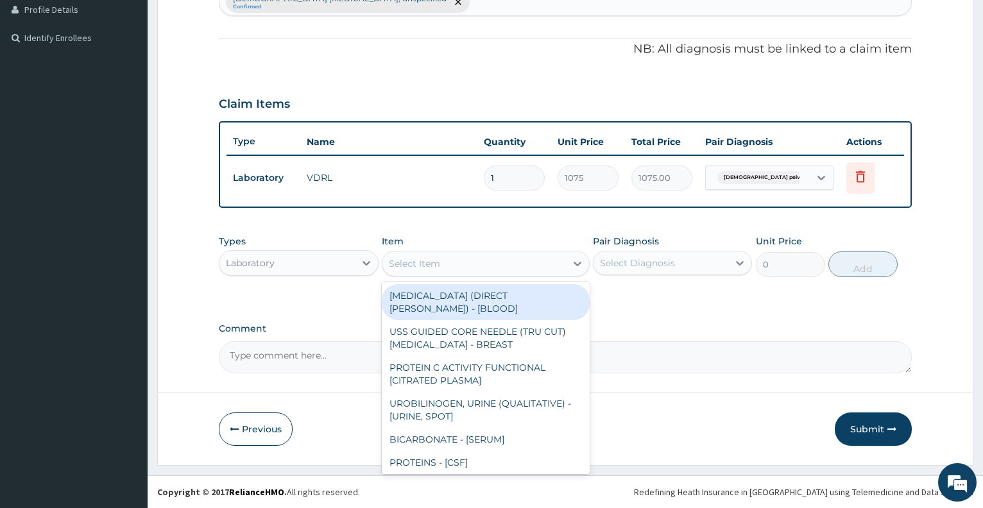
click at [410, 266] on div "Select Item" at bounding box center [414, 263] width 51 height 13
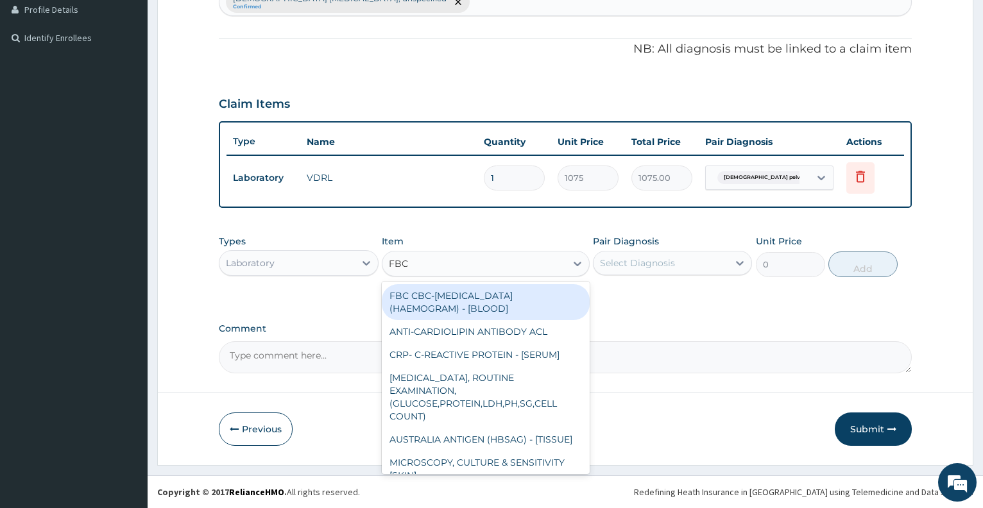
type input "FB"
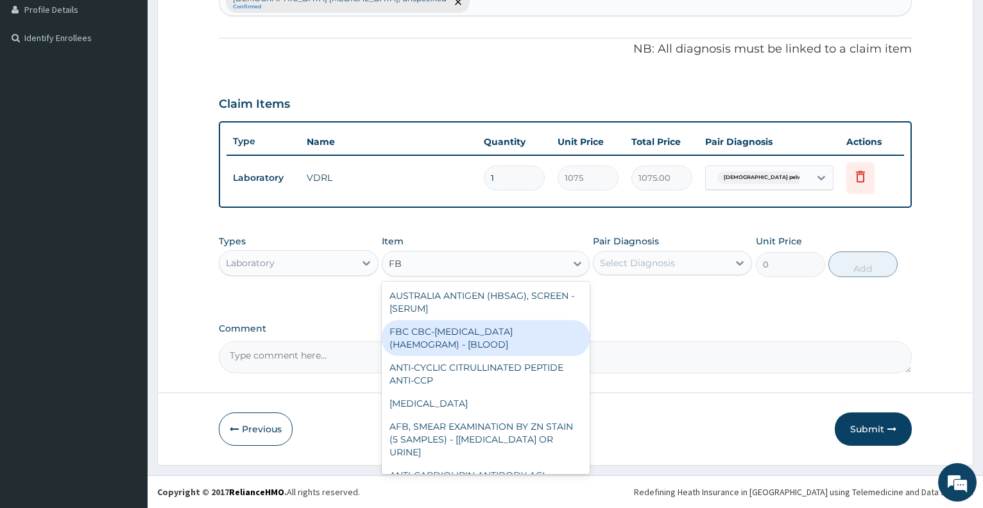
click at [436, 333] on div "FBC CBC-COMPLETE BLOOD COUNT (HAEMOGRAM) - [BLOOD]" at bounding box center [486, 338] width 208 height 36
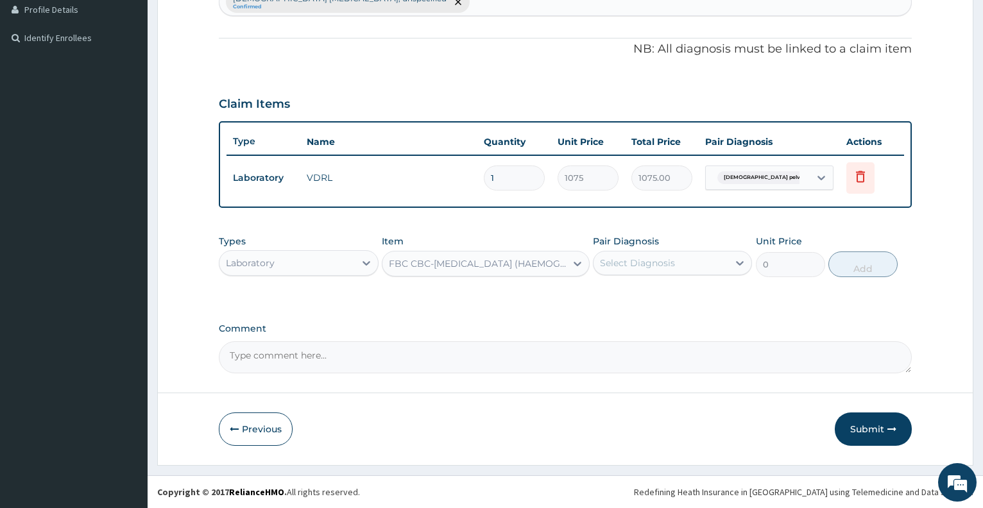
type input "4300"
click at [648, 261] on div "Select Diagnosis" at bounding box center [637, 263] width 75 height 13
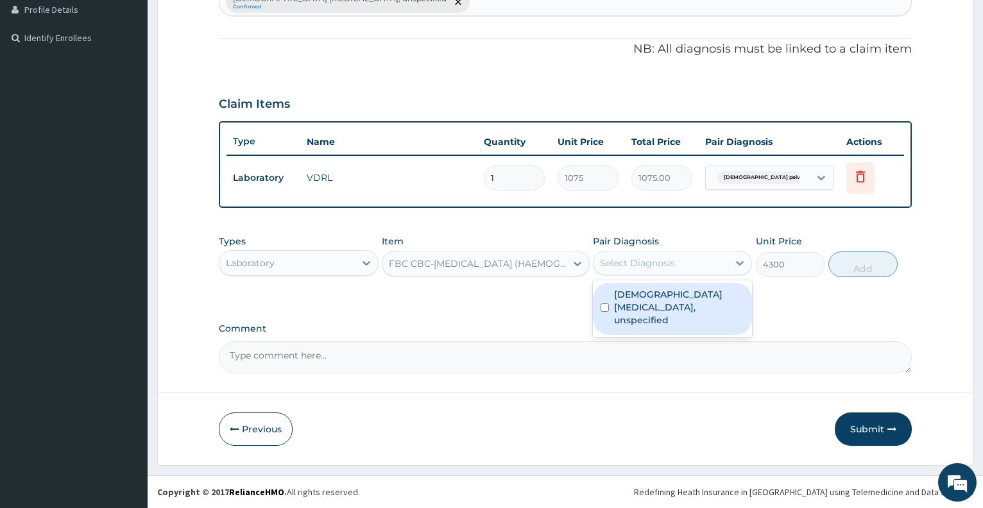
click at [655, 302] on label "Female pelvic inflammatory diseases, unspecified" at bounding box center [679, 307] width 130 height 39
checkbox input "true"
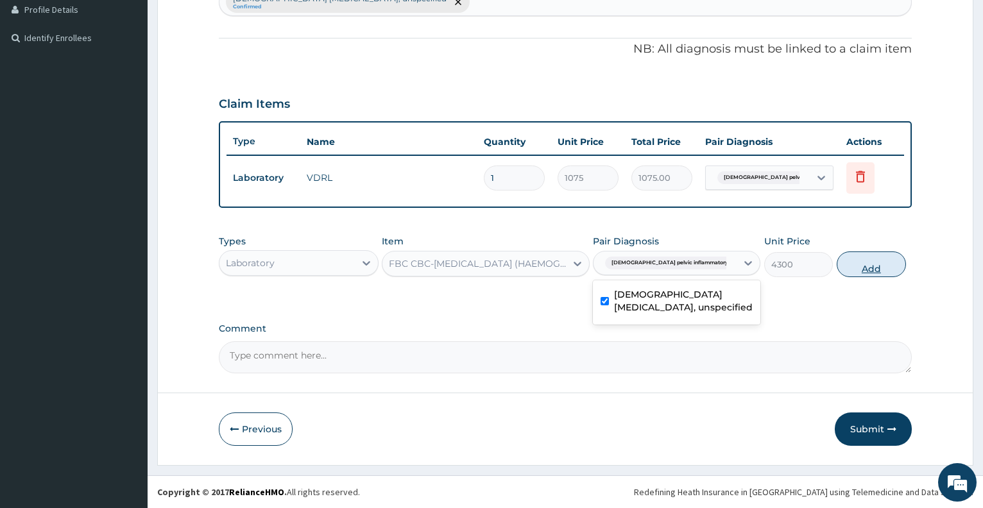
click at [846, 266] on button "Add" at bounding box center [871, 265] width 69 height 26
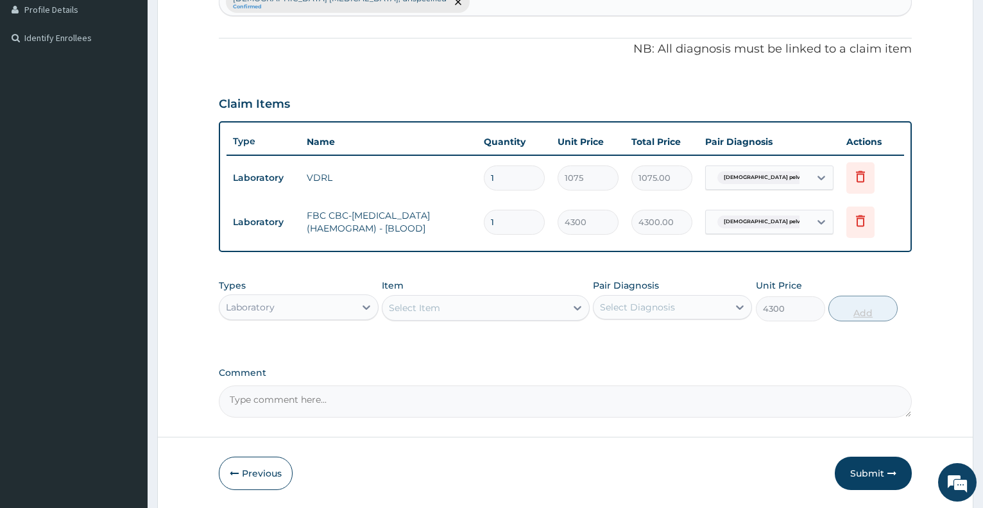
type input "0"
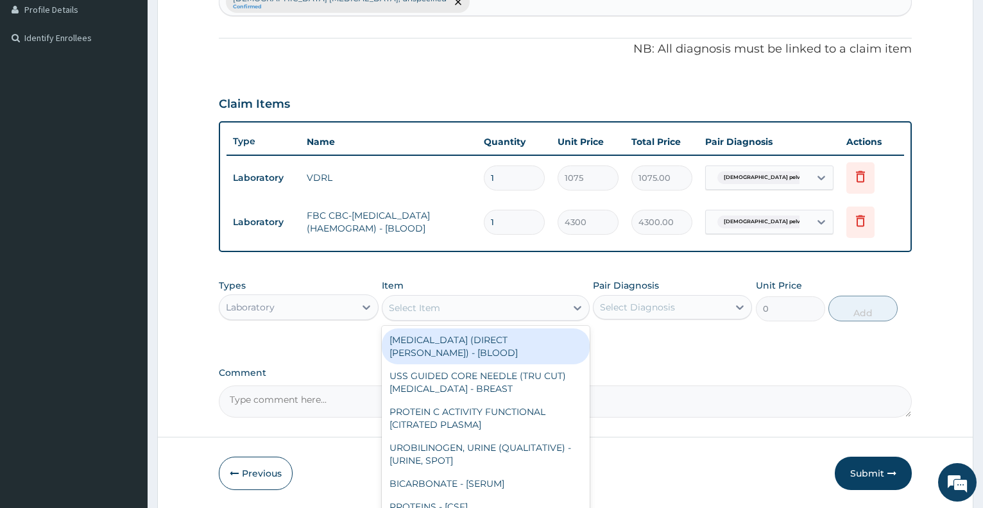
click at [484, 311] on div "Select Item" at bounding box center [475, 308] width 184 height 21
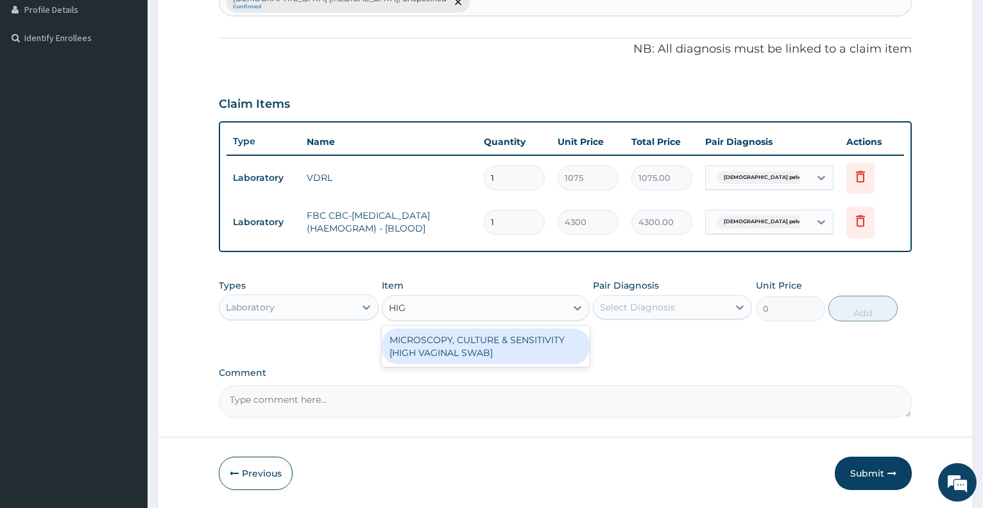
type input "HIGH"
click at [505, 350] on div "MICROSCOPY, CULTURE & SENSITIVITY [HIGH VAGINAL SWAB]" at bounding box center [486, 347] width 208 height 36
type input "4837.5"
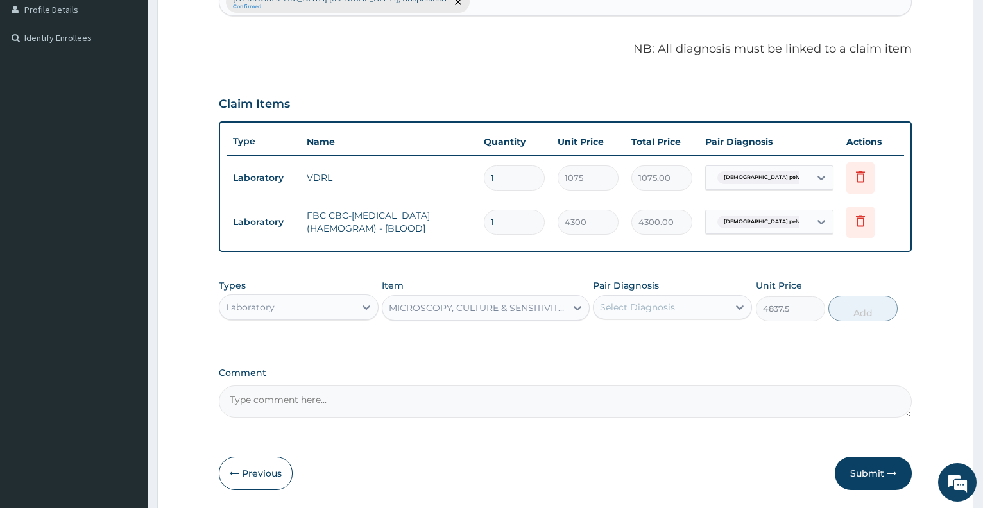
click at [689, 308] on div "Select Diagnosis" at bounding box center [661, 307] width 135 height 21
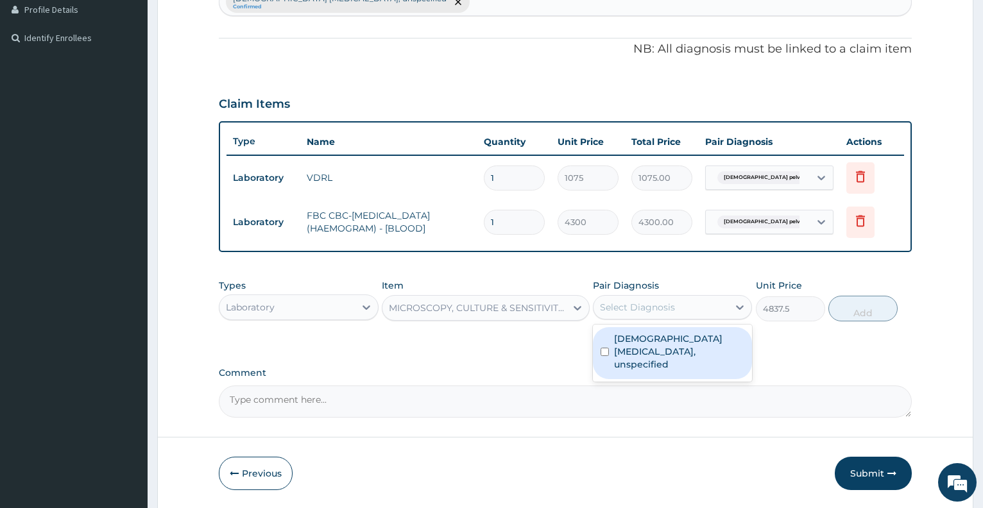
click at [692, 349] on label "Female pelvic inflammatory diseases, unspecified" at bounding box center [679, 352] width 130 height 39
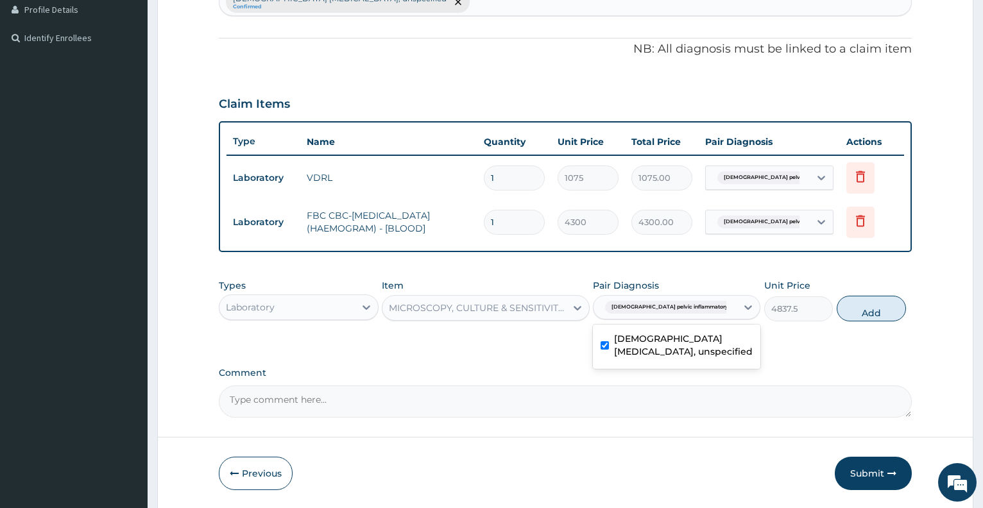
checkbox input "true"
click at [851, 311] on button "Add" at bounding box center [871, 309] width 69 height 26
type input "0"
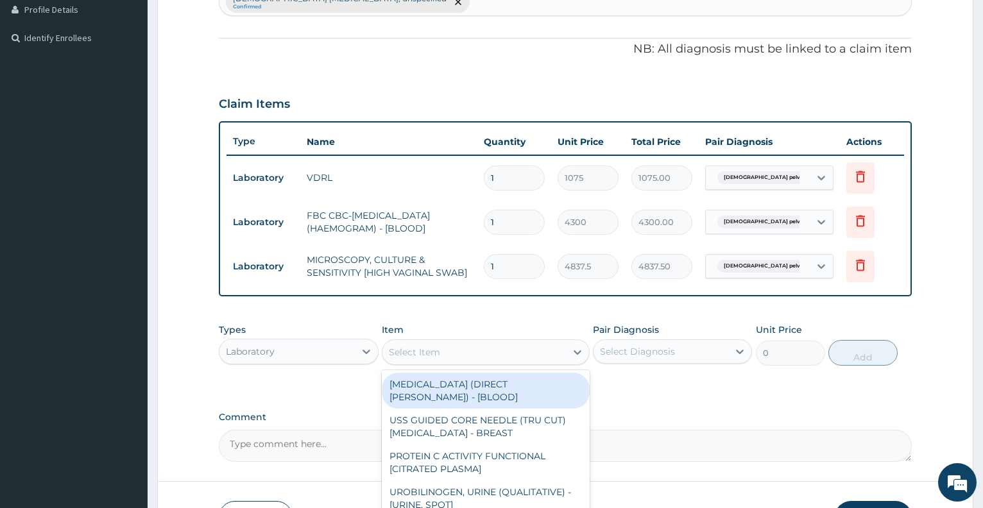
click at [465, 353] on div "Select Item" at bounding box center [475, 352] width 184 height 21
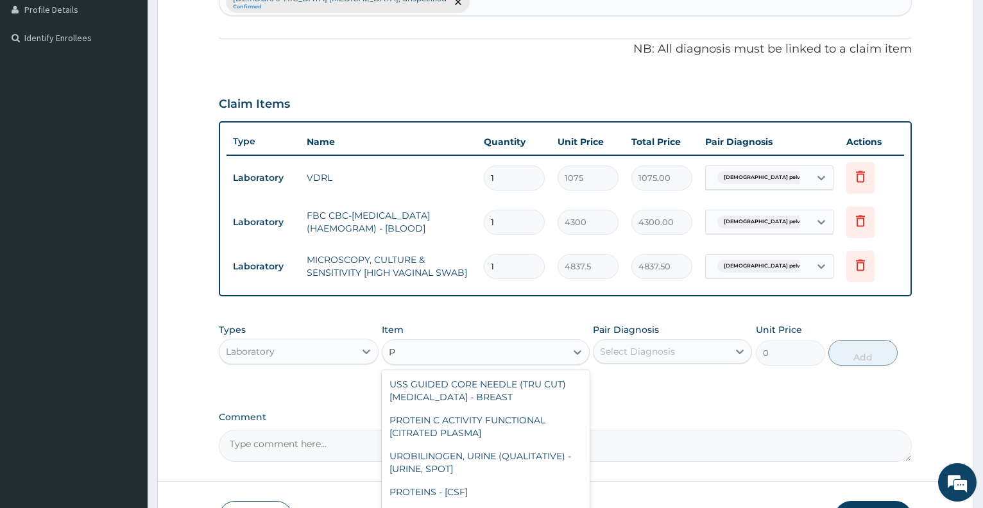
type input "P"
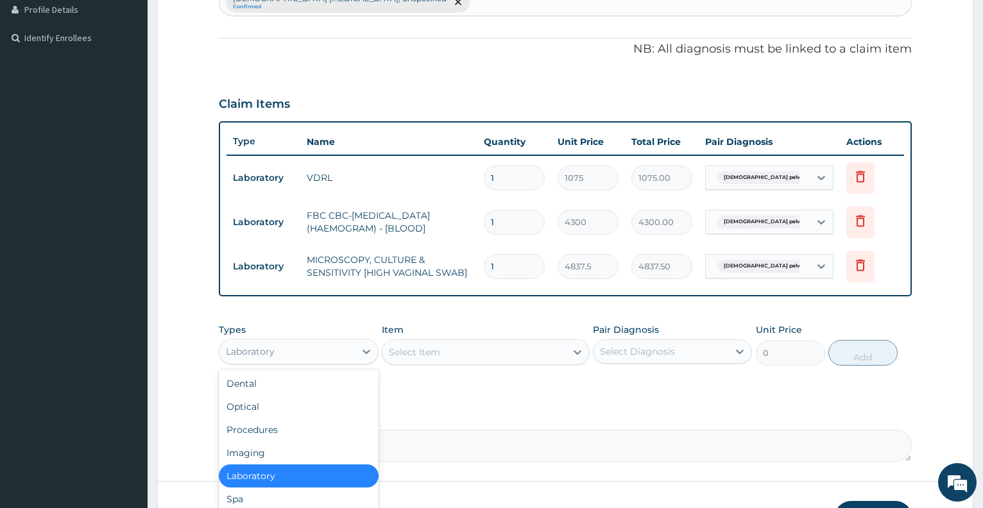
click at [346, 352] on div "Laboratory" at bounding box center [287, 352] width 135 height 21
click at [293, 458] on div "Imaging" at bounding box center [298, 453] width 159 height 23
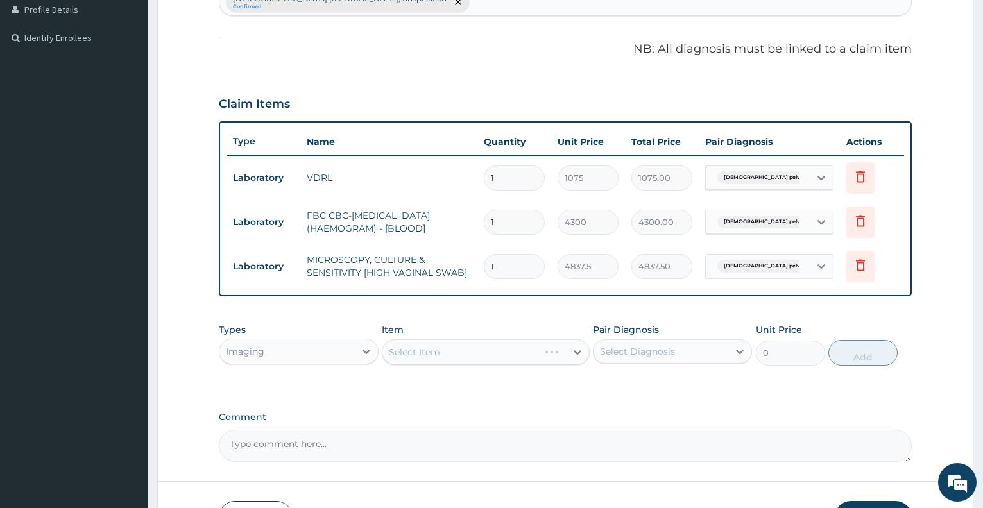
click at [455, 351] on div "Select Item" at bounding box center [486, 353] width 208 height 26
click at [455, 351] on div "Select Item" at bounding box center [475, 352] width 184 height 21
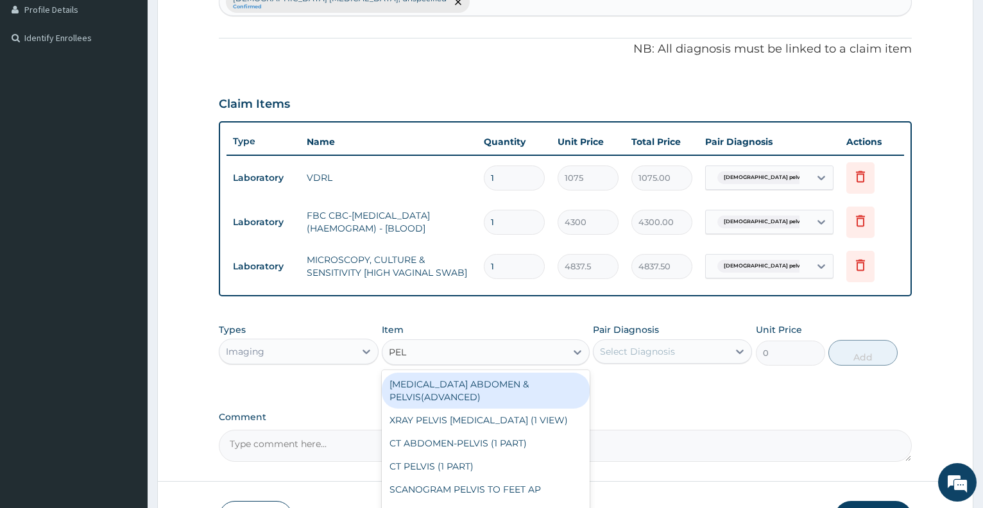
type input "PELV"
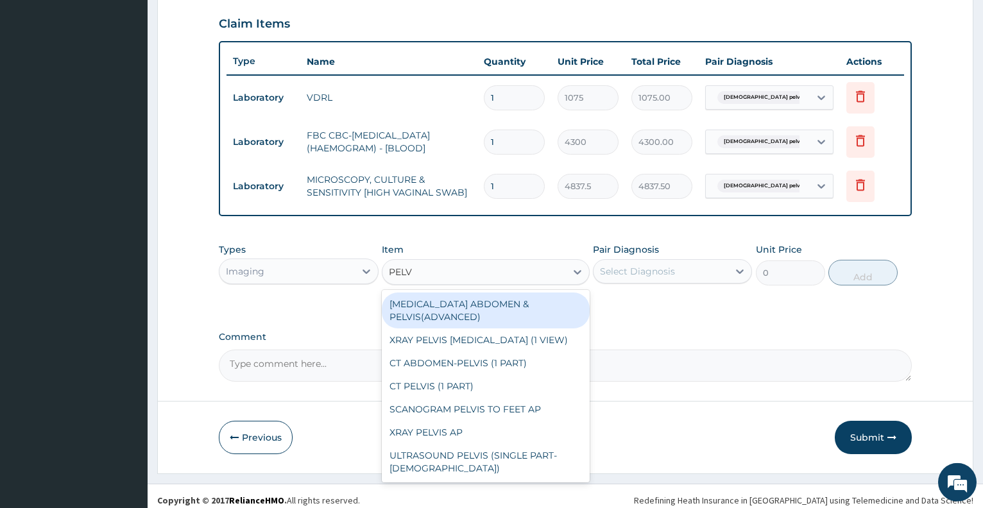
scroll to position [445, 0]
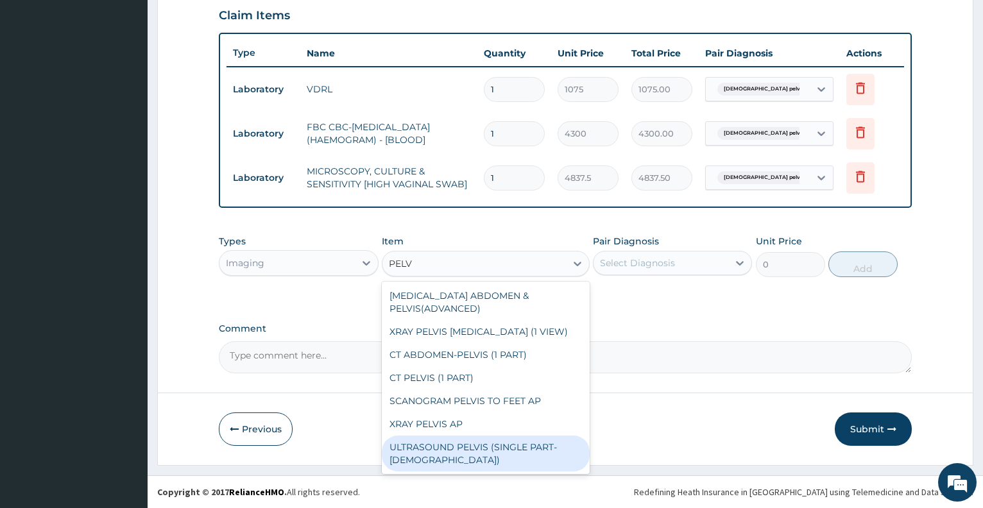
click at [524, 437] on div "ULTRASOUND PELVIS (SINGLE PART- FEMALE)" at bounding box center [486, 454] width 208 height 36
type input "8062.5"
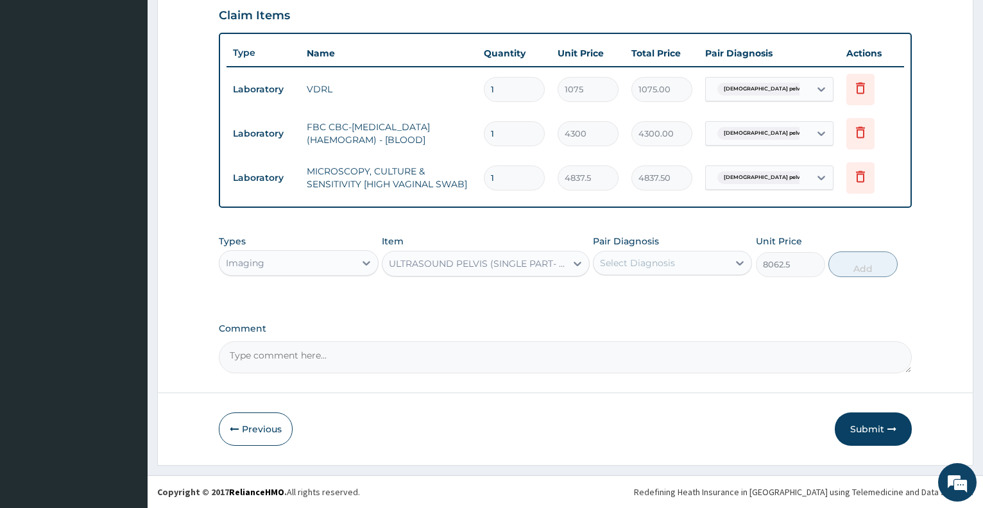
click at [634, 261] on div "Select Diagnosis" at bounding box center [637, 263] width 75 height 13
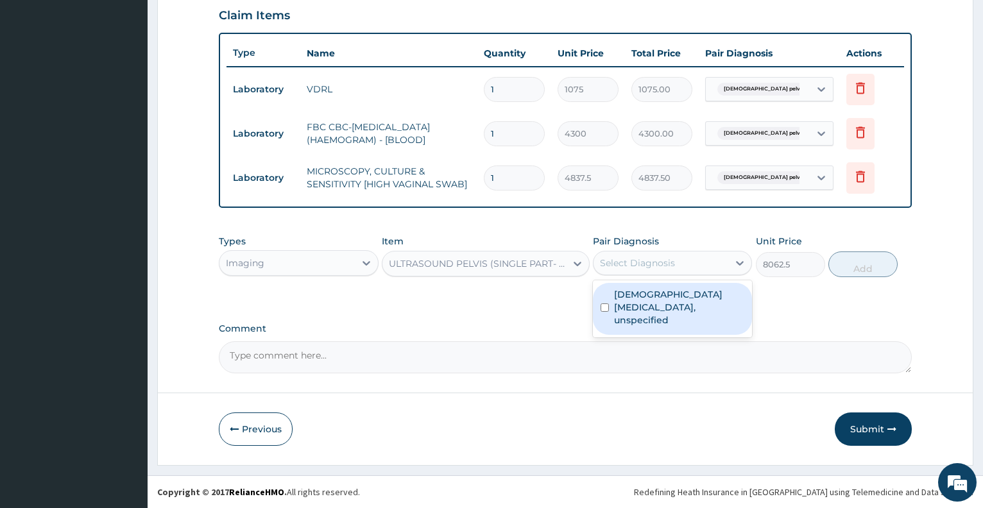
click at [648, 295] on label "Female pelvic inflammatory diseases, unspecified" at bounding box center [679, 307] width 130 height 39
checkbox input "true"
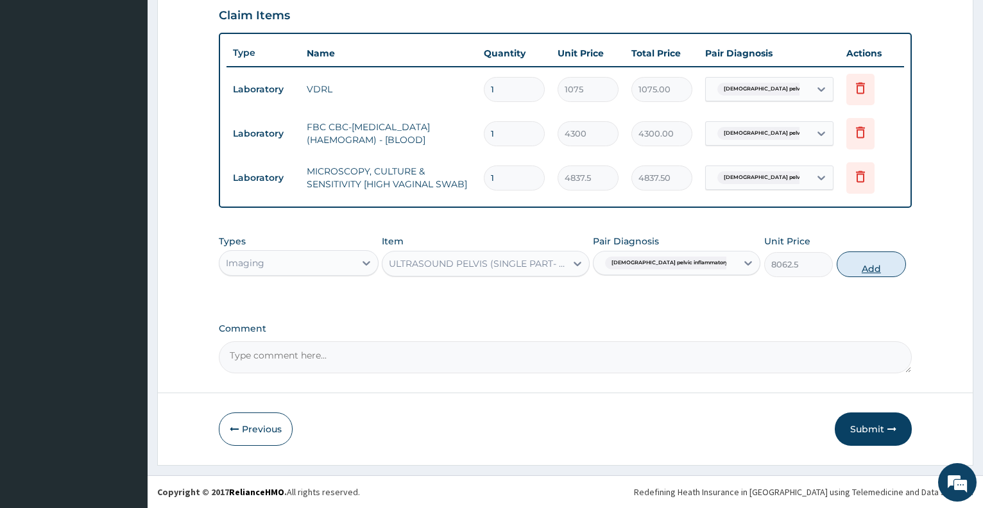
click at [849, 262] on button "Add" at bounding box center [871, 265] width 69 height 26
type input "0"
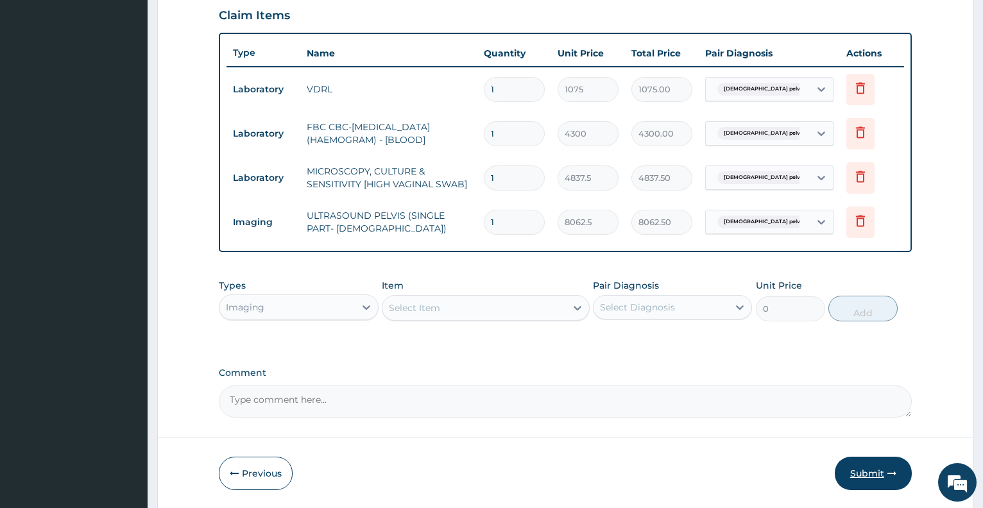
click at [867, 471] on button "Submit" at bounding box center [873, 473] width 77 height 33
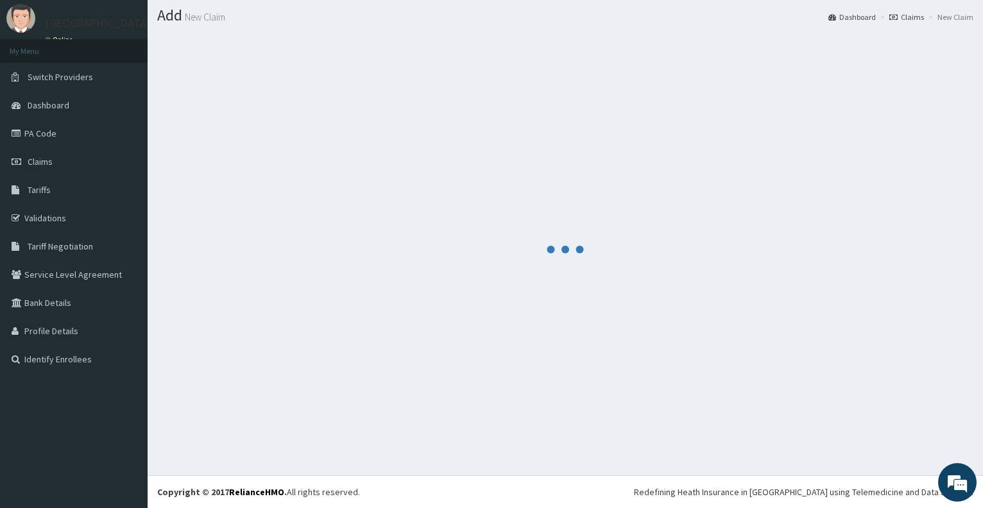
scroll to position [35, 0]
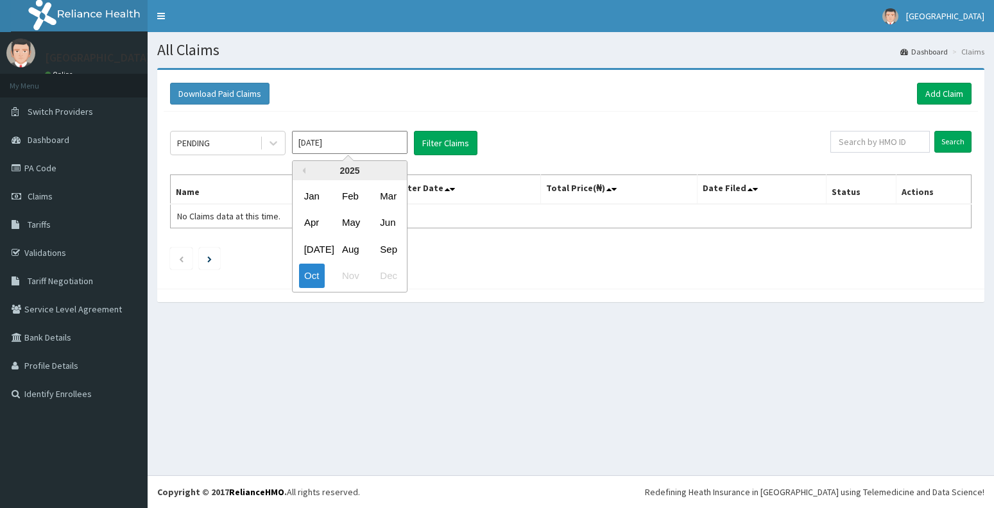
click at [311, 149] on input "[DATE]" at bounding box center [350, 142] width 116 height 23
click at [350, 250] on div "Aug" at bounding box center [350, 250] width 26 height 24
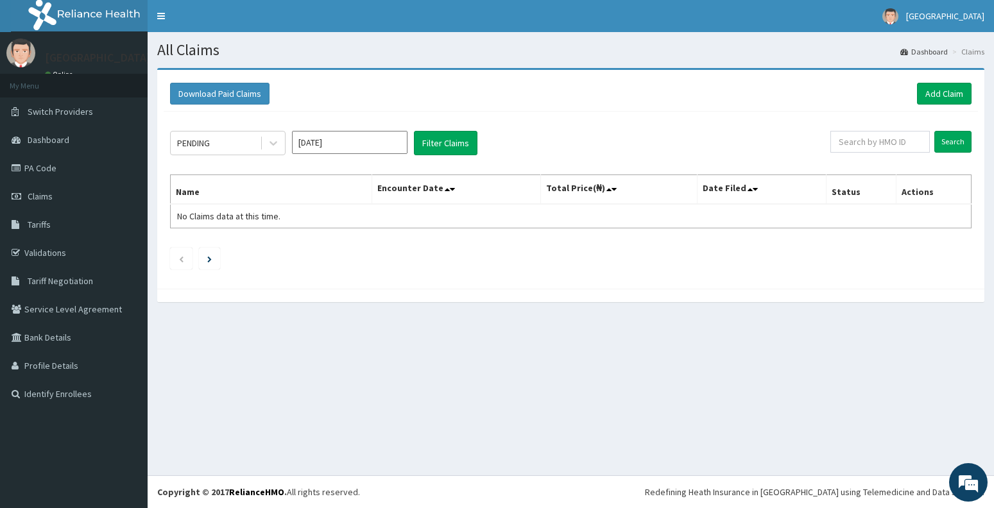
type input "[DATE]"
click at [426, 155] on button "Filter Claims" at bounding box center [446, 143] width 64 height 24
